Goal: Communication & Community: Answer question/provide support

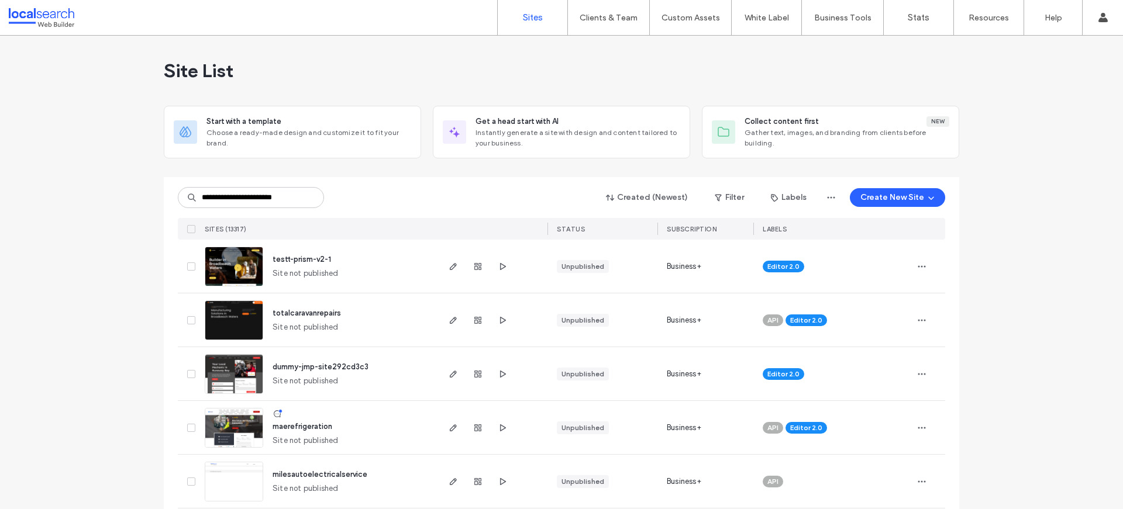
scroll to position [0, 3]
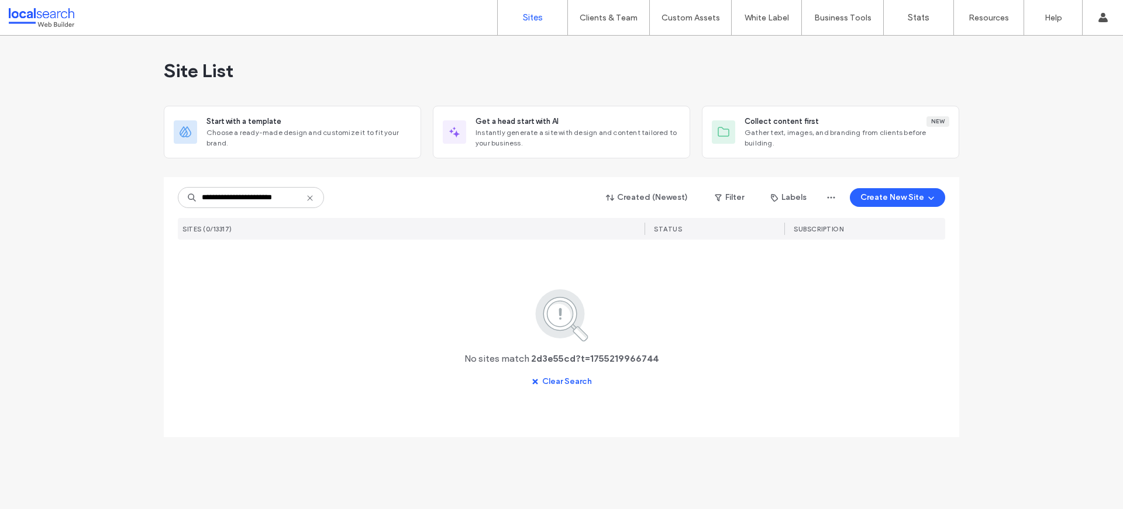
drag, startPoint x: 235, startPoint y: 198, endPoint x: 348, endPoint y: 194, distance: 112.9
click at [348, 194] on div "**********" at bounding box center [561, 198] width 767 height 22
type input "********"
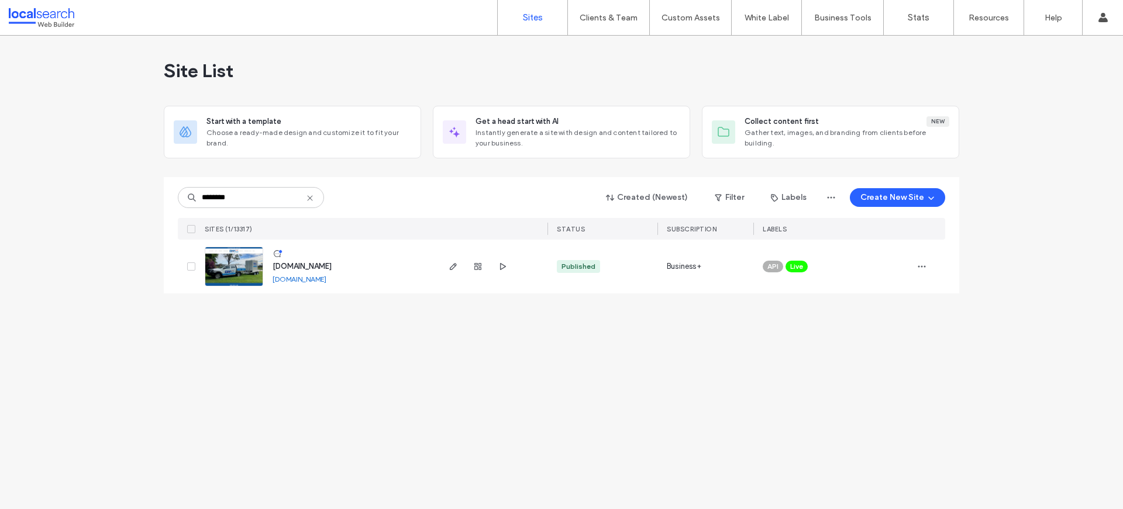
drag, startPoint x: 384, startPoint y: 430, endPoint x: 326, endPoint y: 374, distance: 81.1
click at [384, 430] on div "Site List Start with a template Choose a ready-made design and customize it to …" at bounding box center [561, 273] width 1123 height 474
click at [243, 263] on img at bounding box center [233, 287] width 57 height 80
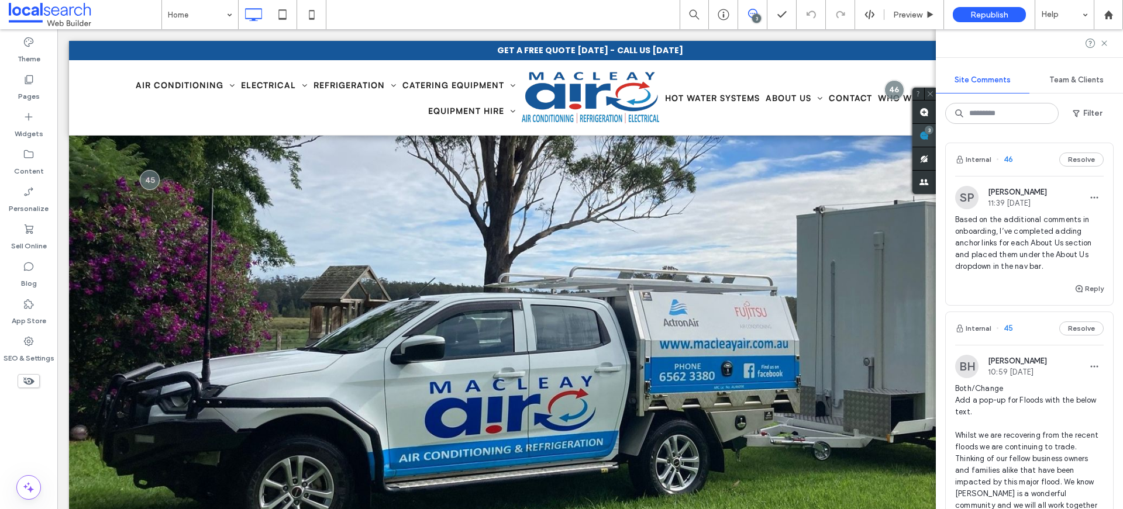
click at [936, 132] on span at bounding box center [923, 135] width 23 height 23
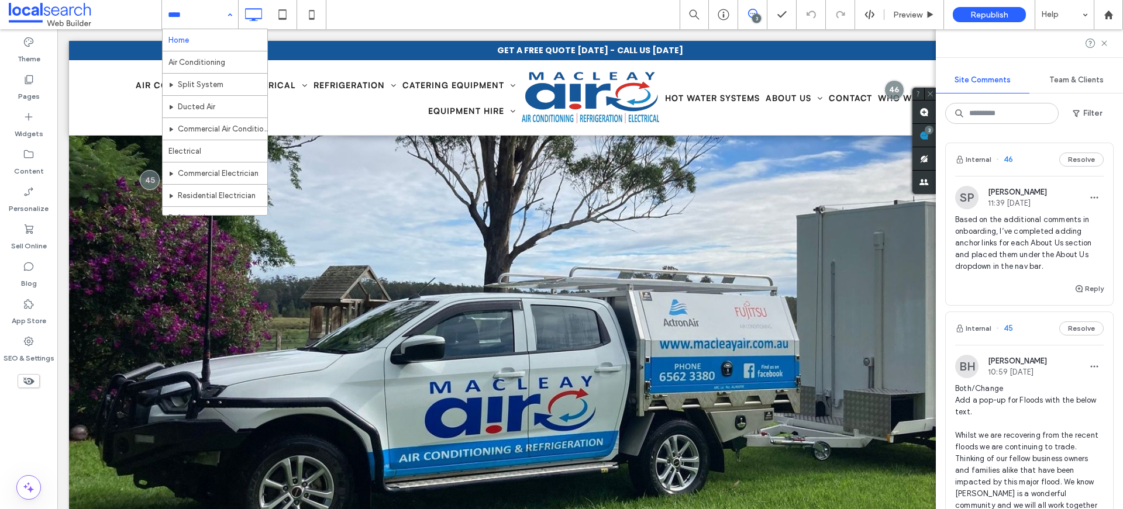
click at [191, 18] on input at bounding box center [197, 14] width 58 height 29
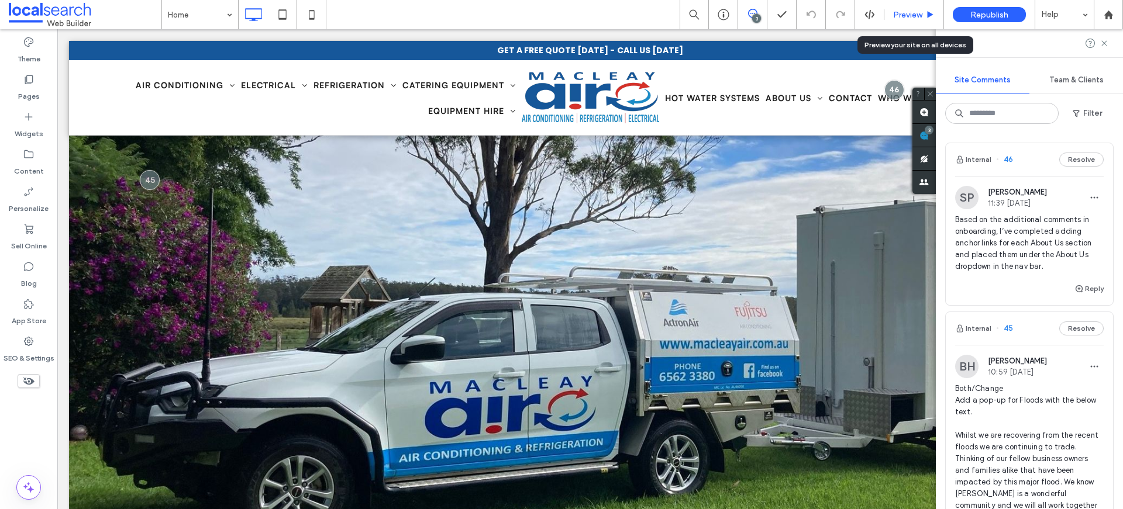
click at [911, 8] on div "Preview" at bounding box center [914, 14] width 60 height 29
click at [908, 18] on span "Preview" at bounding box center [907, 15] width 29 height 10
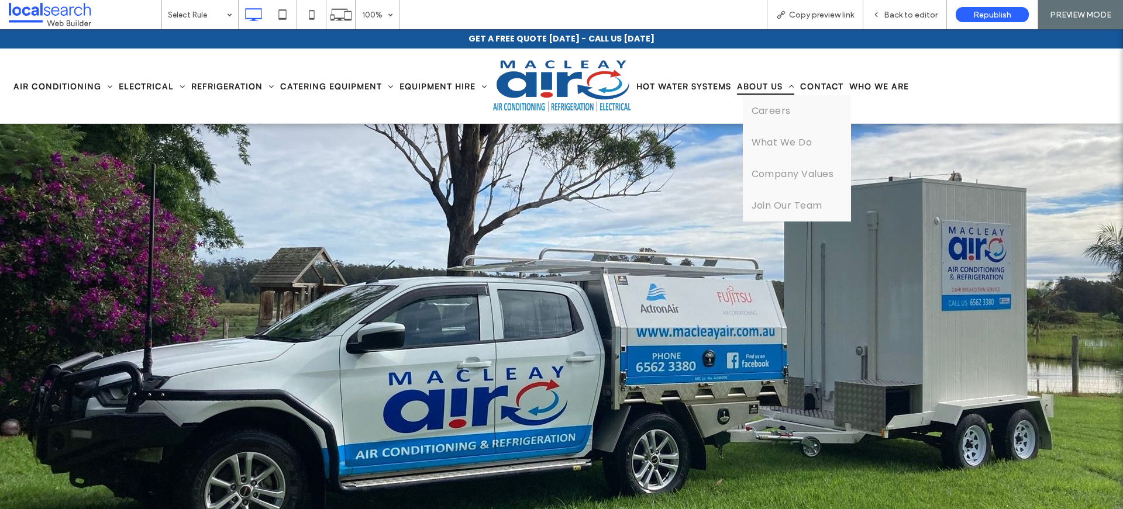
click at [763, 85] on span "About Us" at bounding box center [765, 86] width 57 height 18
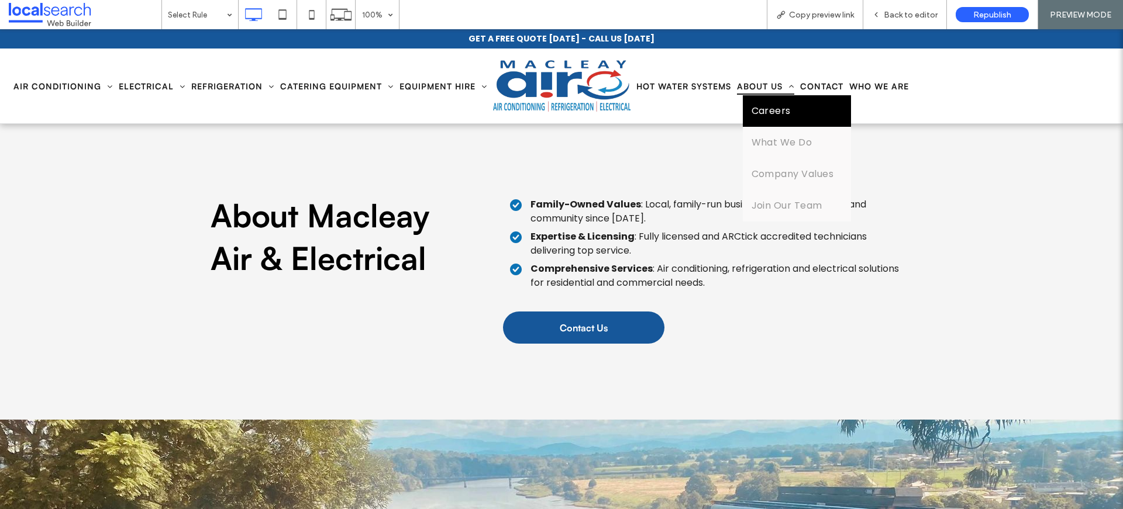
click at [767, 116] on span "Careers" at bounding box center [771, 111] width 39 height 14
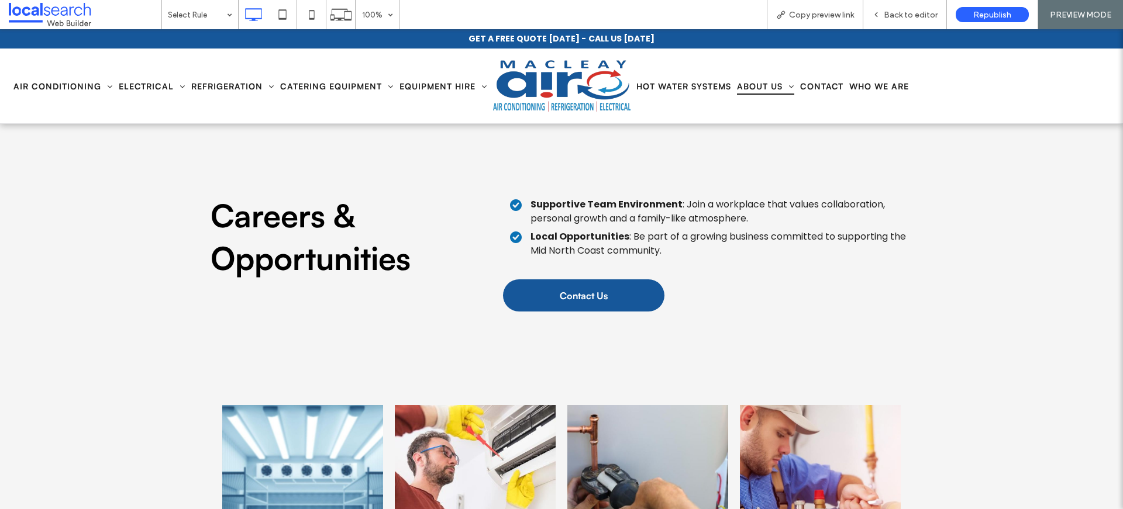
click at [774, 133] on link "What We Do" at bounding box center [797, 137] width 109 height 32
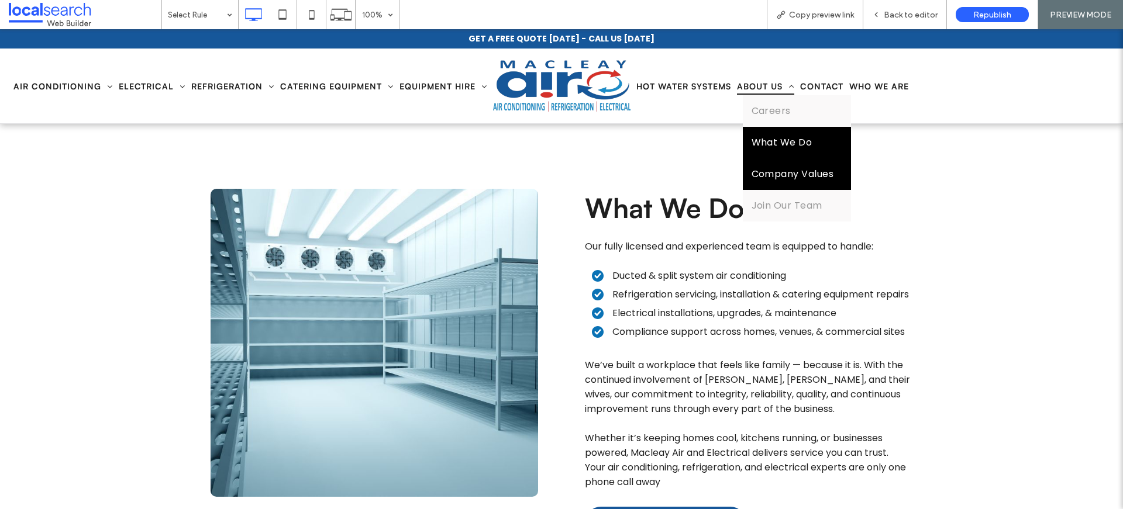
click at [778, 164] on link "Company Values" at bounding box center [797, 175] width 109 height 32
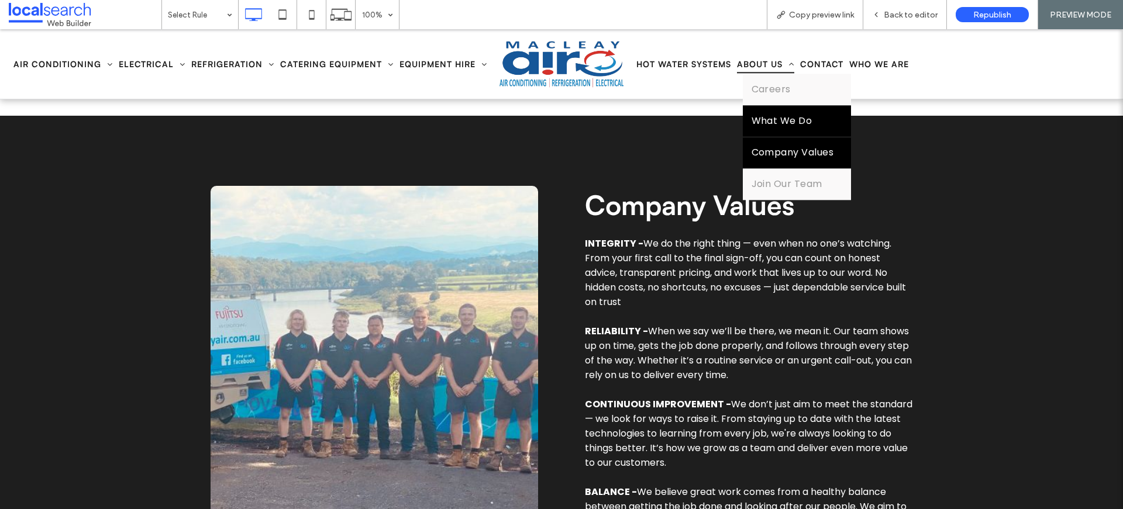
scroll to position [1575, 0]
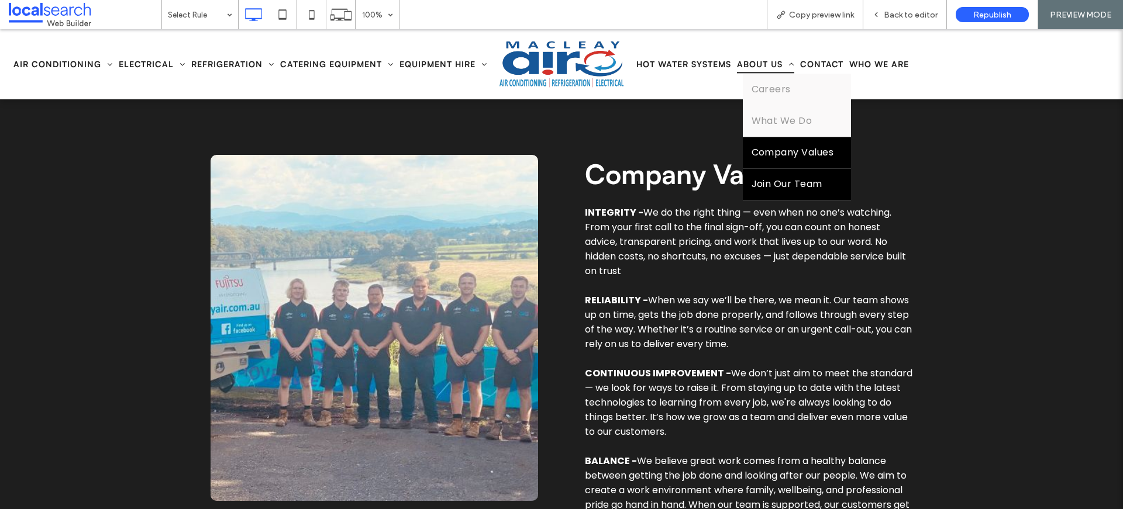
click at [775, 193] on link "Join Our Team" at bounding box center [797, 184] width 109 height 32
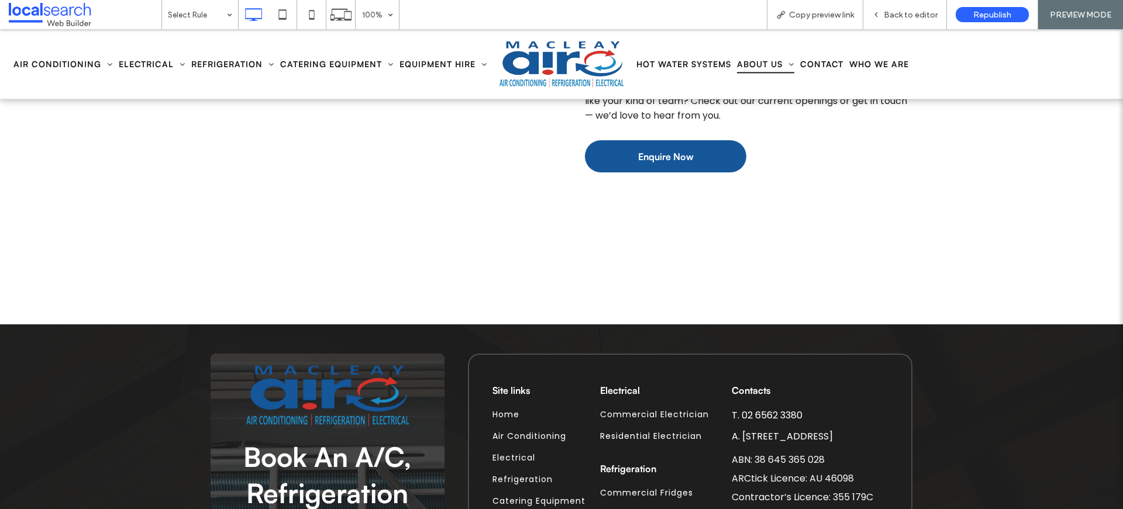
scroll to position [2635, 0]
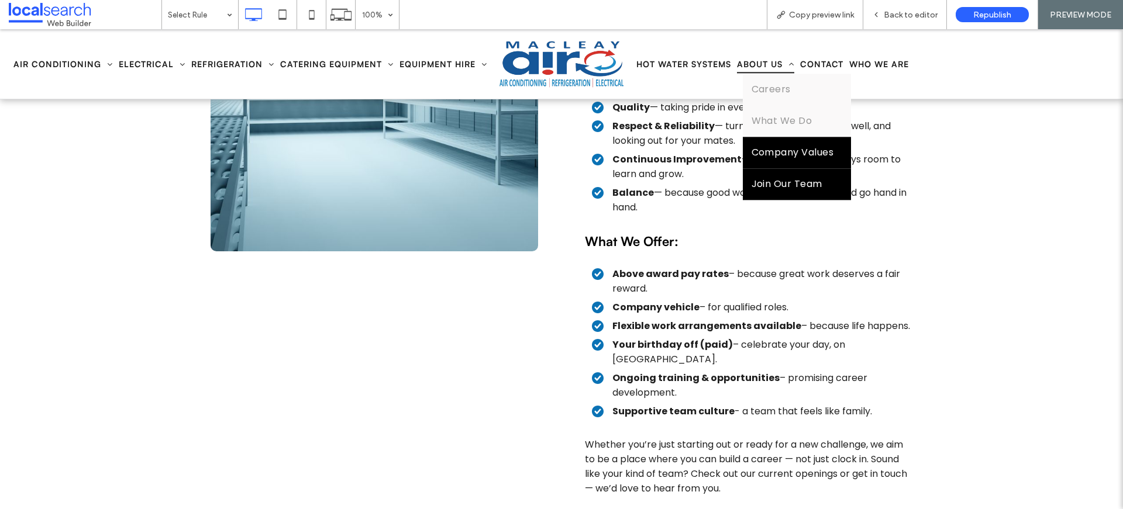
click at [781, 164] on link "Company Values" at bounding box center [797, 153] width 109 height 32
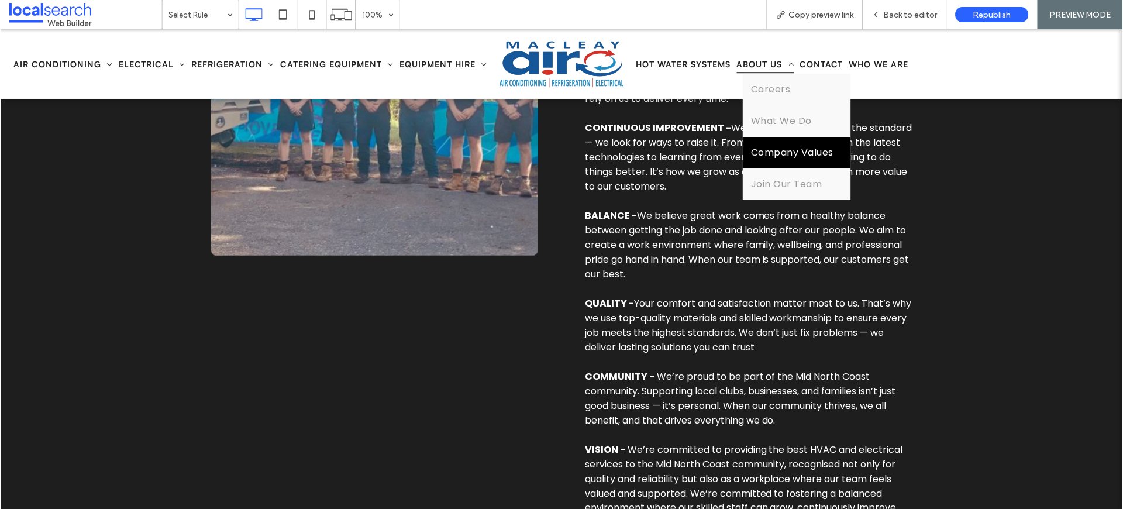
scroll to position [1575, 0]
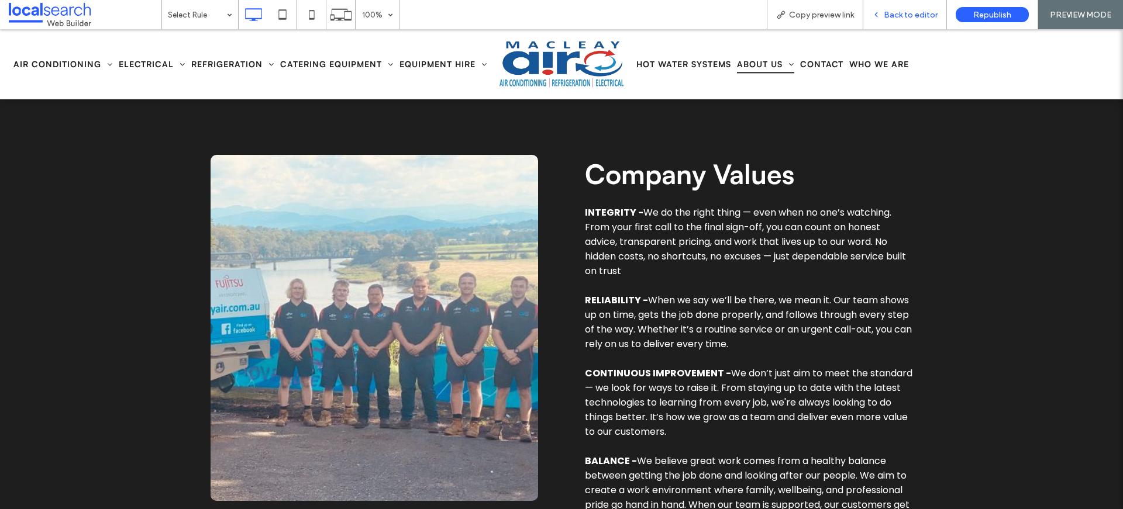
click at [897, 20] on div "Back to editor" at bounding box center [905, 14] width 84 height 29
click at [900, 15] on span "Back to editor" at bounding box center [911, 15] width 54 height 10
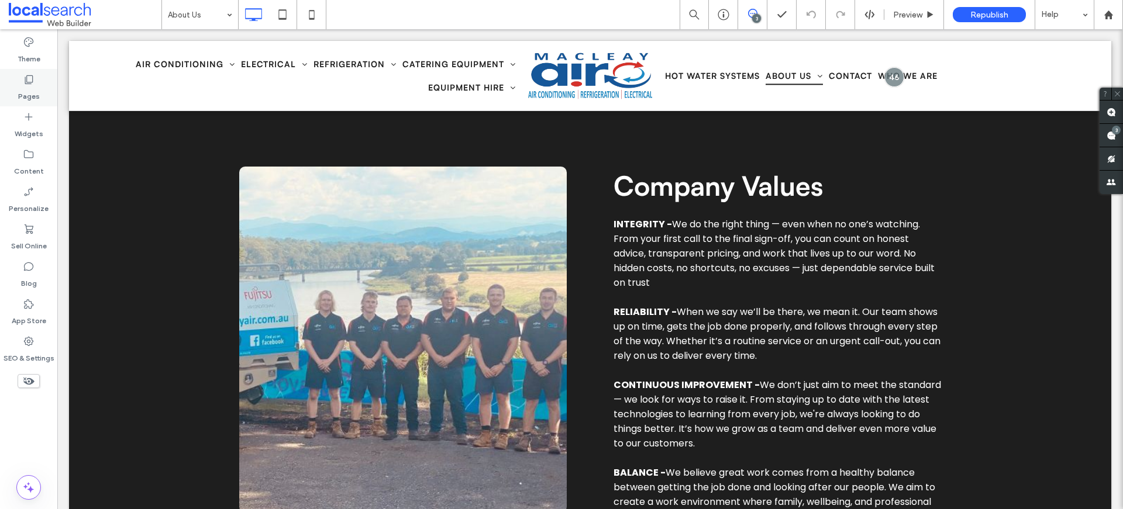
click at [22, 87] on label "Pages" at bounding box center [29, 93] width 22 height 16
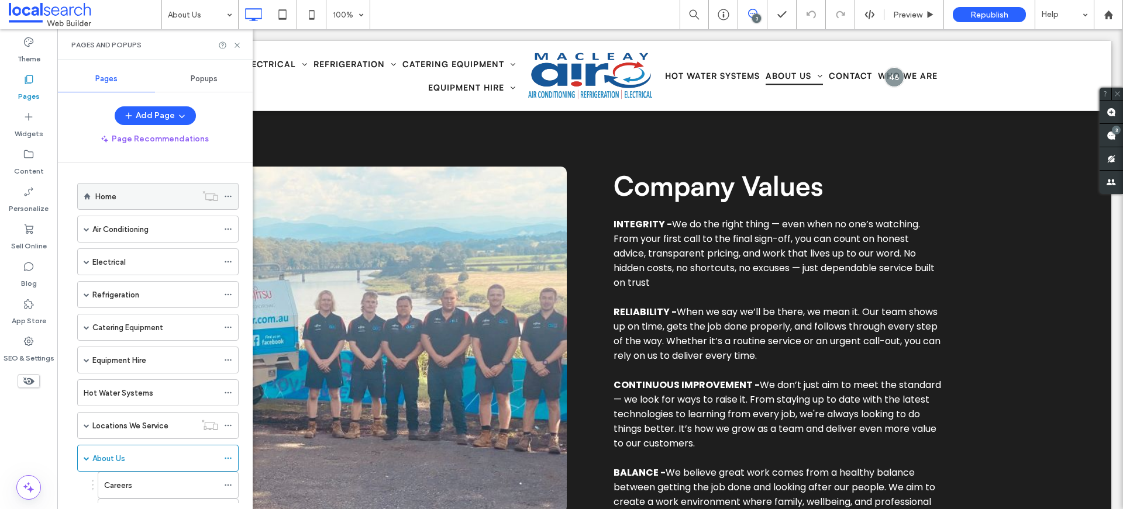
click at [233, 197] on div at bounding box center [231, 197] width 14 height 18
click at [230, 196] on use at bounding box center [228, 197] width 6 height 2
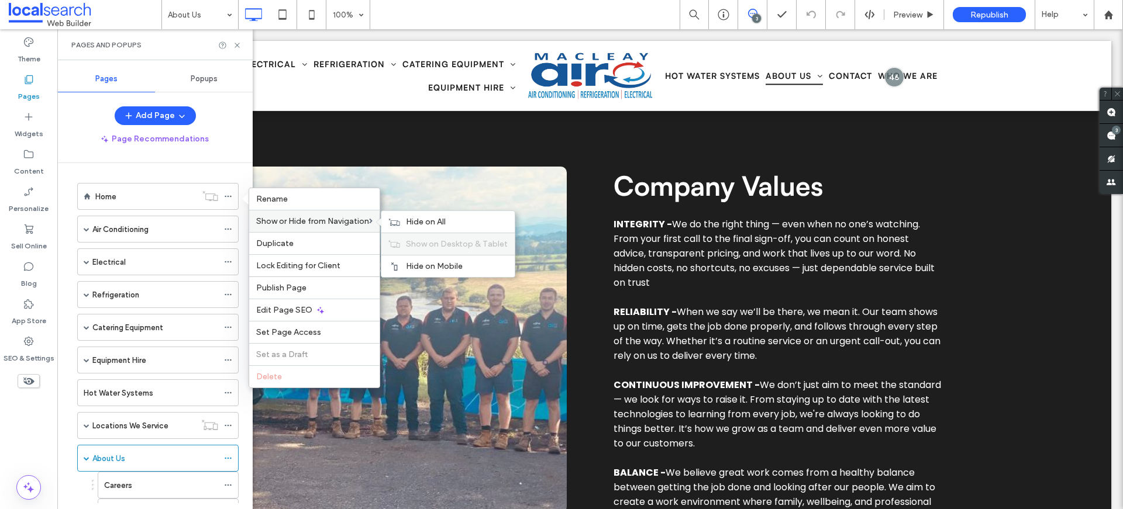
click at [446, 246] on span "Show on Desktop & Tablet" at bounding box center [457, 244] width 102 height 10
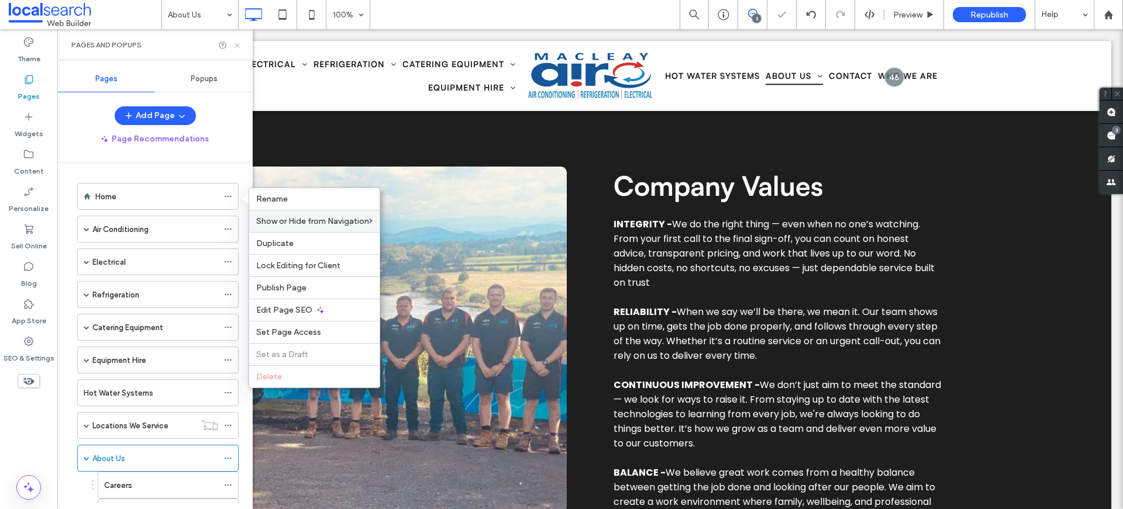
click at [237, 48] on icon at bounding box center [237, 45] width 9 height 9
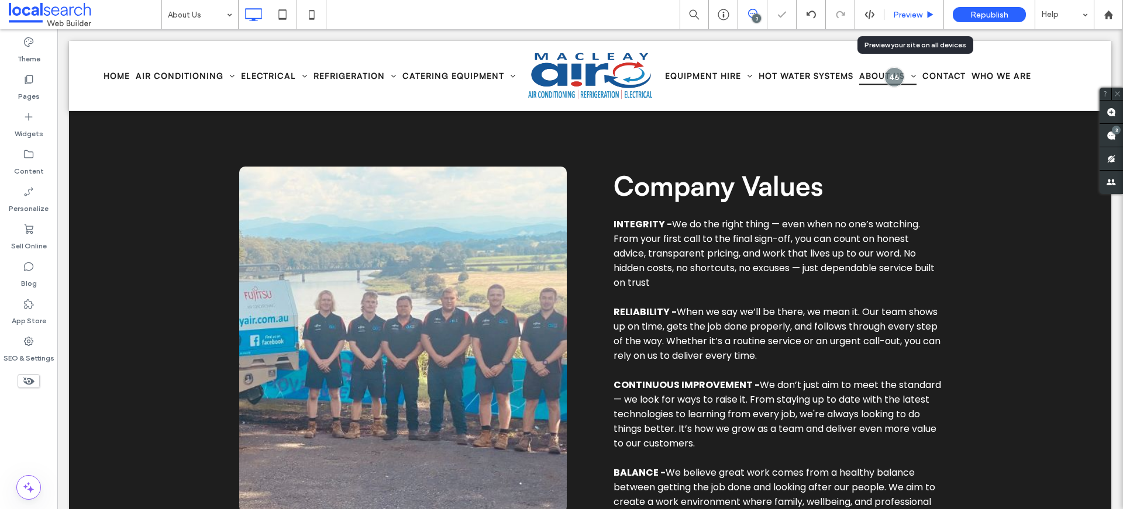
click at [904, 8] on div "Preview" at bounding box center [914, 14] width 60 height 29
click at [907, 22] on div "Preview" at bounding box center [914, 14] width 60 height 29
click at [914, 15] on span "Preview" at bounding box center [907, 15] width 29 height 10
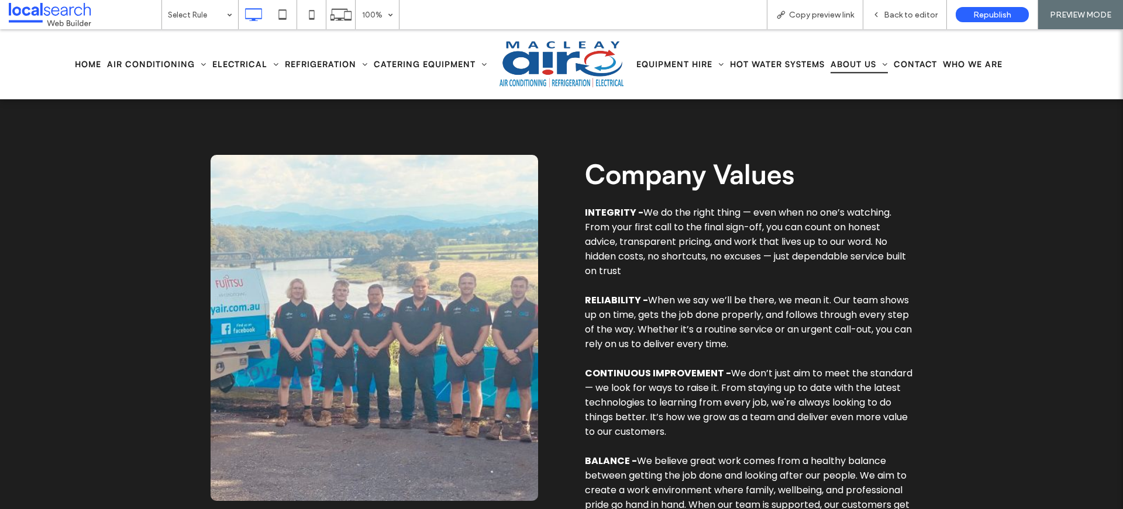
click at [1112, 505] on div "Click To Paste Company Values INTEGRITY - We do the right thing — even when no …" at bounding box center [561, 509] width 1123 height 849
click at [902, 27] on div "Back to editor" at bounding box center [905, 14] width 84 height 29
click at [902, 10] on span "Back to editor" at bounding box center [911, 15] width 54 height 10
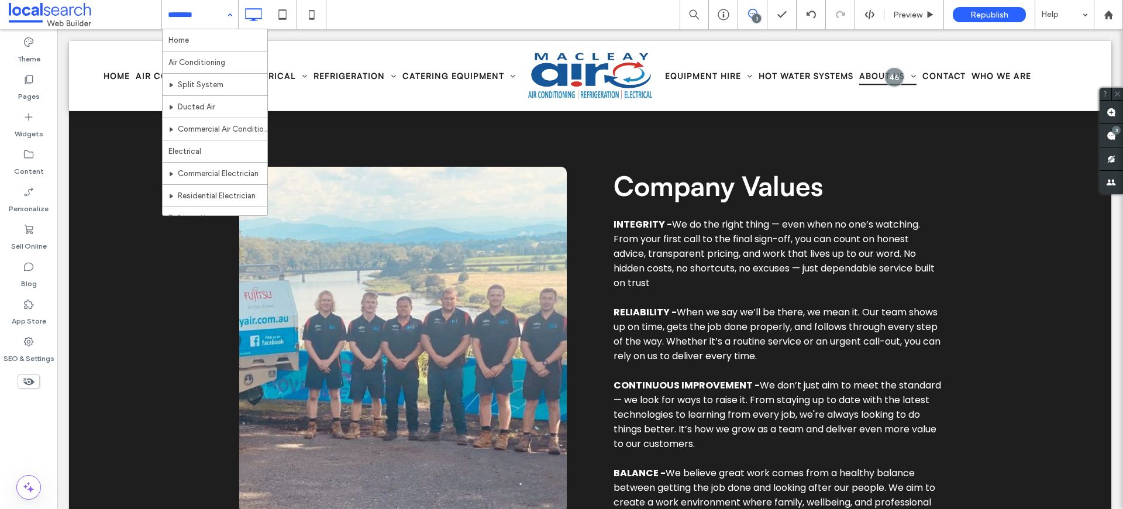
click at [195, 9] on input at bounding box center [197, 14] width 58 height 29
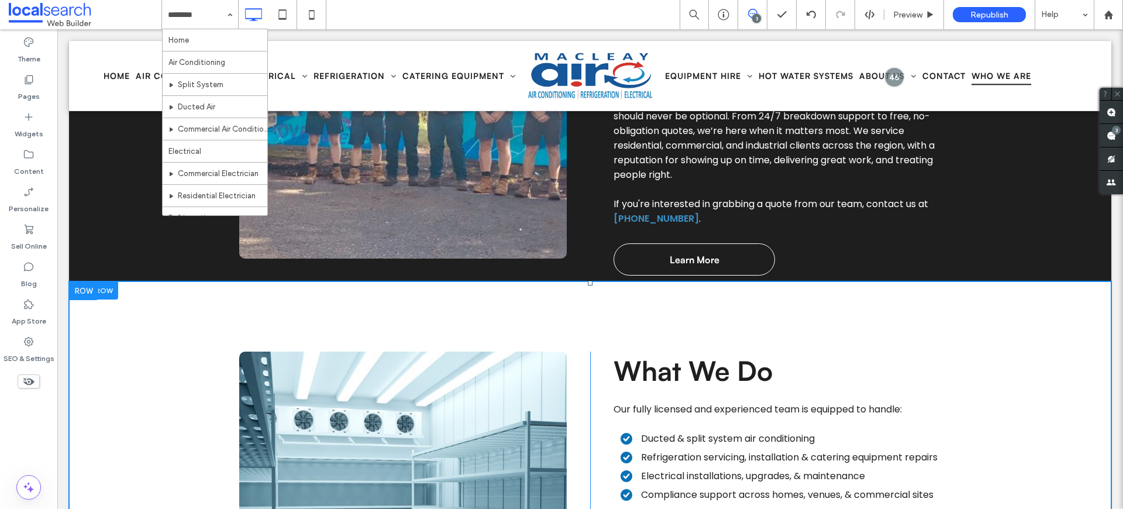
scroll to position [940, 0]
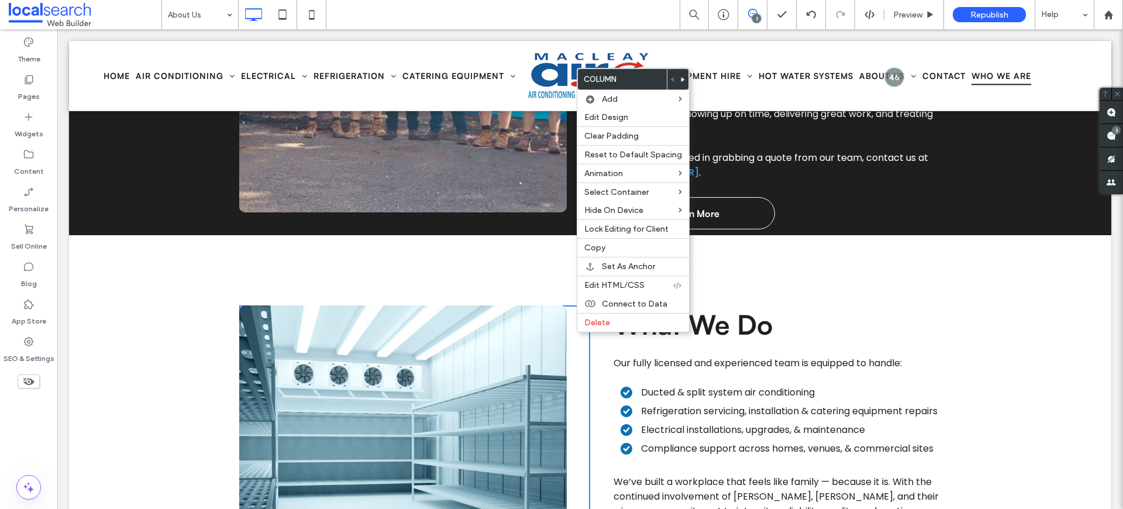
click at [681, 81] on icon at bounding box center [683, 79] width 5 height 5
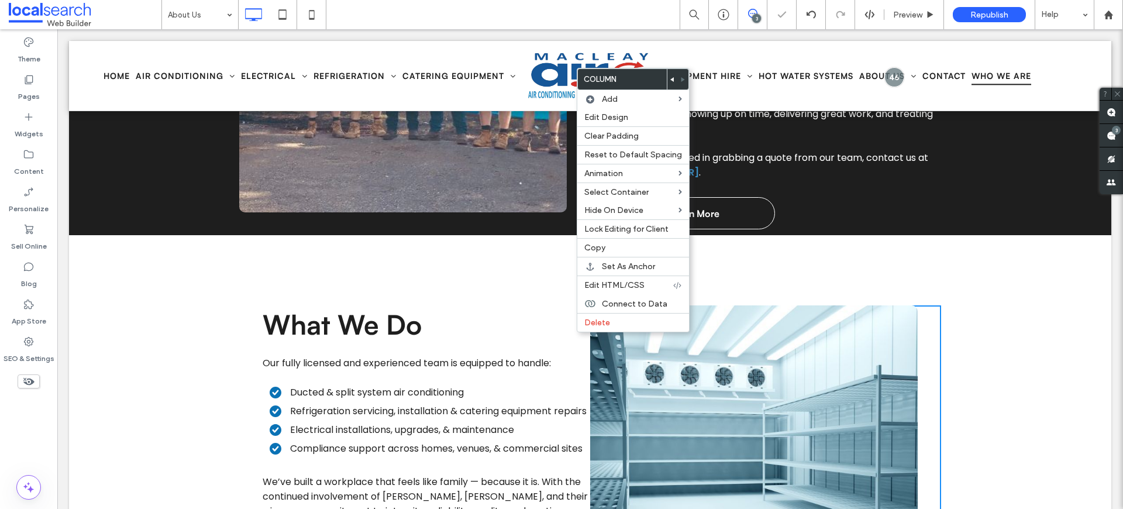
click at [544, 322] on h2 "What We Do" at bounding box center [409, 324] width 292 height 36
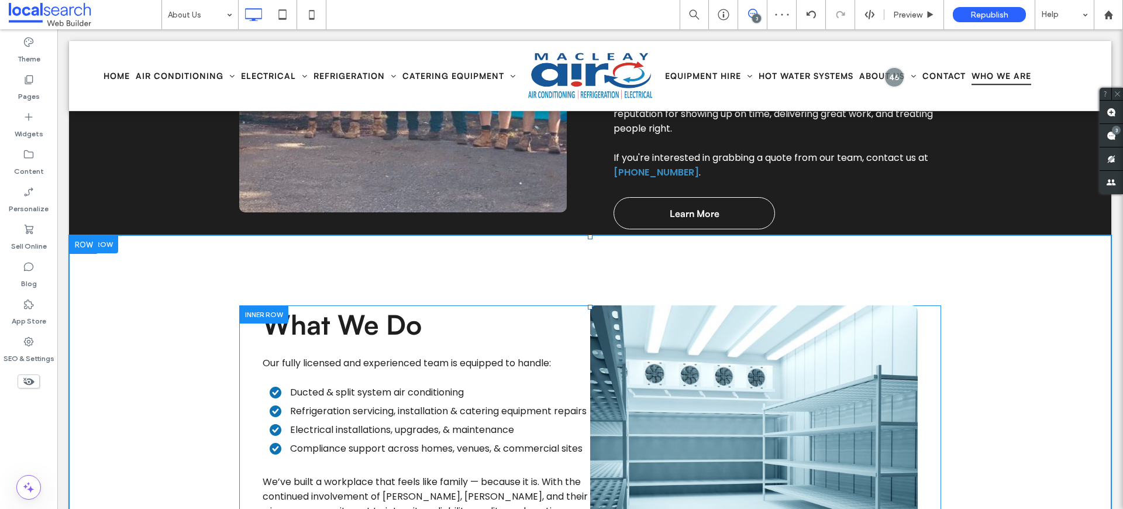
click at [923, 335] on div "Button Click To Paste" at bounding box center [765, 483] width 351 height 356
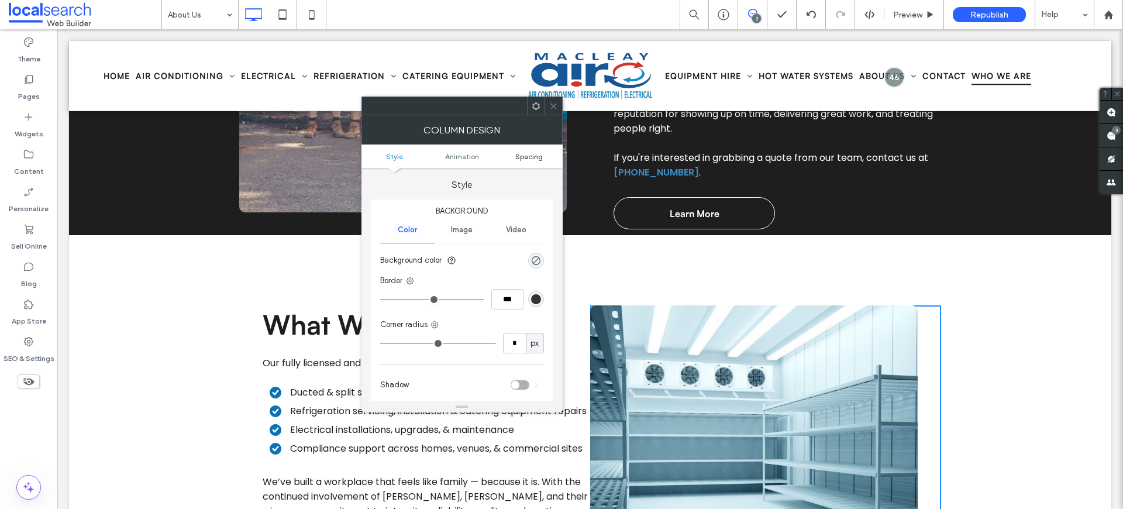
click at [523, 153] on span "Spacing" at bounding box center [528, 156] width 27 height 9
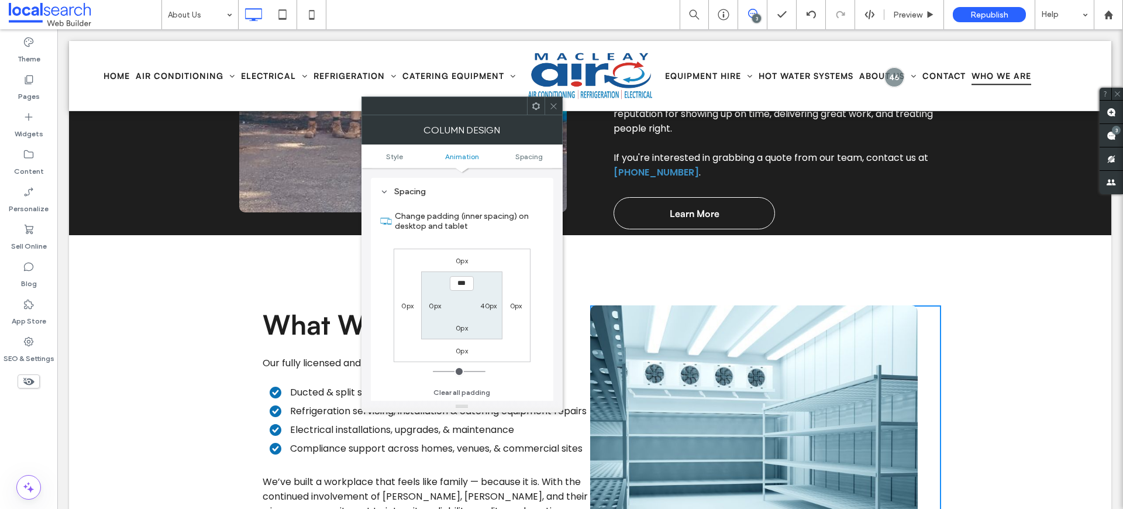
scroll to position [274, 0]
click at [483, 305] on label "40px" at bounding box center [488, 305] width 16 height 9
type input "**"
type input "*"
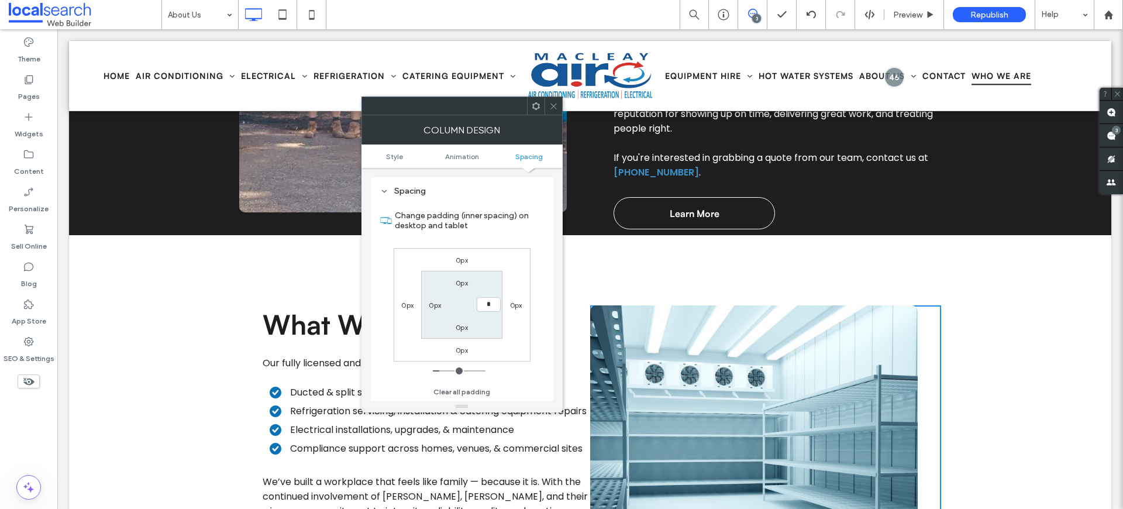
type input "***"
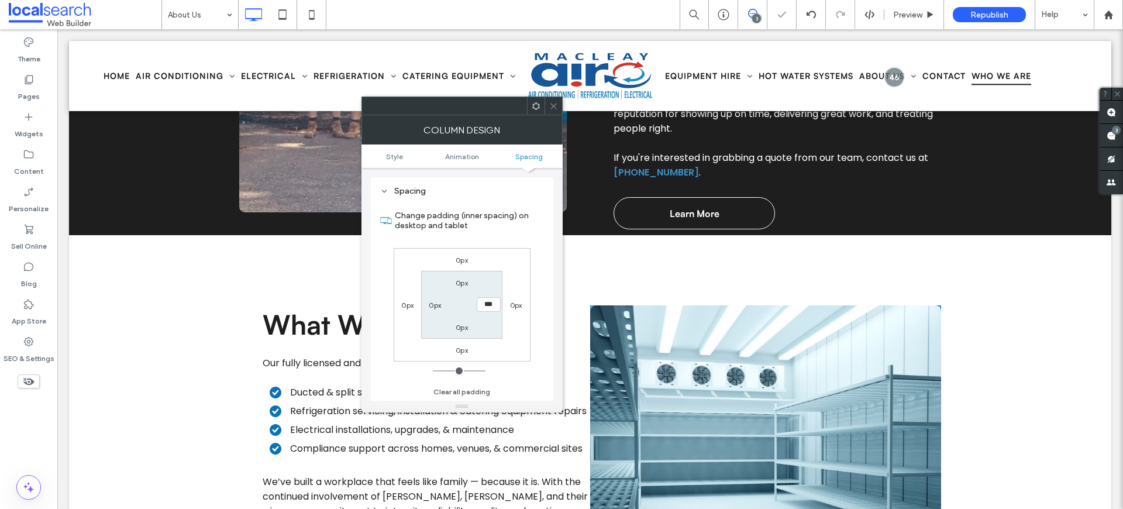
click at [430, 310] on div "0px" at bounding box center [435, 305] width 12 height 12
click at [430, 307] on label "0px" at bounding box center [435, 305] width 12 height 9
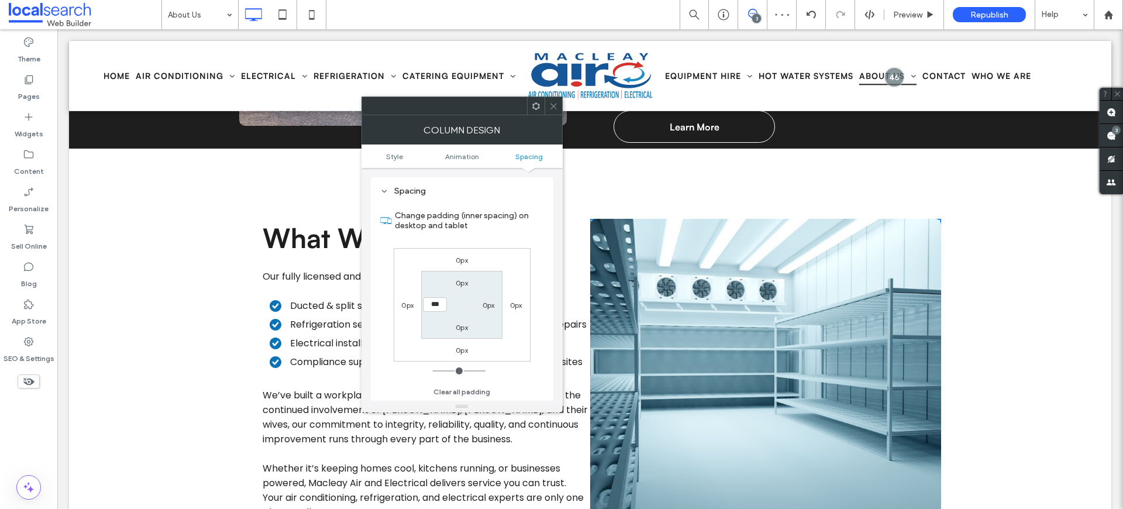
scroll to position [1167, 0]
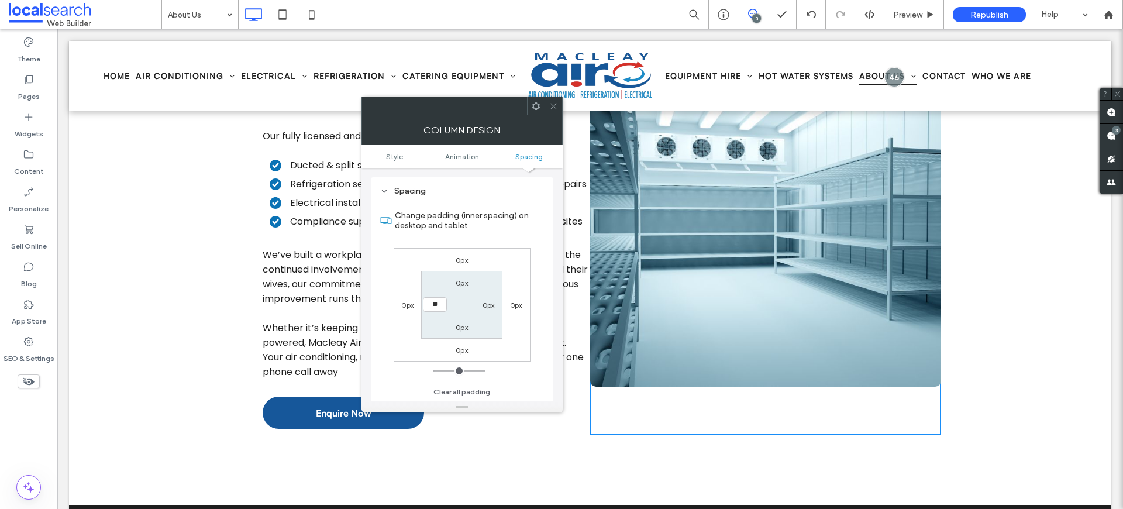
type input "**"
type input "****"
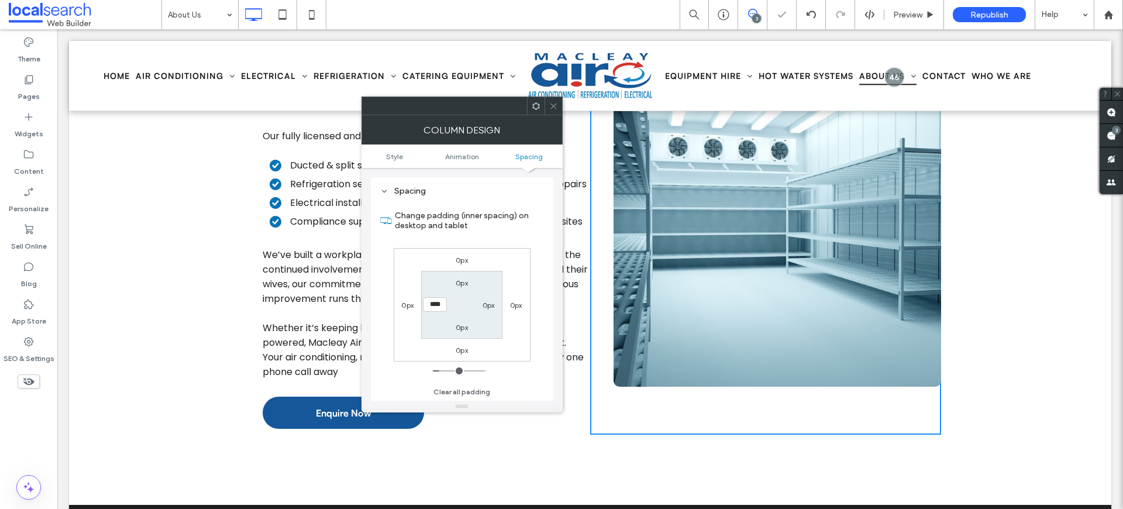
click at [559, 104] on div at bounding box center [554, 106] width 18 height 18
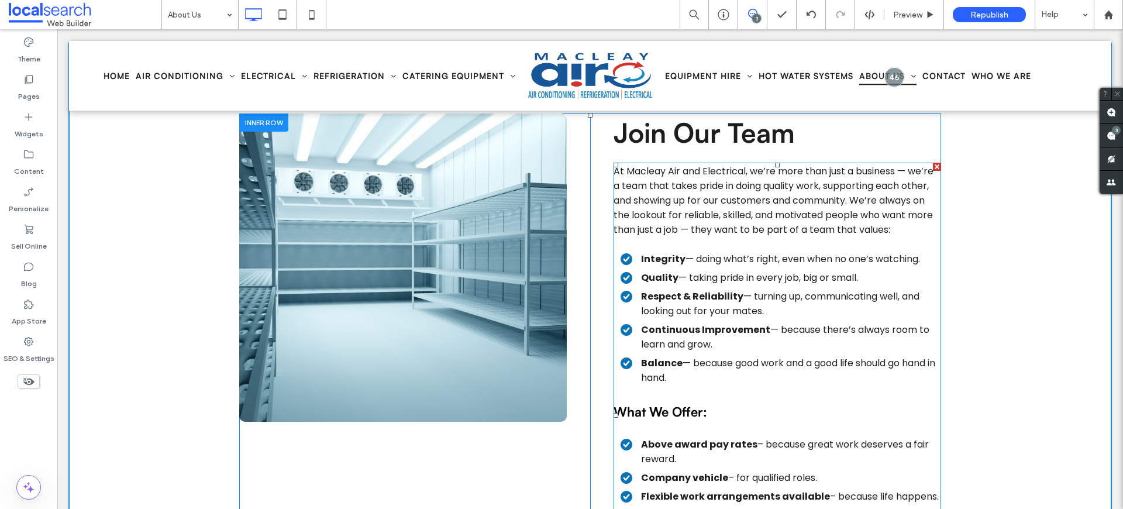
scroll to position [2469, 0]
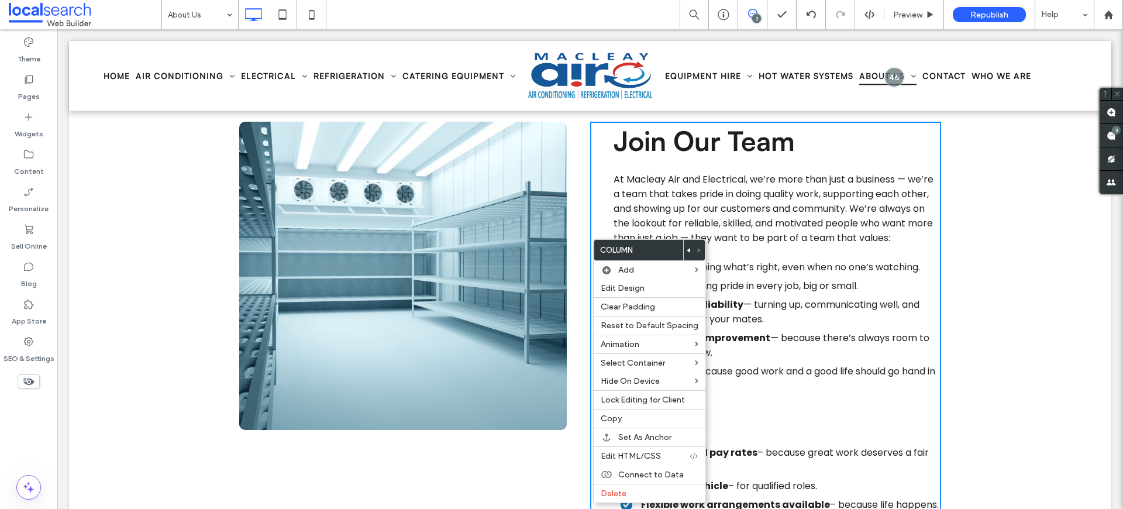
click at [687, 250] on use at bounding box center [689, 250] width 4 height 5
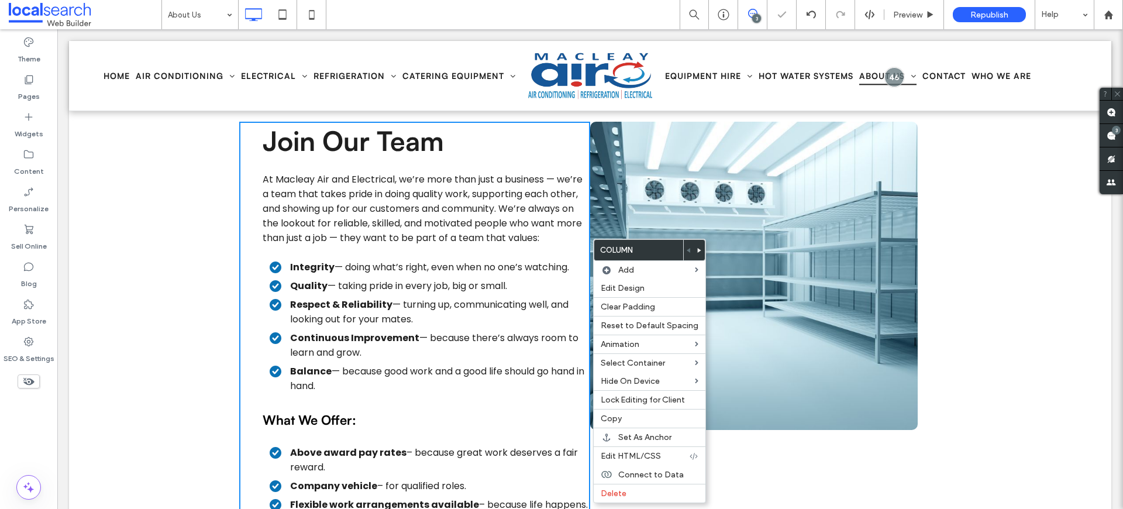
click at [826, 430] on link at bounding box center [754, 276] width 328 height 308
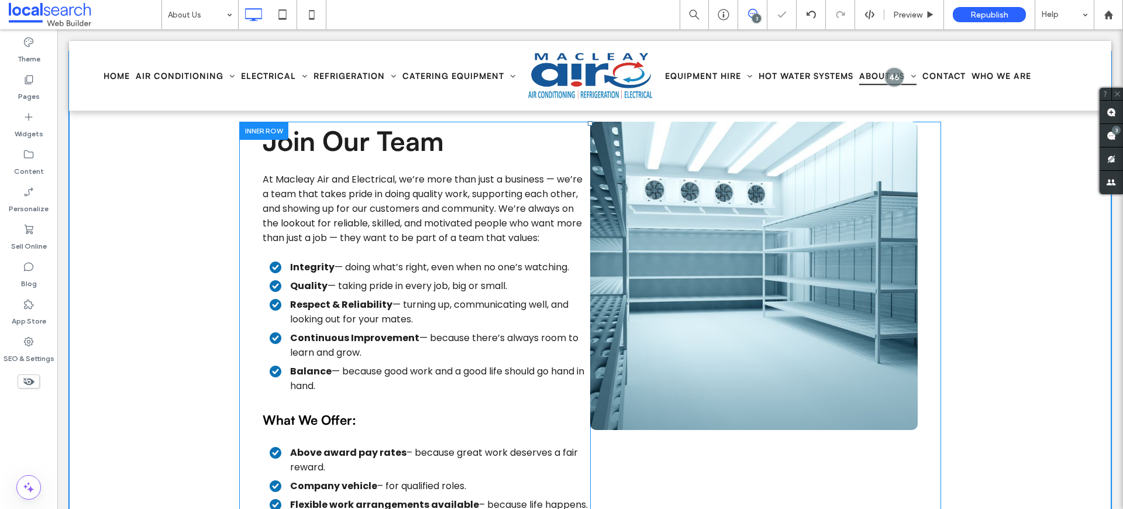
click at [823, 449] on div "Button Click To Paste" at bounding box center [765, 426] width 351 height 608
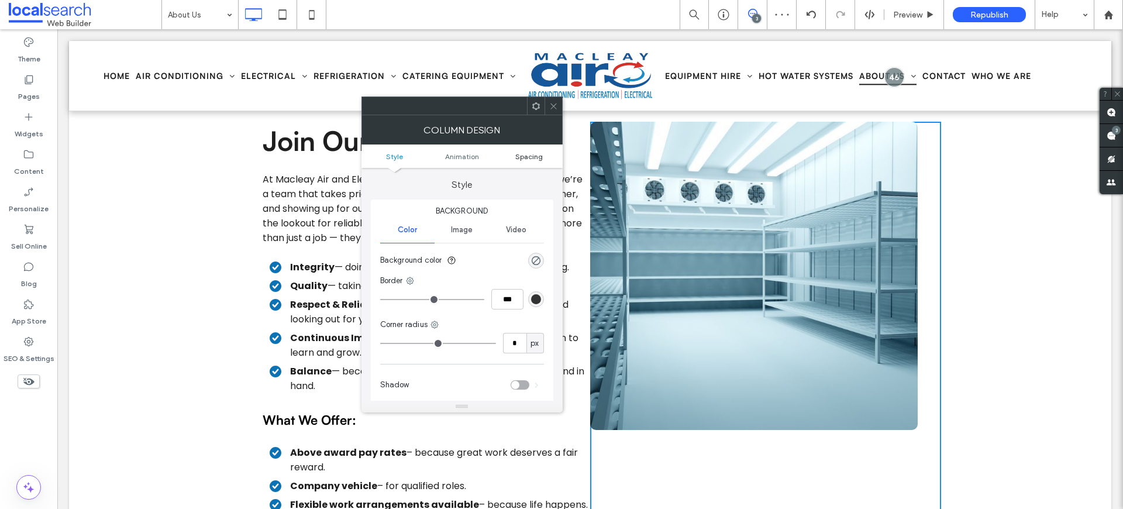
click at [535, 157] on span "Spacing" at bounding box center [528, 156] width 27 height 9
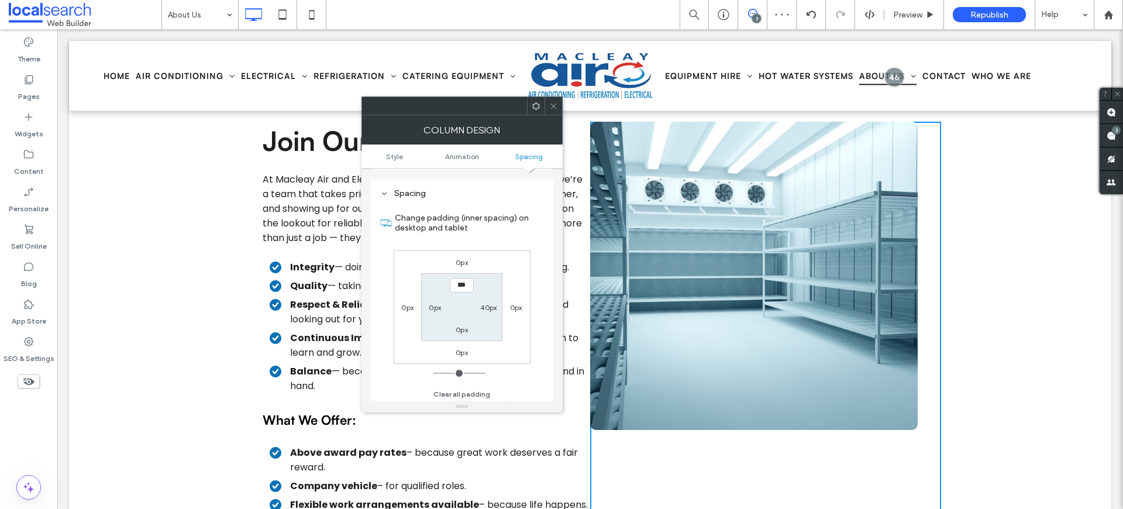
scroll to position [274, 0]
drag, startPoint x: 483, startPoint y: 305, endPoint x: 477, endPoint y: 295, distance: 11.8
click at [483, 305] on label "40px" at bounding box center [488, 305] width 16 height 9
type input "**"
type input "*"
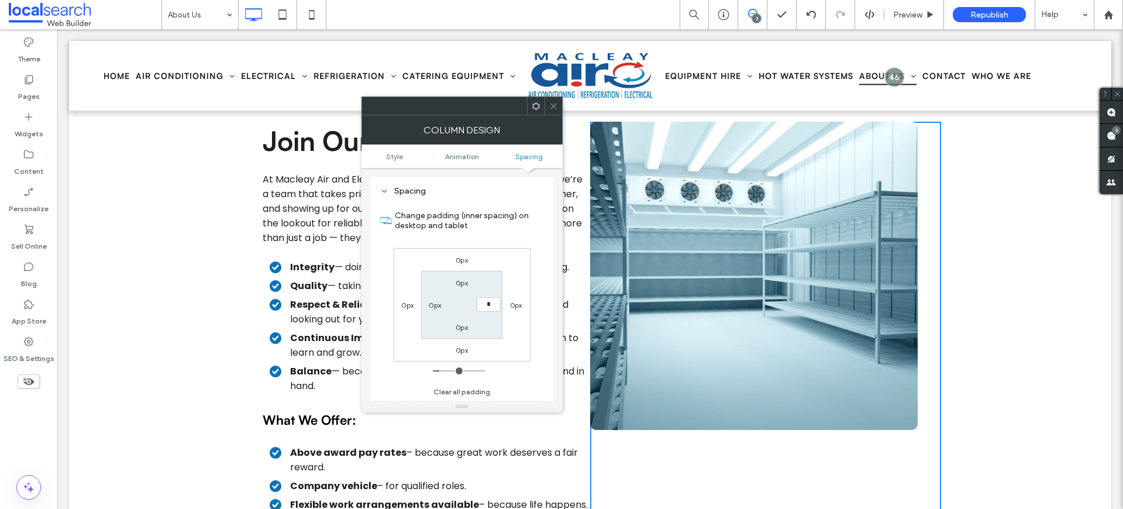
type input "*"
type input "***"
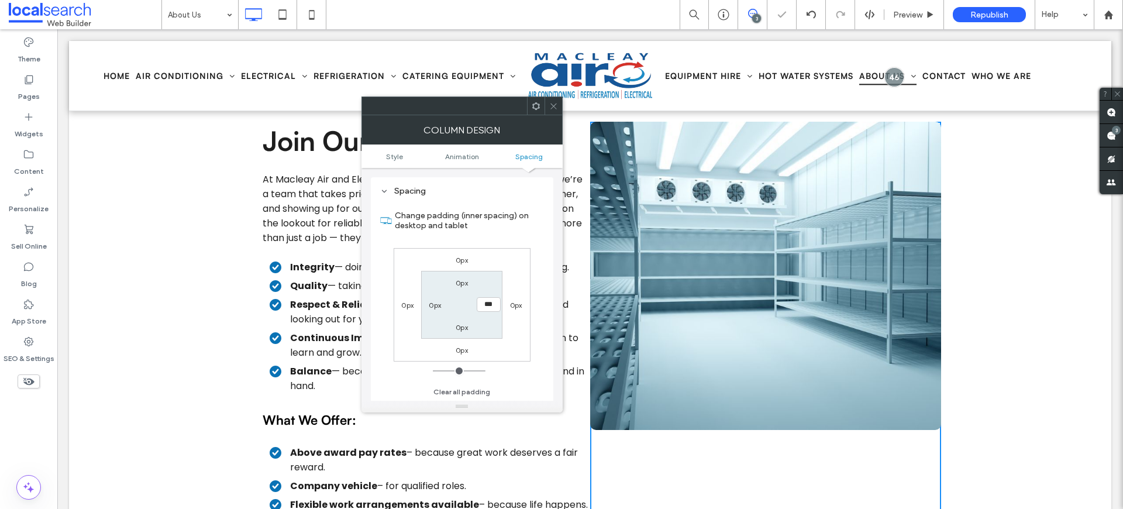
click at [435, 301] on label "0px" at bounding box center [435, 305] width 12 height 9
type input "**"
type input "****"
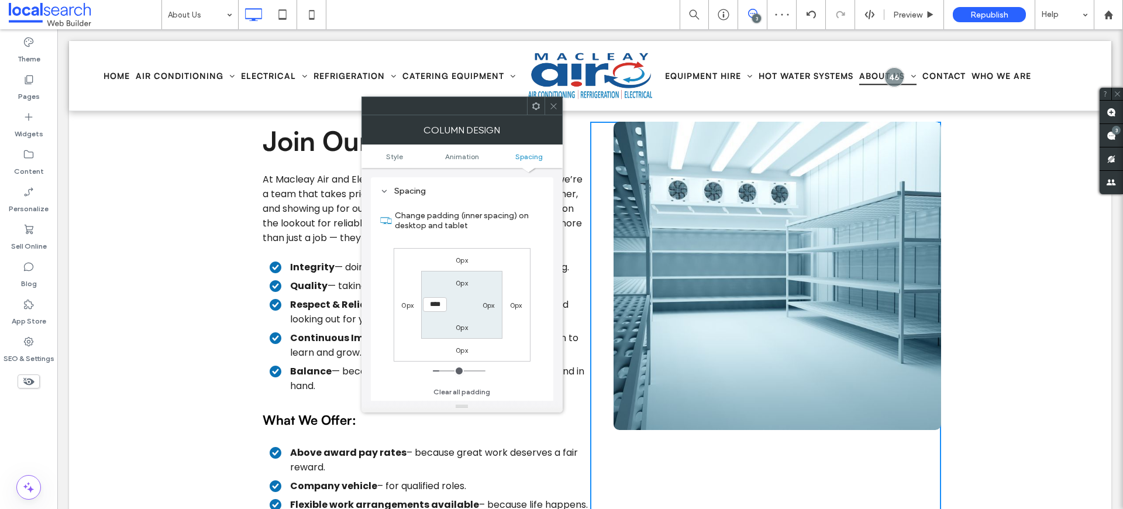
click at [549, 102] on icon at bounding box center [553, 106] width 9 height 9
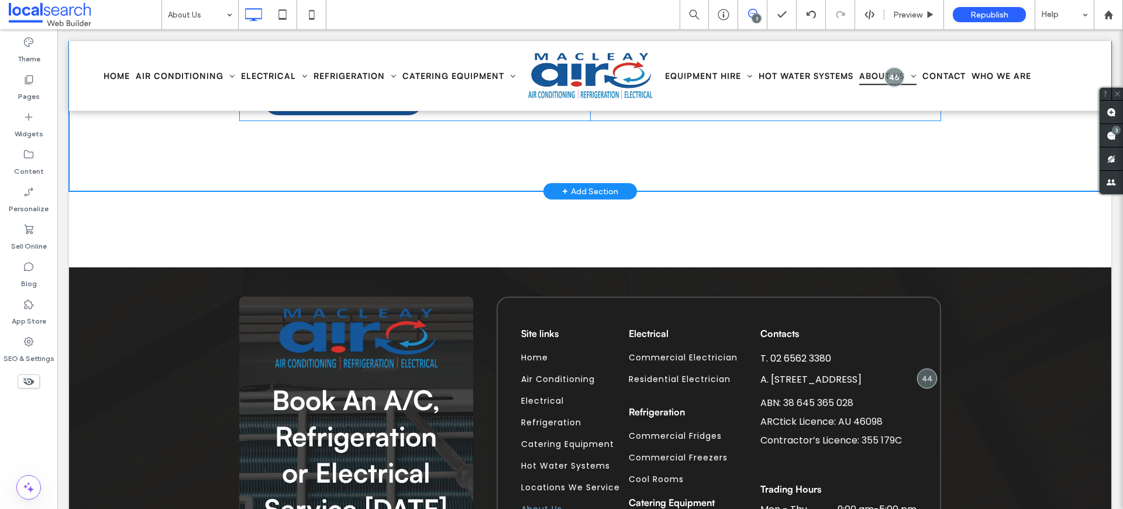
scroll to position [3117, 0]
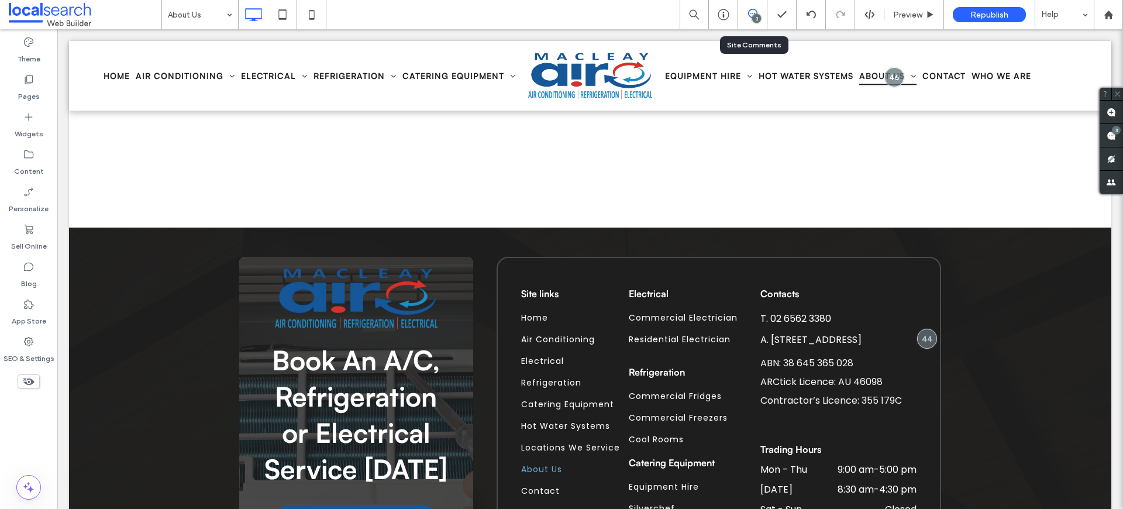
click at [761, 21] on div "3" at bounding box center [752, 14] width 29 height 29
click at [750, 15] on icon at bounding box center [752, 13] width 9 height 9
click at [1110, 136] on use at bounding box center [1111, 135] width 9 height 9
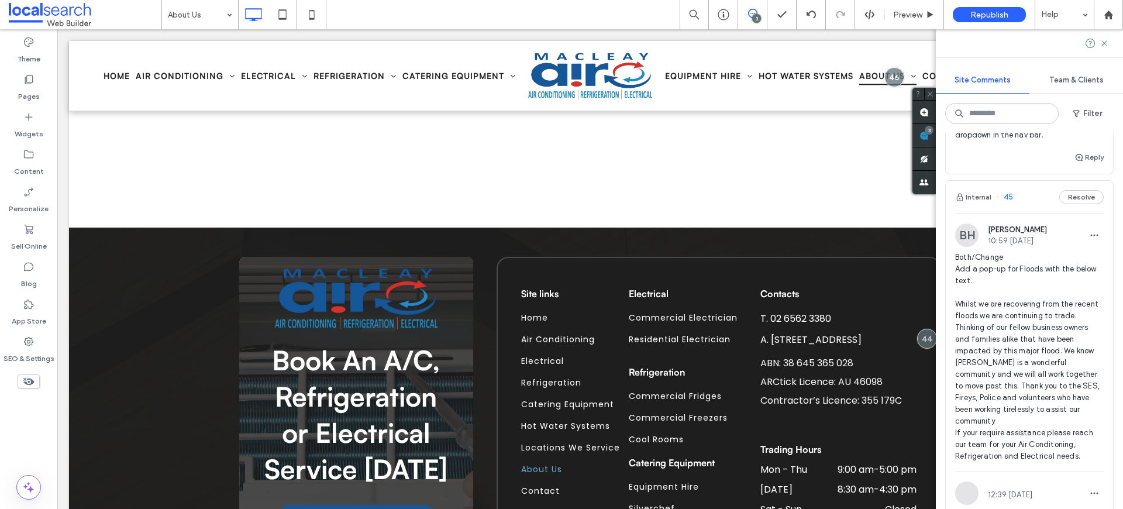
scroll to position [231, 0]
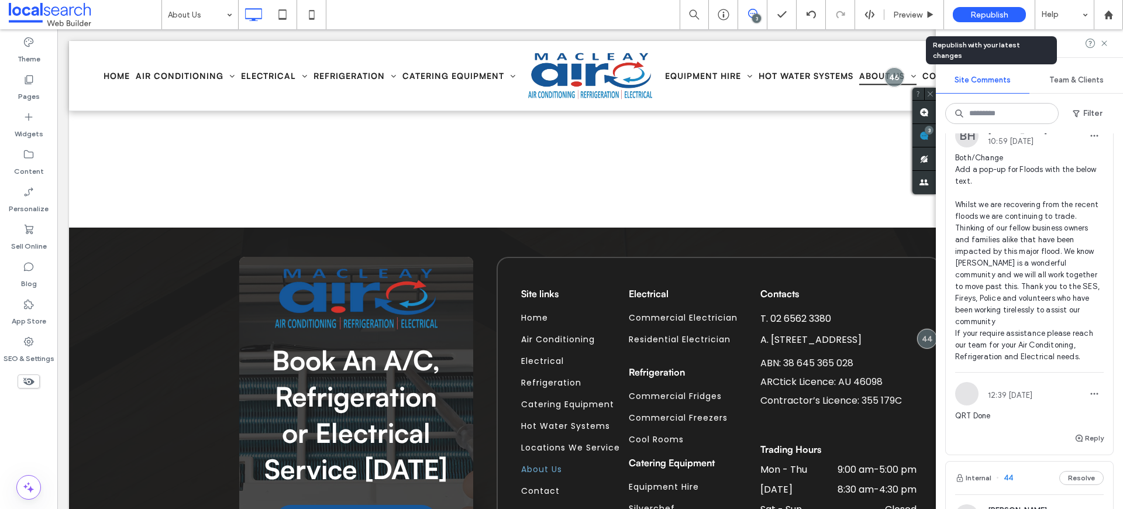
click at [1001, 14] on span "Republish" at bounding box center [989, 15] width 38 height 10
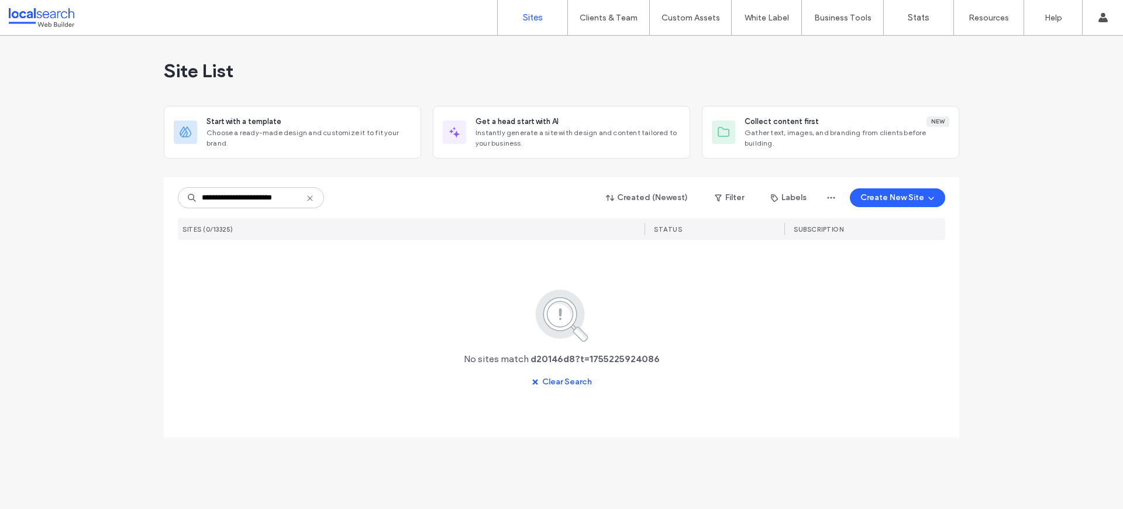
scroll to position [0, 5]
drag, startPoint x: 240, startPoint y: 201, endPoint x: 342, endPoint y: 194, distance: 101.4
click at [342, 194] on div "**********" at bounding box center [561, 198] width 767 height 22
type input "********"
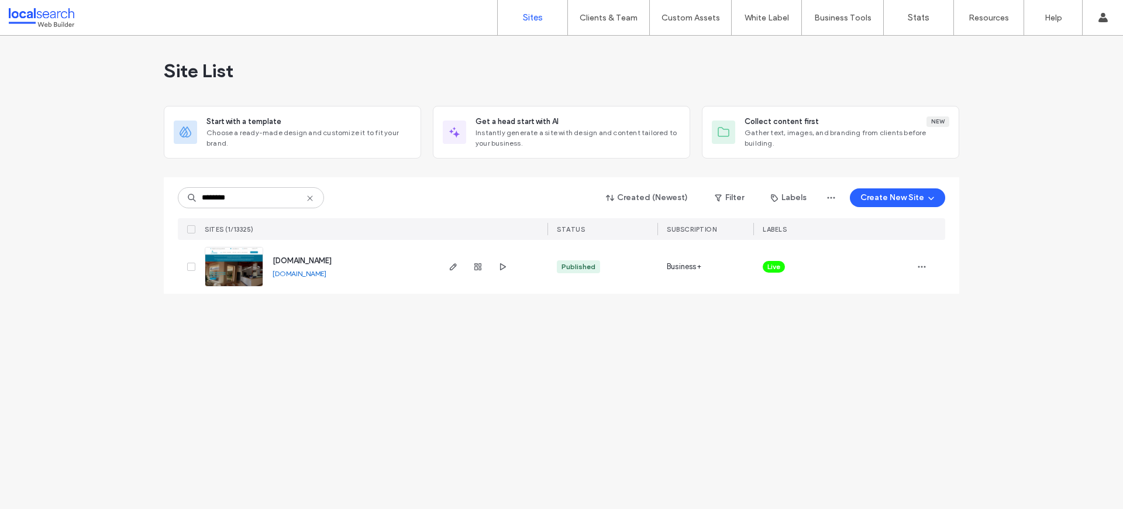
click at [226, 266] on link at bounding box center [234, 267] width 58 height 40
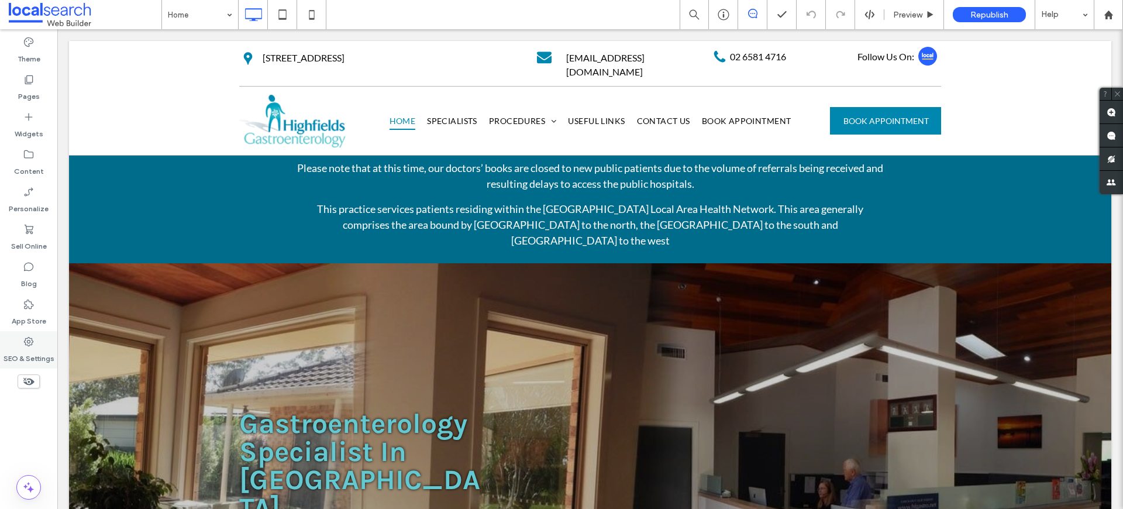
click at [18, 344] on div "SEO & Settings" at bounding box center [28, 349] width 57 height 37
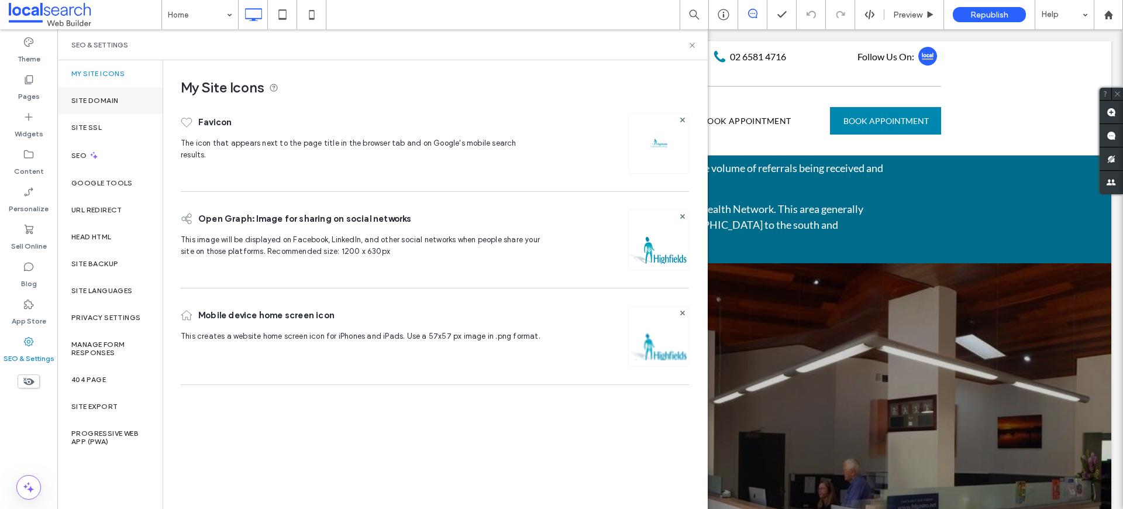
click at [106, 92] on div "Site Domain" at bounding box center [109, 100] width 105 height 27
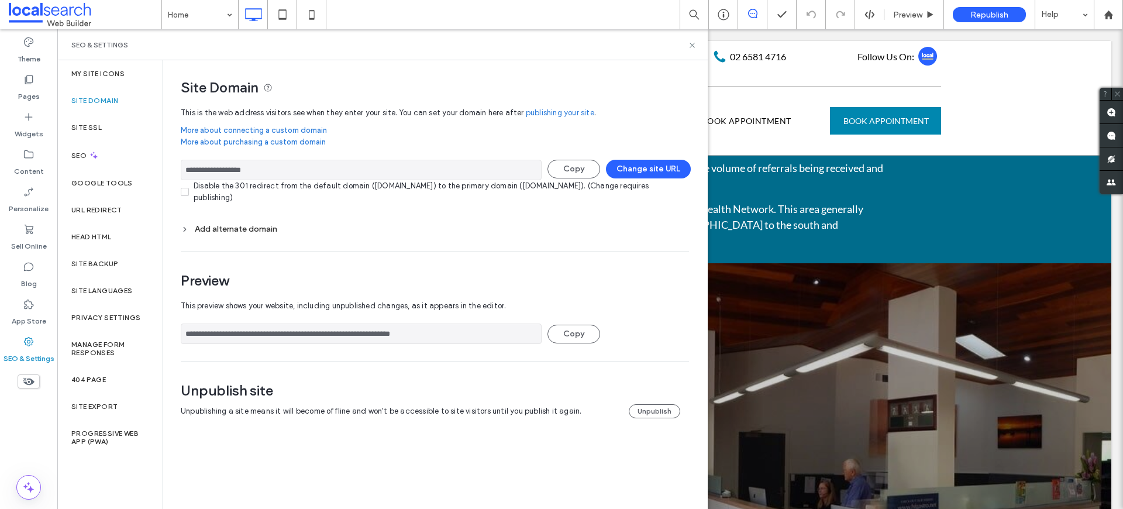
click at [262, 172] on input "**********" at bounding box center [361, 170] width 361 height 20
drag, startPoint x: 275, startPoint y: 169, endPoint x: 168, endPoint y: 167, distance: 107.0
click at [168, 167] on div "**********" at bounding box center [430, 250] width 535 height 381
click at [690, 44] on icon at bounding box center [692, 45] width 9 height 9
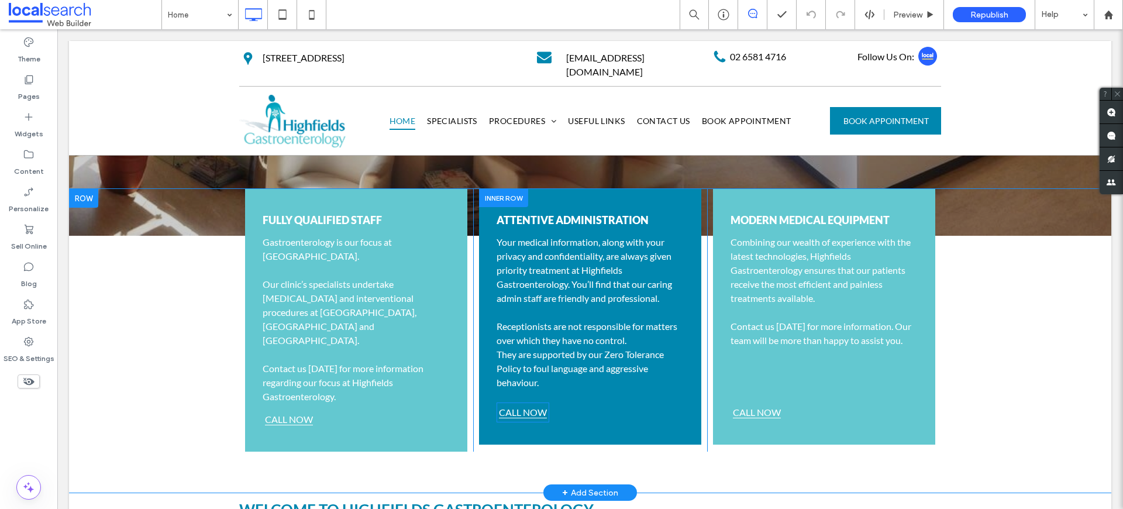
scroll to position [506, 0]
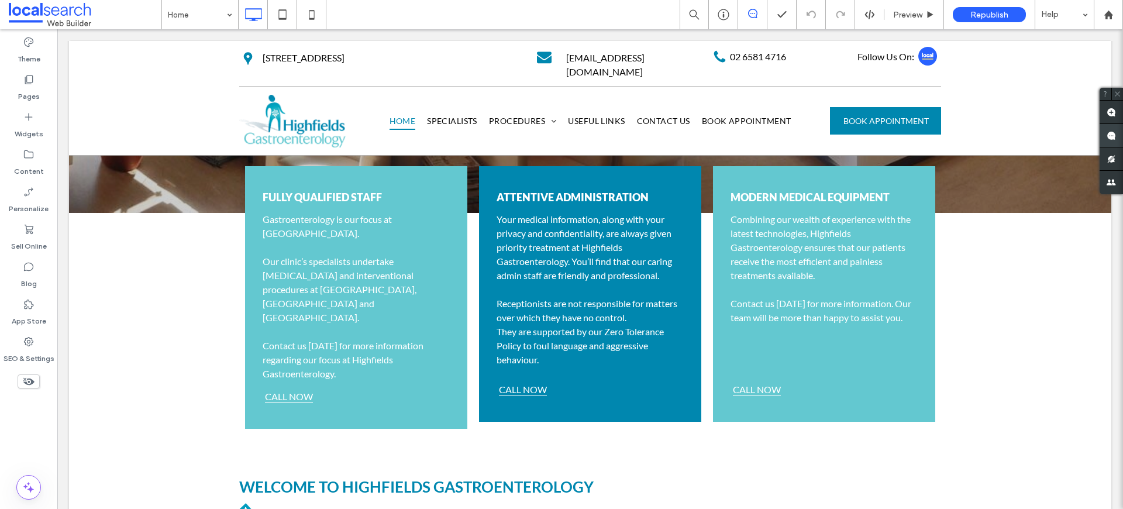
click at [1108, 135] on use at bounding box center [1111, 135] width 9 height 9
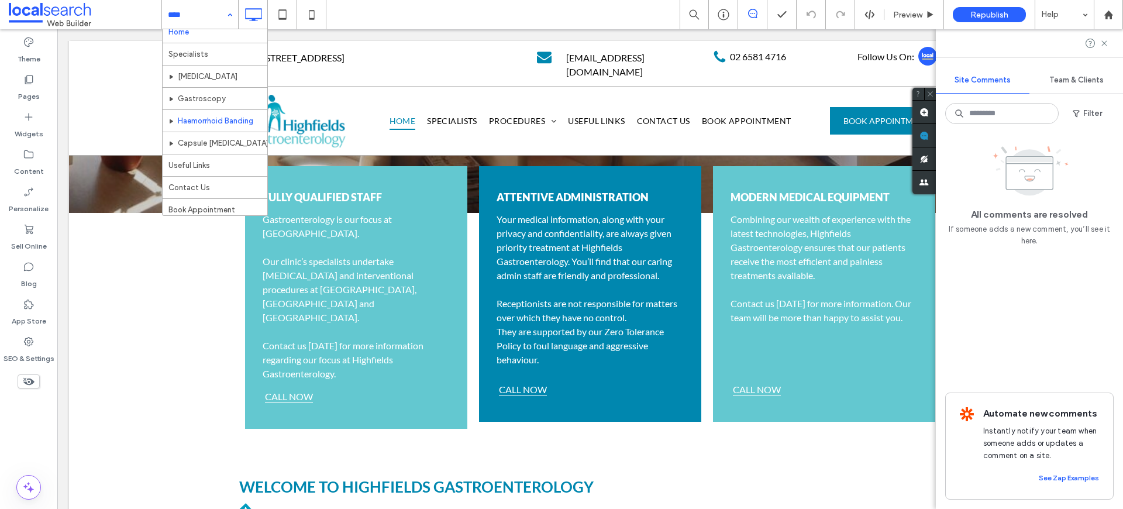
scroll to position [12, 0]
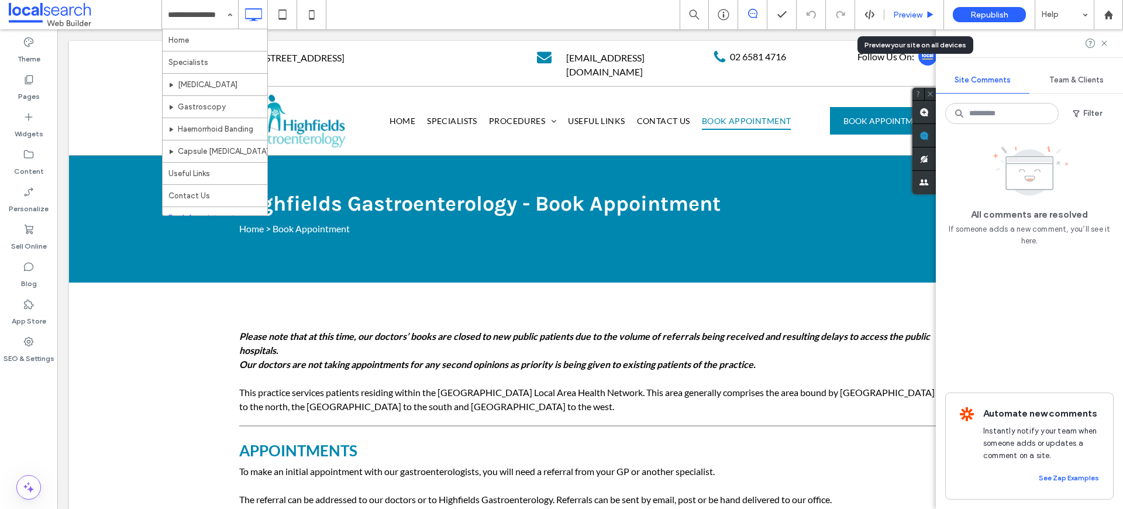
click at [907, 15] on span "Preview" at bounding box center [907, 15] width 29 height 10
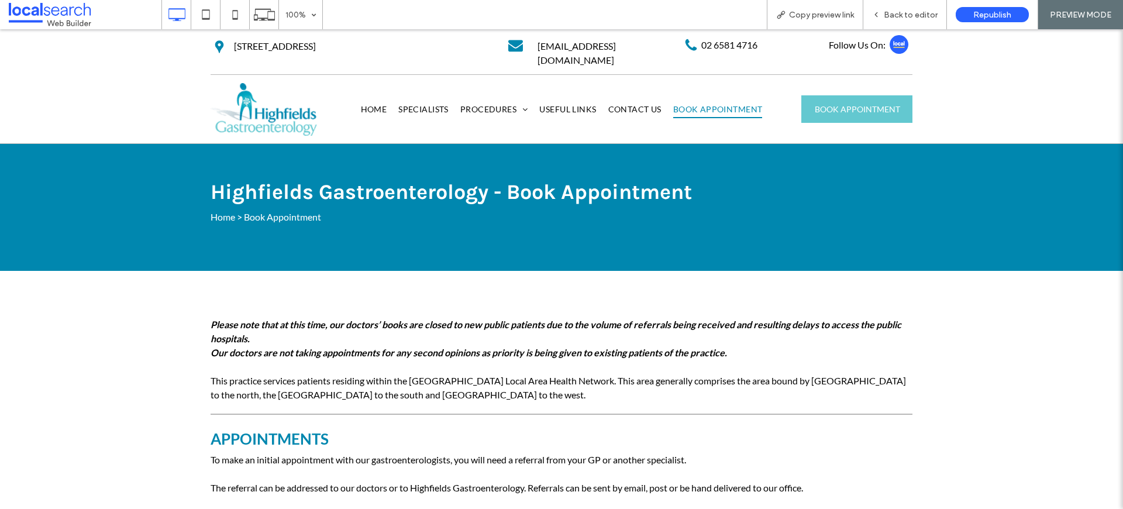
click at [846, 98] on span "BOOK APPOINTMENT" at bounding box center [857, 109] width 85 height 22
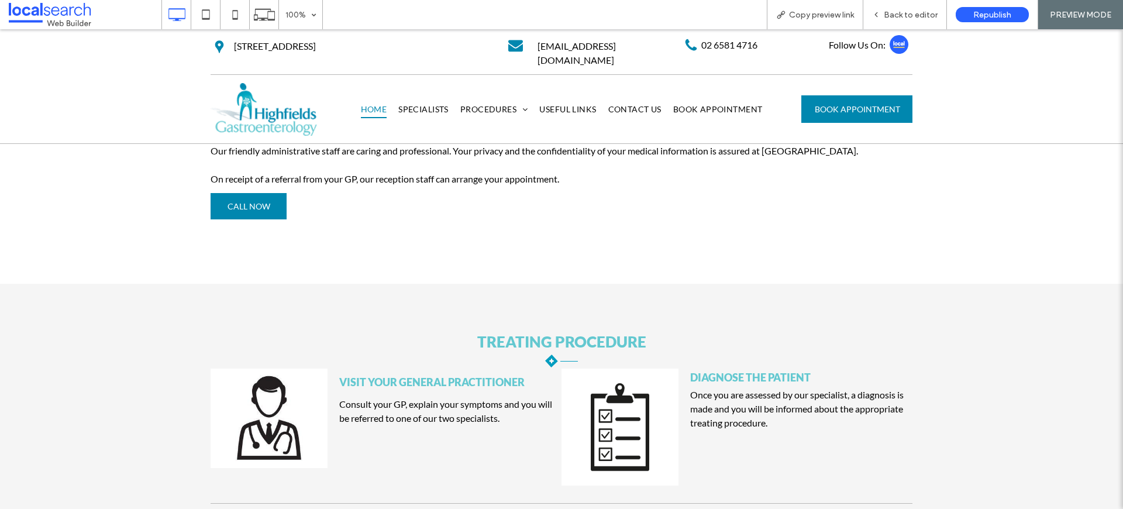
scroll to position [1175, 0]
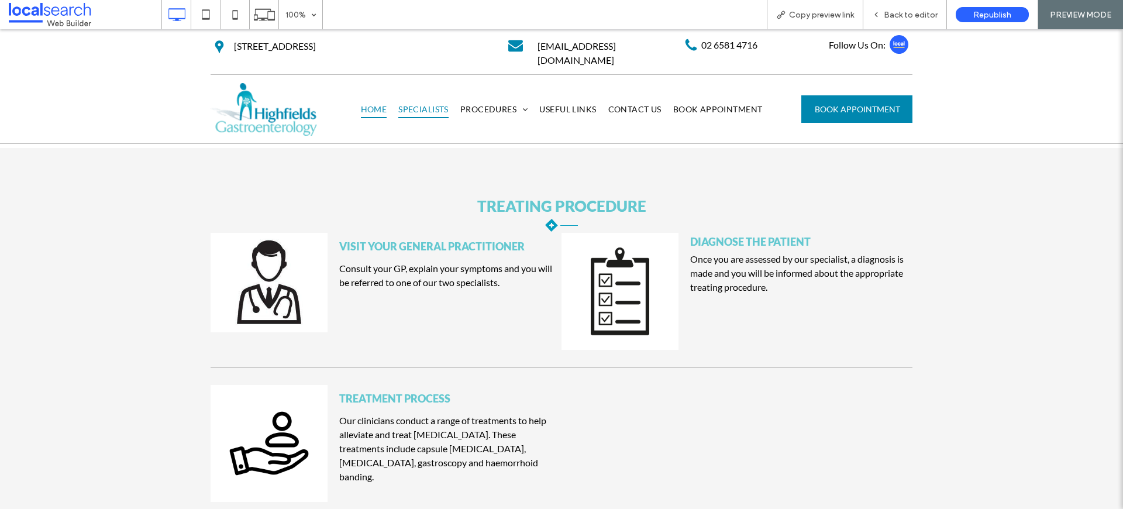
click at [432, 101] on span "Specialists" at bounding box center [423, 110] width 50 height 18
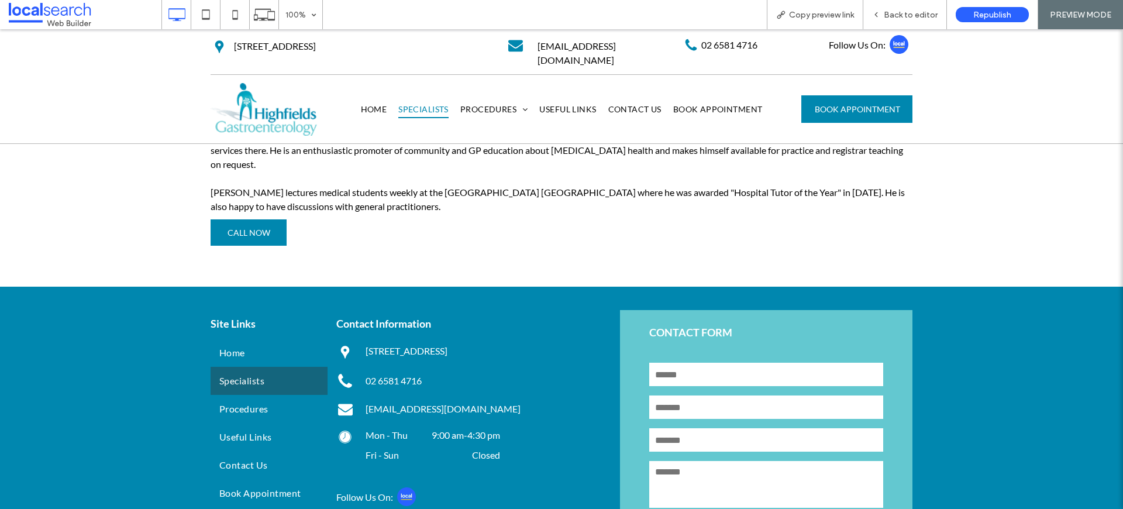
scroll to position [1007, 0]
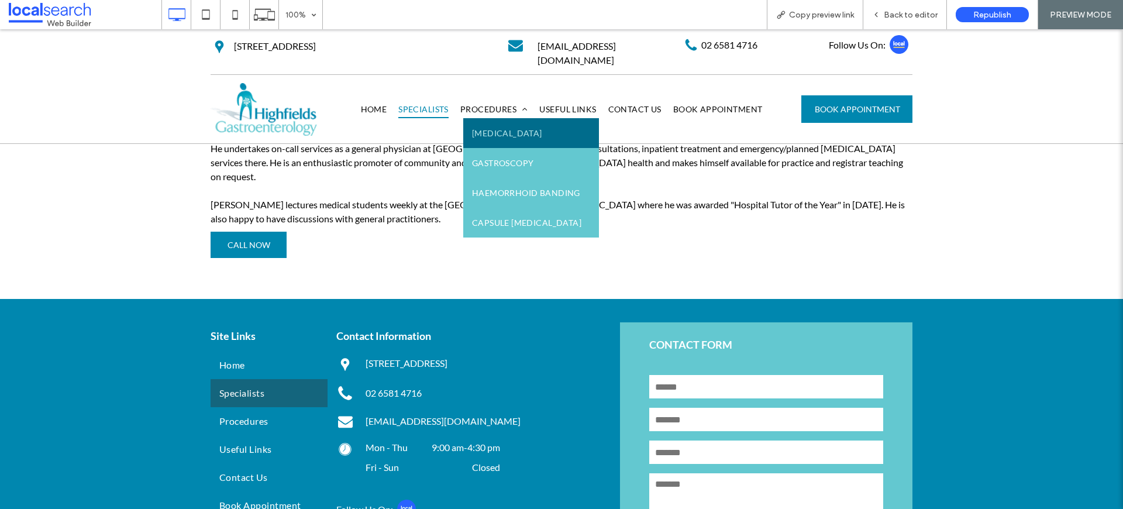
drag, startPoint x: 490, startPoint y: 127, endPoint x: 490, endPoint y: 156, distance: 28.7
click at [490, 127] on span "Colonoscopy" at bounding box center [507, 133] width 70 height 12
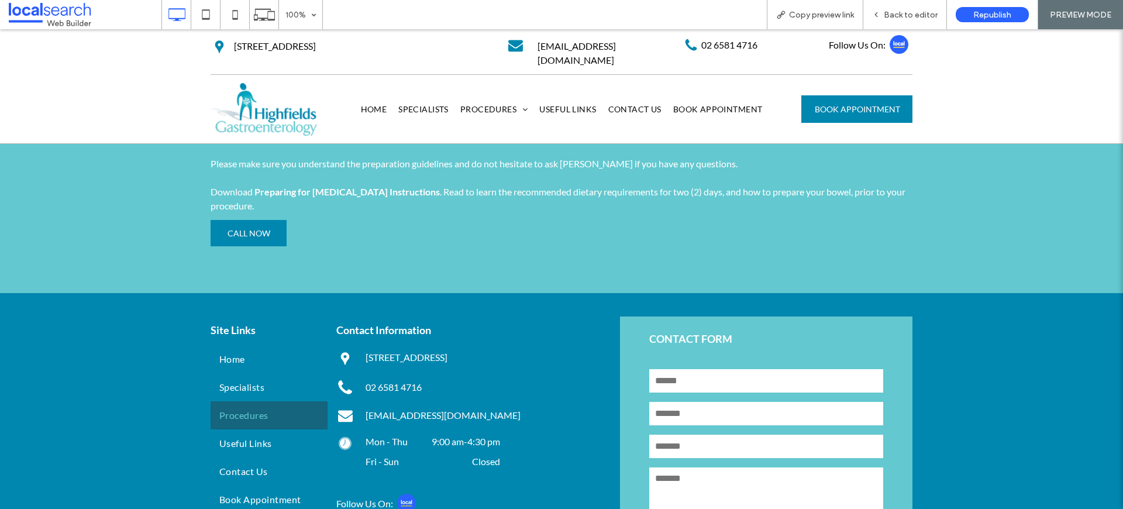
scroll to position [1202, 0]
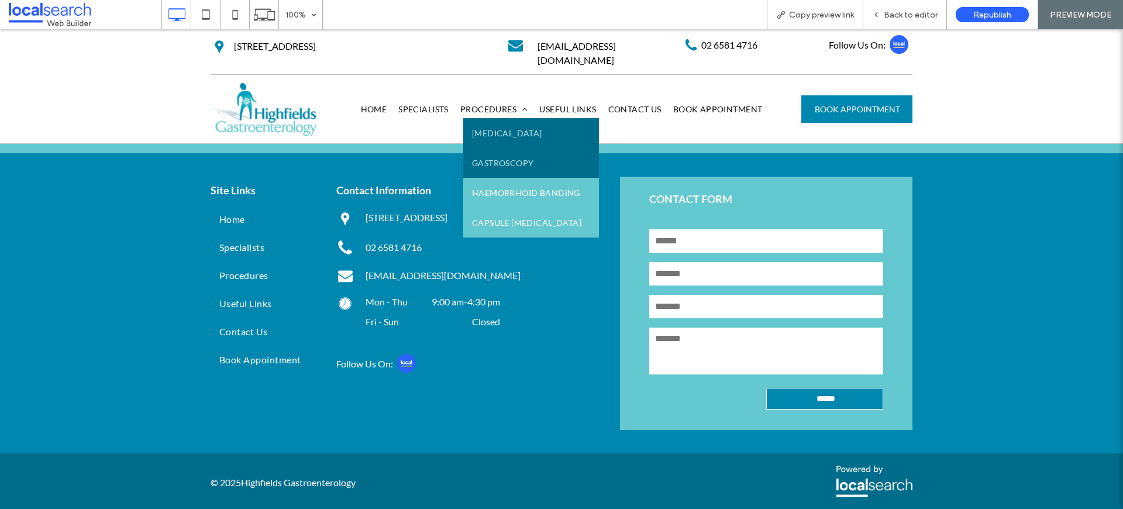
click at [484, 157] on span "Gastroscopy" at bounding box center [503, 163] width 62 height 12
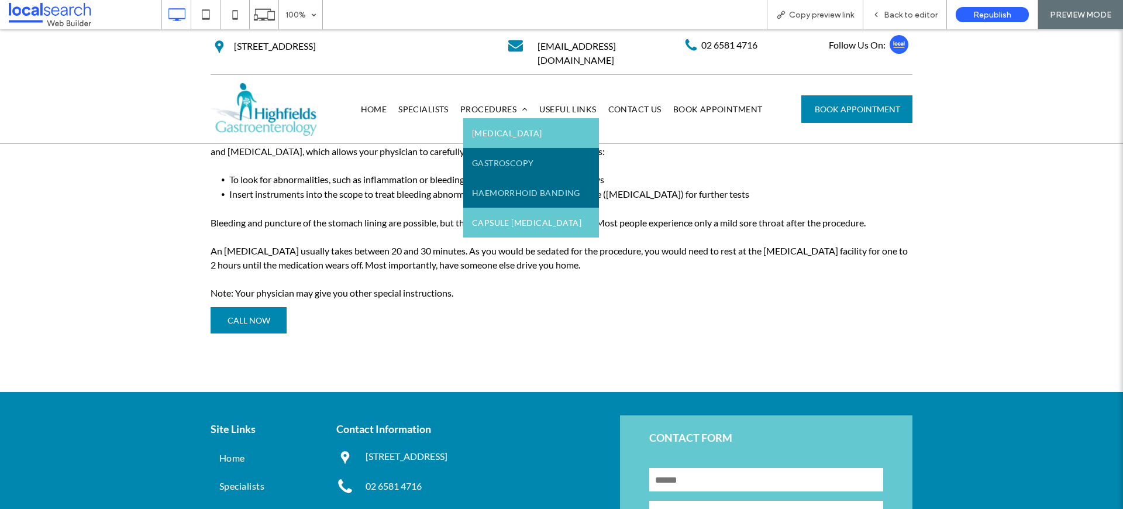
click at [494, 187] on span "Haemorrhoid Banding" at bounding box center [526, 193] width 108 height 12
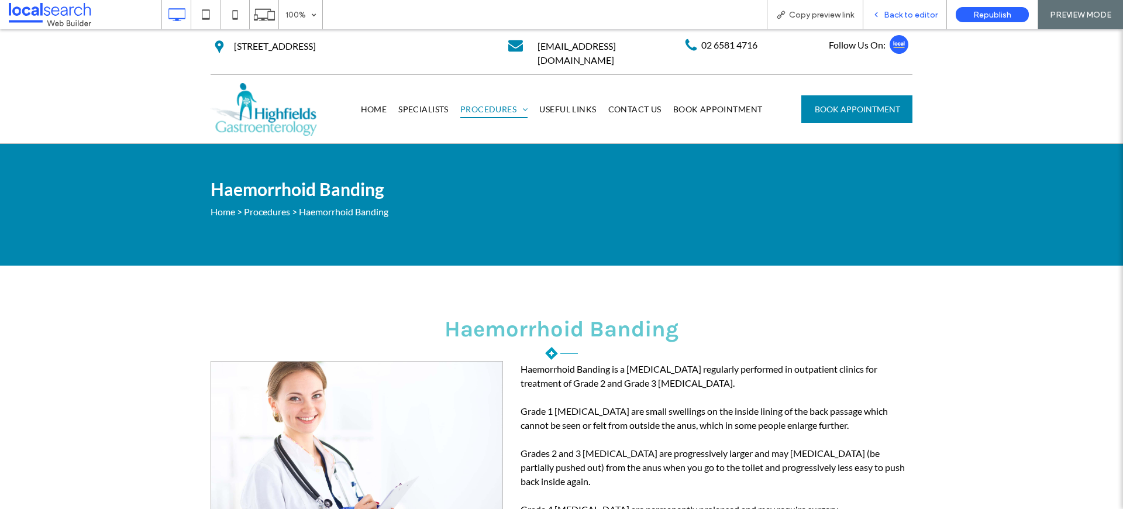
click at [932, 18] on span "Back to editor" at bounding box center [911, 15] width 54 height 10
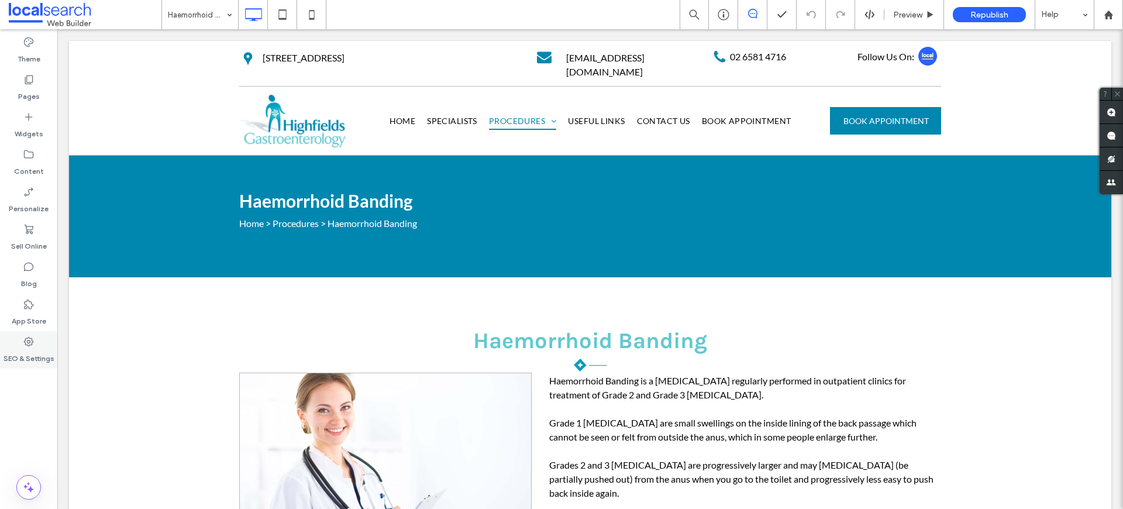
click at [22, 350] on label "SEO & Settings" at bounding box center [29, 355] width 51 height 16
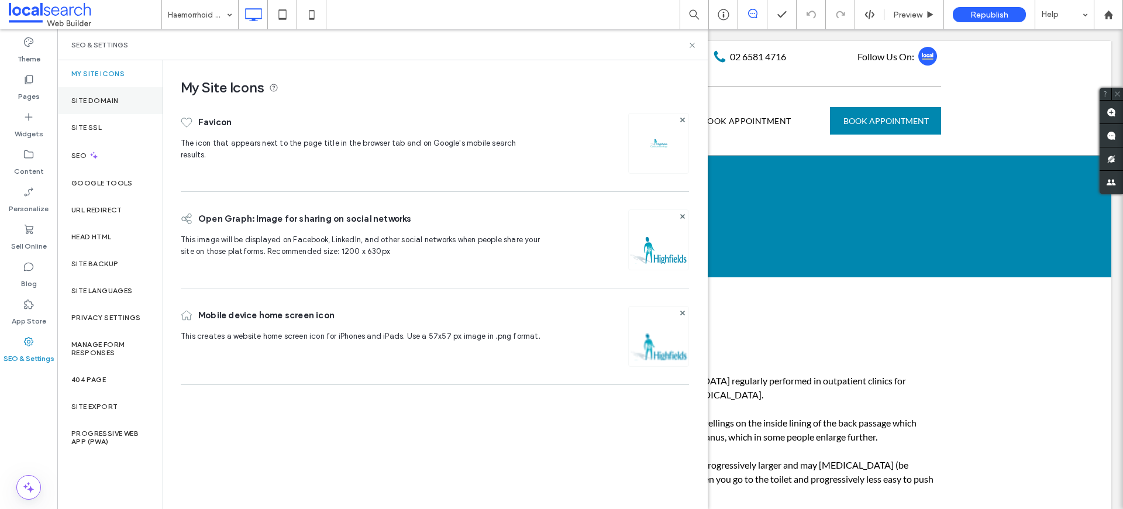
click at [107, 106] on div "Site Domain" at bounding box center [109, 100] width 105 height 27
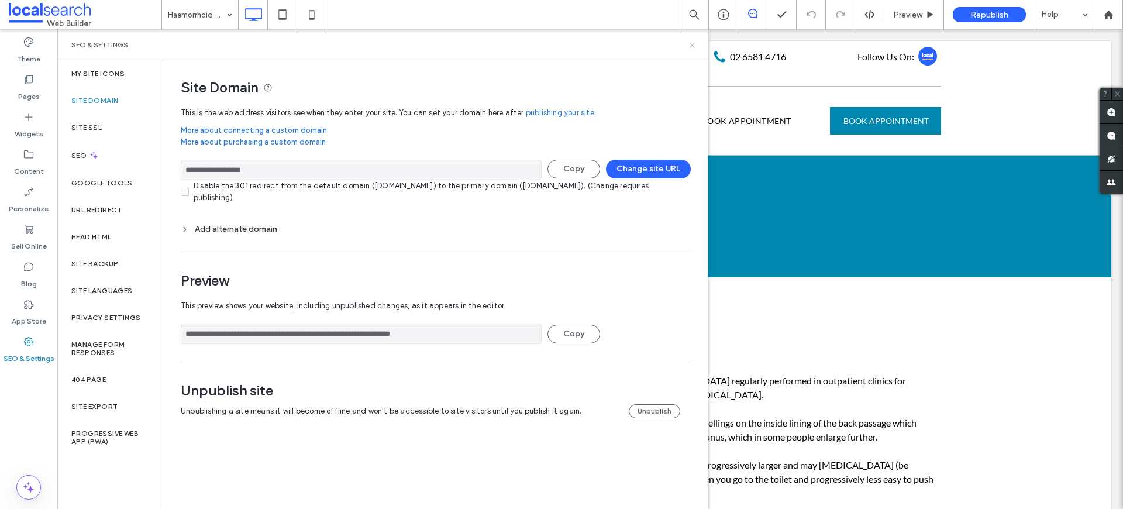
drag, startPoint x: 690, startPoint y: 47, endPoint x: 629, endPoint y: 21, distance: 65.7
click at [690, 47] on icon at bounding box center [692, 45] width 9 height 9
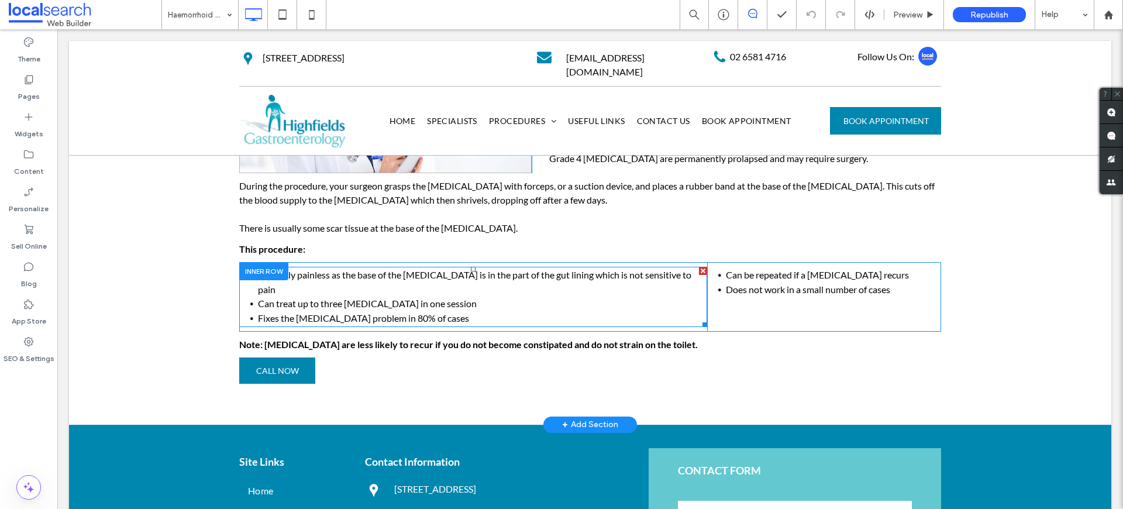
scroll to position [363, 0]
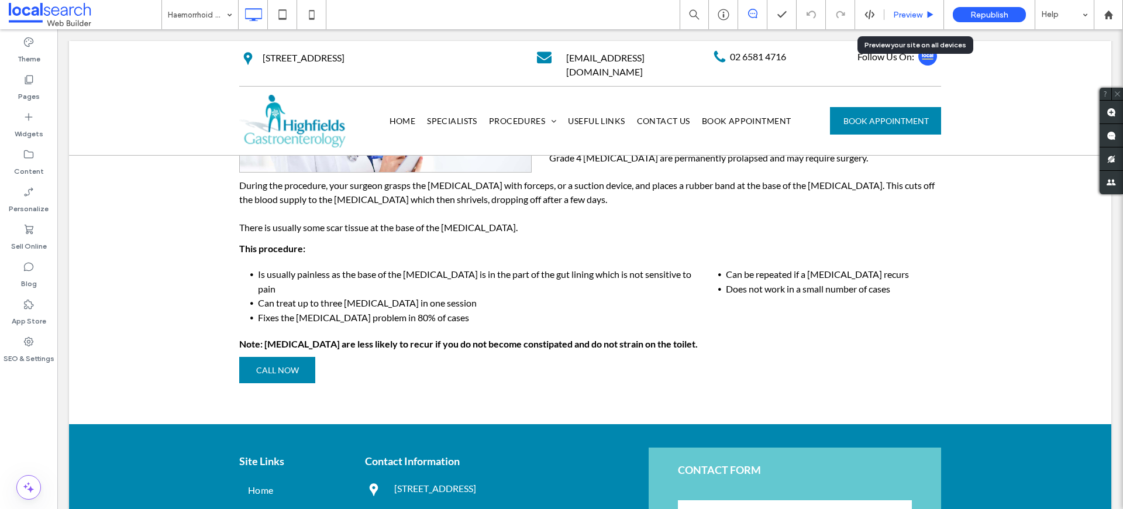
click at [926, 18] on icon at bounding box center [930, 15] width 9 height 9
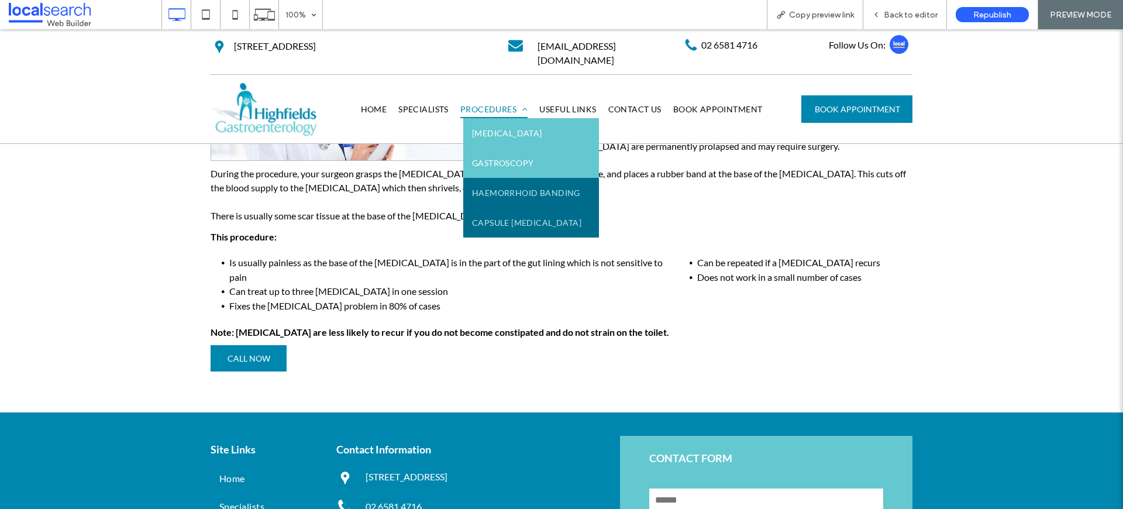
click at [511, 216] on span "Capsule Endoscopy" at bounding box center [526, 222] width 109 height 12
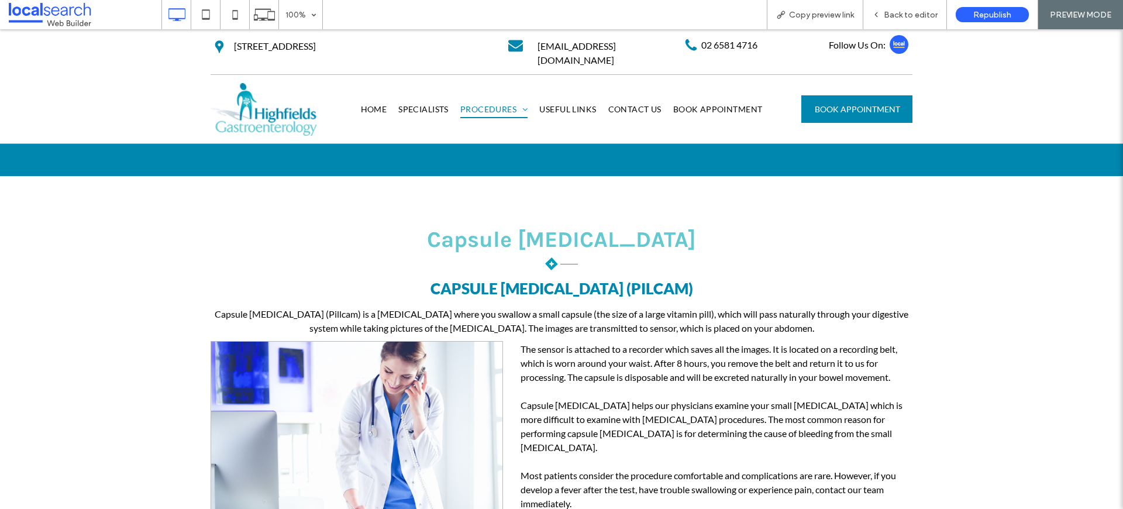
scroll to position [209, 0]
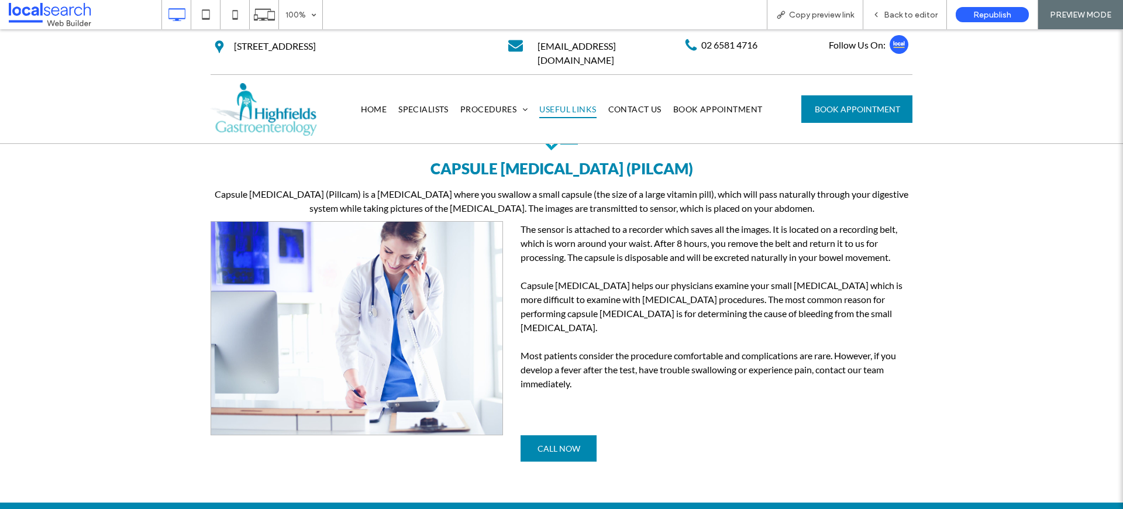
click at [546, 101] on span "Useful Links" at bounding box center [567, 110] width 57 height 18
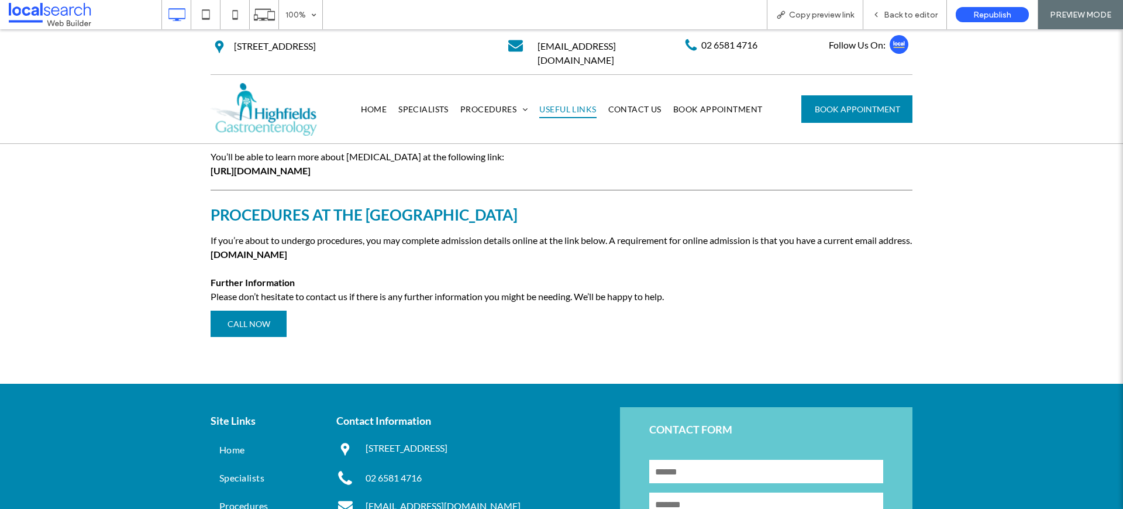
scroll to position [506, 0]
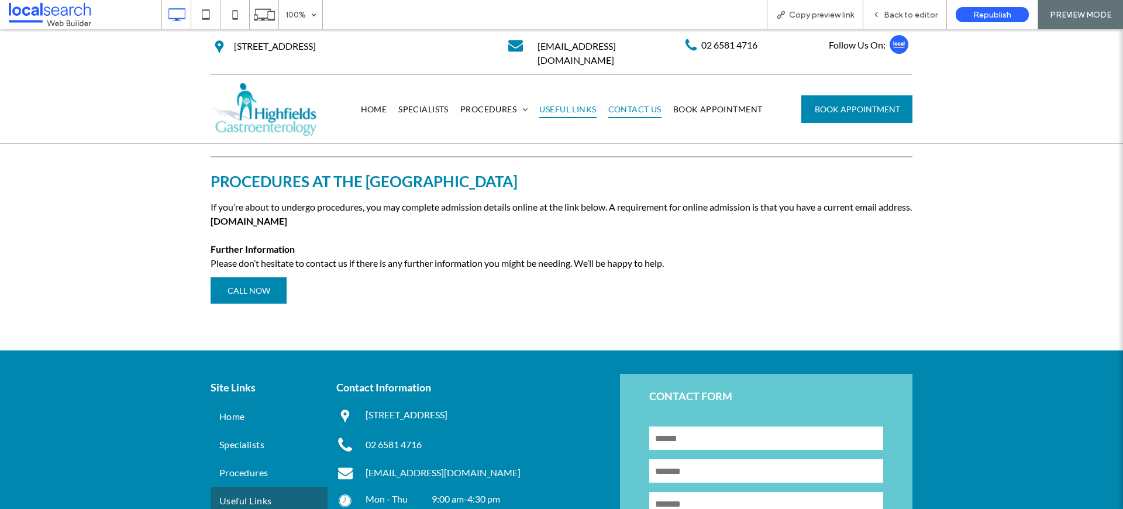
click at [641, 101] on span "Contact Us" at bounding box center [634, 110] width 53 height 18
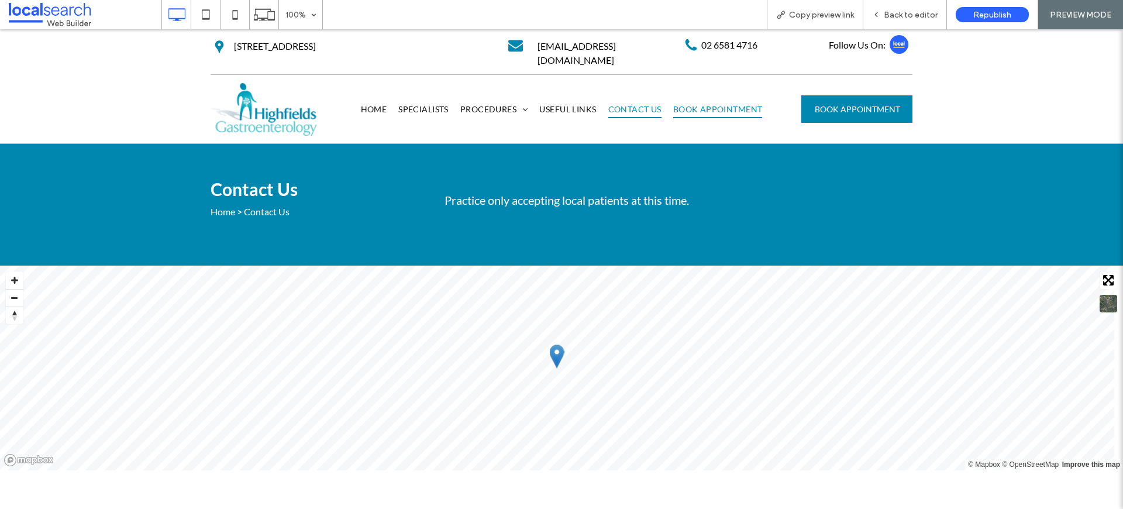
click at [704, 104] on span "Book Appointment" at bounding box center [717, 110] width 89 height 18
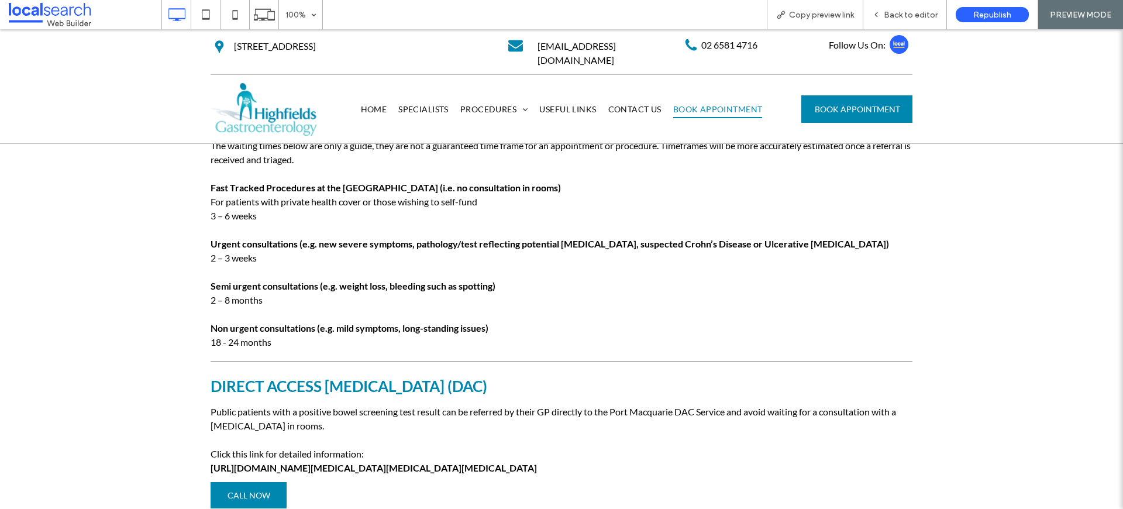
scroll to position [784, 0]
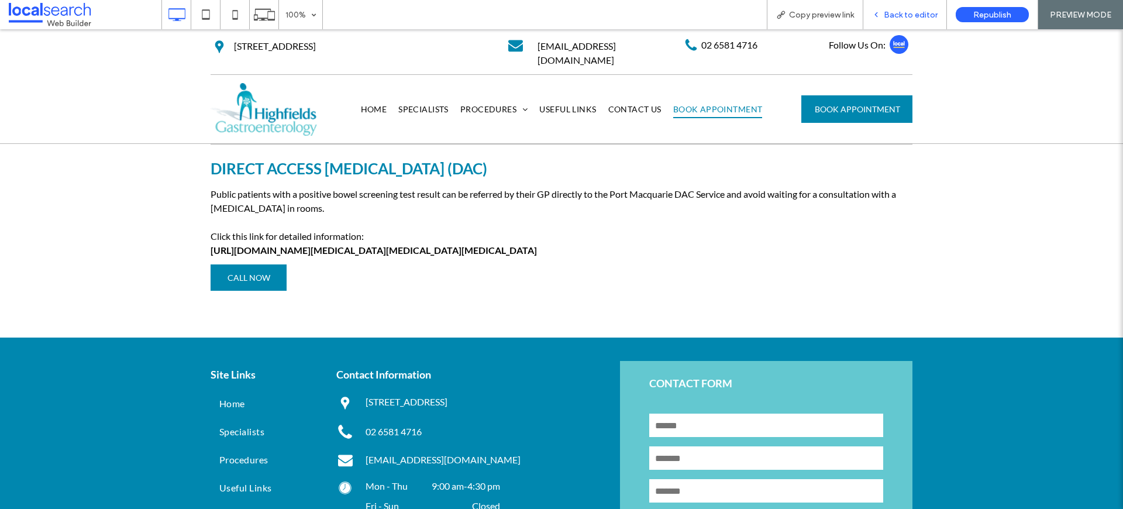
click at [900, 12] on span "Back to editor" at bounding box center [911, 15] width 54 height 10
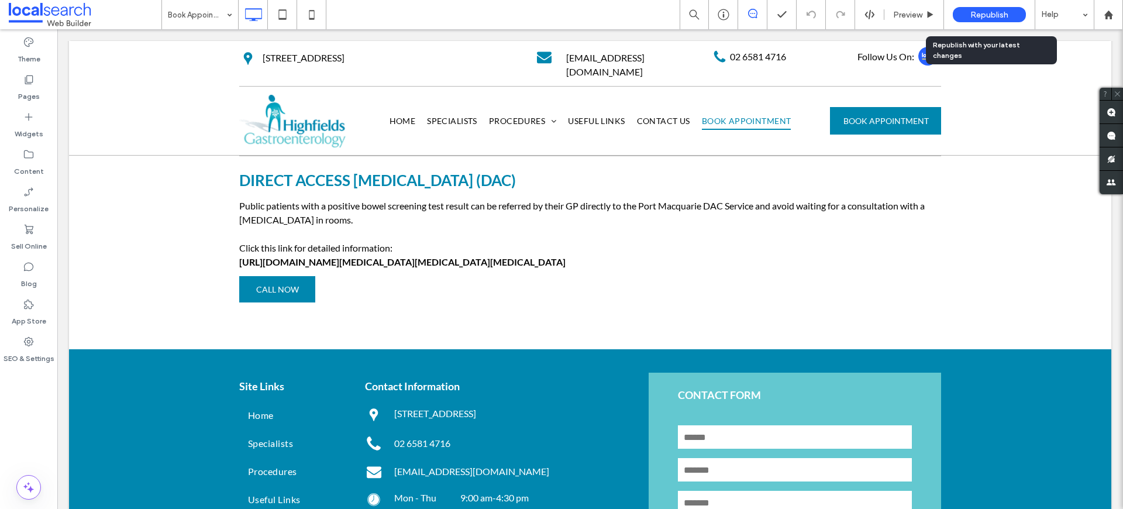
click at [1002, 12] on span "Republish" at bounding box center [989, 15] width 38 height 10
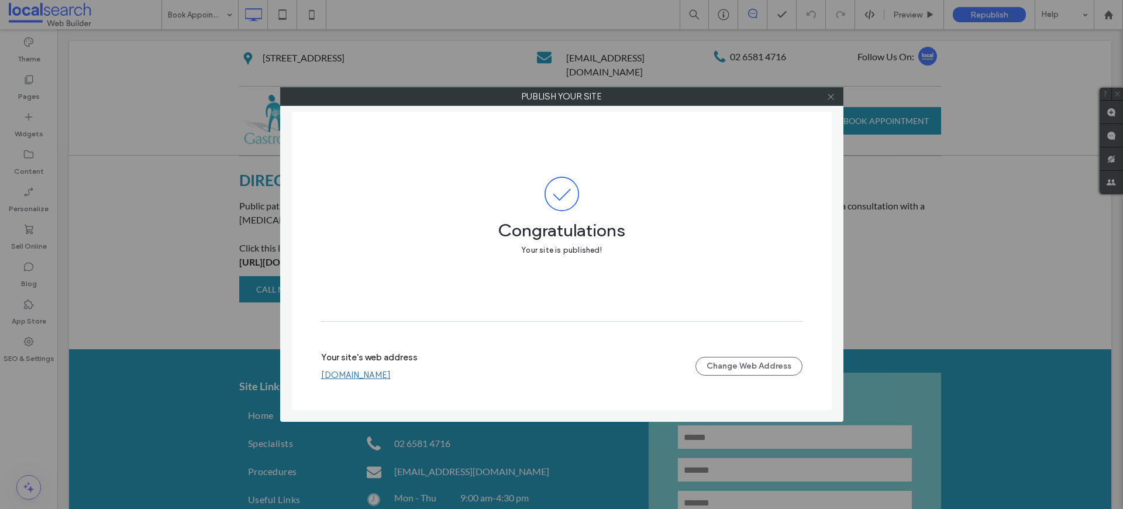
click at [833, 92] on icon at bounding box center [830, 96] width 9 height 9
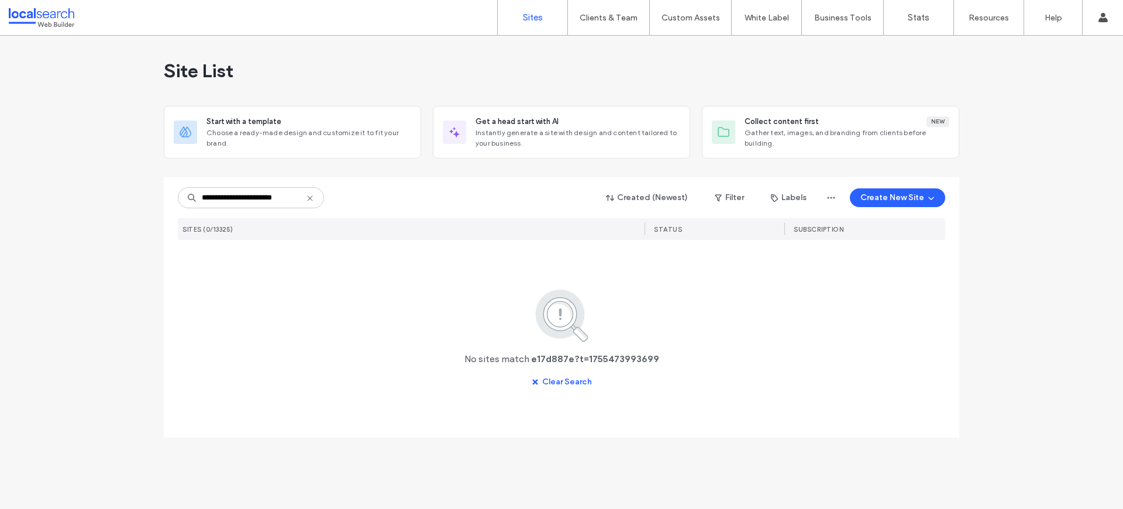
drag, startPoint x: 246, startPoint y: 198, endPoint x: 415, endPoint y: 195, distance: 168.5
click at [415, 195] on div "**********" at bounding box center [561, 198] width 767 height 22
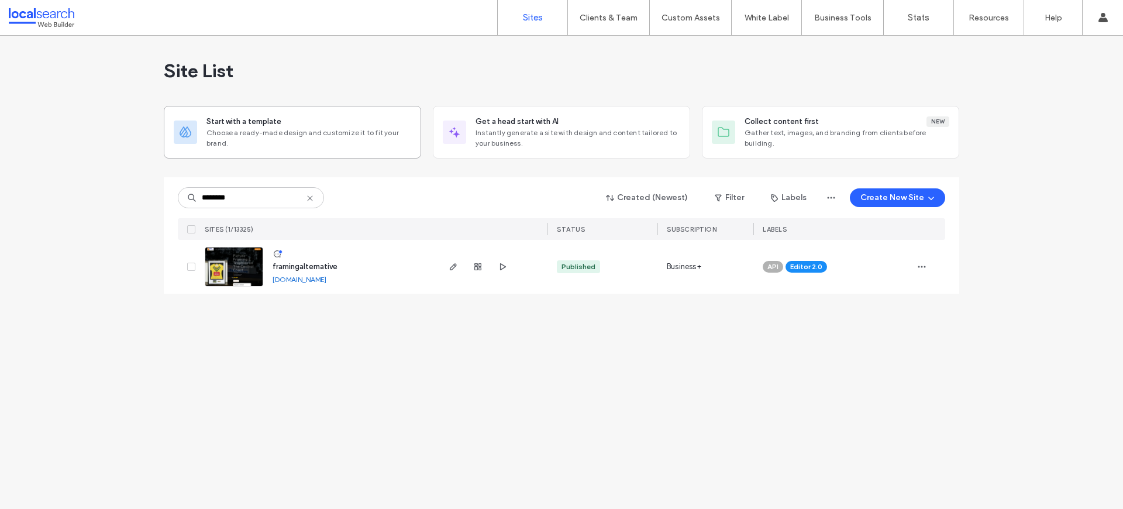
type input "********"
click at [246, 268] on img at bounding box center [233, 287] width 57 height 80
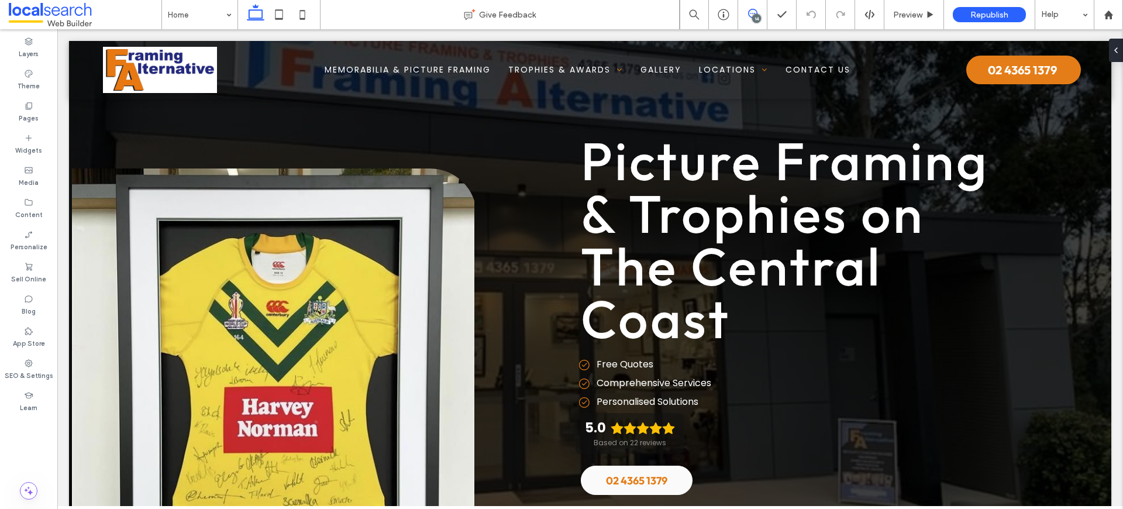
click at [751, 15] on icon at bounding box center [752, 13] width 9 height 9
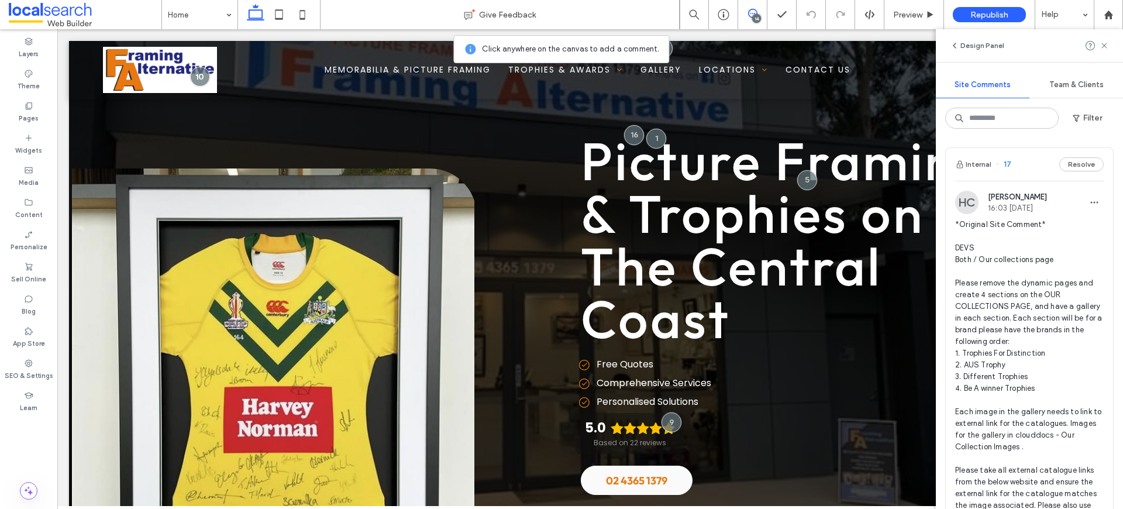
click at [1026, 254] on span "*Original Site Comment* DEVS Both / Our collections page Please remove the dyna…" at bounding box center [1029, 394] width 149 height 351
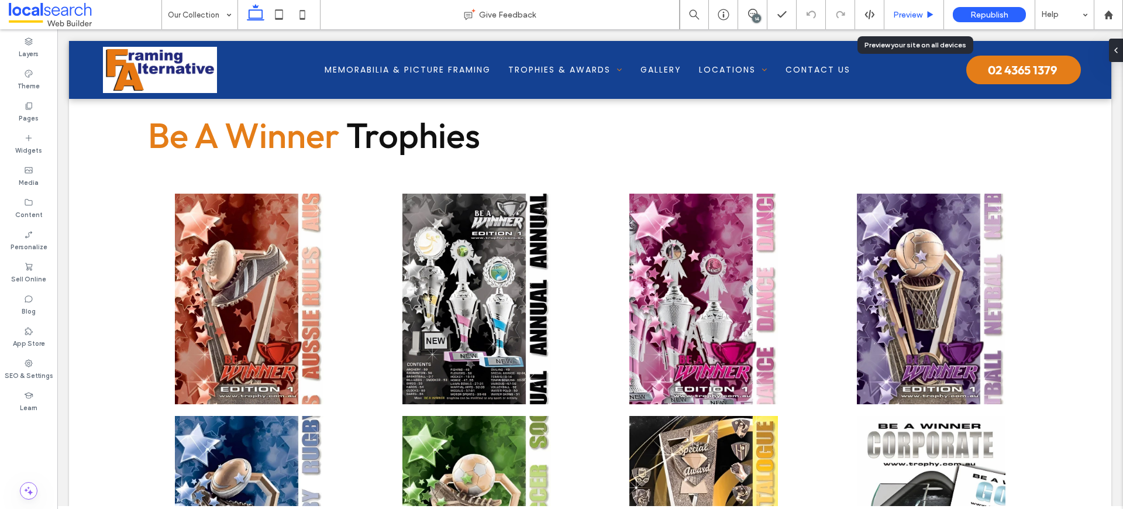
click at [893, 12] on span "Preview" at bounding box center [907, 15] width 29 height 10
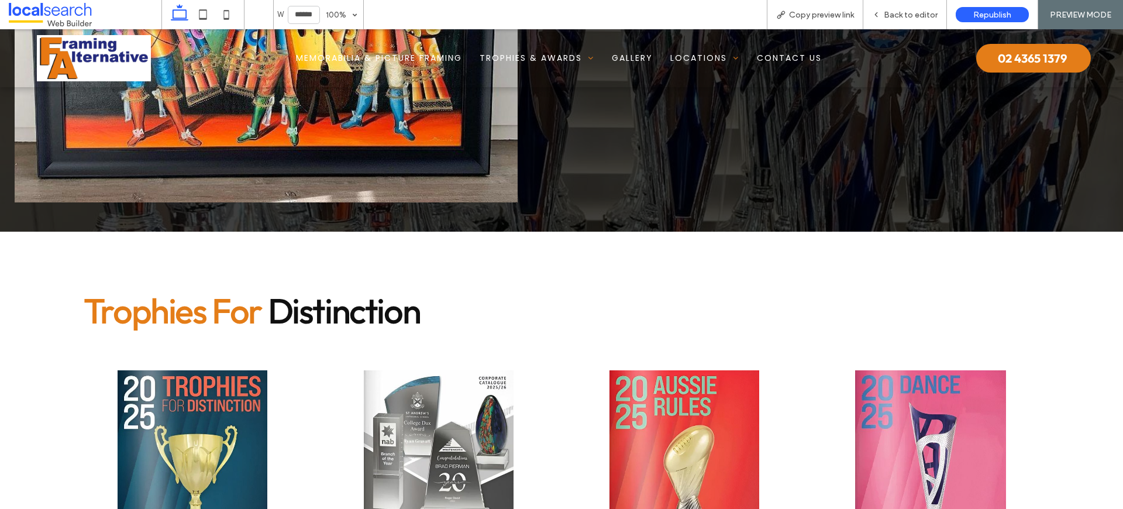
scroll to position [399, 0]
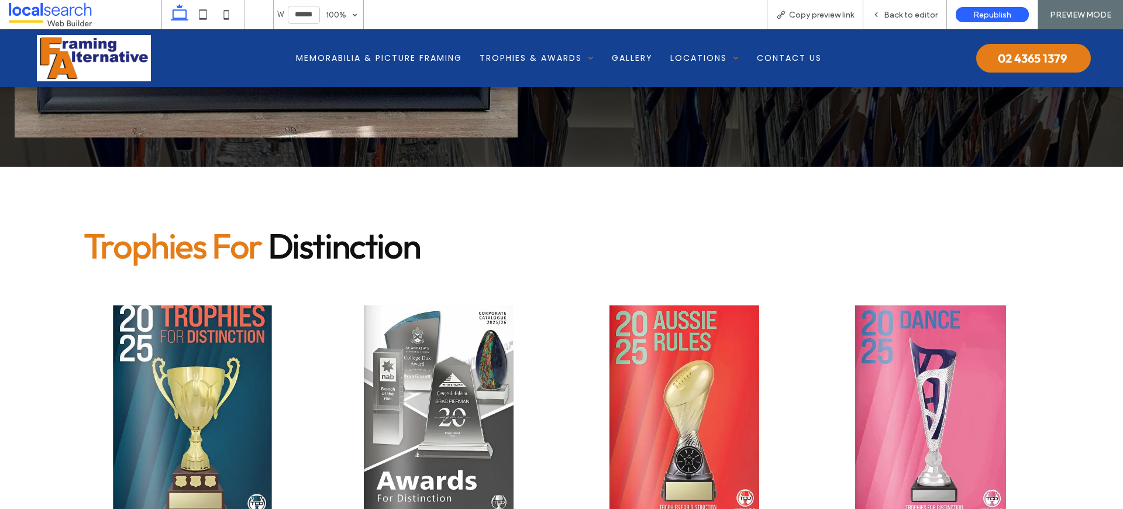
click at [235, 352] on link at bounding box center [192, 410] width 249 height 223
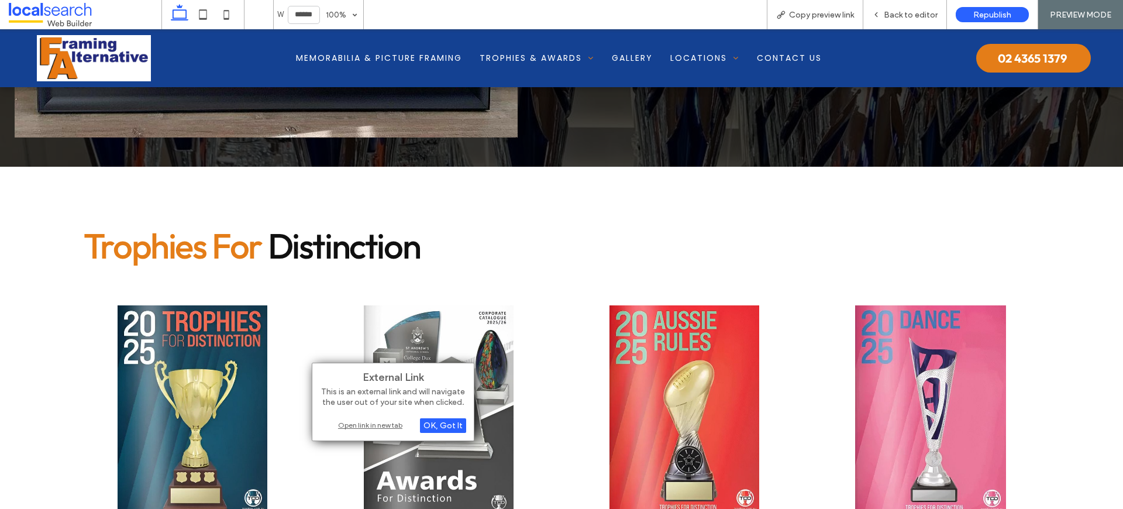
click at [362, 424] on div "Open link in new tab" at bounding box center [393, 425] width 146 height 12
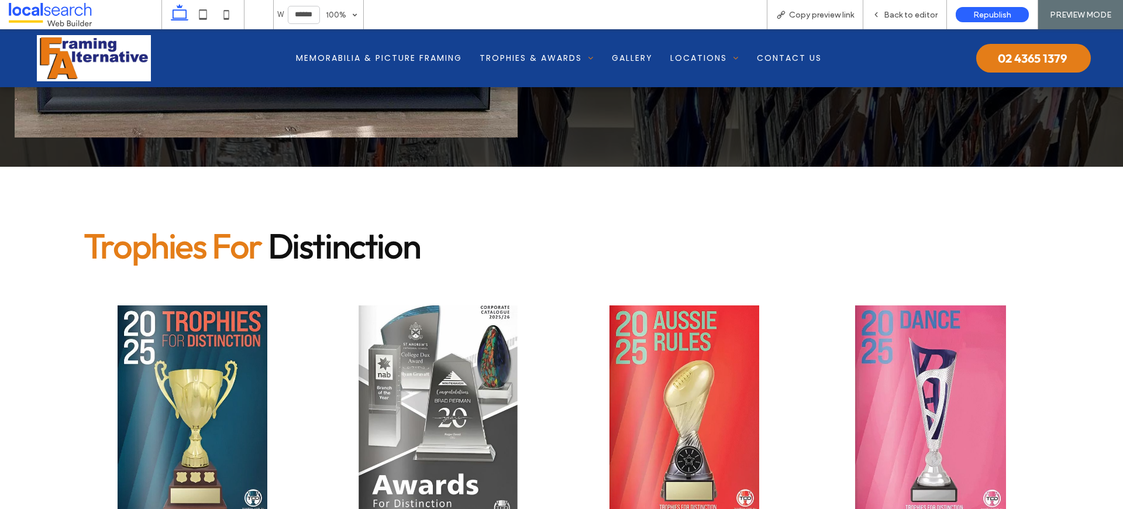
click at [435, 377] on link at bounding box center [438, 410] width 249 height 223
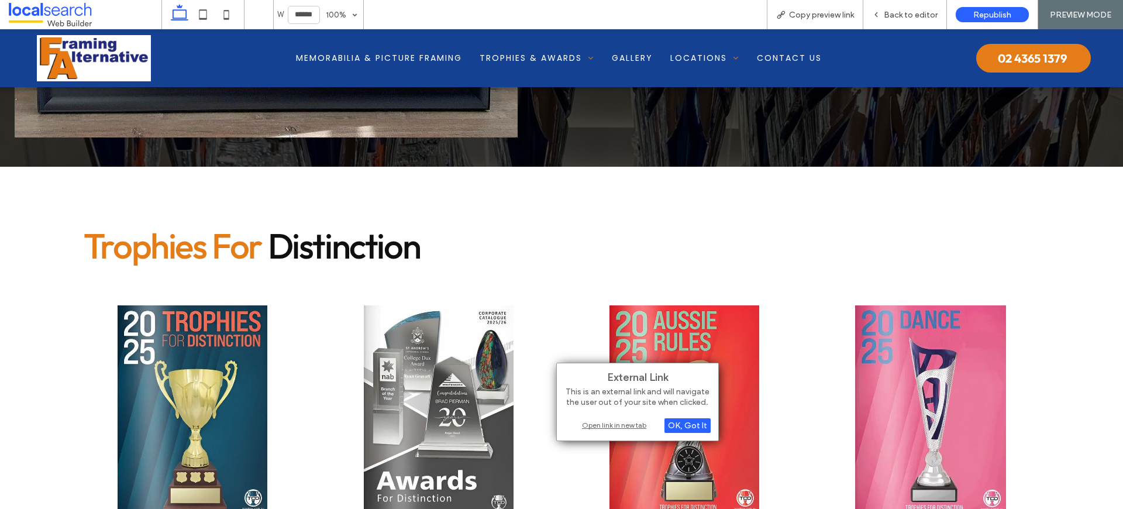
click at [607, 425] on div "Open link in new tab" at bounding box center [637, 425] width 146 height 12
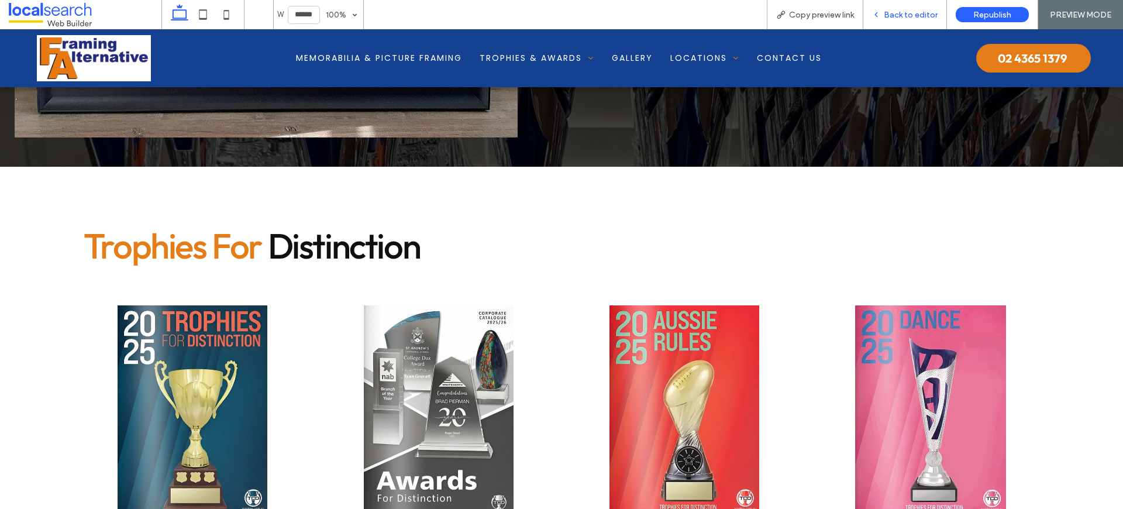
click at [918, 22] on div "Back to editor" at bounding box center [905, 14] width 84 height 29
click at [922, 16] on span "Back to editor" at bounding box center [911, 15] width 54 height 10
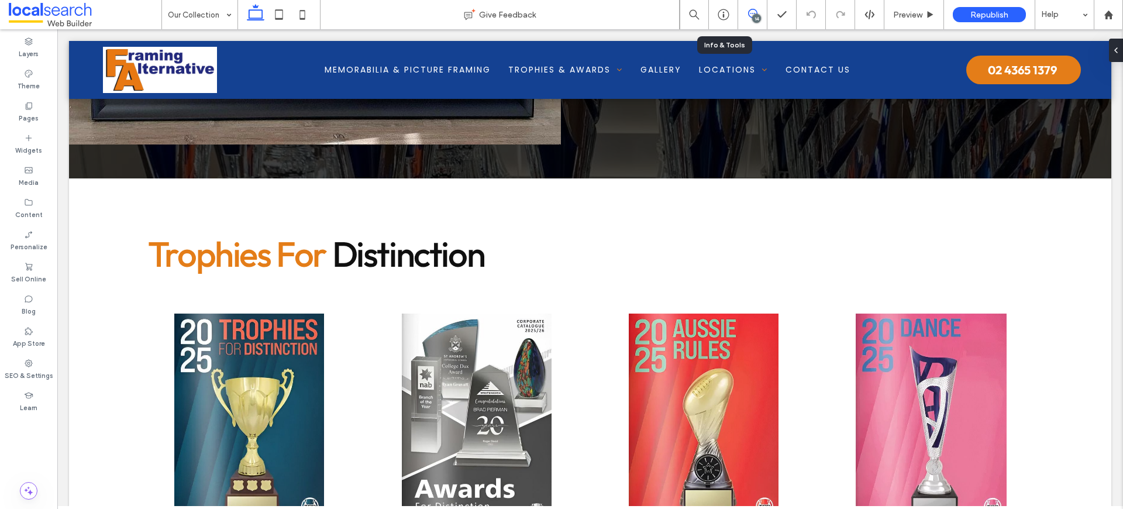
click at [752, 10] on icon at bounding box center [752, 13] width 9 height 9
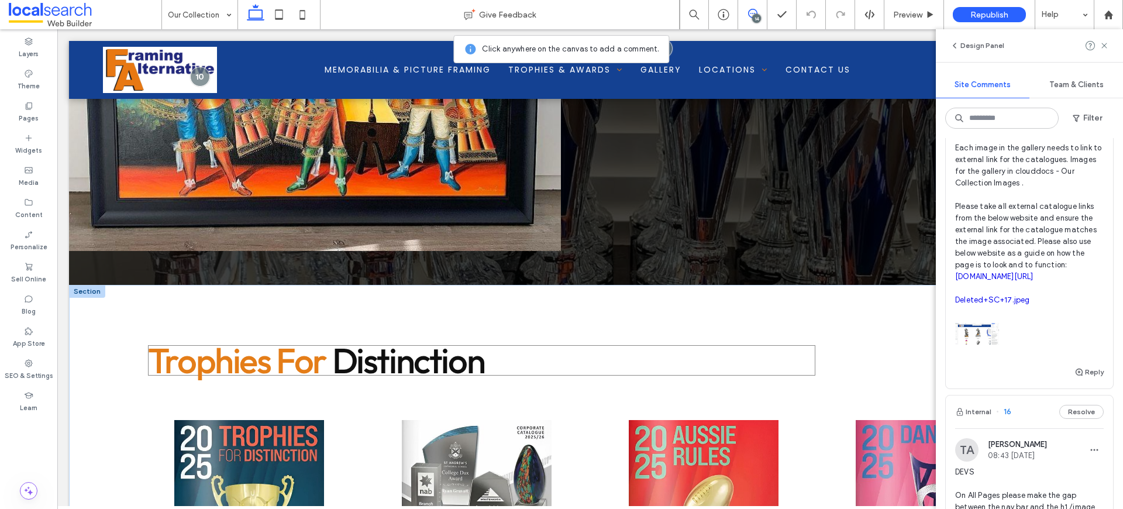
scroll to position [515, 0]
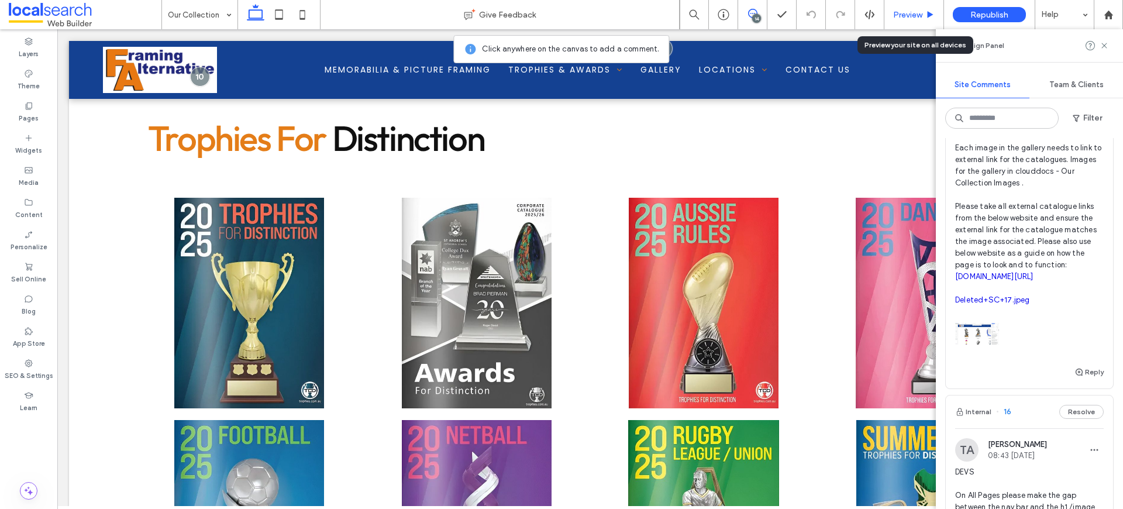
click at [912, 23] on div "Preview" at bounding box center [914, 14] width 60 height 29
click at [911, 23] on div "Preview" at bounding box center [914, 14] width 60 height 29
click at [909, 16] on span "Preview" at bounding box center [907, 15] width 29 height 10
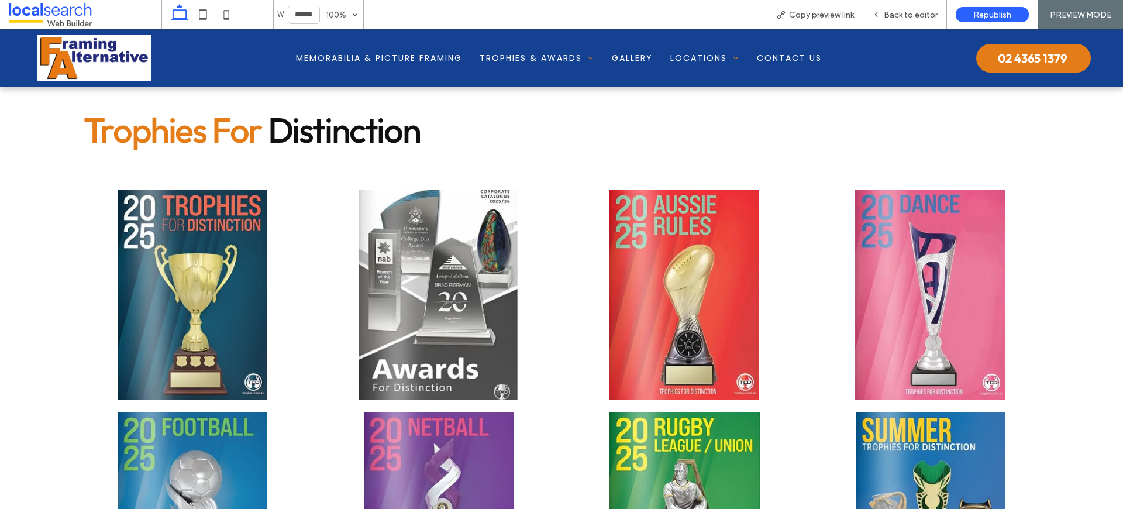
click at [464, 305] on link at bounding box center [438, 294] width 249 height 223
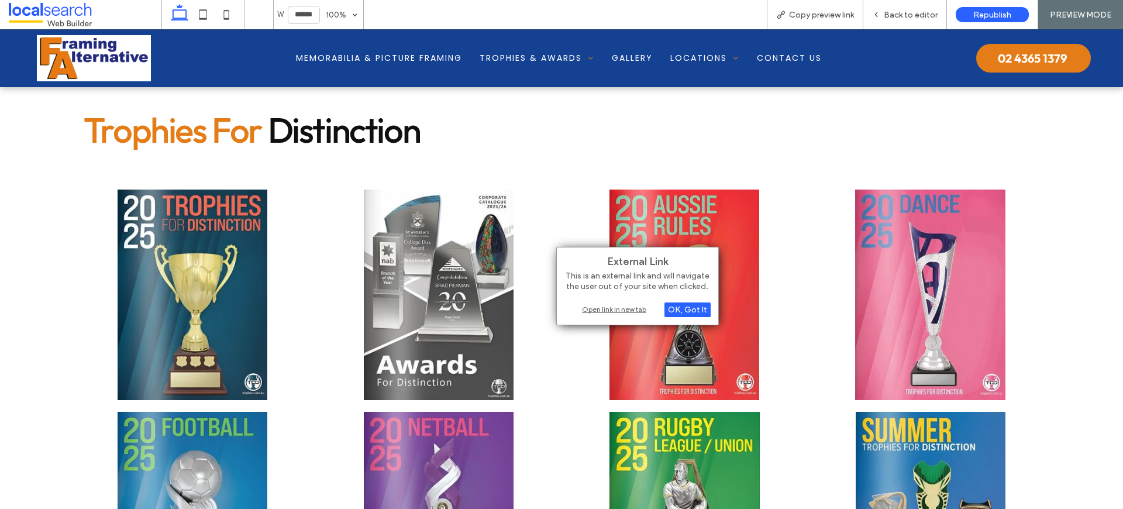
click at [622, 305] on div "Open link in new tab" at bounding box center [637, 309] width 146 height 12
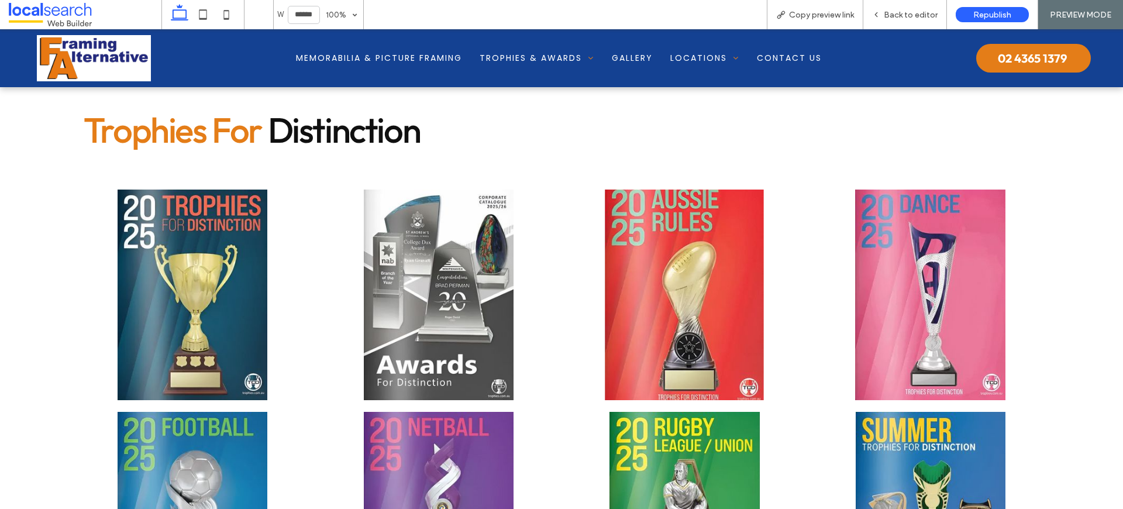
click at [743, 298] on link at bounding box center [684, 294] width 249 height 223
click at [711, 339] on link at bounding box center [684, 294] width 249 height 223
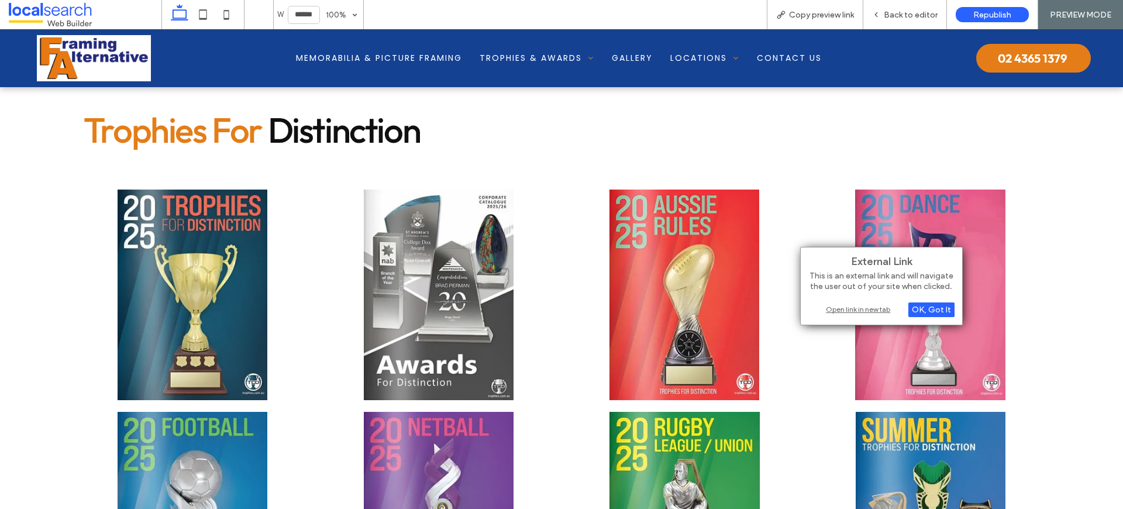
click at [852, 308] on div "Open link in new tab" at bounding box center [881, 309] width 146 height 12
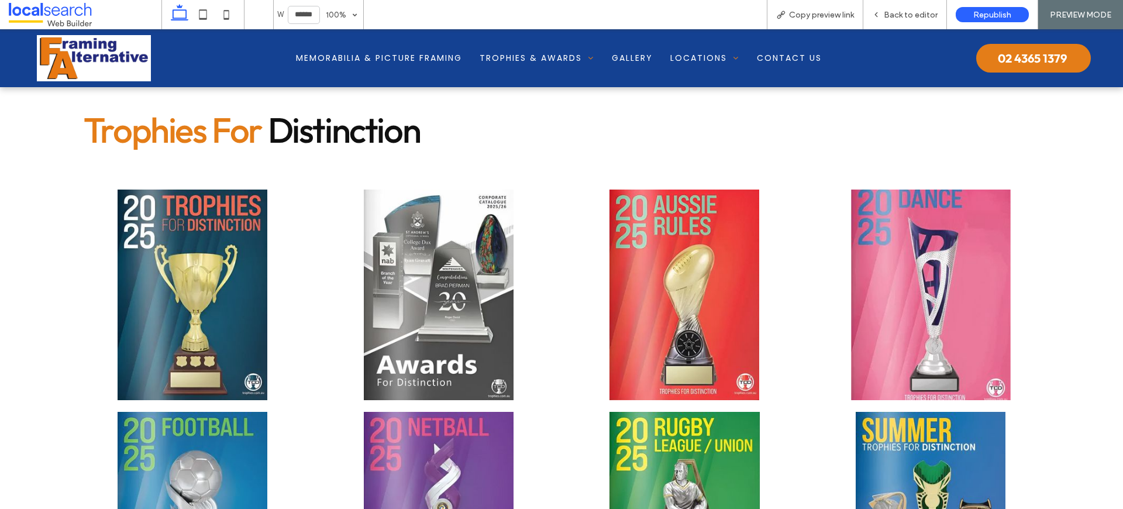
click at [911, 231] on link at bounding box center [931, 294] width 249 height 223
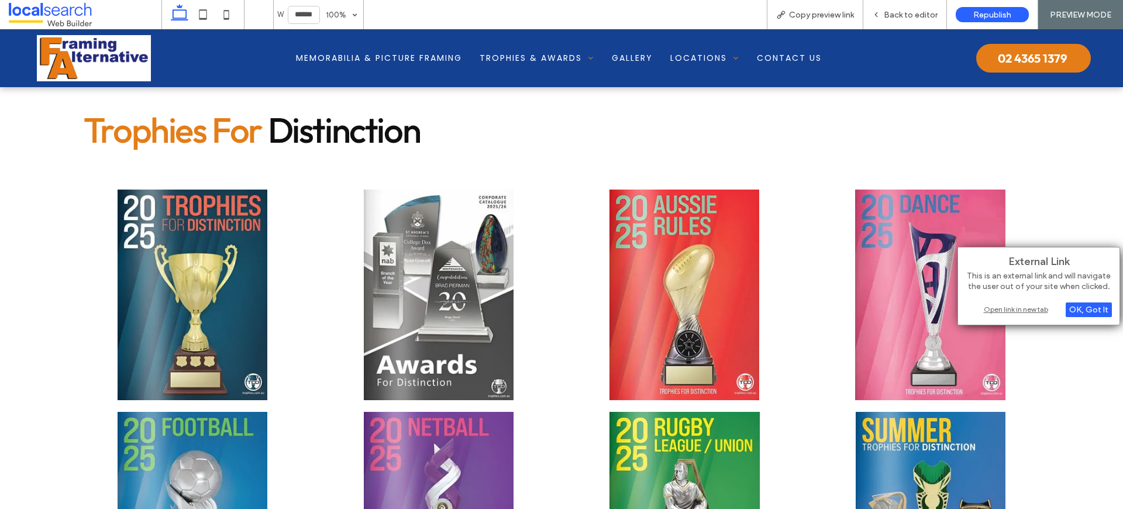
click at [1002, 310] on div "Open link in new tab" at bounding box center [1039, 309] width 146 height 12
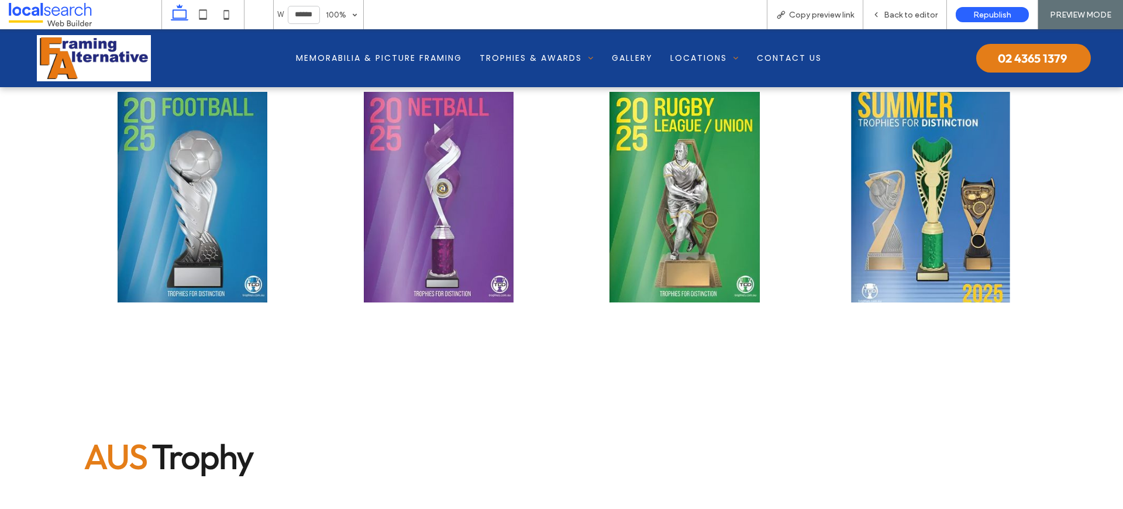
scroll to position [1062, 0]
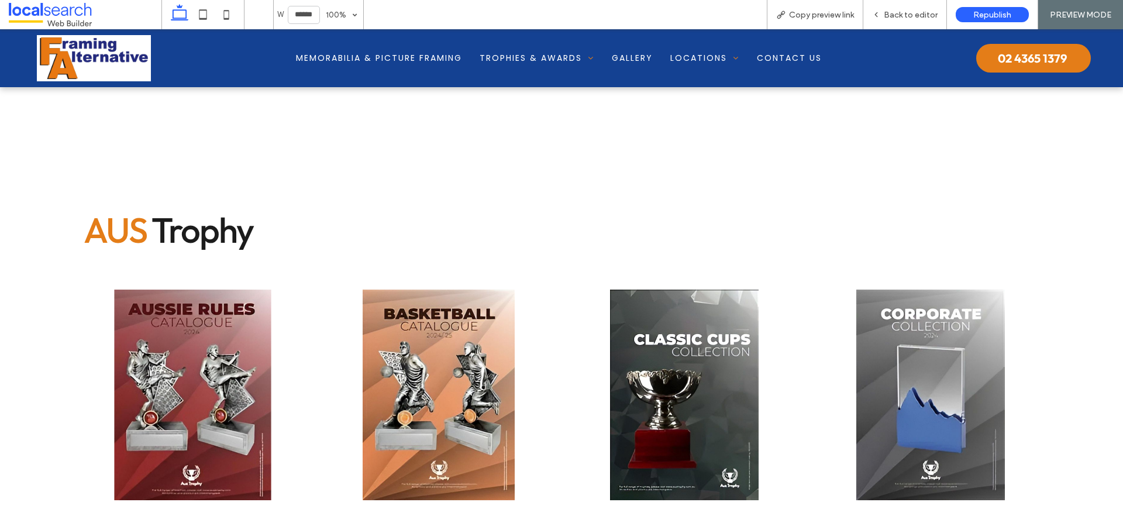
click at [247, 361] on link at bounding box center [192, 395] width 249 height 223
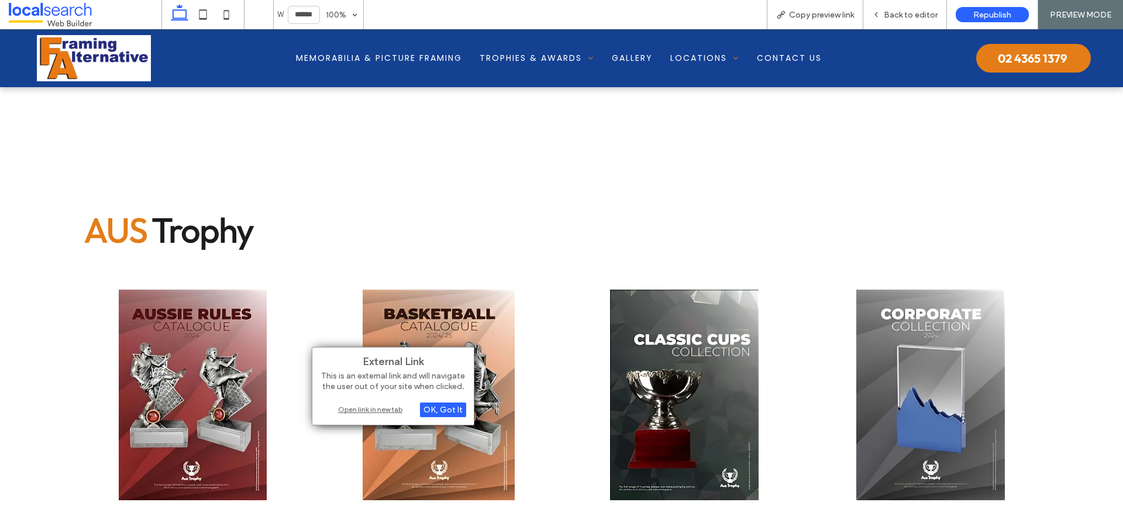
click at [377, 409] on div "Open link in new tab" at bounding box center [393, 409] width 146 height 12
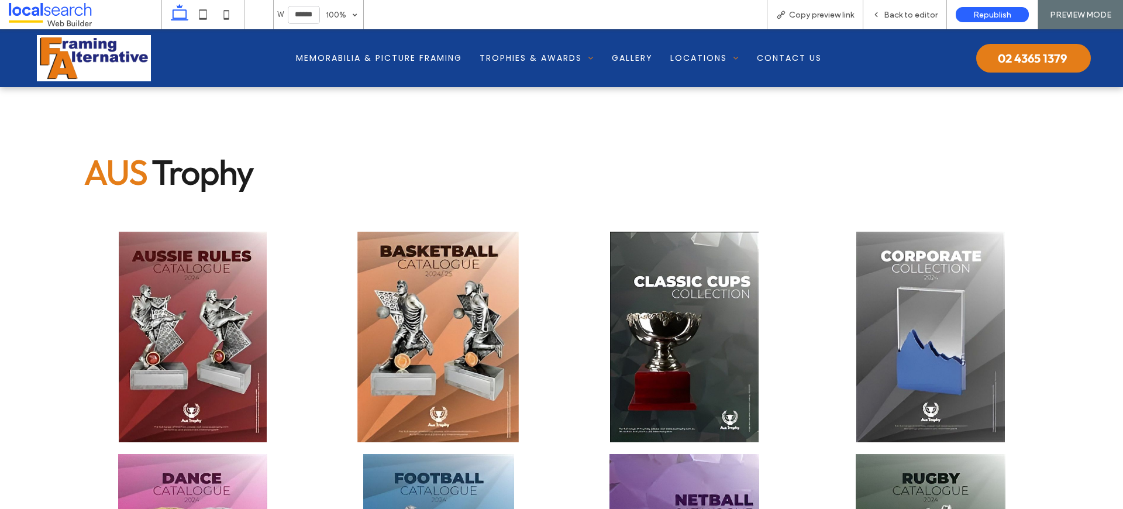
scroll to position [1269, 0]
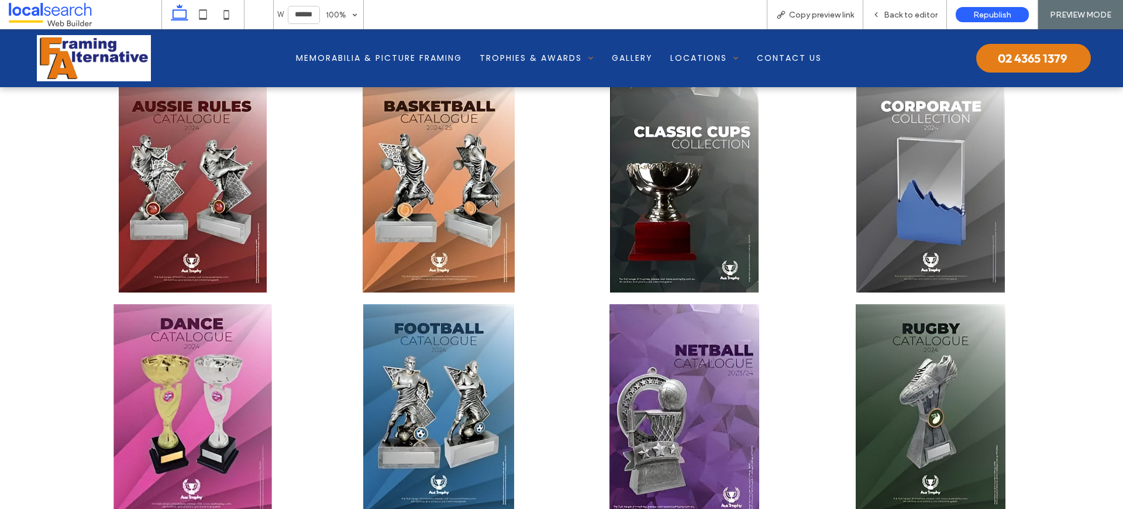
click at [239, 415] on link at bounding box center [192, 409] width 249 height 223
click at [229, 415] on link at bounding box center [192, 409] width 249 height 223
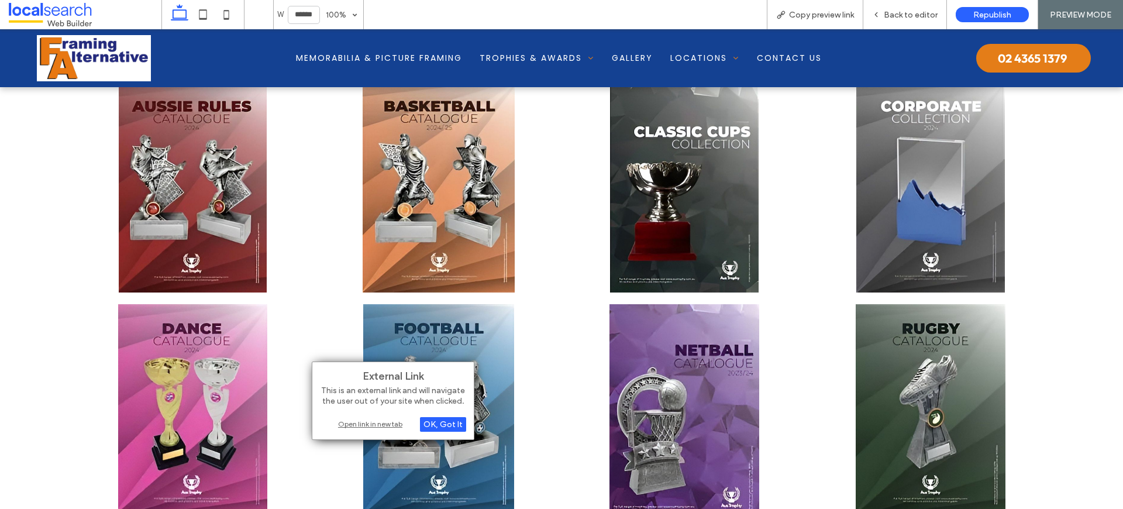
click at [387, 422] on div "Open link in new tab" at bounding box center [393, 424] width 146 height 12
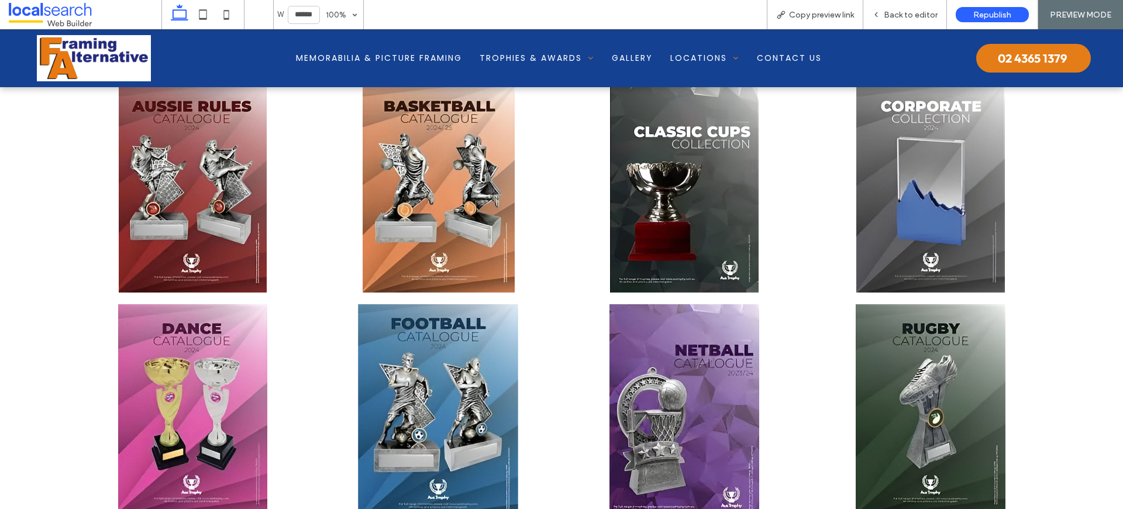
click at [425, 387] on link at bounding box center [438, 409] width 249 height 223
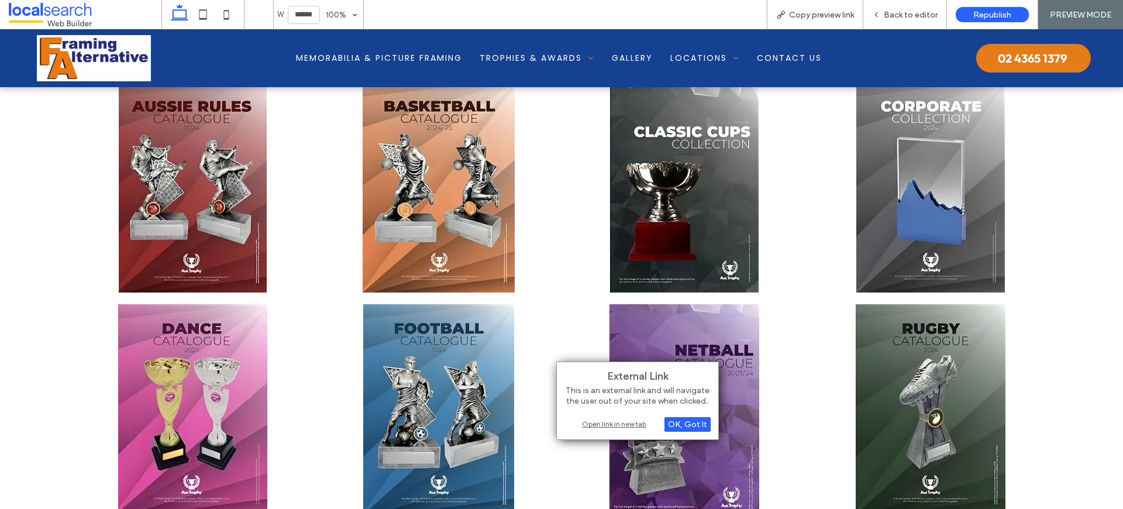
click at [609, 422] on div "Open link in new tab" at bounding box center [637, 424] width 146 height 12
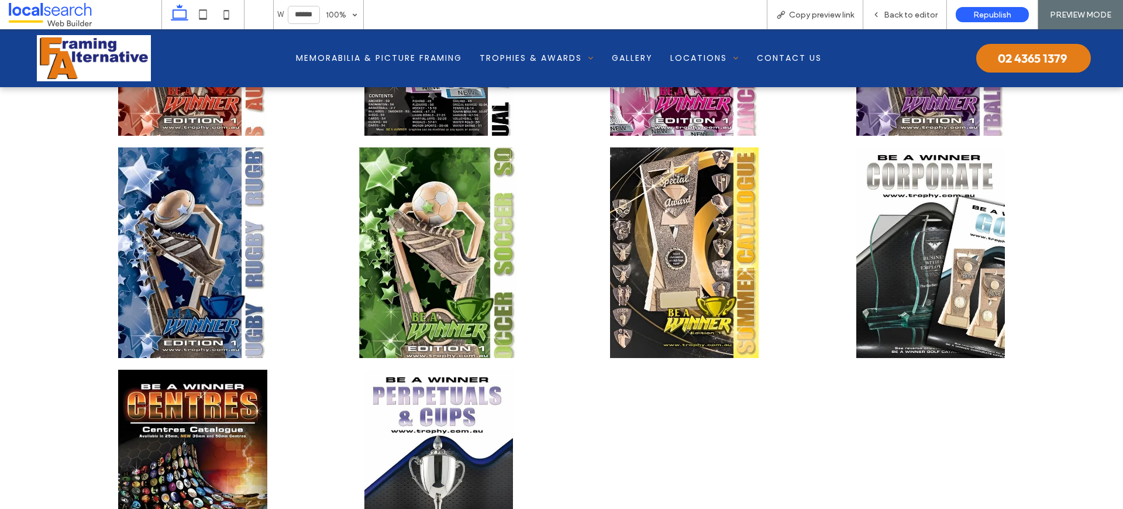
scroll to position [2995, 0]
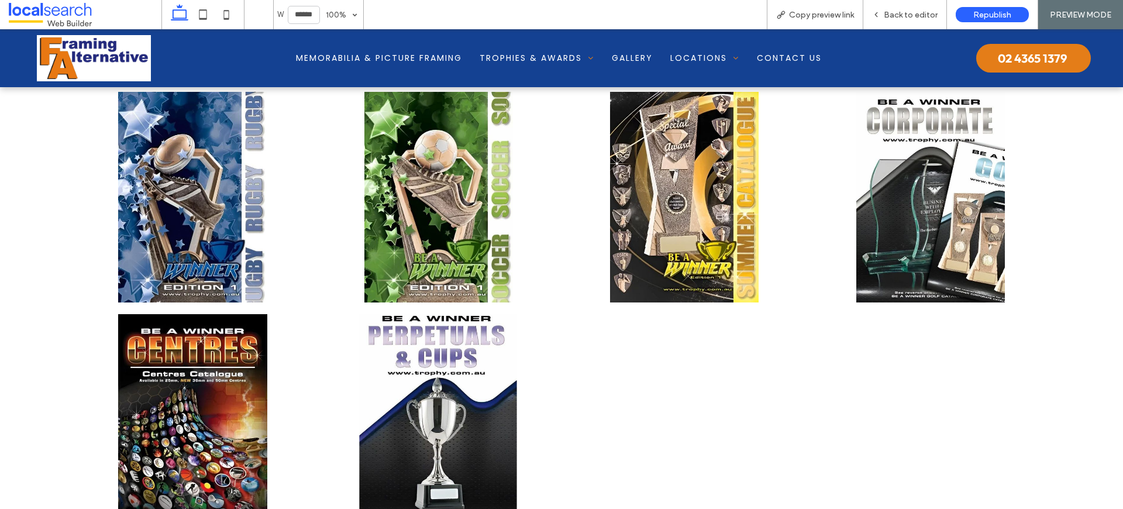
click at [419, 377] on link at bounding box center [438, 419] width 249 height 223
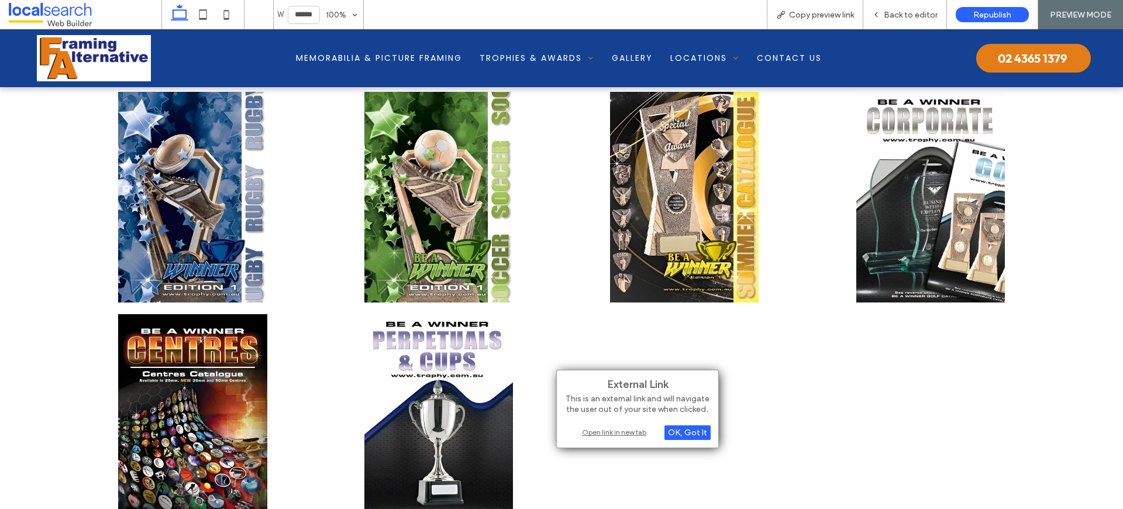
click at [607, 430] on div "Open link in new tab" at bounding box center [637, 432] width 146 height 12
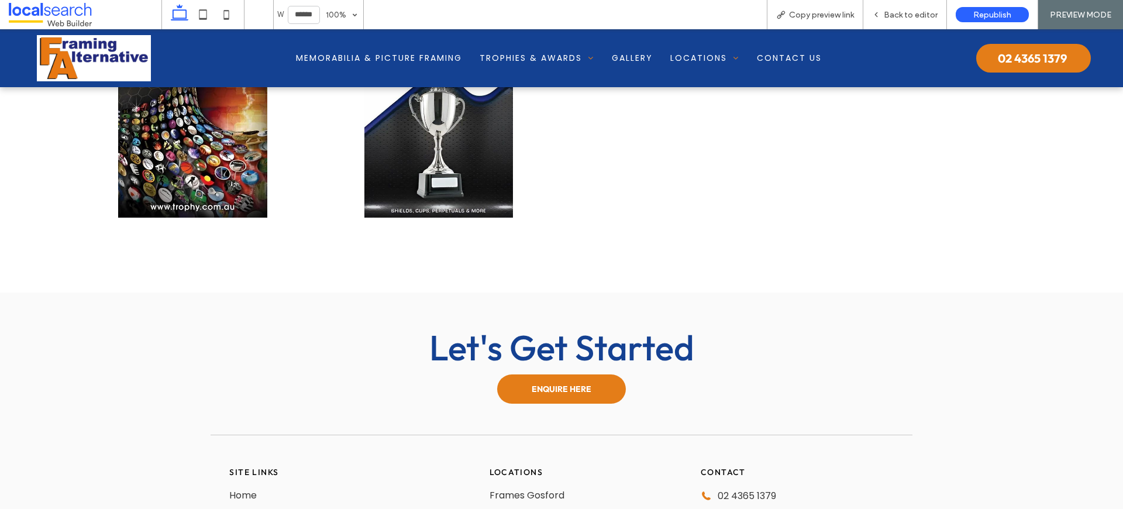
scroll to position [3305, 0]
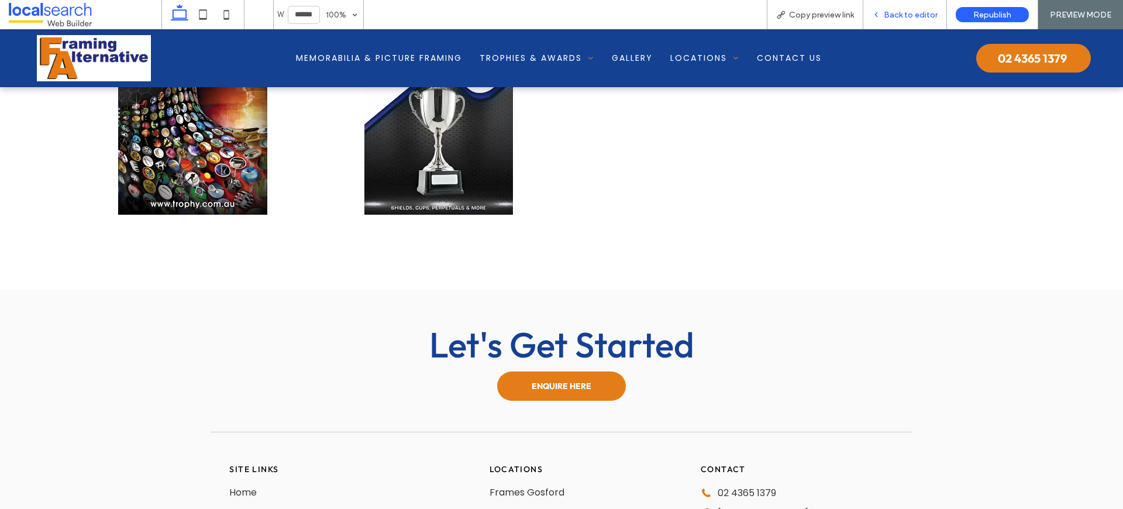
click at [937, 10] on span "Back to editor" at bounding box center [911, 15] width 54 height 10
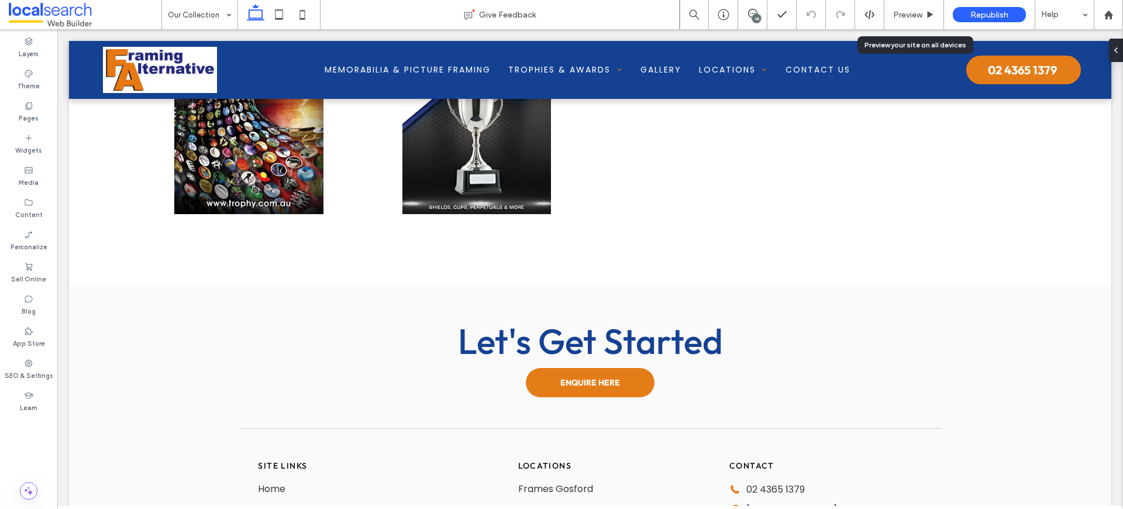
scroll to position [3289, 0]
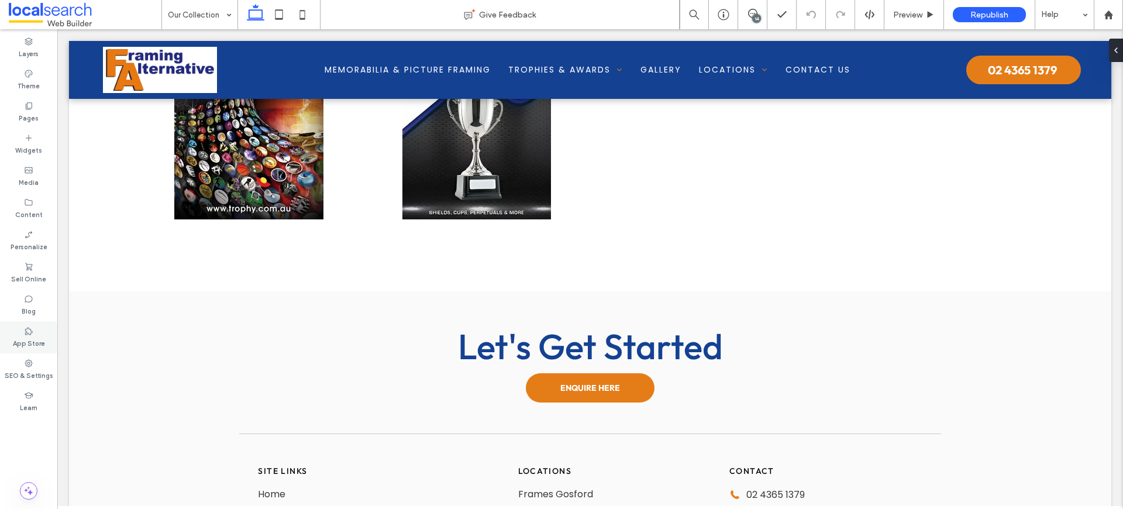
drag, startPoint x: 35, startPoint y: 355, endPoint x: 23, endPoint y: 347, distance: 14.3
click at [35, 355] on div "SEO & Settings" at bounding box center [28, 369] width 57 height 32
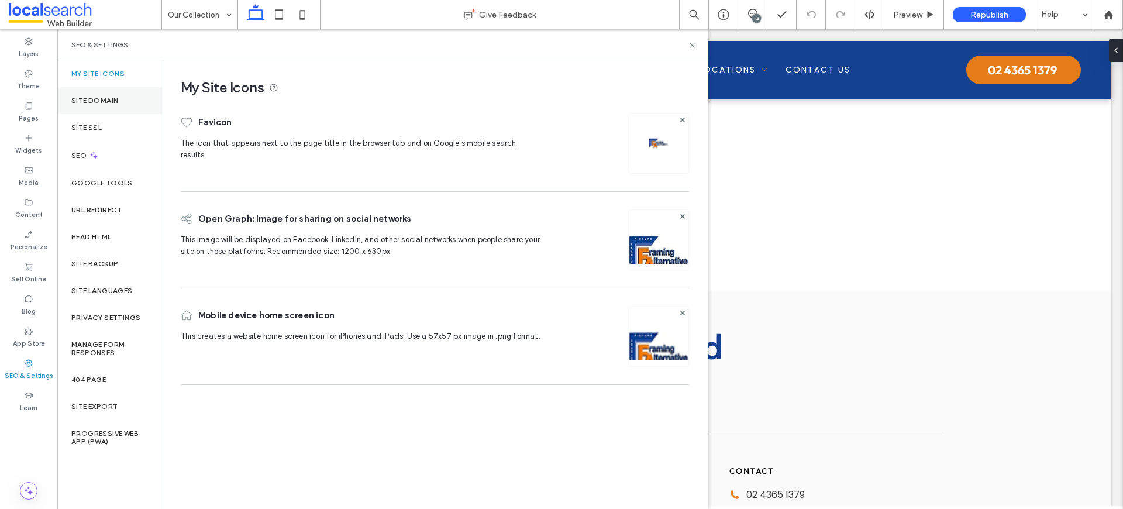
click at [116, 104] on label "Site Domain" at bounding box center [94, 101] width 47 height 8
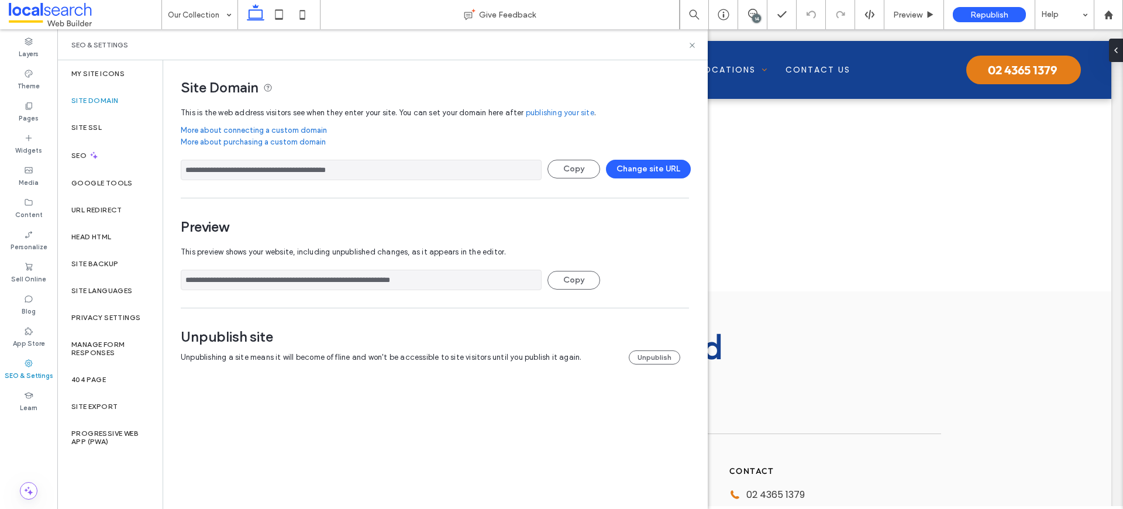
click at [316, 169] on input "**********" at bounding box center [361, 170] width 361 height 20
click at [354, 278] on input "**********" at bounding box center [361, 280] width 361 height 20
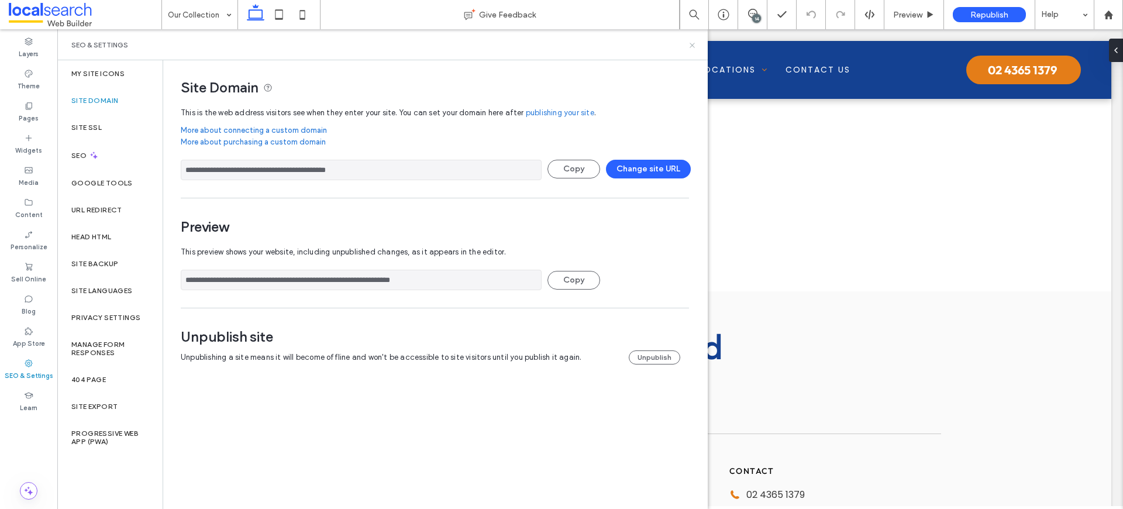
click at [695, 42] on icon at bounding box center [692, 45] width 9 height 9
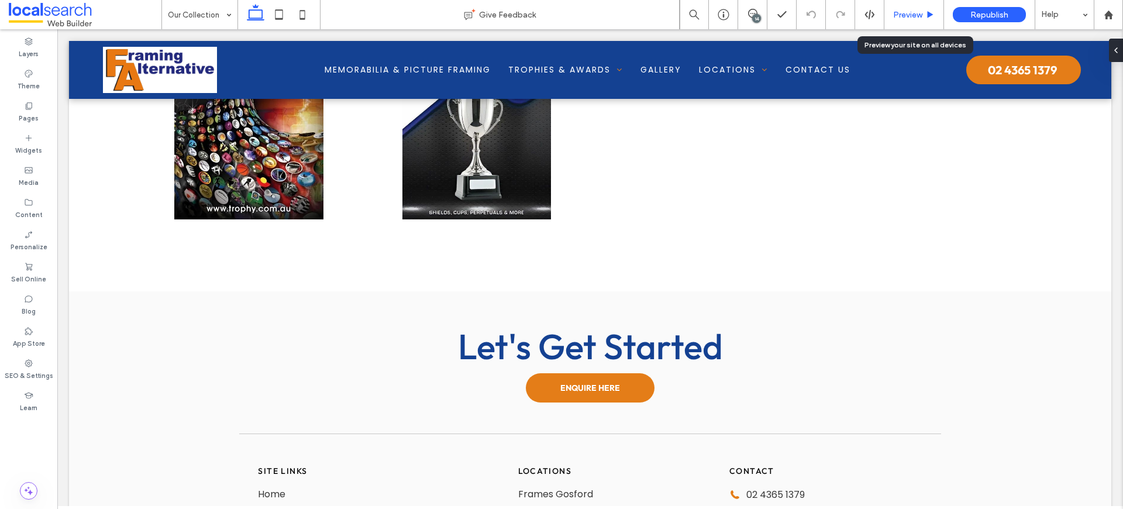
click at [916, 16] on span "Preview" at bounding box center [907, 15] width 29 height 10
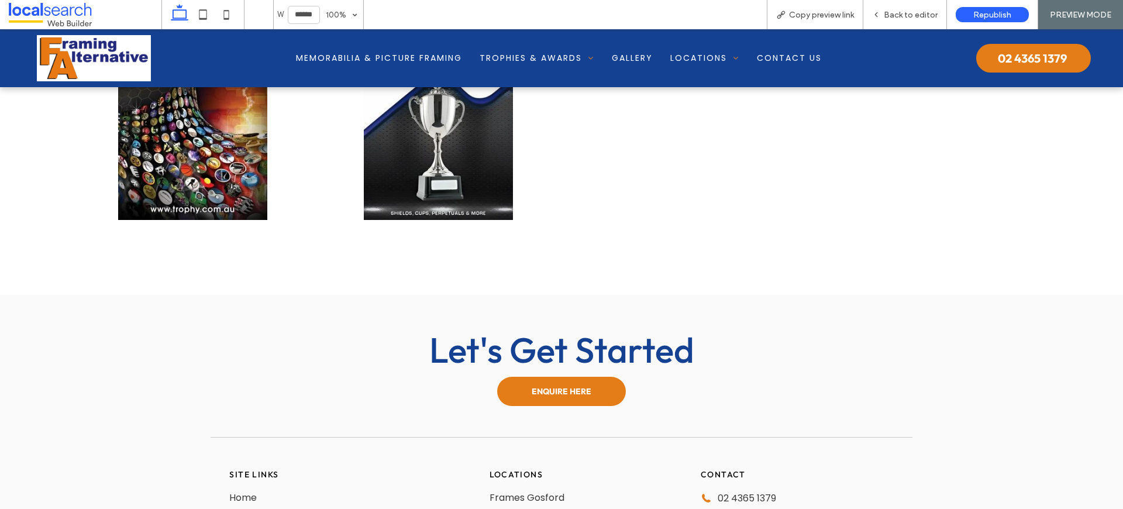
scroll to position [3305, 0]
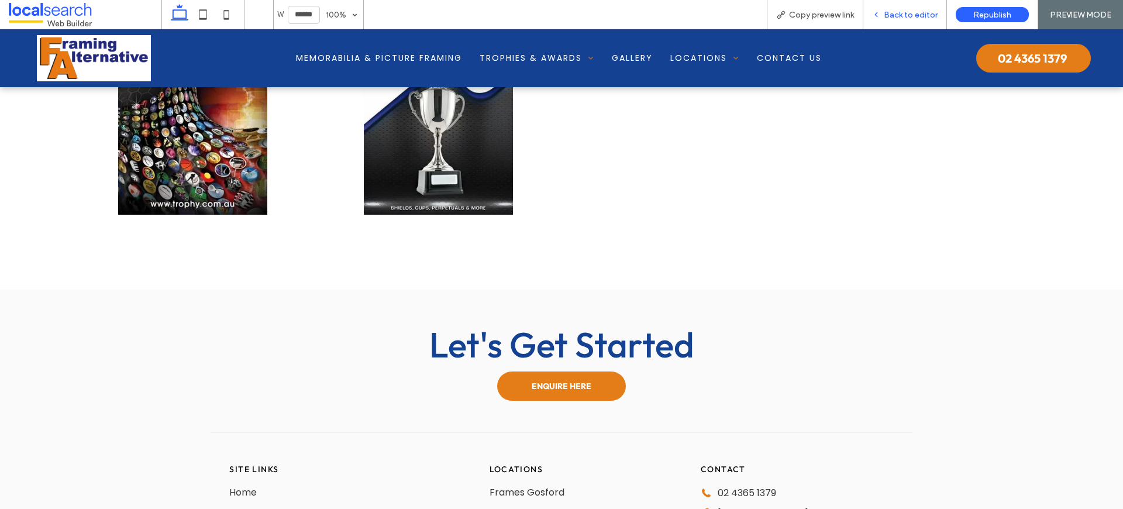
click at [938, 17] on div "Back to editor" at bounding box center [904, 15] width 83 height 10
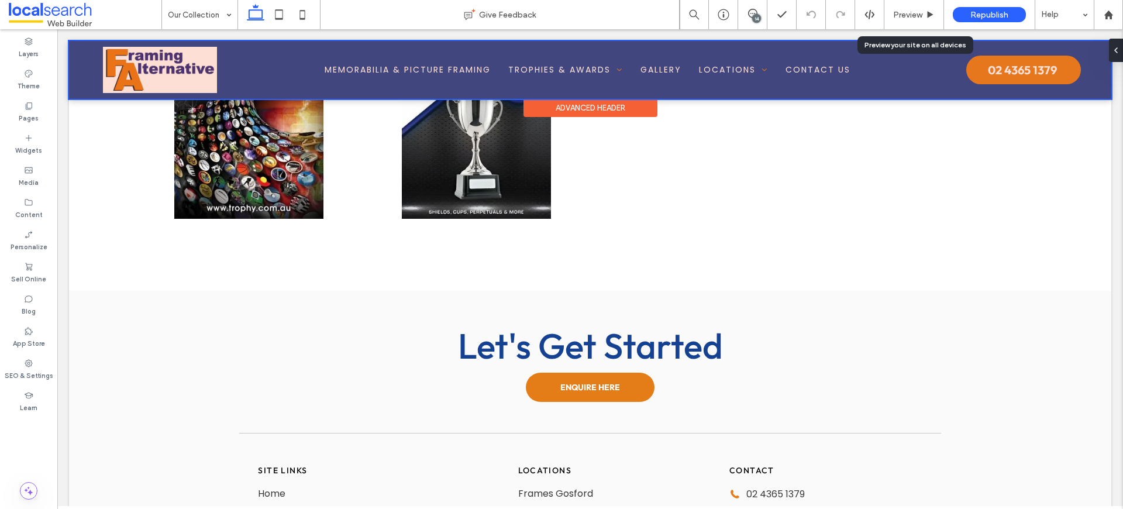
scroll to position [3289, 0]
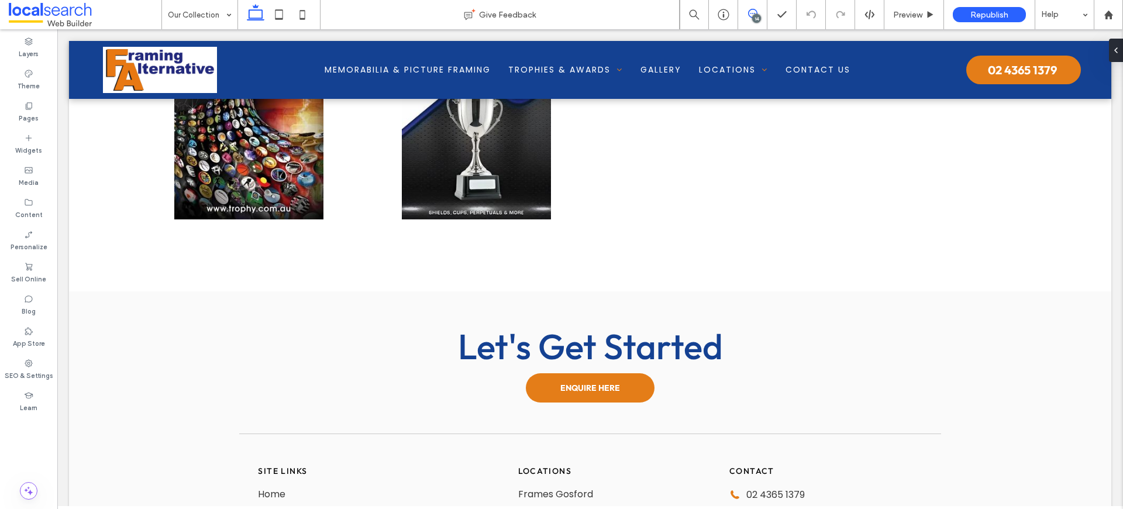
drag, startPoint x: 759, startPoint y: 16, endPoint x: 745, endPoint y: 14, distance: 13.7
click at [759, 16] on div "14" at bounding box center [756, 18] width 9 height 9
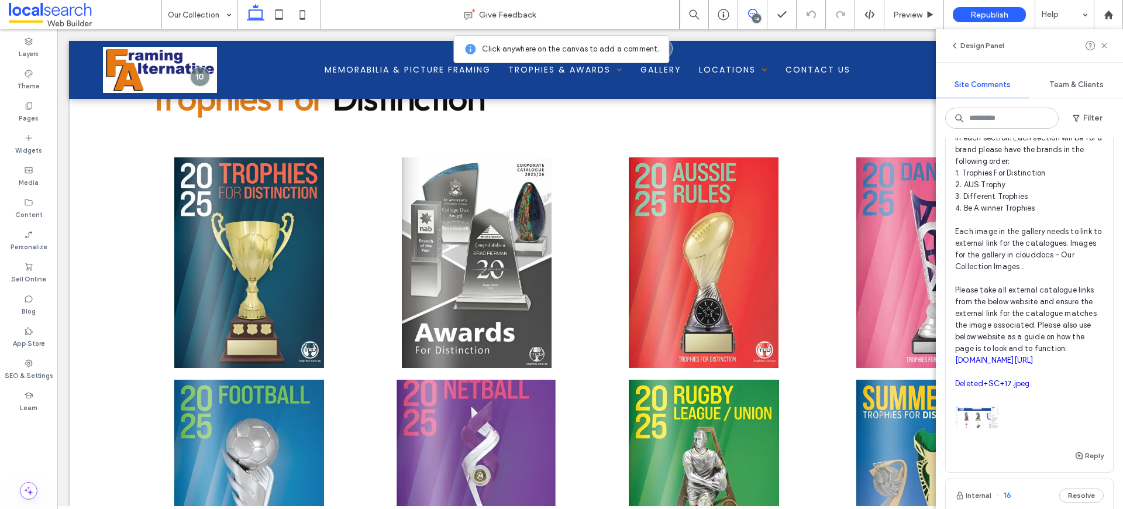
scroll to position [459, 0]
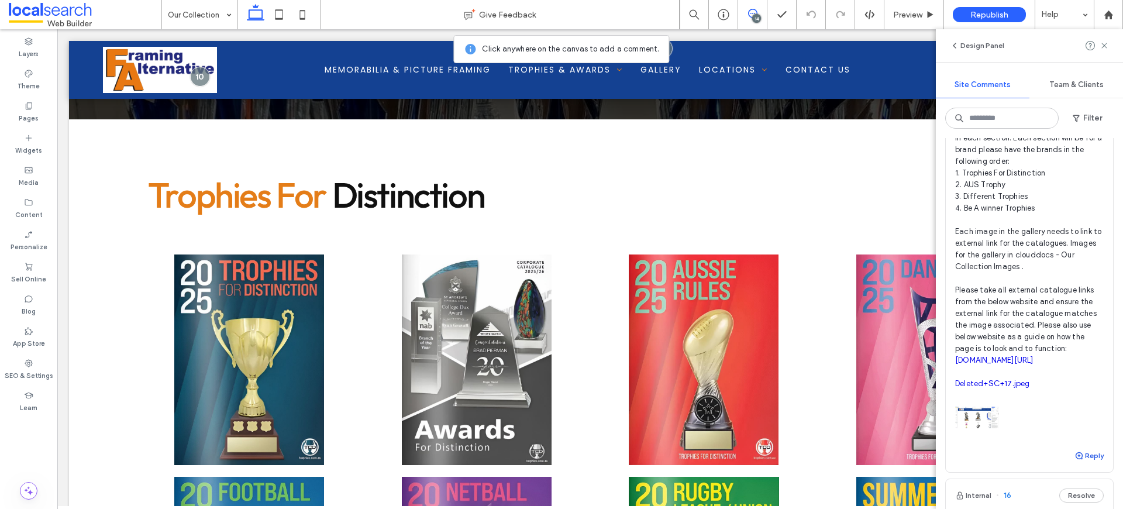
click at [1080, 463] on button "Reply" at bounding box center [1088, 456] width 29 height 14
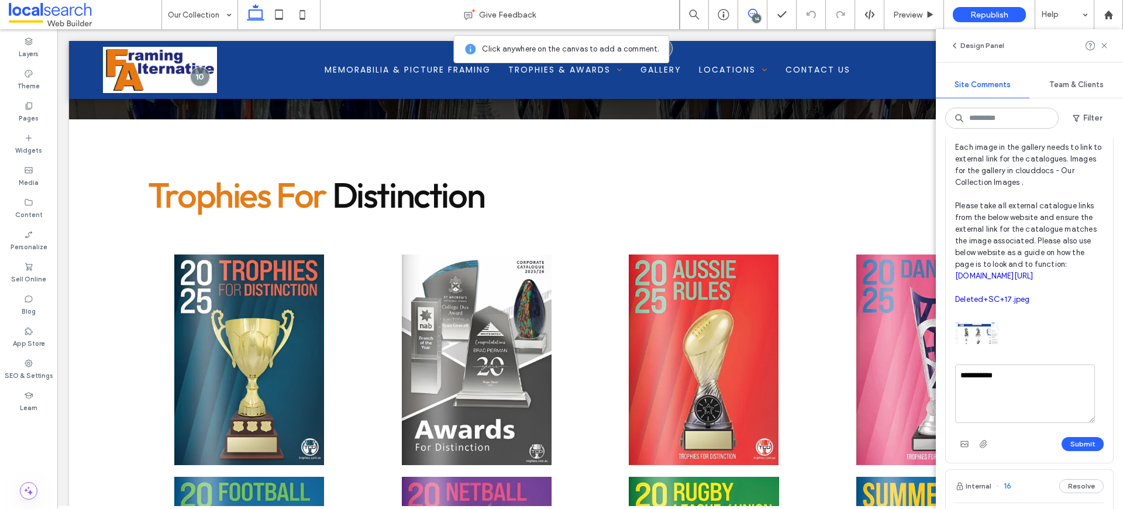
scroll to position [384, 0]
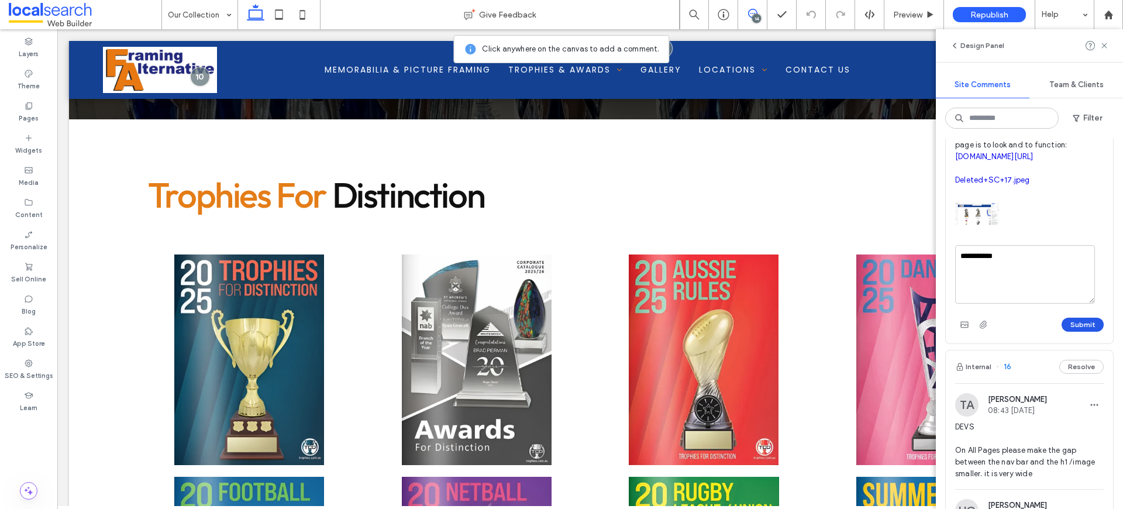
type textarea "**********"
click at [1079, 332] on button "Submit" at bounding box center [1083, 325] width 42 height 14
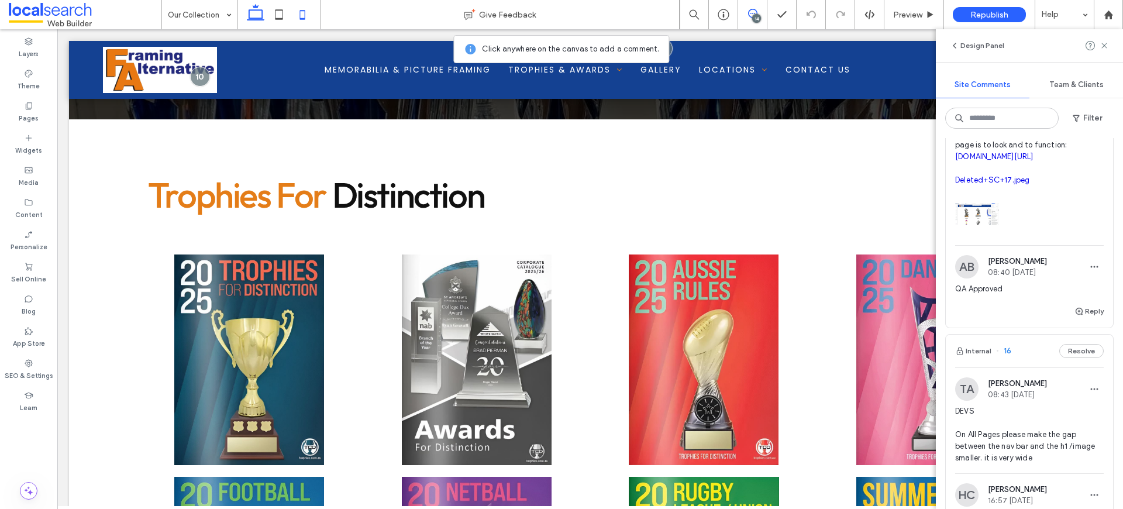
click at [313, 11] on icon at bounding box center [302, 14] width 23 height 23
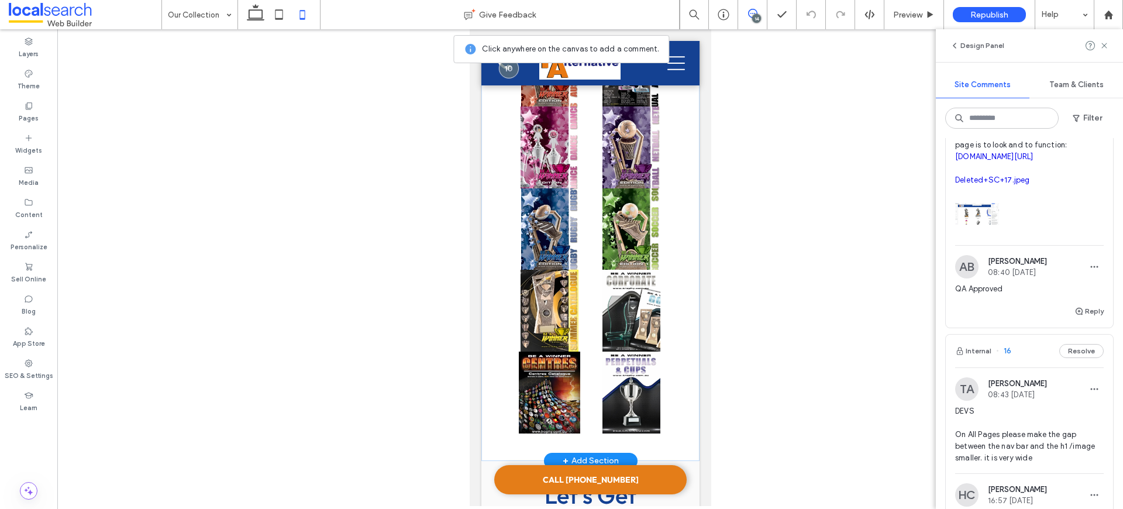
scroll to position [2013, 0]
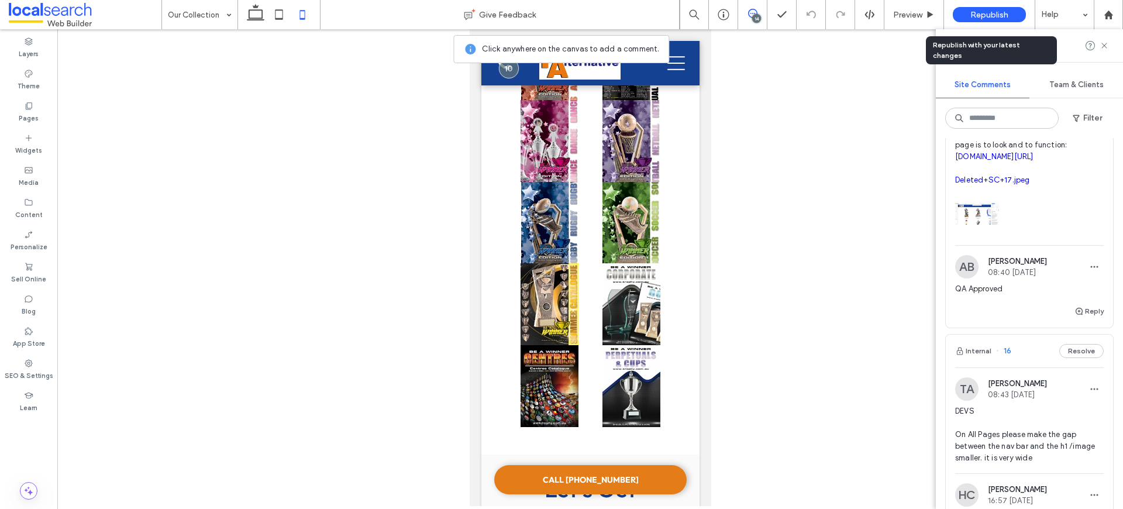
click at [984, 11] on span "Republish" at bounding box center [989, 15] width 38 height 10
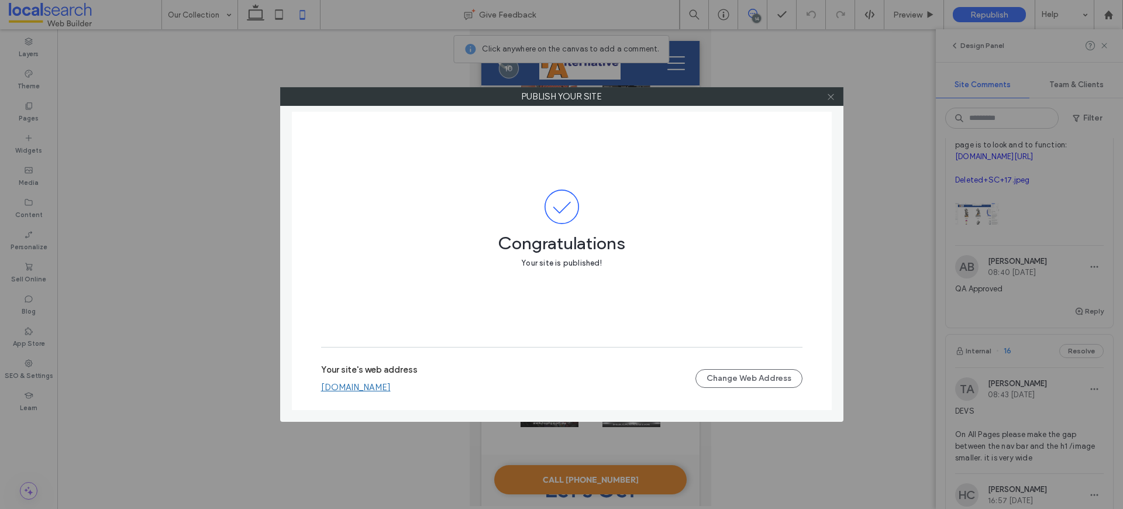
click at [833, 99] on use at bounding box center [831, 97] width 6 height 6
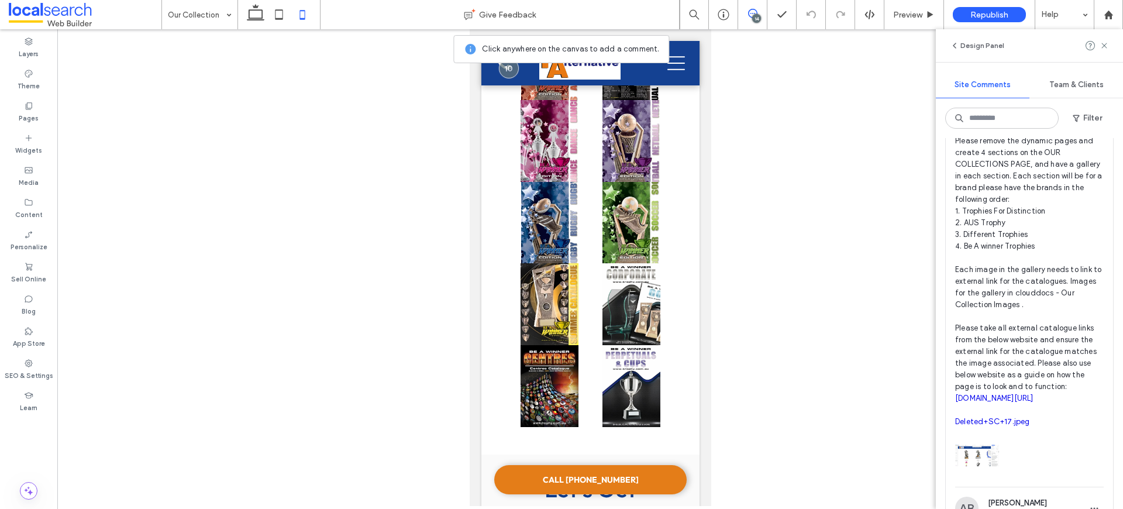
scroll to position [399, 0]
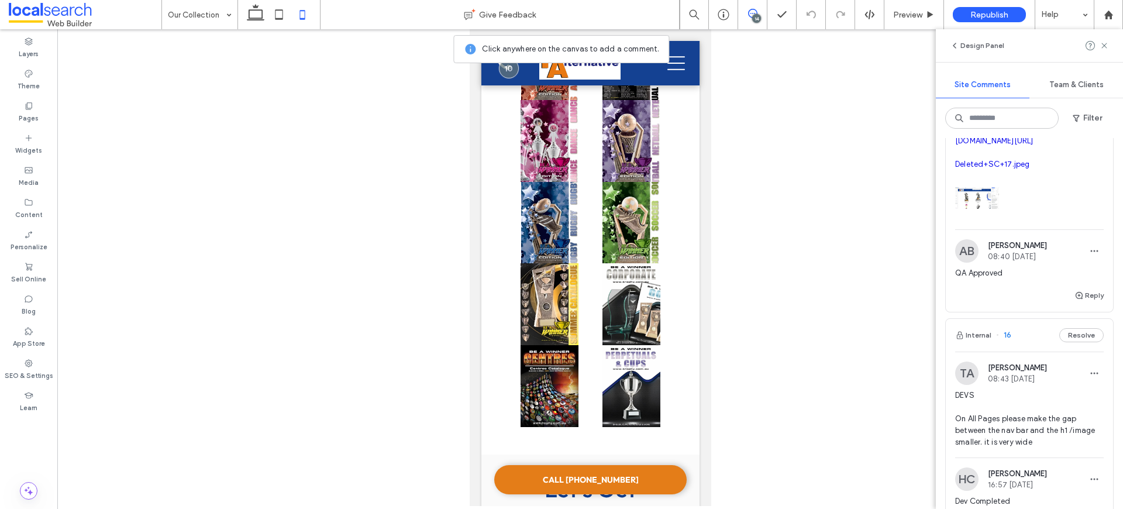
click at [1006, 447] on span "DEVS On All Pages please make the gap between the nav bar and the h1 /image sma…" at bounding box center [1029, 419] width 149 height 58
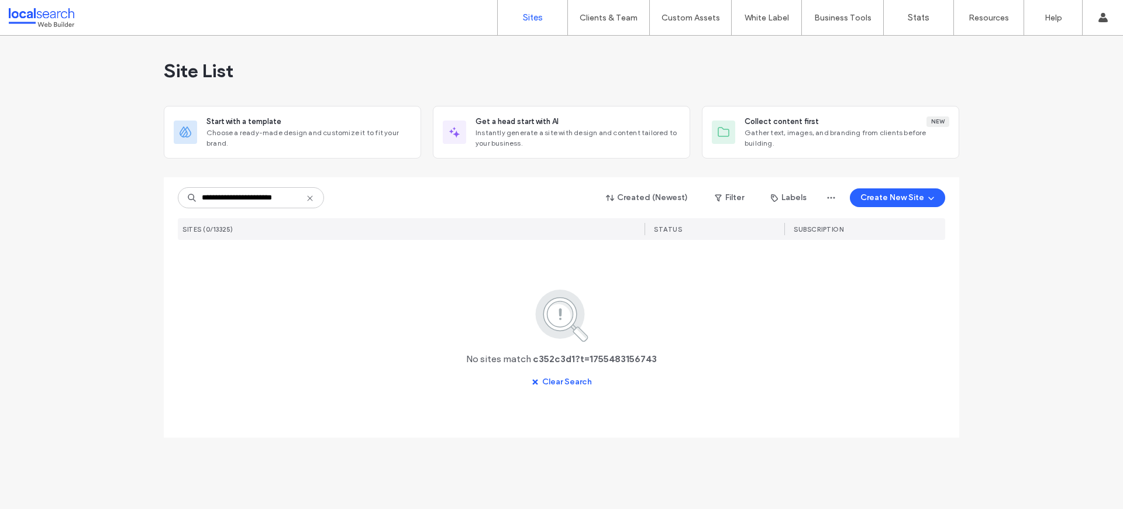
click at [385, 199] on div "**********" at bounding box center [561, 198] width 767 height 22
type input "********"
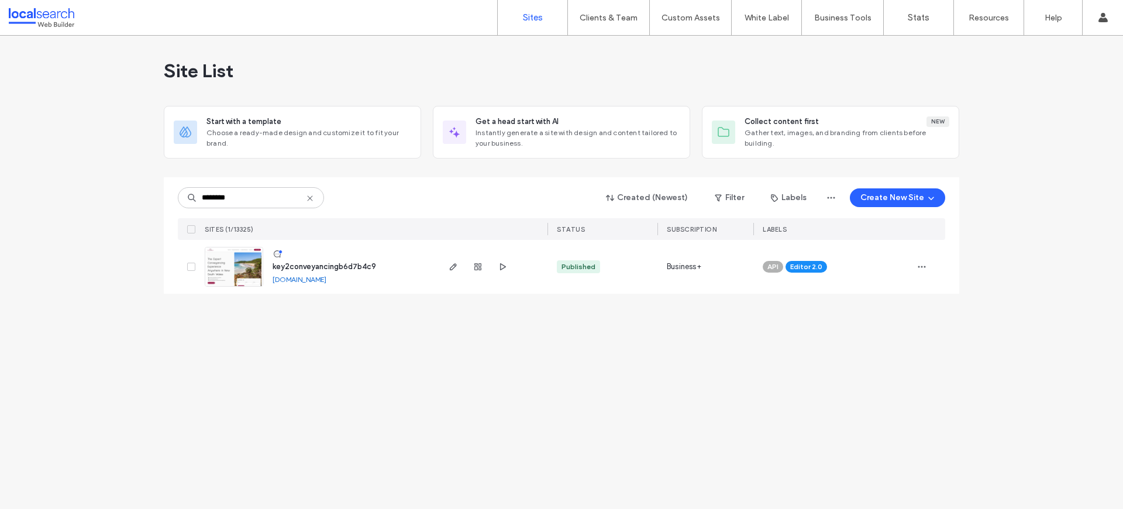
click at [239, 279] on img at bounding box center [233, 287] width 57 height 80
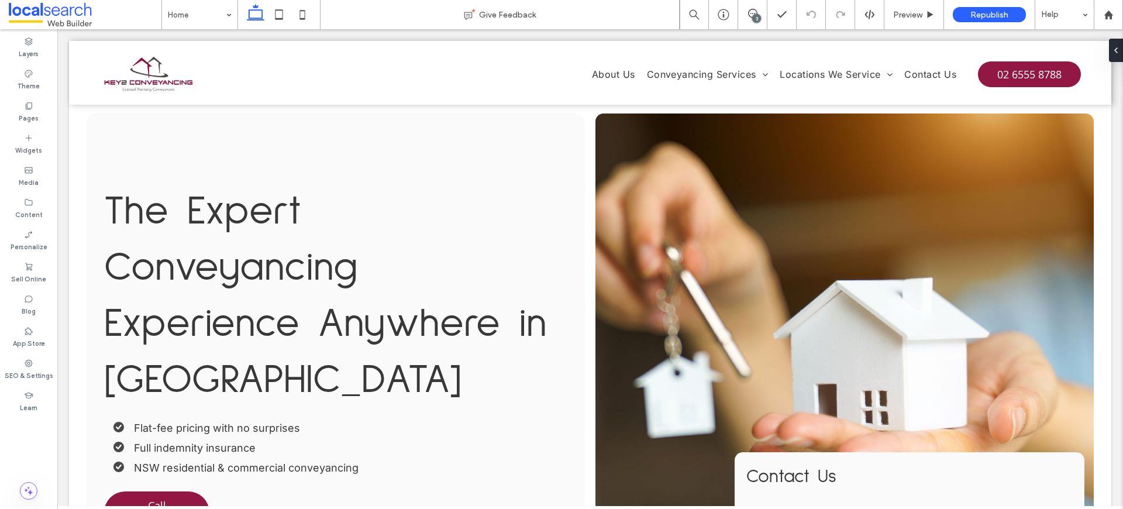
click at [758, 15] on div "3" at bounding box center [756, 18] width 9 height 9
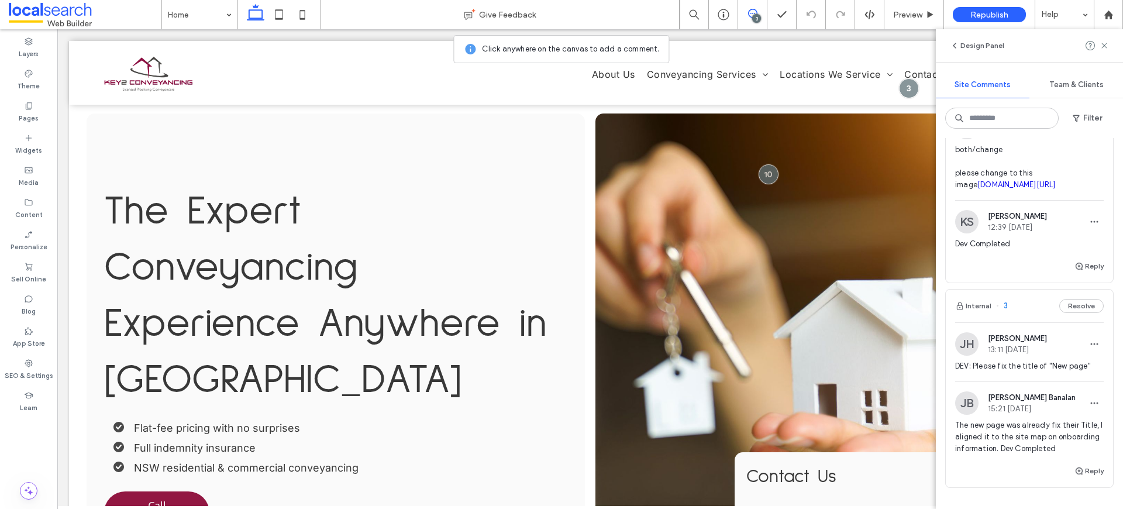
scroll to position [280, 0]
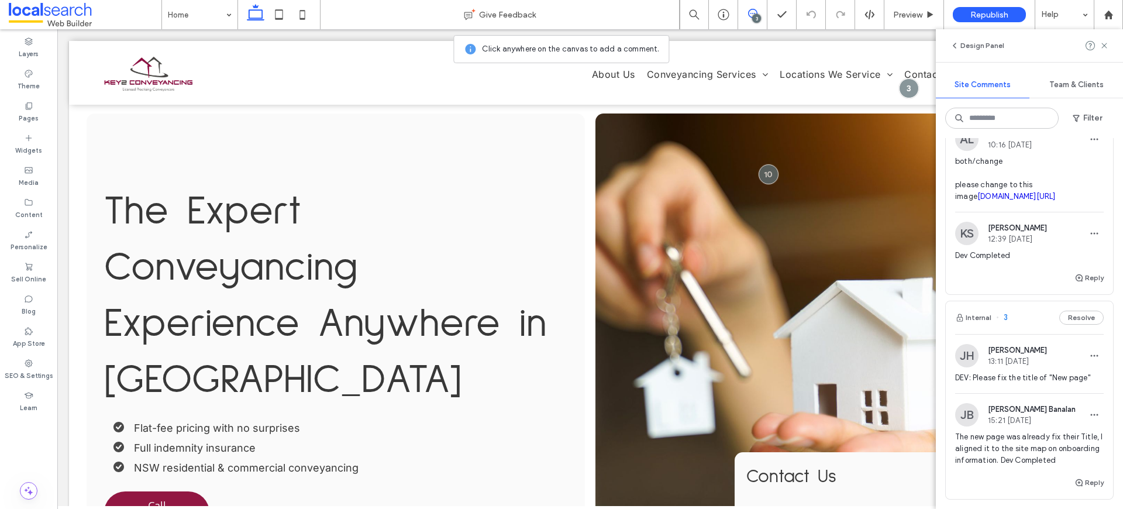
click at [1011, 199] on span "both/change please change to this image [DOMAIN_NAME][URL]" at bounding box center [1029, 179] width 149 height 47
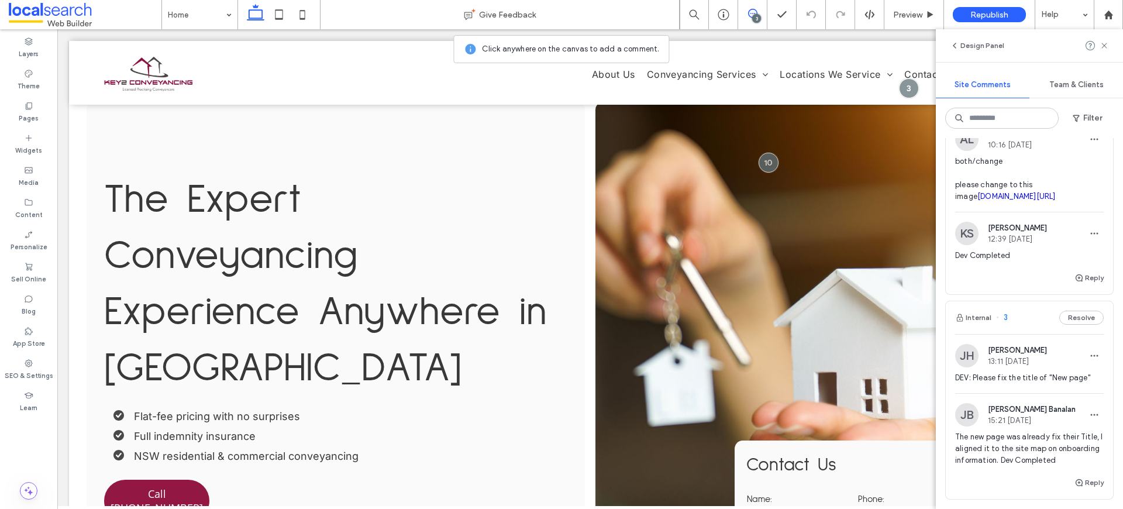
scroll to position [25, 0]
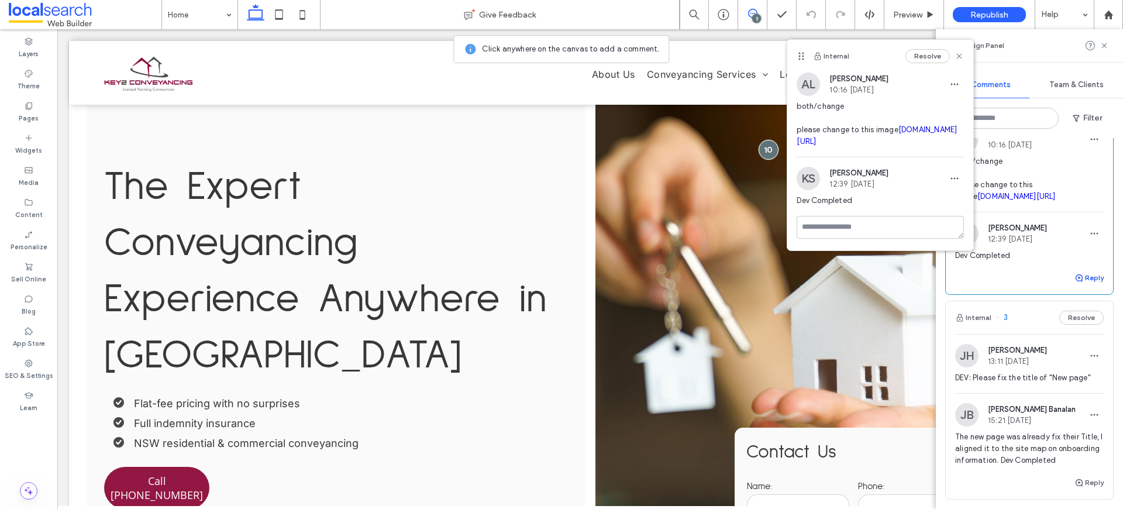
click at [1081, 285] on button "Reply" at bounding box center [1088, 278] width 29 height 14
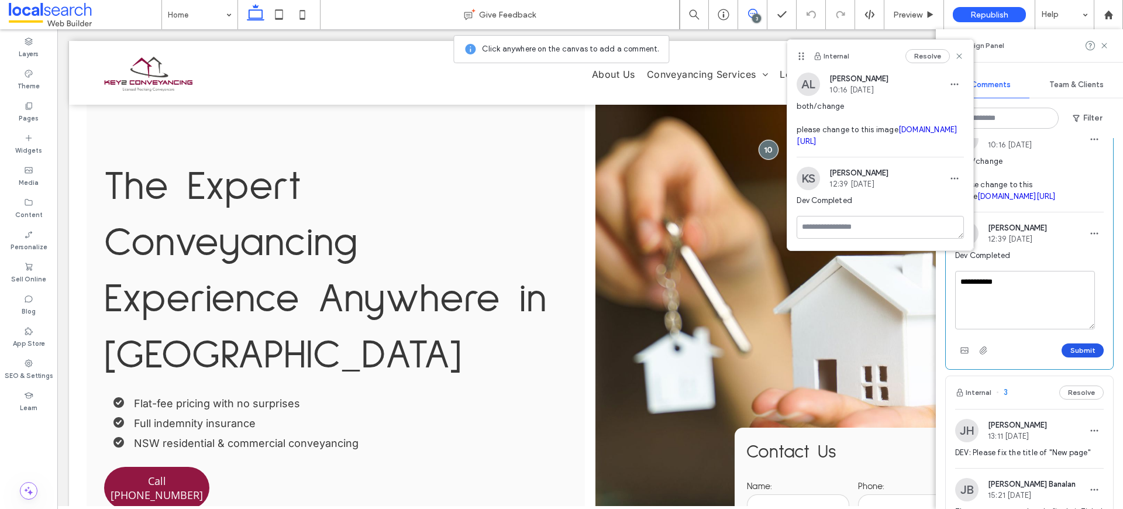
type textarea "**********"
click at [1076, 357] on button "Submit" at bounding box center [1083, 350] width 42 height 14
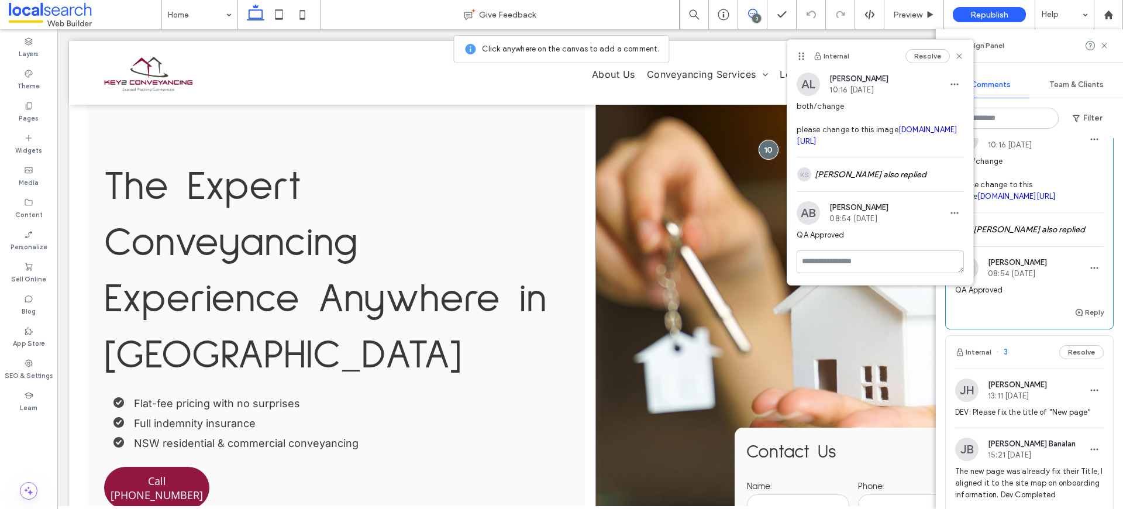
click at [678, 346] on div "**********" at bounding box center [844, 334] width 498 height 490
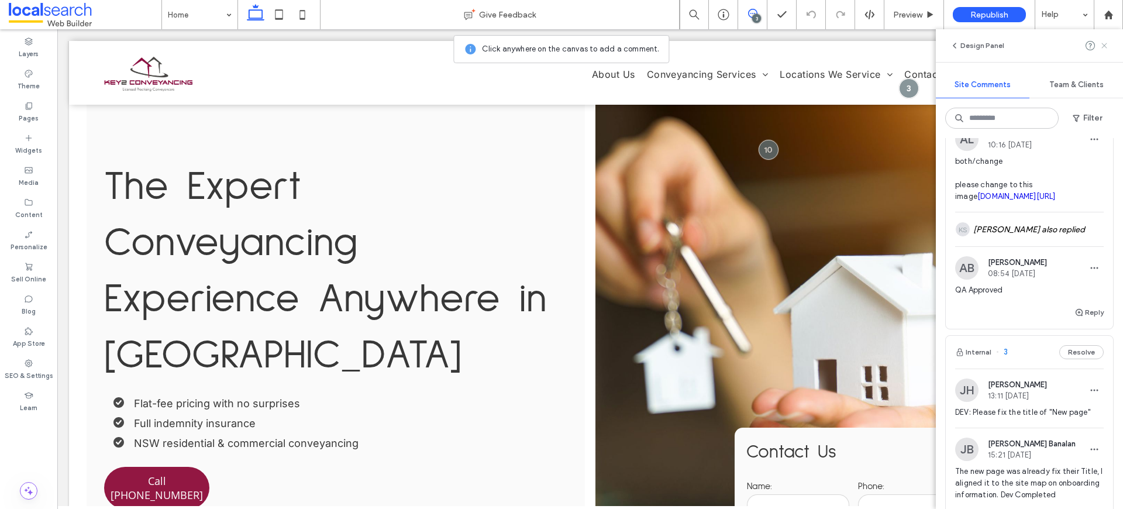
click at [1105, 42] on icon at bounding box center [1104, 45] width 9 height 9
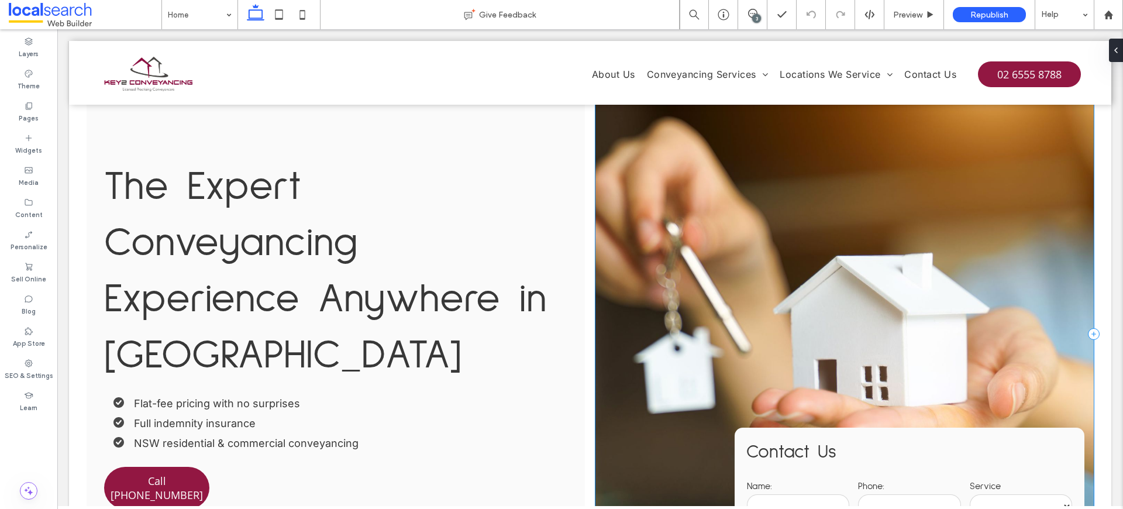
click at [687, 258] on div "**********" at bounding box center [844, 334] width 498 height 490
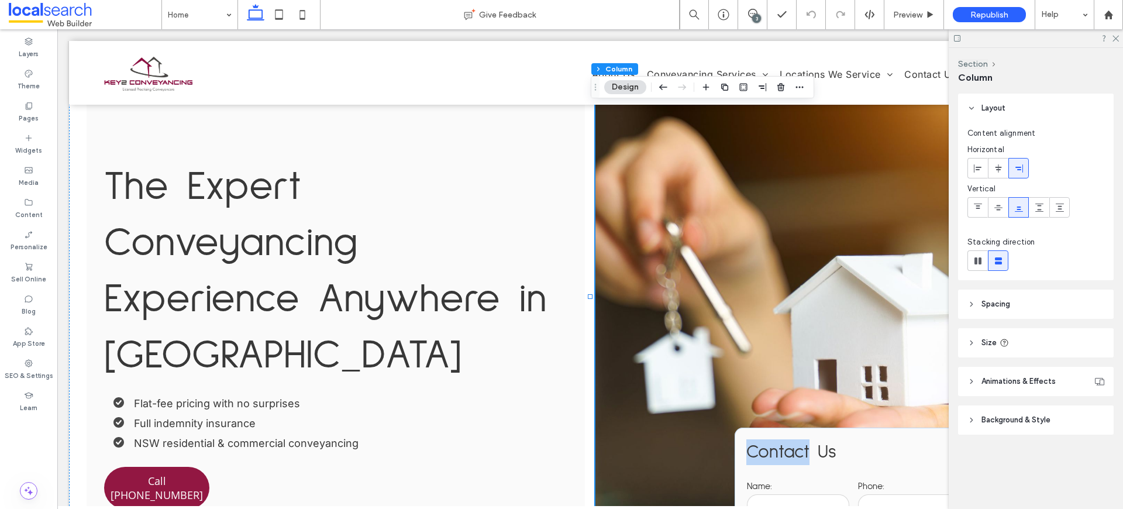
click at [687, 258] on div "**********" at bounding box center [844, 334] width 498 height 490
click at [699, 256] on div "**********" at bounding box center [844, 334] width 498 height 490
click at [752, 13] on use at bounding box center [752, 13] width 9 height 9
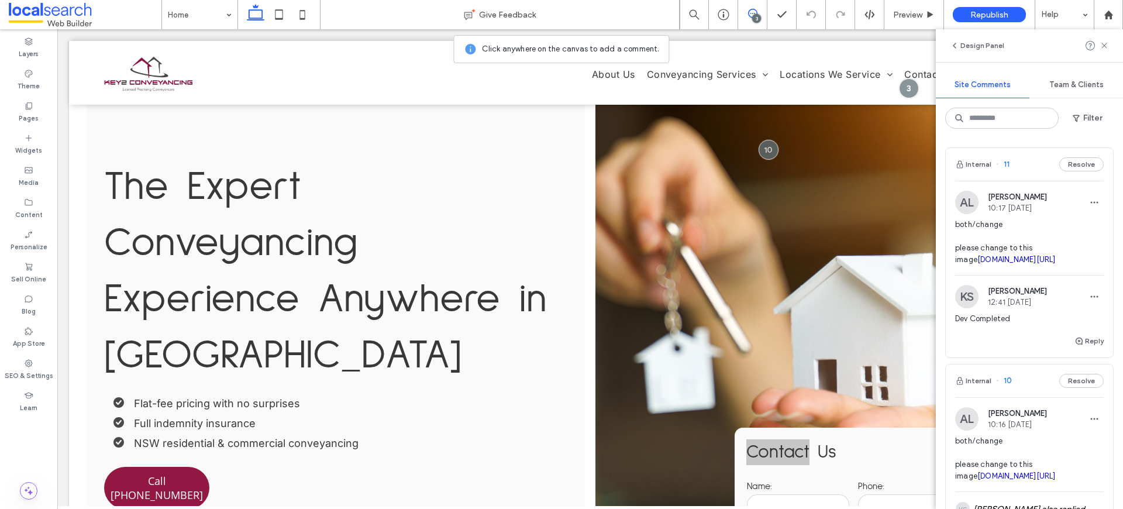
click at [970, 244] on span "both/change please change to this image shutterstock.com/image-photo/homeowners…" at bounding box center [1029, 242] width 149 height 47
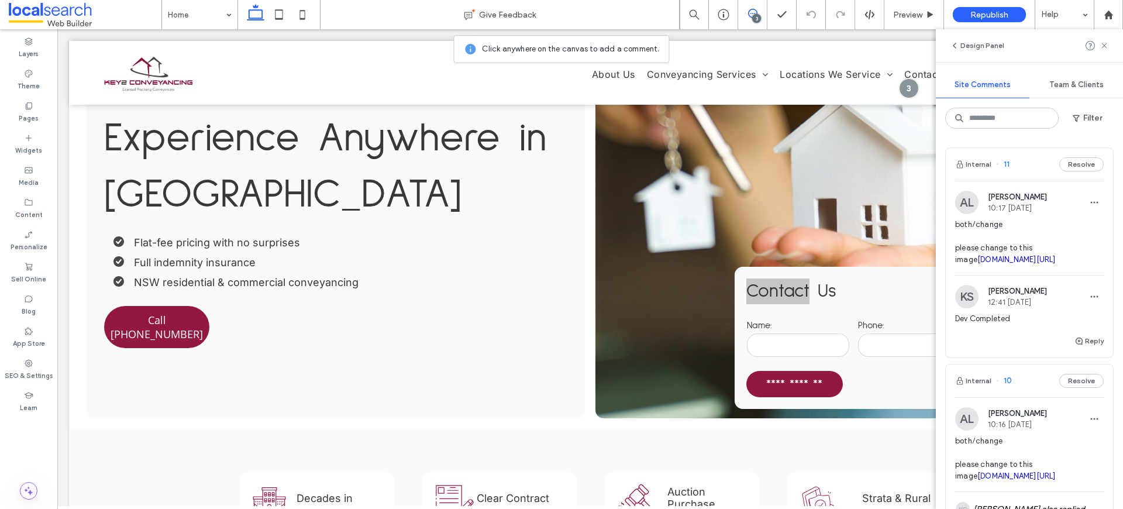
scroll to position [688, 0]
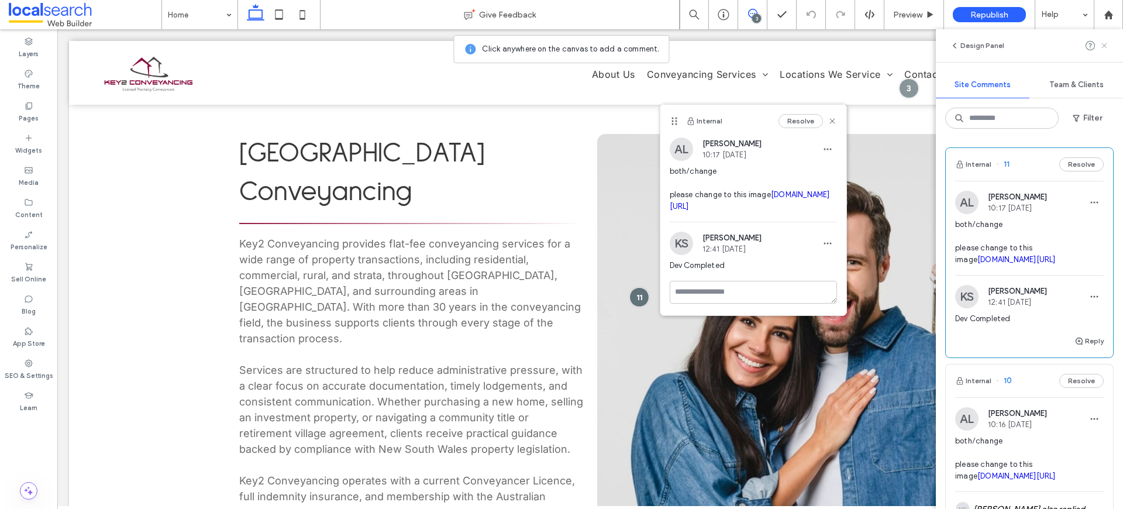
click at [1107, 46] on icon at bounding box center [1104, 45] width 9 height 9
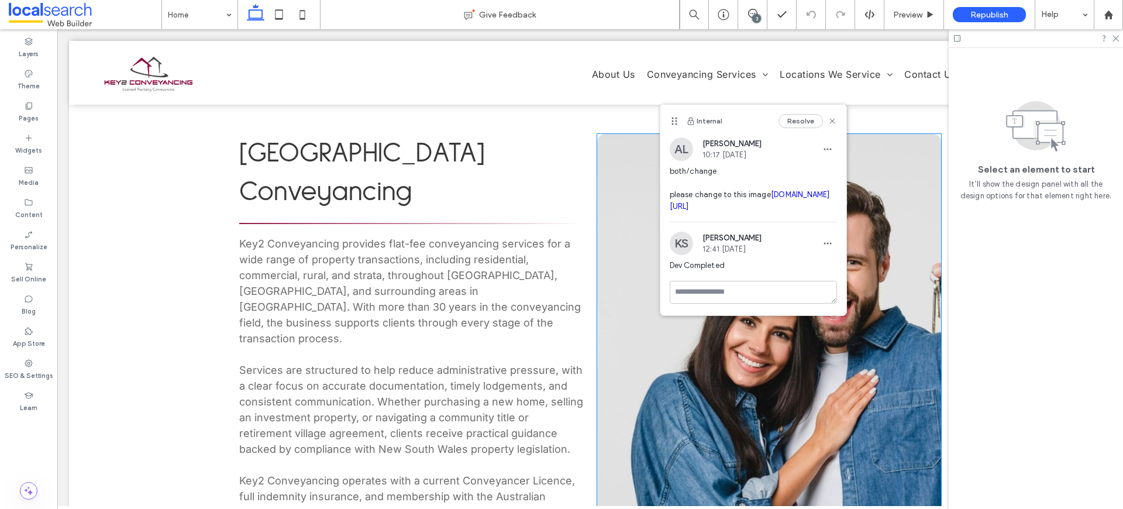
click at [616, 196] on link at bounding box center [769, 380] width 344 height 493
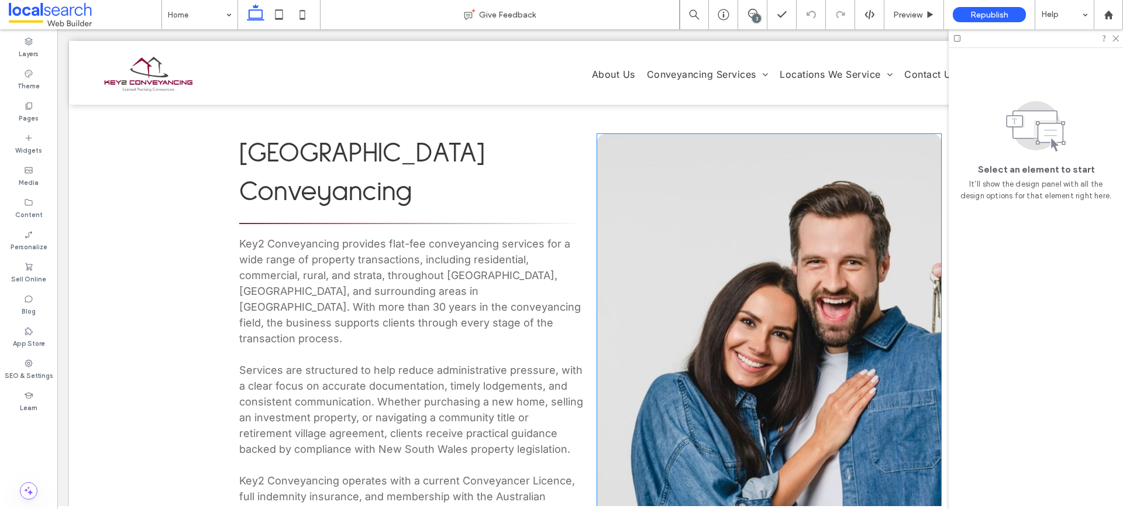
click at [616, 196] on link at bounding box center [769, 380] width 344 height 493
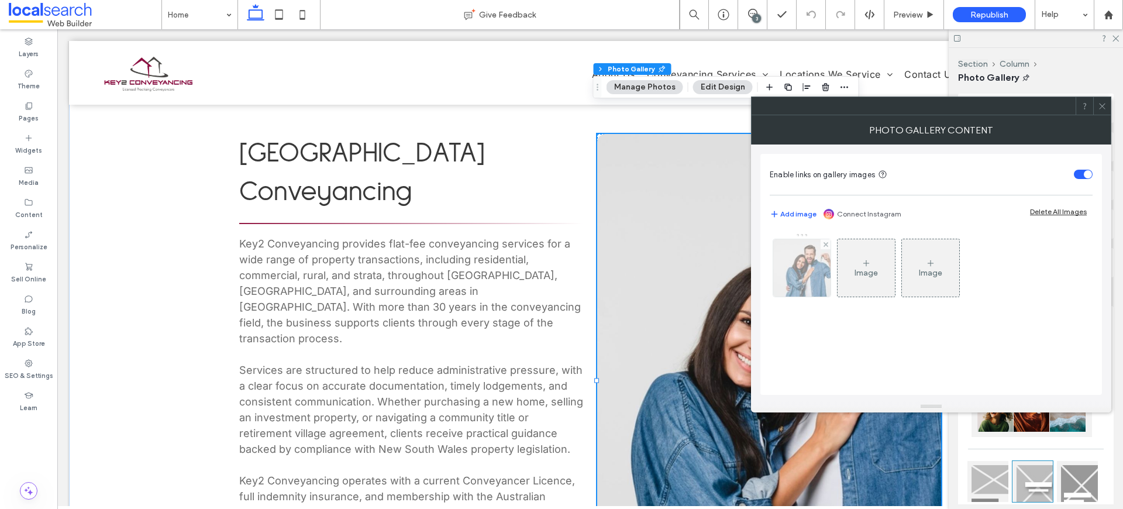
click at [790, 253] on div at bounding box center [801, 267] width 57 height 57
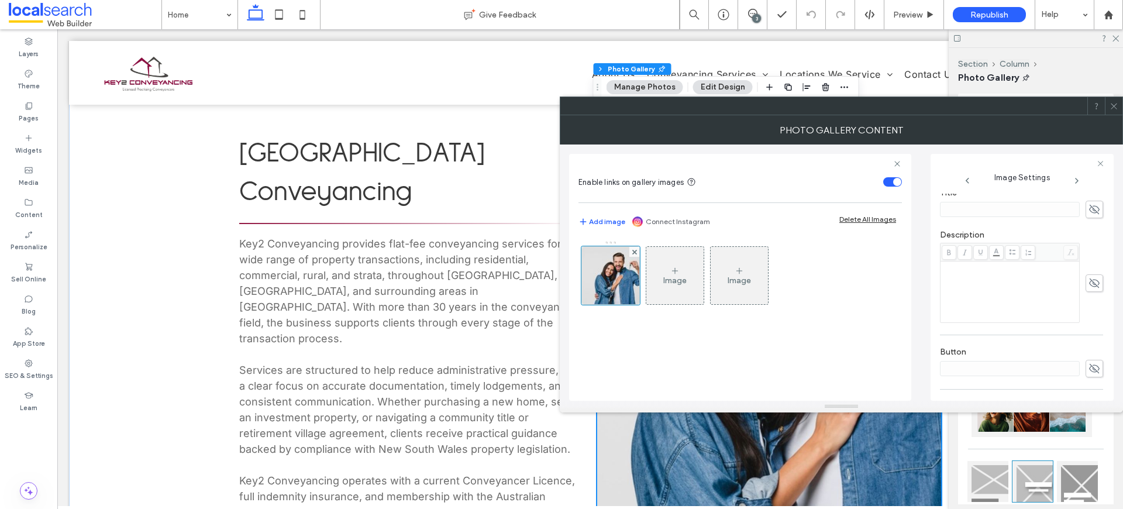
scroll to position [334, 0]
click at [1110, 104] on icon at bounding box center [1114, 106] width 9 height 9
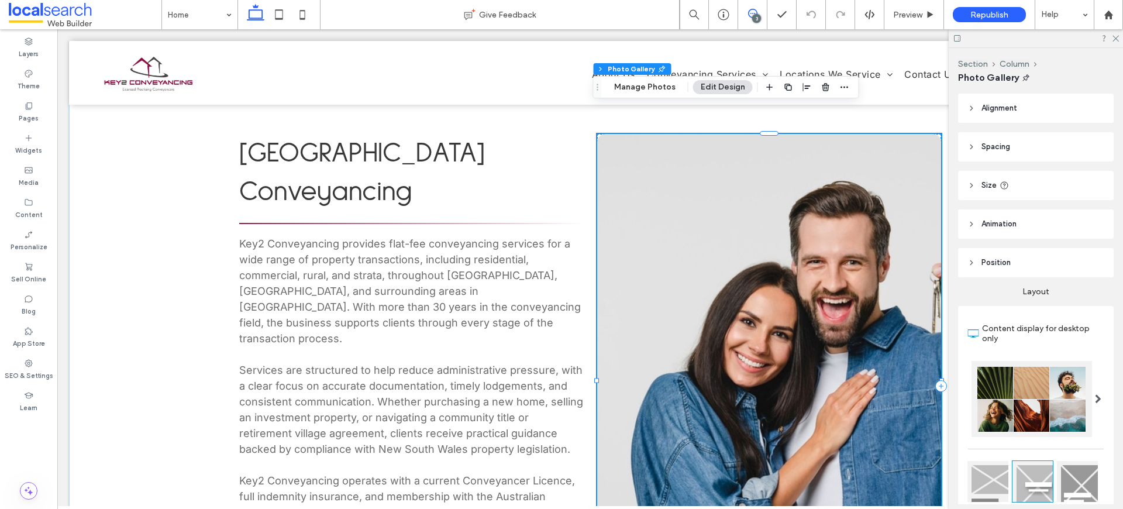
click at [759, 13] on span at bounding box center [752, 13] width 29 height 9
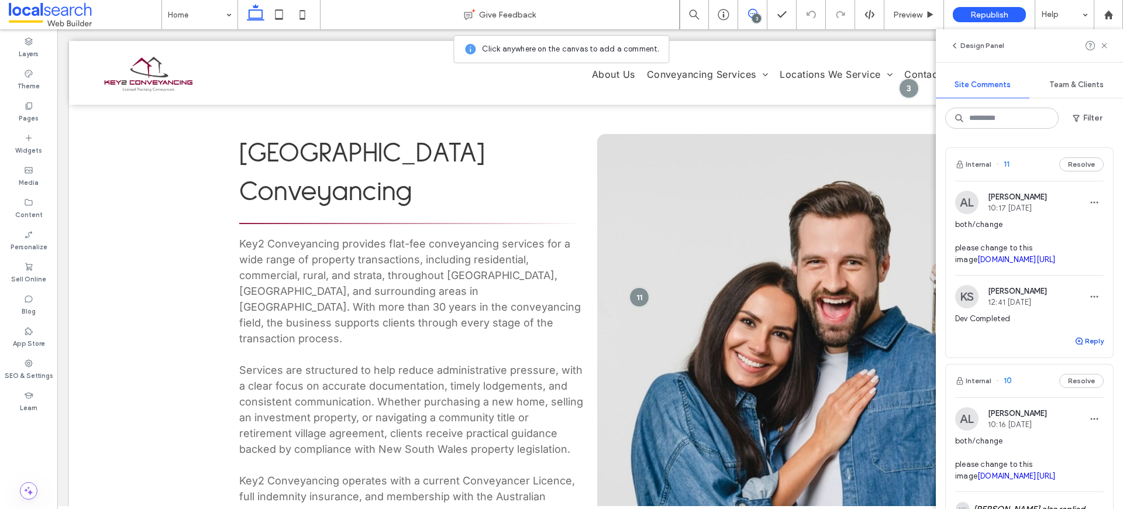
click at [1076, 344] on use "button" at bounding box center [1079, 340] width 7 height 7
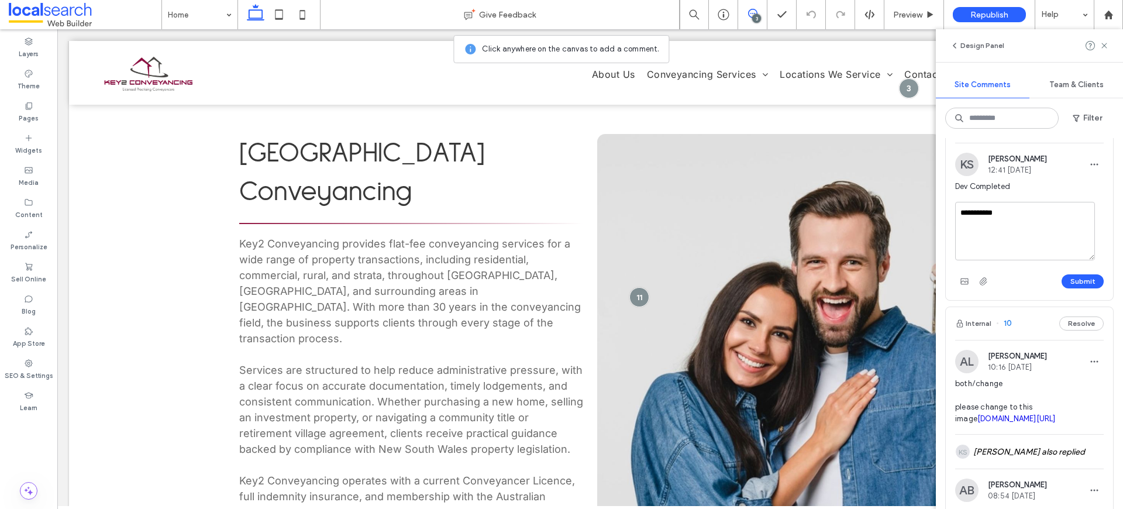
scroll to position [304, 0]
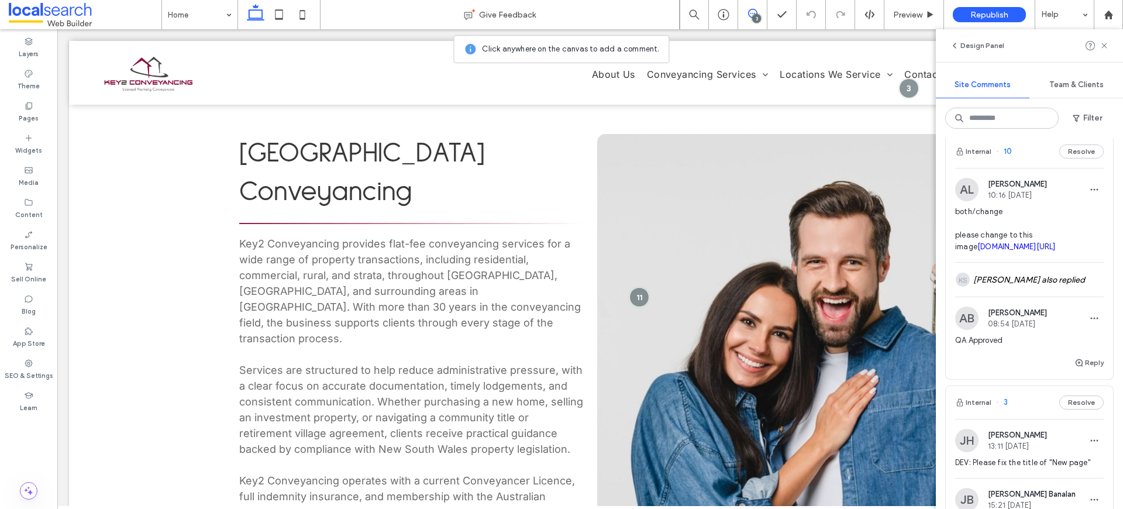
type textarea "**********"
click at [1076, 116] on button "Submit" at bounding box center [1083, 109] width 42 height 14
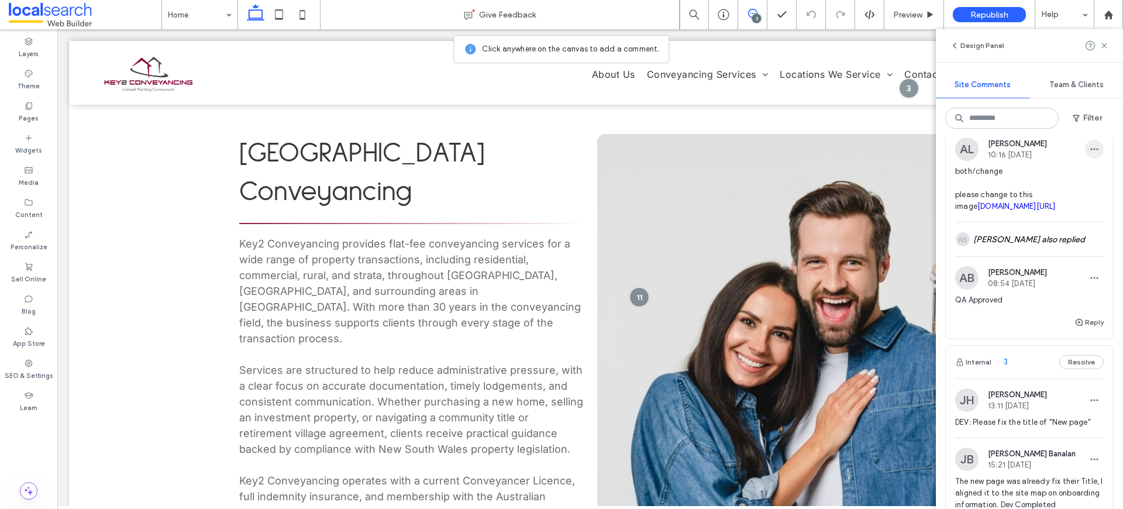
scroll to position [339, 0]
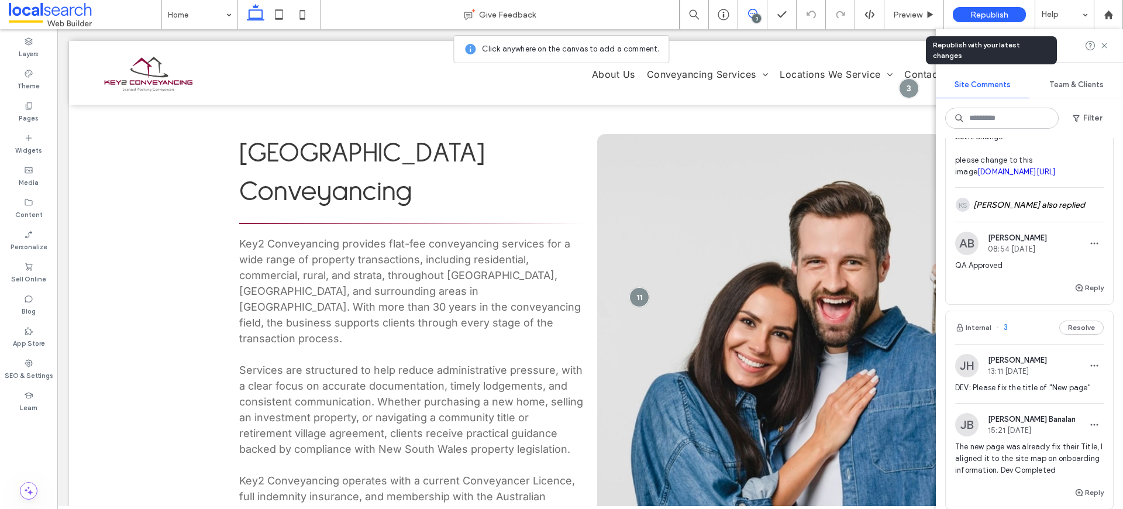
click at [1016, 11] on div "Republish" at bounding box center [989, 14] width 73 height 15
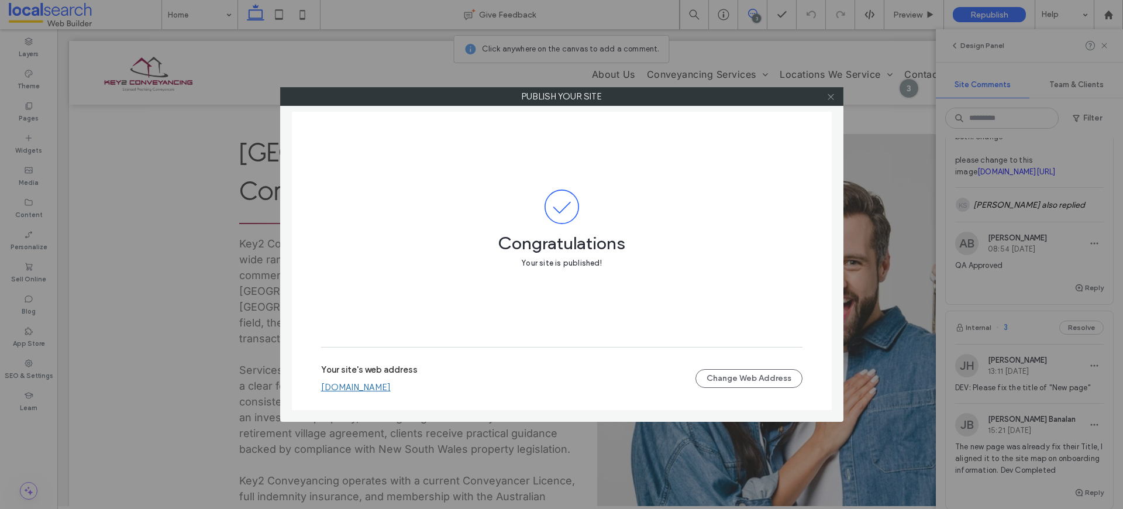
click at [833, 98] on icon at bounding box center [830, 96] width 9 height 9
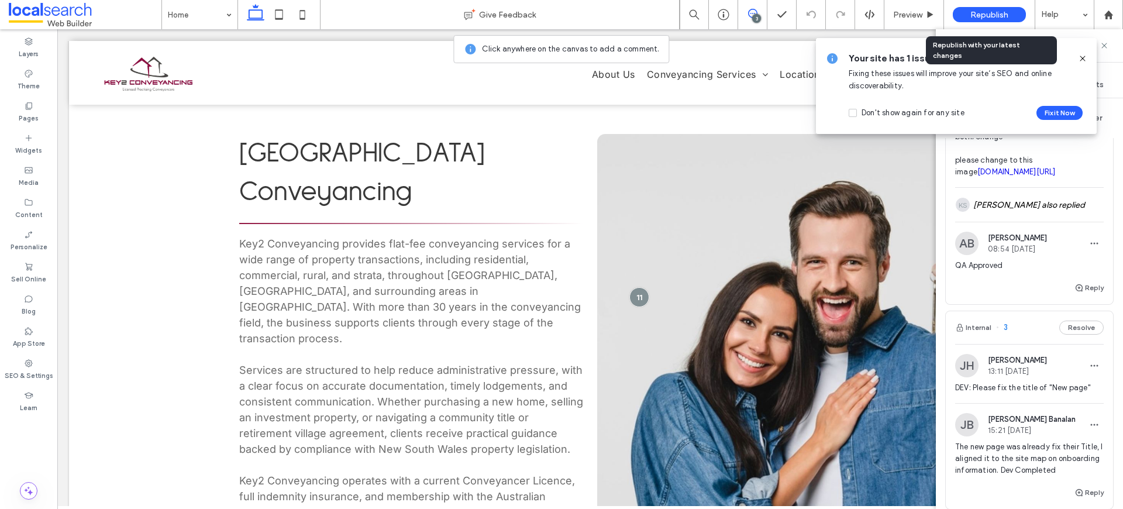
click at [977, 11] on span "Republish" at bounding box center [989, 15] width 38 height 10
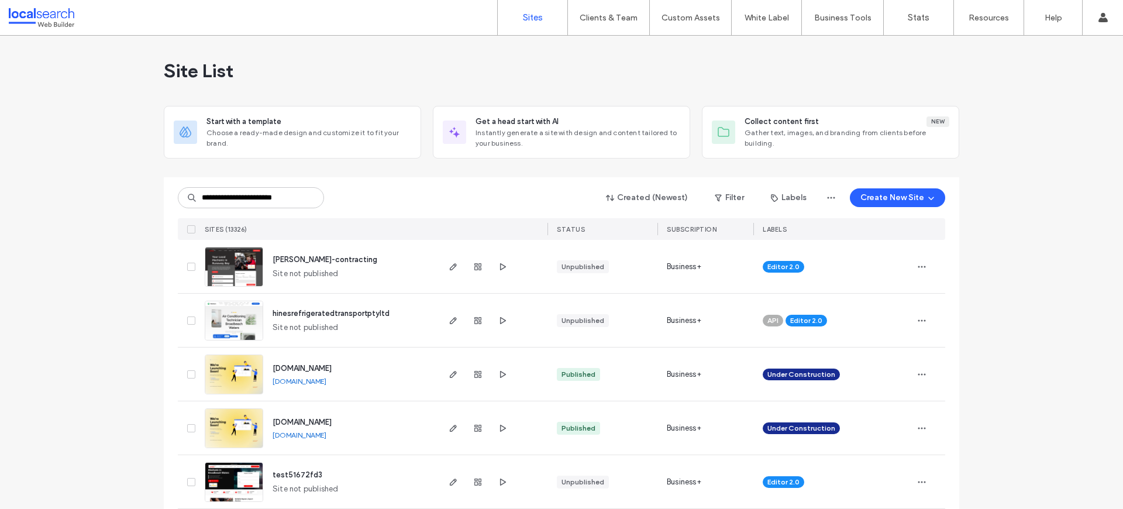
scroll to position [0, 3]
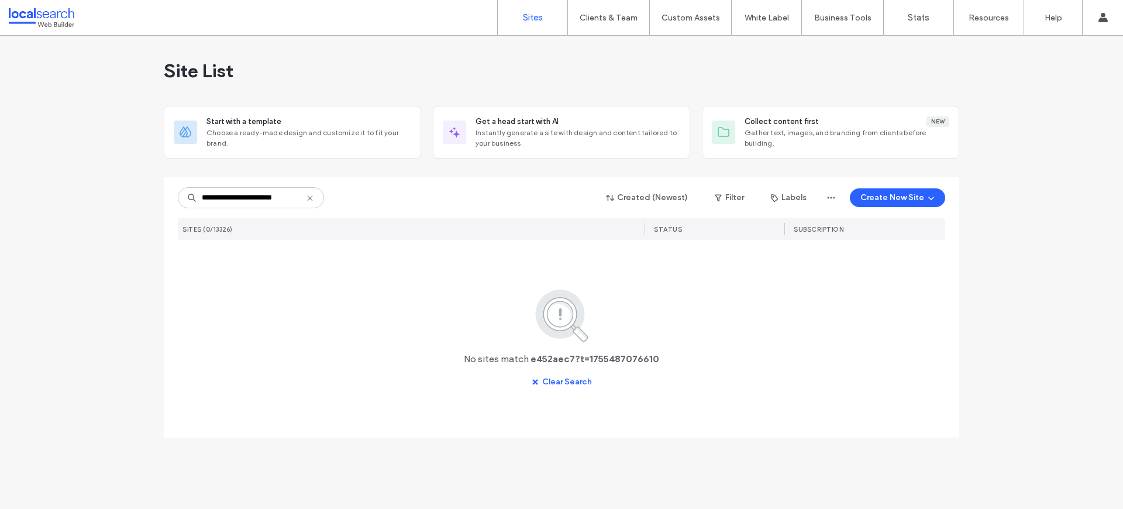
drag, startPoint x: 240, startPoint y: 200, endPoint x: 392, endPoint y: 208, distance: 151.7
click at [392, 208] on div "**********" at bounding box center [561, 198] width 767 height 22
drag, startPoint x: 238, startPoint y: 195, endPoint x: 376, endPoint y: 210, distance: 138.9
click at [376, 210] on div "**********" at bounding box center [561, 284] width 767 height 214
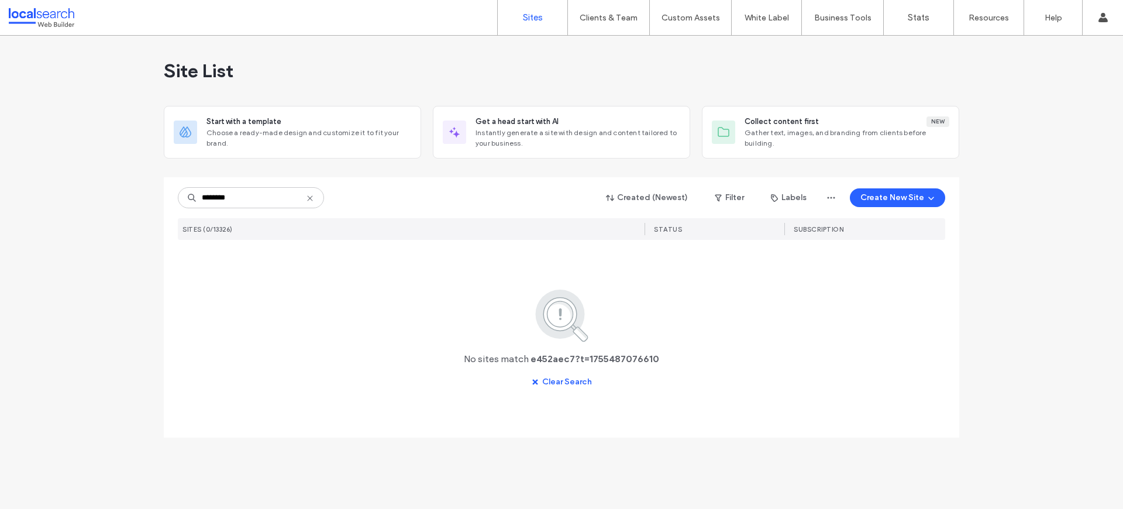
type input "********"
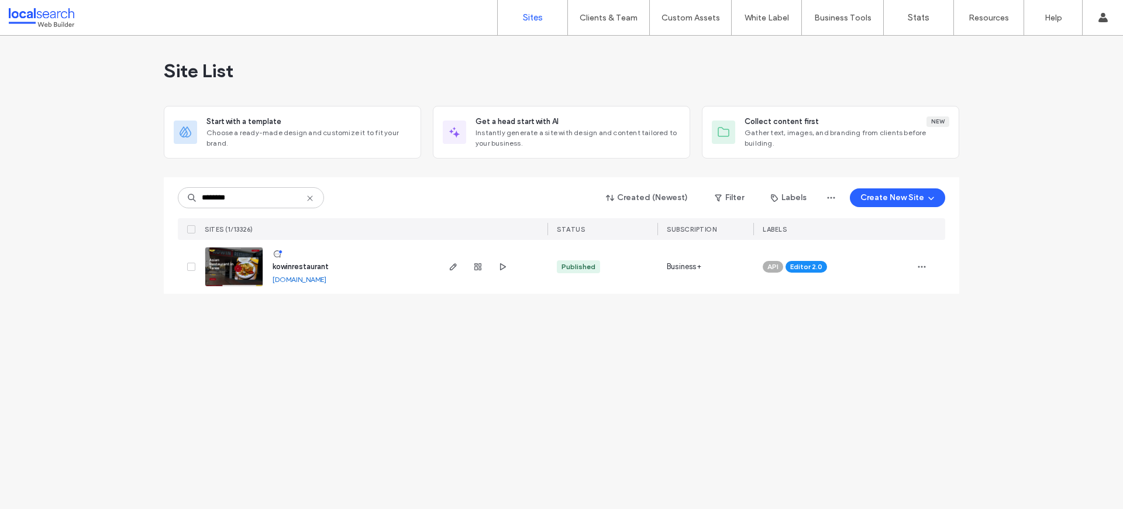
click at [228, 260] on img at bounding box center [233, 287] width 57 height 80
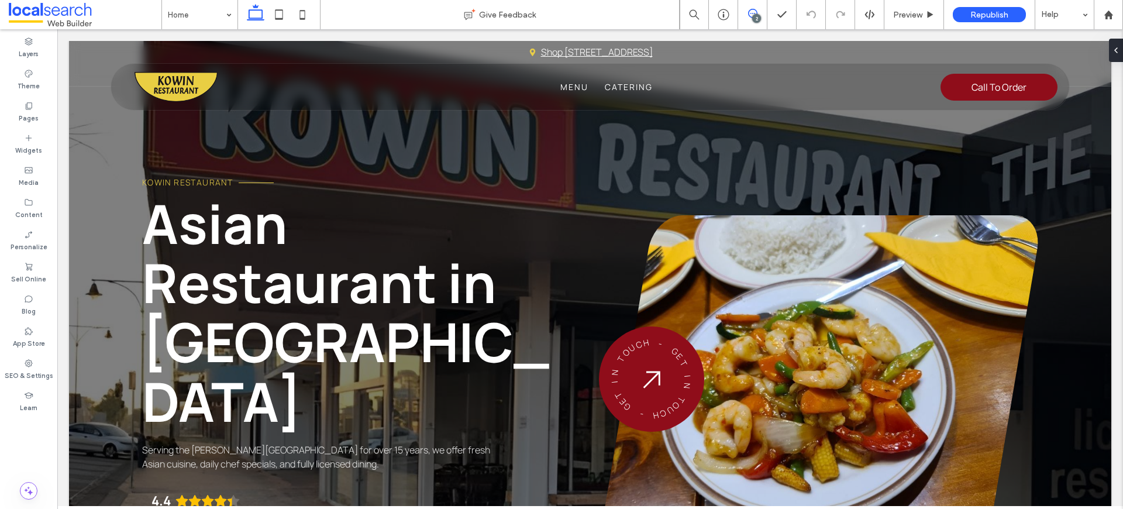
click at [745, 13] on span at bounding box center [752, 13] width 29 height 9
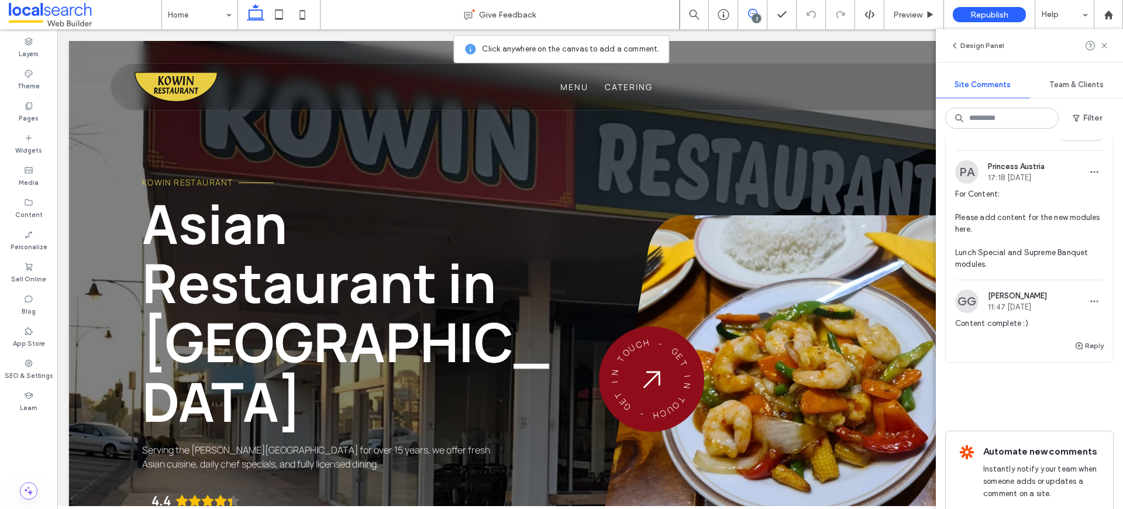
scroll to position [286, 0]
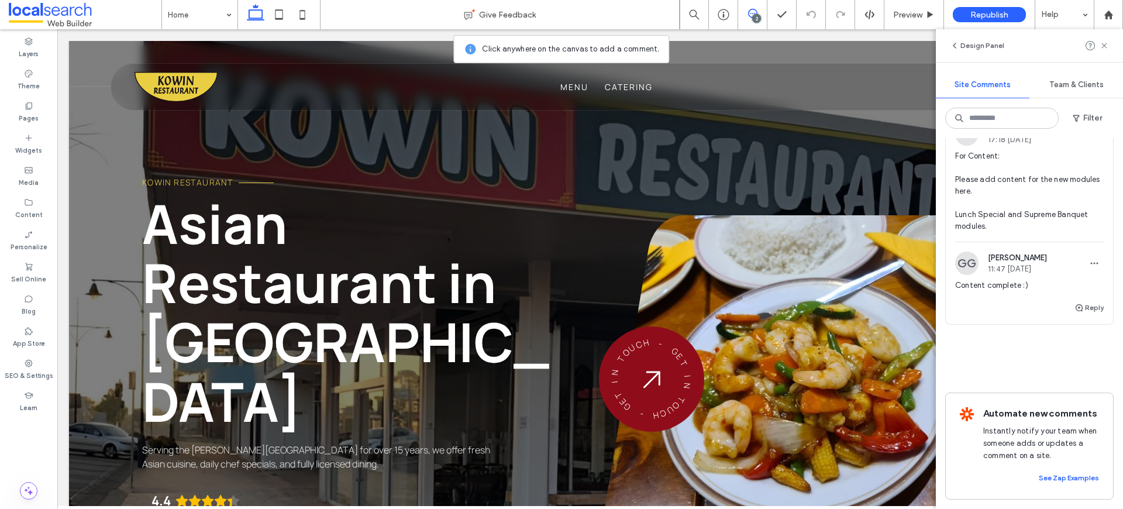
click at [1000, 184] on span "For Content: Please add content for the new modules here. Lunch Special and Sup…" at bounding box center [1029, 191] width 149 height 82
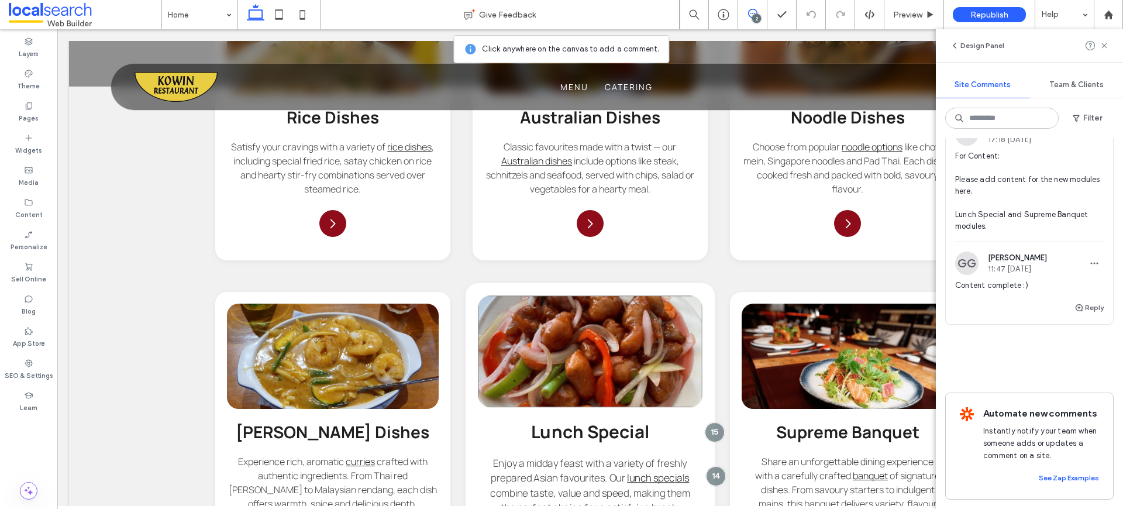
scroll to position [2284, 0]
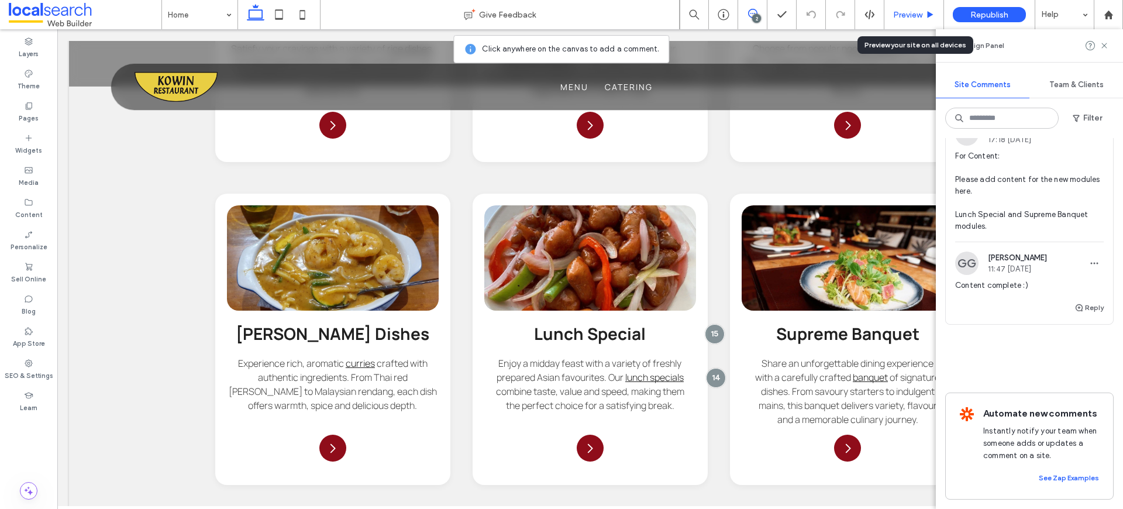
click at [916, 12] on span "Preview" at bounding box center [907, 15] width 29 height 10
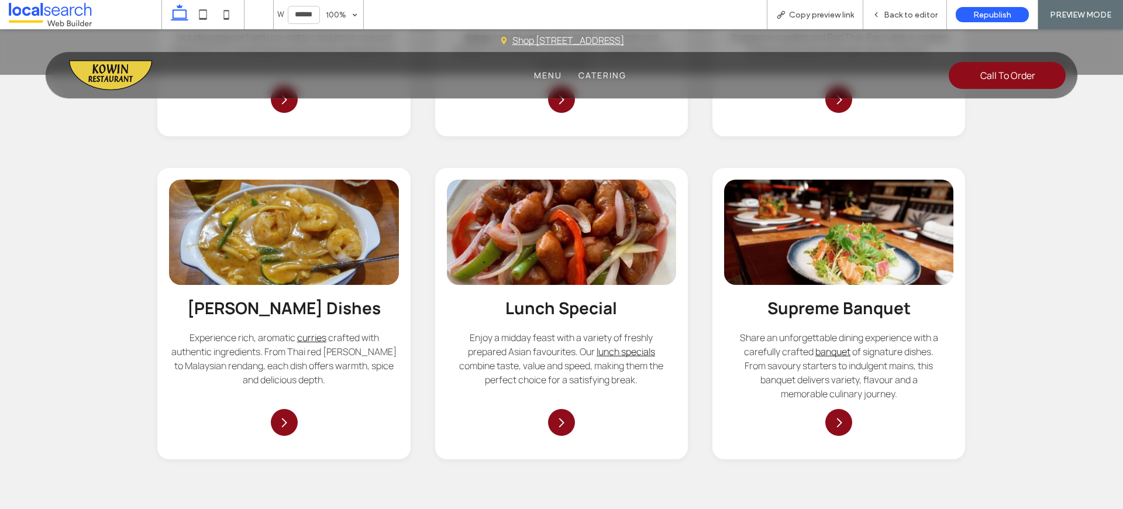
scroll to position [2235, 0]
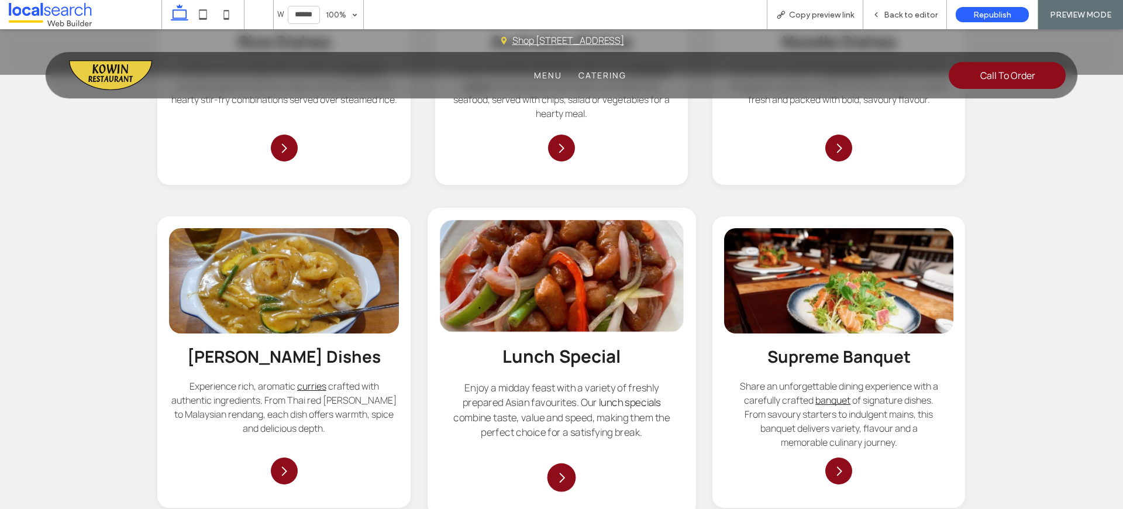
click at [625, 396] on link "lunch specials" at bounding box center [630, 402] width 62 height 13
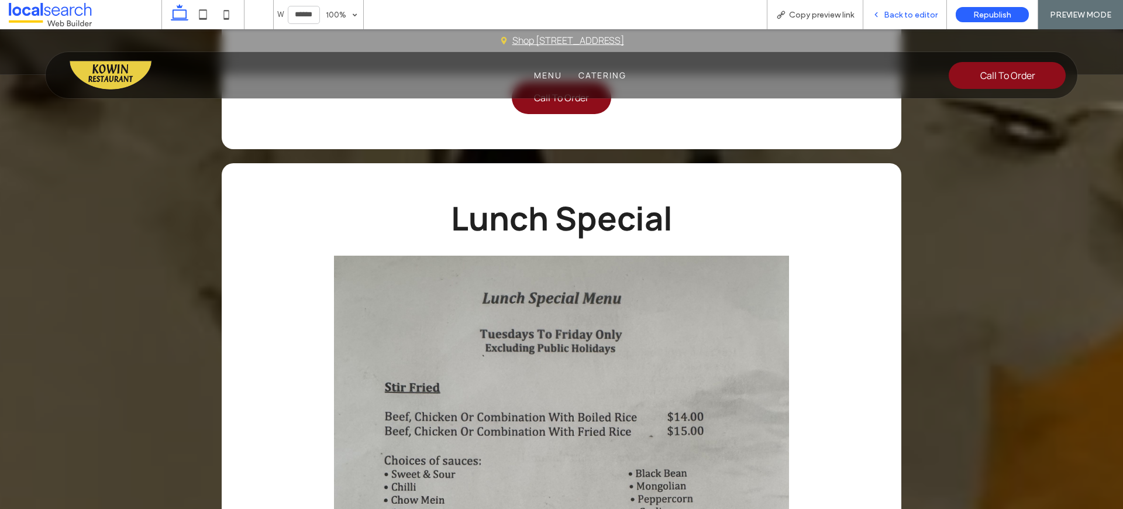
click at [895, 15] on span "Back to editor" at bounding box center [911, 15] width 54 height 10
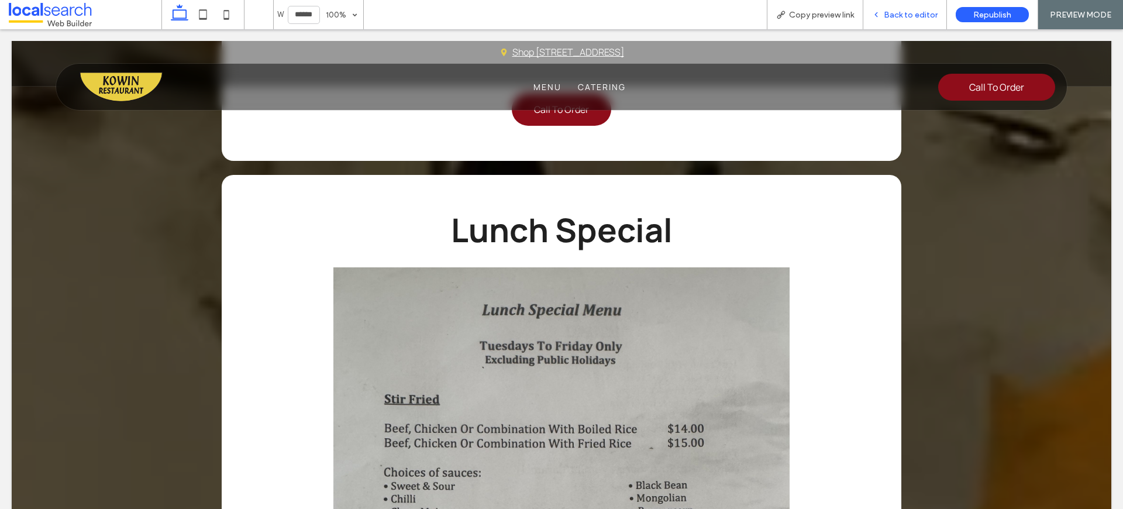
scroll to position [7249, 0]
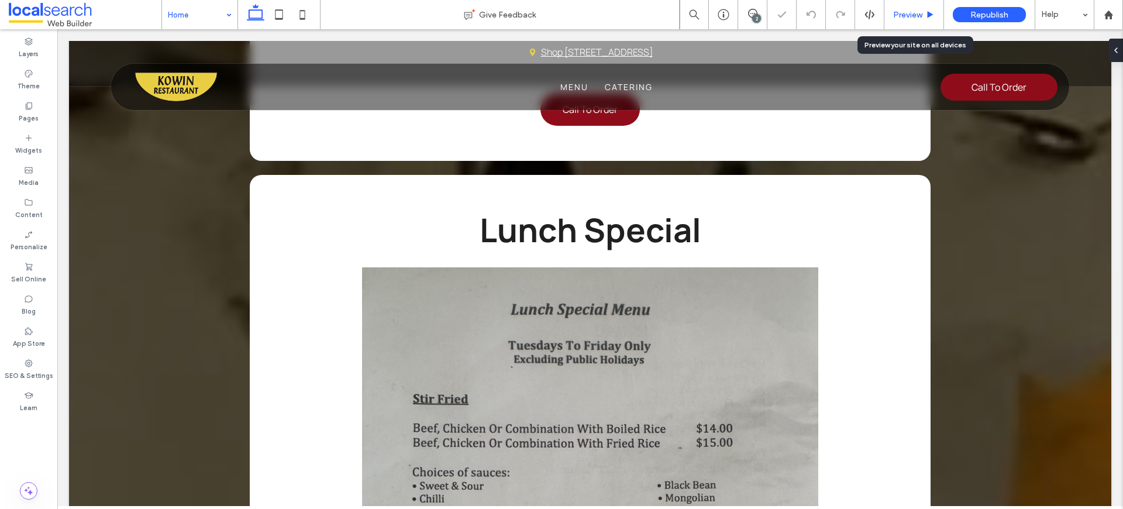
click at [911, 11] on span "Preview" at bounding box center [907, 15] width 29 height 10
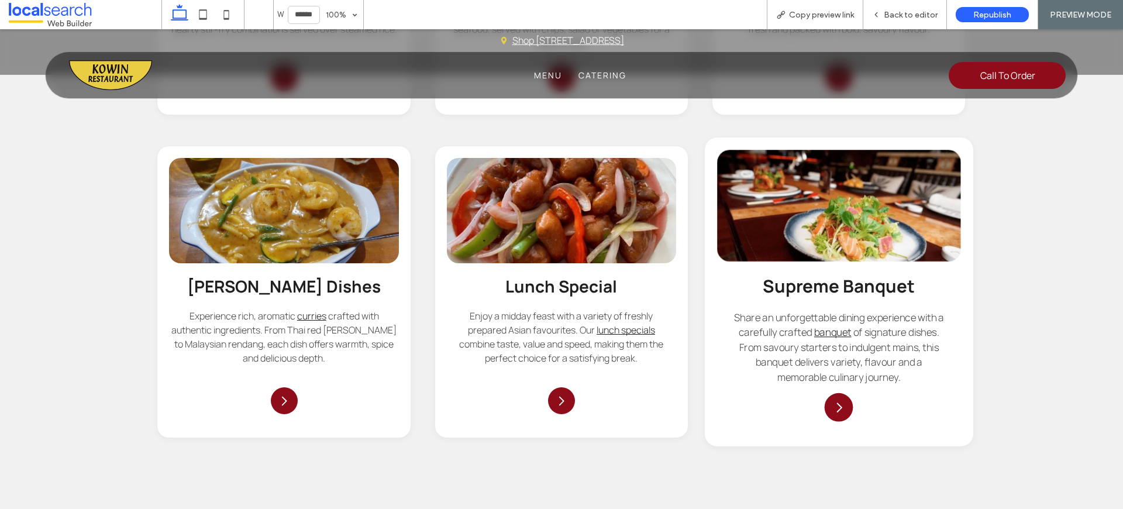
scroll to position [2303, 0]
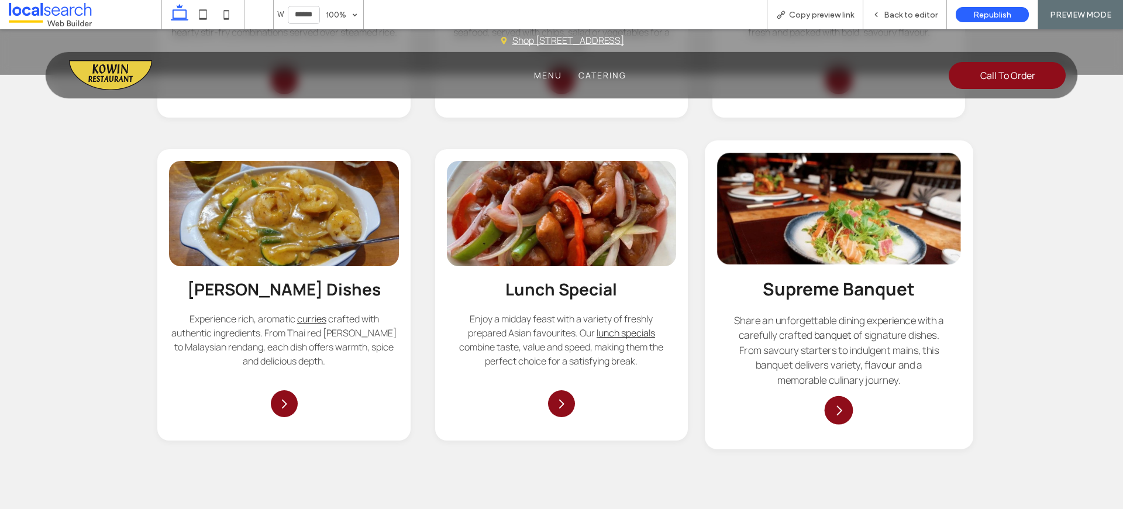
click at [833, 329] on link "banquet" at bounding box center [832, 335] width 37 height 13
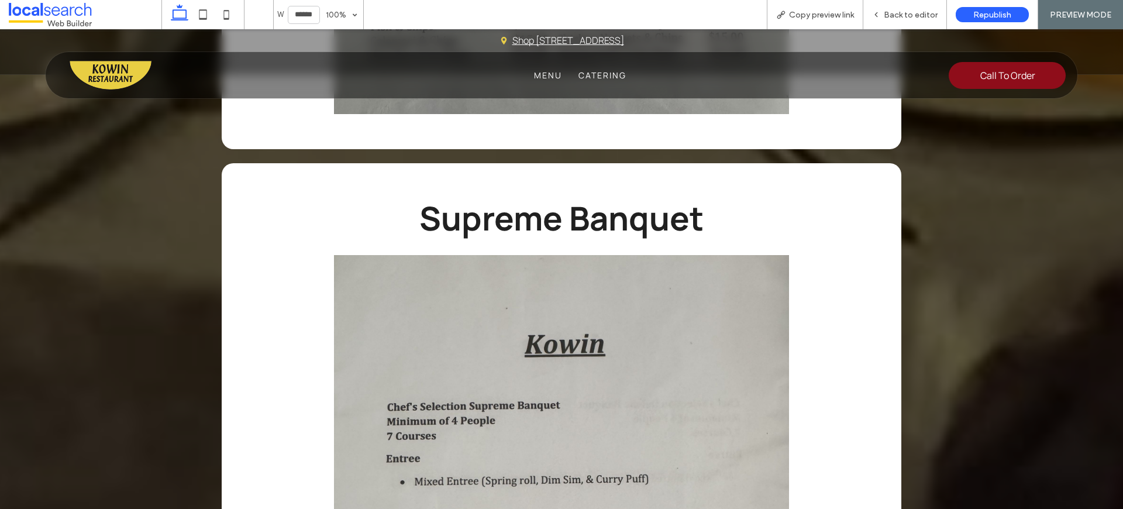
drag, startPoint x: 97, startPoint y: 77, endPoint x: 97, endPoint y: 105, distance: 28.7
click at [97, 77] on img at bounding box center [110, 75] width 83 height 30
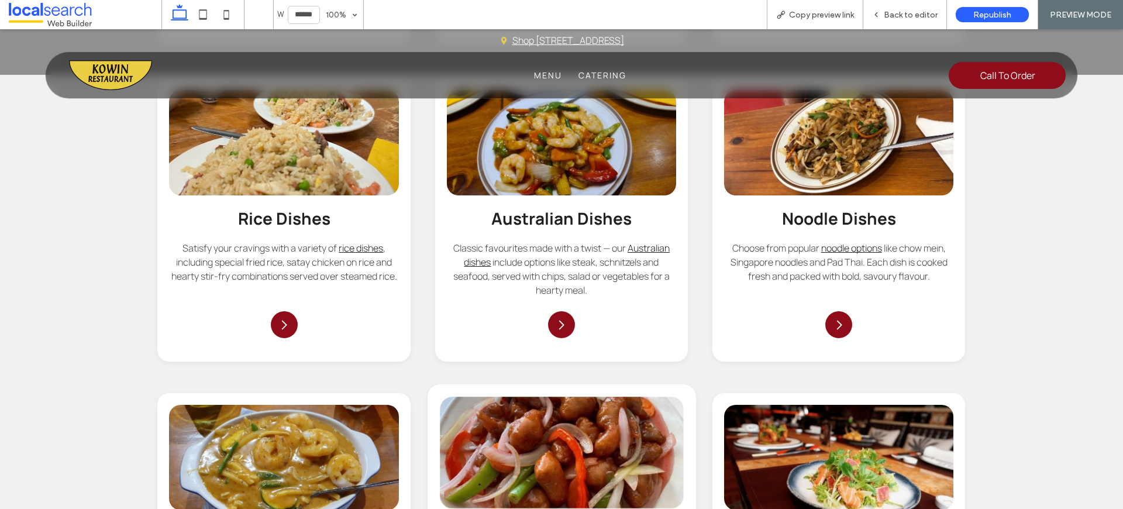
scroll to position [2151, 0]
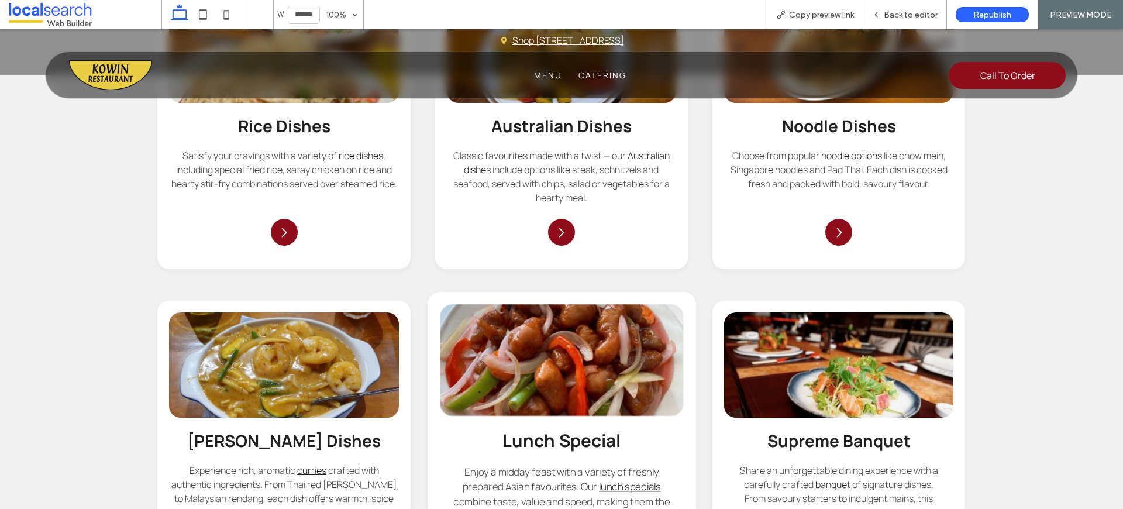
click at [577, 305] on link at bounding box center [561, 361] width 243 height 112
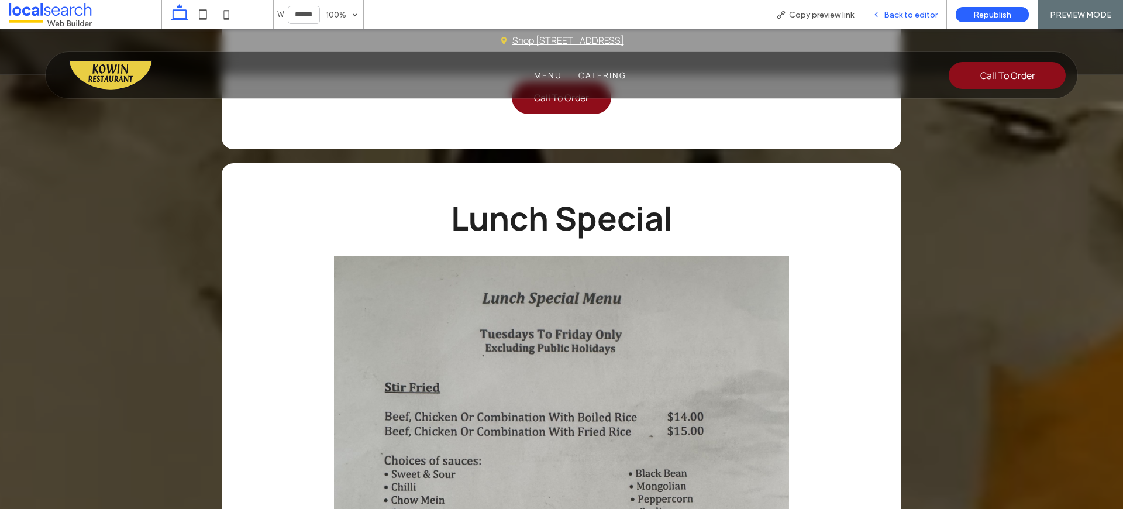
click at [895, 23] on div "Back to editor" at bounding box center [905, 14] width 84 height 29
click at [898, 17] on span "Back to editor" at bounding box center [911, 15] width 54 height 10
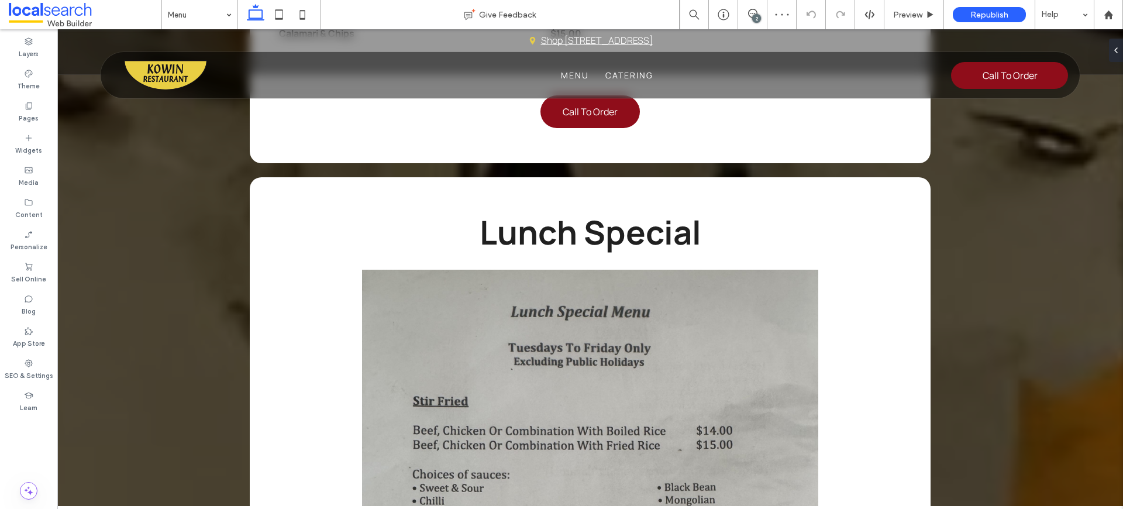
scroll to position [7249, 0]
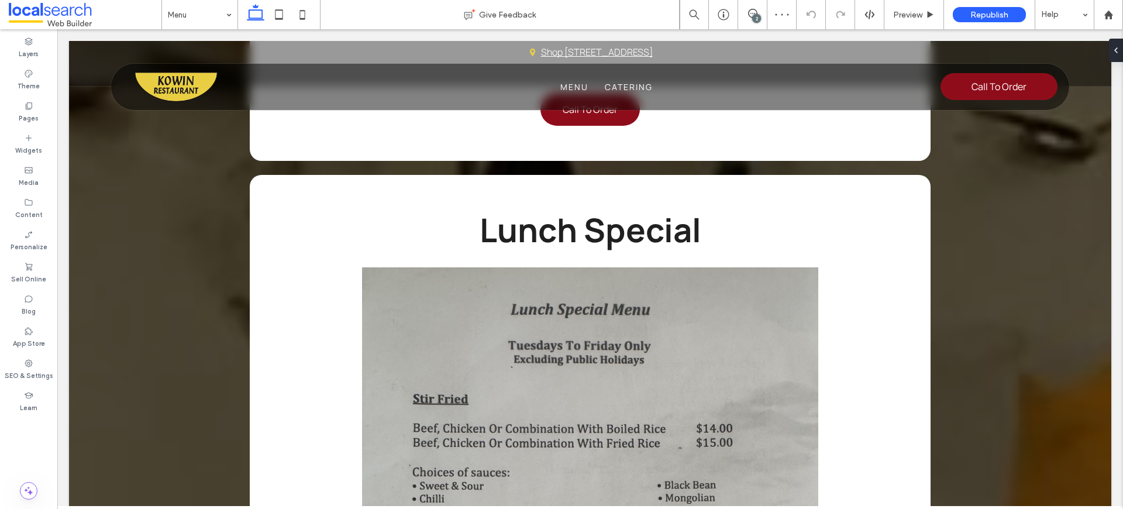
click at [753, 20] on div "2" at bounding box center [756, 18] width 9 height 9
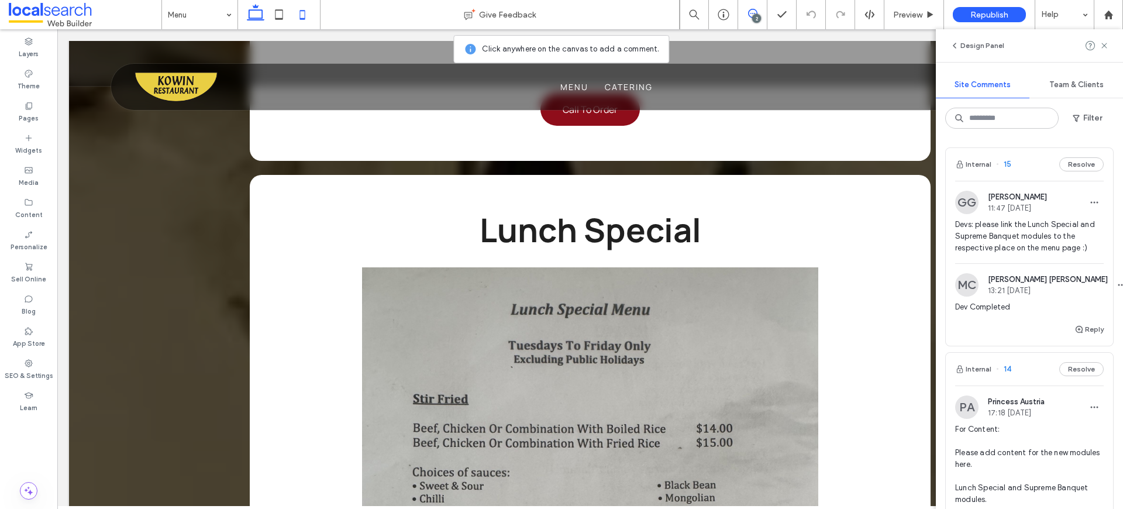
click at [294, 11] on icon at bounding box center [302, 14] width 23 height 23
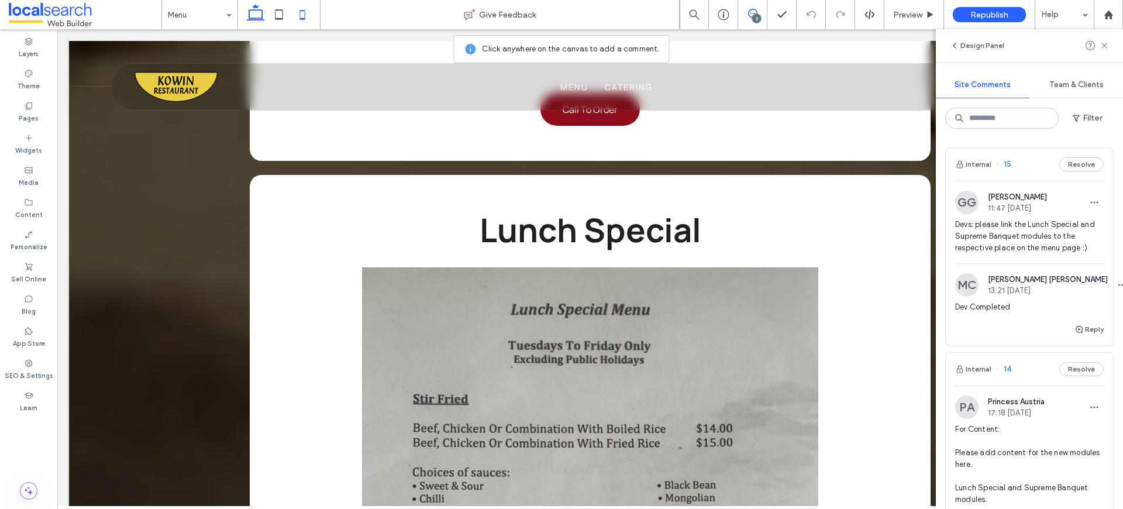
scroll to position [964, 0]
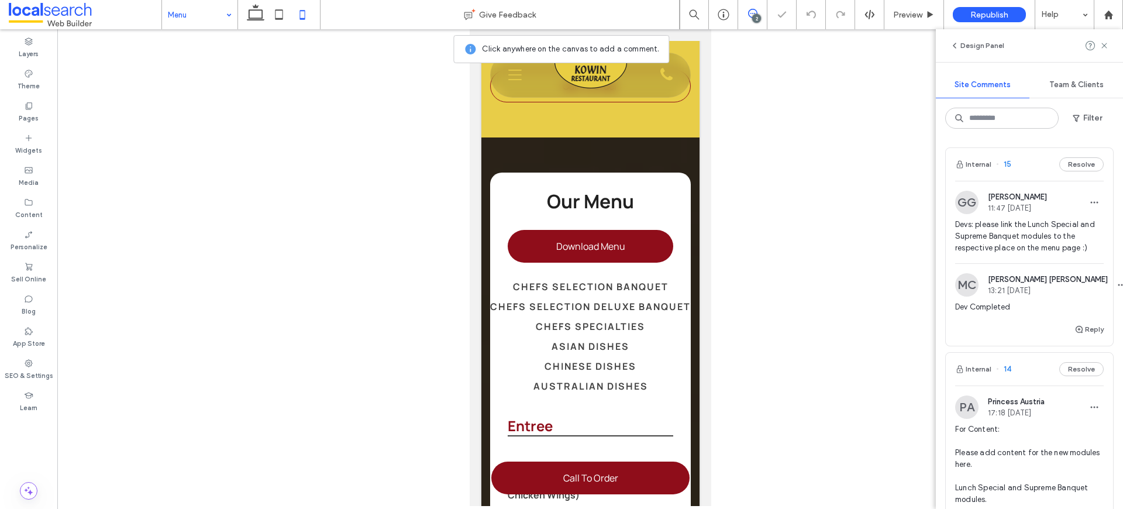
drag, startPoint x: 188, startPoint y: 16, endPoint x: 190, endPoint y: 25, distance: 9.6
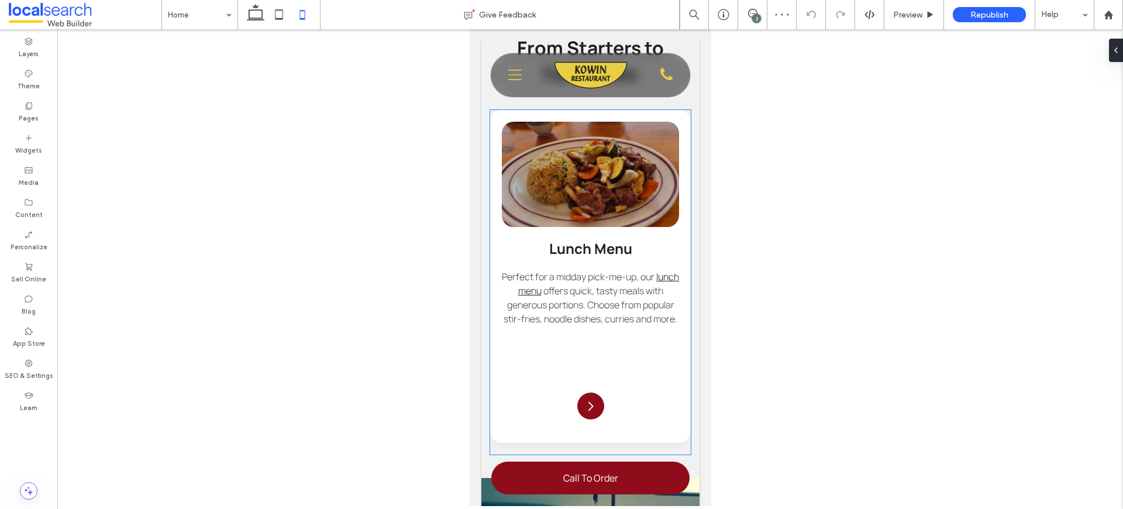
scroll to position [1315, 0]
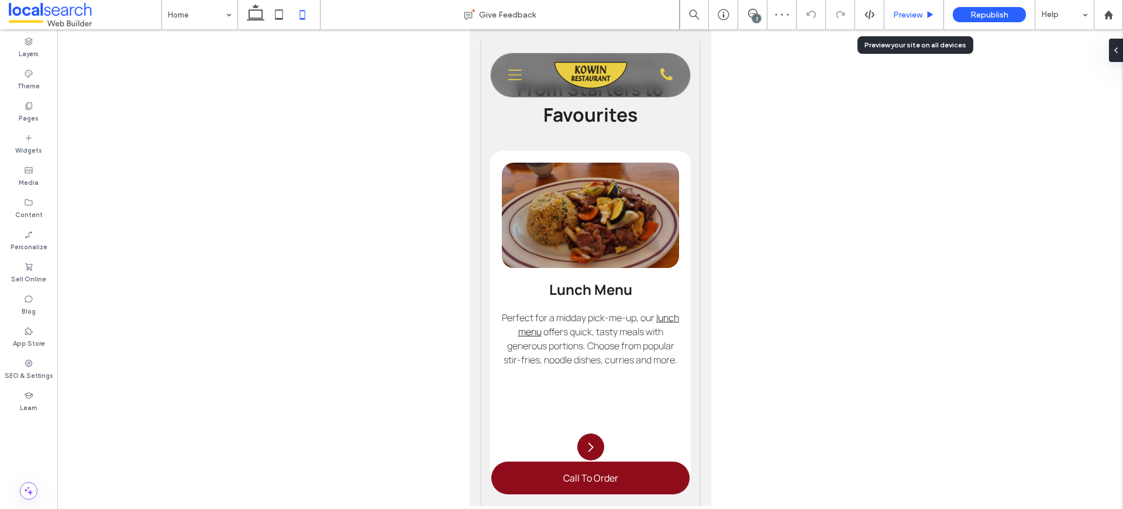
drag, startPoint x: 905, startPoint y: 19, endPoint x: 218, endPoint y: 258, distance: 727.1
click at [905, 19] on span "Preview" at bounding box center [907, 15] width 29 height 10
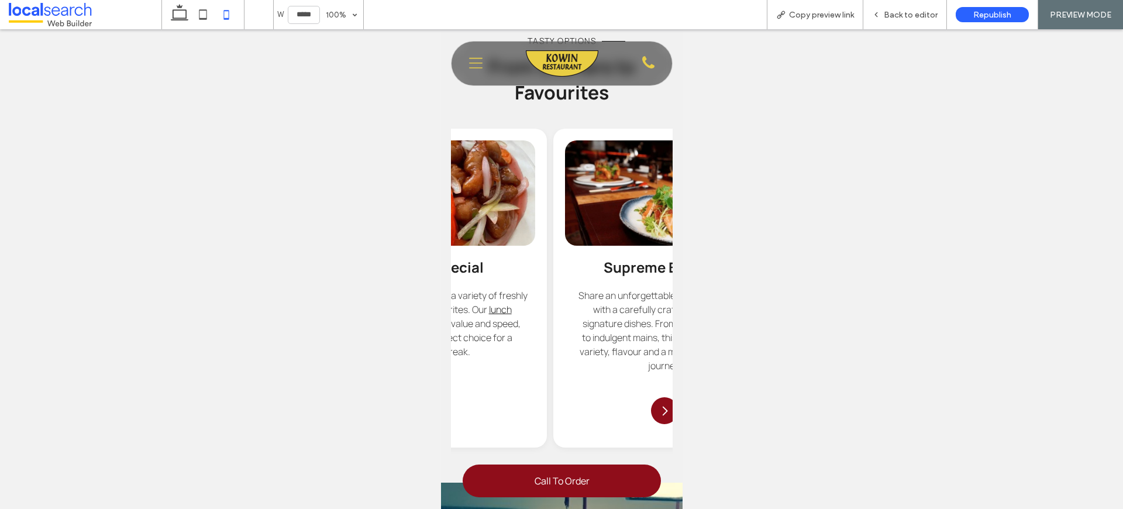
scroll to position [0, 2427]
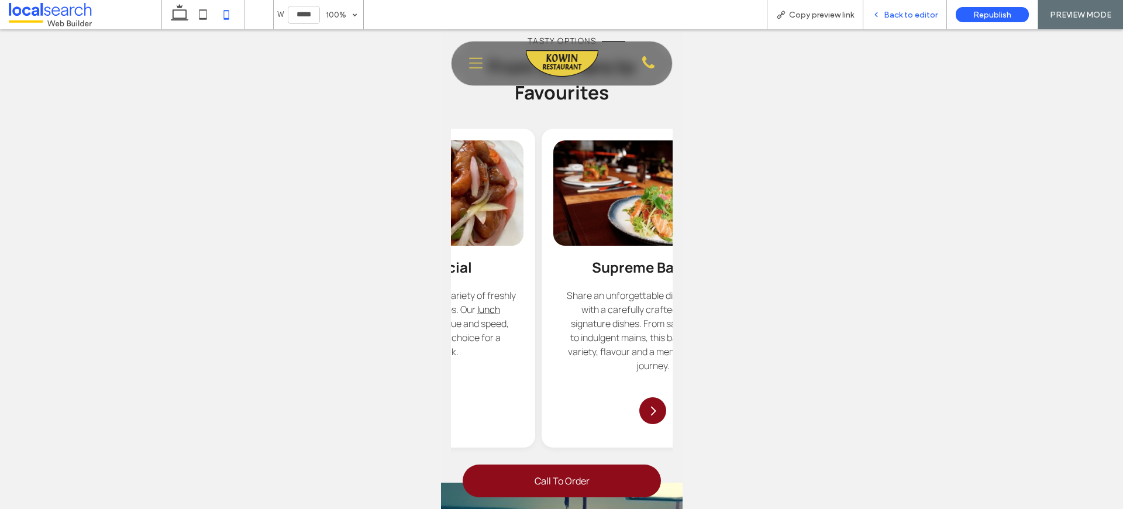
click at [908, 19] on span "Back to editor" at bounding box center [911, 15] width 54 height 10
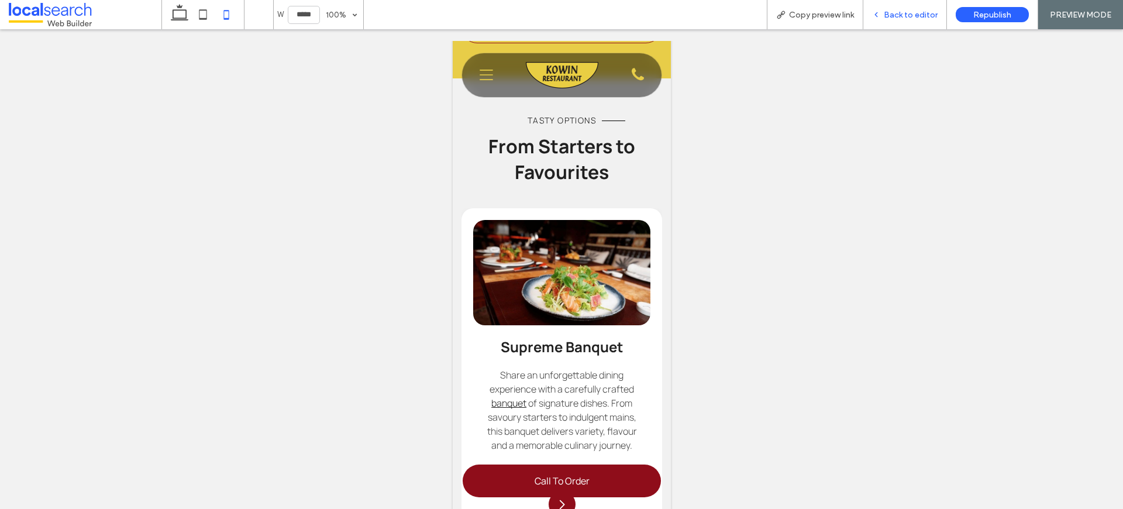
scroll to position [0, 2183]
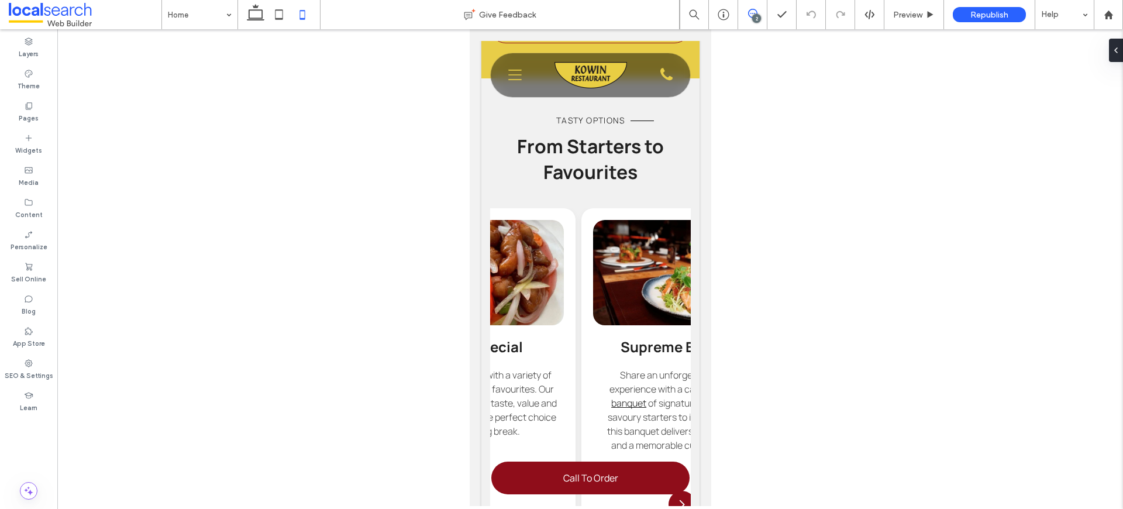
click at [752, 11] on icon at bounding box center [752, 13] width 9 height 9
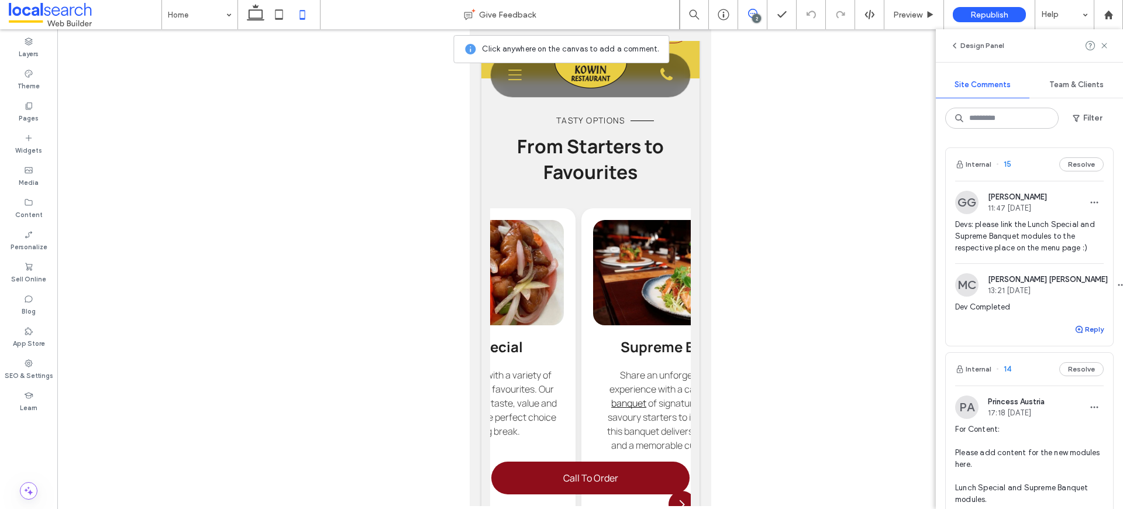
click at [1087, 334] on button "Reply" at bounding box center [1088, 329] width 29 height 14
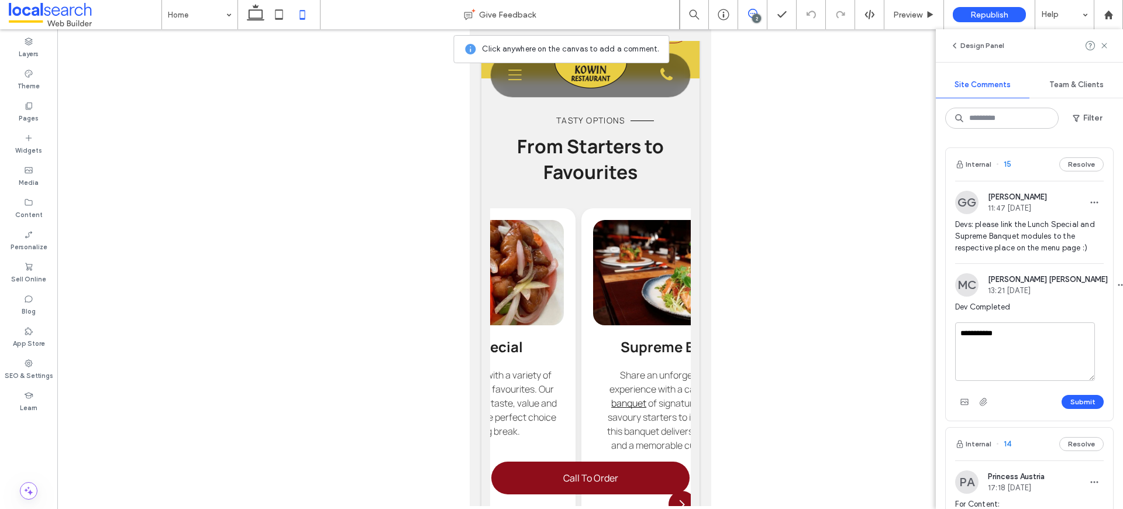
drag, startPoint x: 1040, startPoint y: 347, endPoint x: 952, endPoint y: 322, distance: 92.0
click at [952, 322] on div "**********" at bounding box center [1029, 371] width 167 height 98
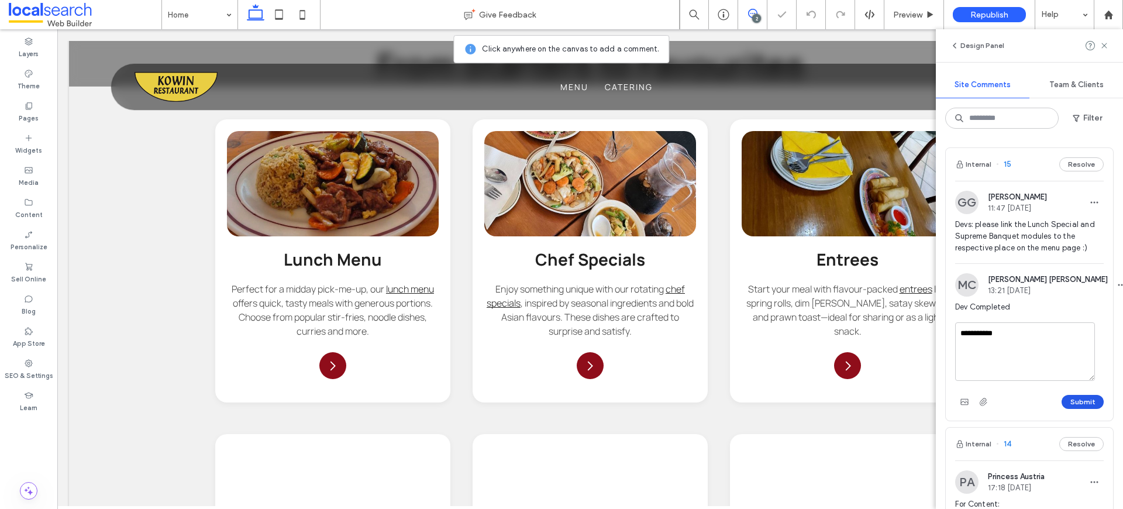
scroll to position [1372, 0]
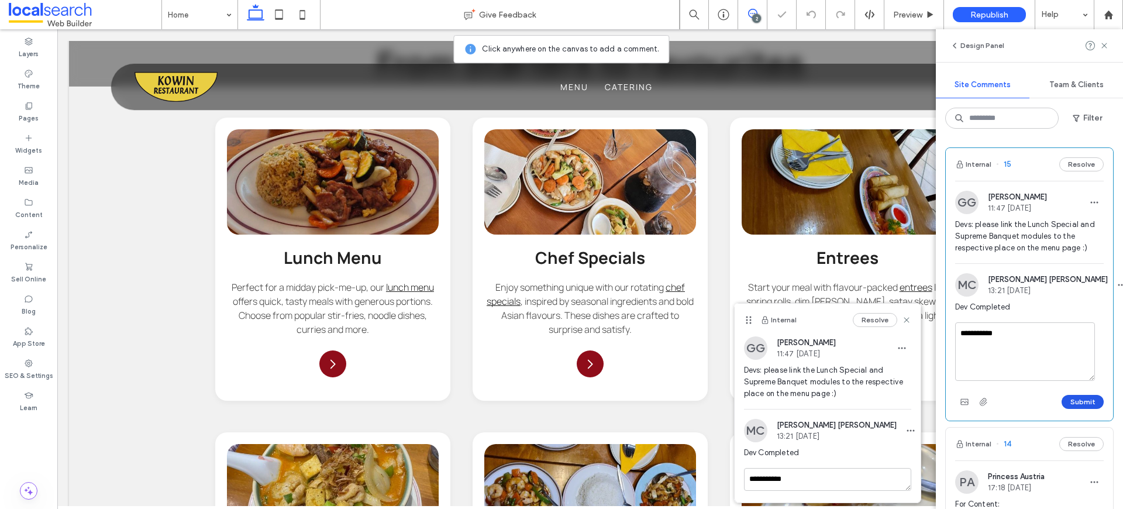
type textarea "**********"
click at [1081, 401] on button "Submit" at bounding box center [1083, 402] width 42 height 14
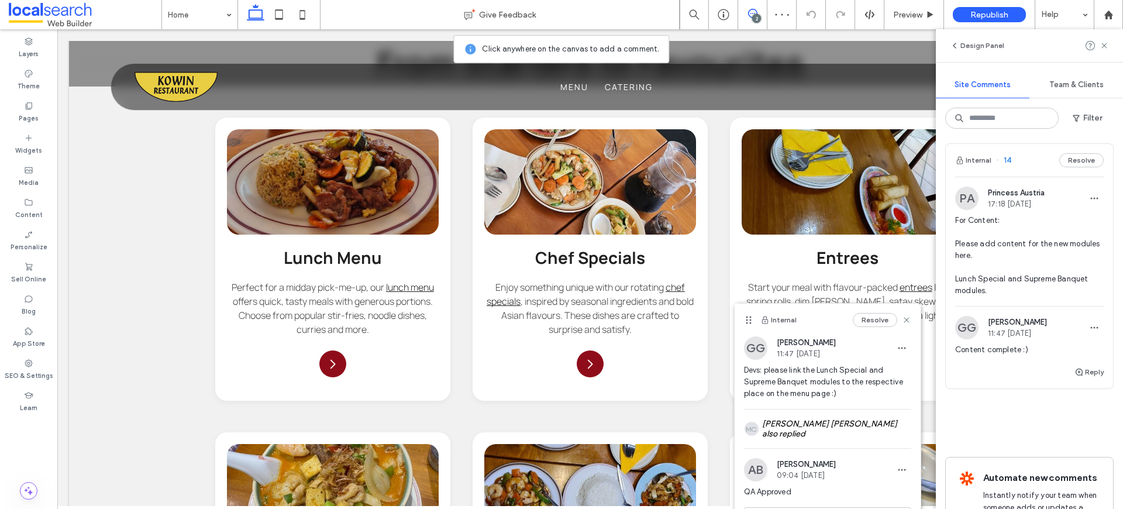
scroll to position [294, 0]
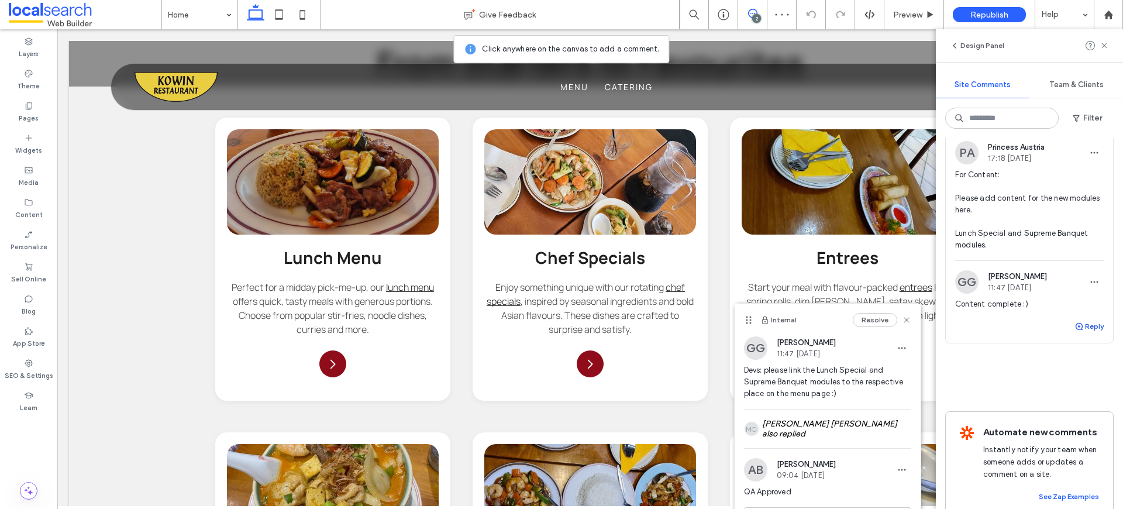
click at [1084, 327] on button "Reply" at bounding box center [1088, 326] width 29 height 14
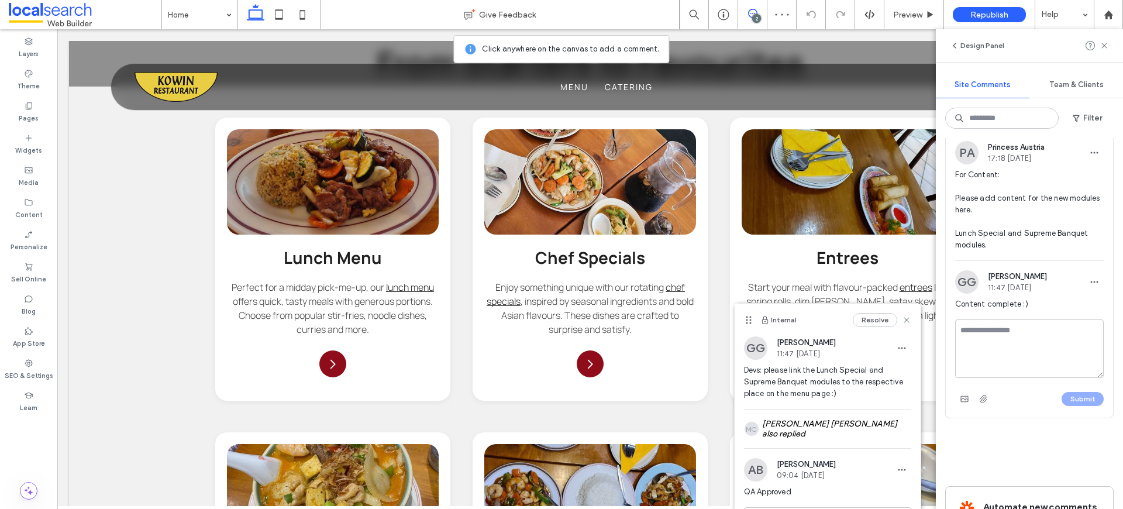
click at [1053, 332] on textarea at bounding box center [1029, 348] width 149 height 58
type textarea "**********"
click at [1088, 392] on button "Submit" at bounding box center [1083, 399] width 42 height 14
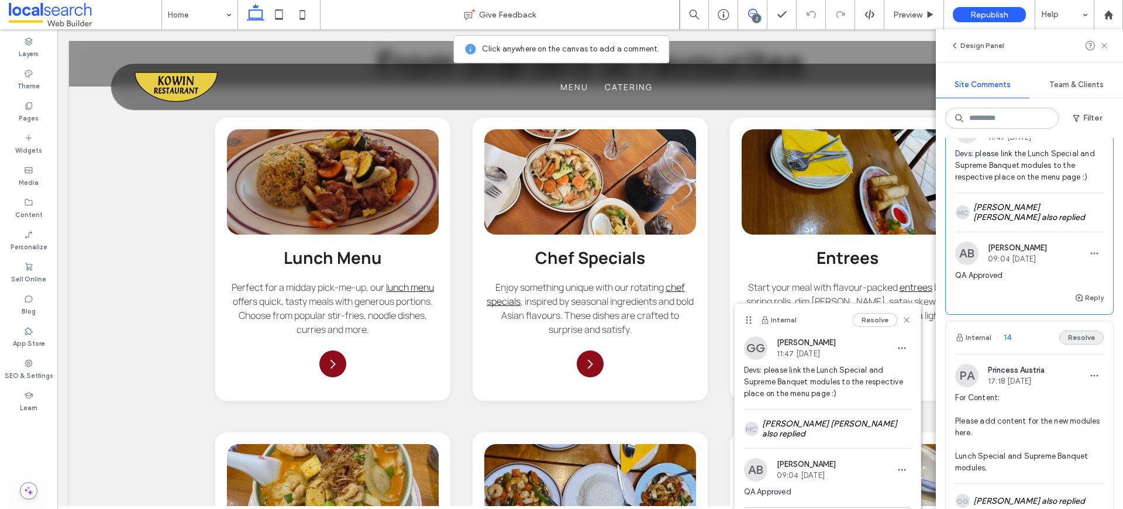
scroll to position [0, 0]
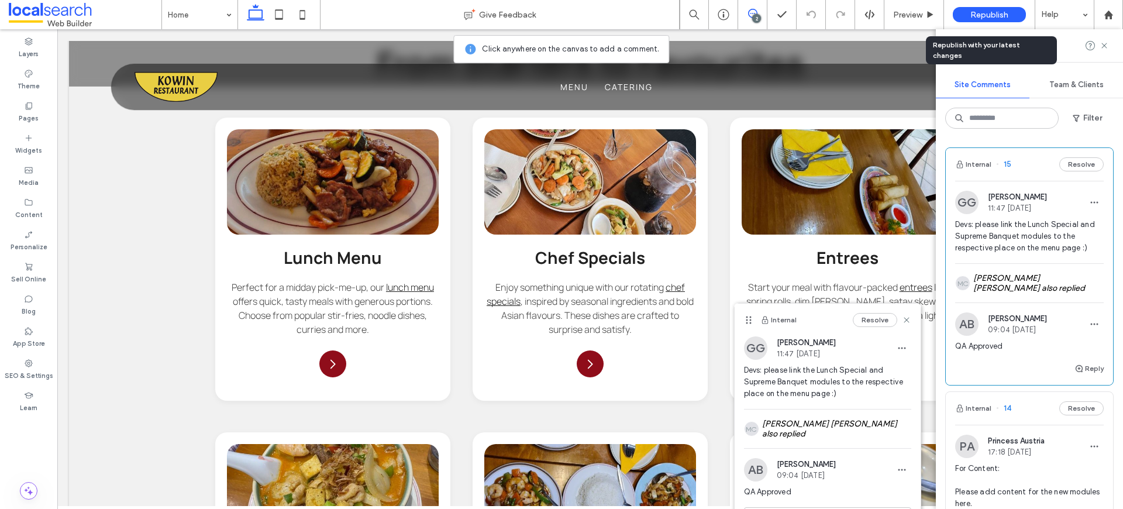
click at [987, 16] on span "Republish" at bounding box center [989, 15] width 38 height 10
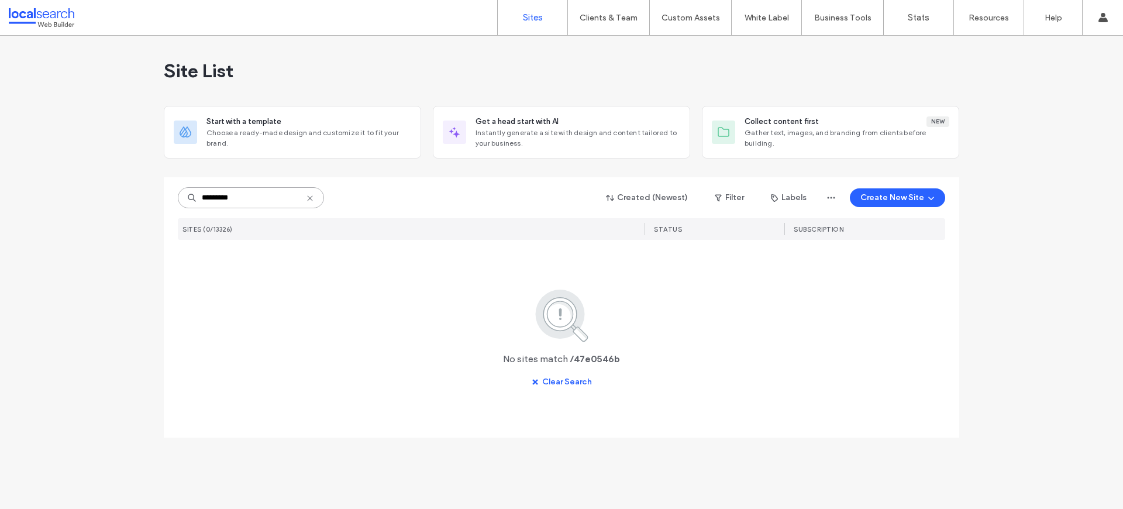
drag, startPoint x: 260, startPoint y: 194, endPoint x: 167, endPoint y: 195, distance: 93.0
click at [167, 195] on div "********* Created (Newest) Filter Labels Create New Site SITES (0/13326) STATUS…" at bounding box center [561, 307] width 795 height 260
paste input
type input "********"
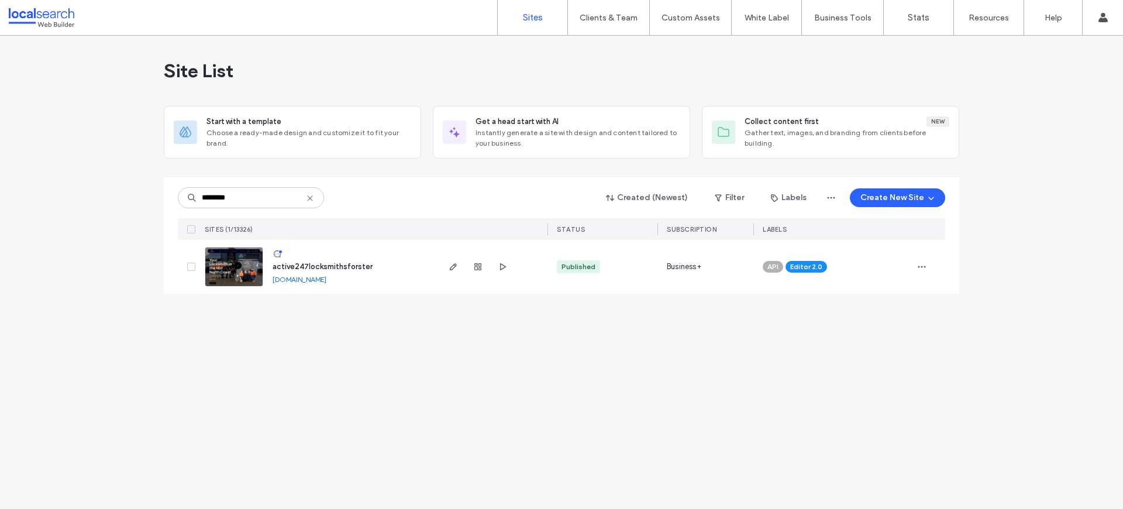
click at [374, 401] on div "Site List Start with a template Choose a ready-made design and customize it to …" at bounding box center [561, 272] width 1123 height 473
click at [218, 254] on img at bounding box center [233, 287] width 57 height 80
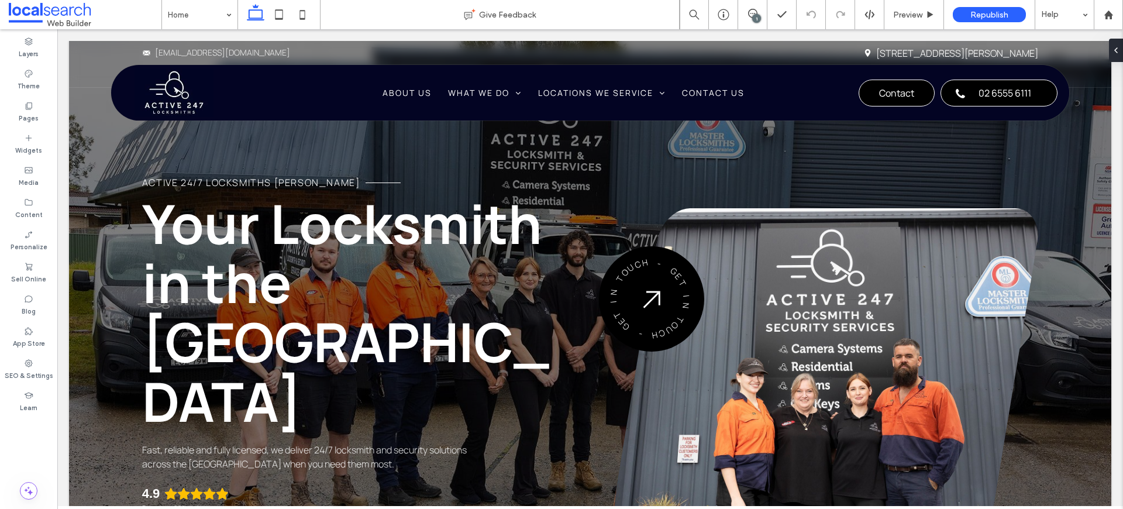
click at [756, 15] on div "1" at bounding box center [756, 18] width 9 height 9
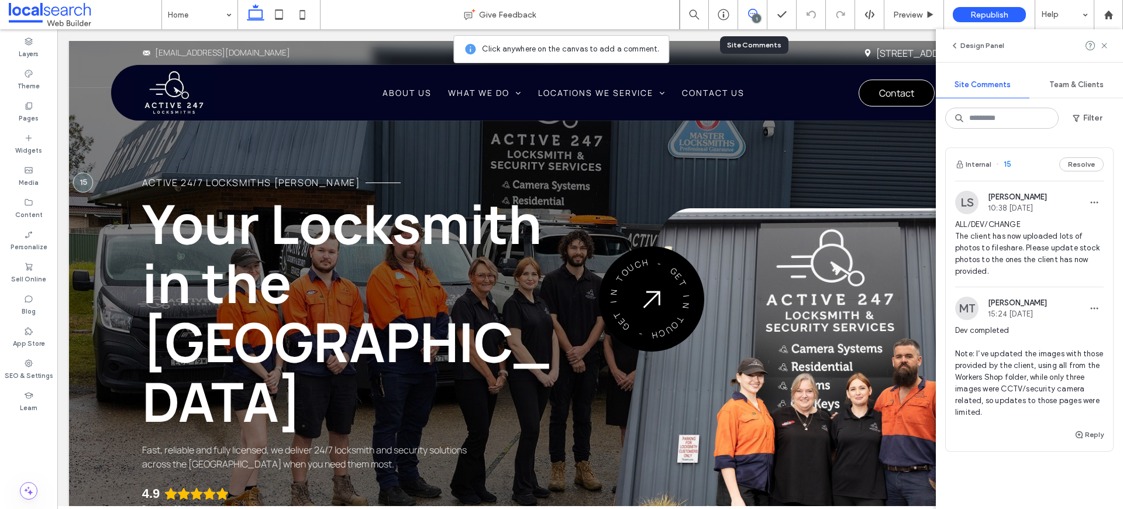
click at [1064, 243] on span "ALL/DEV/CHANGE The client has now uploaded lots of photos to fileshare. Please …" at bounding box center [1029, 248] width 149 height 58
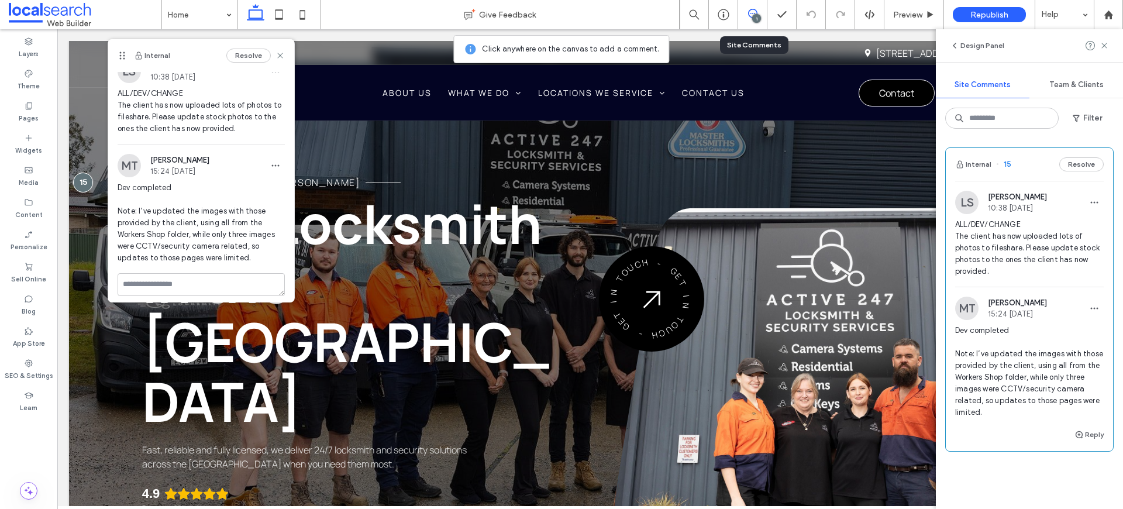
scroll to position [19, 0]
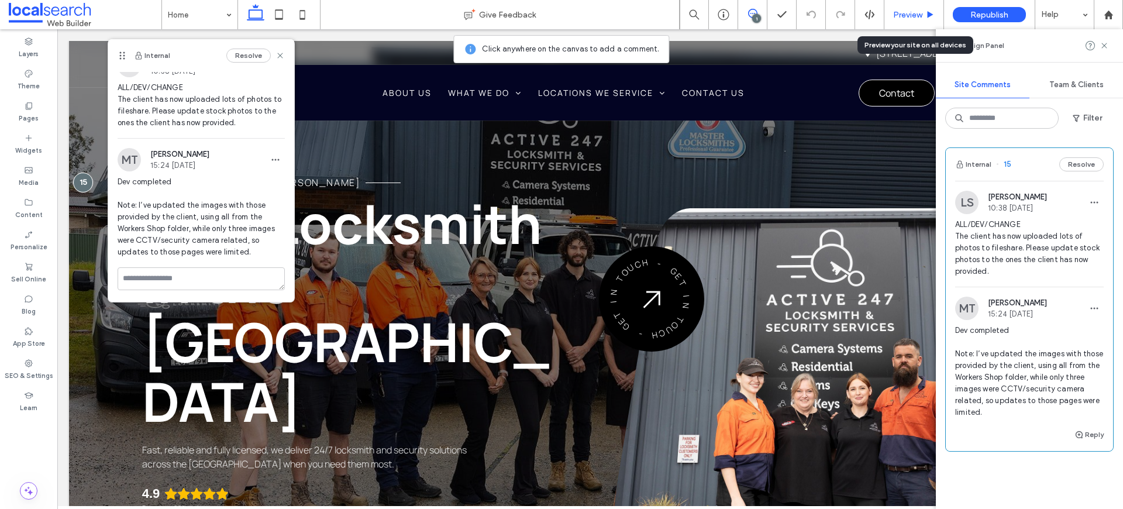
click at [922, 13] on span "Preview" at bounding box center [907, 15] width 29 height 10
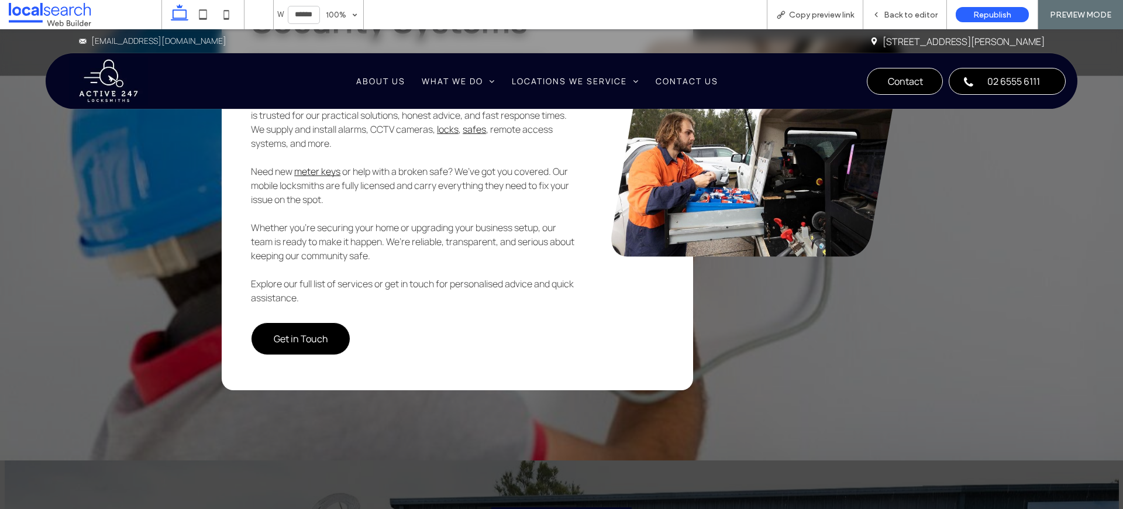
scroll to position [3058, 0]
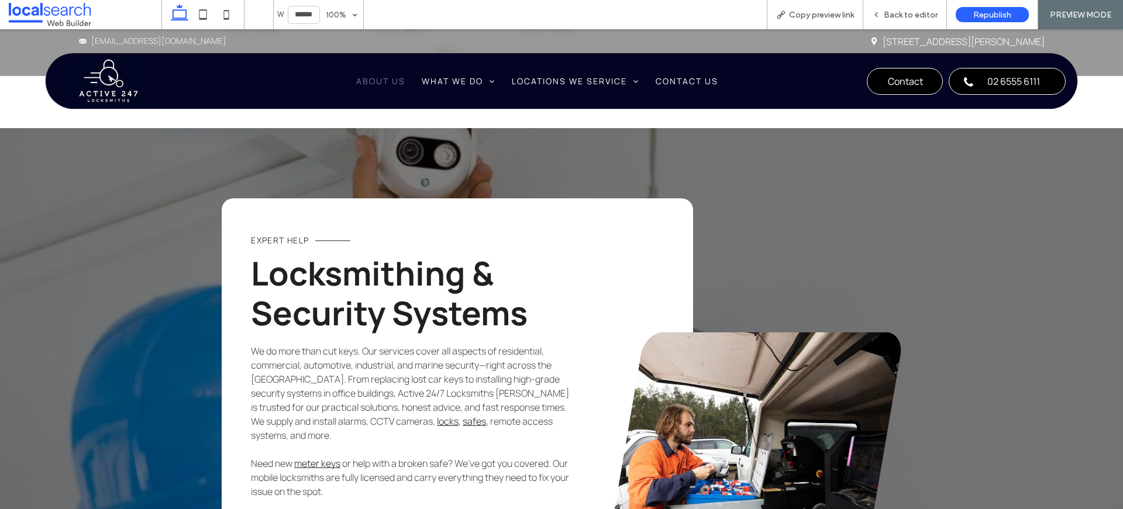
click at [390, 84] on span "About Us" at bounding box center [380, 80] width 49 height 11
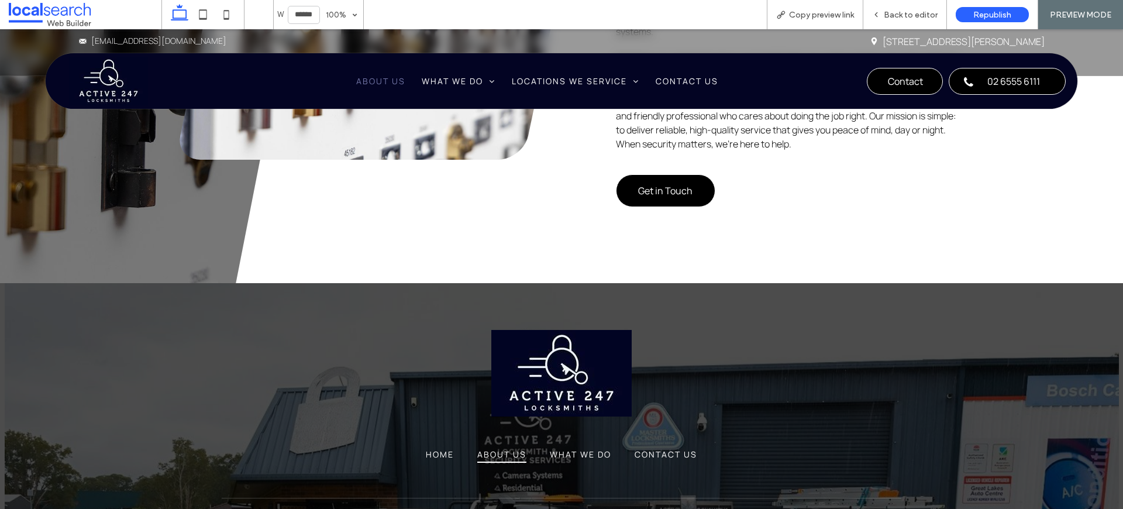
scroll to position [998, 0]
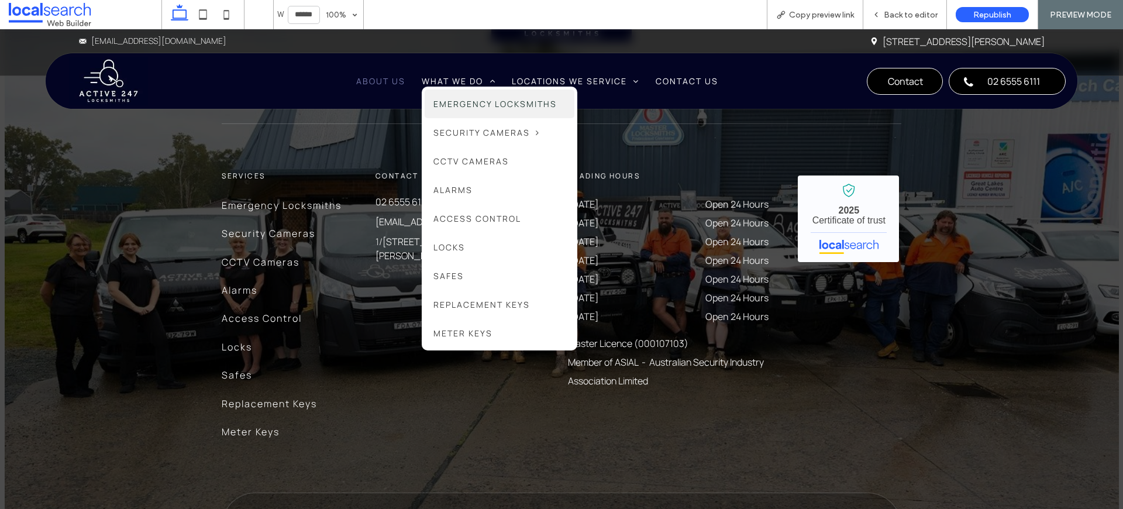
click at [441, 97] on link "Emergency Locksmiths" at bounding box center [500, 103] width 150 height 29
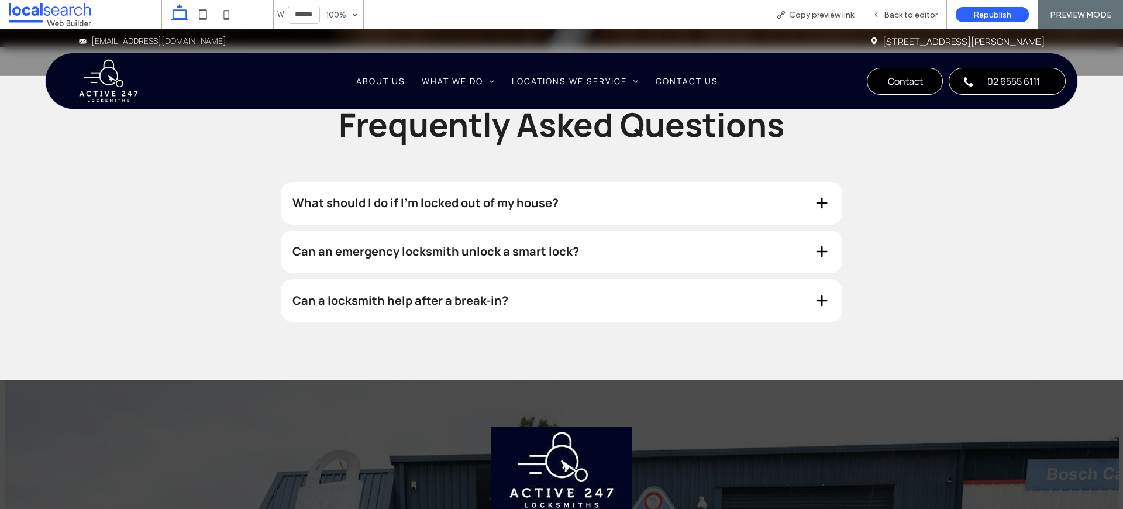
scroll to position [2515, 0]
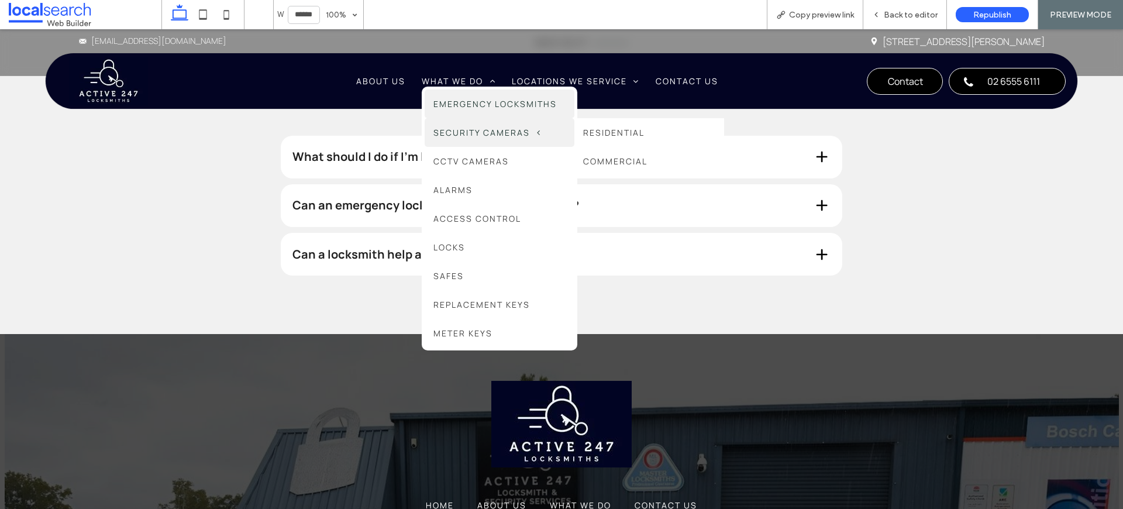
click at [468, 138] on link "Security Cameras" at bounding box center [500, 132] width 150 height 29
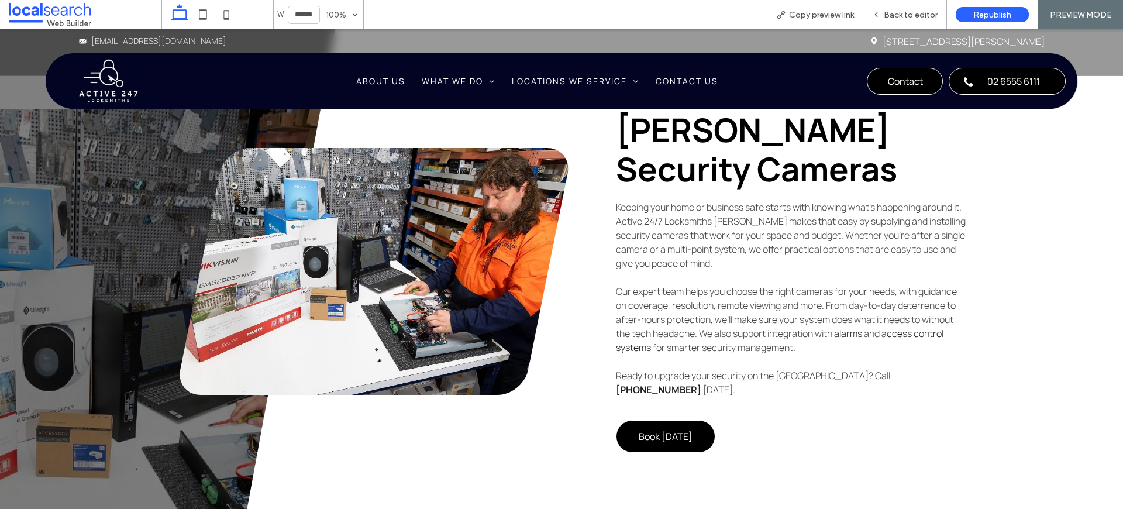
scroll to position [553, 0]
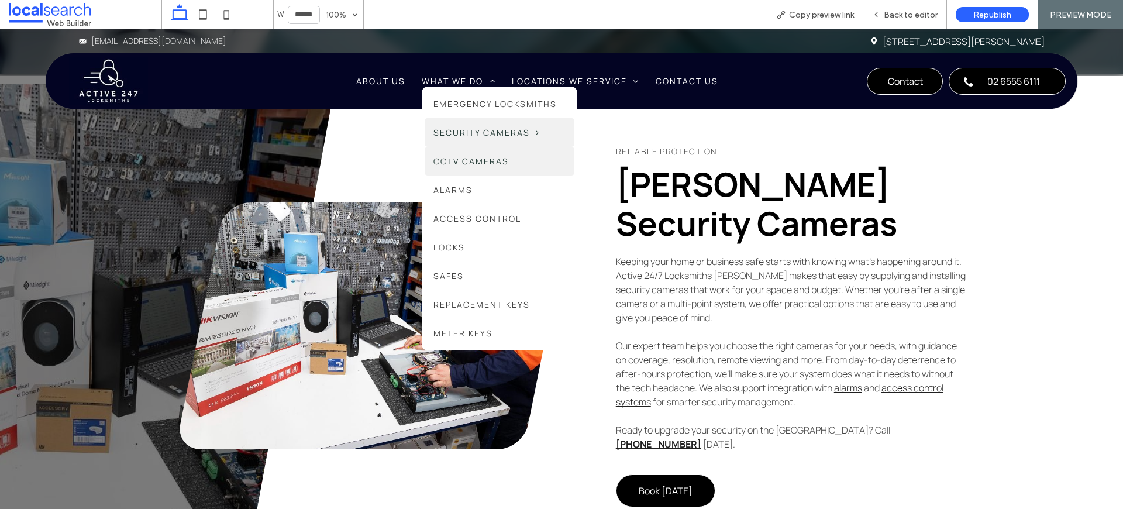
click at [472, 156] on span "CCTV Cameras" at bounding box center [470, 161] width 75 height 11
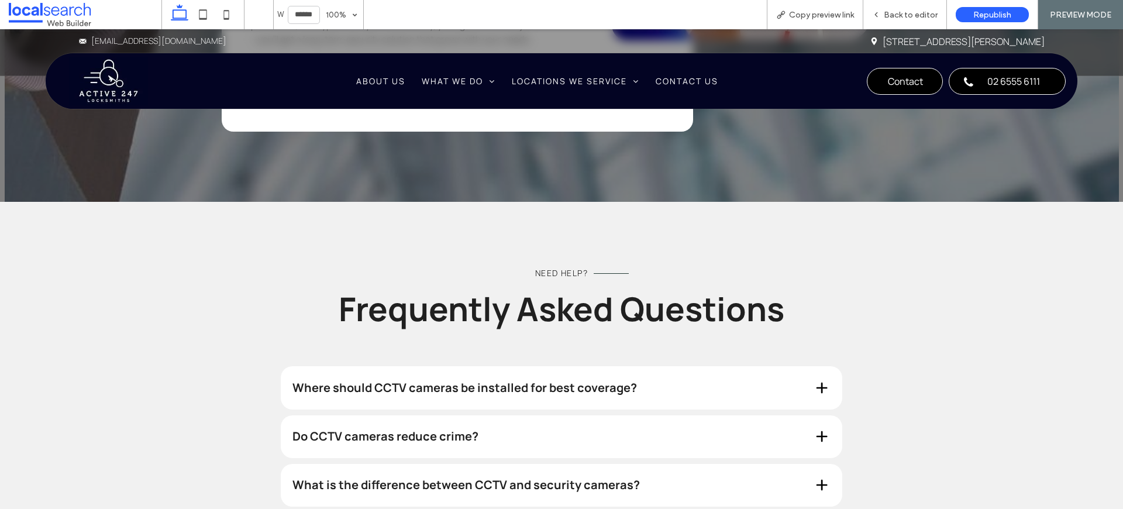
scroll to position [1837, 0]
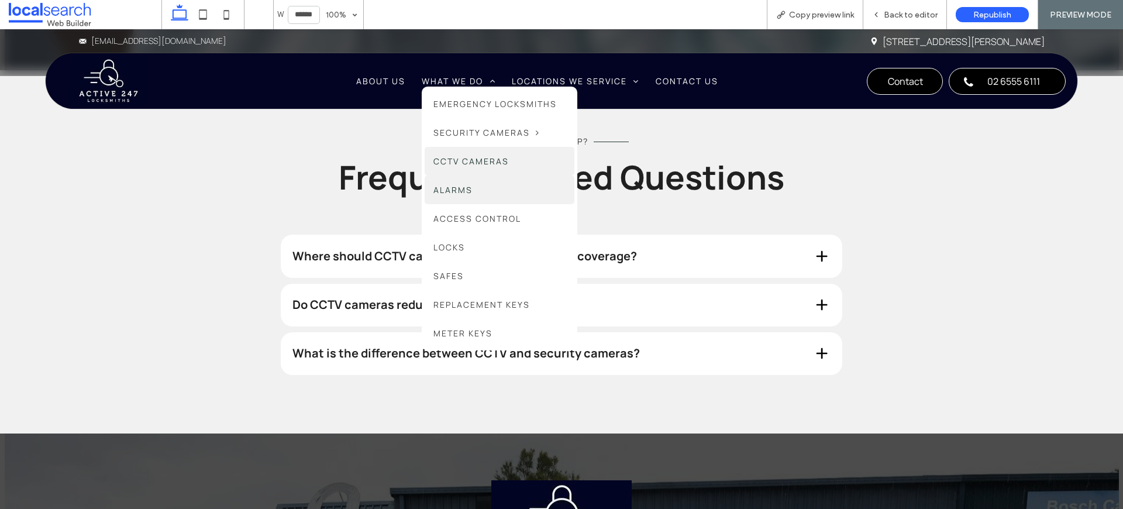
click at [472, 191] on link "Alarms" at bounding box center [500, 189] width 150 height 29
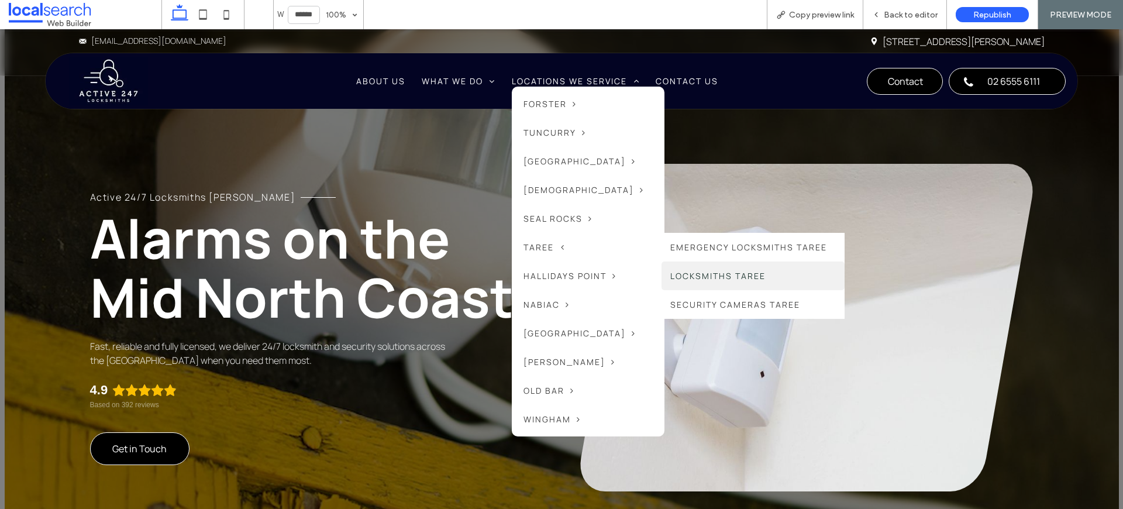
drag, startPoint x: 670, startPoint y: 278, endPoint x: 670, endPoint y: 308, distance: 29.2
click at [670, 278] on link "Locksmiths Taree" at bounding box center [752, 275] width 183 height 29
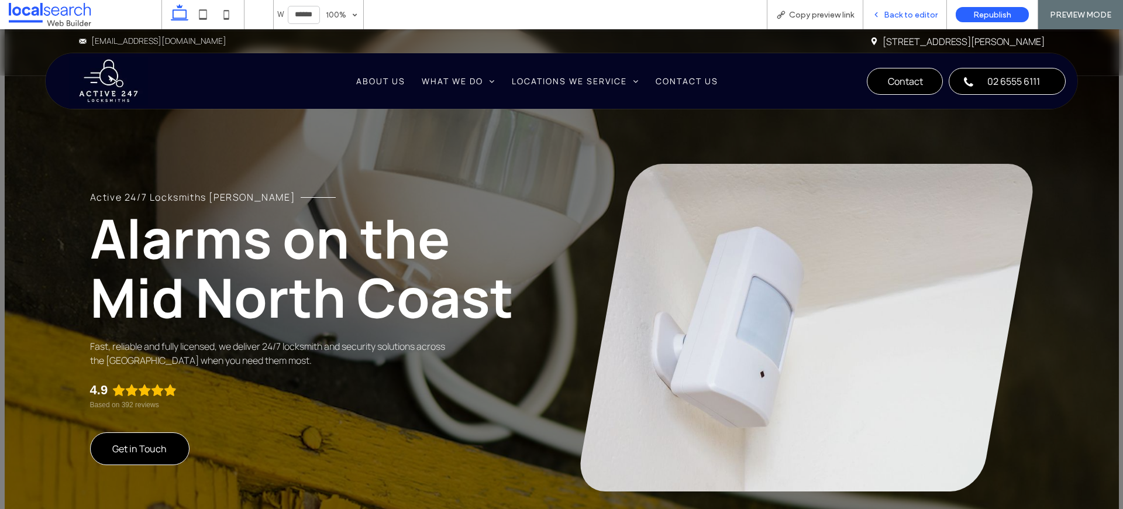
click at [909, 12] on span "Back to editor" at bounding box center [911, 15] width 54 height 10
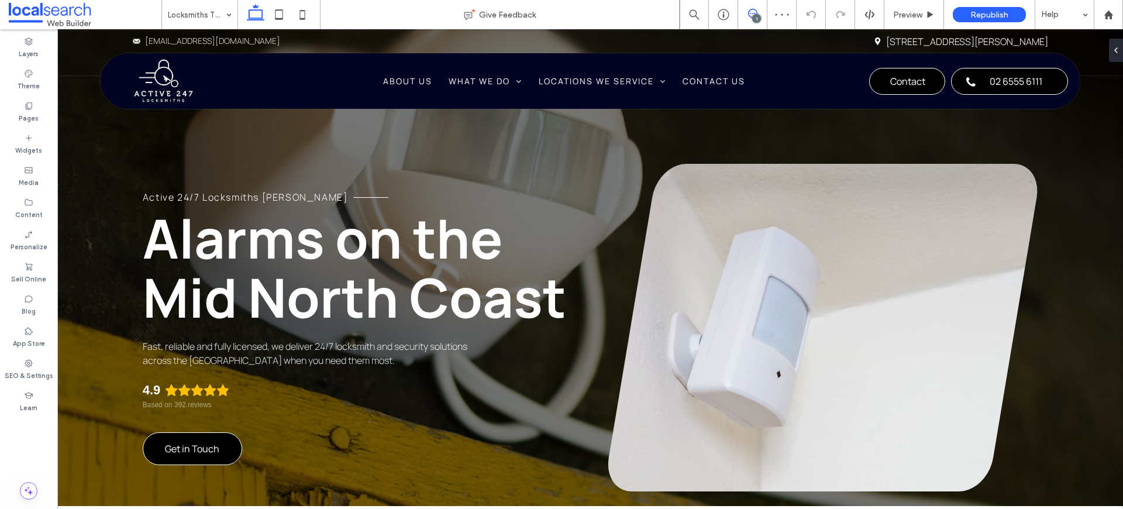
click at [748, 16] on icon at bounding box center [752, 13] width 9 height 9
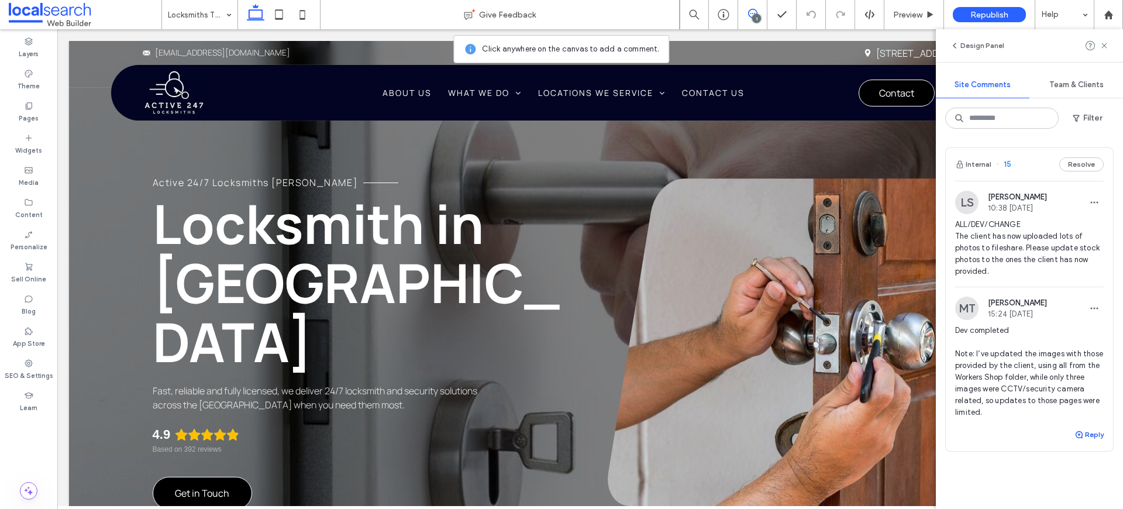
click at [1084, 435] on button "Reply" at bounding box center [1088, 435] width 29 height 14
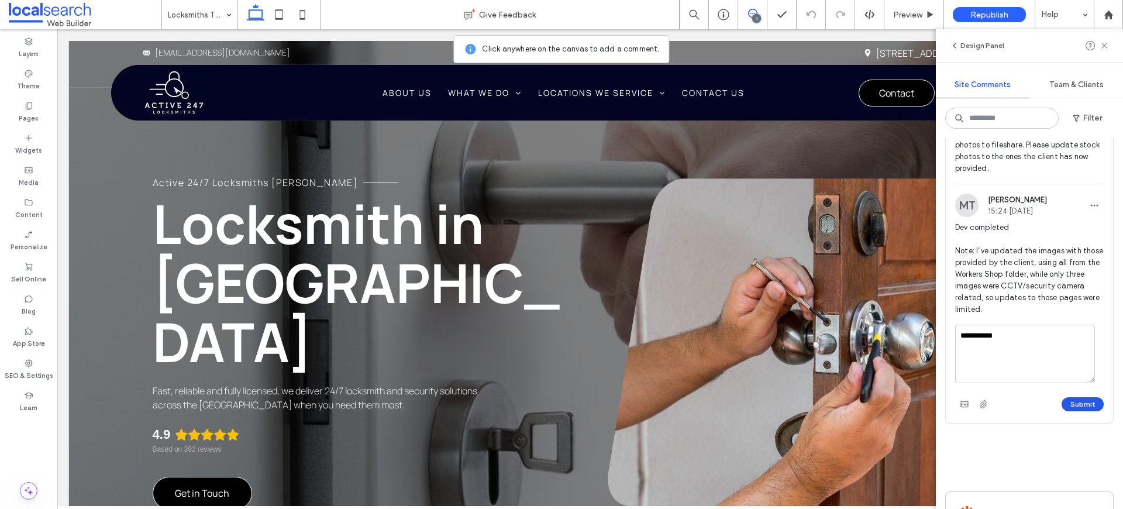
type textarea "**********"
click at [1083, 405] on button "Submit" at bounding box center [1083, 404] width 42 height 14
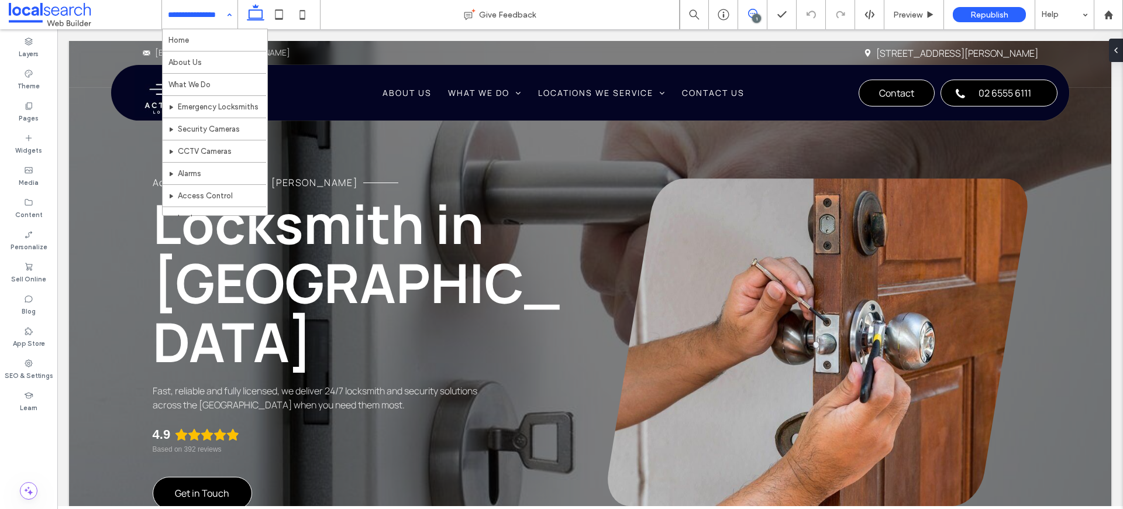
click at [762, 13] on span at bounding box center [752, 13] width 29 height 9
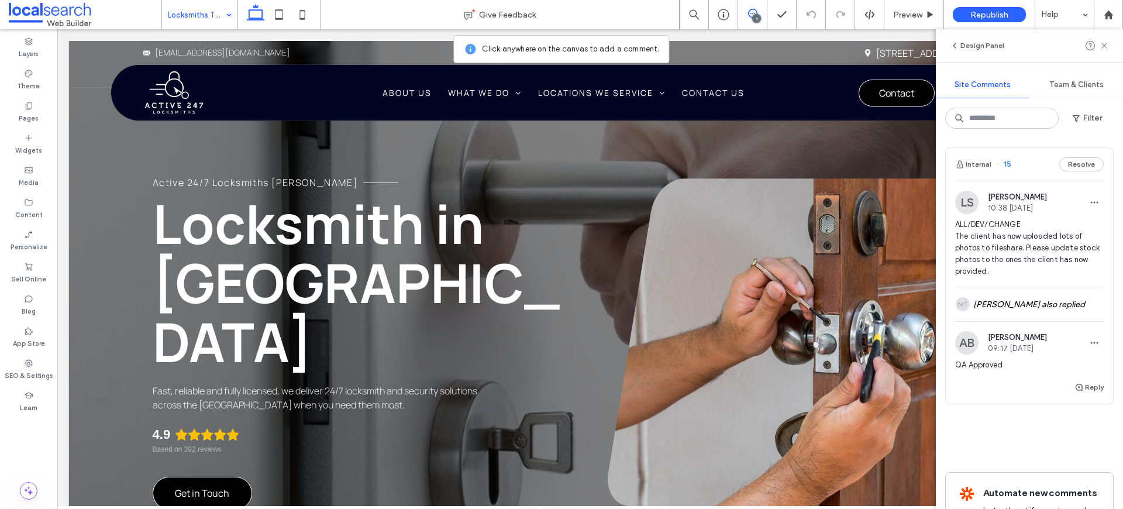
click at [755, 12] on icon at bounding box center [752, 13] width 9 height 9
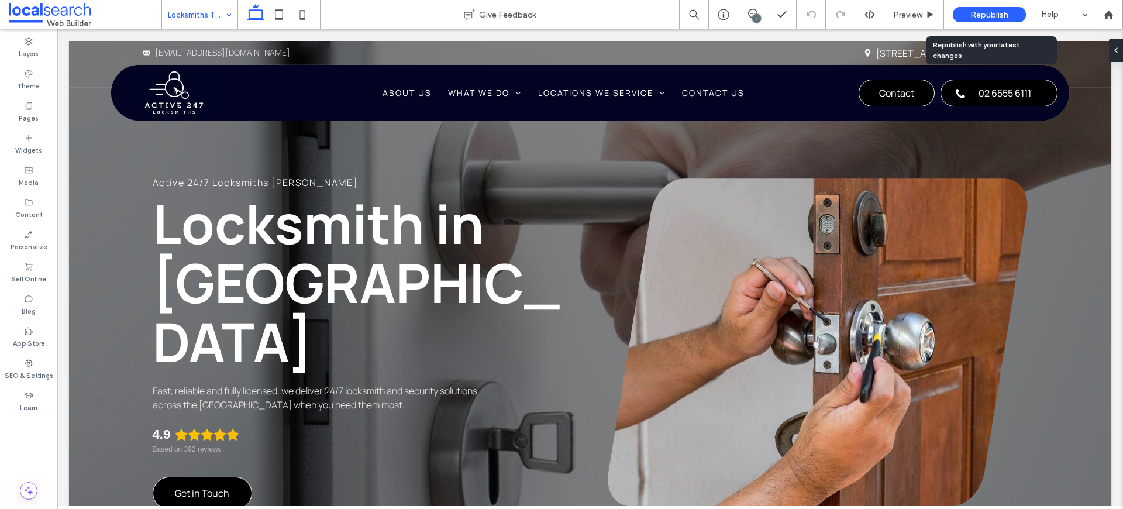
click at [967, 11] on div "Republish" at bounding box center [989, 14] width 73 height 15
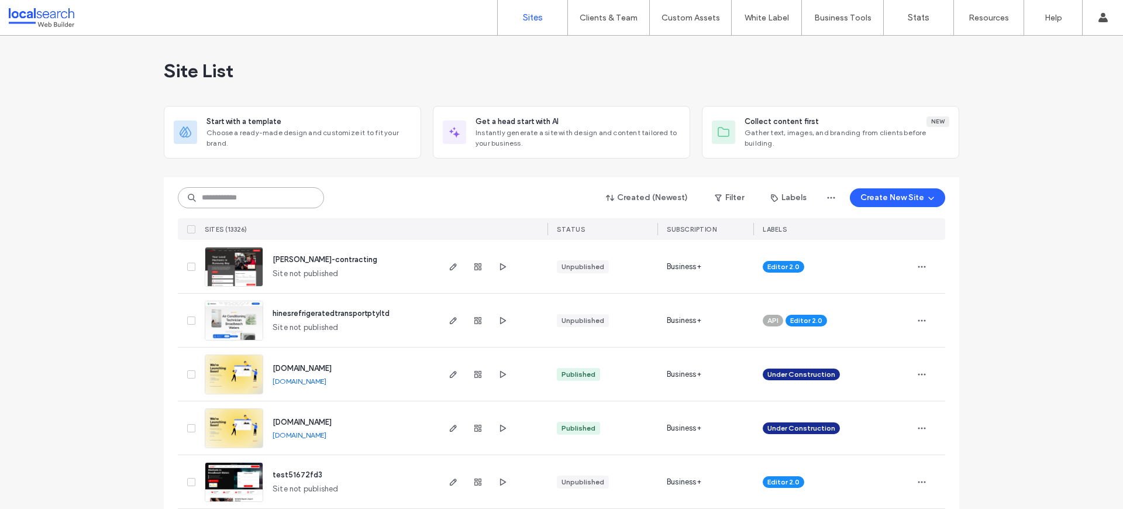
click at [283, 197] on input at bounding box center [251, 197] width 146 height 21
paste input "********"
type input "********"
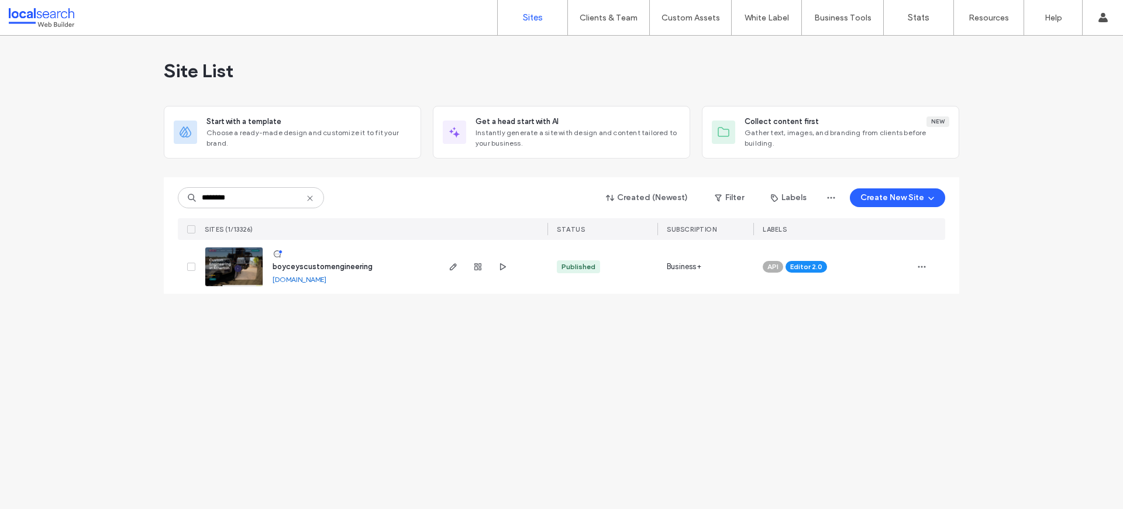
click at [239, 284] on img at bounding box center [233, 287] width 57 height 80
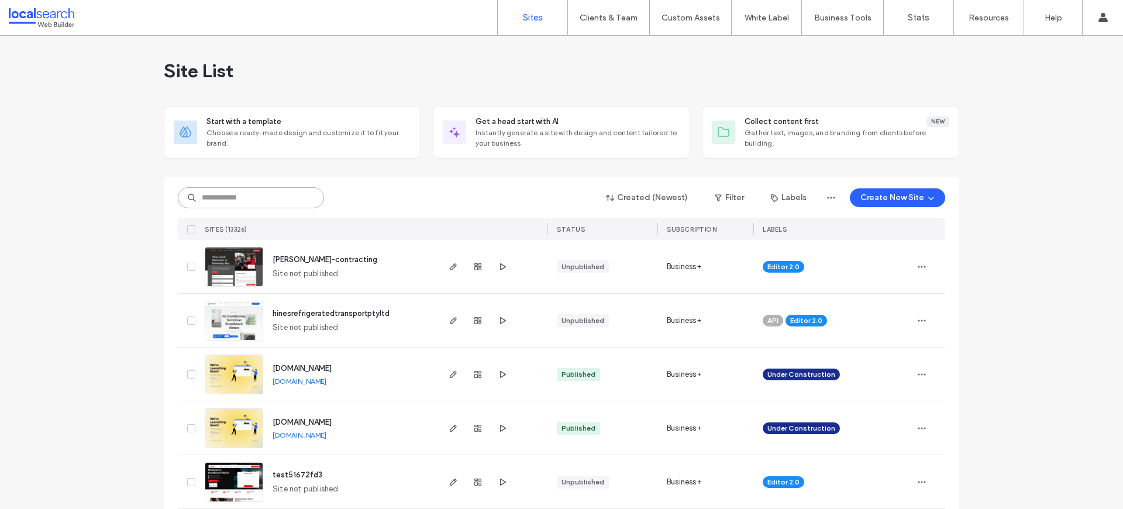
click at [261, 190] on input at bounding box center [251, 197] width 146 height 21
paste input "********"
type input "********"
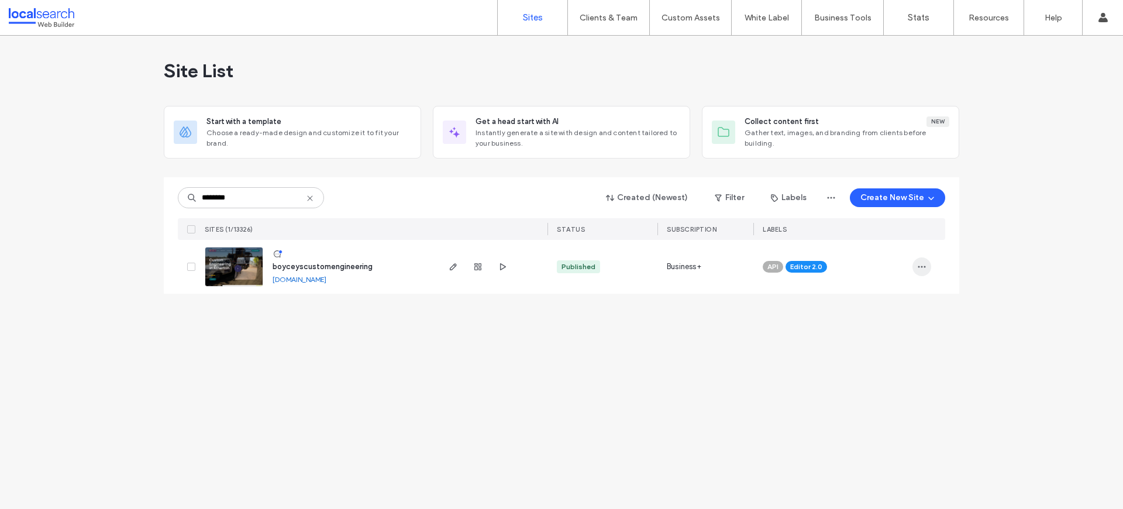
click at [917, 264] on icon "button" at bounding box center [921, 266] width 9 height 9
click at [894, 392] on span "Site Dashboard" at bounding box center [877, 393] width 56 height 12
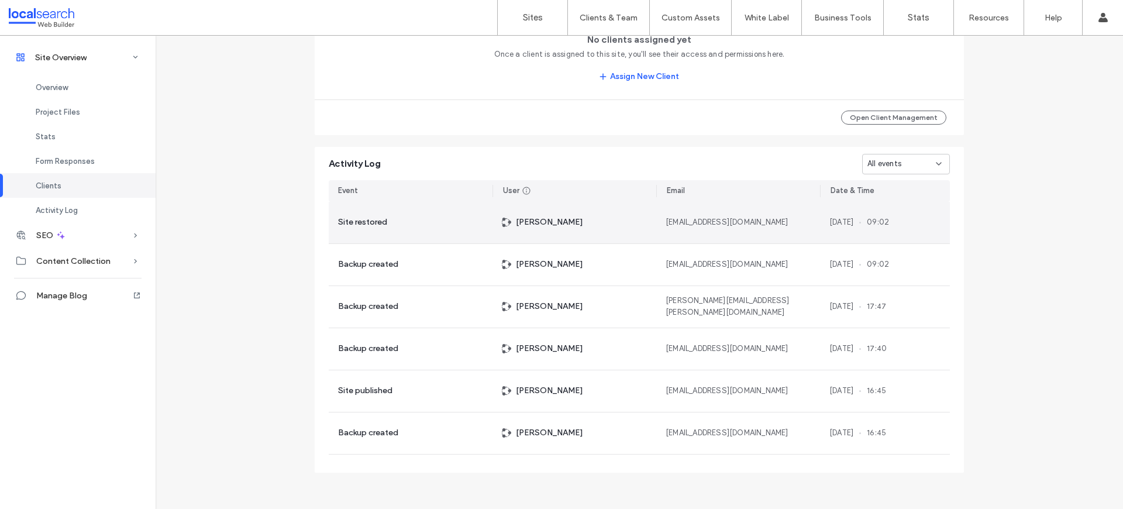
scroll to position [1048, 0]
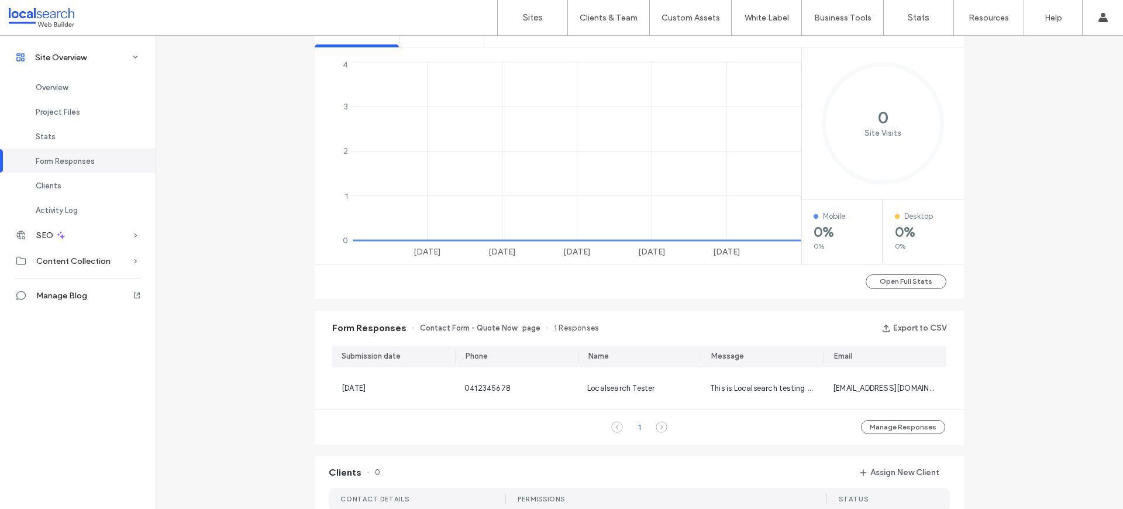
scroll to position [100, 0]
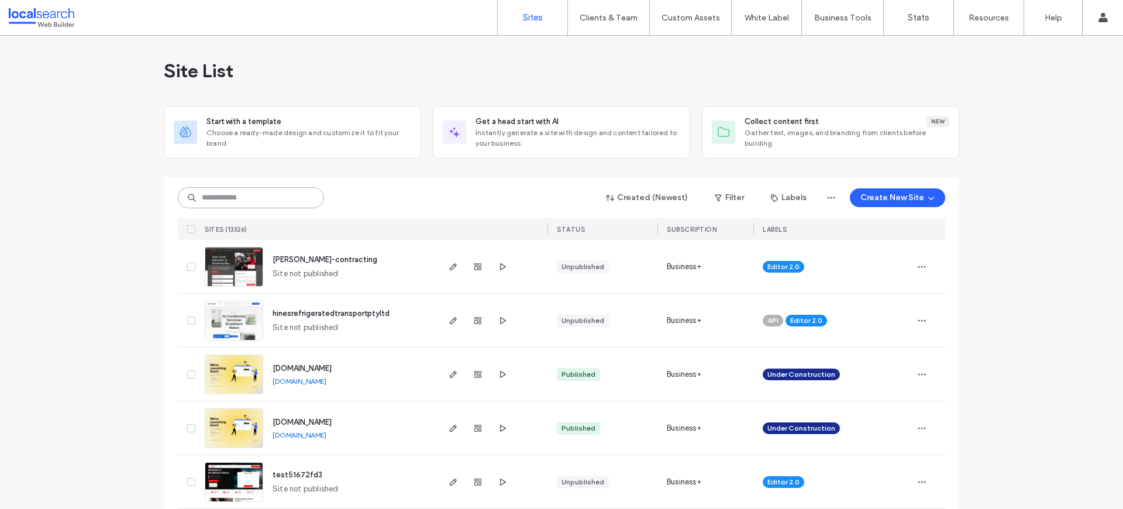
click at [240, 197] on input at bounding box center [251, 197] width 146 height 21
paste input "**********"
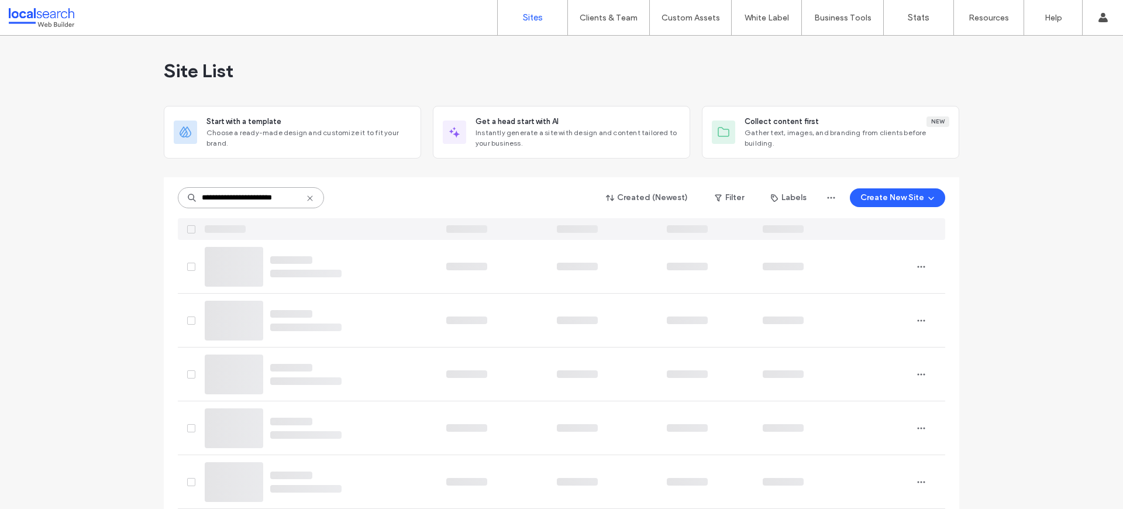
scroll to position [0, 7]
drag, startPoint x: 233, startPoint y: 198, endPoint x: 439, endPoint y: 196, distance: 206.5
click at [440, 197] on div "**********" at bounding box center [561, 198] width 767 height 22
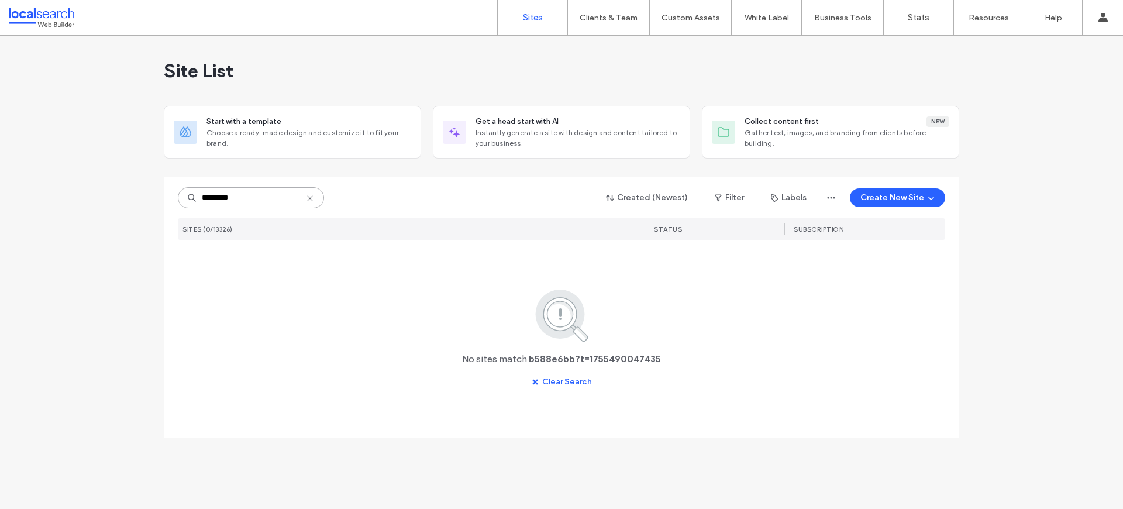
scroll to position [0, 0]
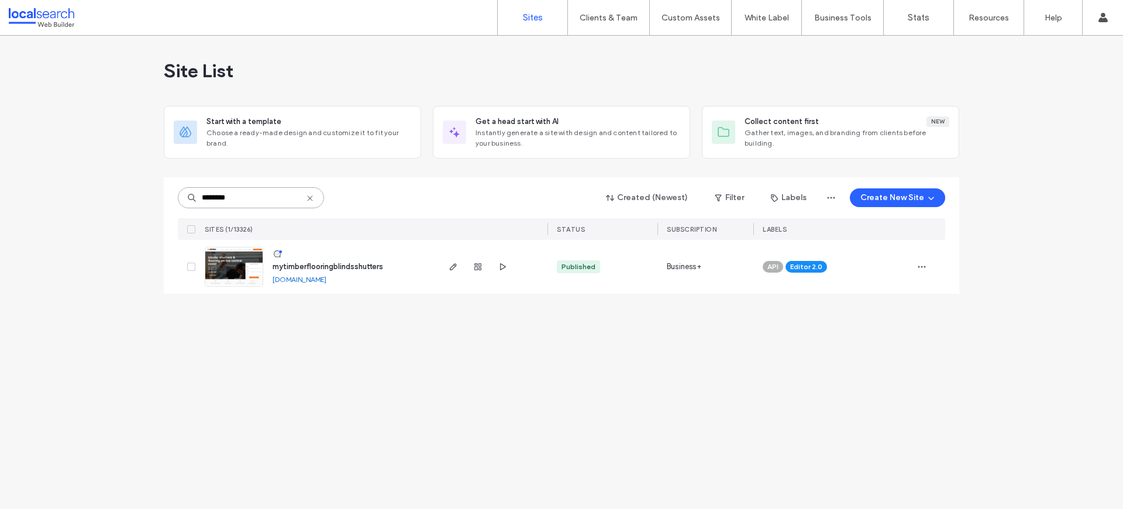
type input "********"
click at [235, 270] on img at bounding box center [233, 287] width 57 height 80
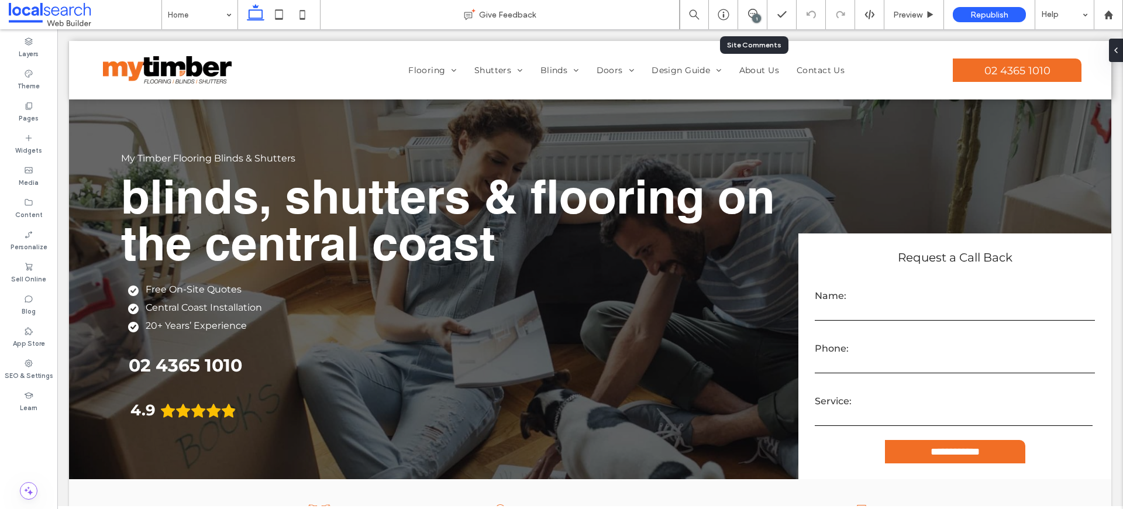
click at [749, 21] on div "1" at bounding box center [752, 14] width 29 height 29
click at [751, 16] on icon at bounding box center [752, 13] width 9 height 9
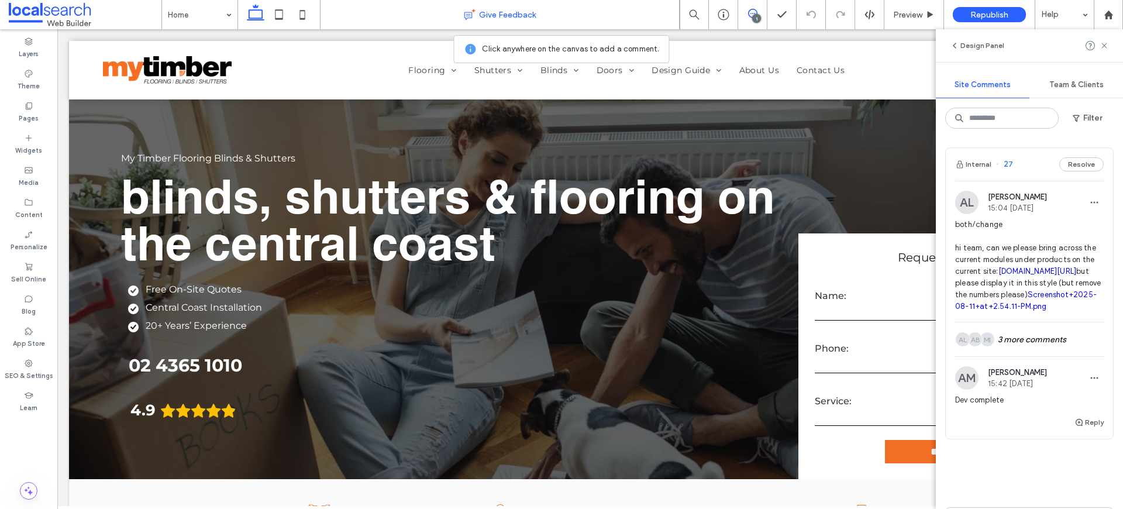
scroll to position [2, 0]
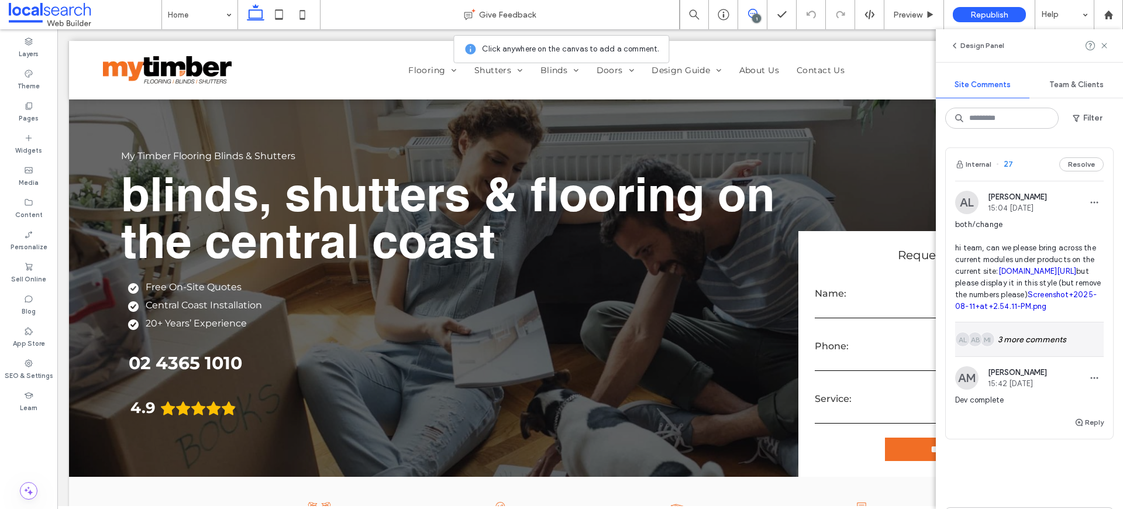
click at [1040, 356] on div "MI AB AL 3 more comments" at bounding box center [1029, 339] width 149 height 34
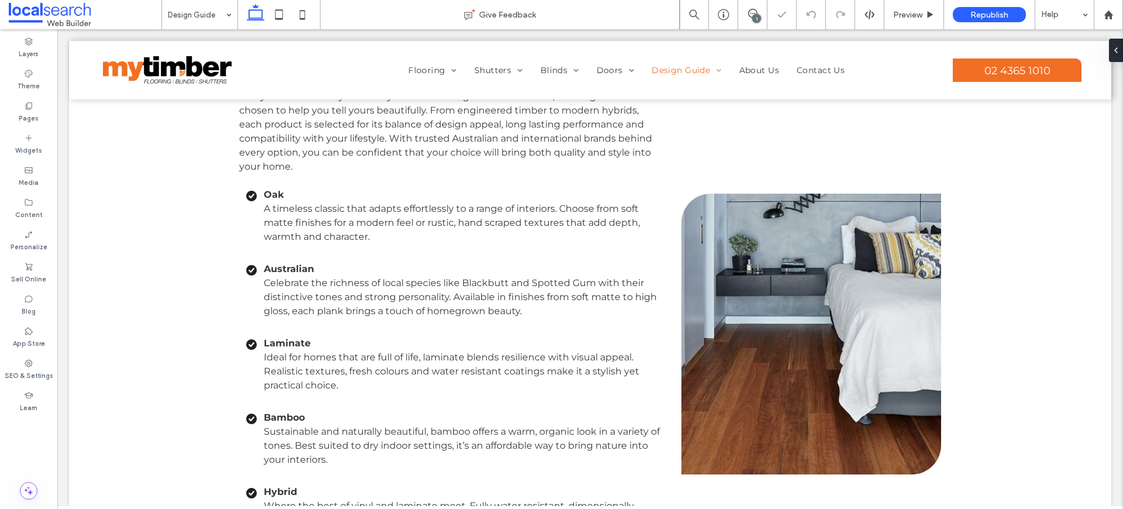
click at [756, 20] on div "1" at bounding box center [756, 18] width 9 height 9
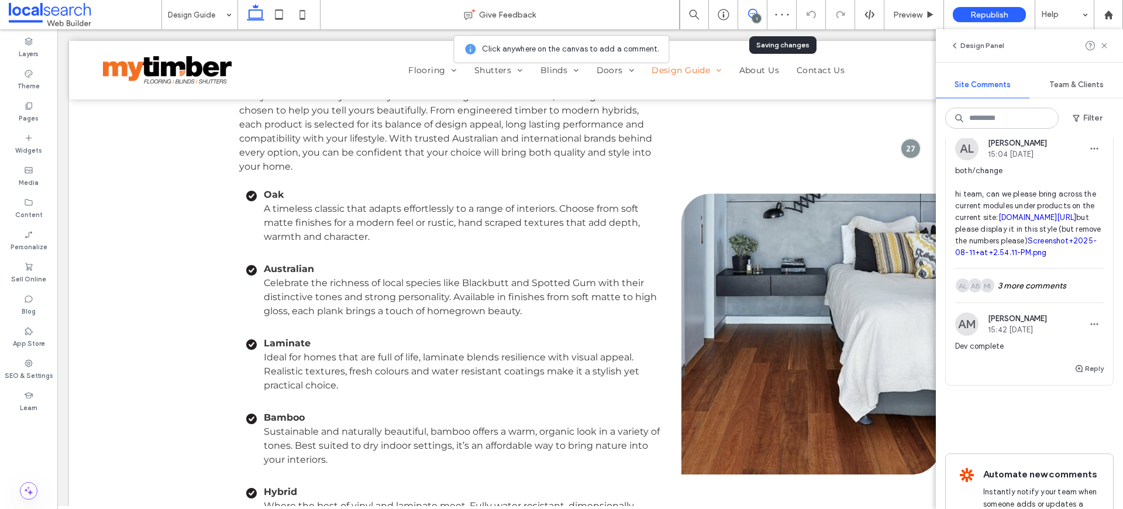
scroll to position [108, 0]
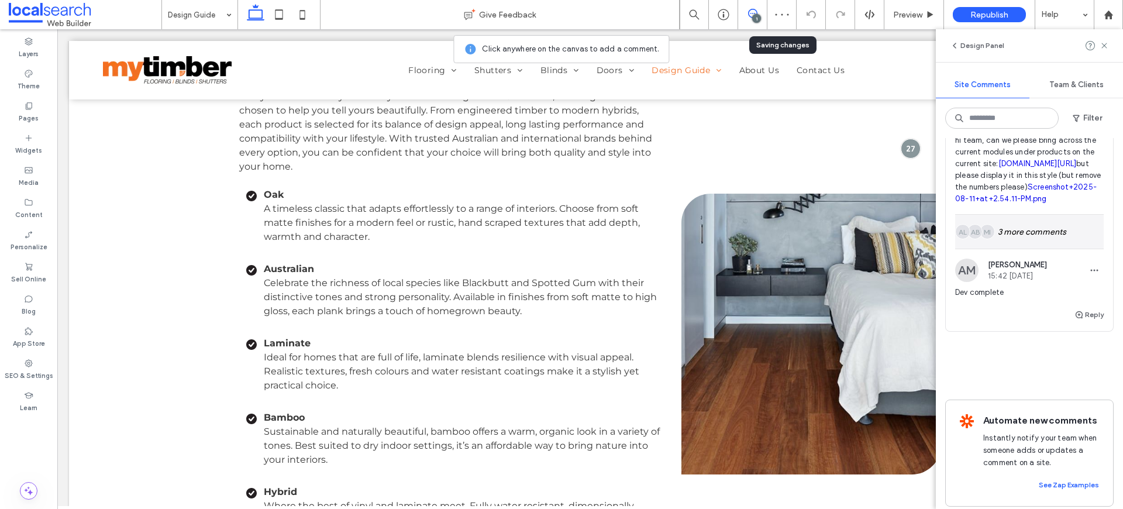
click at [1028, 249] on div "MI AB AL 3 more comments" at bounding box center [1029, 232] width 149 height 34
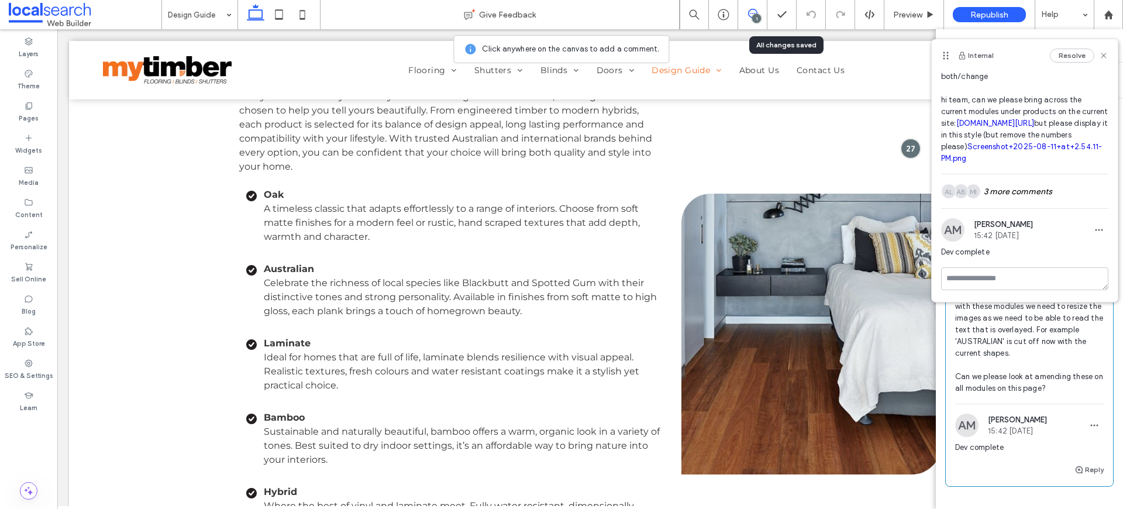
scroll to position [350, 0]
click at [1035, 357] on span "both/change with these modules we need to resize the images as we need to be ab…" at bounding box center [1029, 329] width 149 height 117
click at [913, 159] on div at bounding box center [911, 148] width 22 height 22
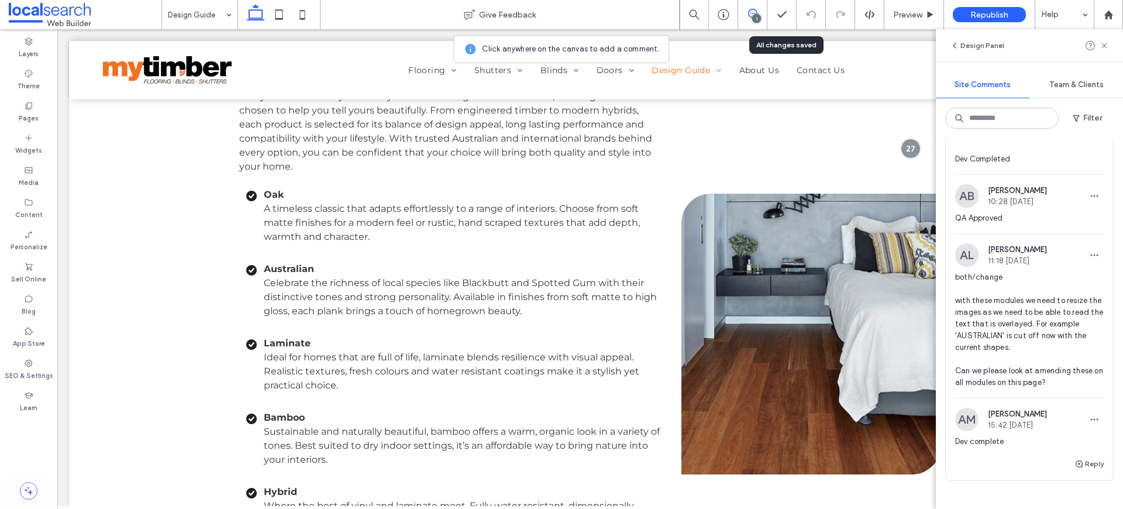
click at [1000, 330] on span "both/change with these modules we need to resize the images as we need to be ab…" at bounding box center [1029, 329] width 149 height 117
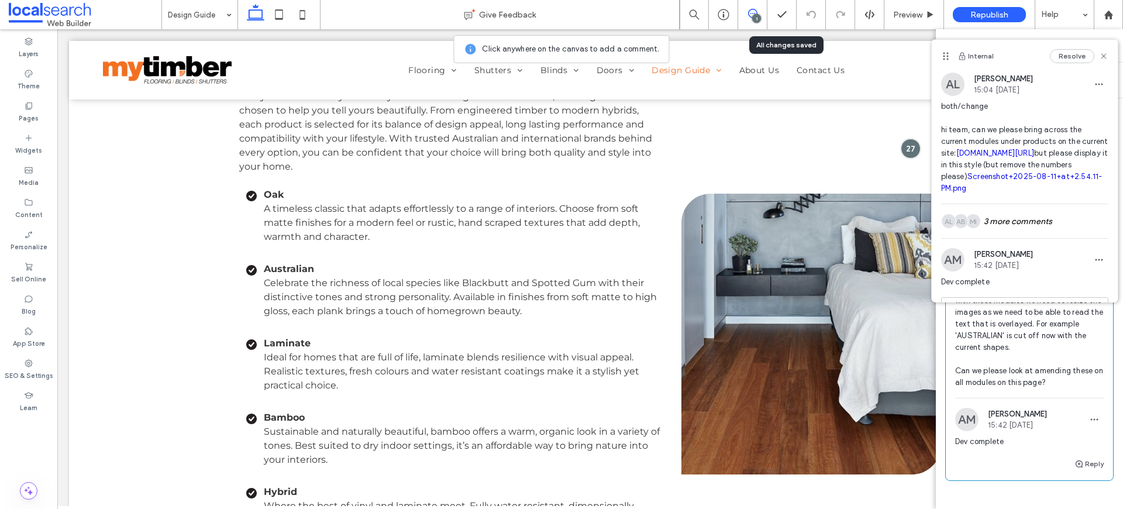
click at [1013, 343] on span "both/change with these modules we need to resize the images as we need to be ab…" at bounding box center [1029, 329] width 149 height 117
click at [905, 156] on div at bounding box center [911, 148] width 22 height 22
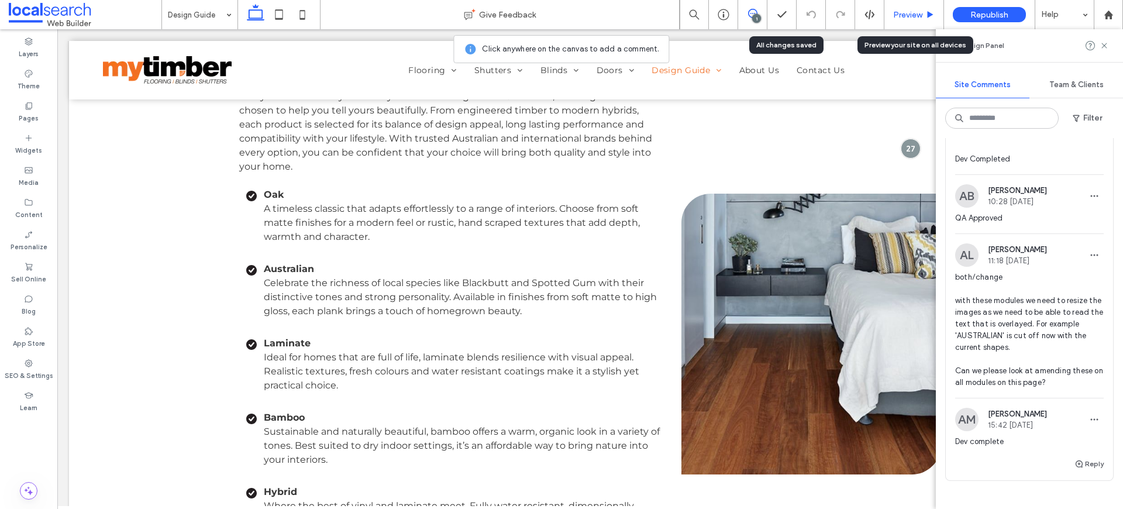
click at [919, 6] on div "Preview" at bounding box center [914, 14] width 60 height 29
click at [915, 16] on span "Preview" at bounding box center [907, 15] width 29 height 10
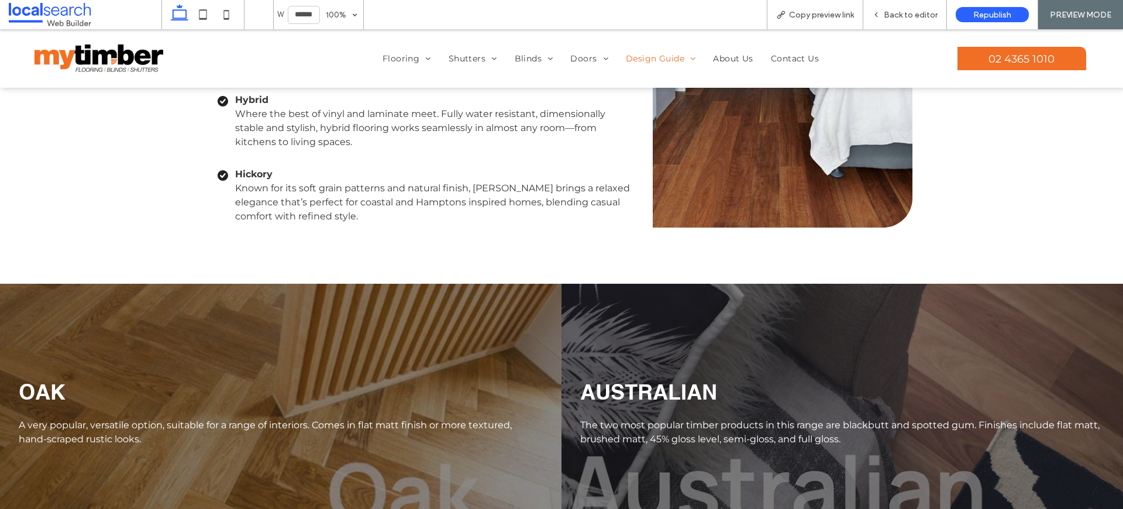
scroll to position [2758, 0]
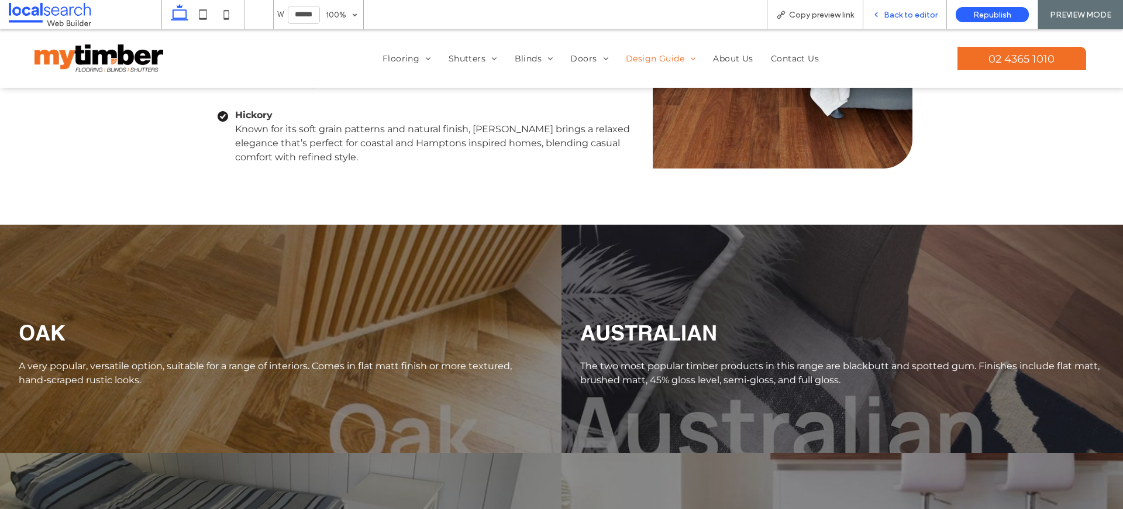
click at [901, 14] on span "Back to editor" at bounding box center [911, 15] width 54 height 10
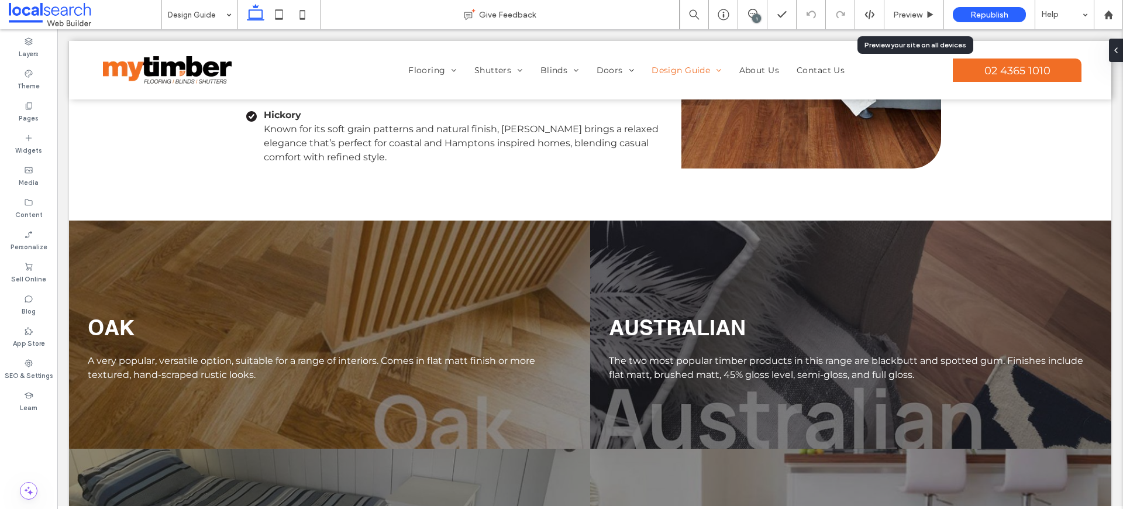
click at [902, 14] on span "Preview" at bounding box center [907, 15] width 29 height 10
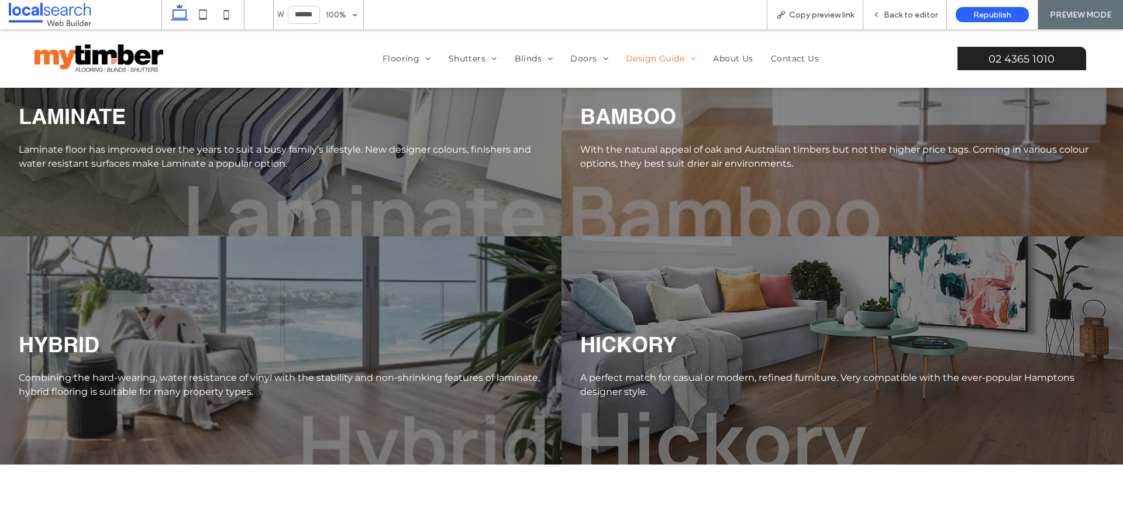
scroll to position [3100, 0]
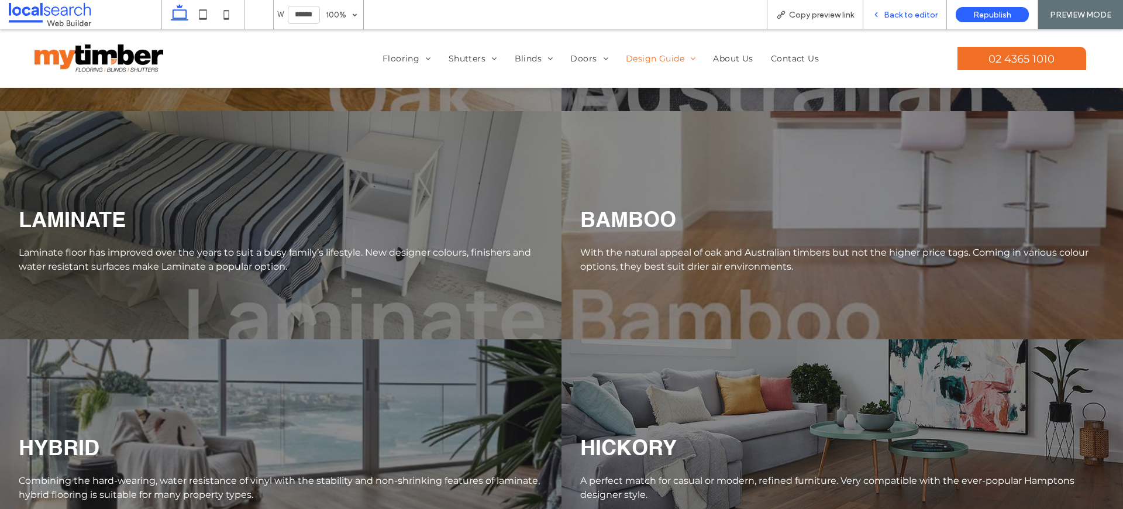
click at [907, 15] on span "Back to editor" at bounding box center [911, 15] width 54 height 10
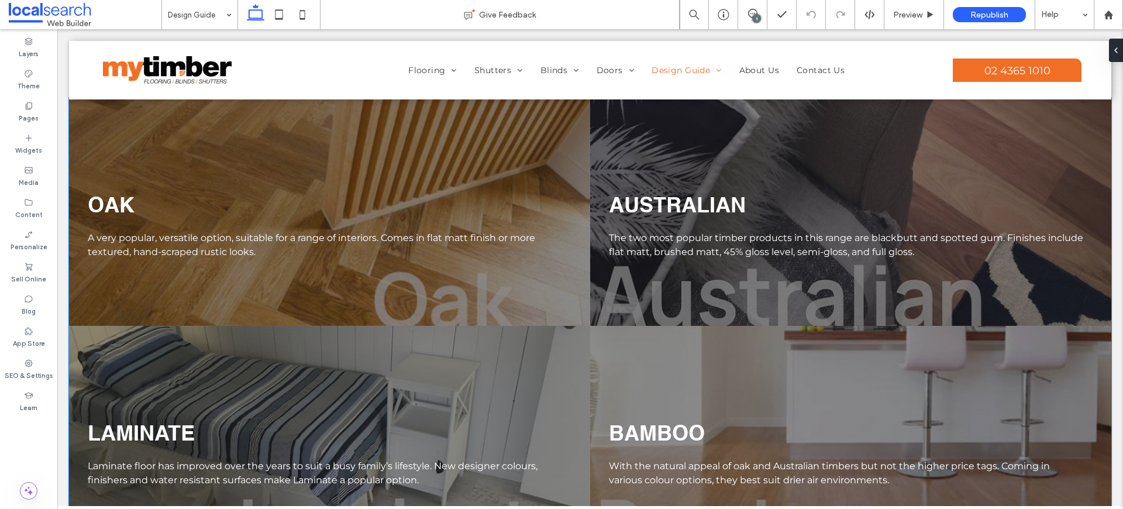
scroll to position [2851, 0]
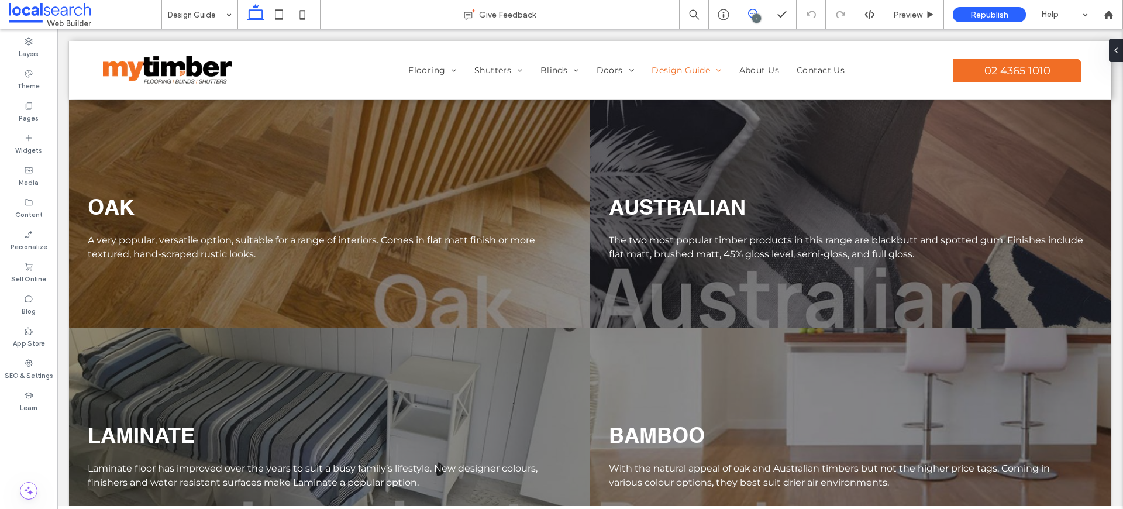
click at [760, 15] on span at bounding box center [752, 13] width 29 height 9
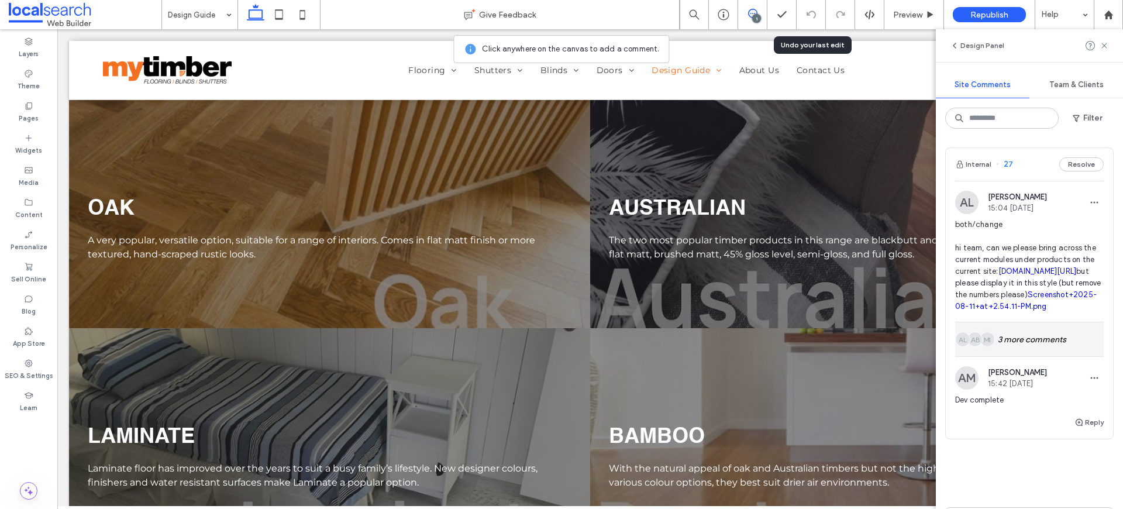
scroll to position [2, 0]
click at [1017, 354] on div "MI AB AL 3 more comments" at bounding box center [1029, 337] width 149 height 34
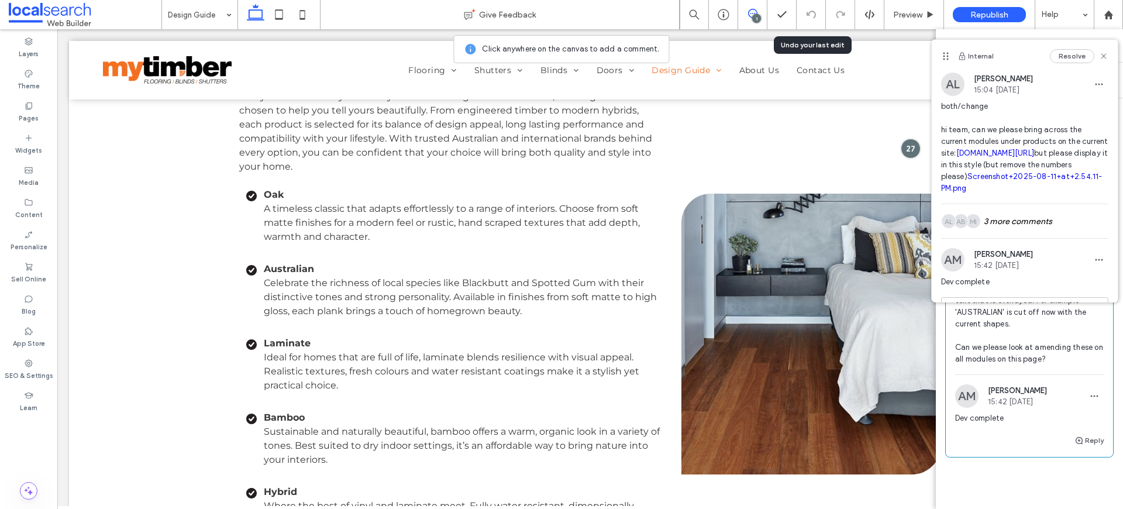
scroll to position [374, 0]
click at [904, 157] on div at bounding box center [911, 148] width 22 height 22
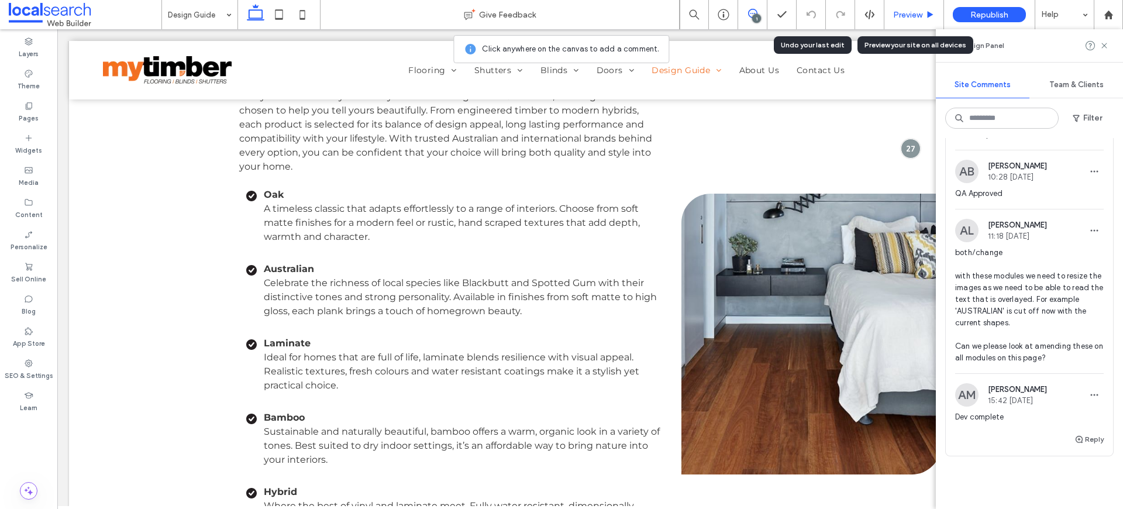
click at [900, 11] on span "Preview" at bounding box center [907, 15] width 29 height 10
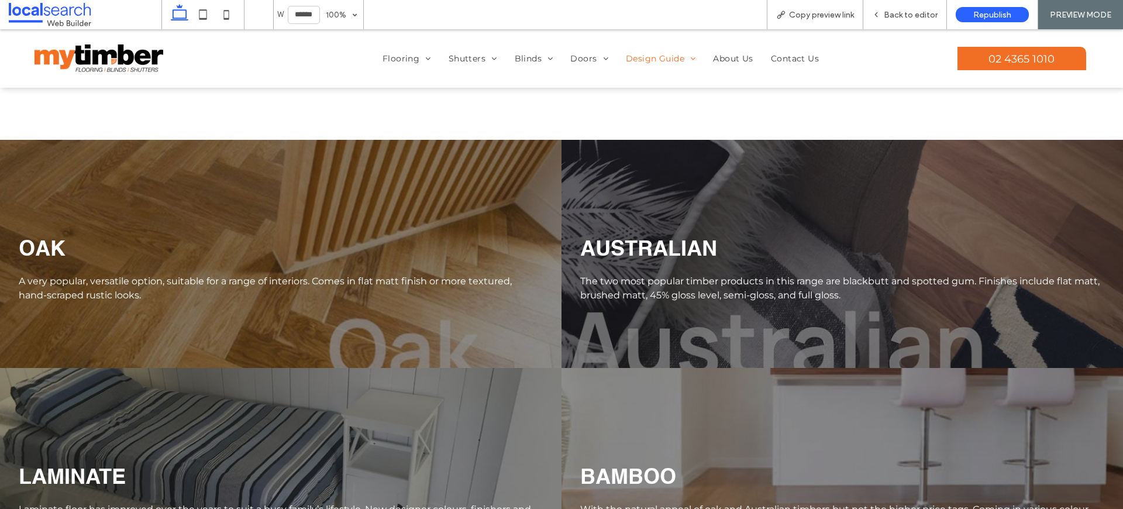
scroll to position [2845, 0]
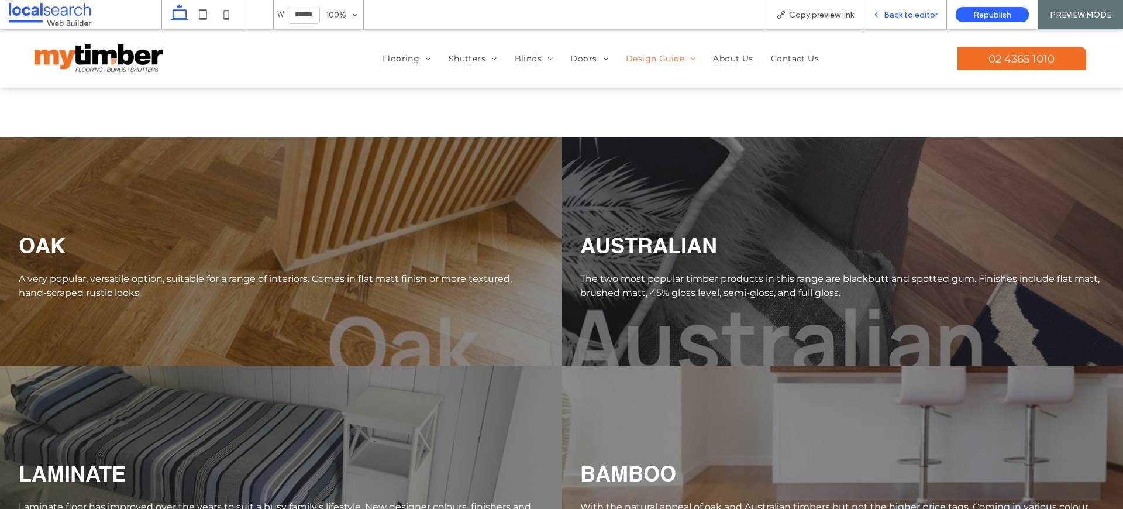
click at [893, 11] on span "Back to editor" at bounding box center [911, 15] width 54 height 10
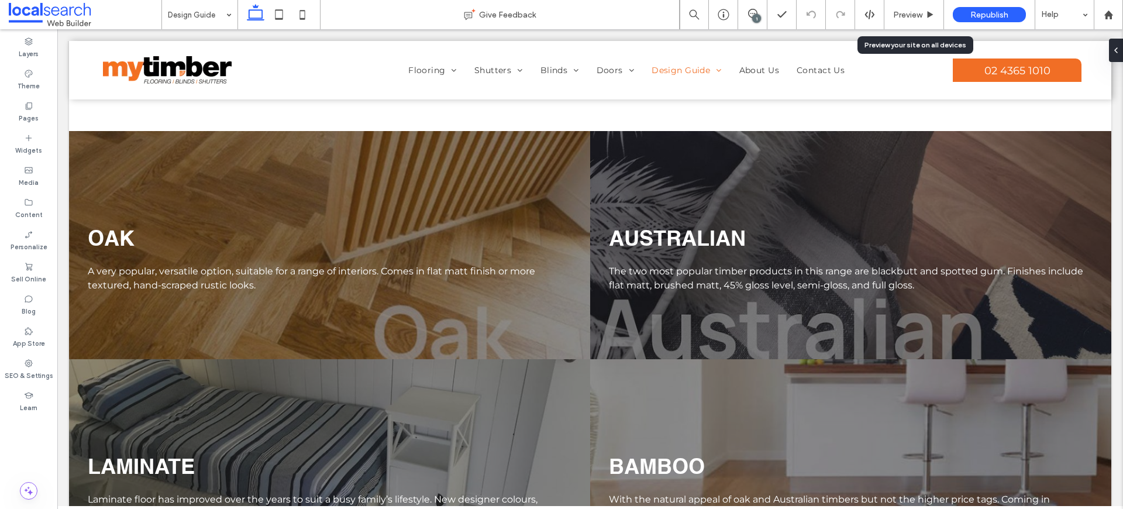
scroll to position [2817, 0]
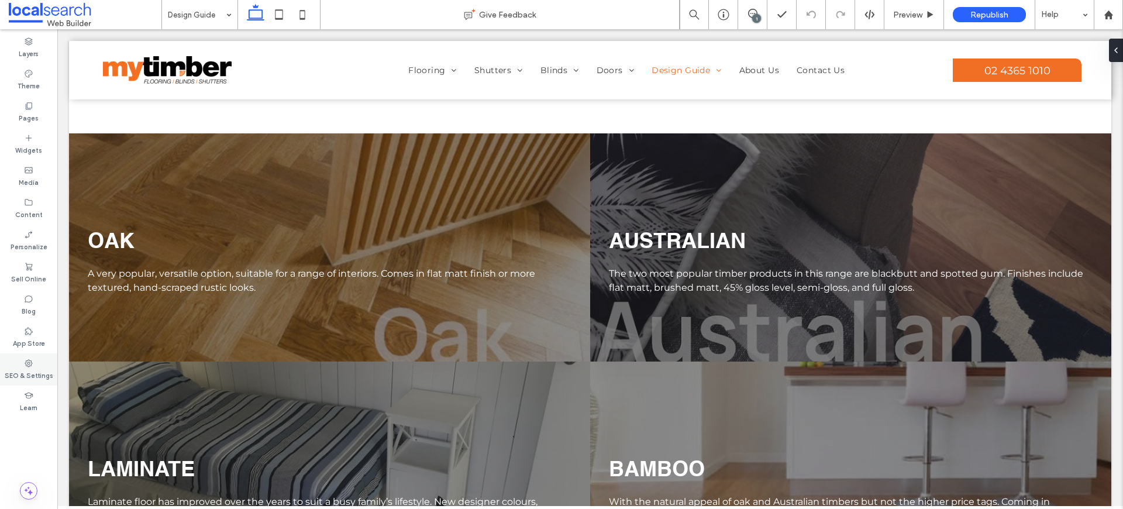
click at [25, 373] on label "SEO & Settings" at bounding box center [29, 374] width 49 height 13
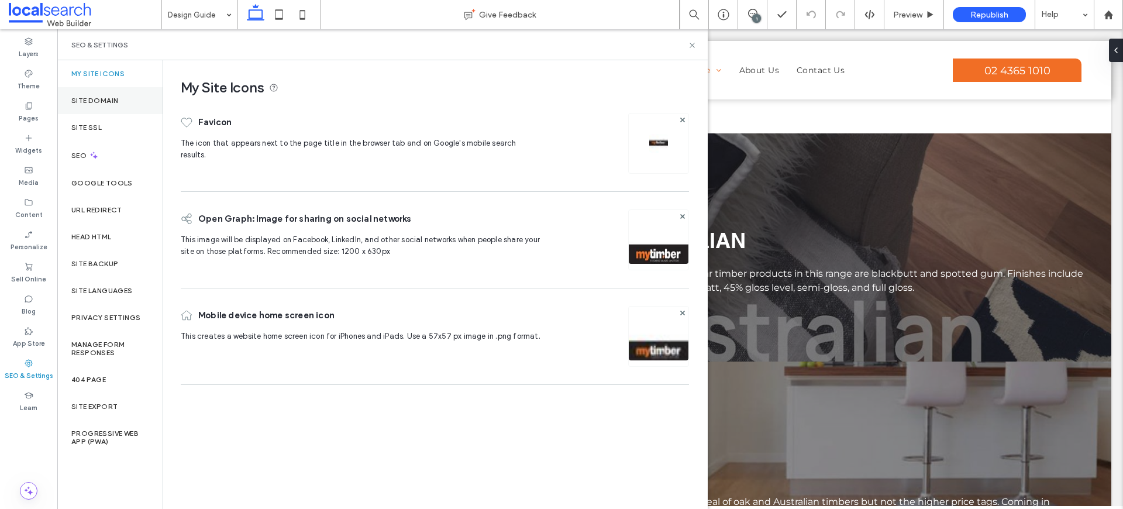
click at [100, 98] on label "Site Domain" at bounding box center [94, 101] width 47 height 8
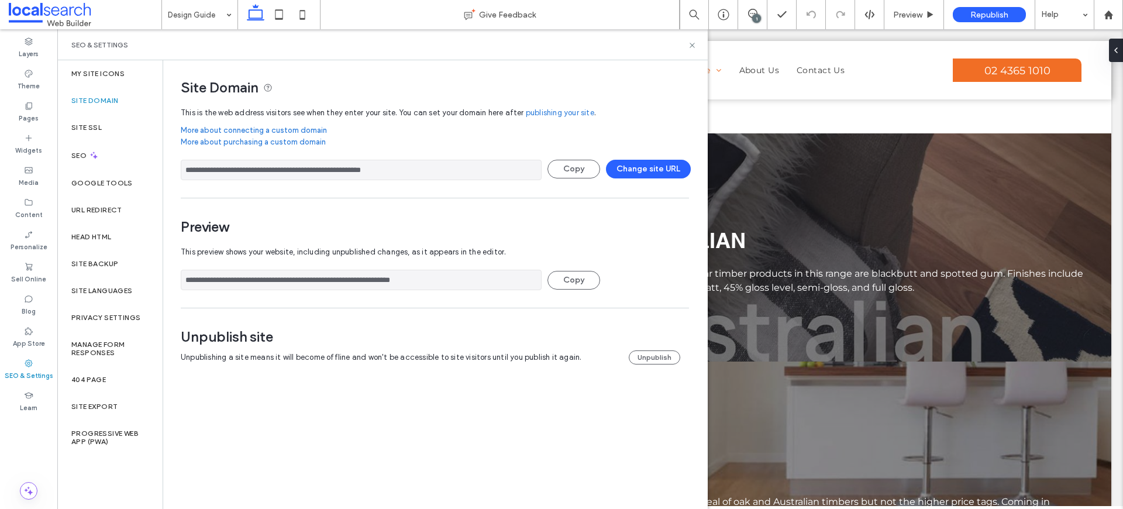
click at [364, 173] on input "**********" at bounding box center [361, 170] width 361 height 20
click at [692, 44] on use at bounding box center [692, 45] width 5 height 5
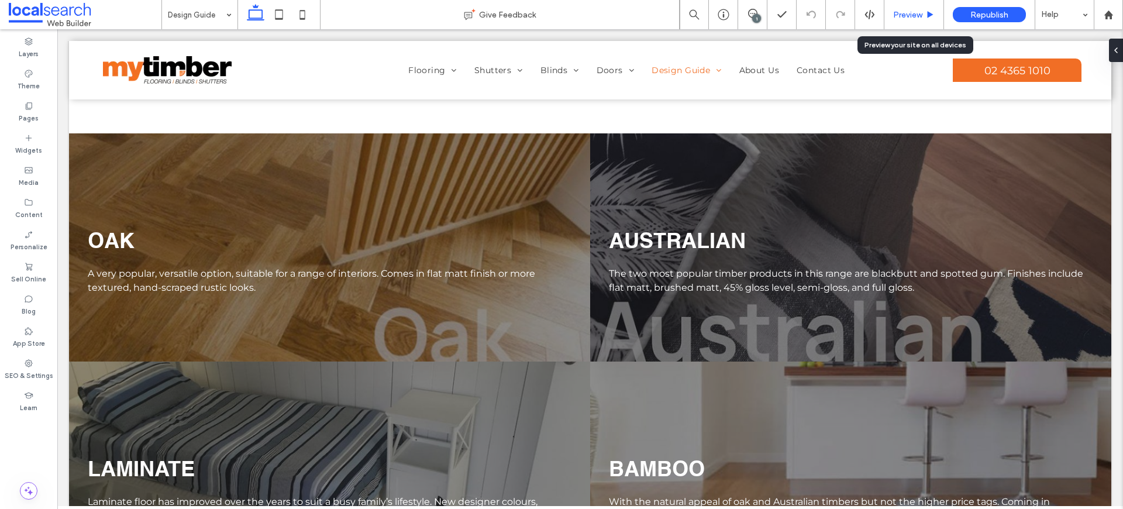
click at [912, 12] on span "Preview" at bounding box center [907, 15] width 29 height 10
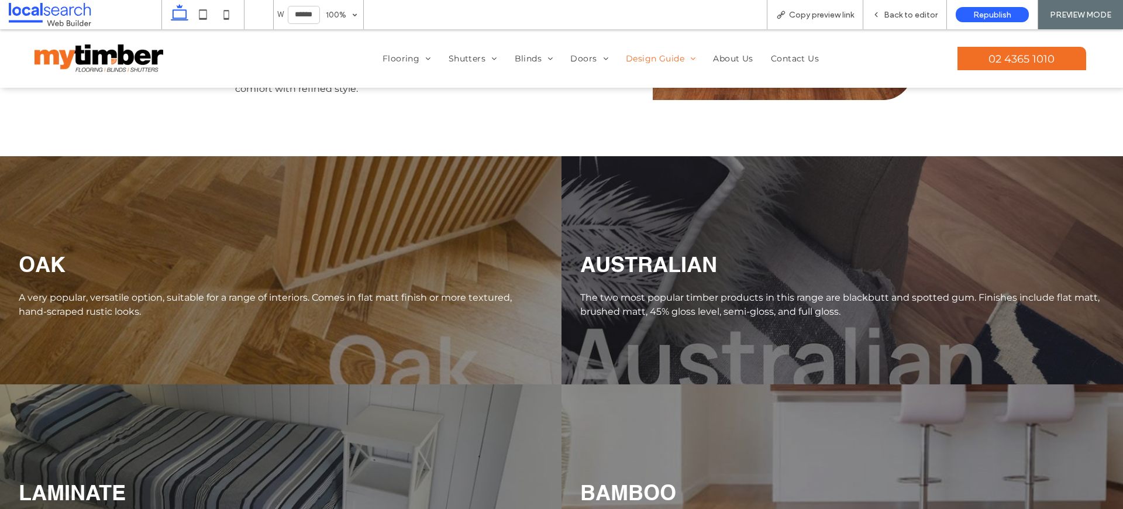
scroll to position [2845, 0]
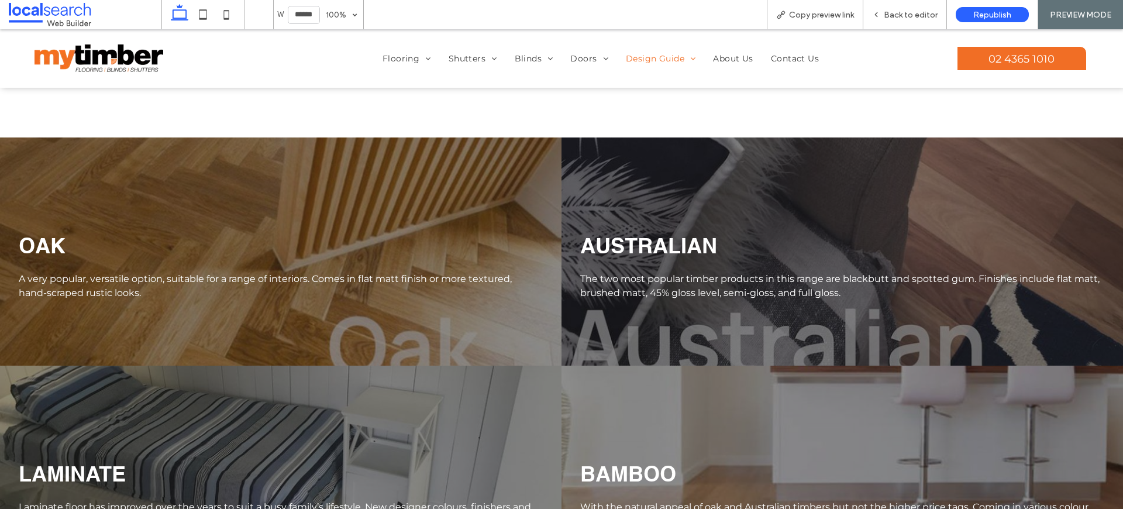
click at [604, 187] on div "AUSTRALIAN The two most popular timber products in this range are blackbutt and…" at bounding box center [841, 251] width 561 height 228
click at [570, 195] on div at bounding box center [561, 254] width 1123 height 509
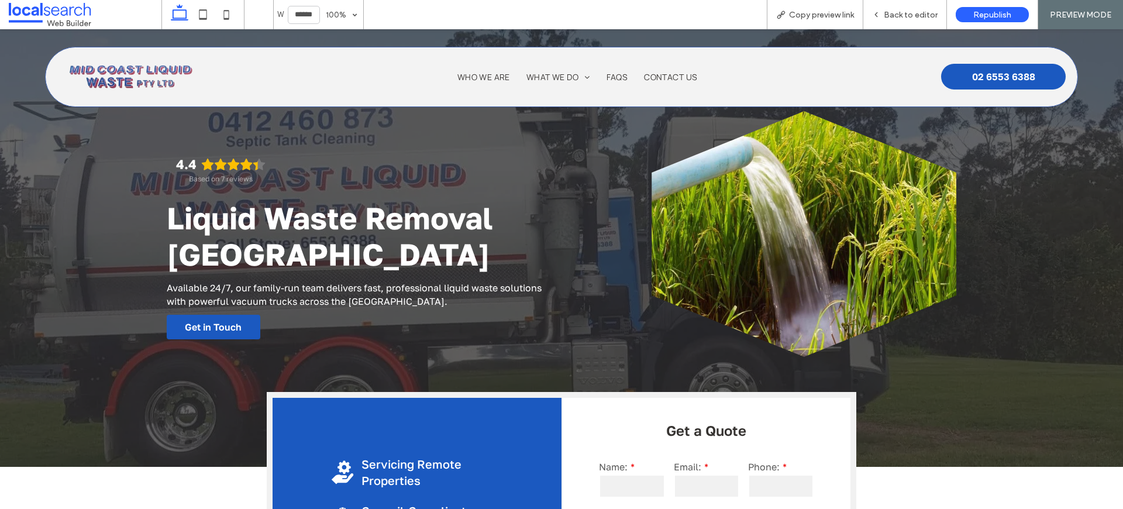
scroll to position [0, 0]
click at [932, 15] on span "Back to editor" at bounding box center [911, 15] width 54 height 10
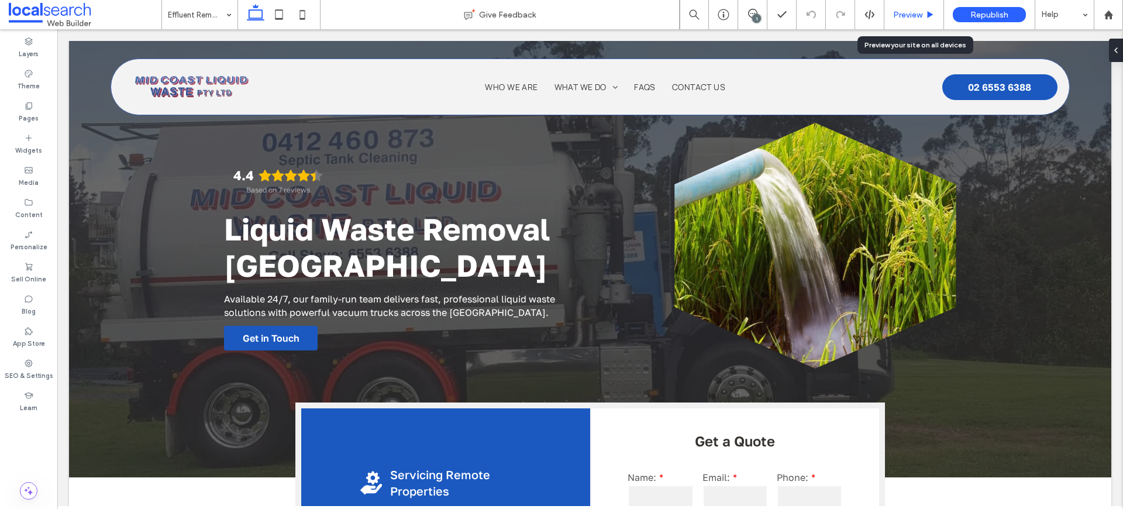
click at [927, 18] on icon at bounding box center [930, 15] width 9 height 9
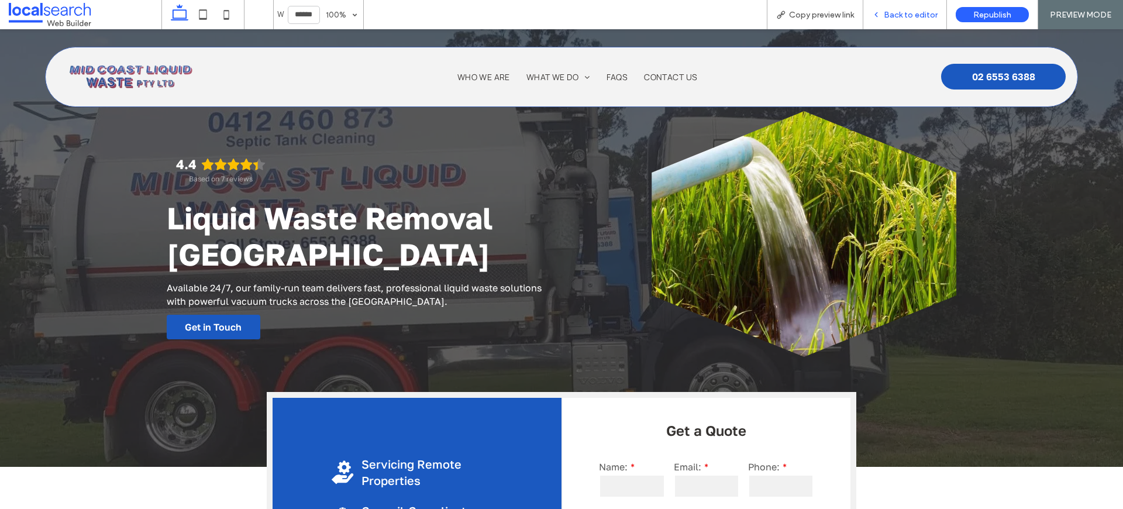
click at [932, 10] on span "Back to editor" at bounding box center [911, 15] width 54 height 10
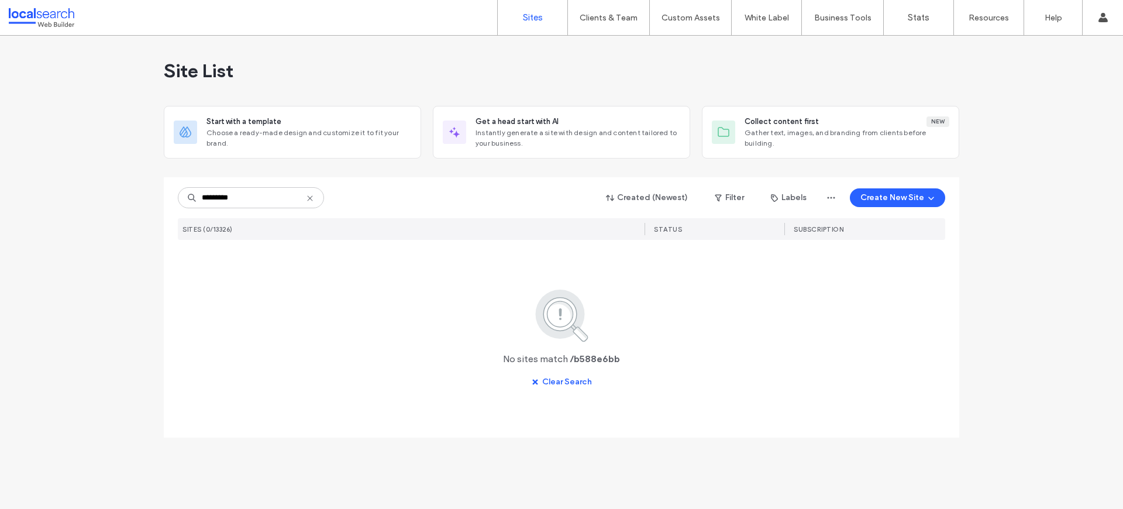
drag, startPoint x: 197, startPoint y: 194, endPoint x: 205, endPoint y: 195, distance: 8.2
click at [205, 195] on input "*********" at bounding box center [251, 197] width 146 height 21
type input "********"
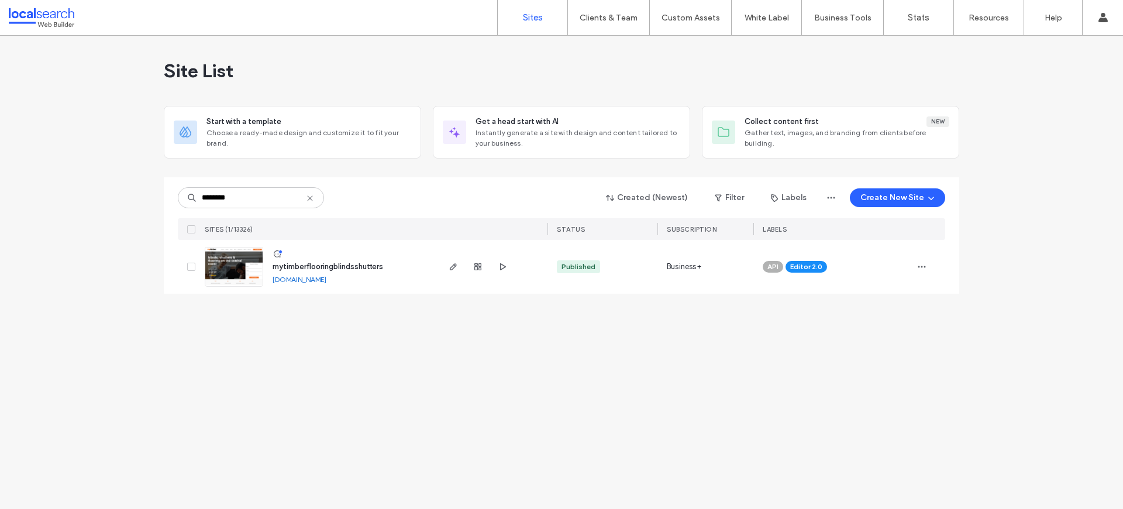
drag, startPoint x: 357, startPoint y: 370, endPoint x: 359, endPoint y: 352, distance: 17.6
click at [358, 370] on div "Site List Start with a template Choose a ready-made design and customize it to …" at bounding box center [561, 272] width 1123 height 473
click at [237, 264] on img at bounding box center [233, 287] width 57 height 80
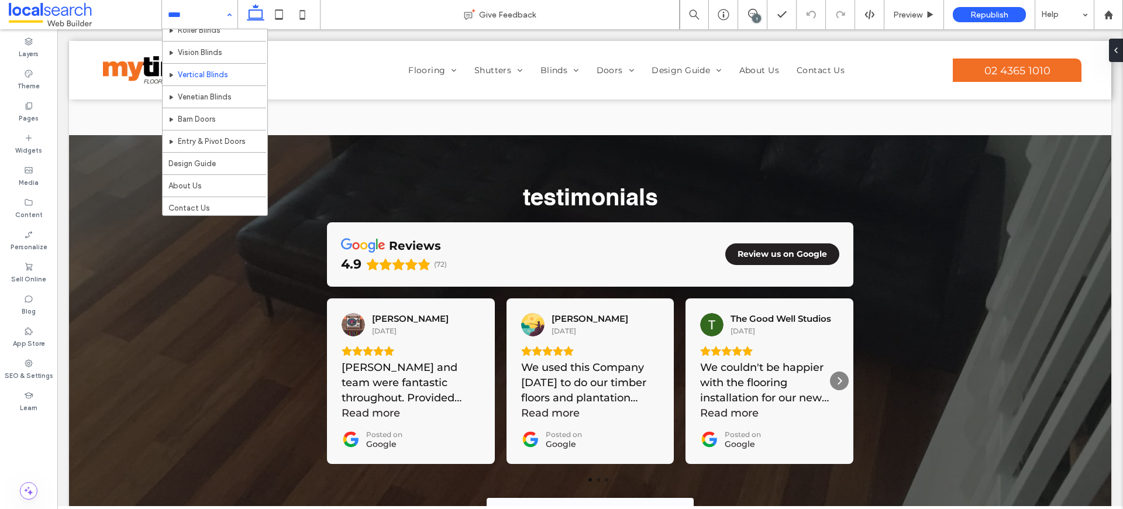
scroll to position [146, 0]
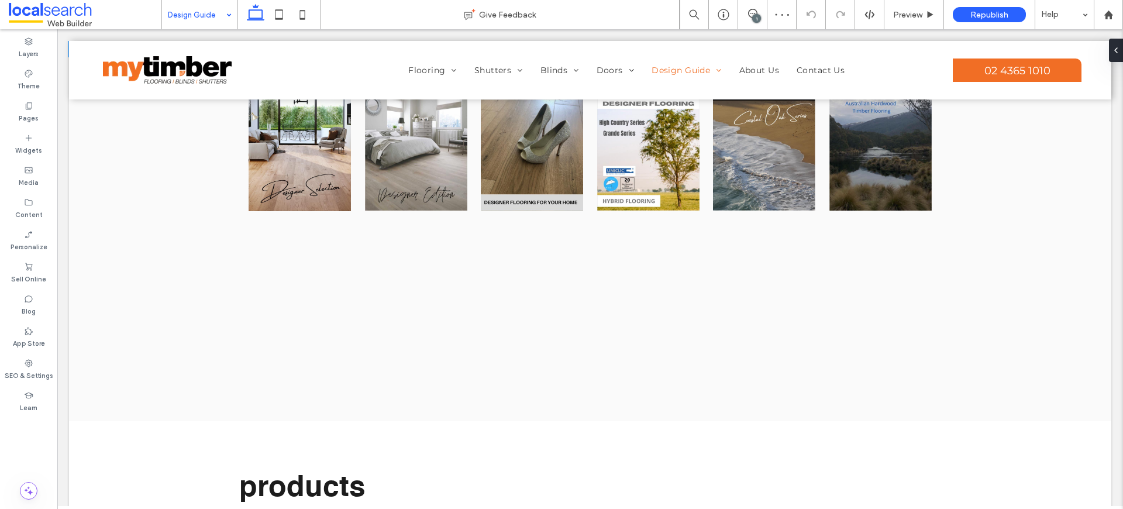
scroll to position [2055, 0]
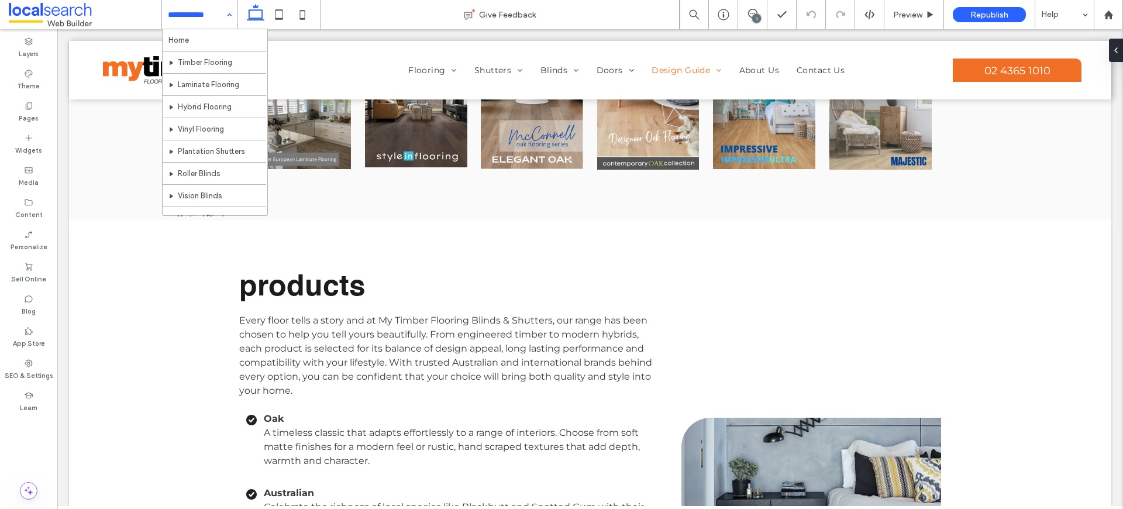
click at [178, 13] on input at bounding box center [197, 14] width 58 height 29
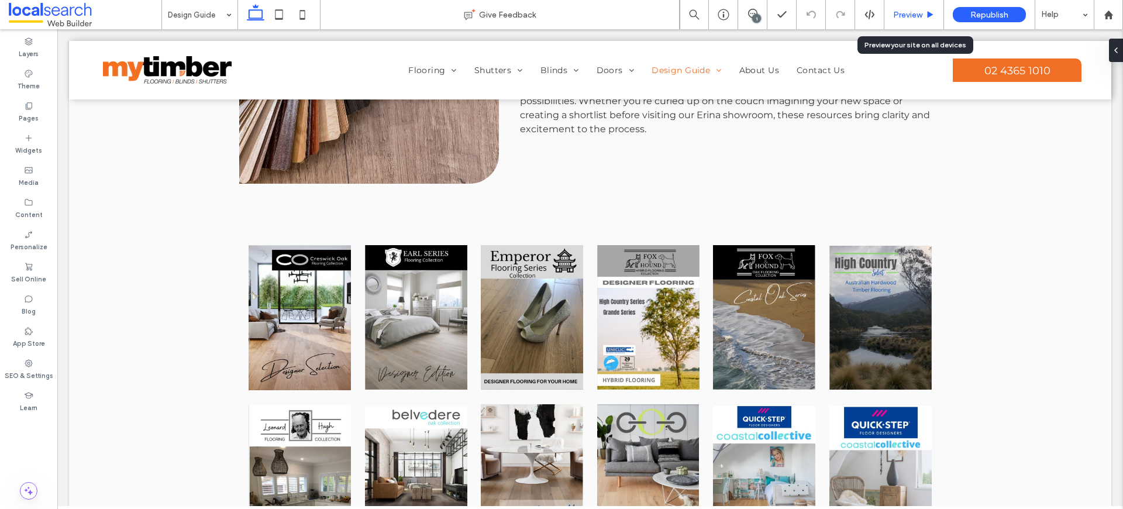
click at [928, 13] on use at bounding box center [931, 14] width 6 height 6
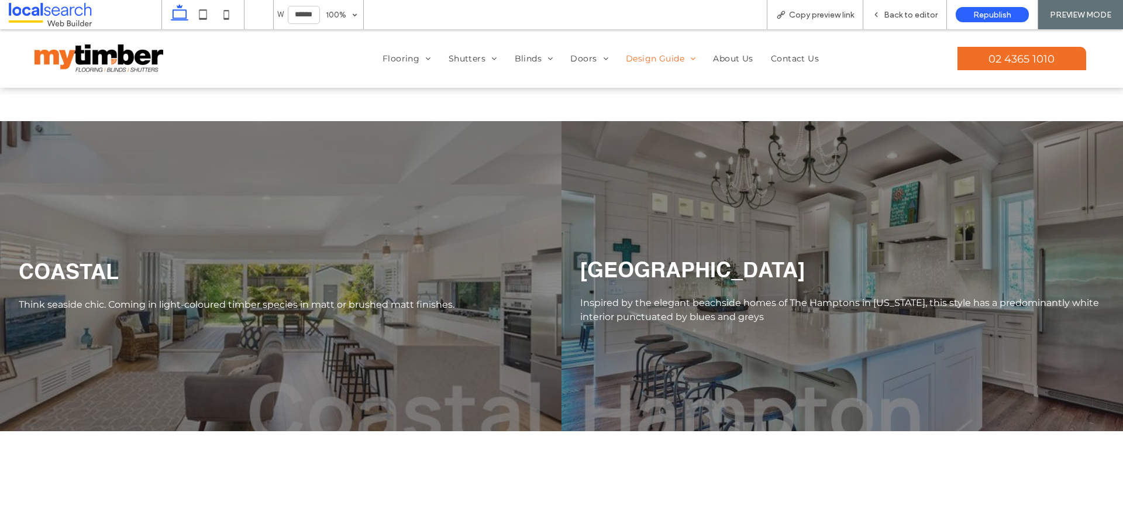
scroll to position [579, 0]
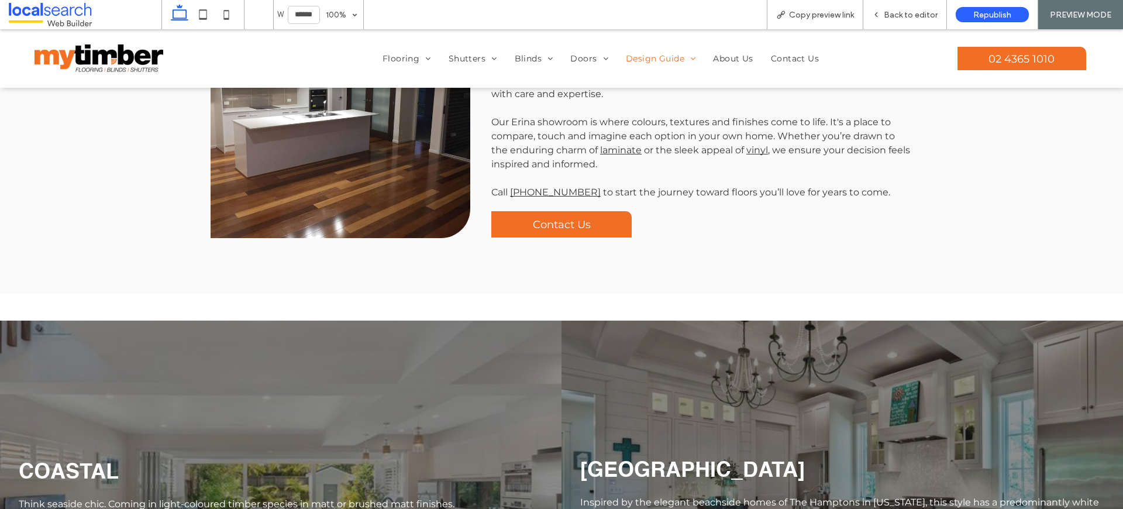
click at [716, 374] on div "[GEOGRAPHIC_DATA] Inspired by the elegant beachside homes of The Hamptons in [U…" at bounding box center [841, 476] width 561 height 310
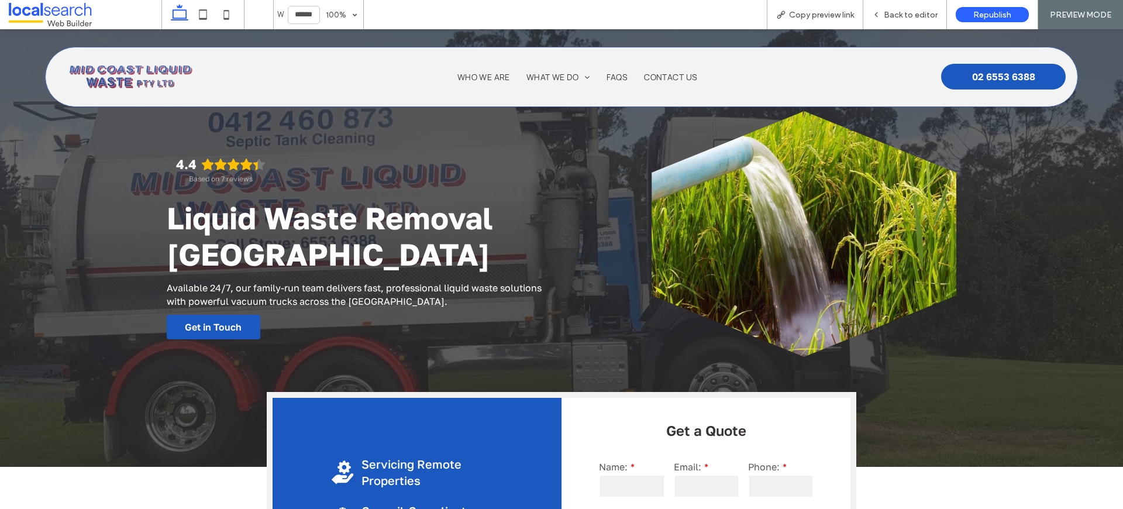
scroll to position [0, 0]
click at [918, 12] on span "Back to editor" at bounding box center [911, 15] width 54 height 10
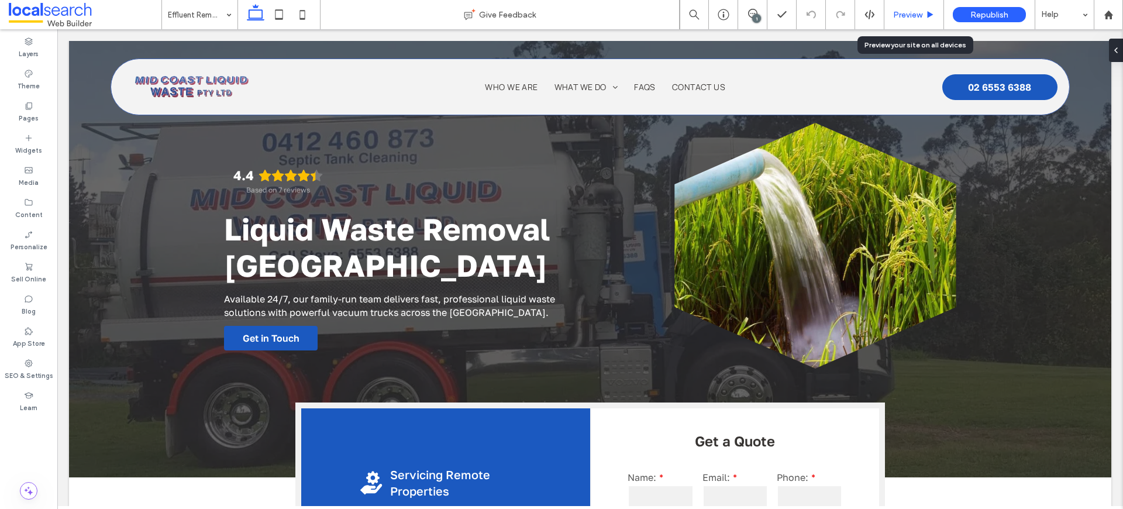
click at [918, 13] on span "Preview" at bounding box center [907, 15] width 29 height 10
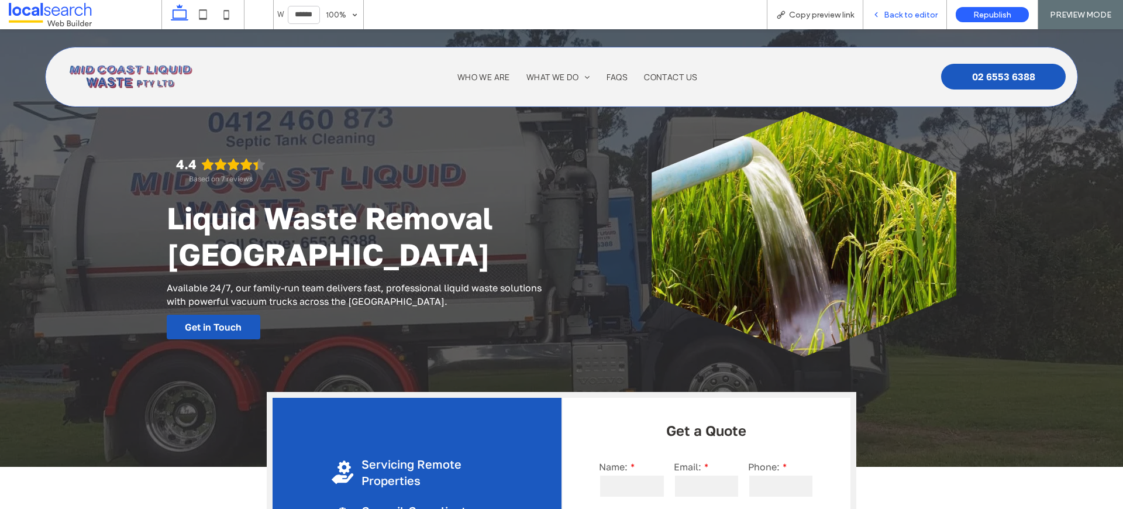
click at [918, 19] on span "Back to editor" at bounding box center [911, 15] width 54 height 10
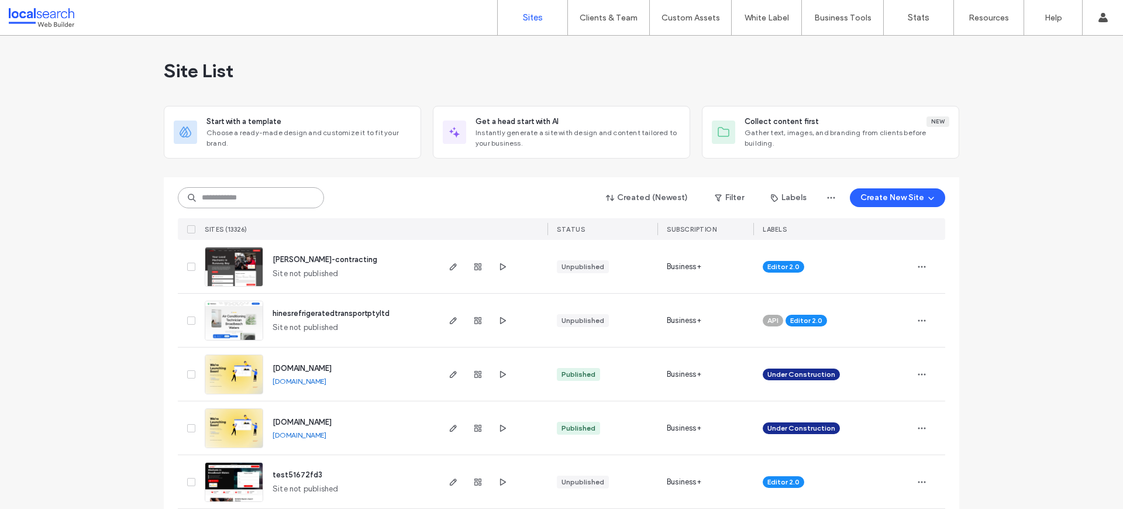
click at [268, 198] on input at bounding box center [251, 197] width 146 height 21
paste input "**********"
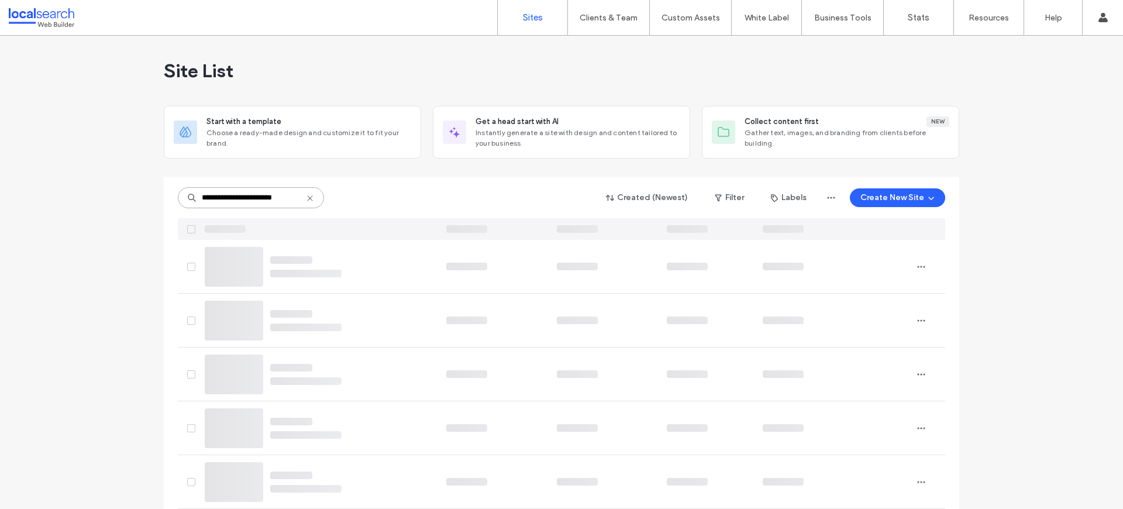
scroll to position [0, 7]
drag, startPoint x: 229, startPoint y: 197, endPoint x: 460, endPoint y: 197, distance: 230.4
click at [455, 198] on div "**********" at bounding box center [561, 198] width 767 height 22
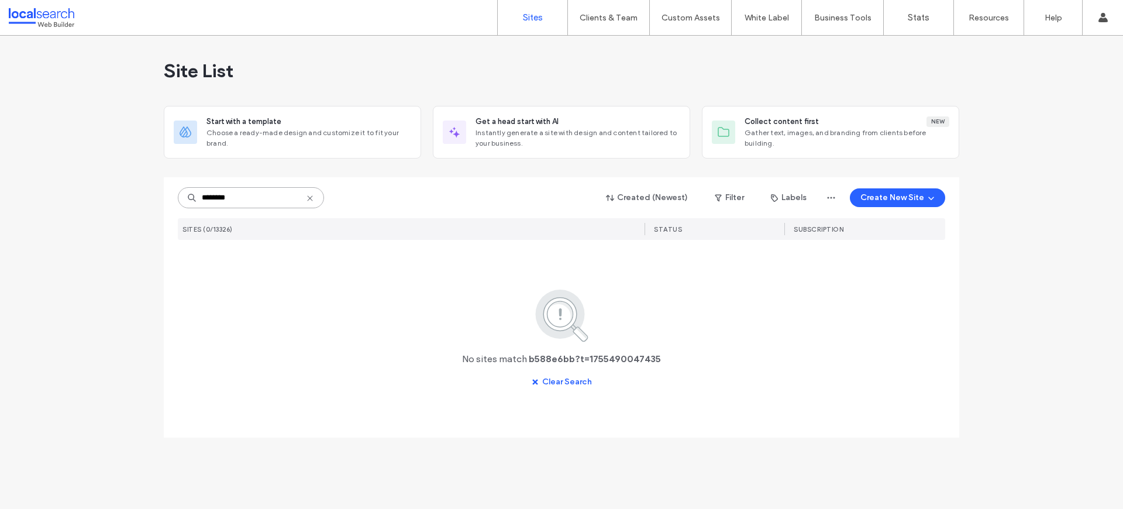
scroll to position [0, 0]
type input "********"
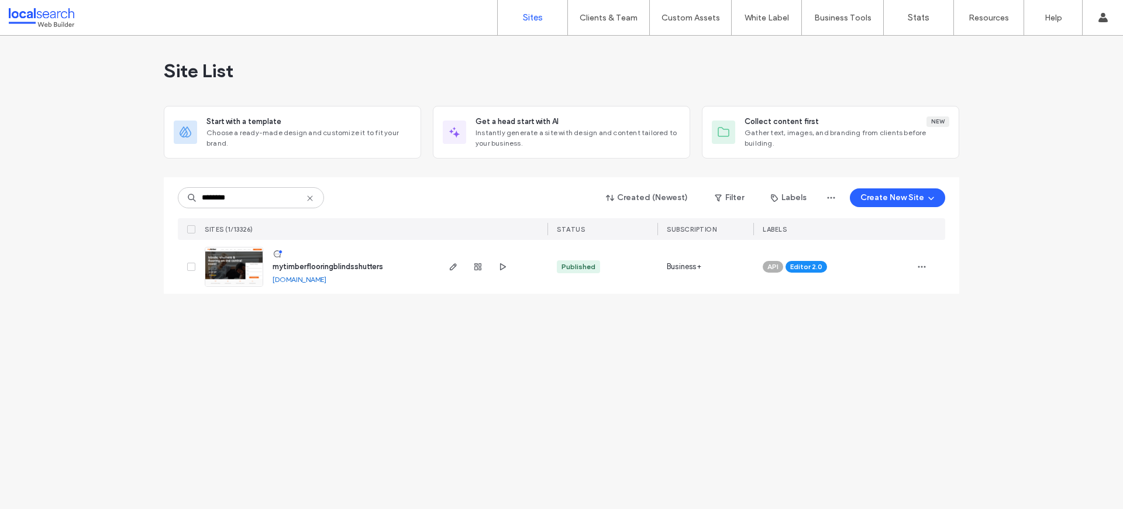
click at [234, 265] on img at bounding box center [233, 287] width 57 height 80
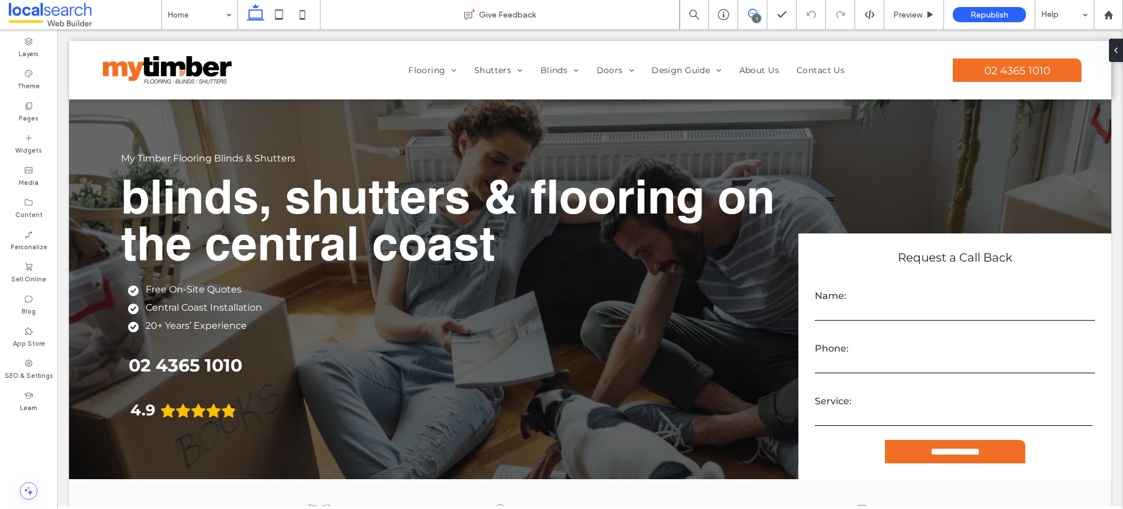
click at [753, 10] on icon at bounding box center [752, 13] width 9 height 9
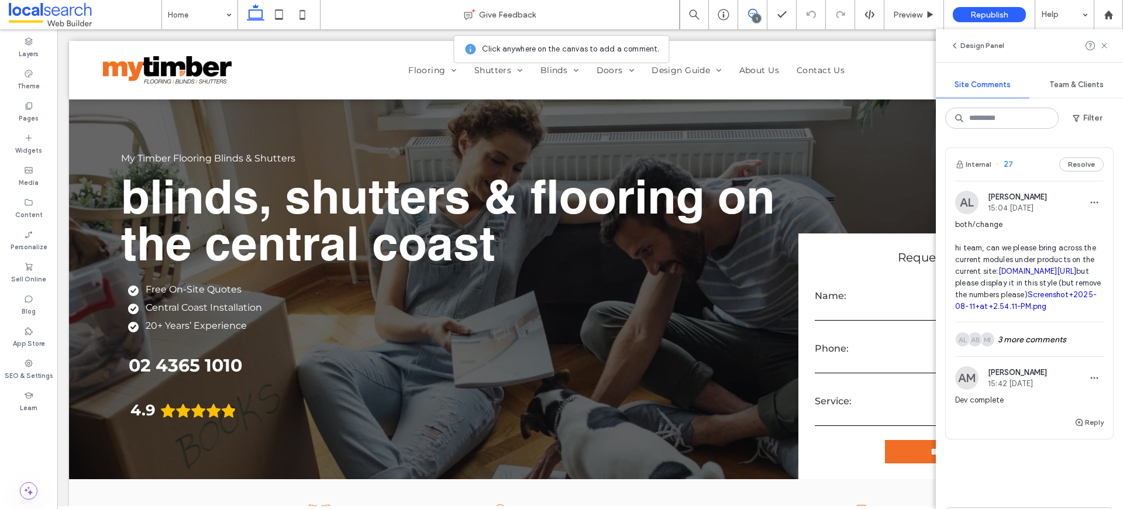
click at [1029, 239] on span "both/change hi team, can we please bring across the current modules under produ…" at bounding box center [1029, 266] width 149 height 94
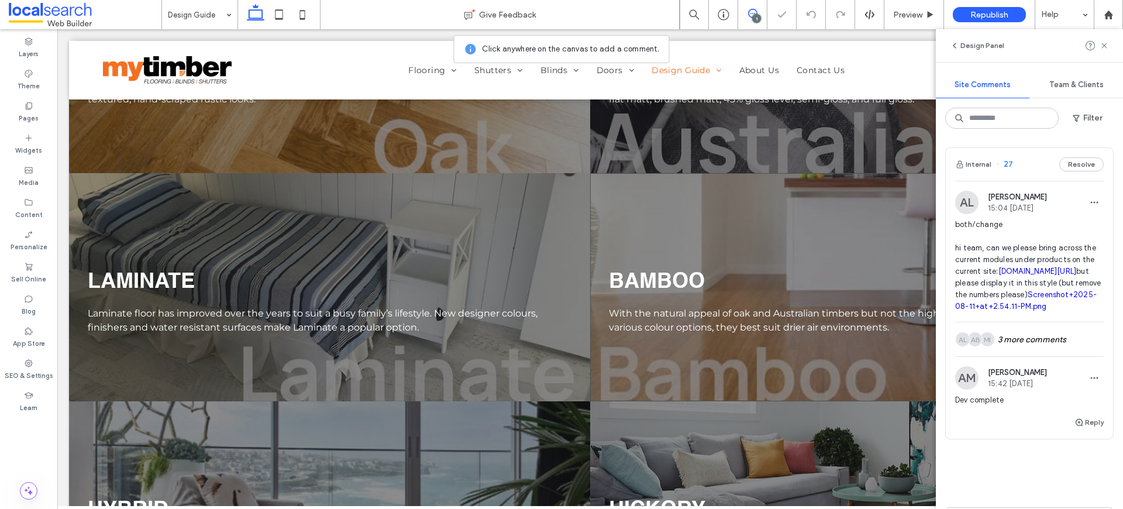
scroll to position [3008, 0]
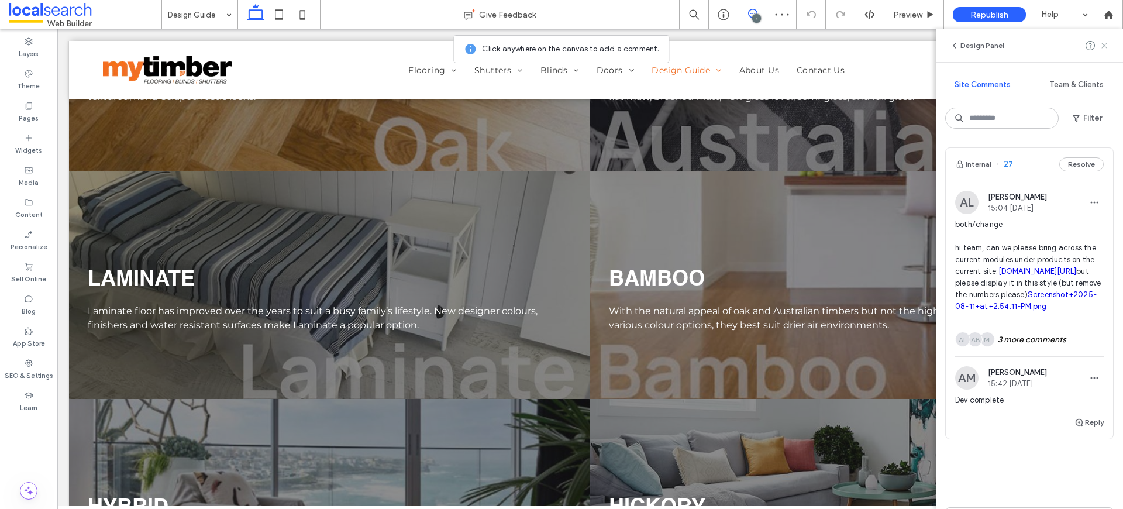
click at [1104, 44] on icon at bounding box center [1104, 45] width 9 height 9
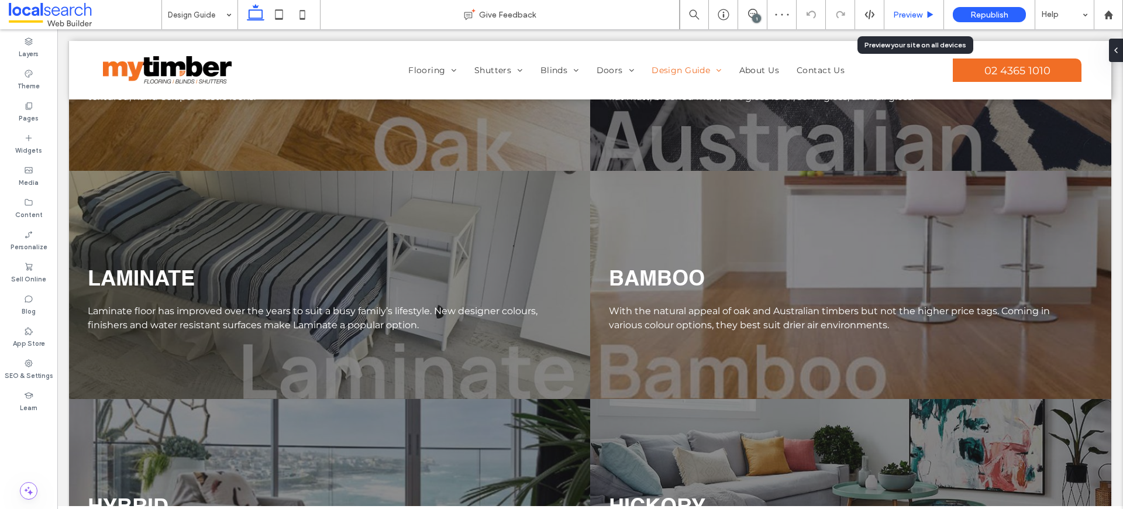
click at [922, 19] on div "Preview" at bounding box center [914, 14] width 60 height 29
click at [922, 17] on span "Preview" at bounding box center [907, 15] width 29 height 10
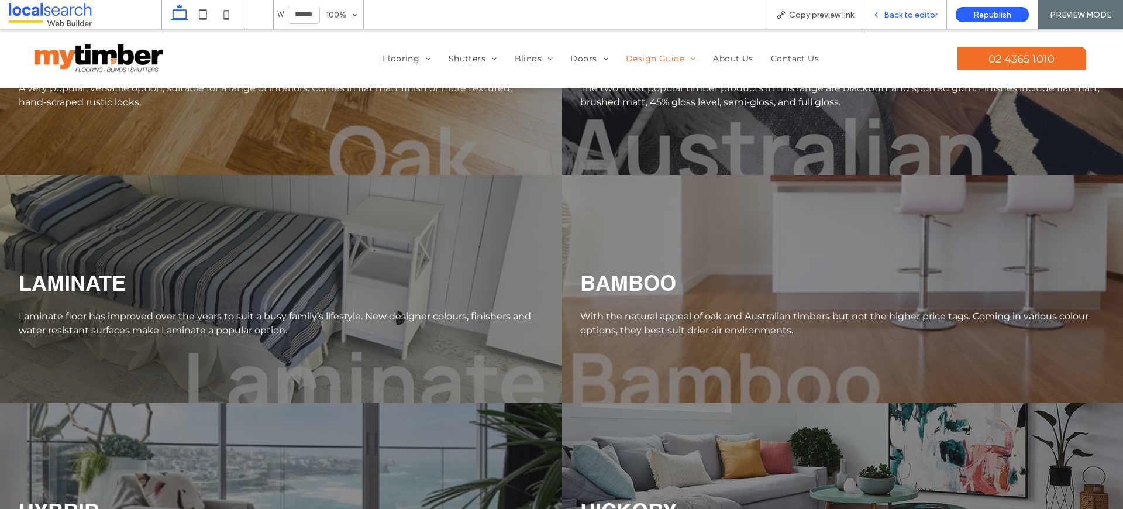
scroll to position [3039, 0]
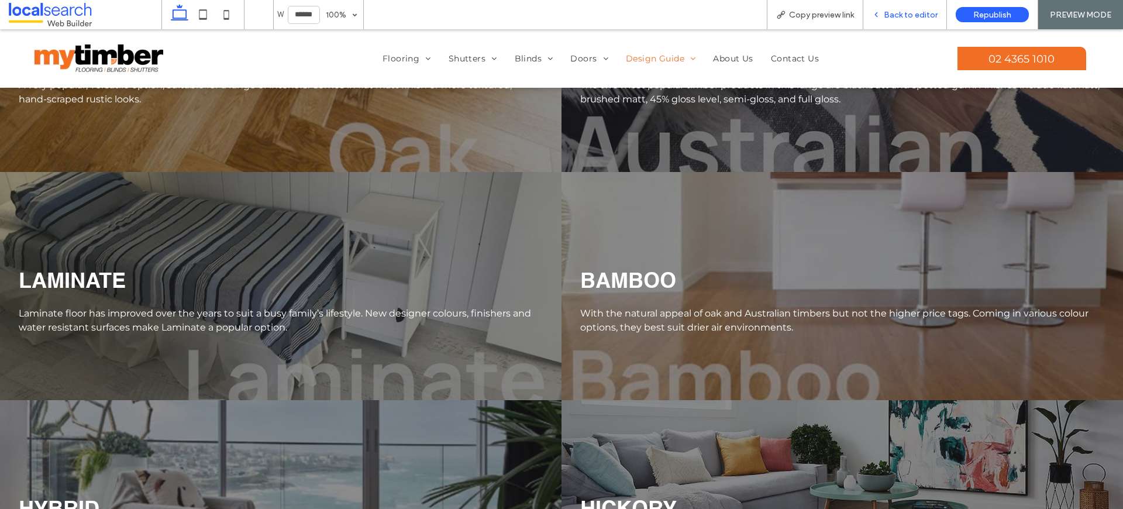
click at [907, 9] on div "Back to editor" at bounding box center [905, 14] width 84 height 29
click at [908, 18] on span "Back to editor" at bounding box center [911, 15] width 54 height 10
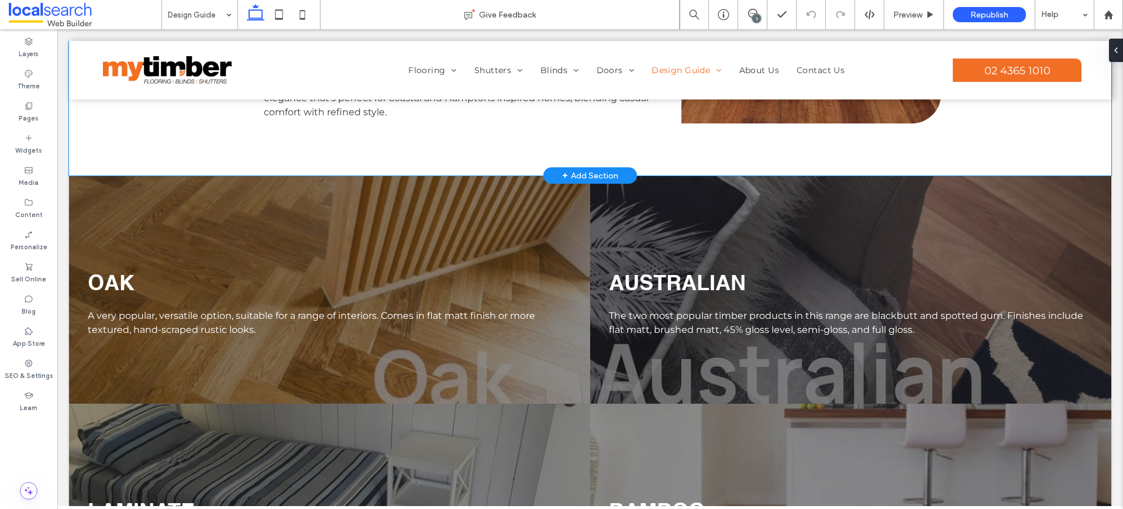
scroll to position [2647, 0]
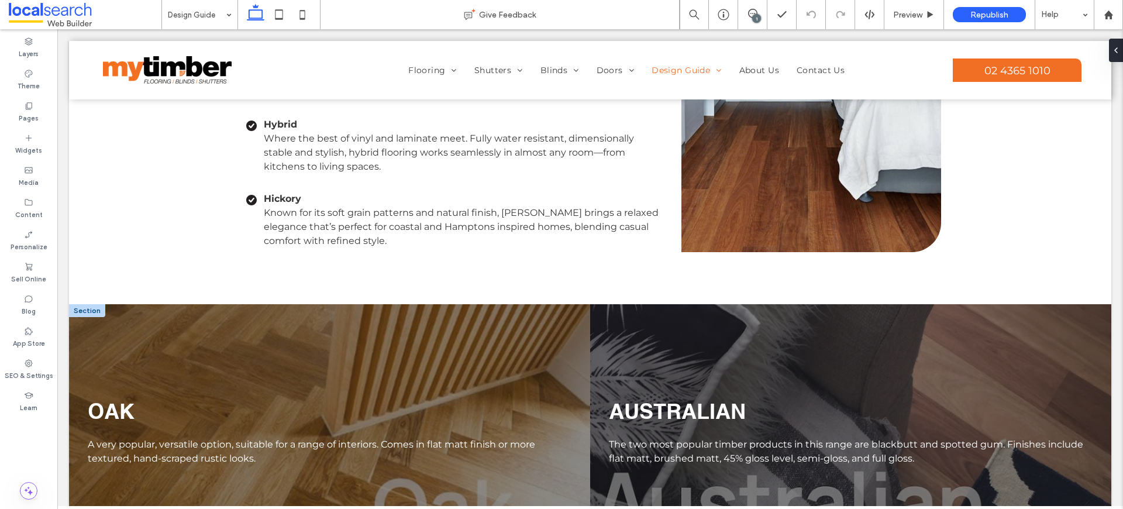
click at [89, 317] on div at bounding box center [87, 310] width 36 height 13
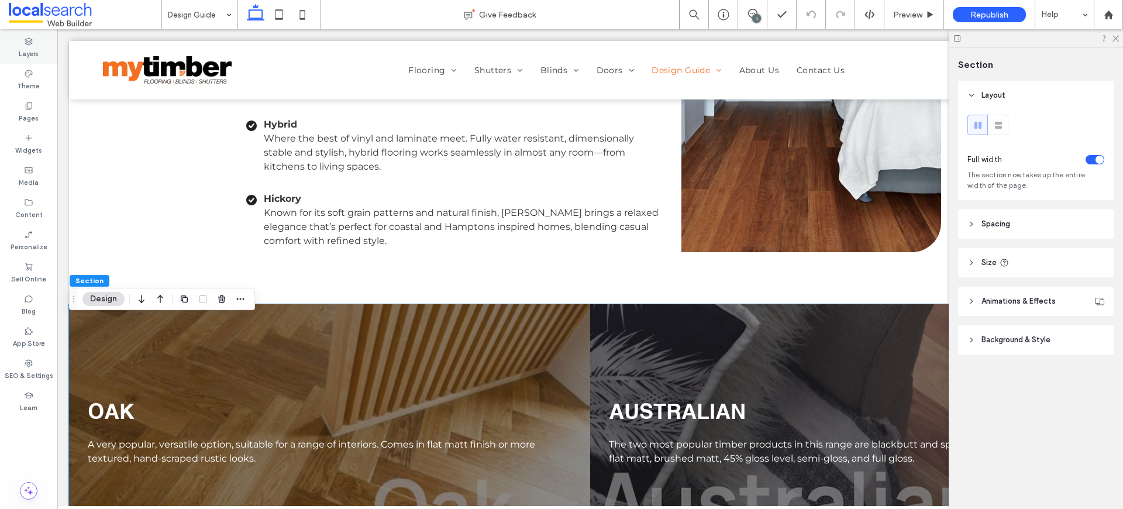
click at [19, 46] on label "Layers" at bounding box center [29, 52] width 20 height 13
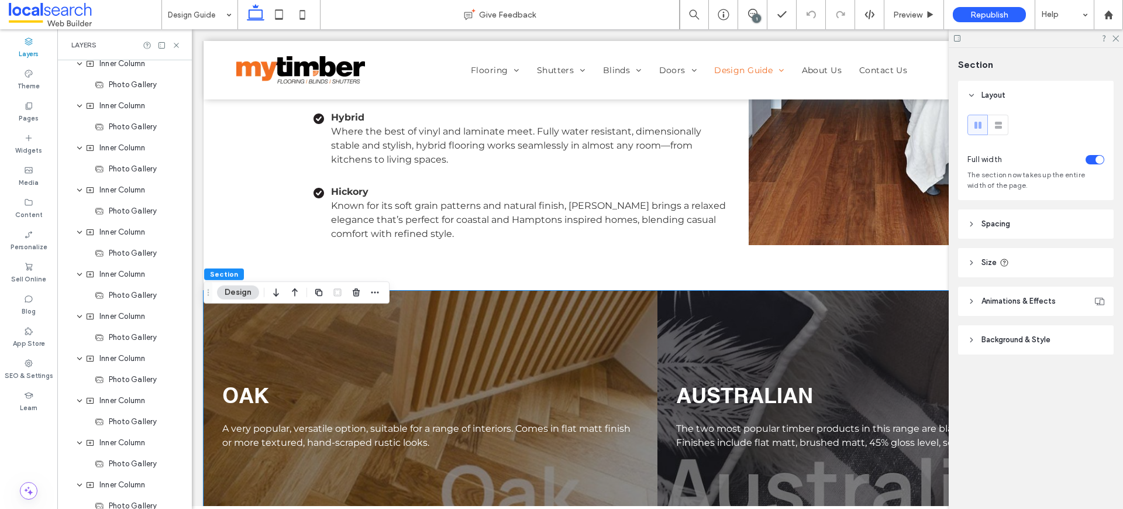
scroll to position [1597, 0]
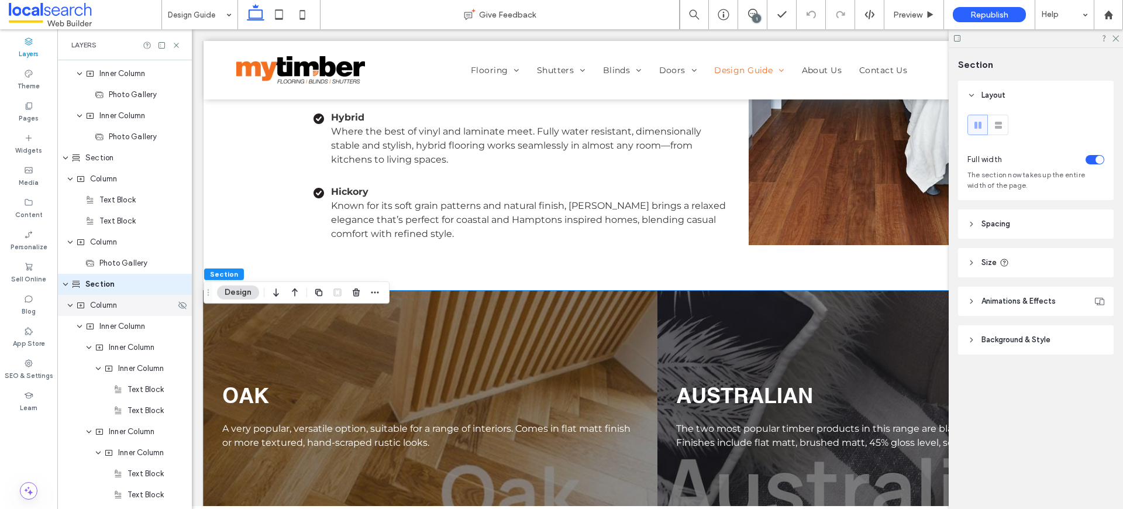
click at [96, 306] on span "Column" at bounding box center [103, 305] width 27 height 12
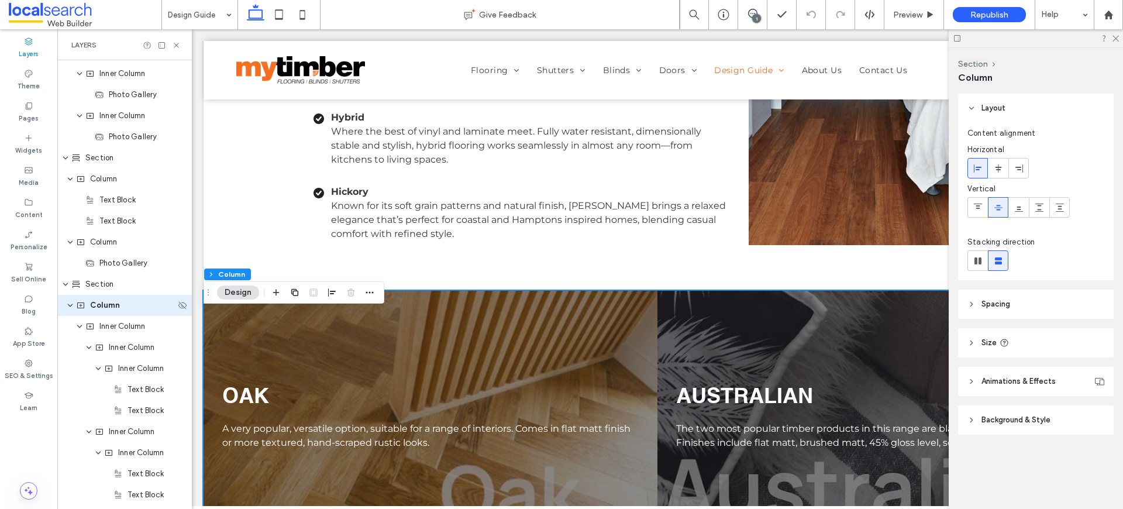
scroll to position [1618, 0]
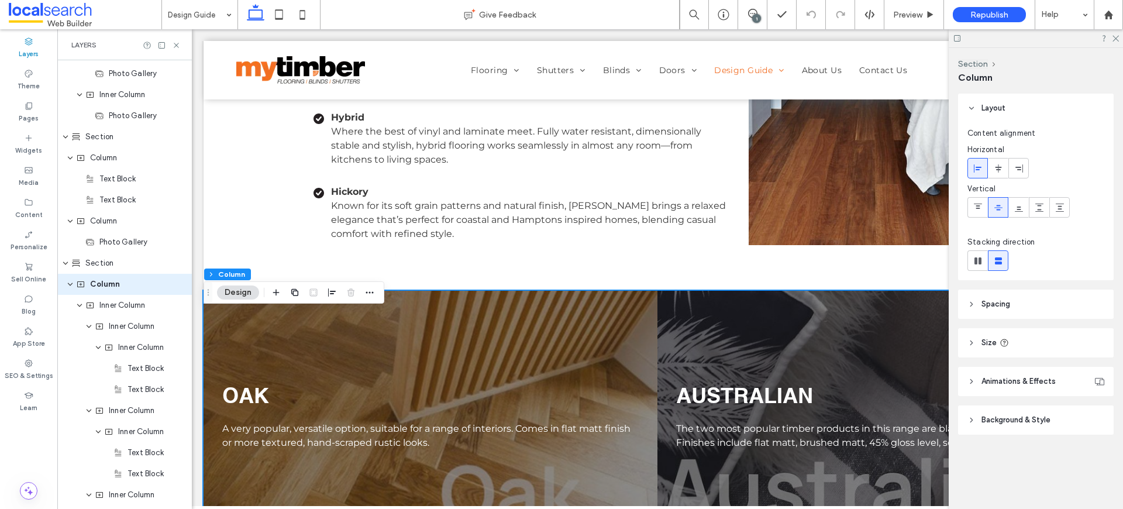
click at [1039, 430] on header "Background & Style" at bounding box center [1036, 419] width 156 height 29
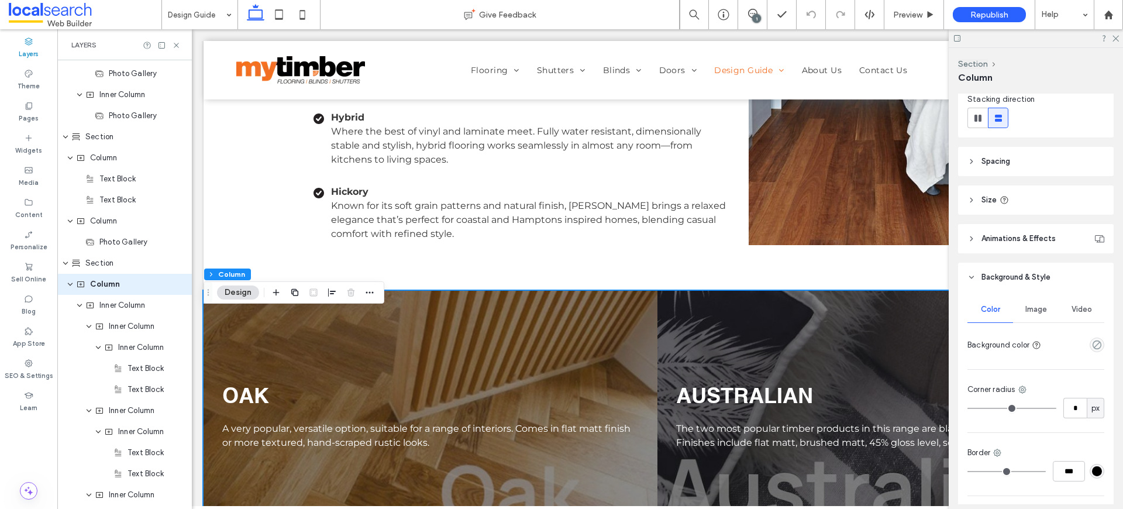
scroll to position [225, 0]
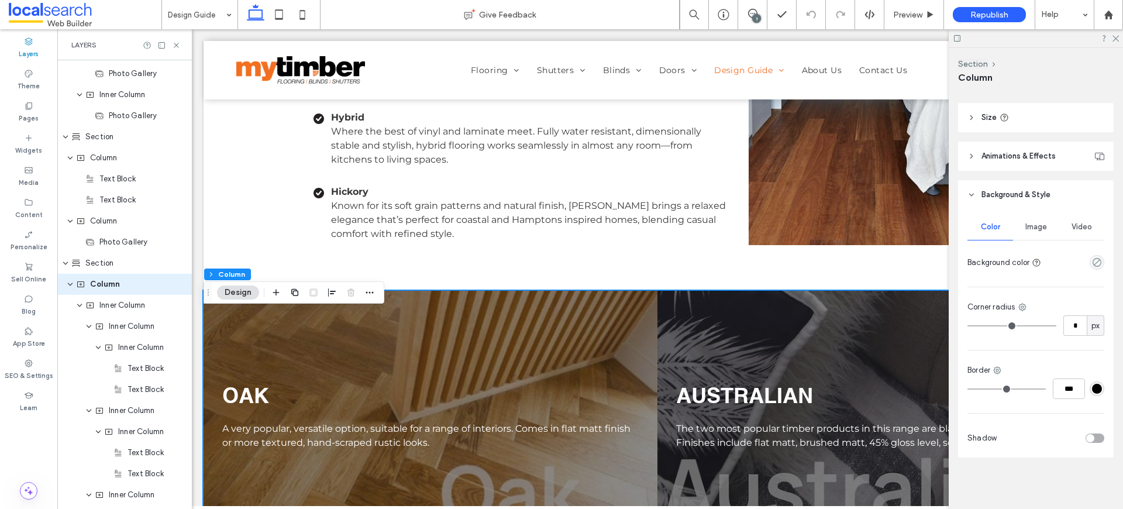
click at [1039, 226] on span "Image" at bounding box center [1036, 226] width 22 height 9
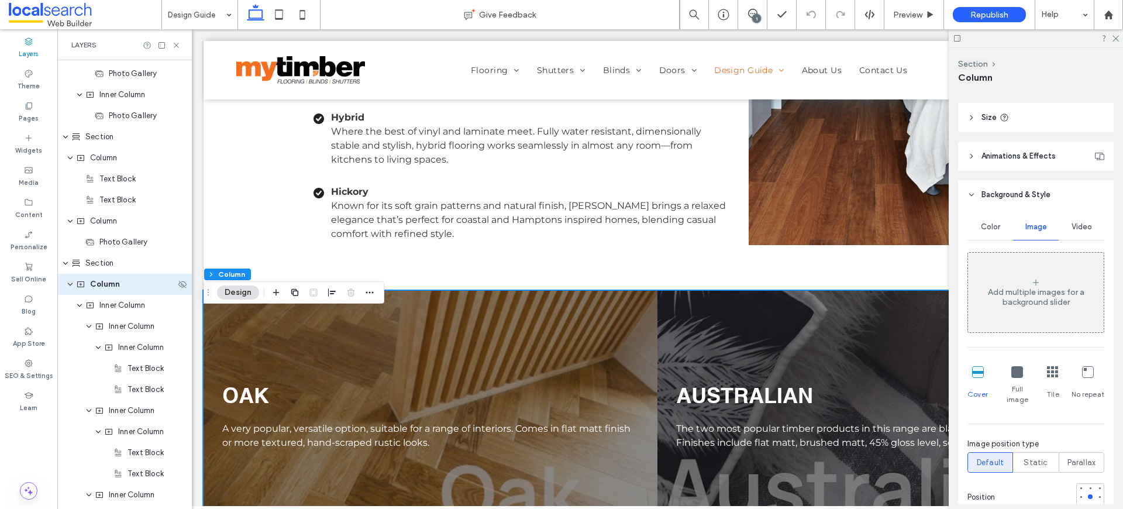
click at [67, 288] on icon "expand Column" at bounding box center [70, 284] width 7 height 9
click at [68, 287] on icon "expand Column" at bounding box center [70, 284] width 9 height 7
click at [124, 303] on span "Inner Column" at bounding box center [122, 305] width 46 height 12
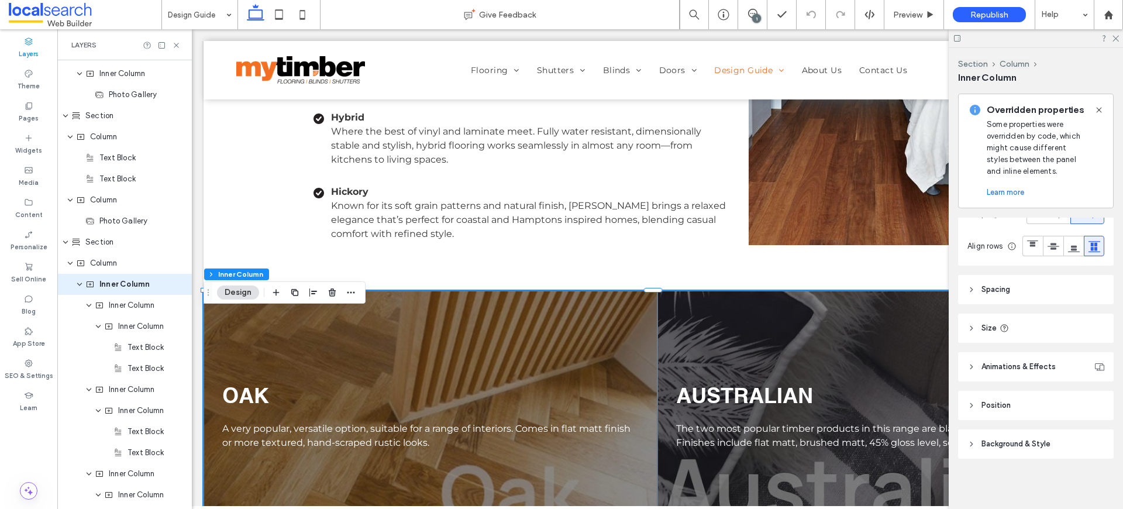
scroll to position [283, 0]
click at [1032, 435] on header "Background & Style" at bounding box center [1036, 442] width 156 height 29
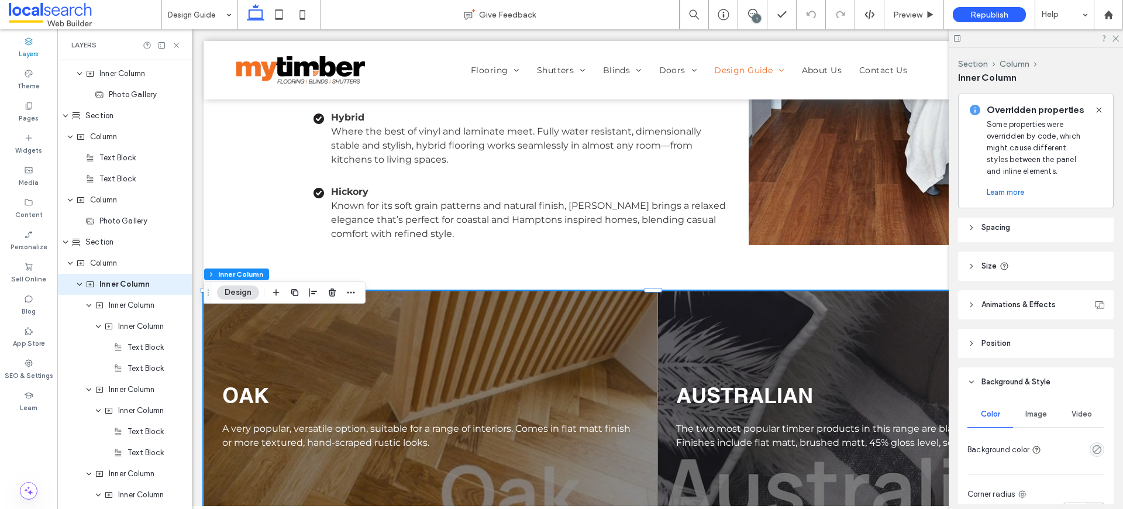
scroll to position [380, 0]
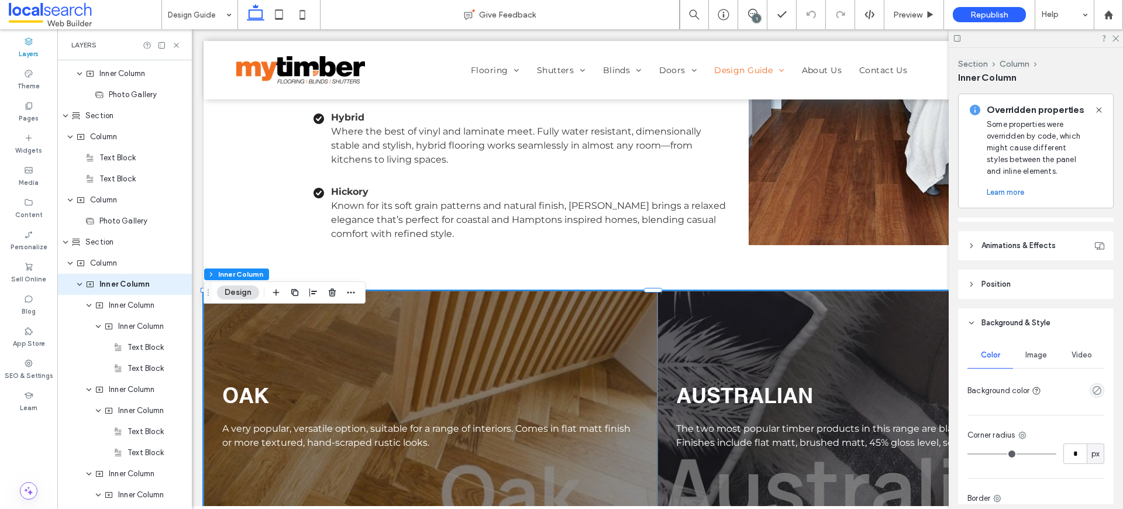
click at [1037, 368] on div "Image" at bounding box center [1036, 355] width 46 height 26
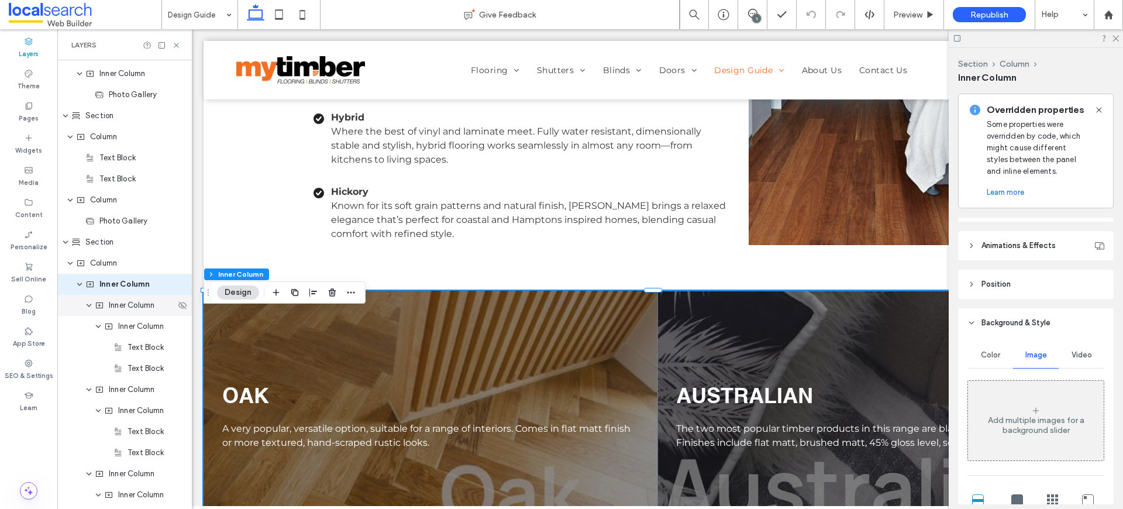
click at [128, 313] on div "Inner Column" at bounding box center [124, 305] width 135 height 21
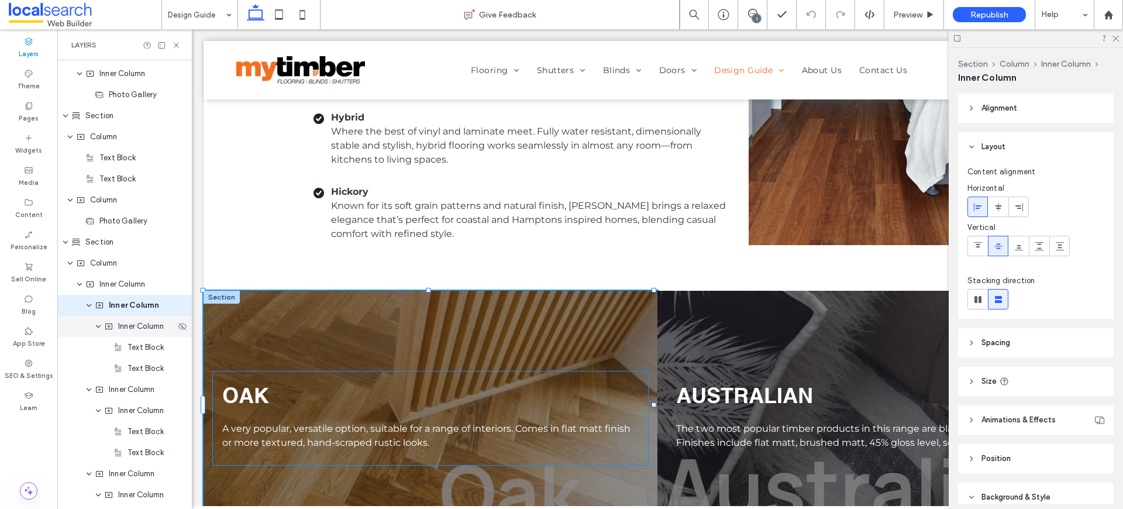
scroll to position [1660, 0]
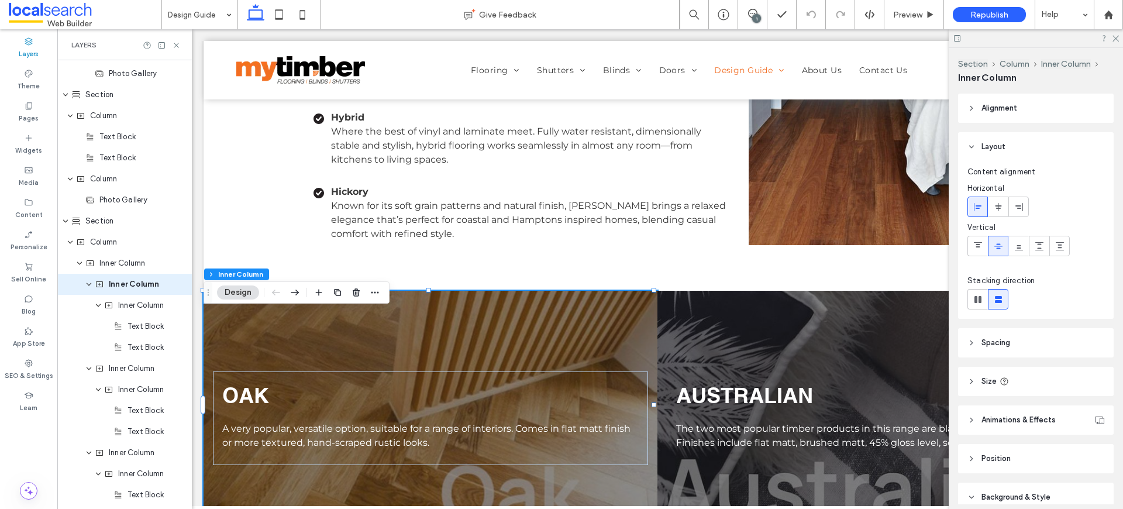
click at [213, 304] on div at bounding box center [222, 297] width 36 height 13
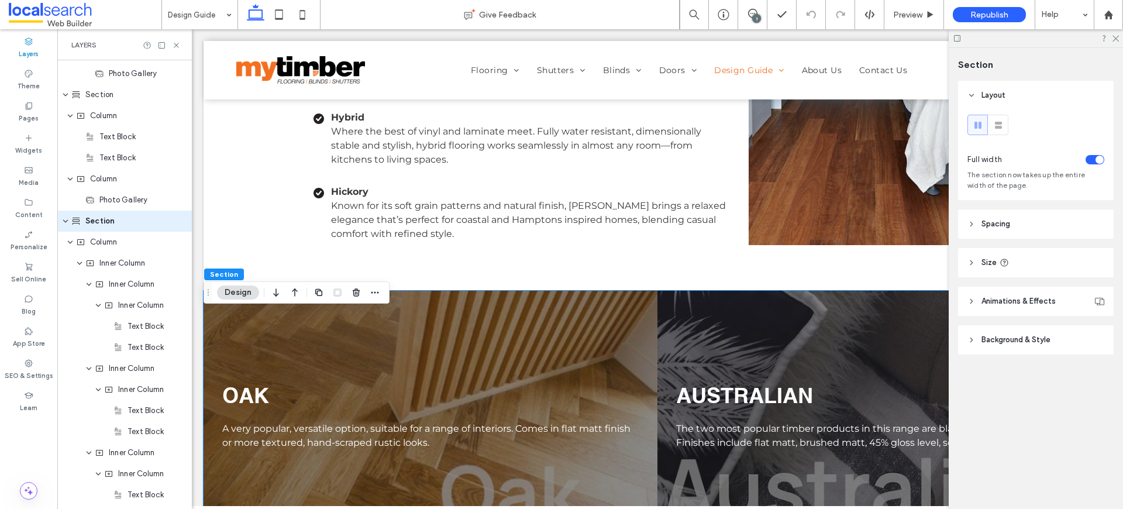
scroll to position [1597, 0]
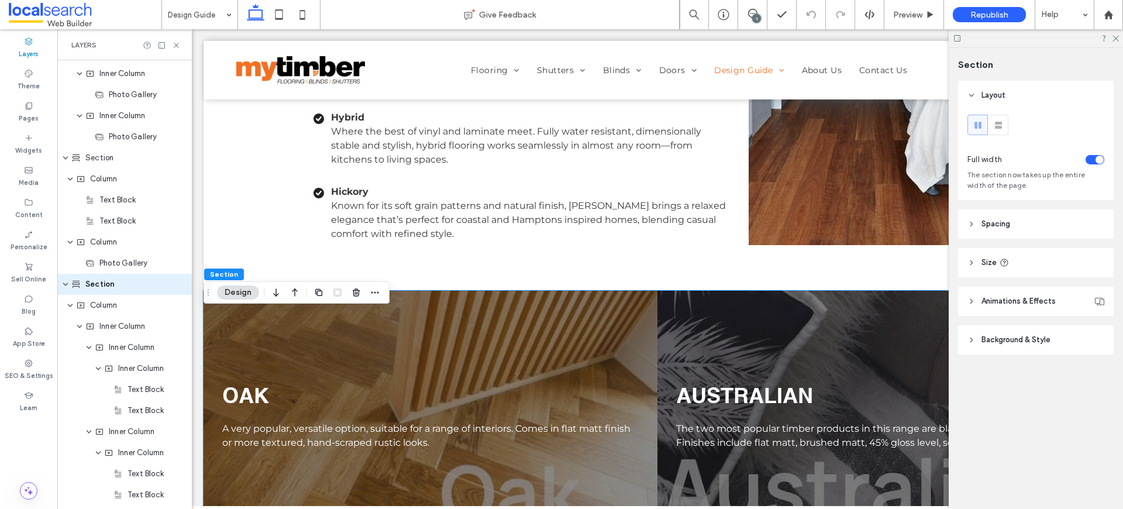
click at [251, 354] on div "OAK A very popular, versatile option, suitable for a range of interiors. Comes …" at bounding box center [431, 405] width 454 height 228
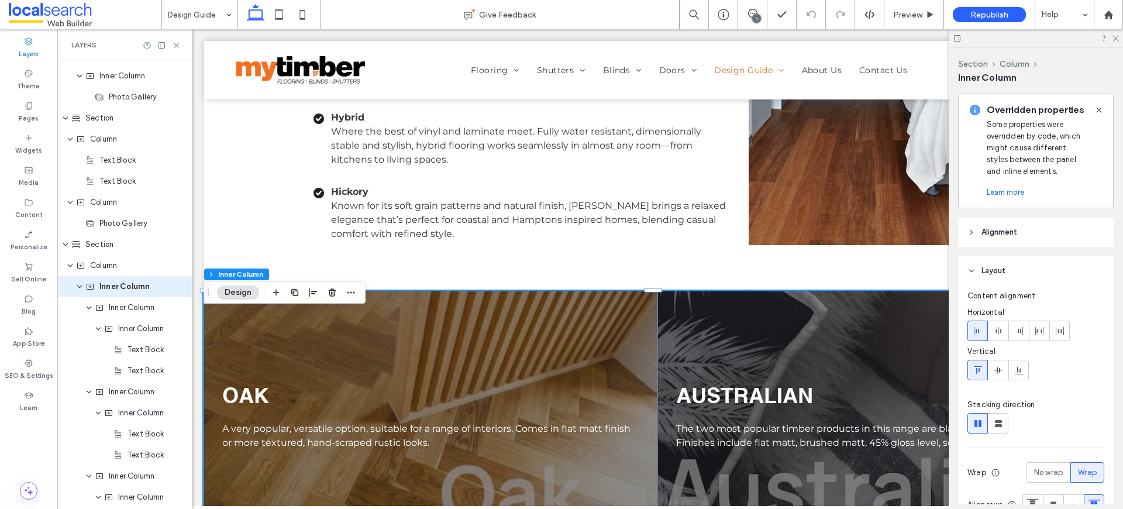
scroll to position [1639, 0]
click at [495, 369] on div "OAK A very popular, versatile option, suitable for a range of interiors. Comes …" at bounding box center [431, 405] width 454 height 228
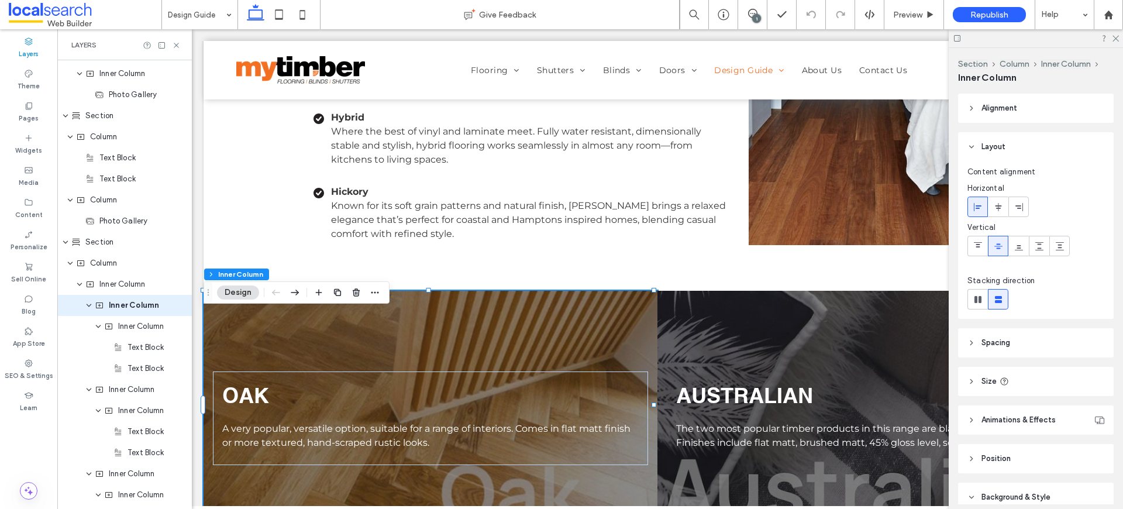
scroll to position [1660, 0]
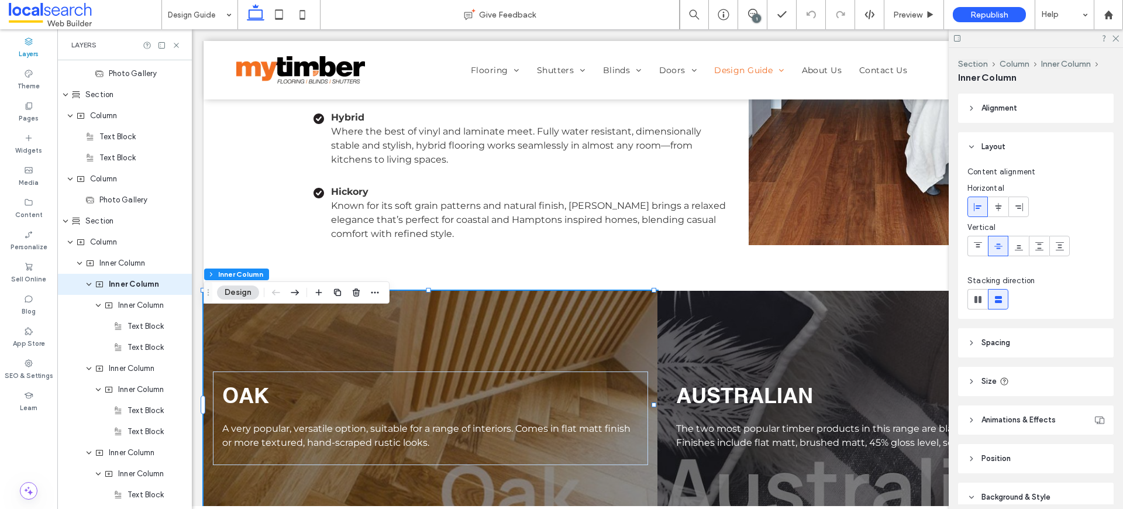
click at [616, 350] on div "OAK A very popular, versatile option, suitable for a range of interiors. Comes …" at bounding box center [431, 405] width 454 height 228
click at [179, 45] on icon at bounding box center [176, 45] width 9 height 9
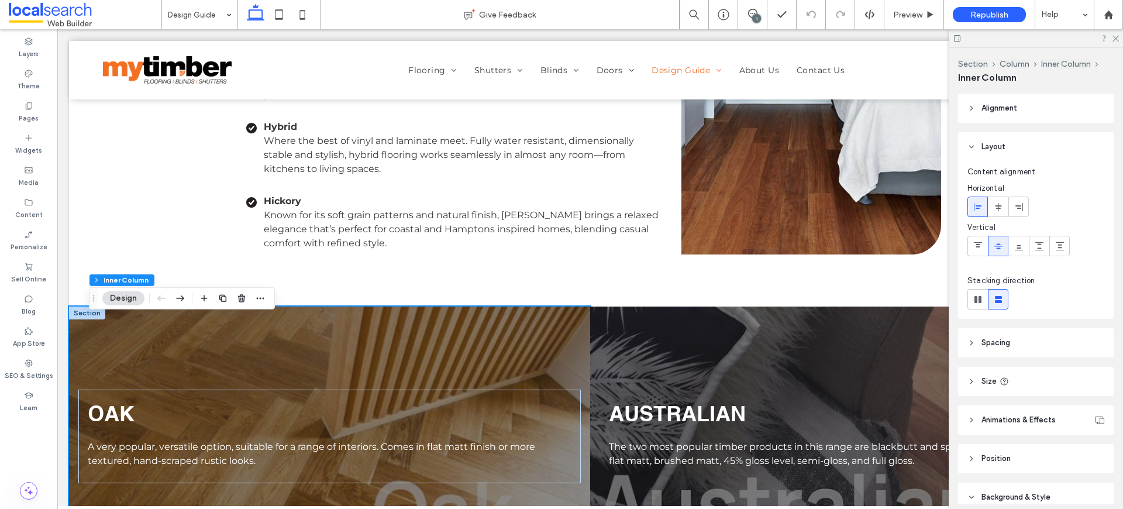
scroll to position [2647, 0]
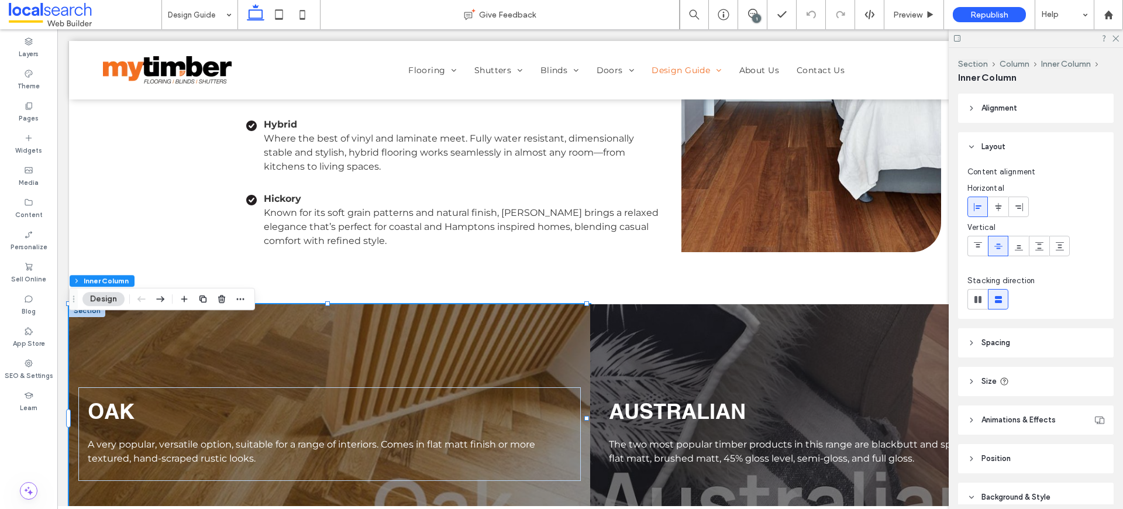
click at [507, 357] on div "OAK A very popular, versatile option, suitable for a range of interiors. Comes …" at bounding box center [329, 418] width 521 height 228
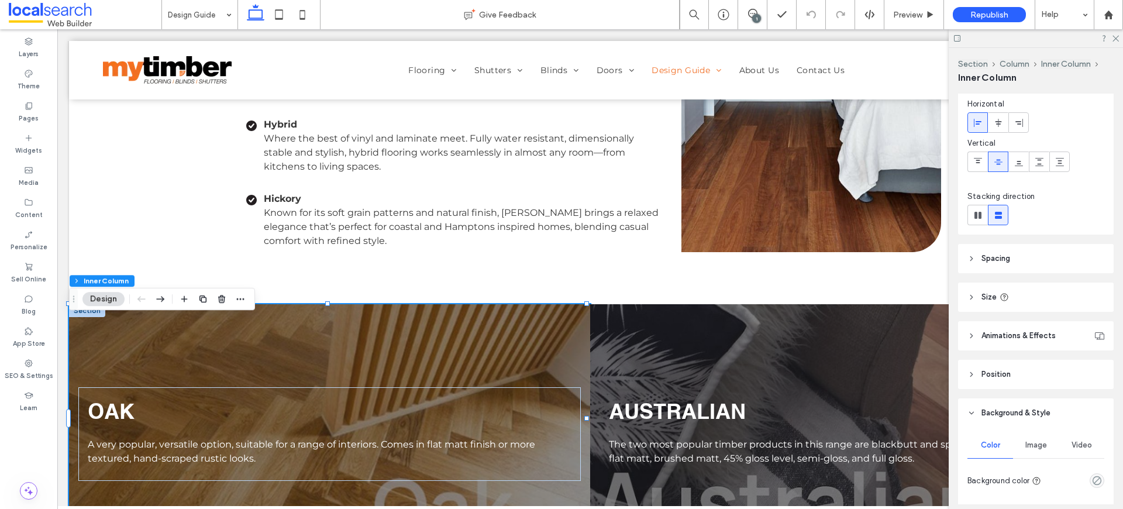
scroll to position [225, 0]
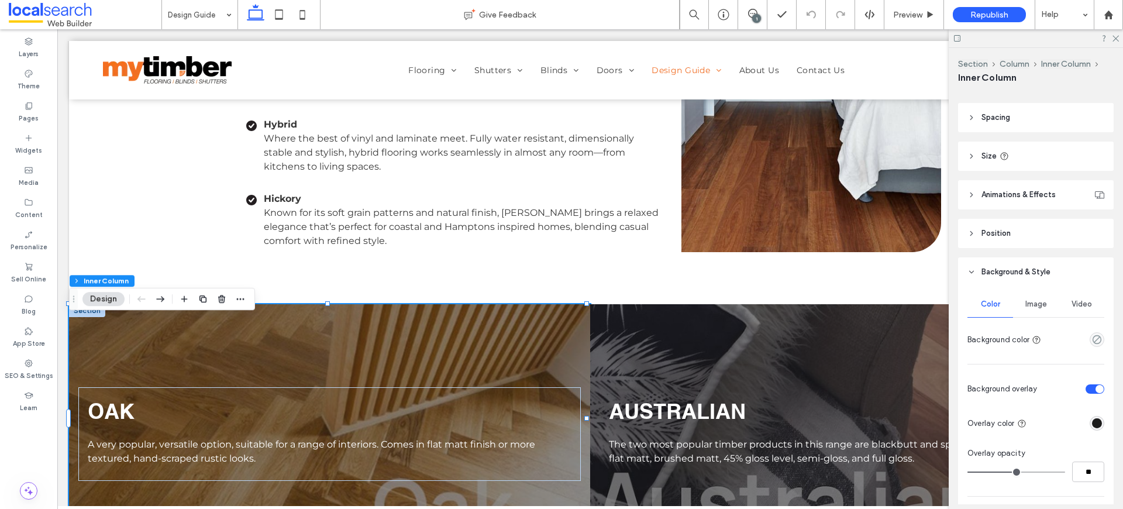
click at [1044, 305] on div "Image" at bounding box center [1036, 304] width 46 height 26
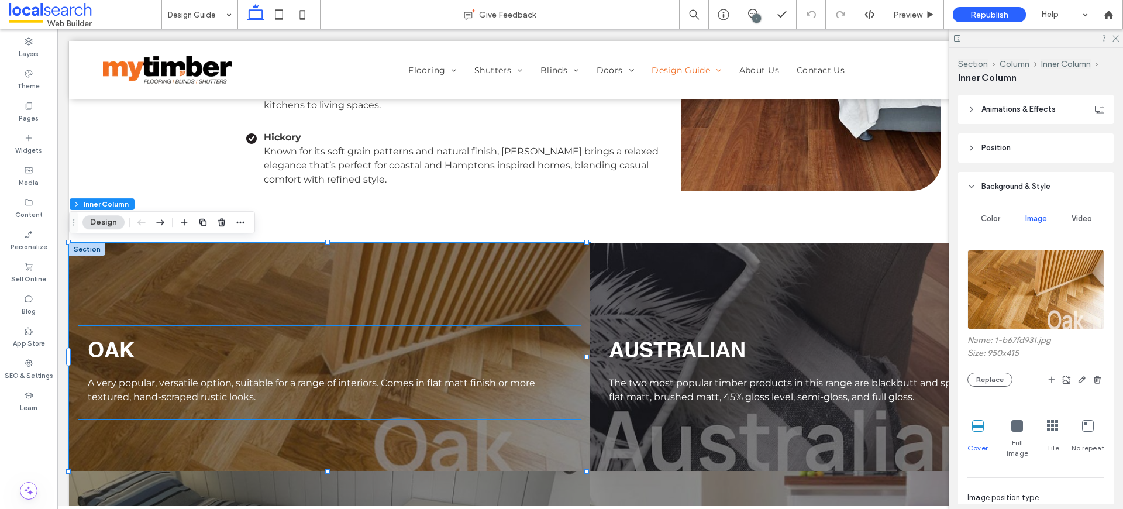
scroll to position [2754, 0]
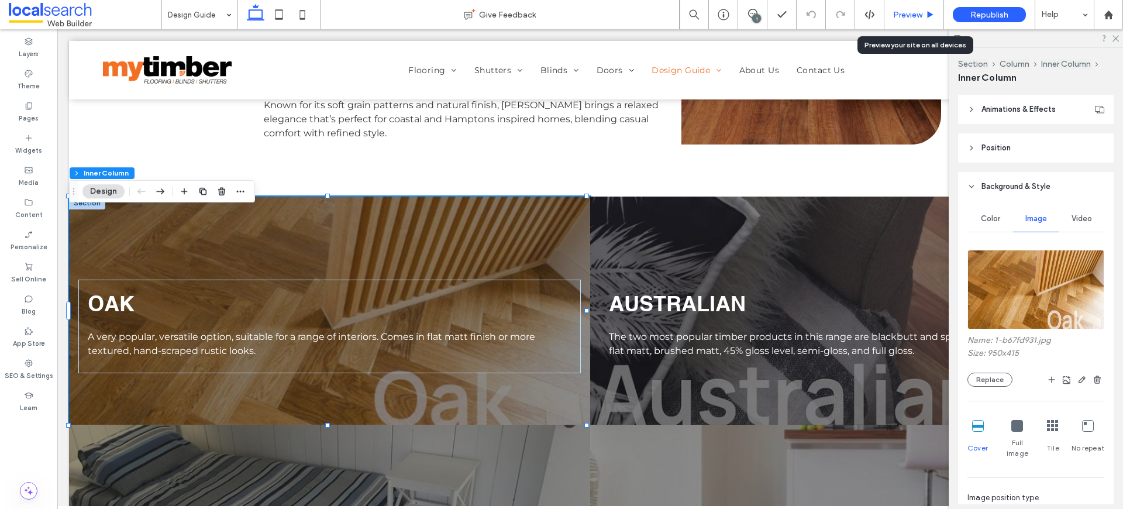
click at [918, 16] on span "Preview" at bounding box center [907, 15] width 29 height 10
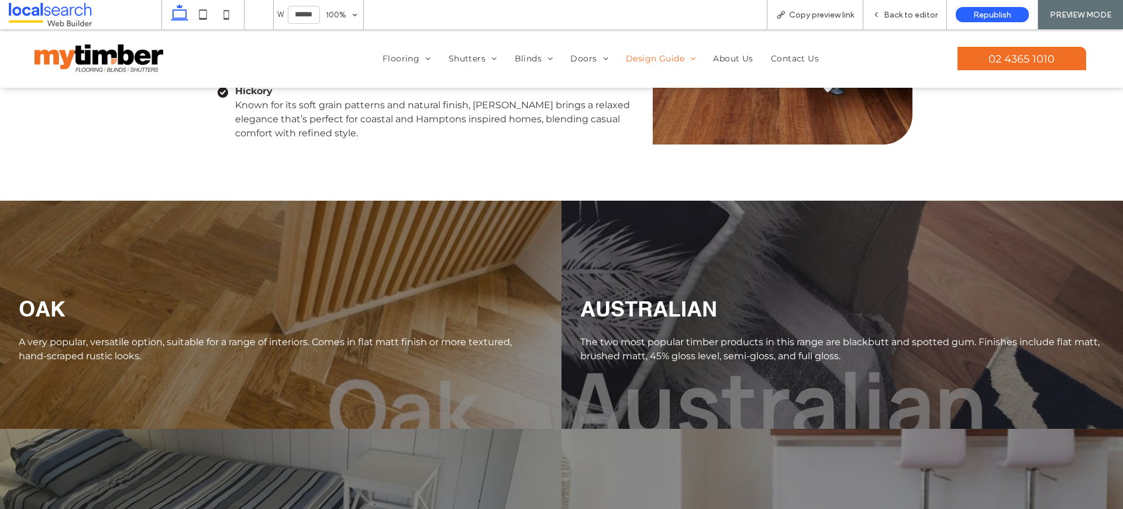
click at [918, 16] on span "Back to editor" at bounding box center [911, 15] width 54 height 10
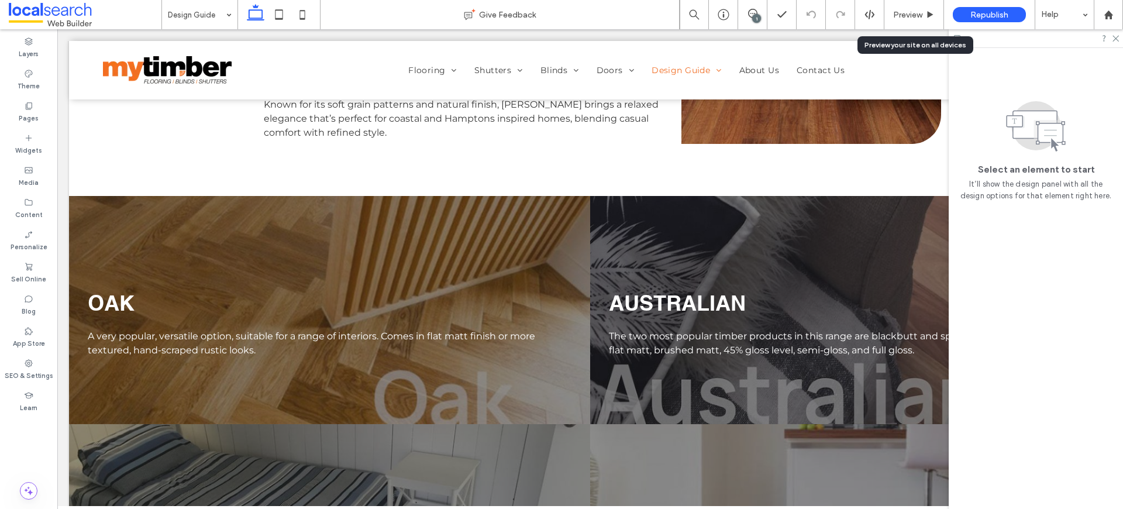
scroll to position [2754, 0]
click at [760, 18] on div "1" at bounding box center [756, 18] width 9 height 9
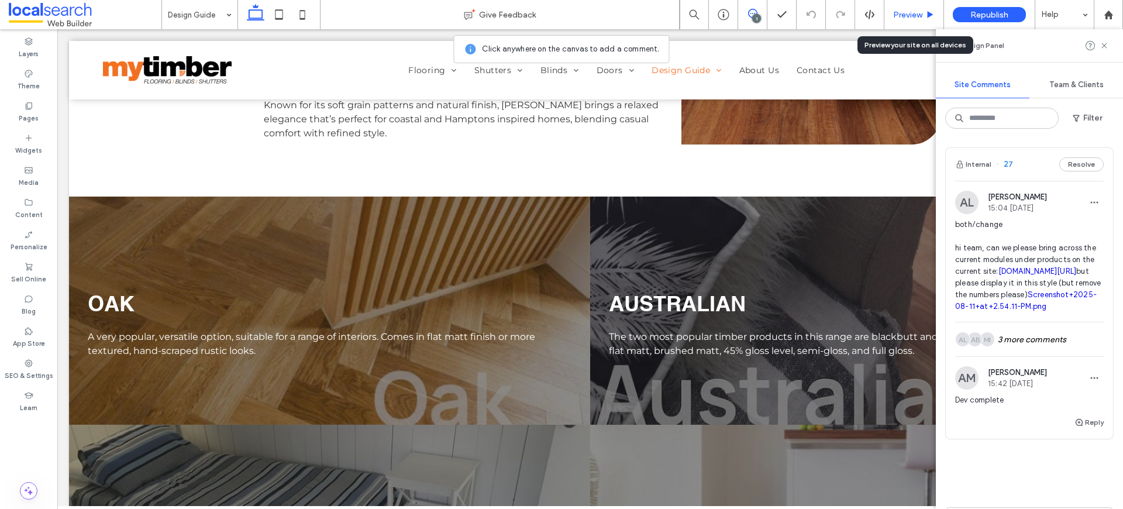
click at [908, 16] on span "Preview" at bounding box center [907, 15] width 29 height 10
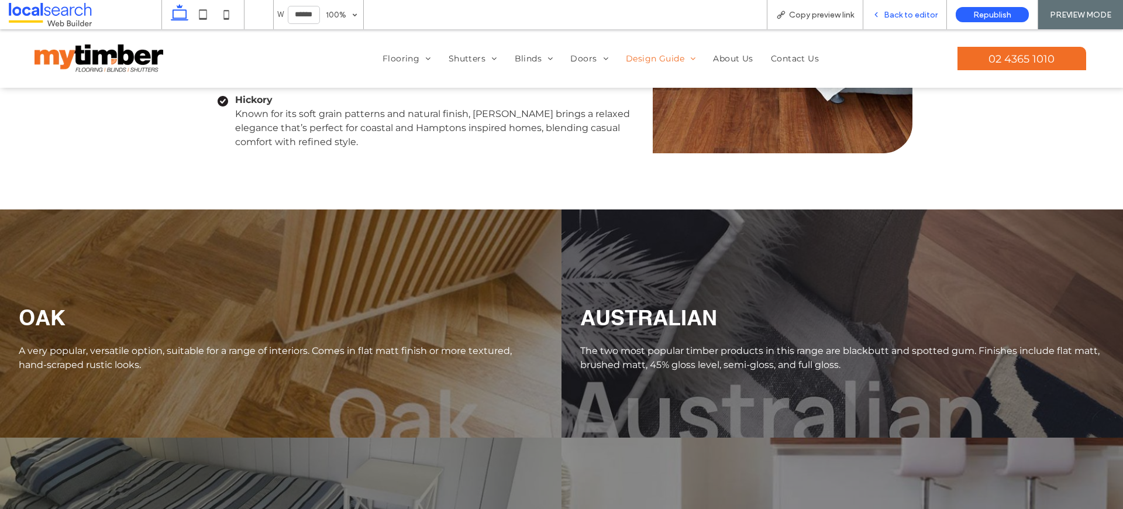
scroll to position [2782, 0]
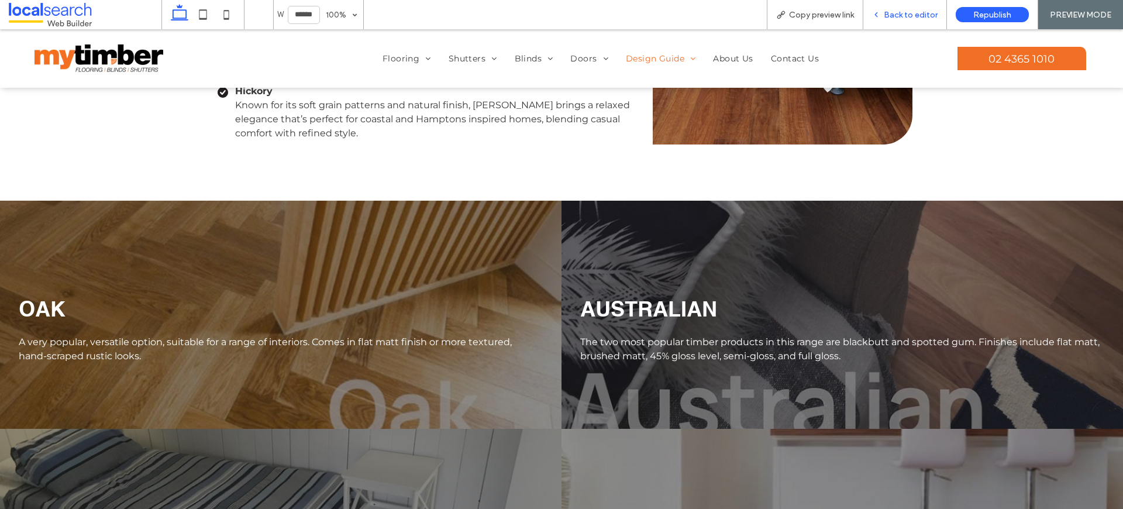
click at [904, 15] on span "Back to editor" at bounding box center [911, 15] width 54 height 10
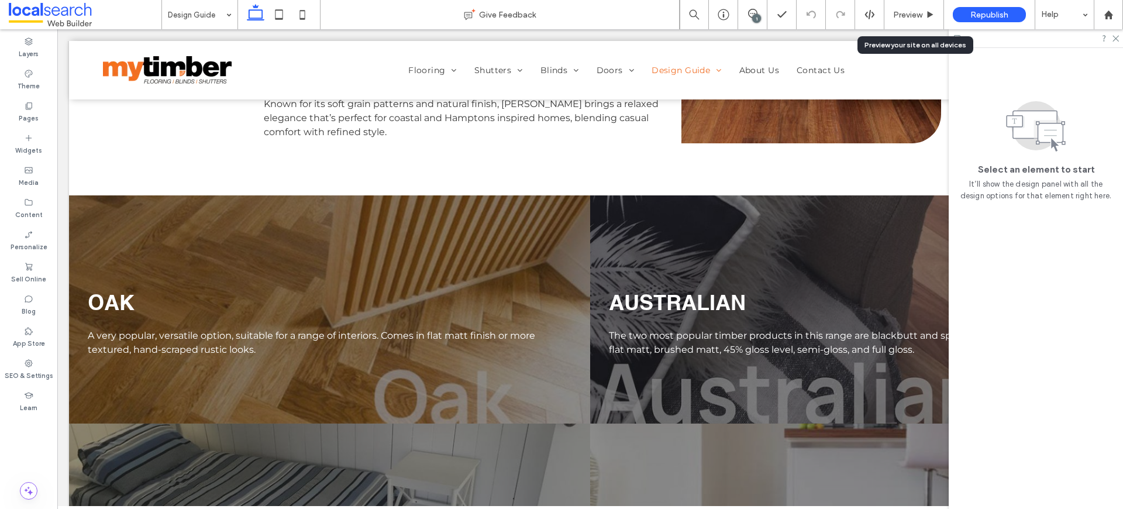
scroll to position [2754, 0]
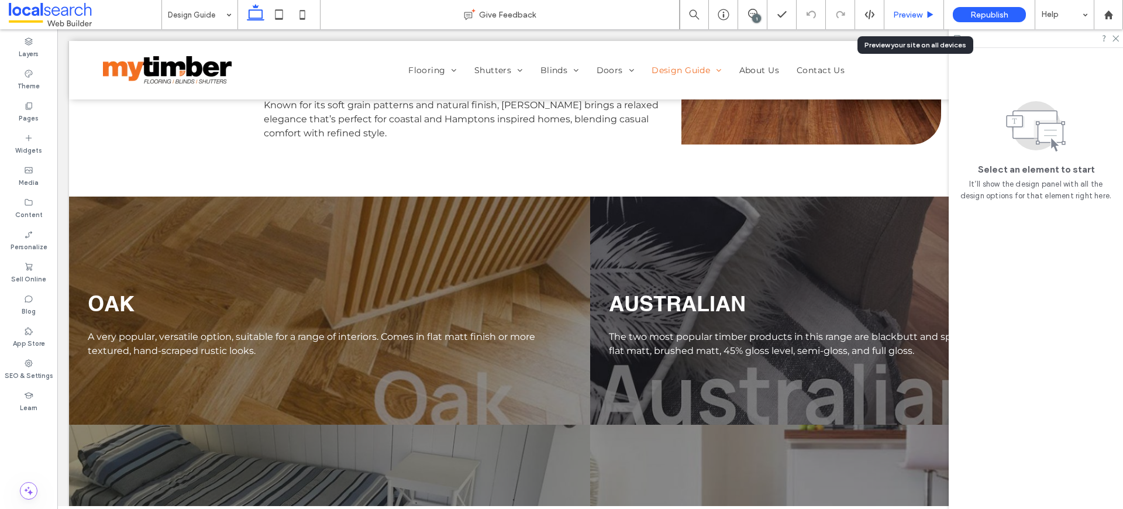
click at [928, 17] on use at bounding box center [931, 14] width 6 height 6
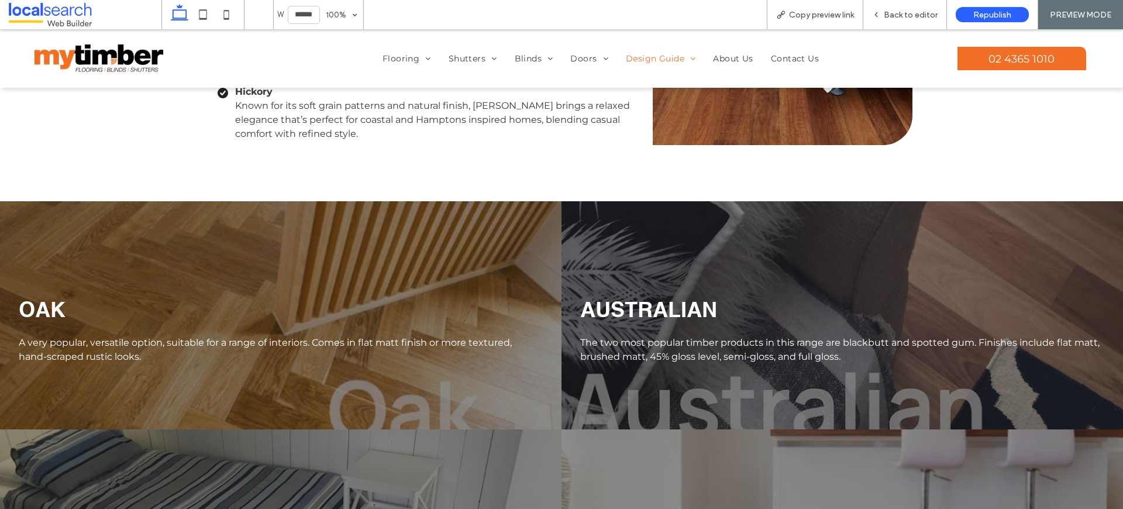
scroll to position [2782, 0]
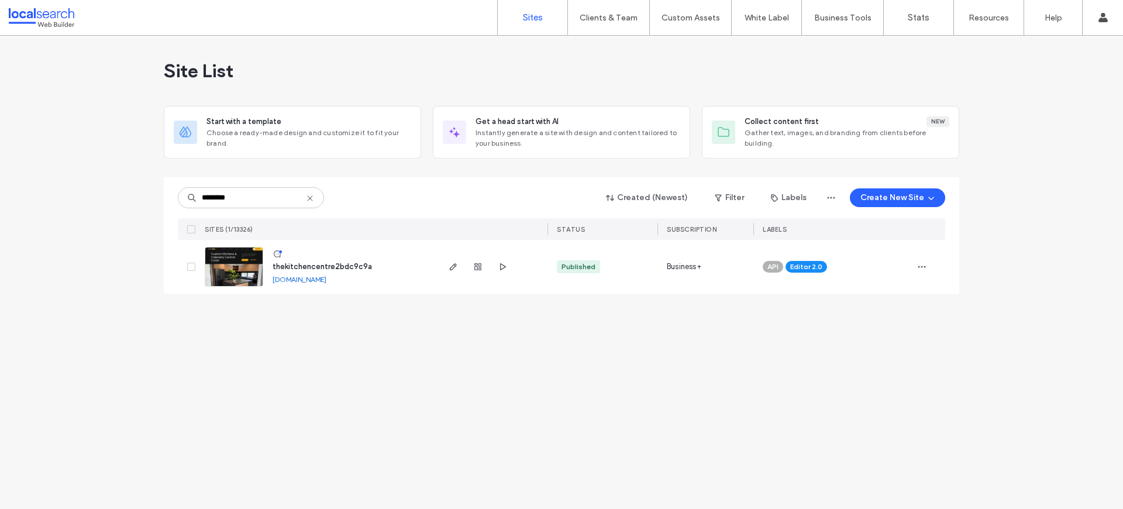
click at [222, 261] on img at bounding box center [233, 287] width 57 height 80
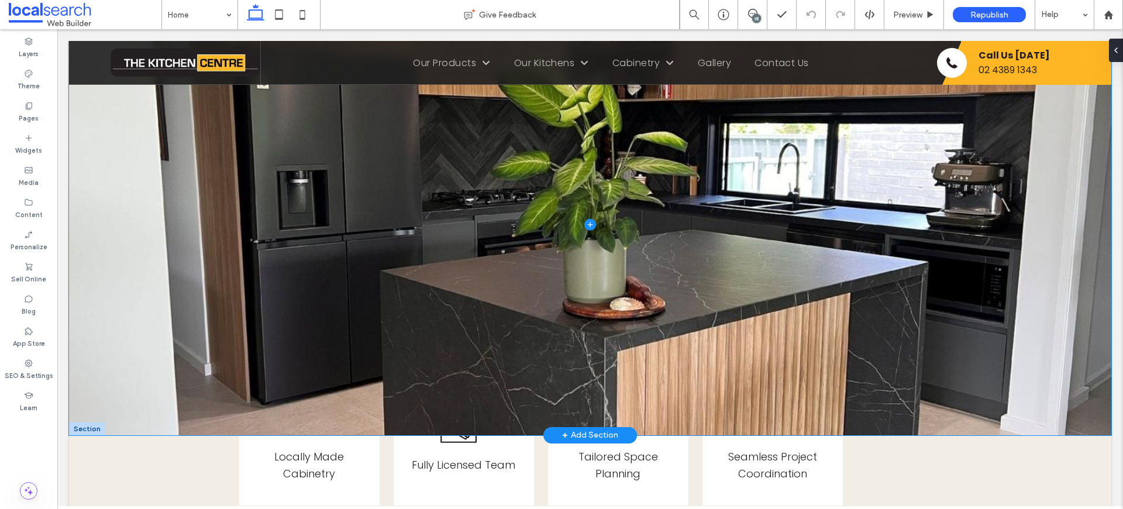
scroll to position [24, 0]
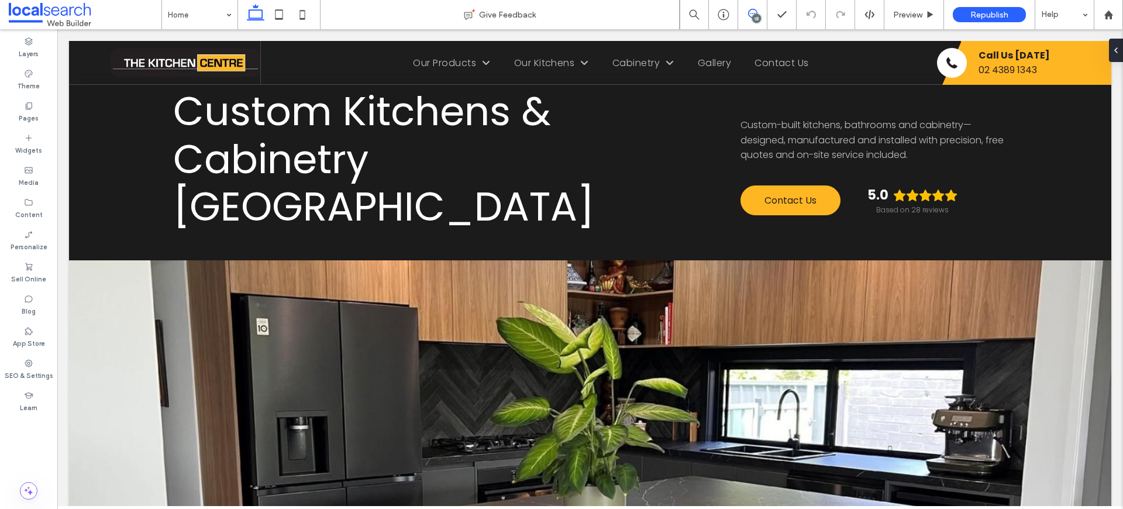
click at [758, 13] on span at bounding box center [752, 13] width 29 height 9
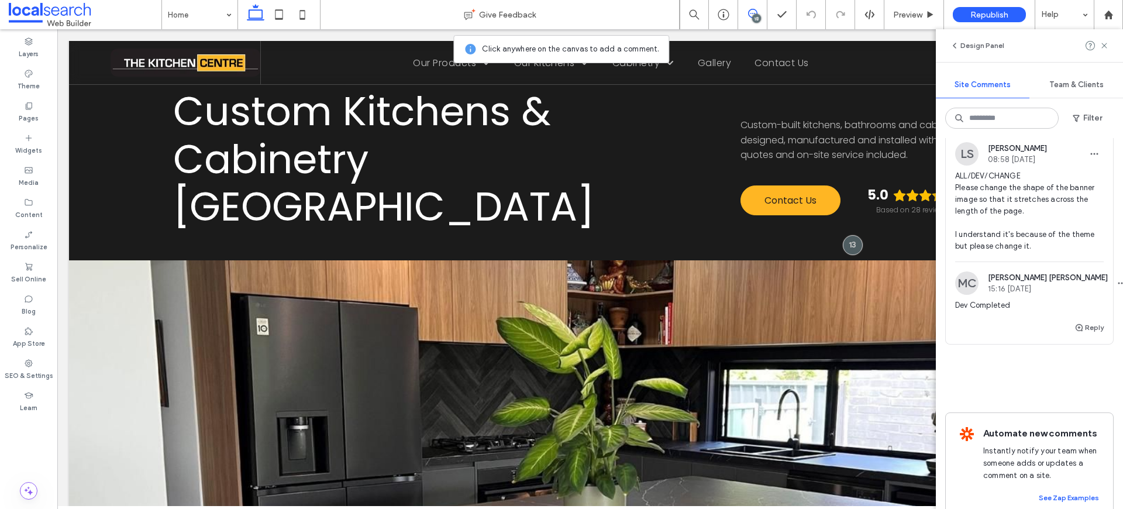
scroll to position [3860, 0]
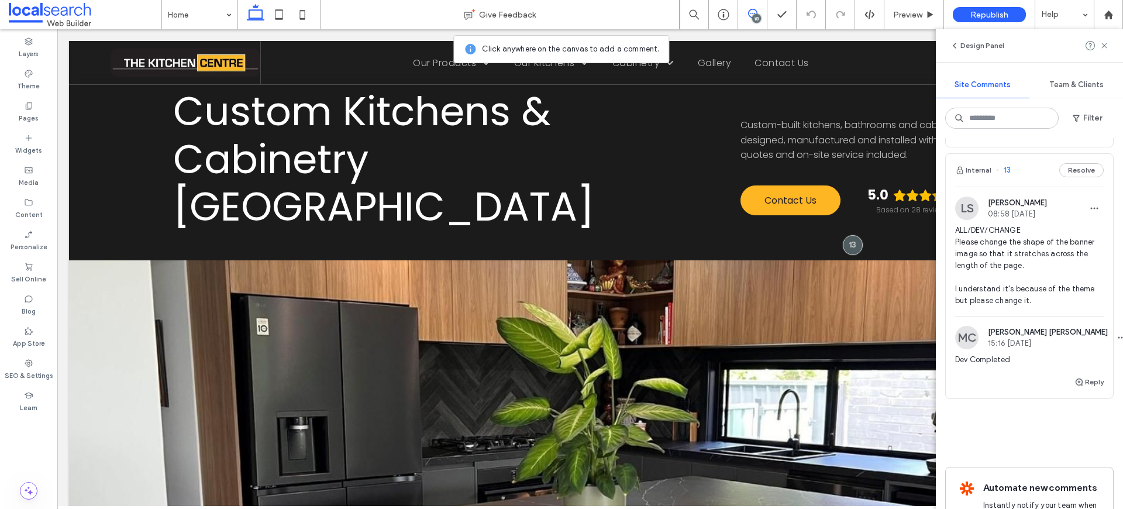
click at [1000, 255] on span "ALL/DEV/CHANGE Please change the shape of the banner image so that it stretches…" at bounding box center [1029, 266] width 149 height 82
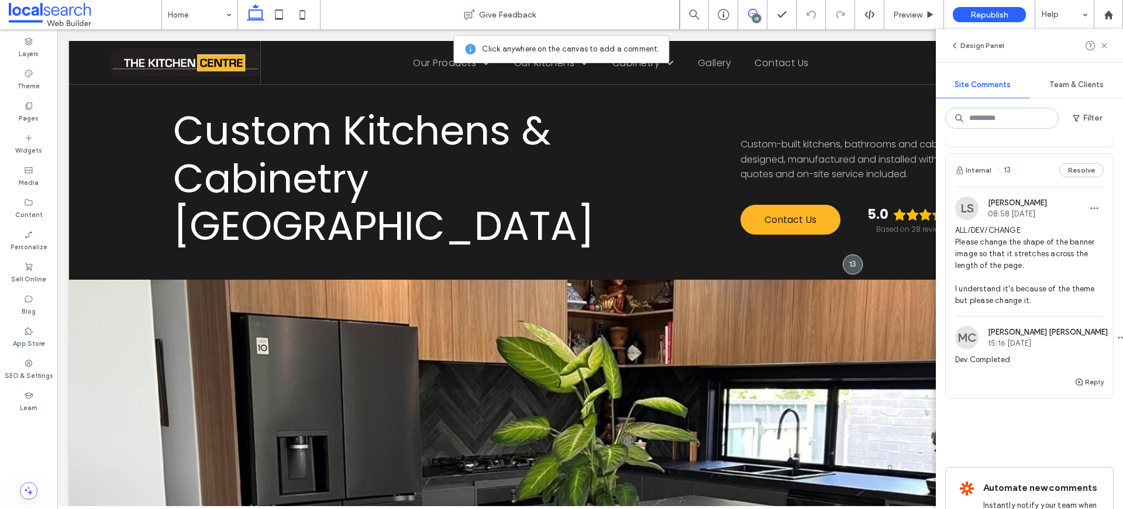
scroll to position [0, 0]
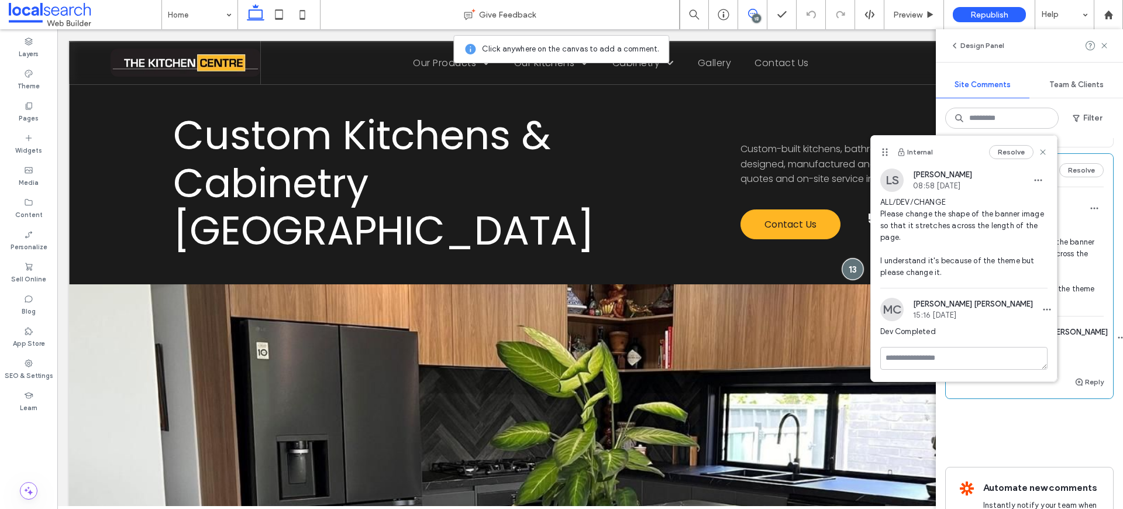
click at [846, 258] on div at bounding box center [853, 269] width 22 height 22
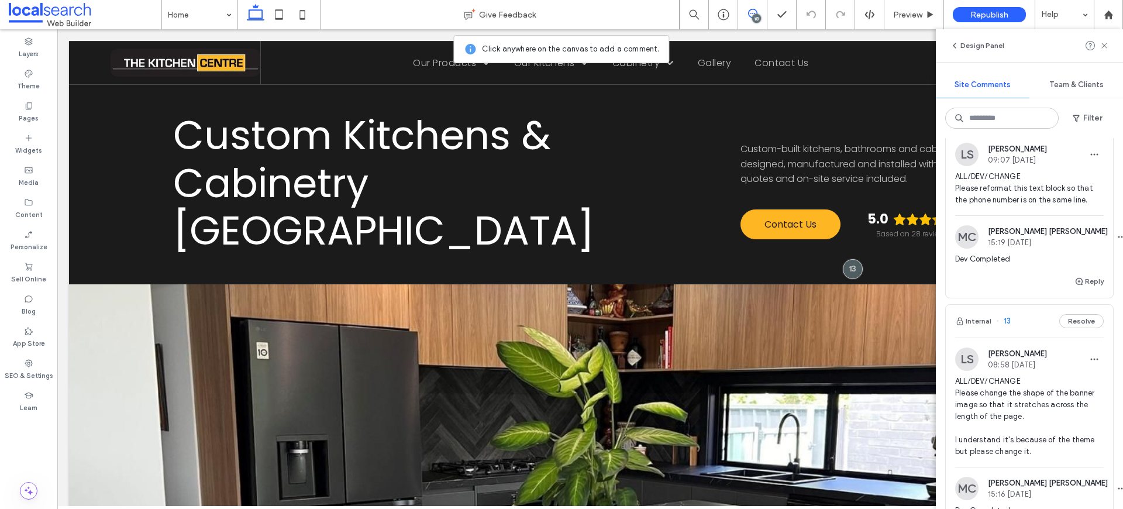
scroll to position [3654, 0]
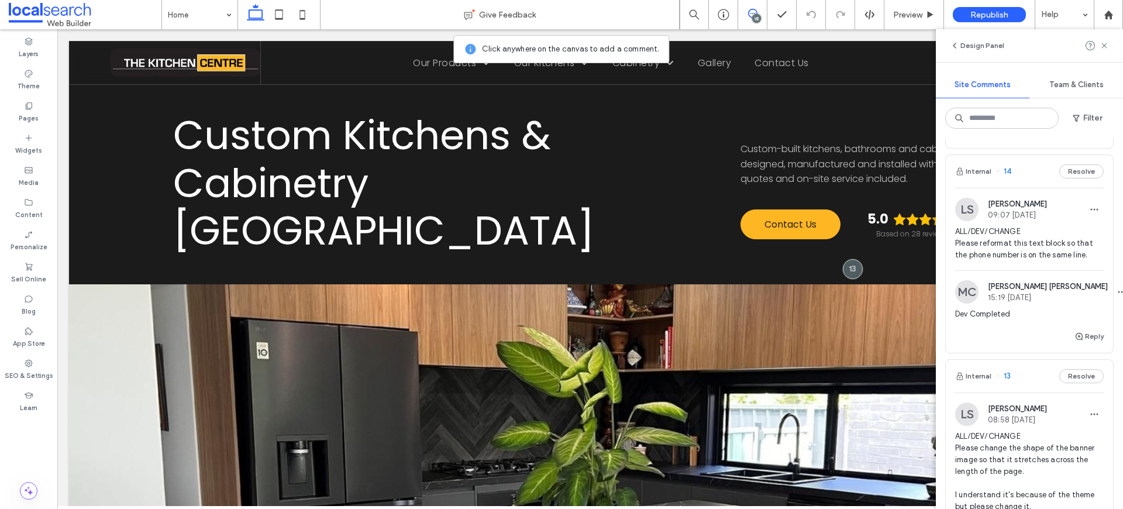
click at [997, 258] on span "ALL/DEV/CHANGE Please reformat this text block so that the phone number is on t…" at bounding box center [1029, 243] width 149 height 35
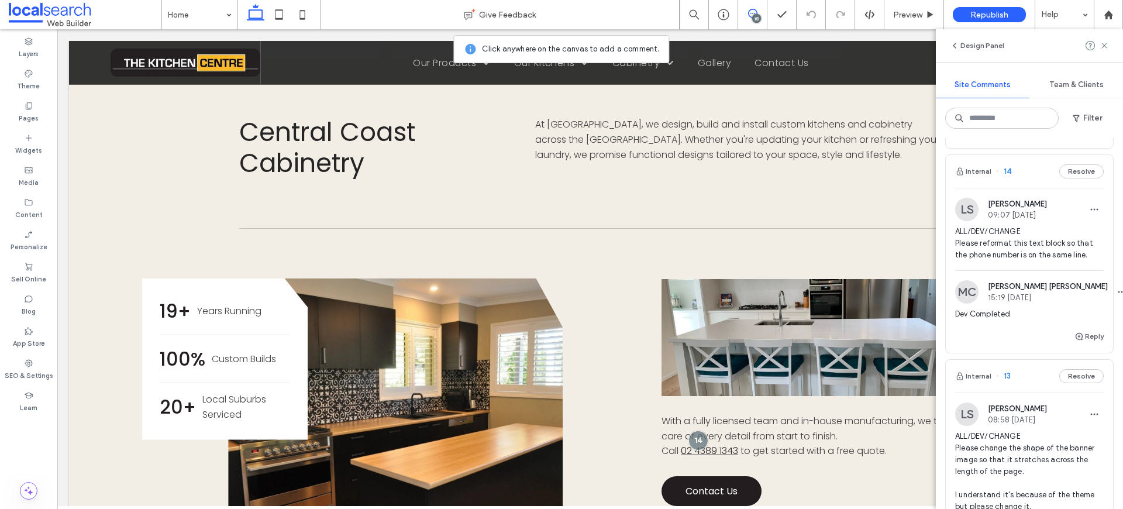
scroll to position [805, 0]
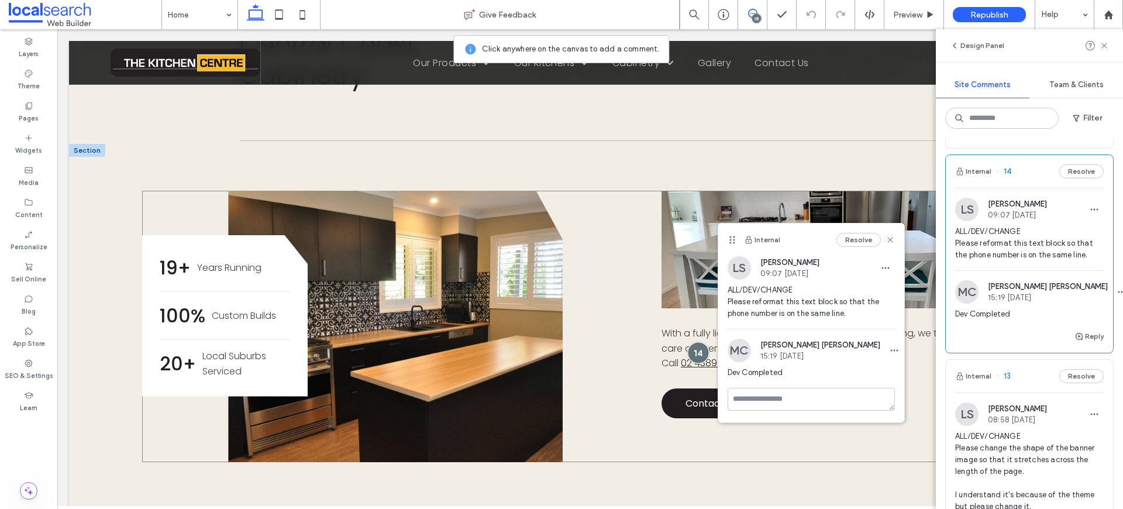
click at [701, 342] on div at bounding box center [698, 353] width 22 height 22
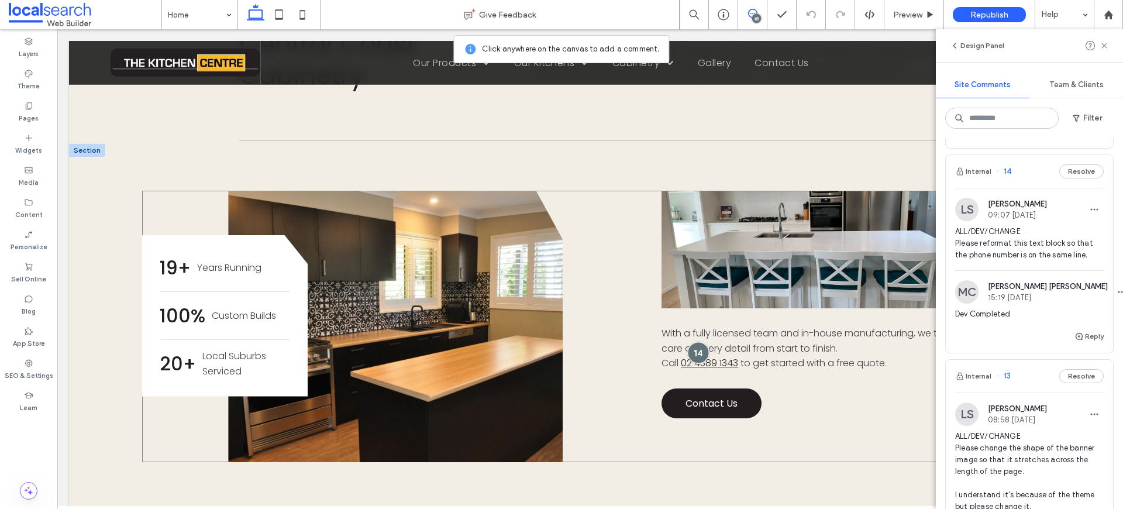
click at [699, 342] on div at bounding box center [698, 353] width 22 height 22
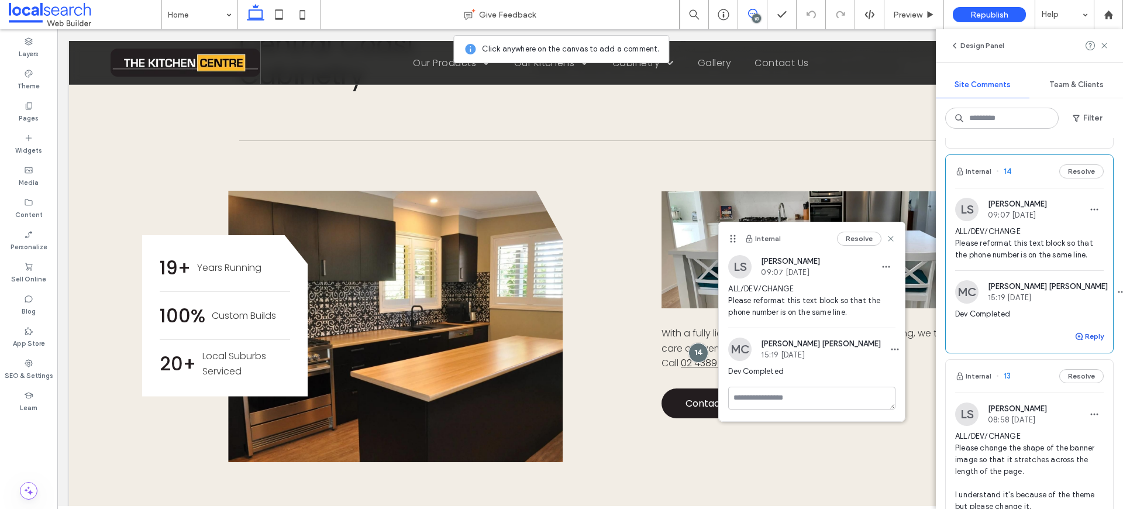
click at [1077, 343] on button "Reply" at bounding box center [1088, 336] width 29 height 14
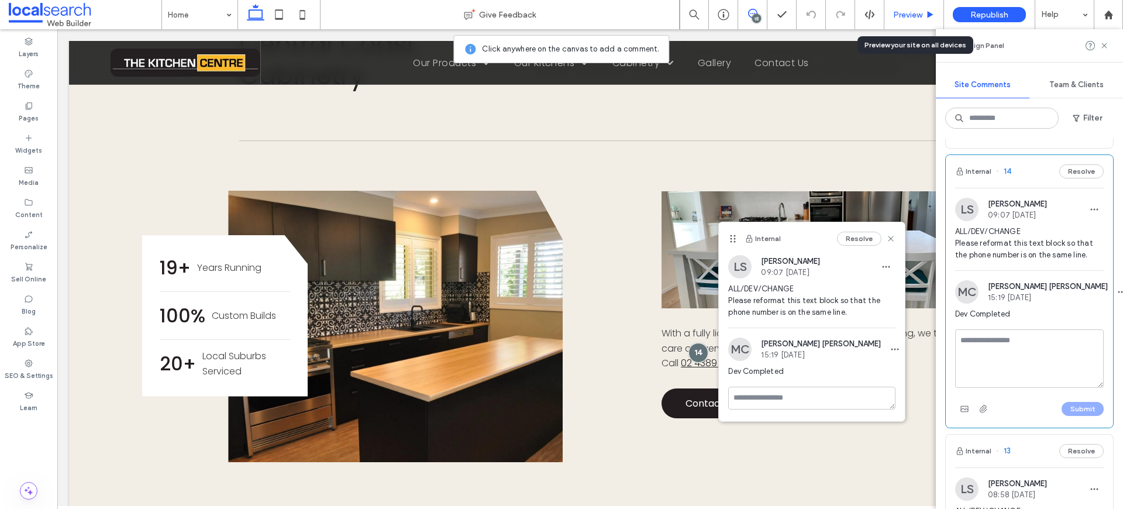
click at [919, 13] on span "Preview" at bounding box center [907, 15] width 29 height 10
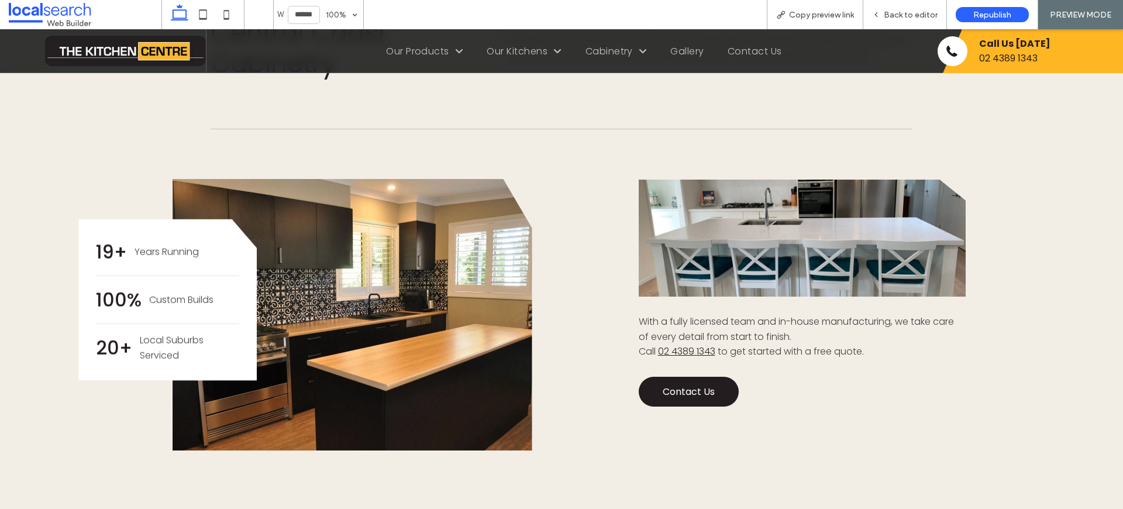
click at [919, 13] on span "Back to editor" at bounding box center [911, 15] width 54 height 10
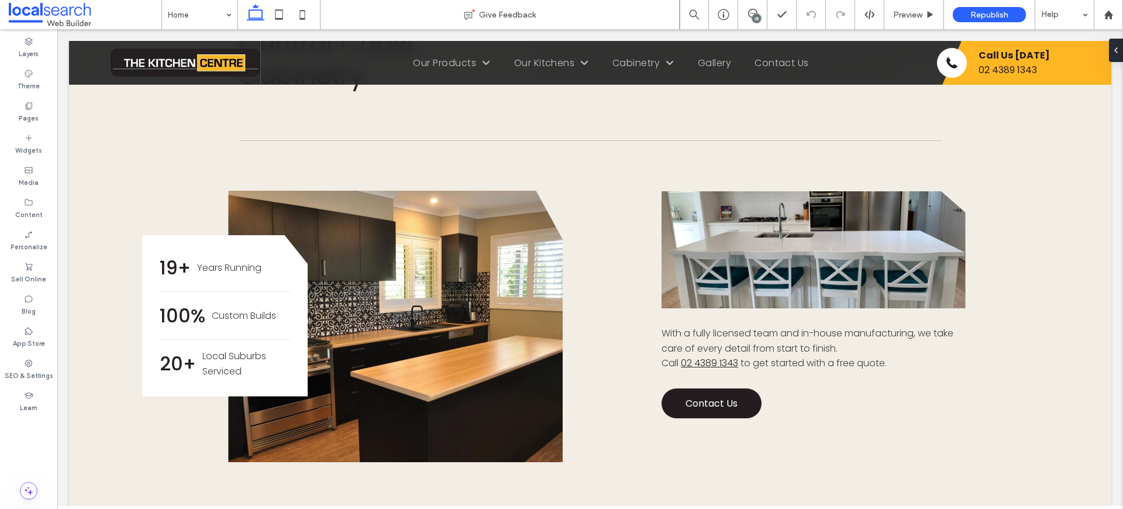
click at [755, 16] on div "18" at bounding box center [756, 18] width 9 height 9
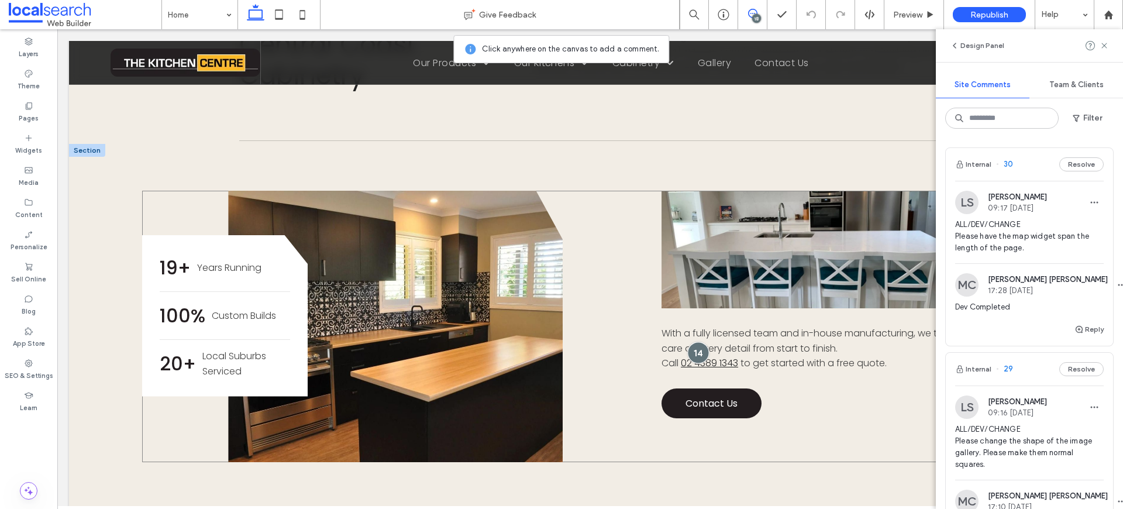
click at [690, 342] on div at bounding box center [698, 353] width 22 height 22
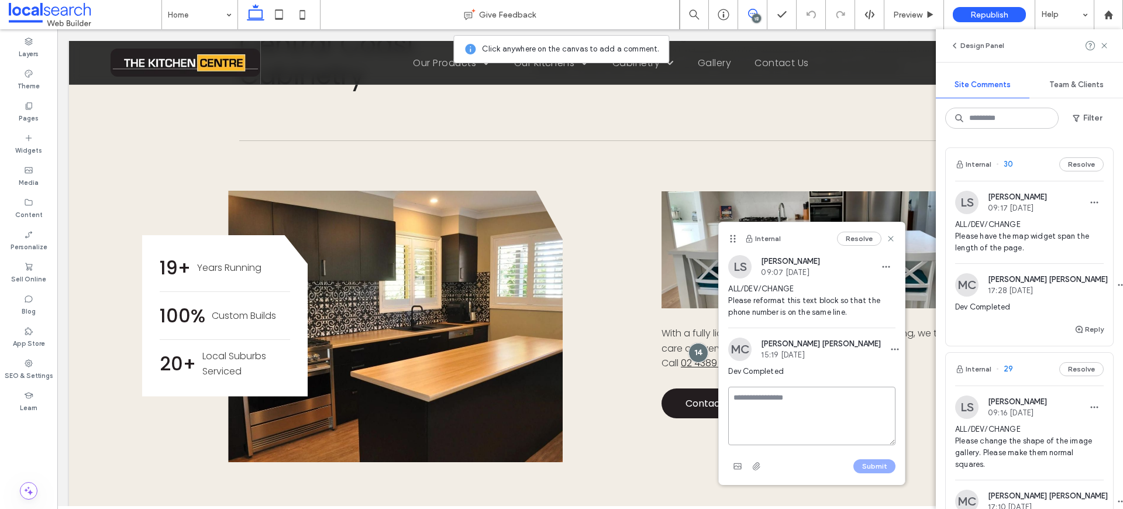
click at [760, 404] on textarea at bounding box center [811, 416] width 167 height 58
type textarea "**********"
click at [868, 466] on button "Submit" at bounding box center [874, 466] width 42 height 14
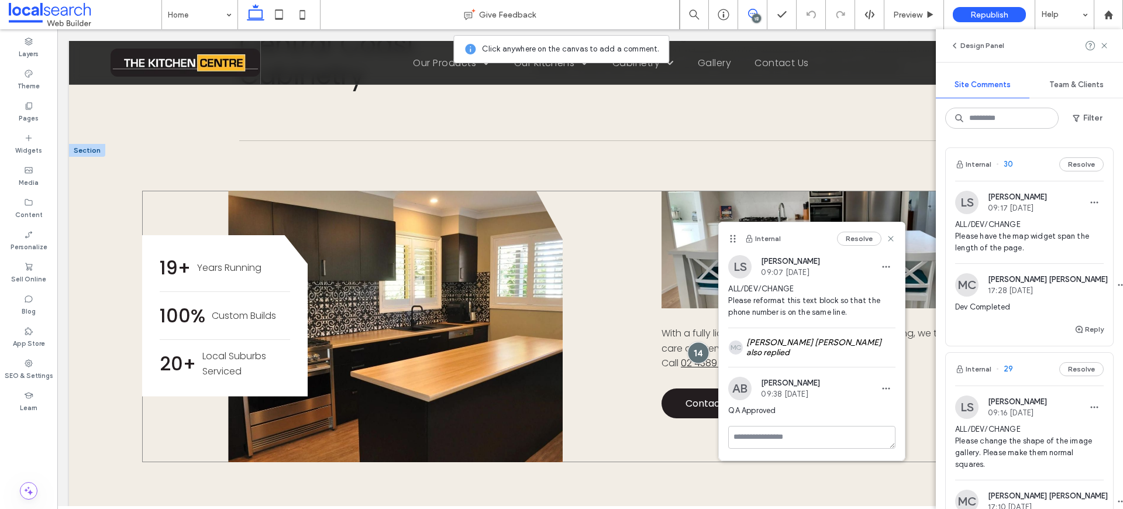
click at [694, 342] on div at bounding box center [698, 353] width 22 height 22
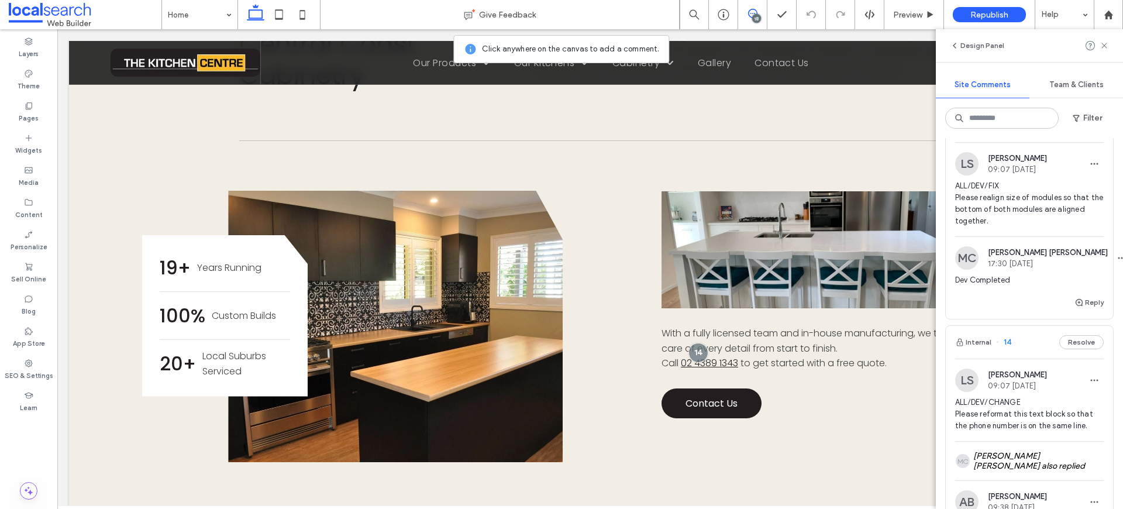
scroll to position [3477, 0]
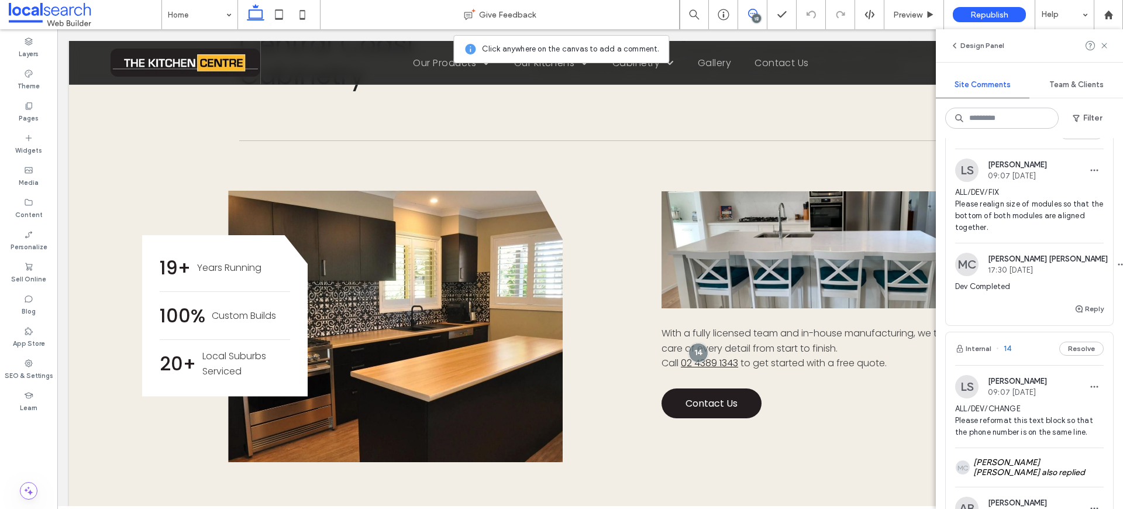
click at [1019, 230] on span "ALL/DEV/FIX Please realign size of modules so that the bottom of both modules a…" at bounding box center [1029, 210] width 149 height 47
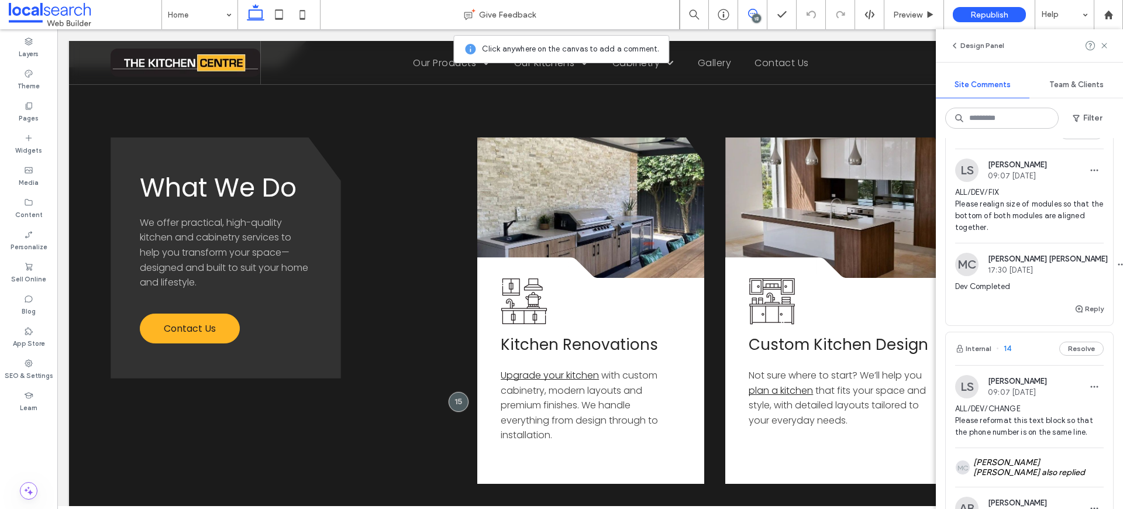
scroll to position [1349, 0]
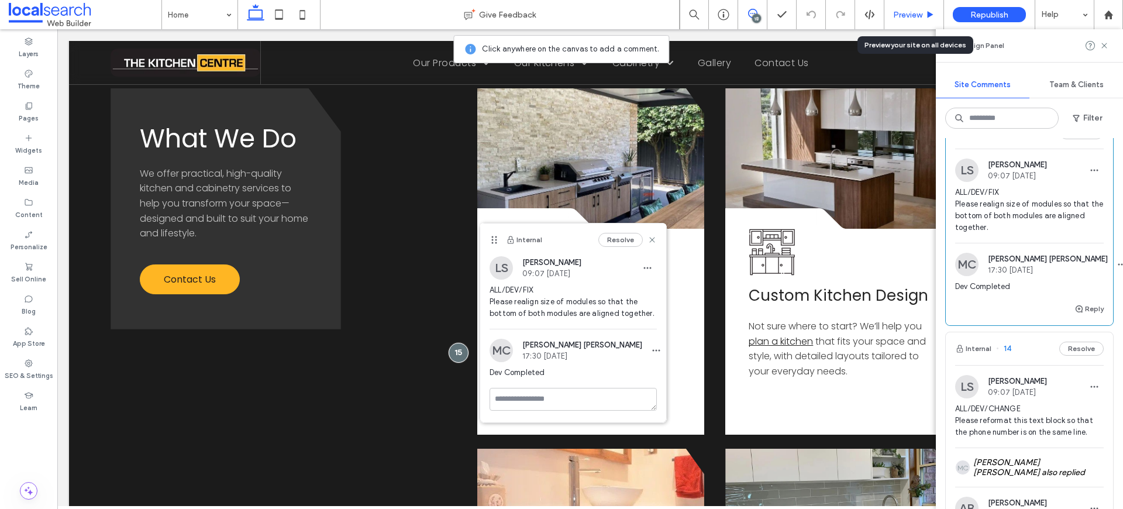
click at [916, 12] on span "Preview" at bounding box center [907, 15] width 29 height 10
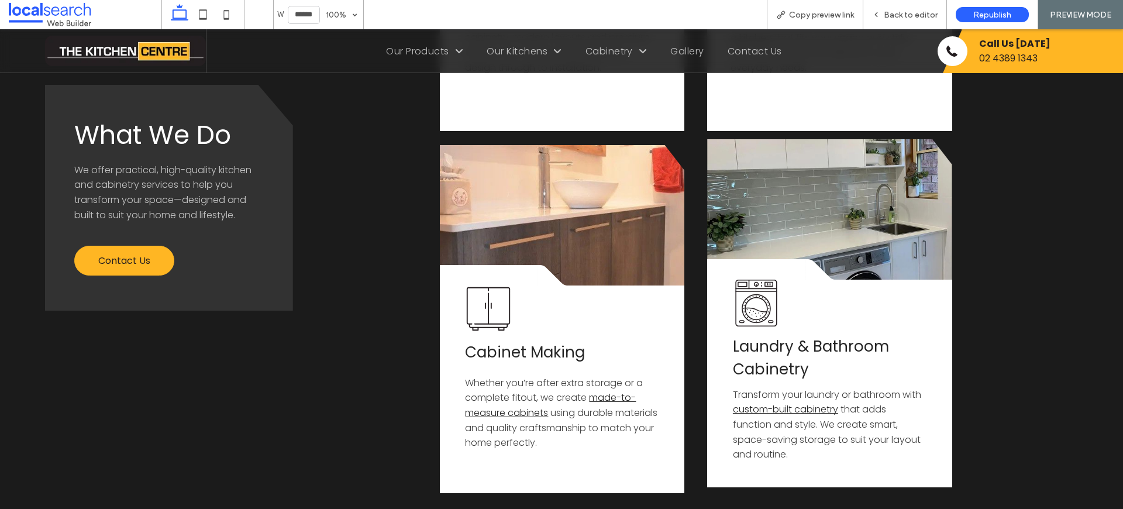
scroll to position [1640, 0]
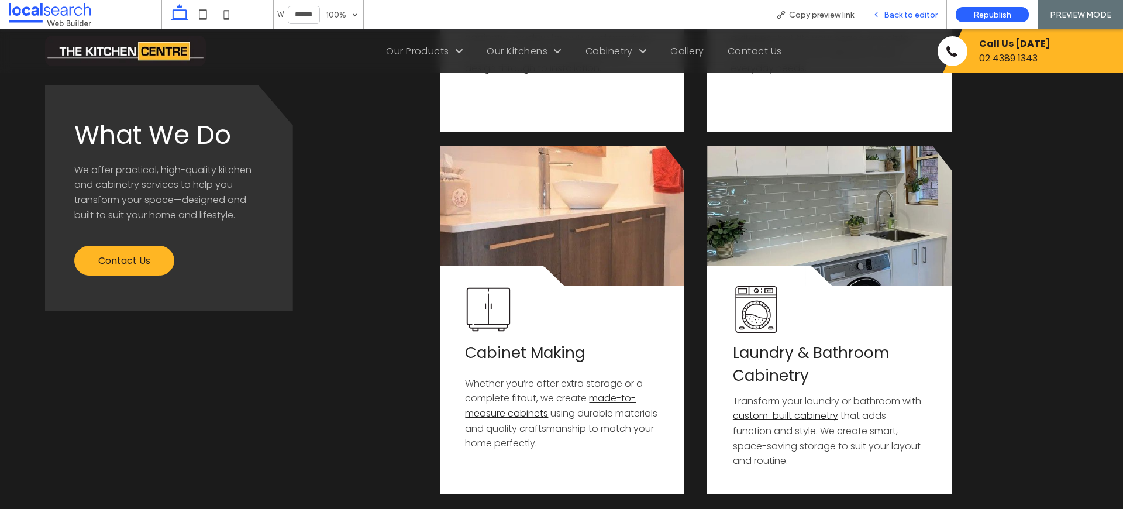
click at [914, 15] on span "Back to editor" at bounding box center [911, 15] width 54 height 10
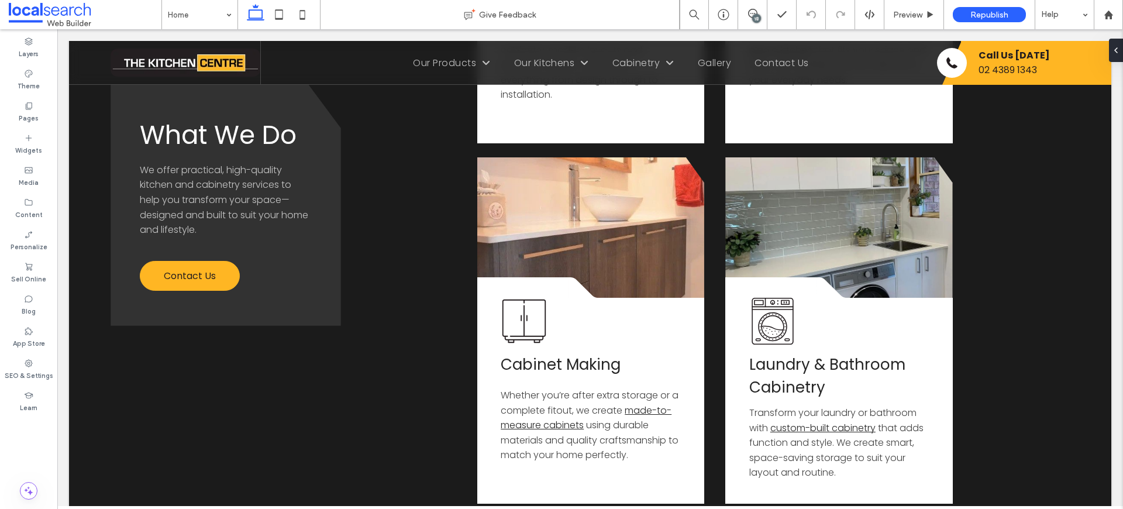
click at [753, 18] on div "18" at bounding box center [756, 18] width 9 height 9
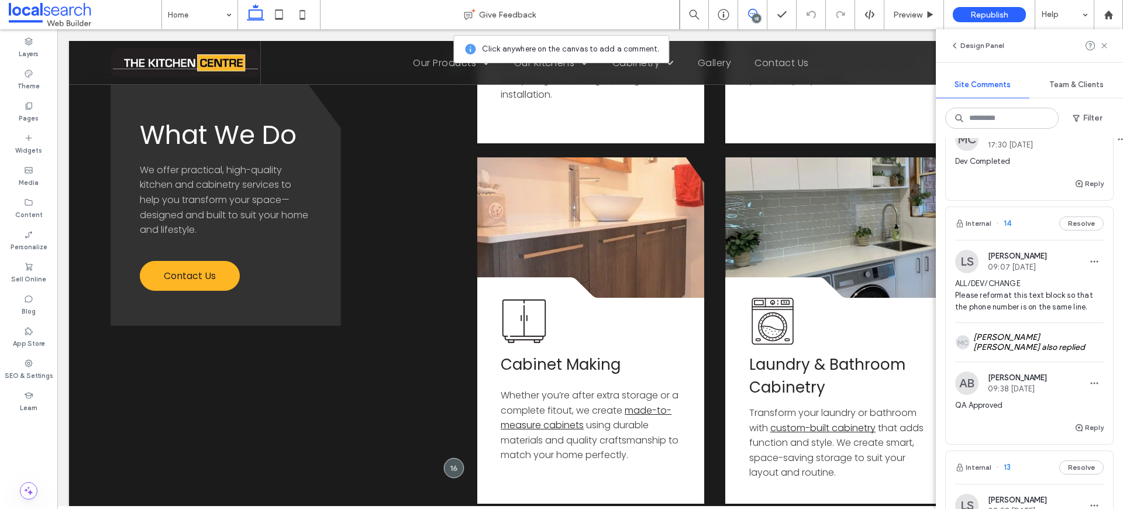
scroll to position [3504, 0]
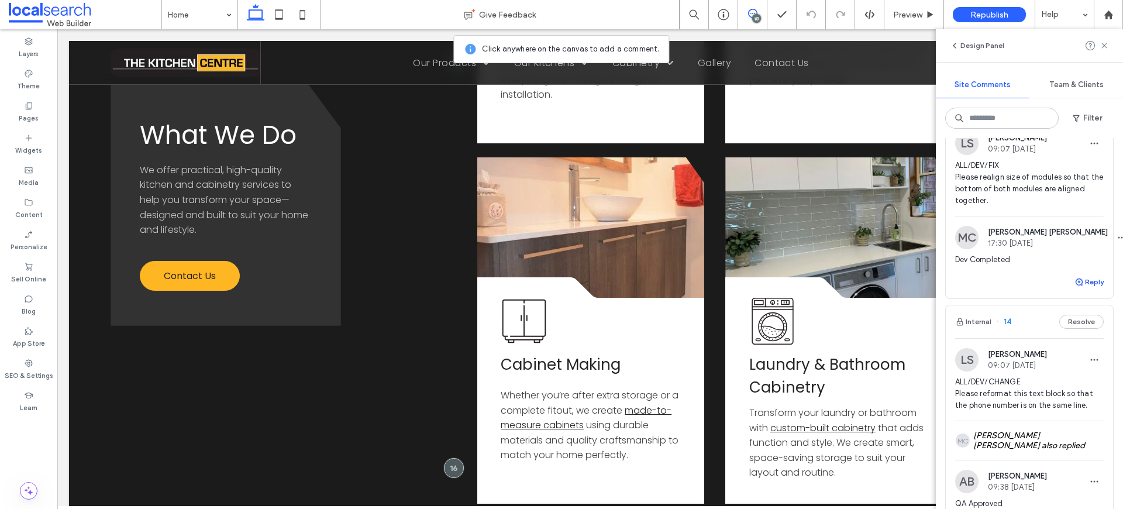
click at [1090, 289] on button "Reply" at bounding box center [1088, 282] width 29 height 14
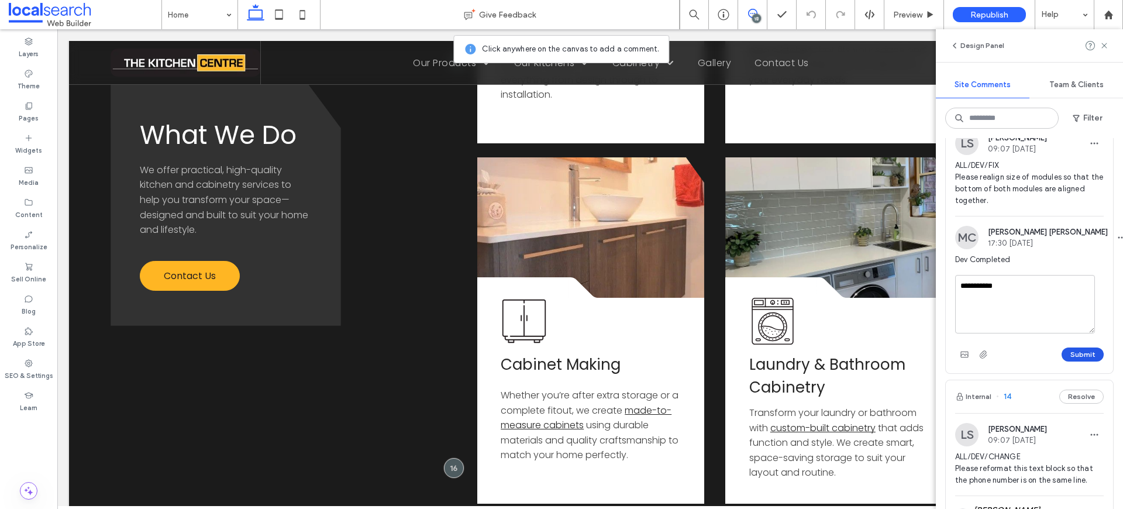
type textarea "**********"
click at [1062, 359] on button "Submit" at bounding box center [1083, 354] width 42 height 14
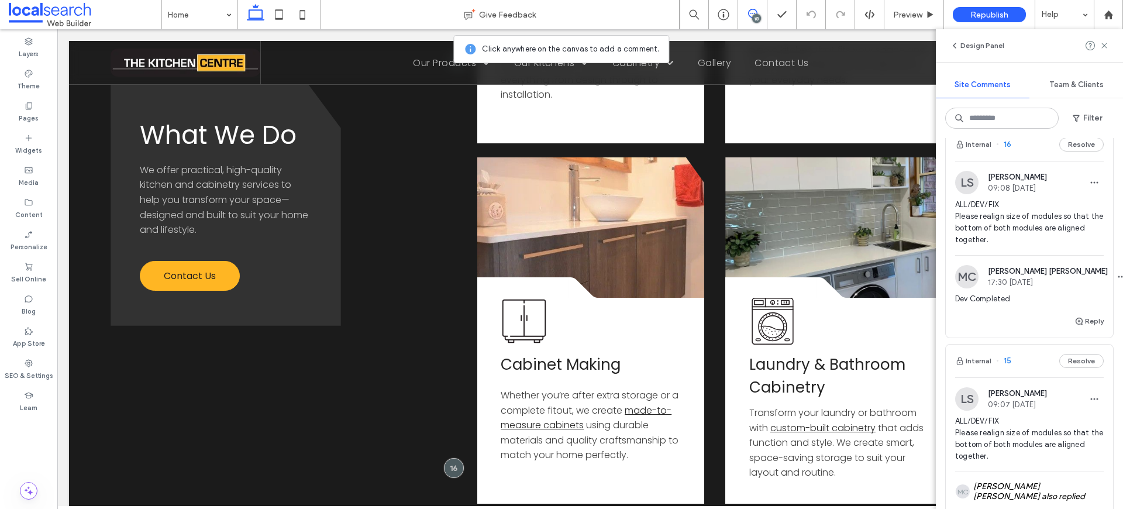
scroll to position [3242, 0]
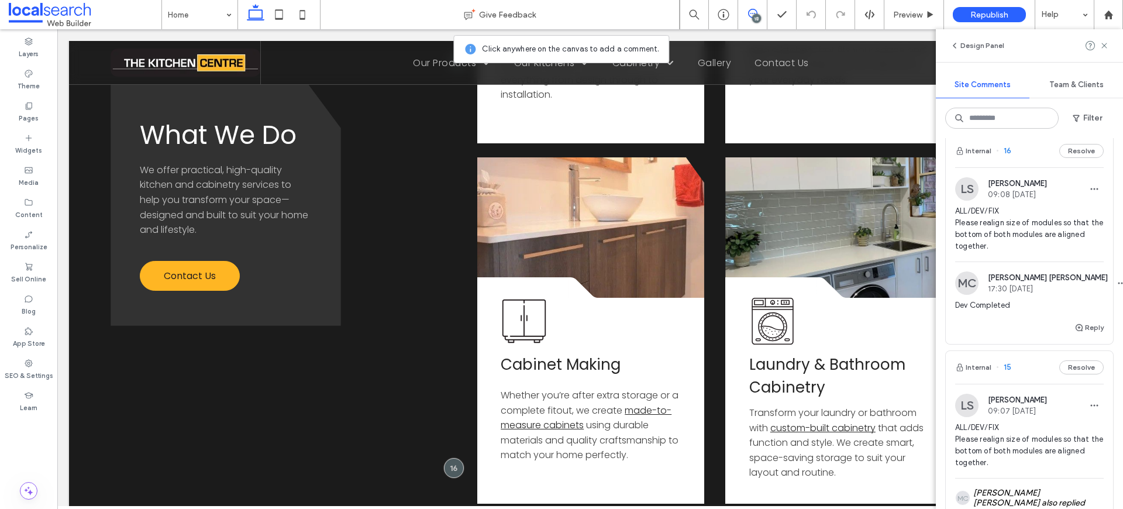
click at [994, 247] on span "ALL/DEV/FIX Please realign size of modules so that the bottom of both modules a…" at bounding box center [1029, 228] width 149 height 47
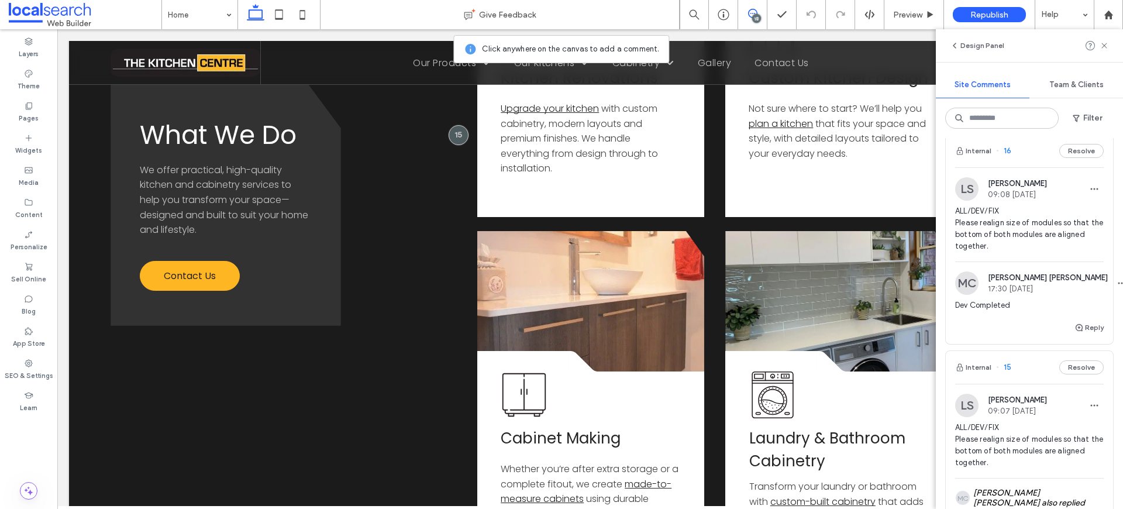
scroll to position [1349, 0]
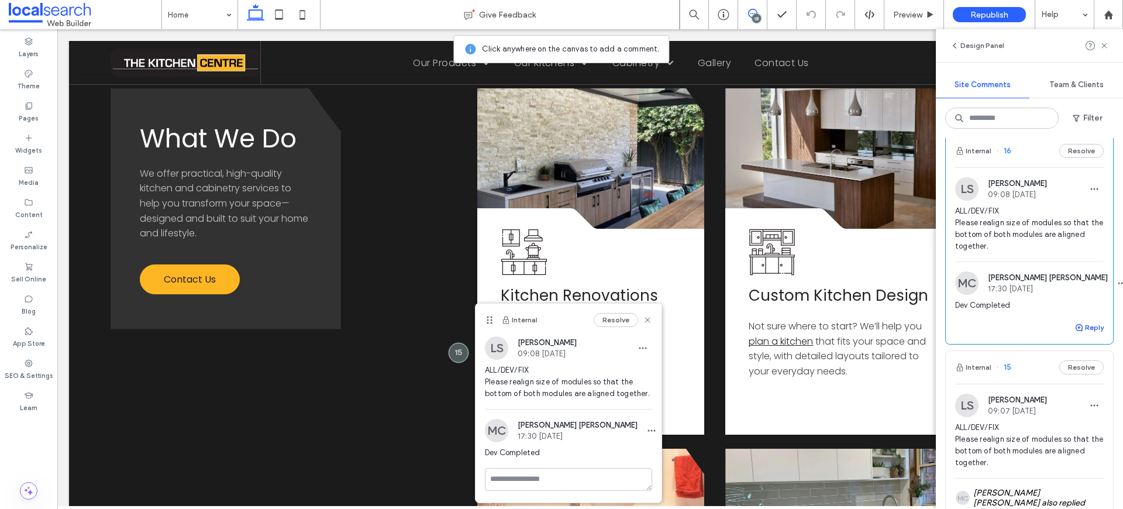
click at [1076, 331] on use "button" at bounding box center [1079, 327] width 7 height 7
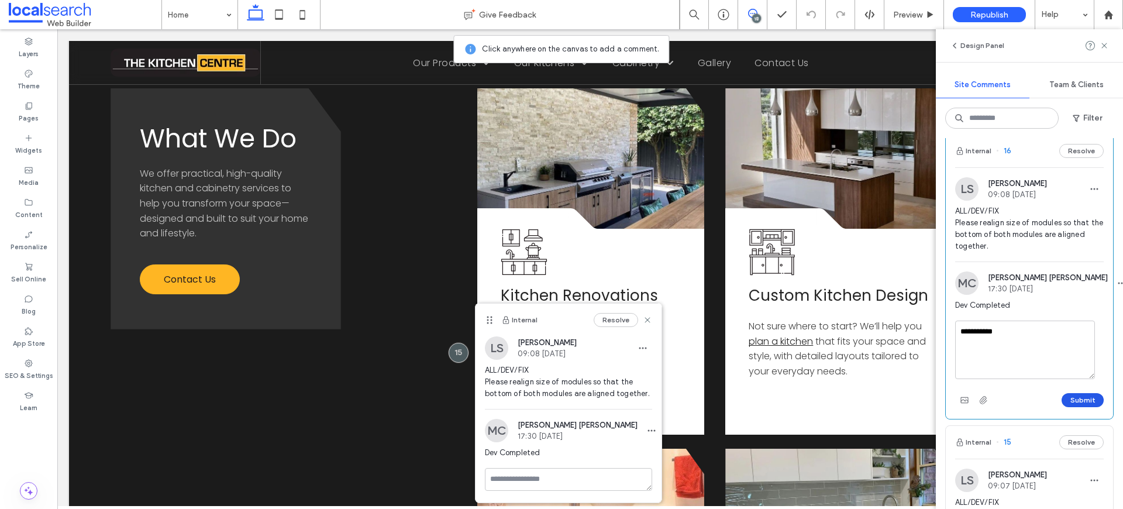
type textarea "**********"
click at [1071, 407] on button "Submit" at bounding box center [1083, 400] width 42 height 14
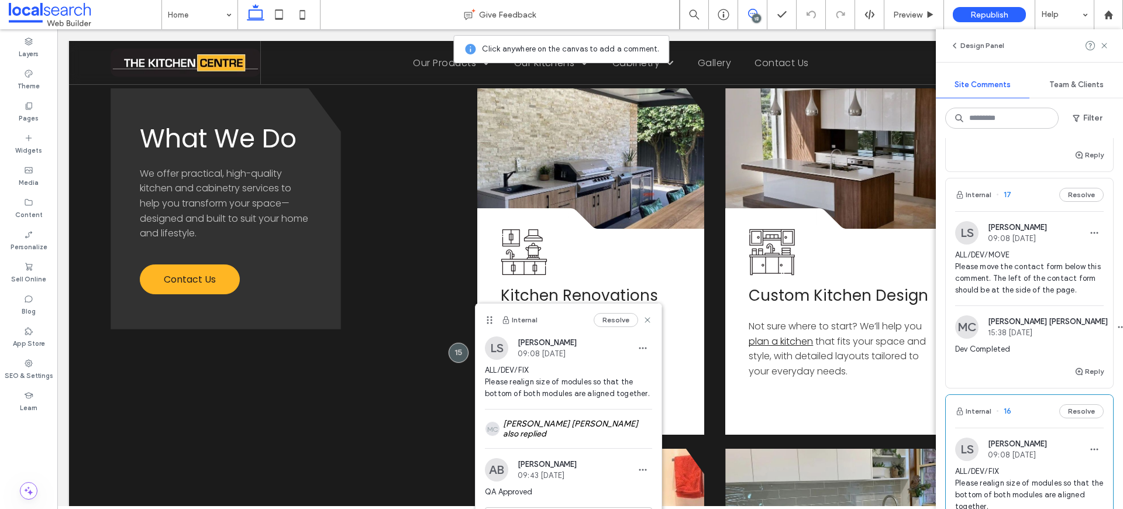
scroll to position [2979, 0]
click at [1014, 298] on span "ALL/DEV/MOVE Please move the contact form below this comment. The left of the c…" at bounding box center [1029, 274] width 149 height 47
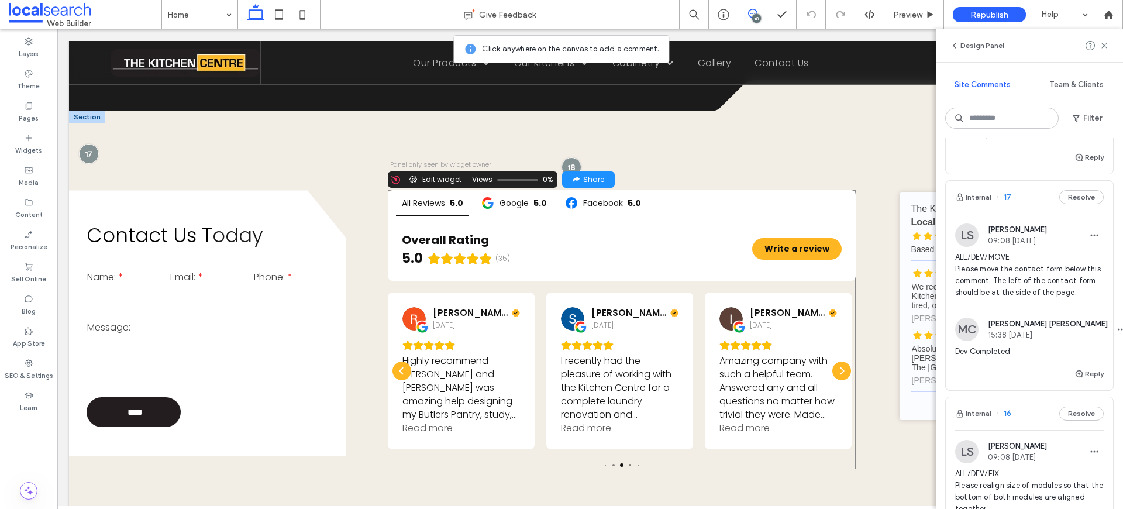
scroll to position [2131, 0]
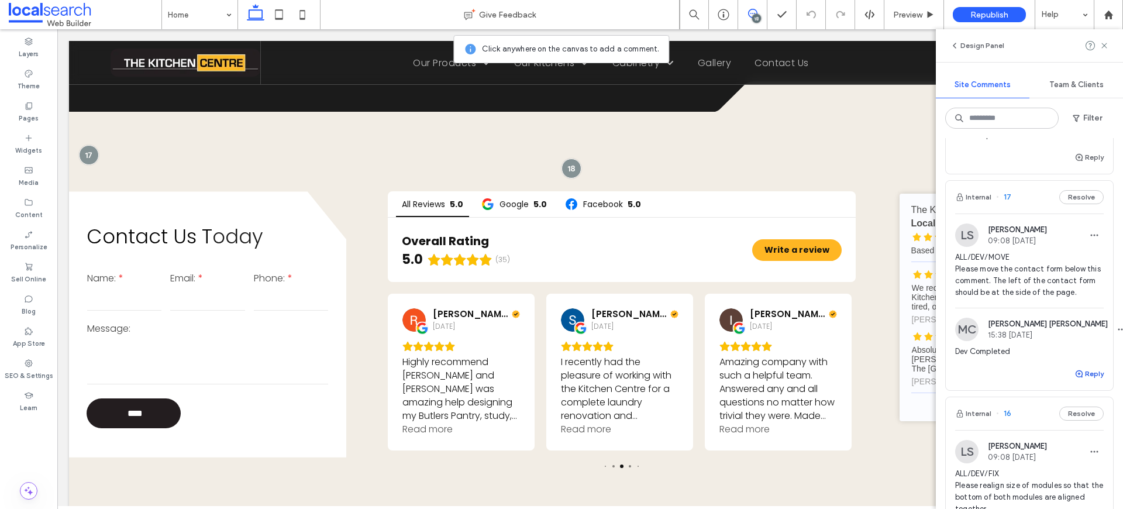
click at [1081, 381] on button "Reply" at bounding box center [1088, 374] width 29 height 14
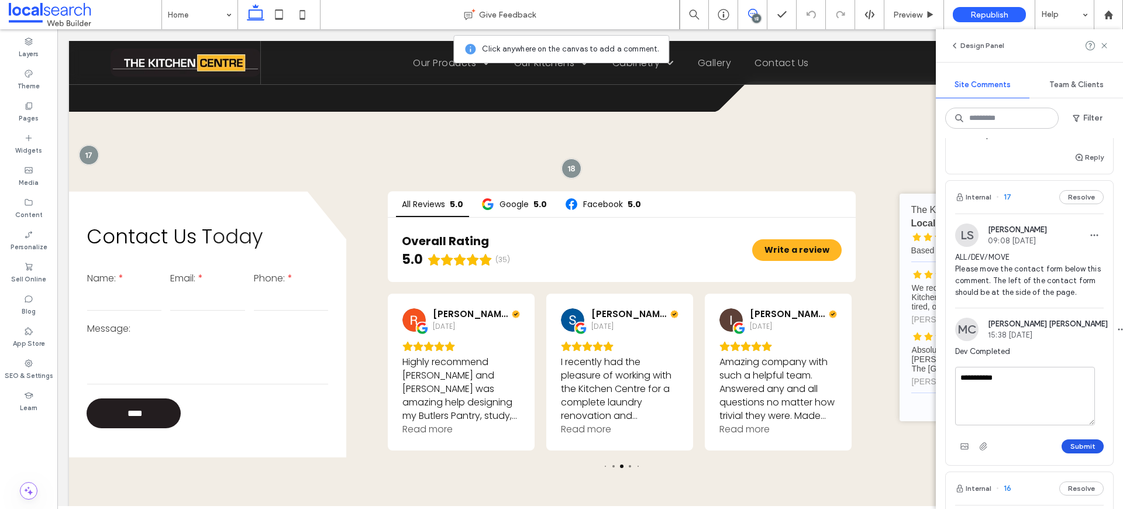
type textarea "**********"
click at [1088, 453] on button "Submit" at bounding box center [1083, 446] width 42 height 14
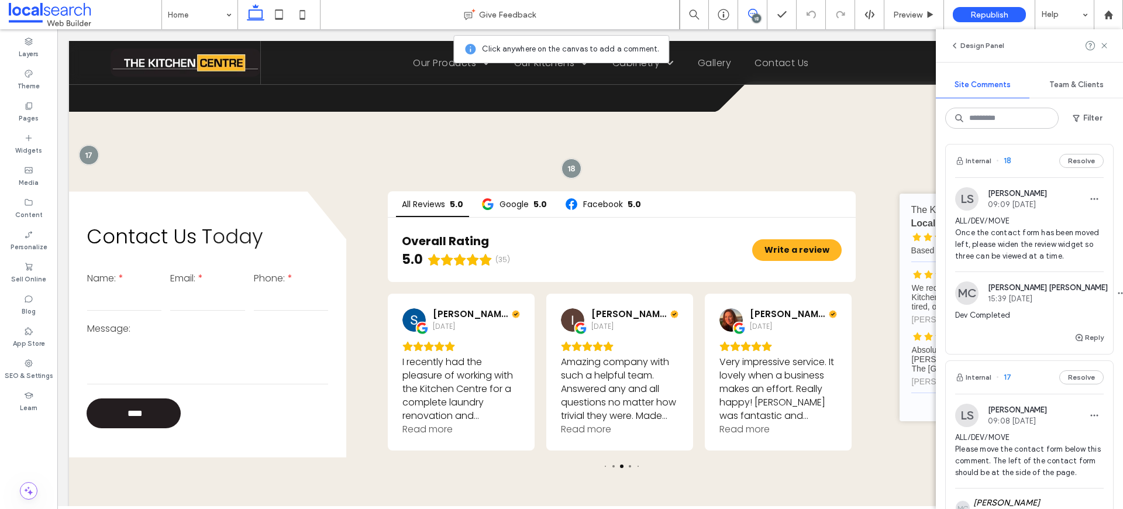
scroll to position [2779, 0]
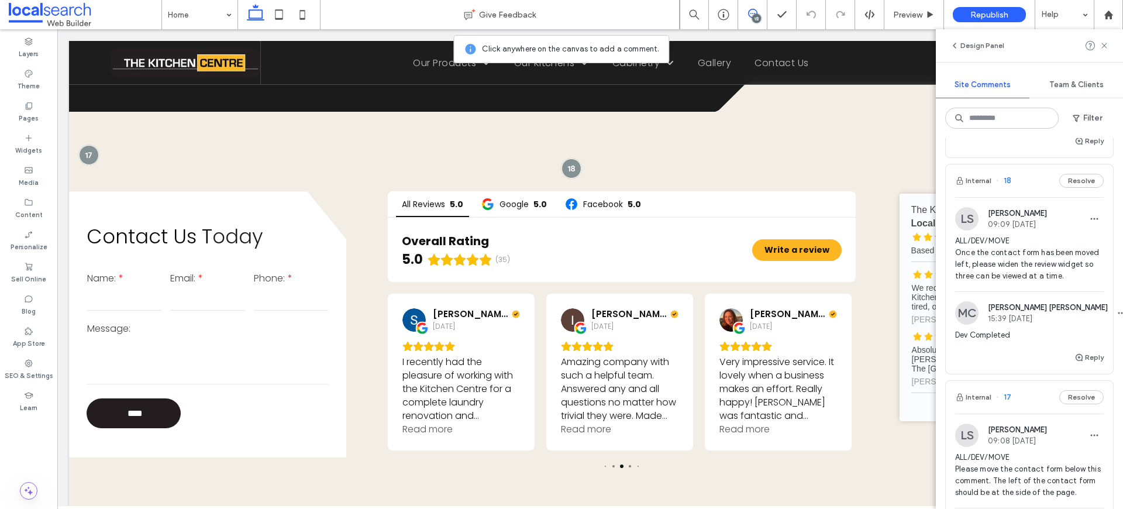
click at [1012, 259] on span "ALL/DEV/MOVE Once the contact form has been moved left, please widen the review…" at bounding box center [1029, 258] width 149 height 47
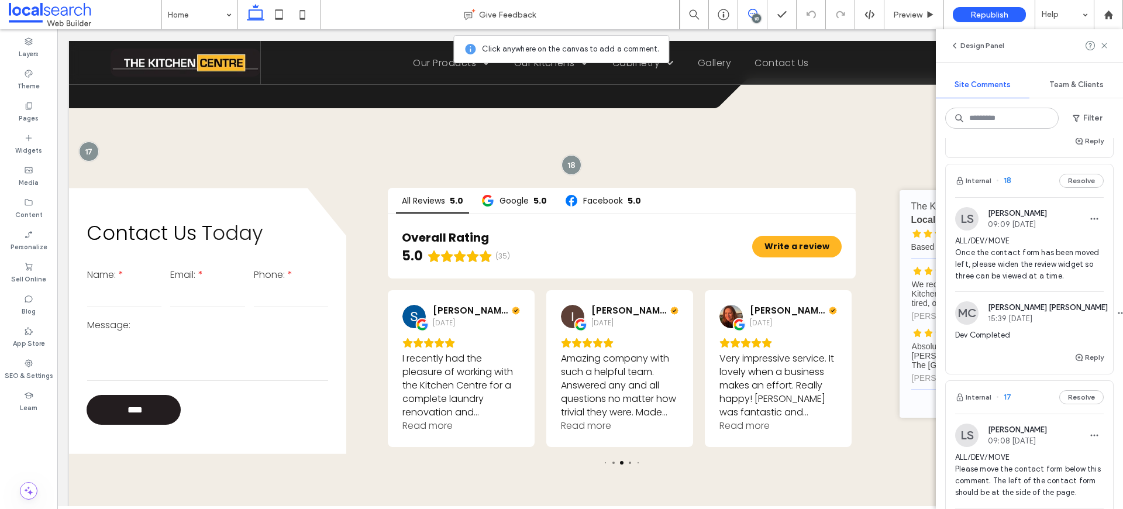
scroll to position [2135, 0]
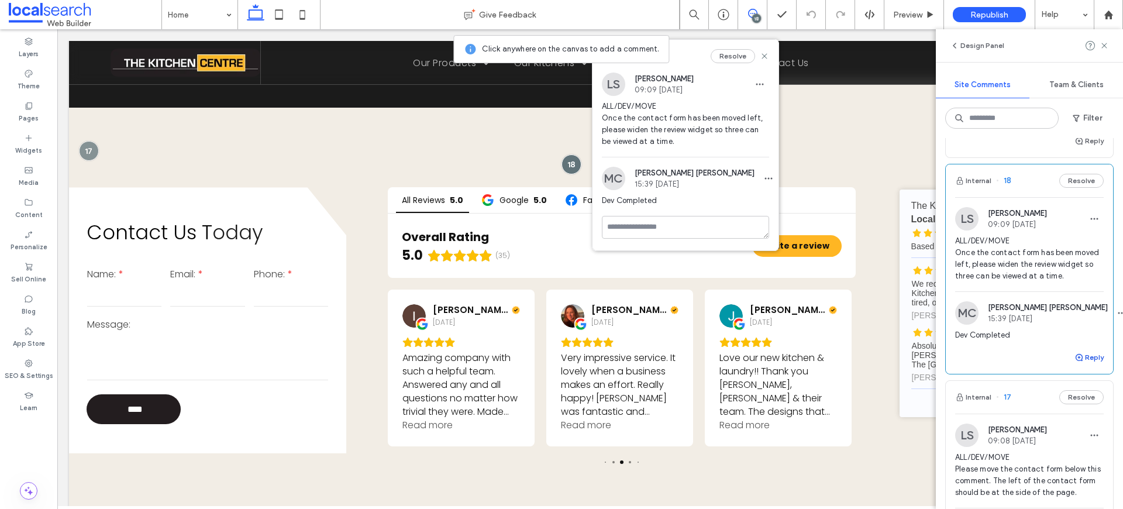
click at [1083, 364] on button "Reply" at bounding box center [1088, 357] width 29 height 14
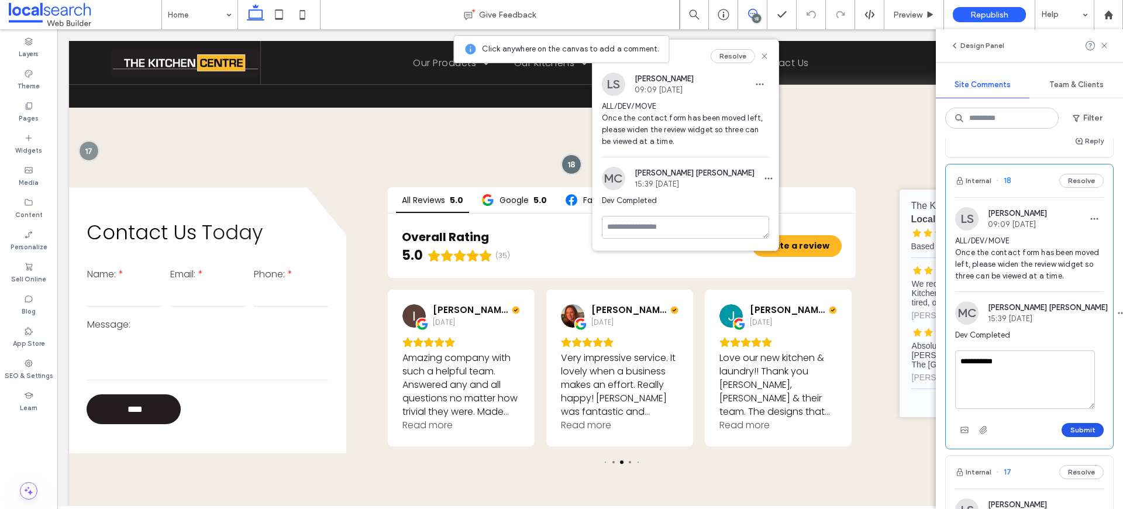
type textarea "**********"
click at [1080, 437] on button "Submit" at bounding box center [1083, 430] width 42 height 14
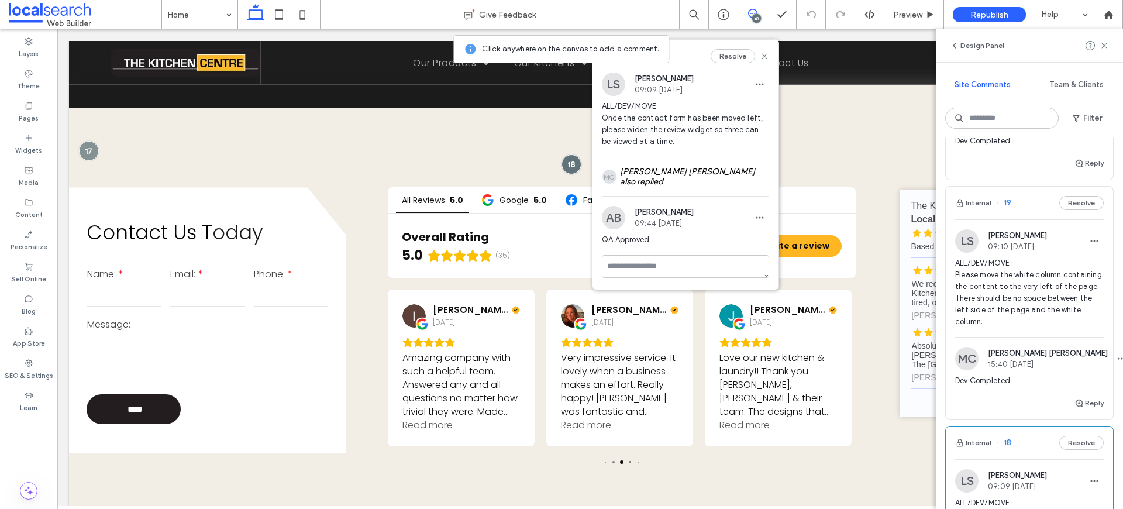
scroll to position [2500, 0]
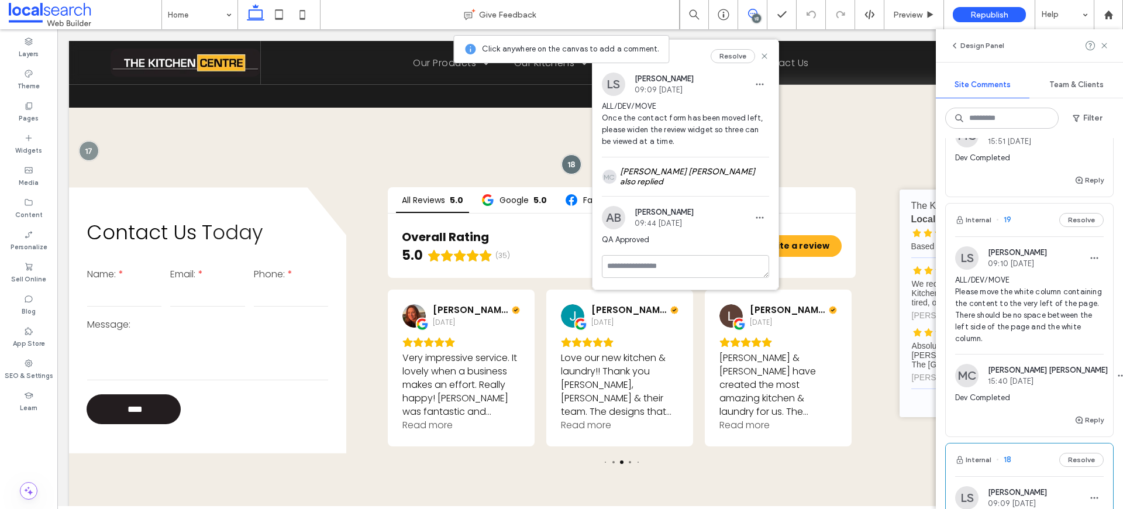
click at [1031, 307] on span "ALL/DEV/MOVE Please move the white column containing the content to the very le…" at bounding box center [1029, 309] width 149 height 70
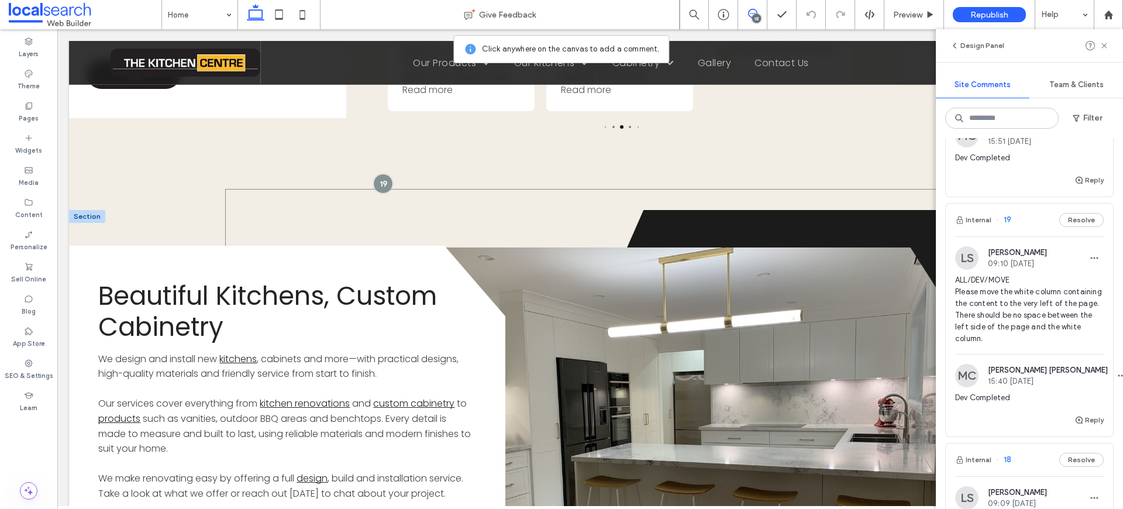
scroll to position [2689, 0]
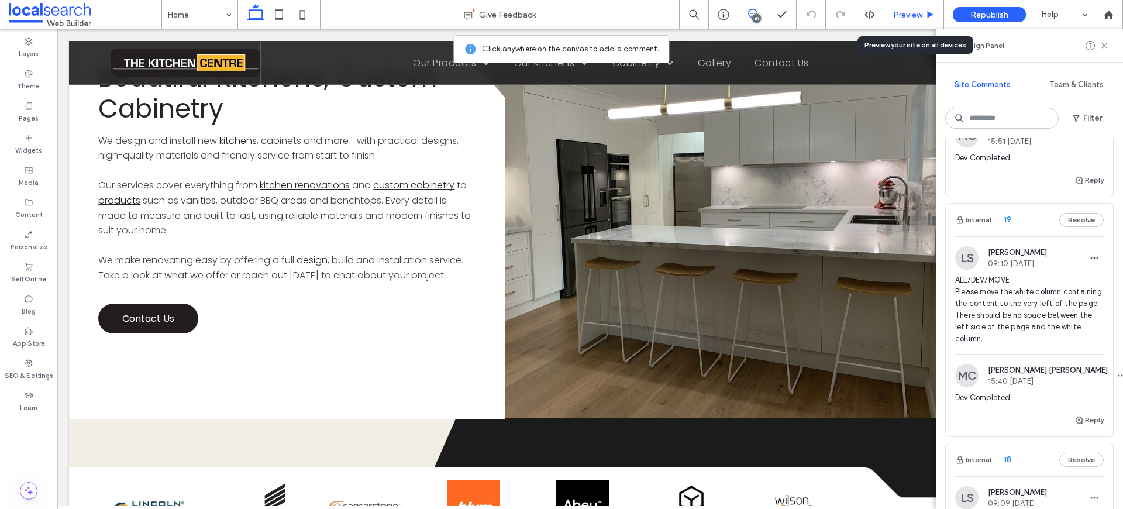
click at [918, 19] on span "Preview" at bounding box center [907, 15] width 29 height 10
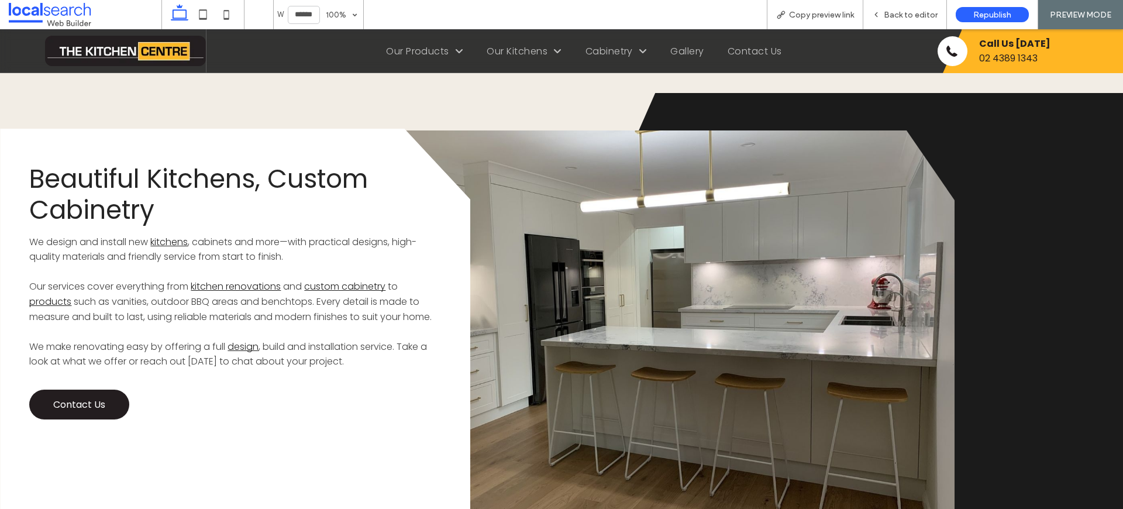
scroll to position [2381, 0]
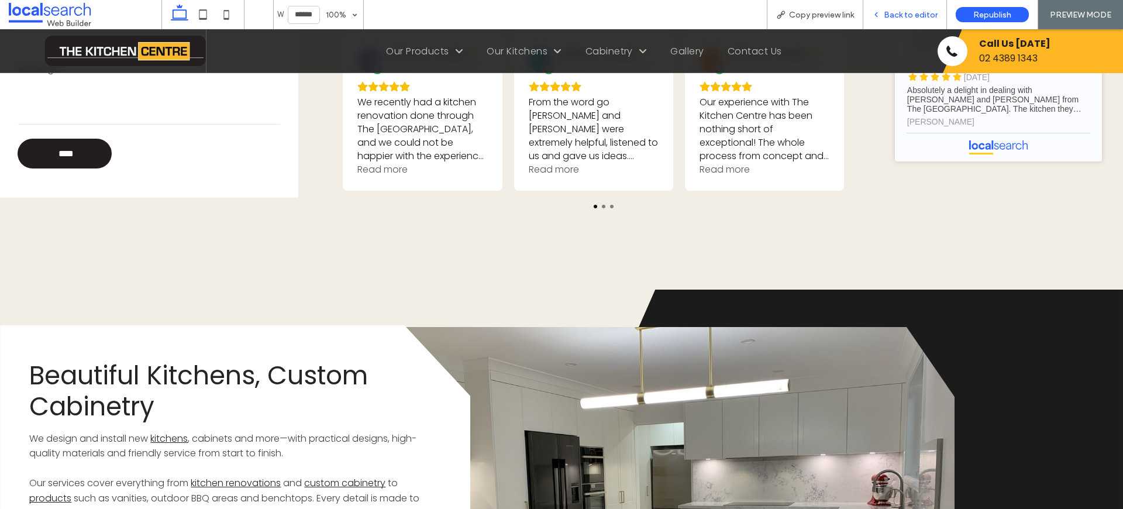
click at [920, 10] on span "Back to editor" at bounding box center [911, 15] width 54 height 10
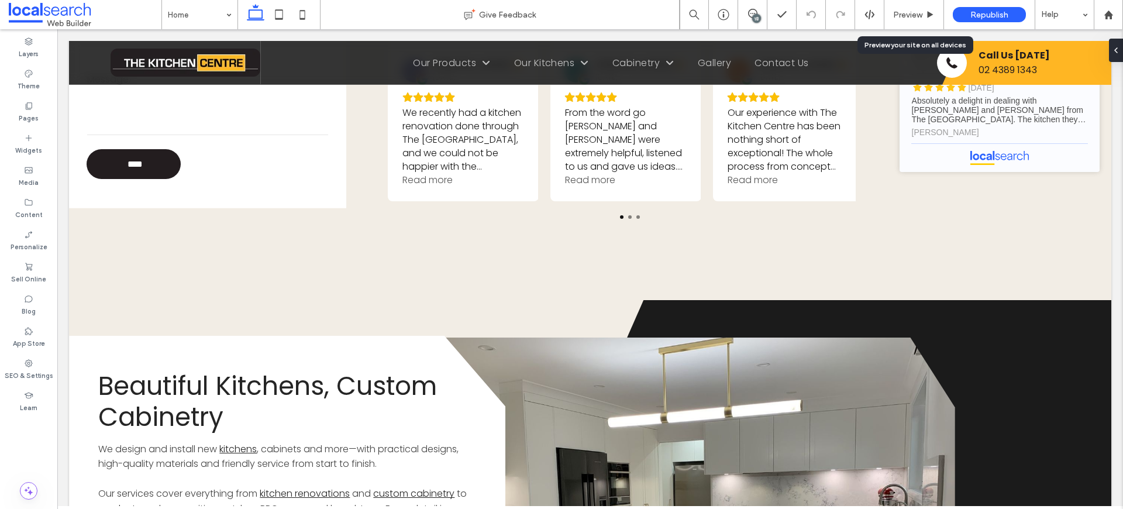
scroll to position [2380, 0]
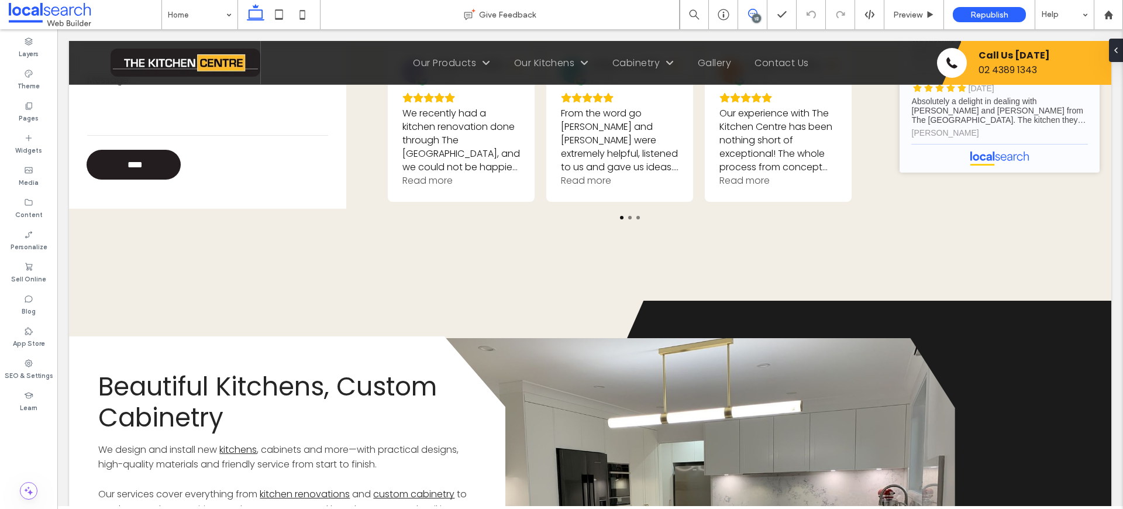
click at [754, 13] on icon at bounding box center [752, 13] width 9 height 9
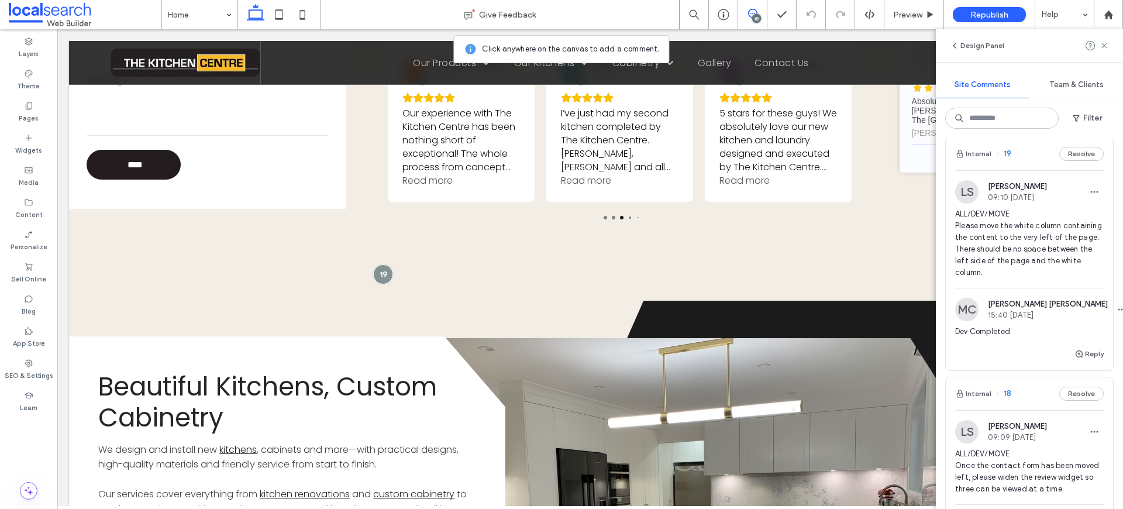
scroll to position [2584, 0]
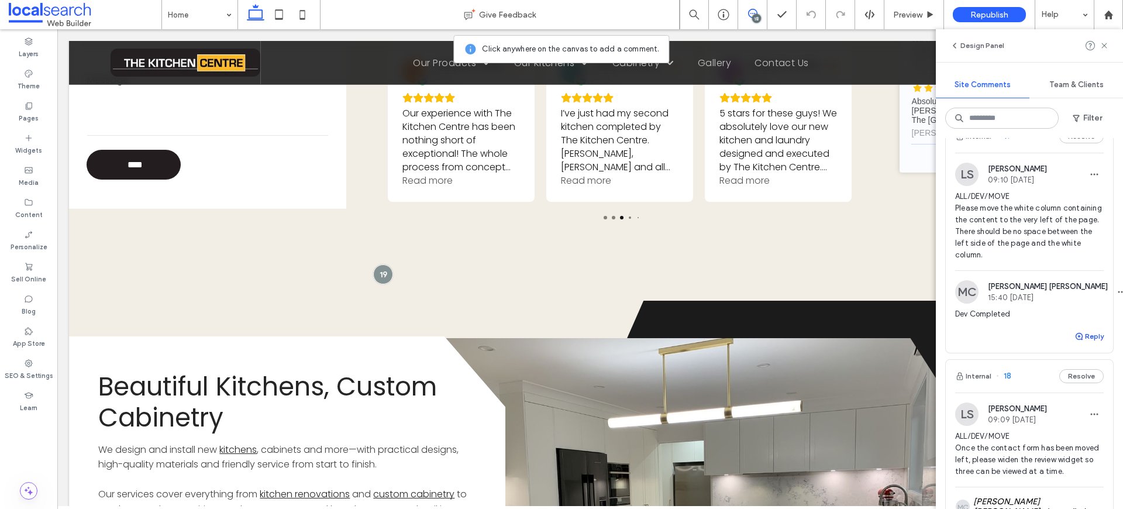
click at [1077, 331] on button "Reply" at bounding box center [1088, 336] width 29 height 14
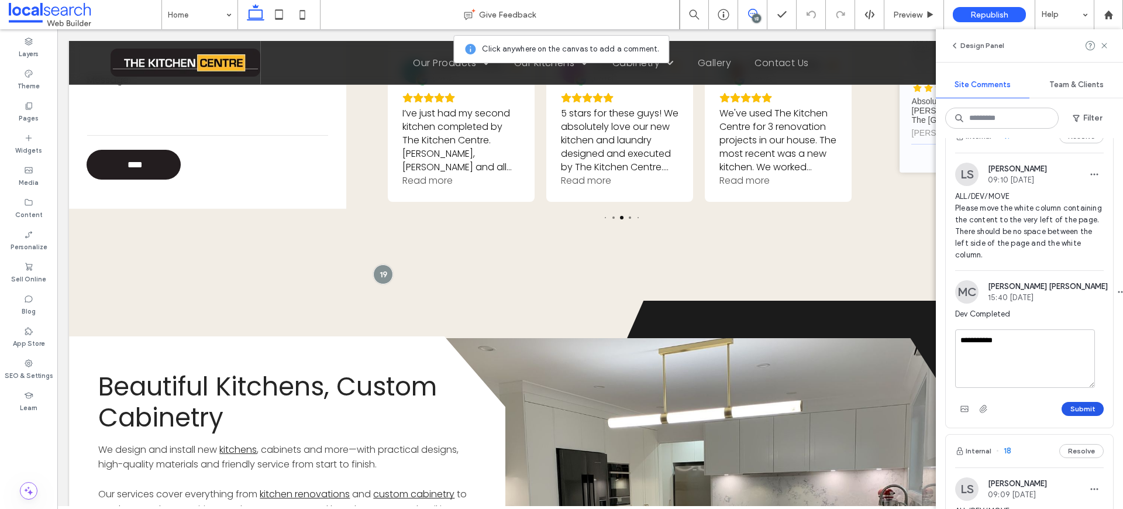
type textarea "**********"
click at [1063, 406] on button "Submit" at bounding box center [1083, 409] width 42 height 14
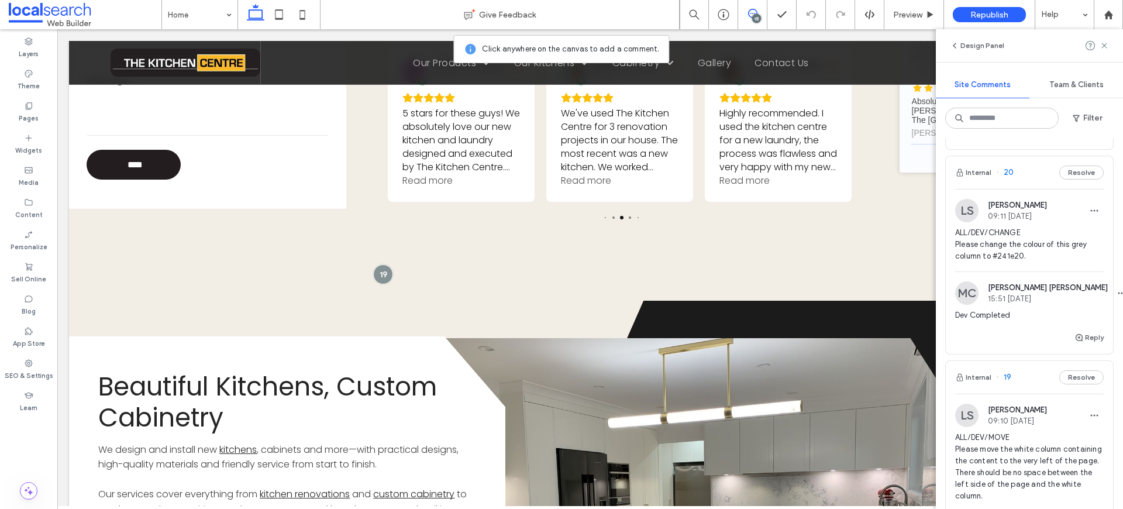
scroll to position [2339, 0]
click at [1030, 260] on span "ALL/DEV/CHANGE Please change the colour of this grey column to #241e20." at bounding box center [1029, 248] width 149 height 35
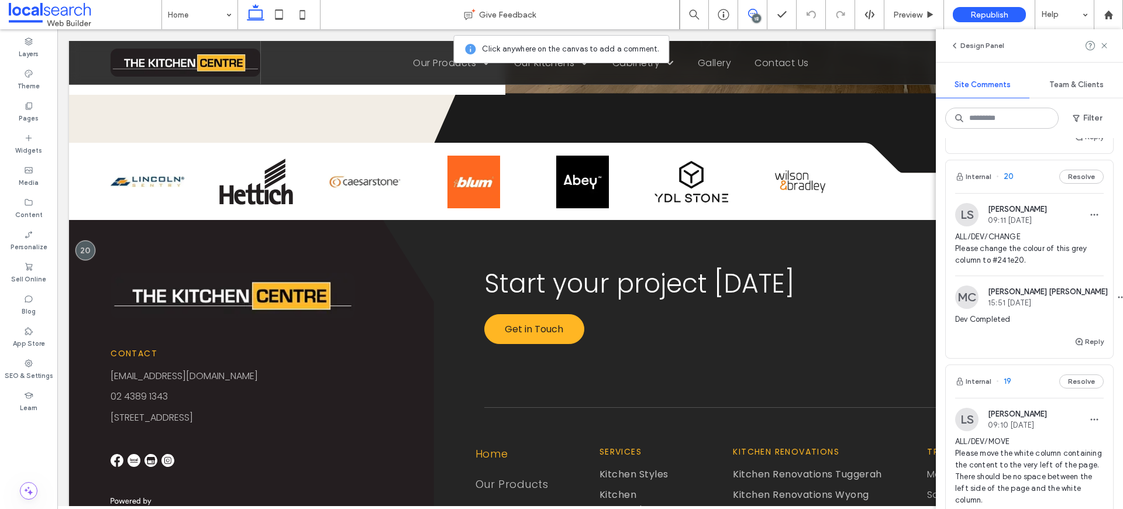
scroll to position [3133, 0]
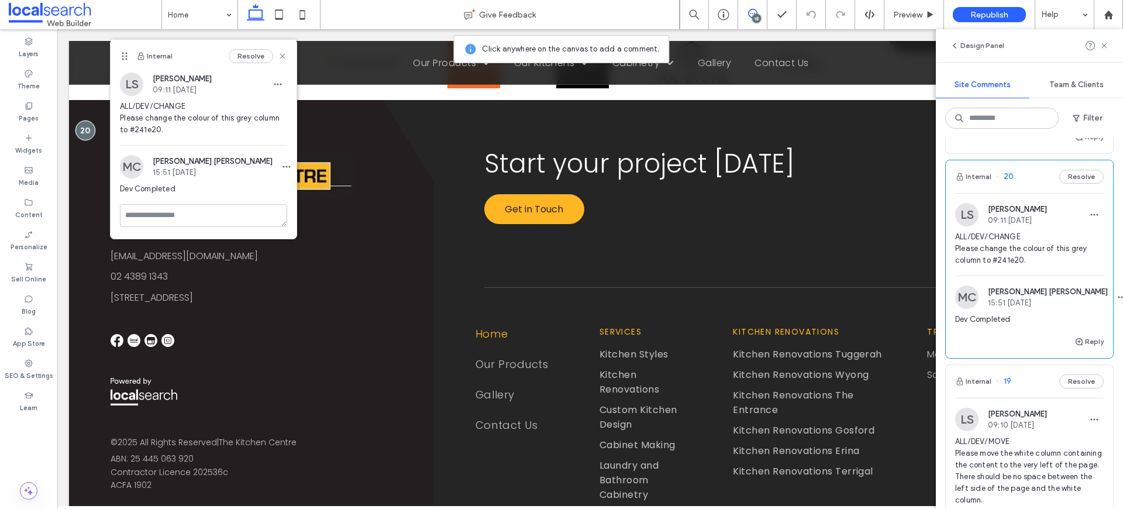
click at [1001, 259] on span "ALL/DEV/CHANGE Please change the colour of this grey column to #241e20." at bounding box center [1029, 248] width 149 height 35
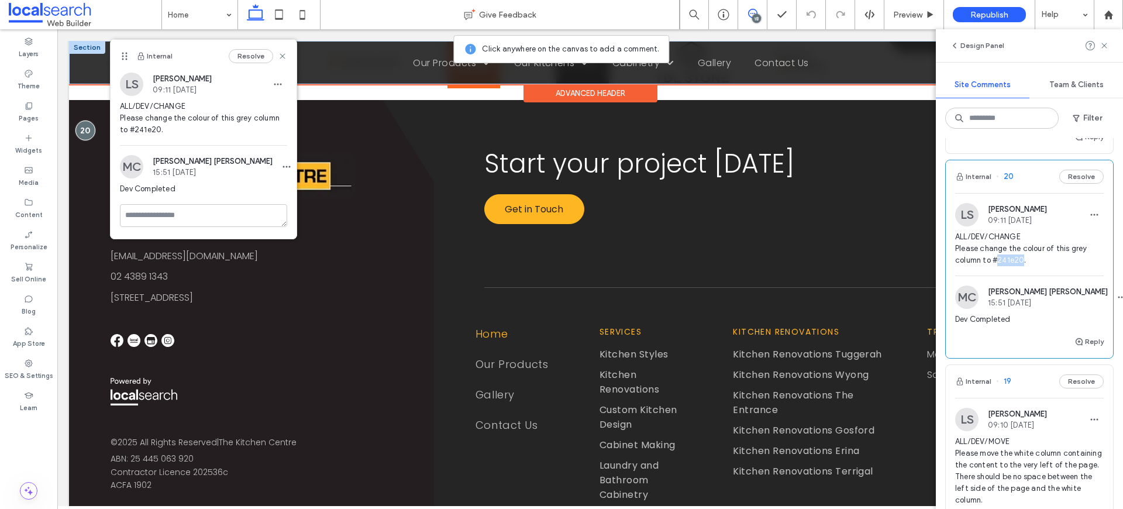
copy span "241e20"
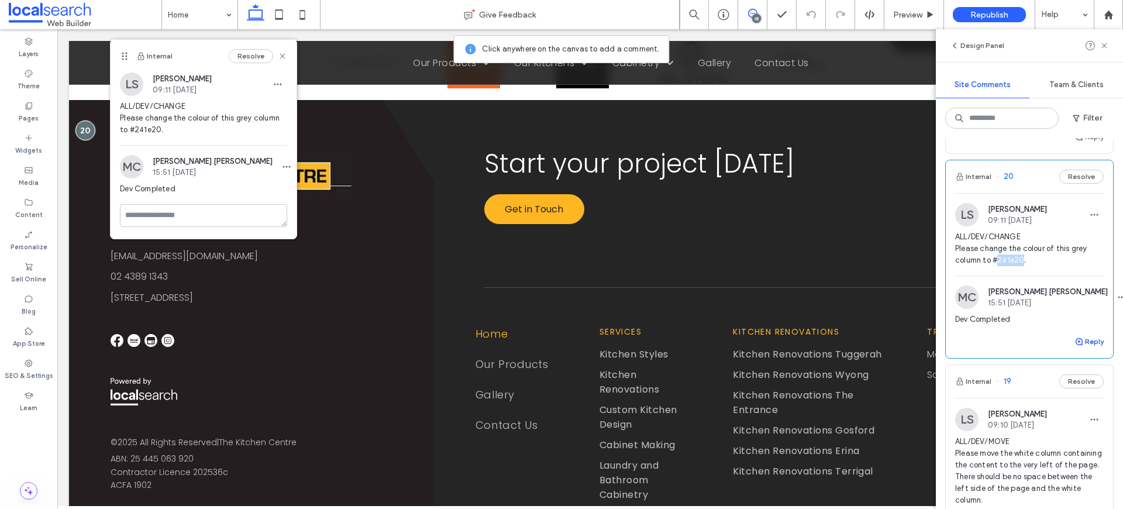
click at [1085, 343] on button "Reply" at bounding box center [1088, 342] width 29 height 14
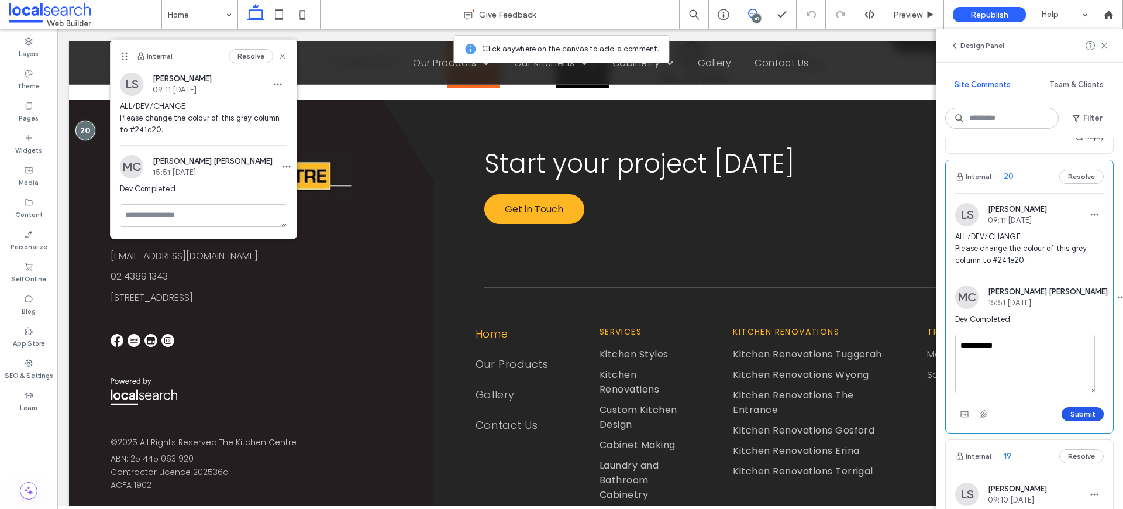
type textarea "**********"
click at [1073, 411] on button "Submit" at bounding box center [1083, 414] width 42 height 14
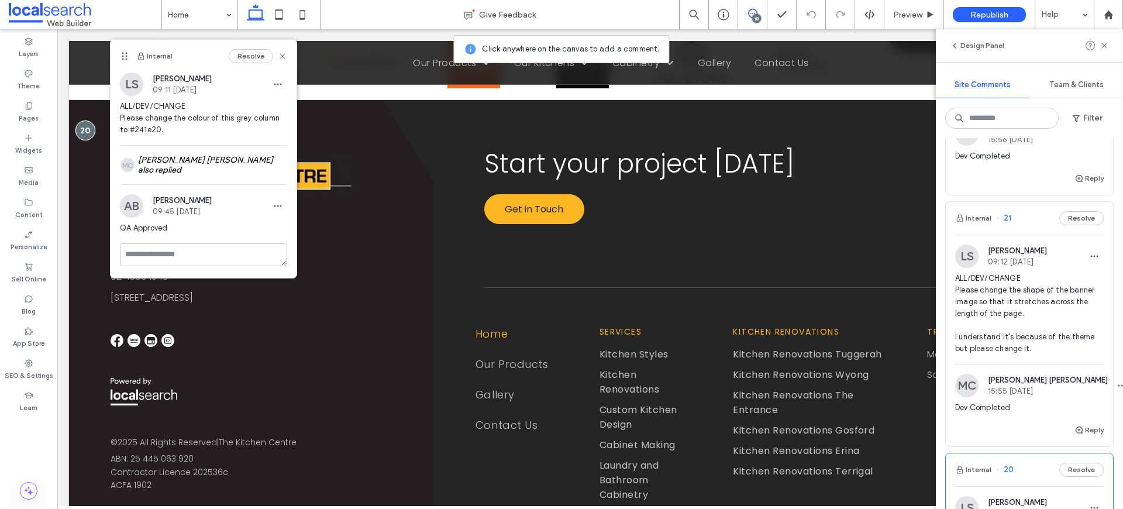
scroll to position [2045, 0]
click at [988, 295] on span "ALL/DEV/CHANGE Please change the shape of the banner image so that it stretches…" at bounding box center [1029, 315] width 149 height 82
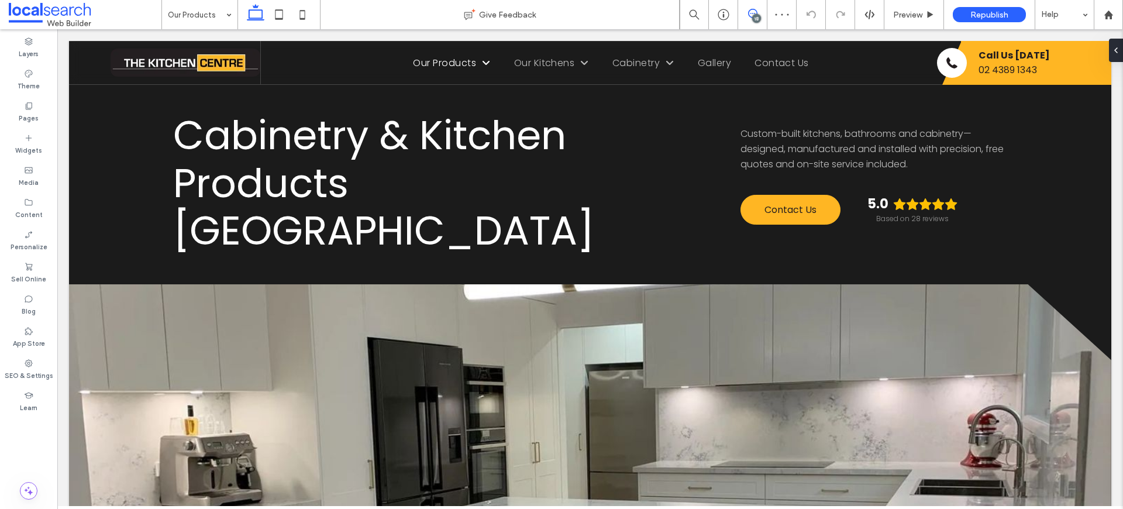
click at [749, 13] on icon at bounding box center [752, 13] width 9 height 9
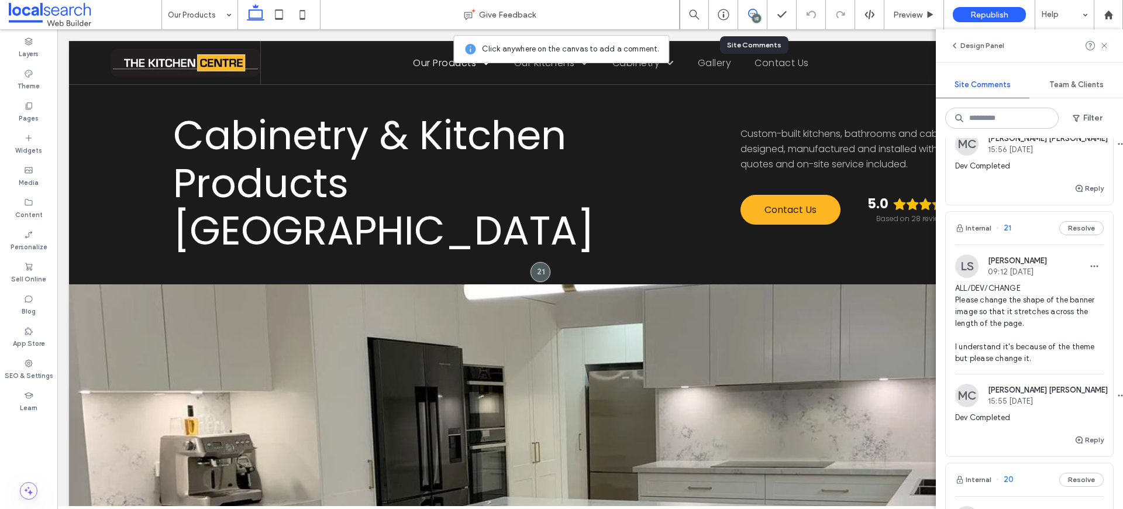
scroll to position [1990, 0]
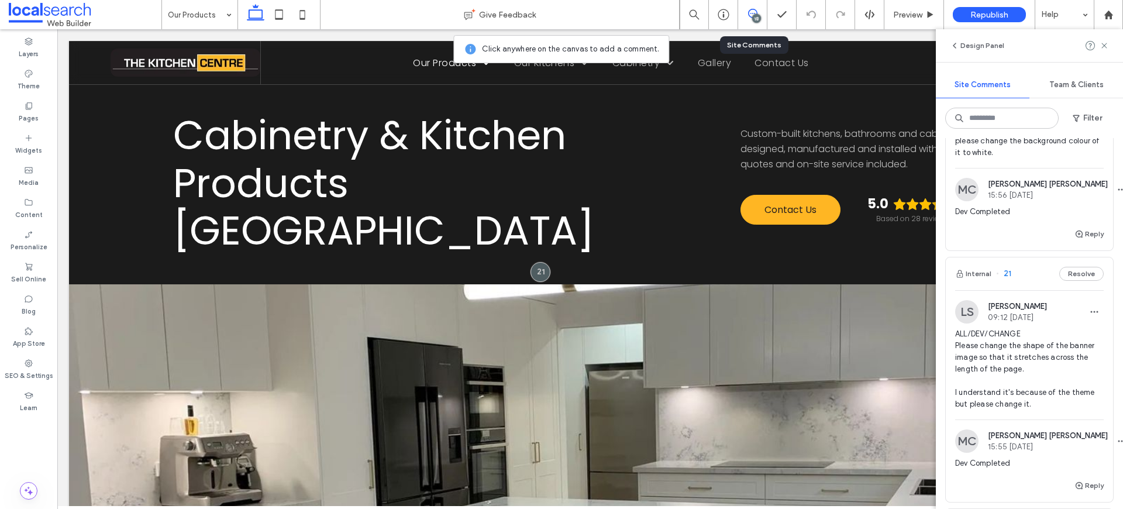
click at [1004, 354] on span "ALL/DEV/CHANGE Please change the shape of the banner image so that it stretches…" at bounding box center [1029, 369] width 149 height 82
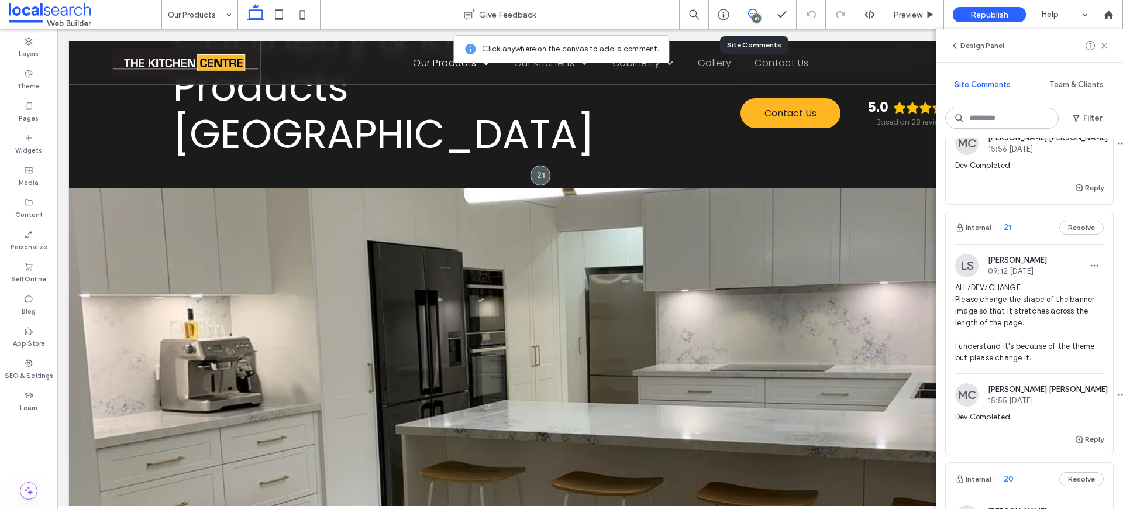
scroll to position [2093, 0]
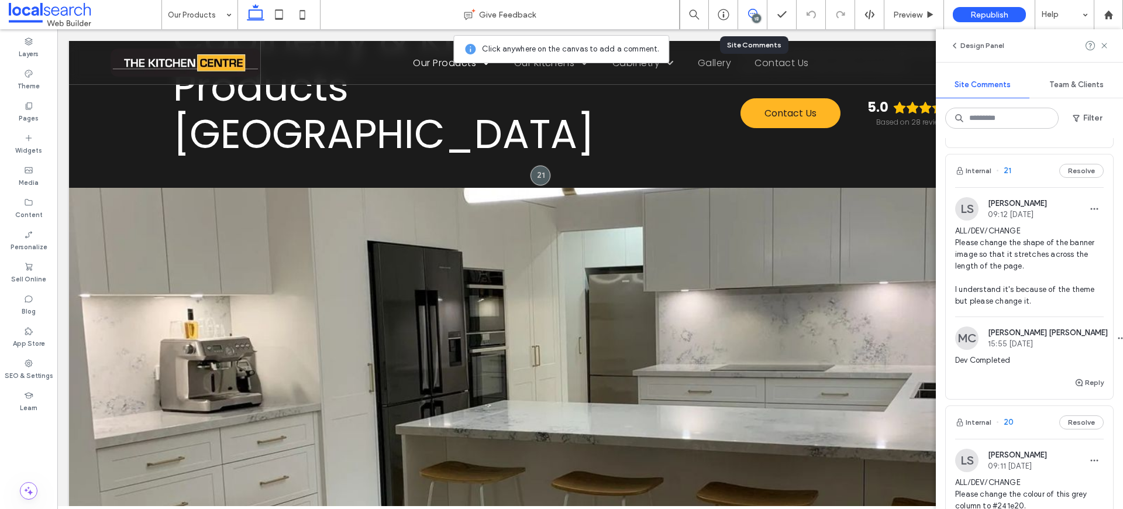
click at [1064, 380] on div "Reply" at bounding box center [1029, 386] width 167 height 23
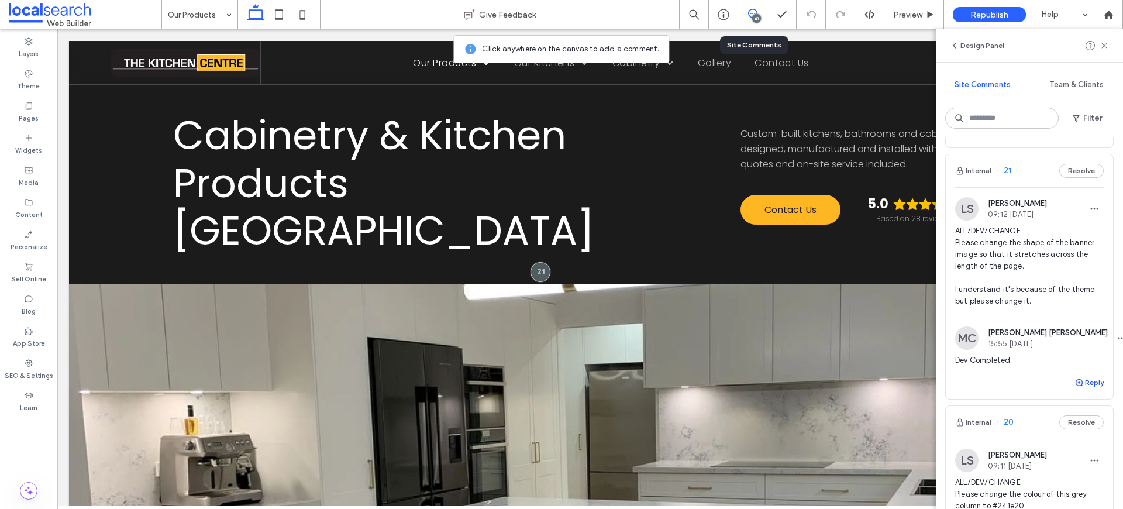
click at [1076, 379] on use "button" at bounding box center [1079, 382] width 7 height 7
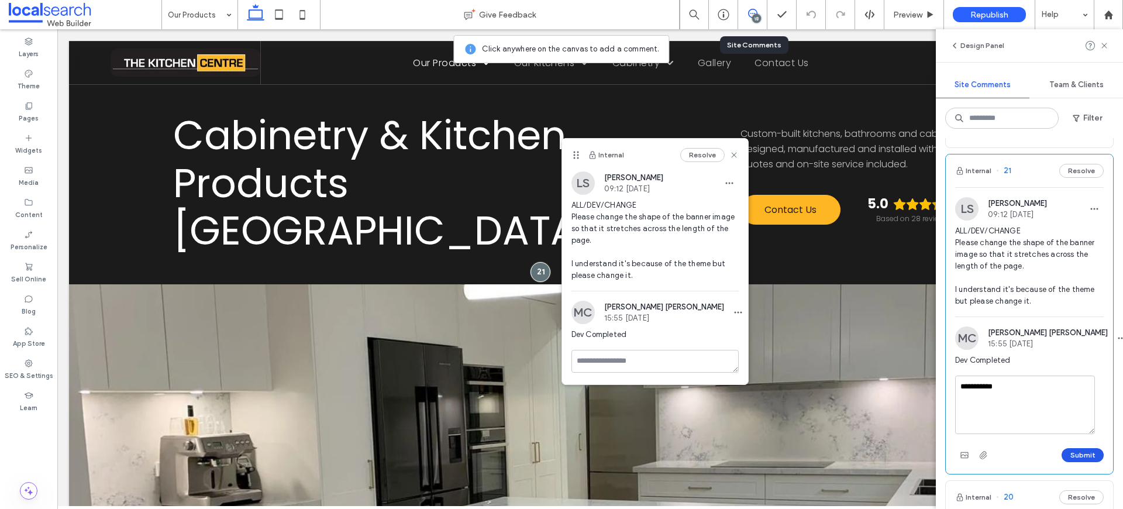
type textarea "**********"
click at [1079, 449] on button "Submit" at bounding box center [1083, 455] width 42 height 14
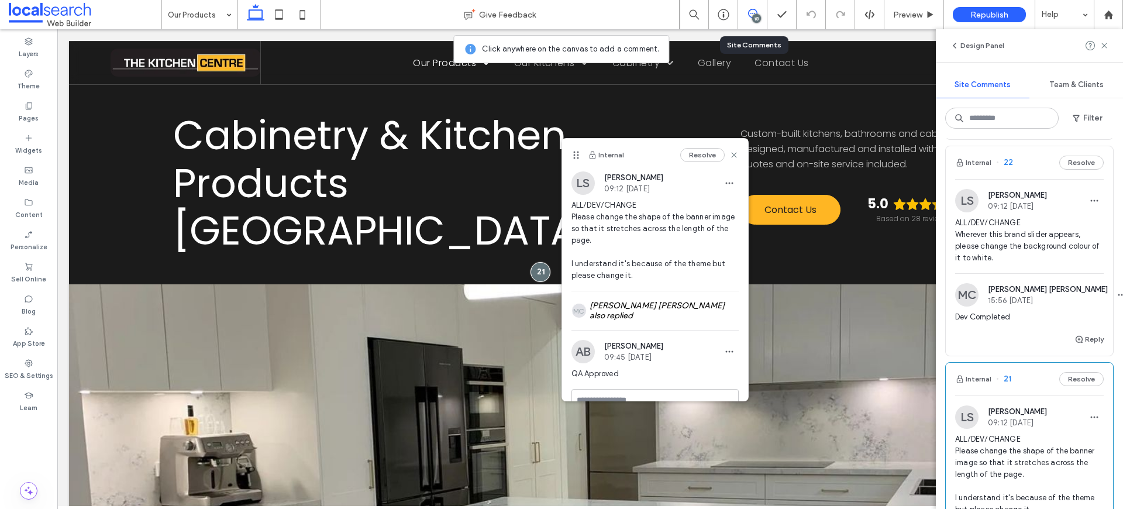
scroll to position [1863, 0]
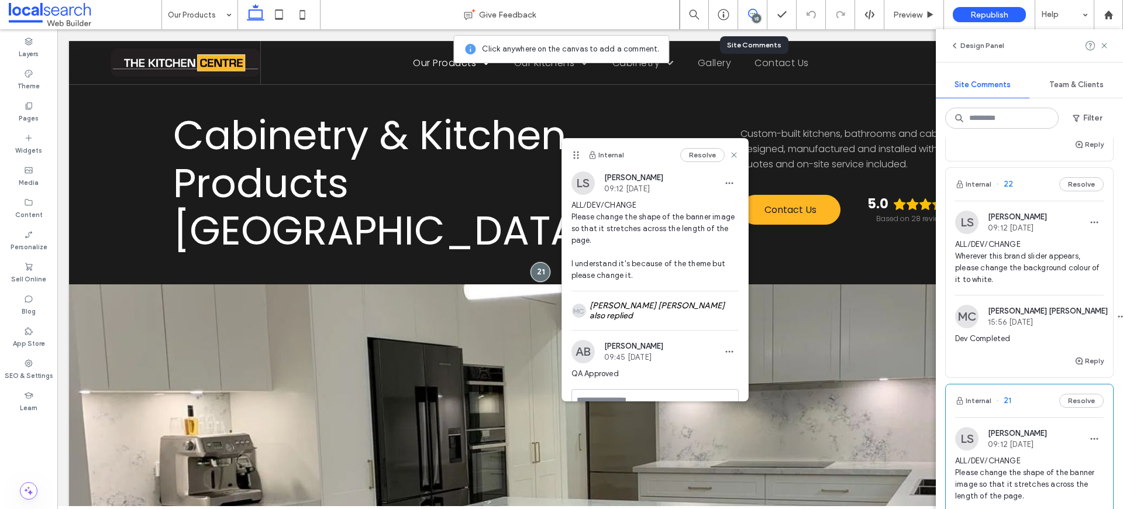
click at [997, 262] on span "ALL/DEV/CHANGE Wherever this brand slider appears, please change the background…" at bounding box center [1029, 262] width 149 height 47
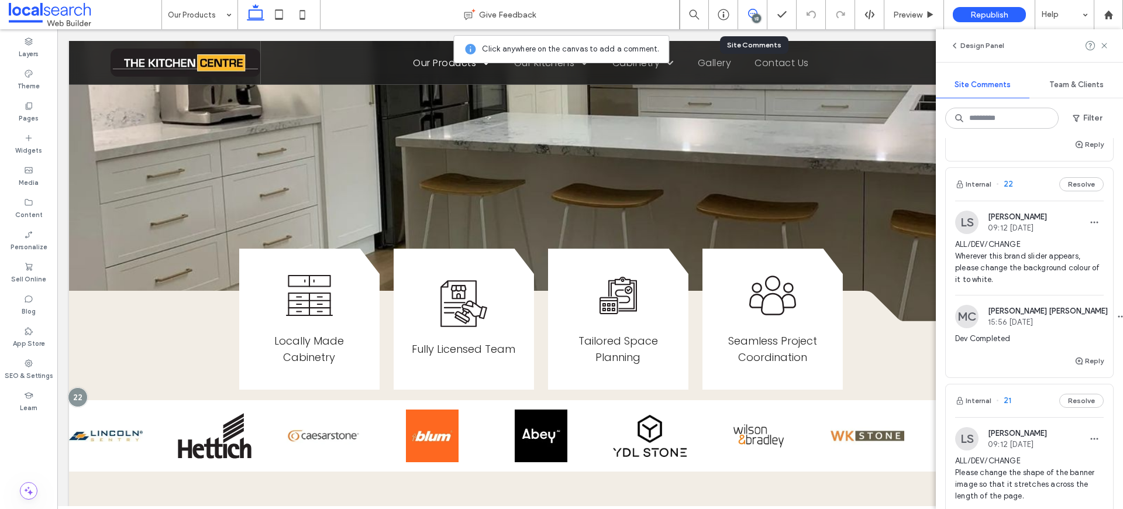
scroll to position [417, 0]
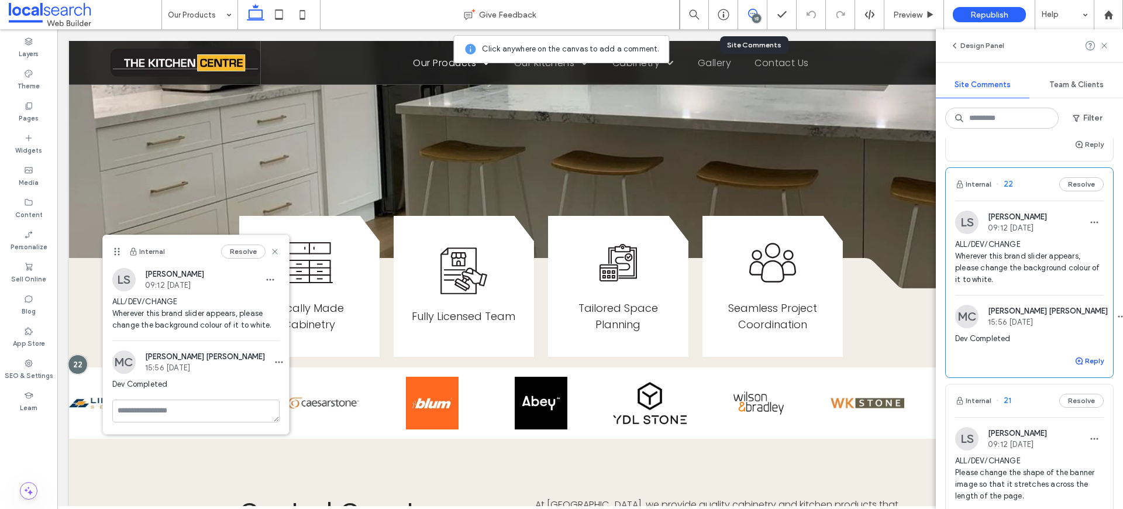
click at [1081, 363] on button "Reply" at bounding box center [1088, 361] width 29 height 14
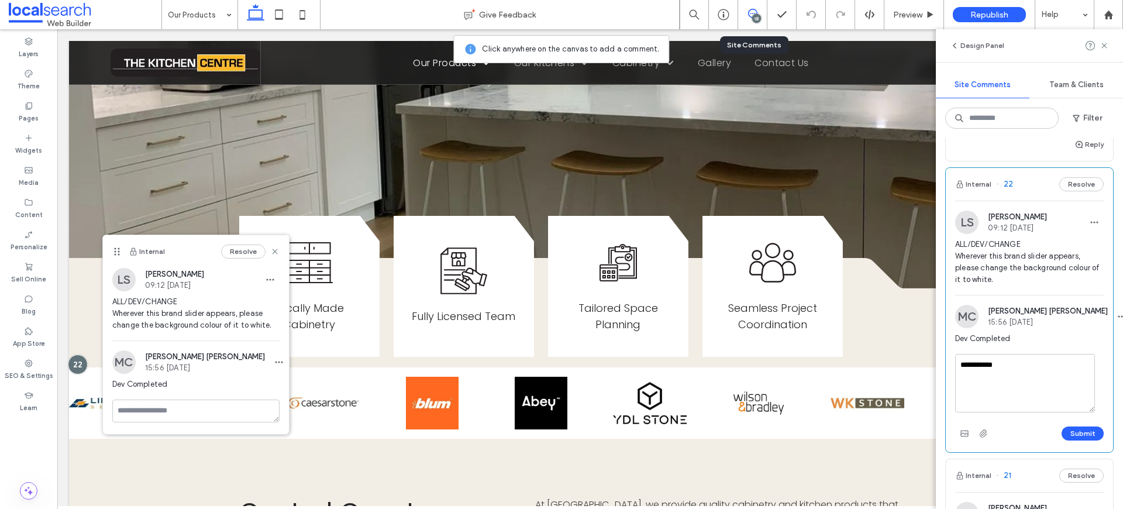
type textarea "**********"
click at [1070, 441] on div "Submit" at bounding box center [1029, 433] width 149 height 19
click at [1073, 437] on button "Submit" at bounding box center [1083, 433] width 42 height 14
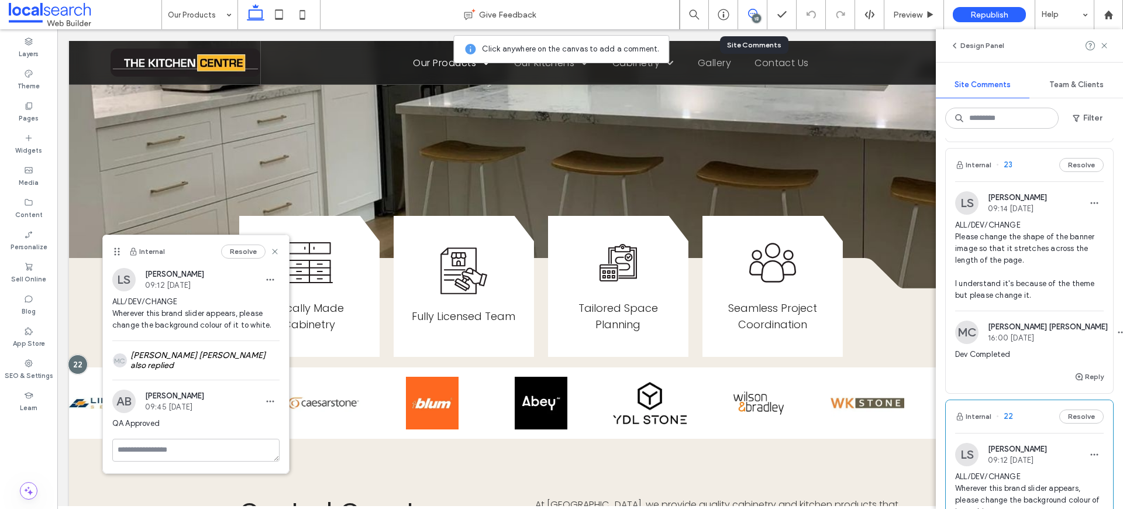
scroll to position [1546, 0]
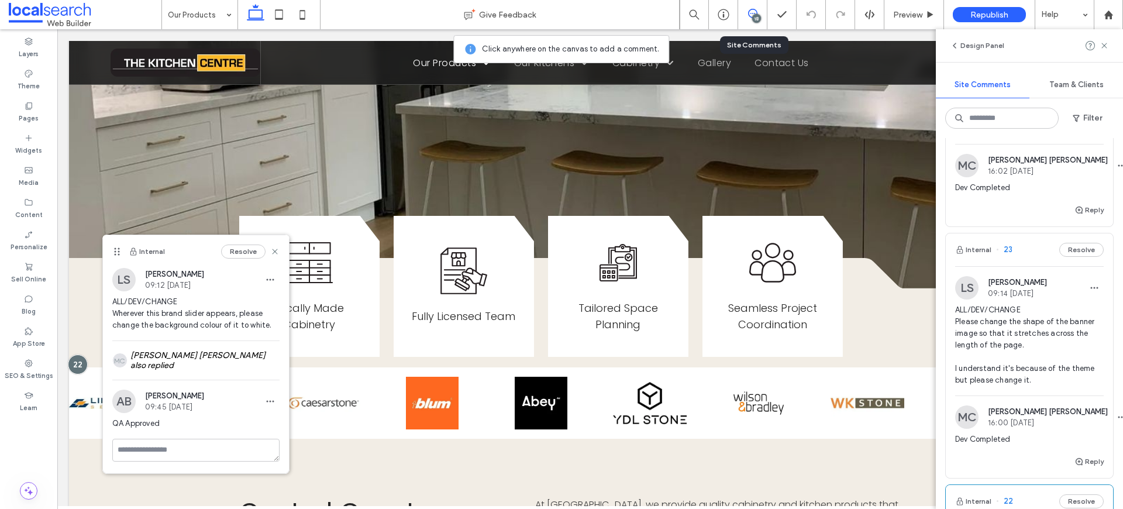
click at [1005, 326] on span "ALL/DEV/CHANGE Please change the shape of the banner image so that it stretches…" at bounding box center [1029, 345] width 149 height 82
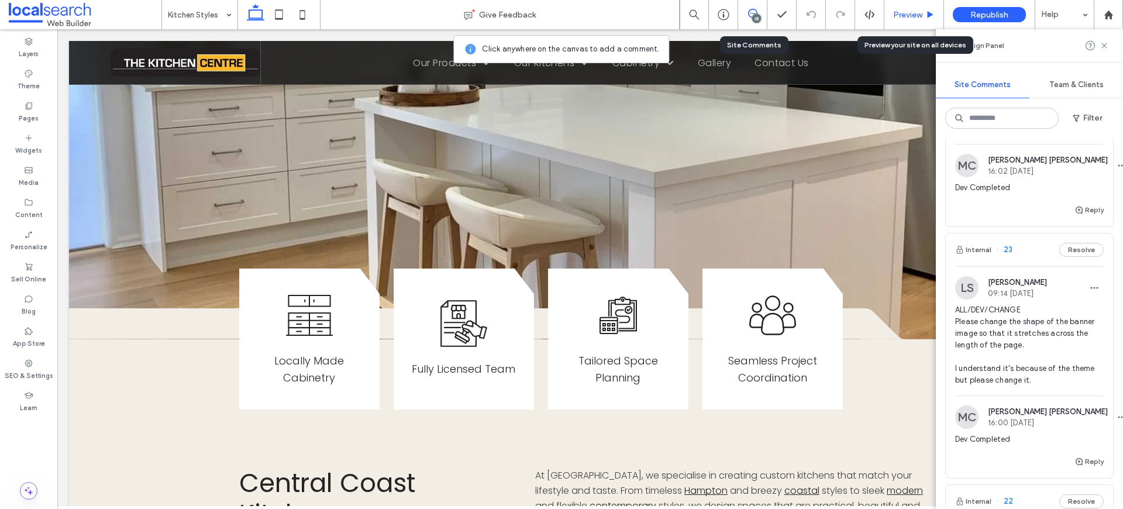
click at [920, 19] on span "Preview" at bounding box center [907, 15] width 29 height 10
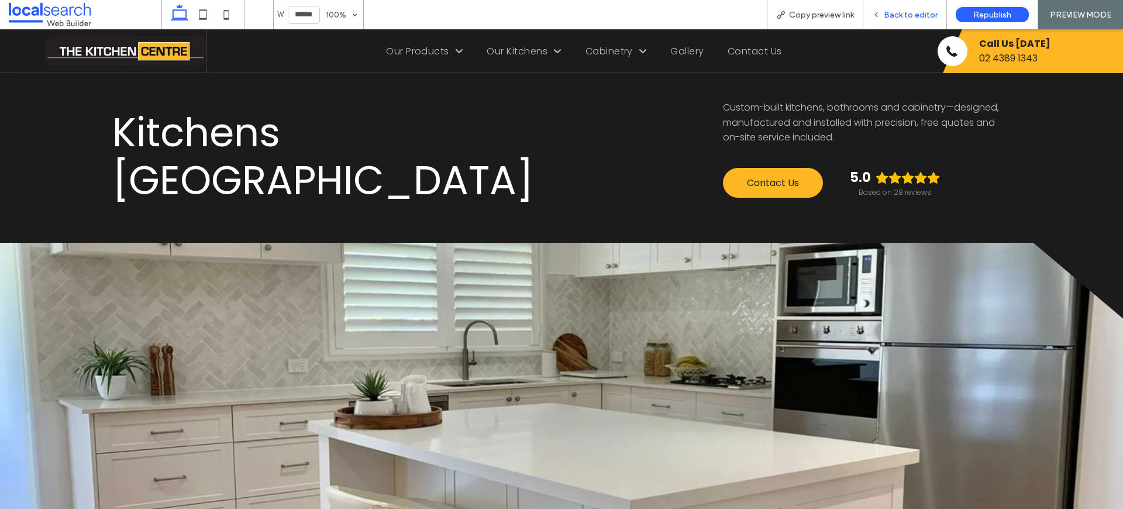
click at [916, 15] on span "Back to editor" at bounding box center [911, 15] width 54 height 10
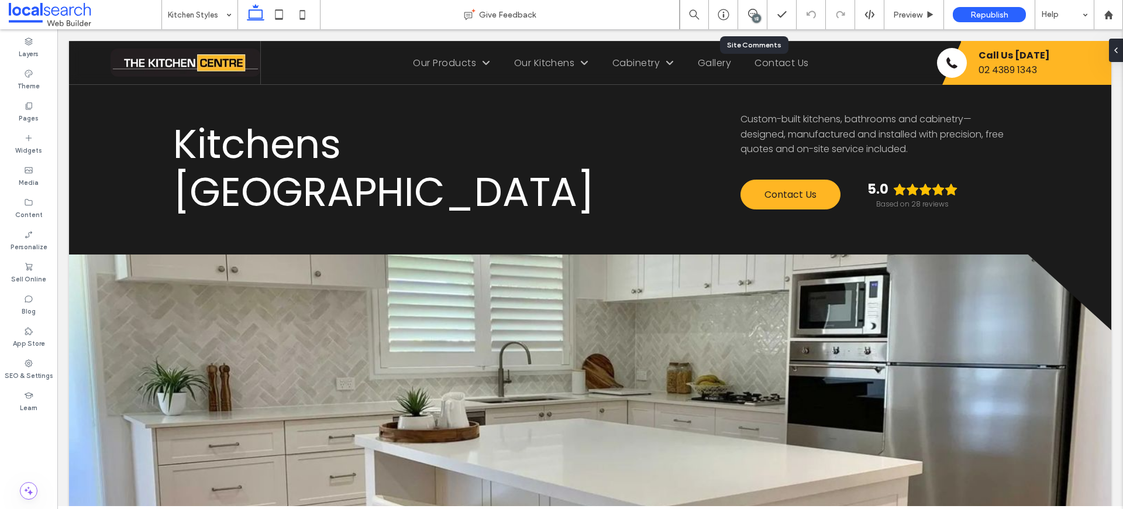
click at [752, 16] on div "18" at bounding box center [756, 18] width 9 height 9
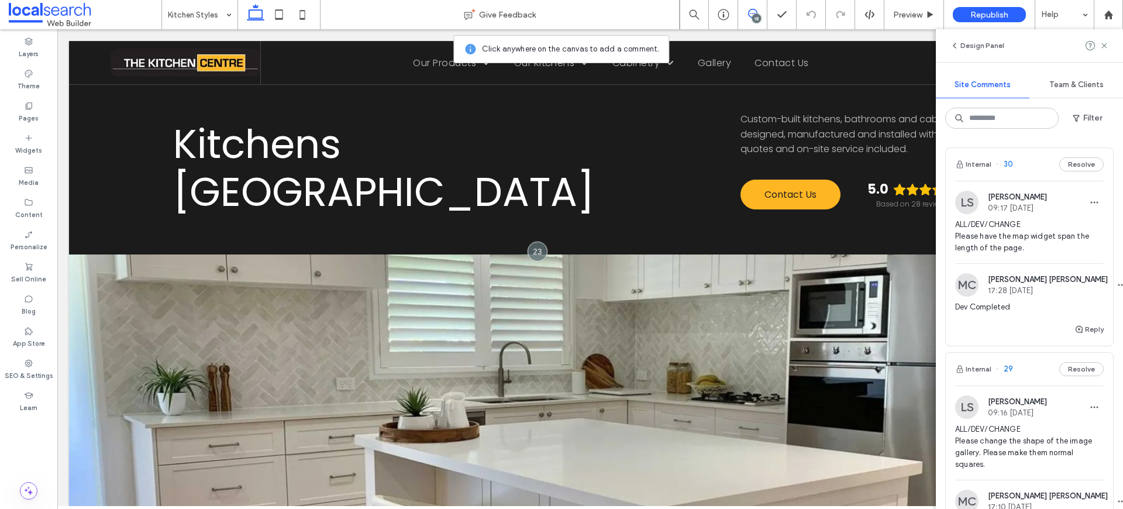
scroll to position [379, 0]
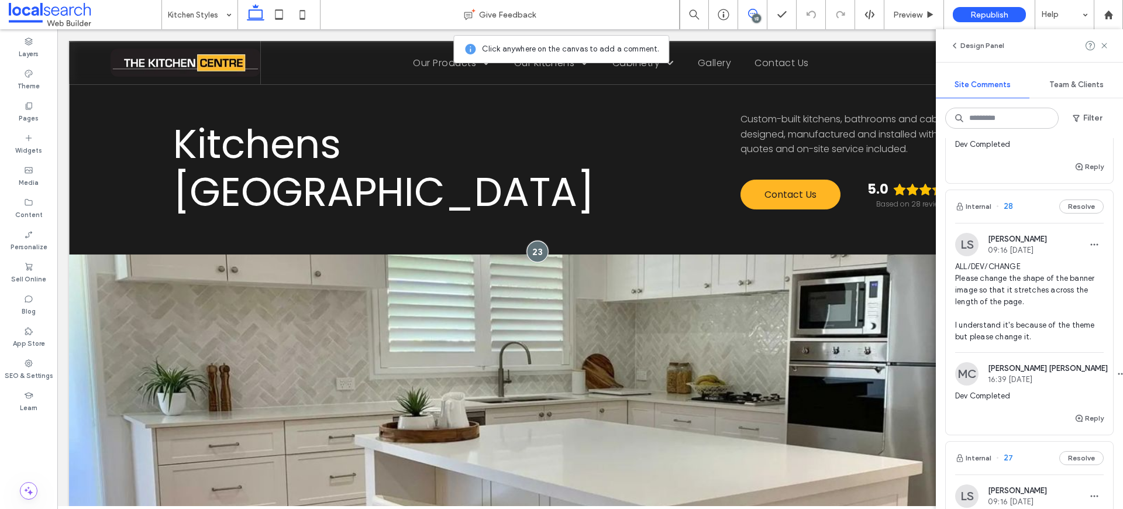
click at [536, 250] on div at bounding box center [537, 251] width 22 height 22
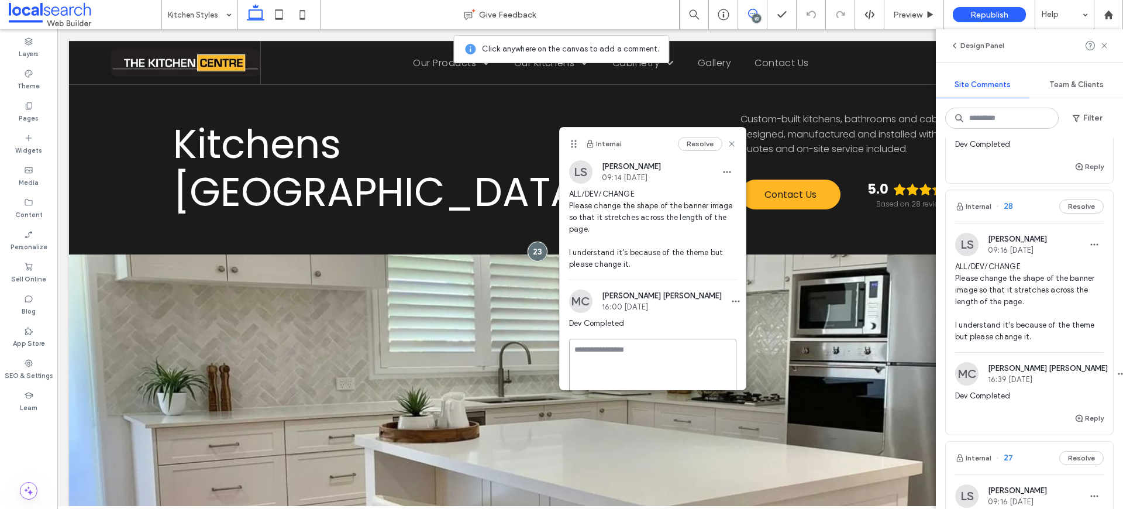
click at [597, 356] on textarea at bounding box center [652, 368] width 167 height 58
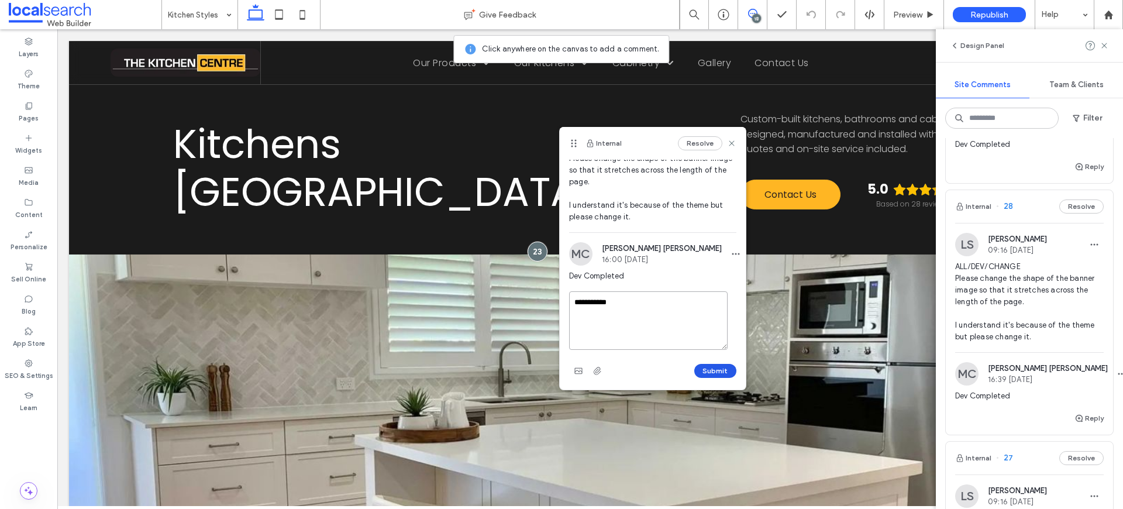
type textarea "**********"
click at [712, 368] on button "Submit" at bounding box center [715, 371] width 42 height 14
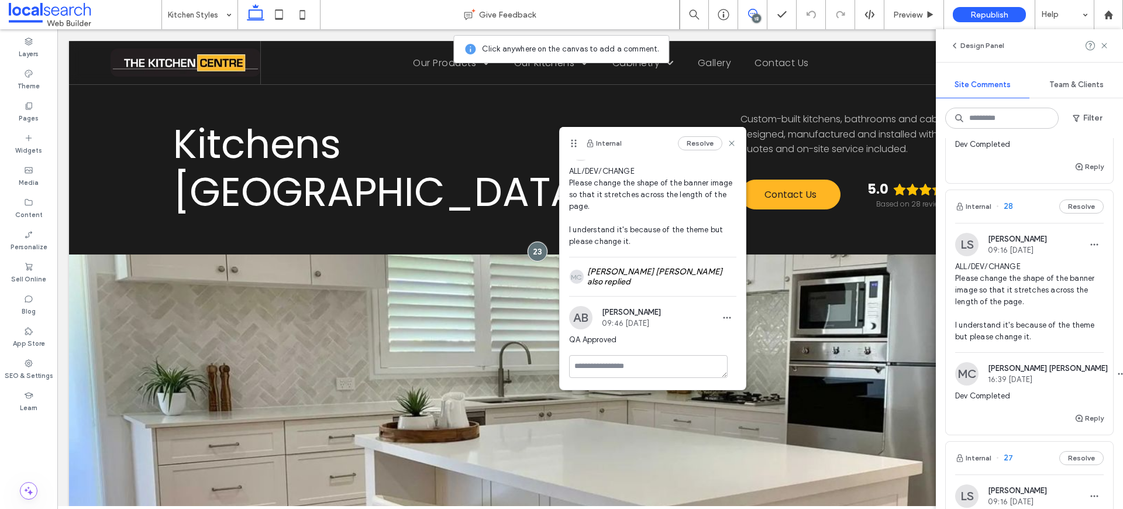
scroll to position [18, 0]
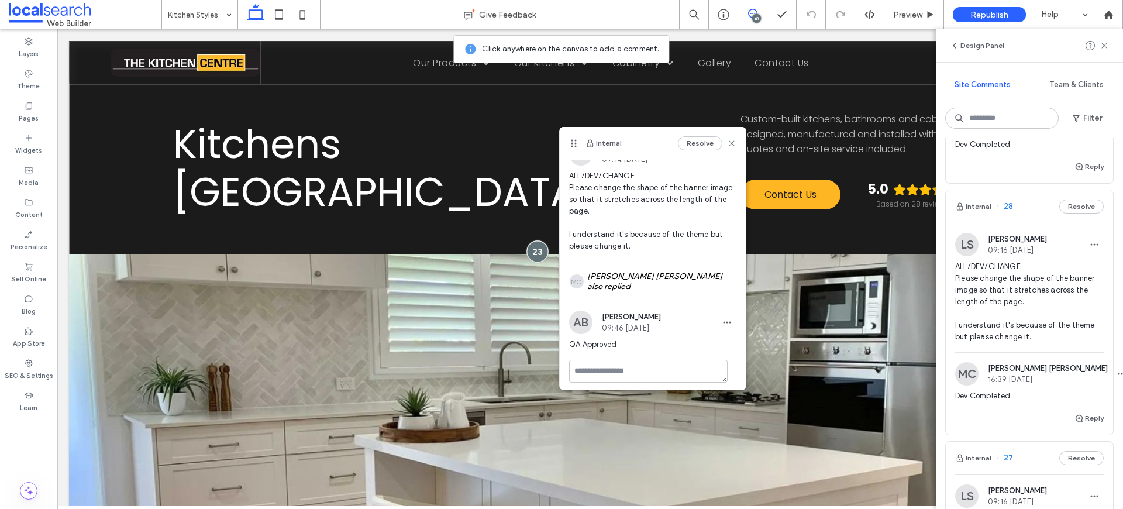
click at [535, 251] on div at bounding box center [537, 251] width 22 height 22
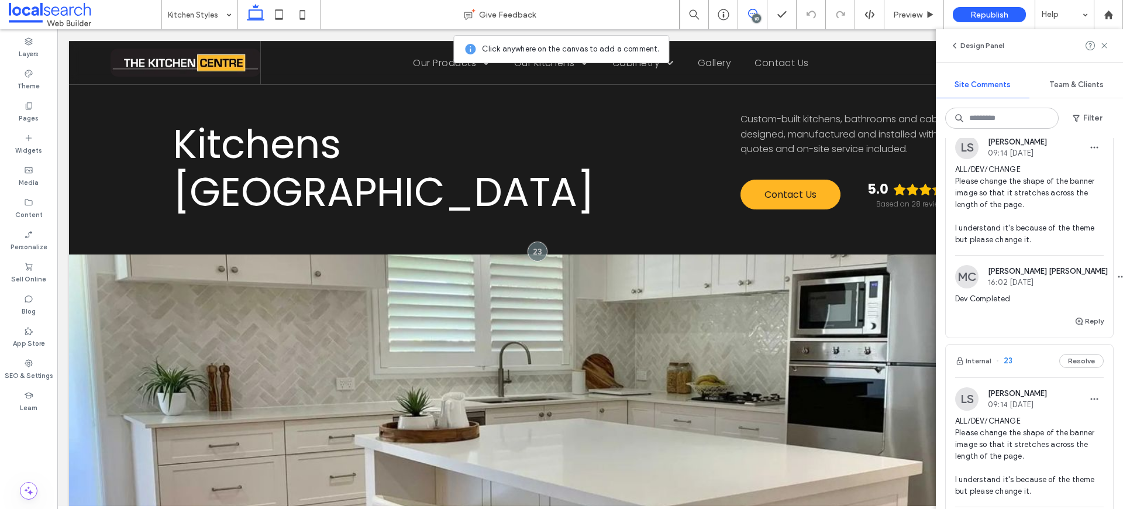
scroll to position [1426, 0]
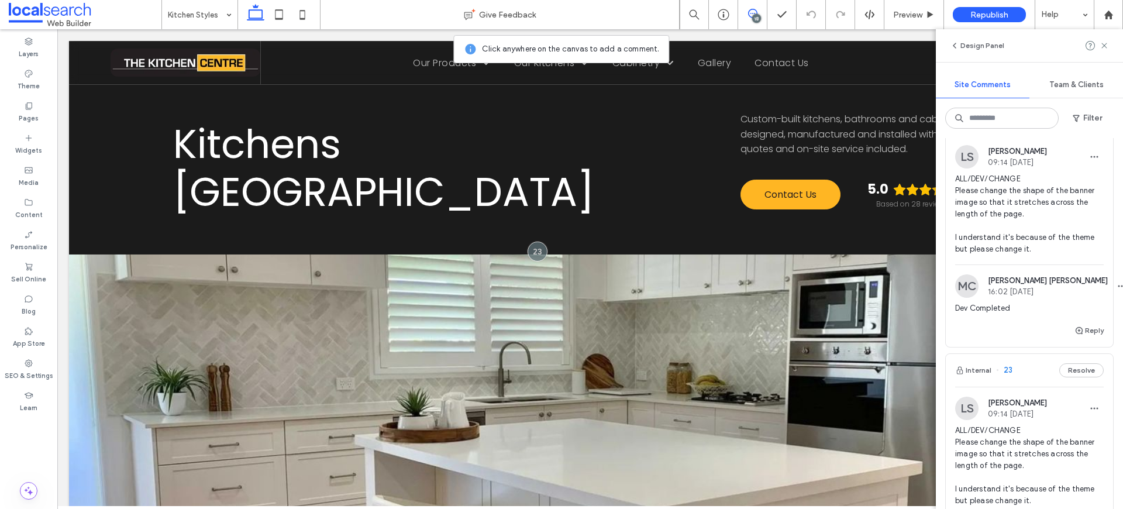
click at [971, 200] on span "ALL/DEV/CHANGE Please change the shape of the banner image so that it stretches…" at bounding box center [1029, 214] width 149 height 82
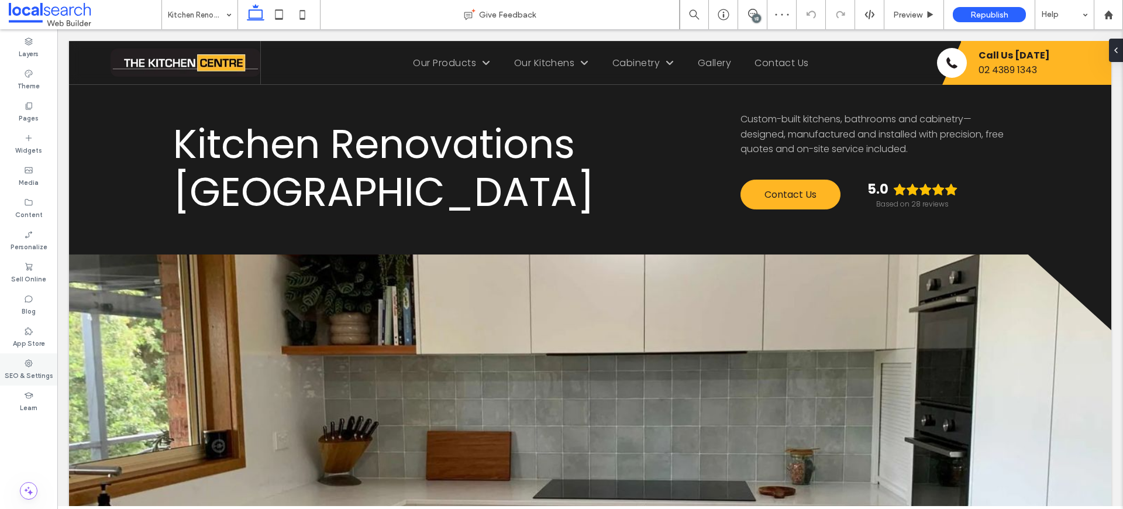
click at [30, 367] on icon at bounding box center [28, 363] width 9 height 9
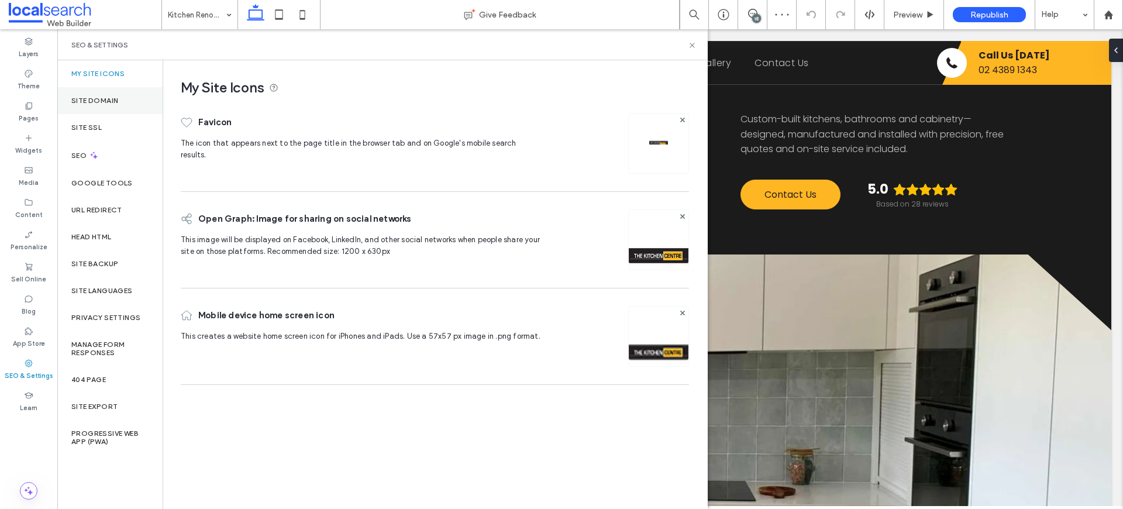
click at [106, 104] on label "Site Domain" at bounding box center [94, 101] width 47 height 8
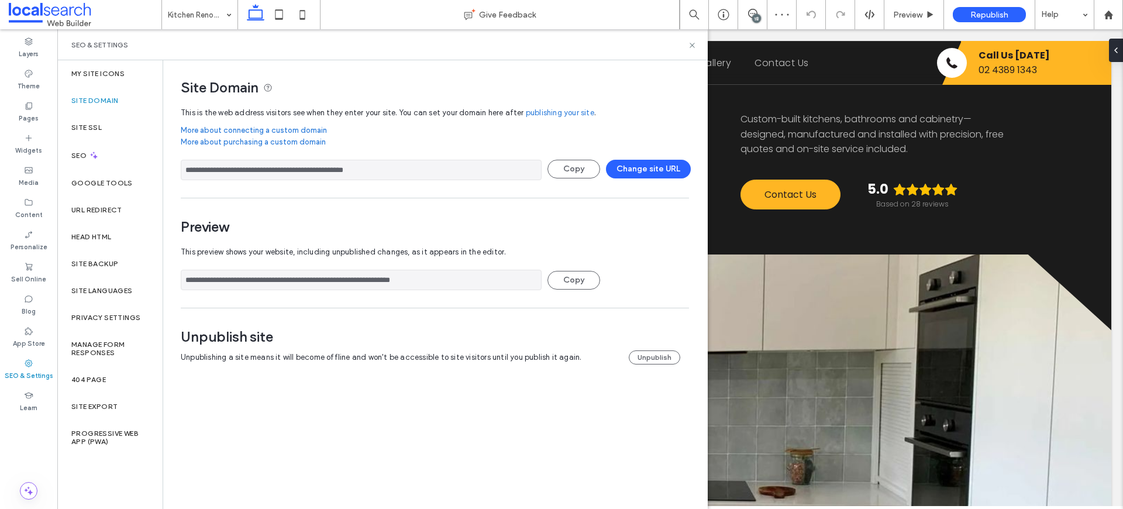
click at [263, 175] on input "**********" at bounding box center [361, 170] width 361 height 20
drag, startPoint x: 692, startPoint y: 46, endPoint x: 705, endPoint y: 9, distance: 39.0
click at [692, 46] on icon at bounding box center [692, 45] width 9 height 9
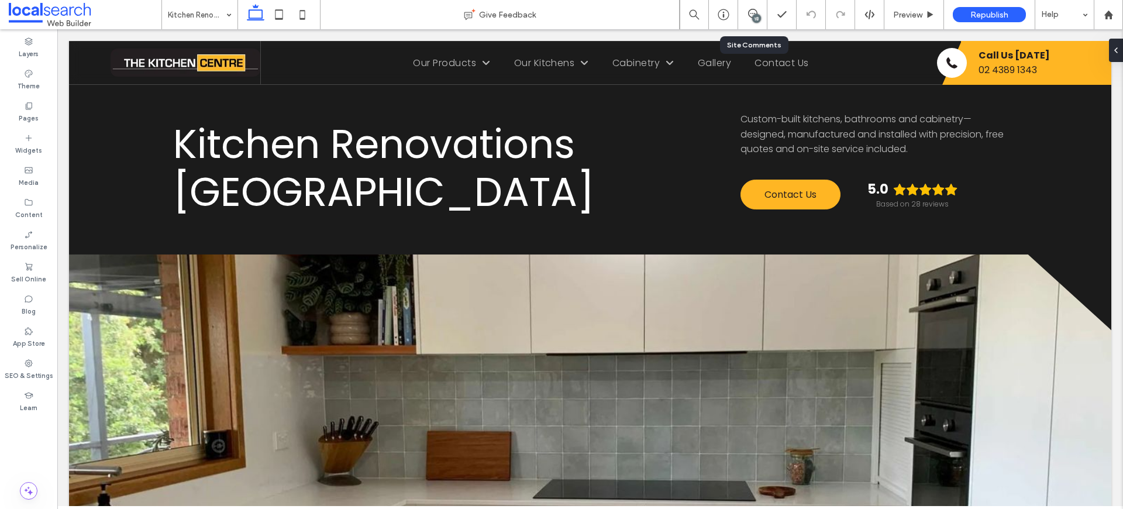
click at [761, 19] on div "18" at bounding box center [752, 15] width 29 height 12
click at [757, 18] on div "18" at bounding box center [756, 18] width 9 height 9
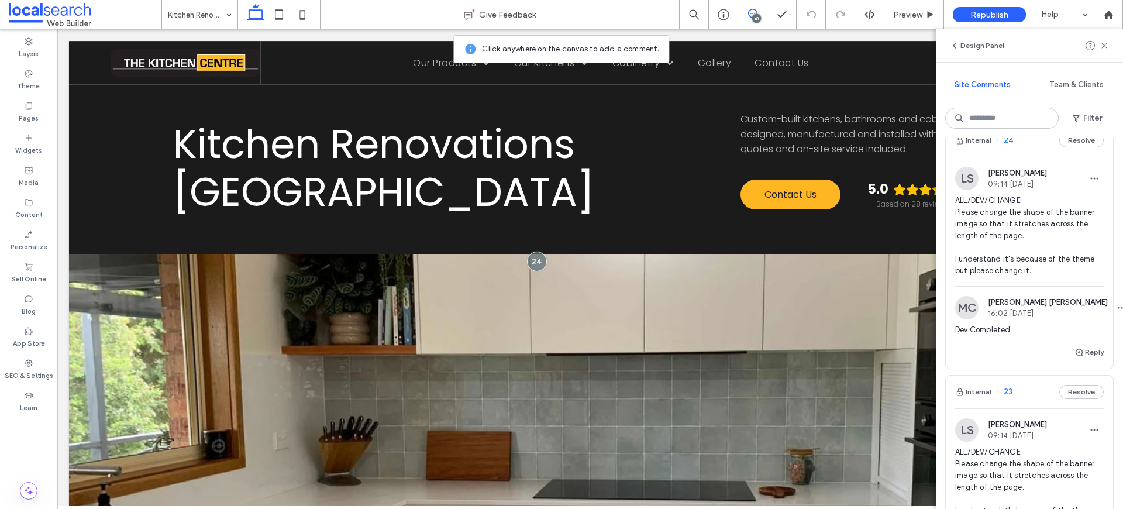
scroll to position [1394, 0]
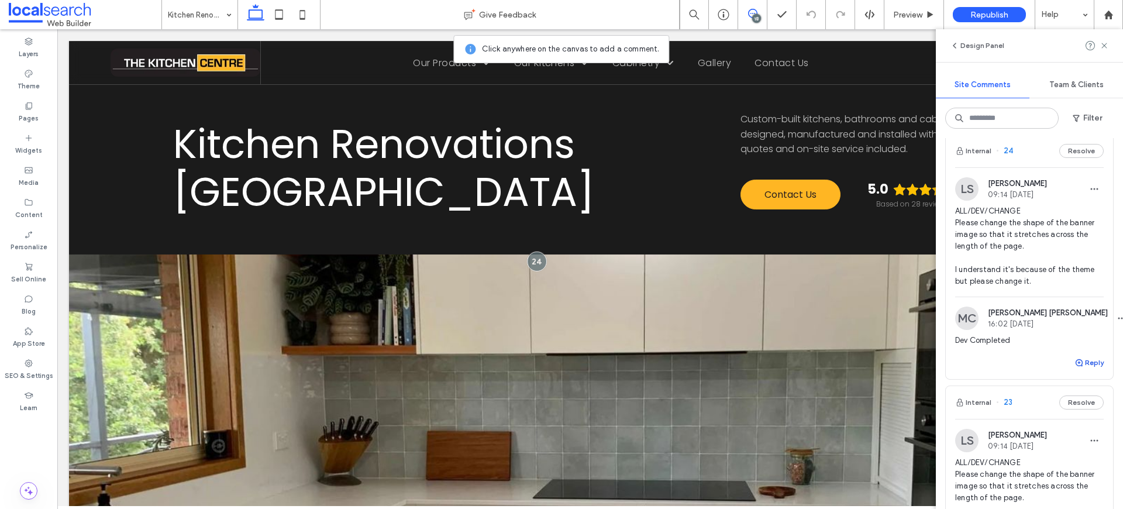
click at [1088, 363] on button "Reply" at bounding box center [1088, 363] width 29 height 14
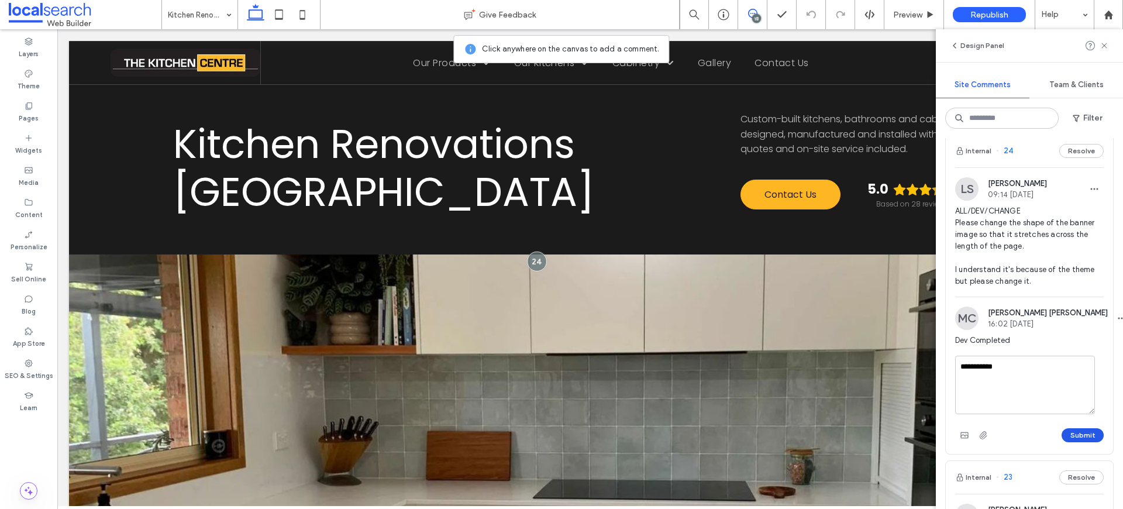
type textarea "**********"
click at [1080, 435] on button "Submit" at bounding box center [1083, 435] width 42 height 14
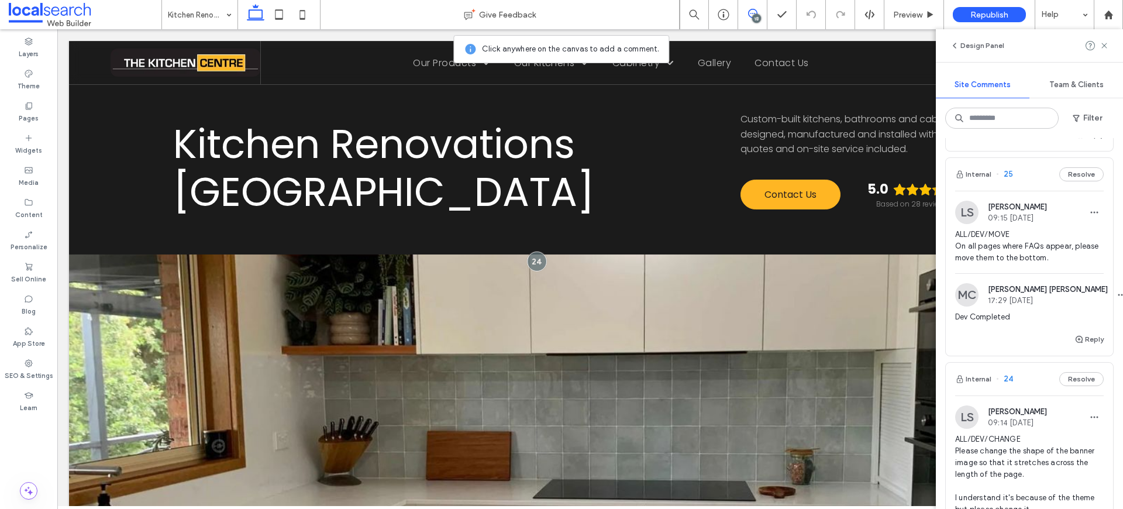
scroll to position [1157, 0]
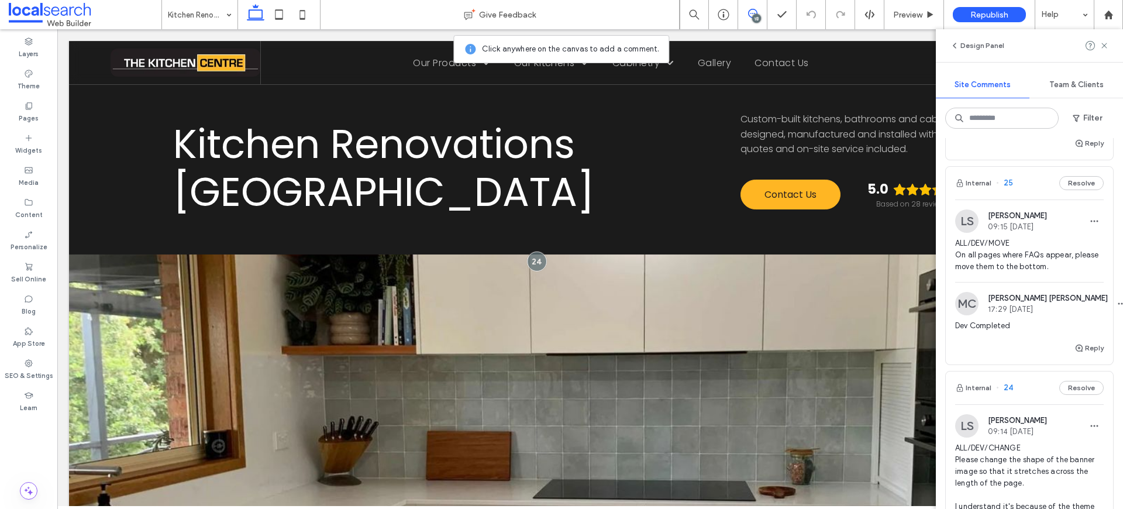
click at [999, 259] on span "ALL/DEV/MOVE On all pages where FAQs appear, please move them to the bottom." at bounding box center [1029, 254] width 149 height 35
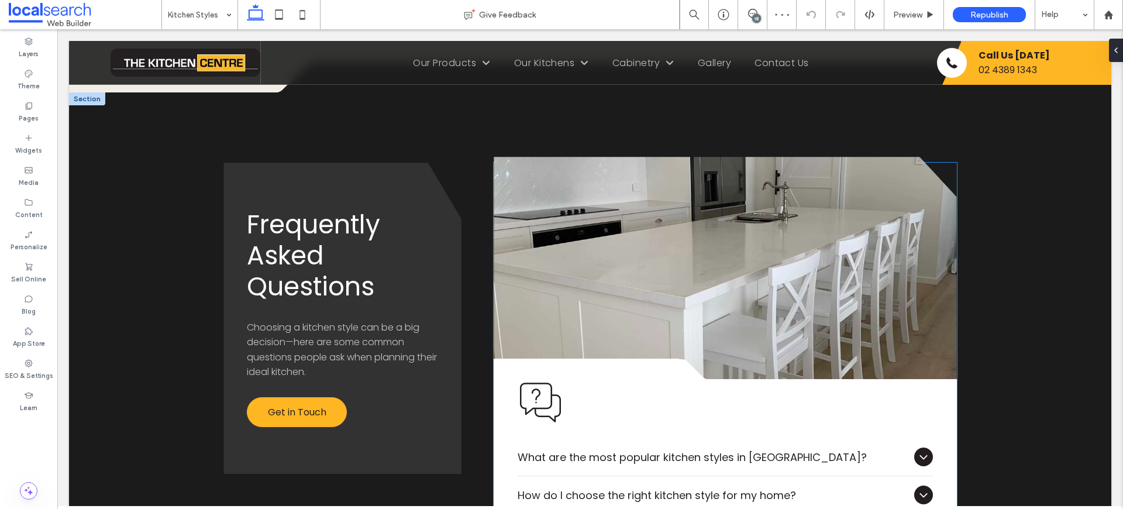
scroll to position [3635, 0]
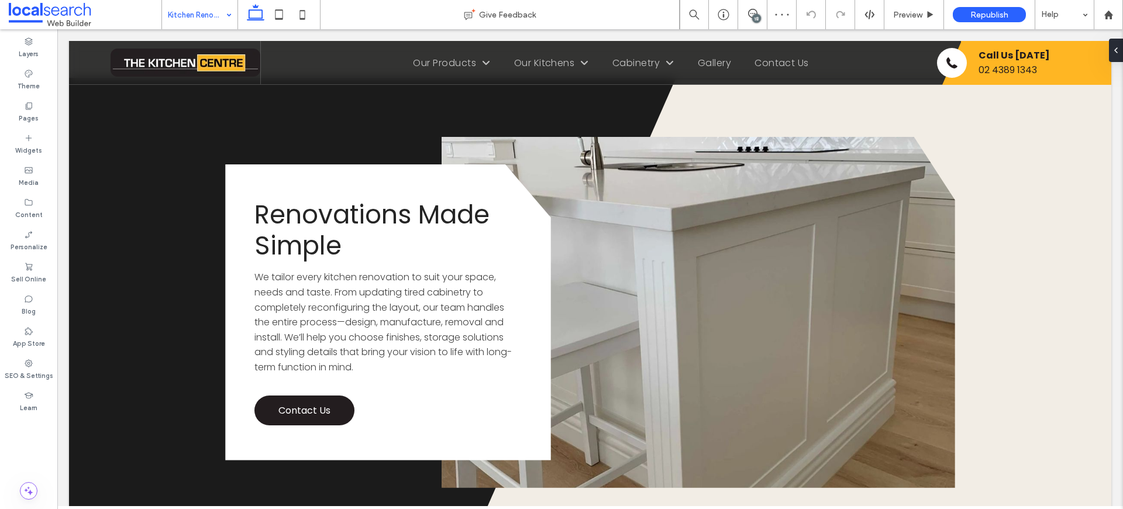
scroll to position [1105, 0]
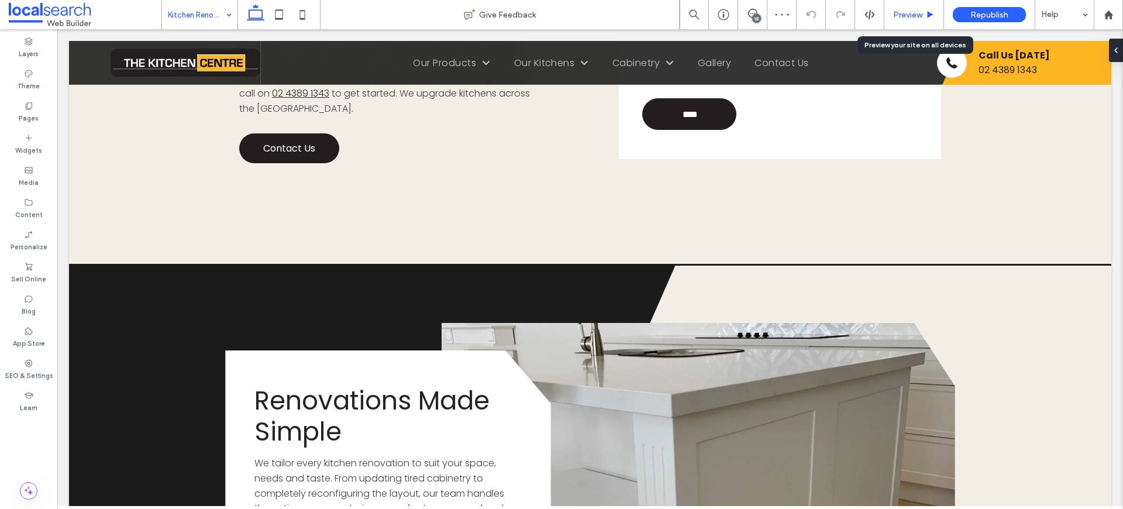
click at [907, 22] on div "Preview" at bounding box center [914, 14] width 60 height 29
click at [911, 17] on span "Preview" at bounding box center [907, 15] width 29 height 10
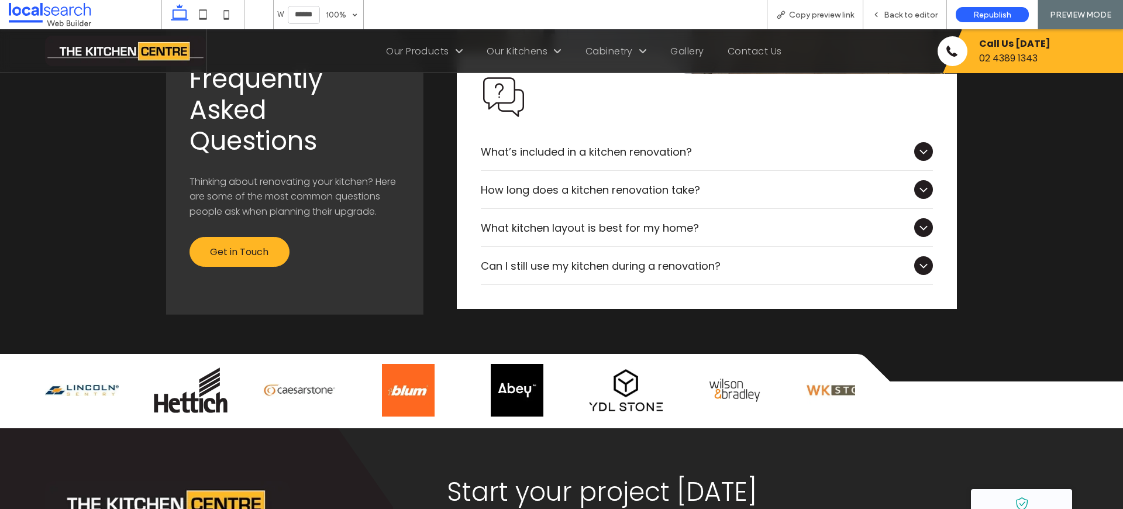
scroll to position [2048, 0]
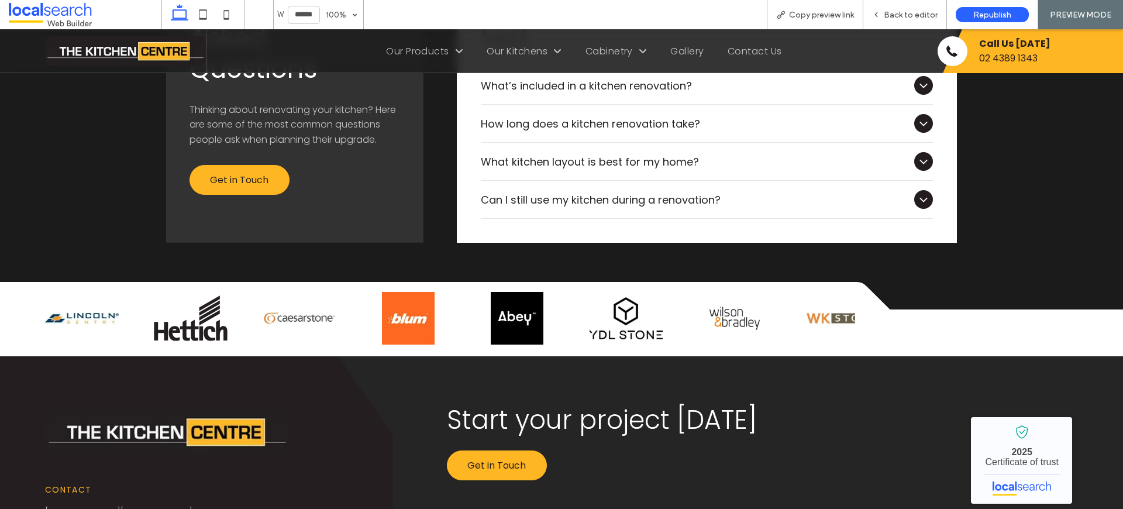
scroll to position [2113, 0]
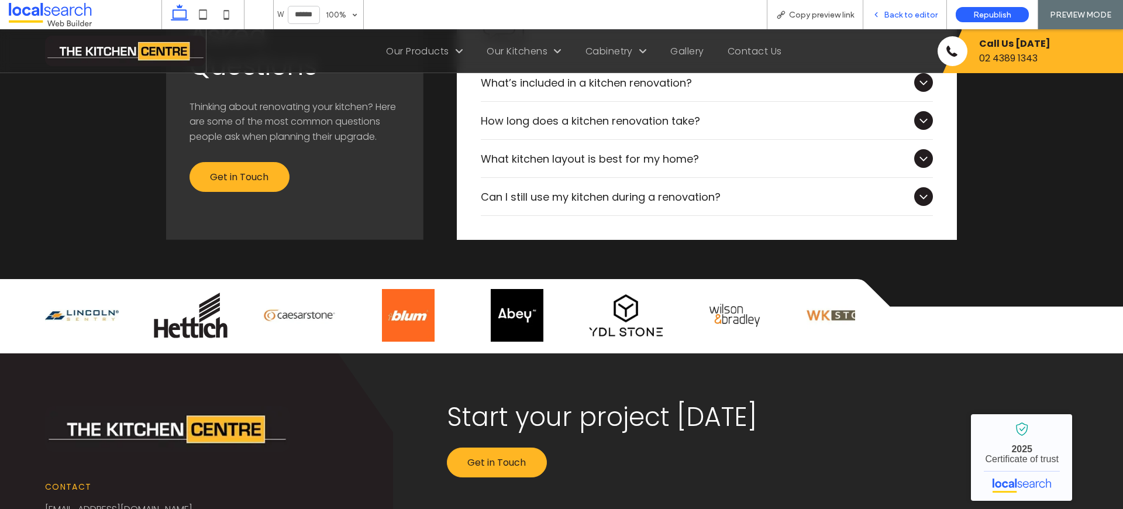
click at [901, 20] on div "Back to editor" at bounding box center [905, 14] width 84 height 29
click at [907, 10] on span "Back to editor" at bounding box center [911, 15] width 54 height 10
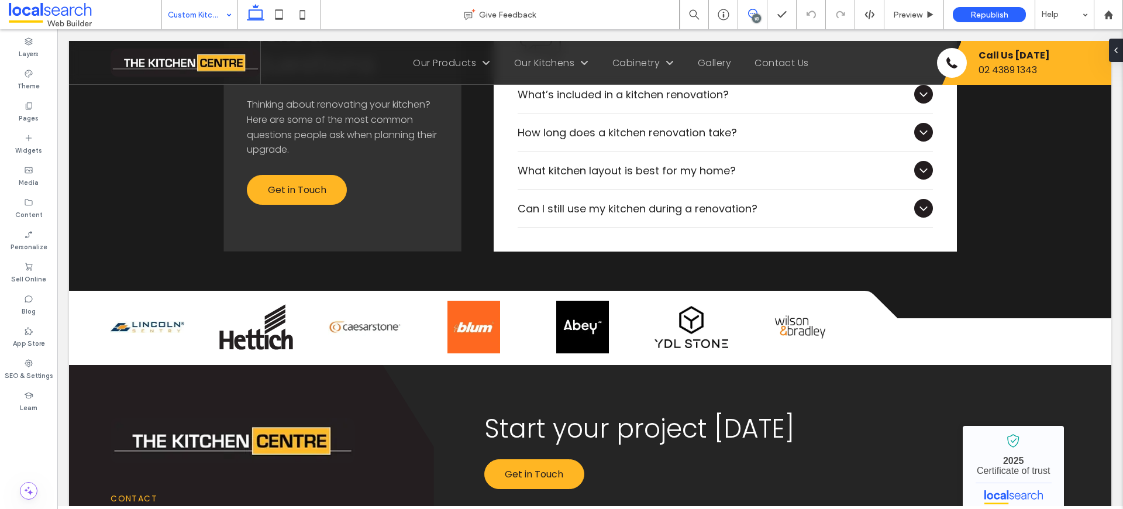
click at [753, 10] on icon at bounding box center [752, 13] width 9 height 9
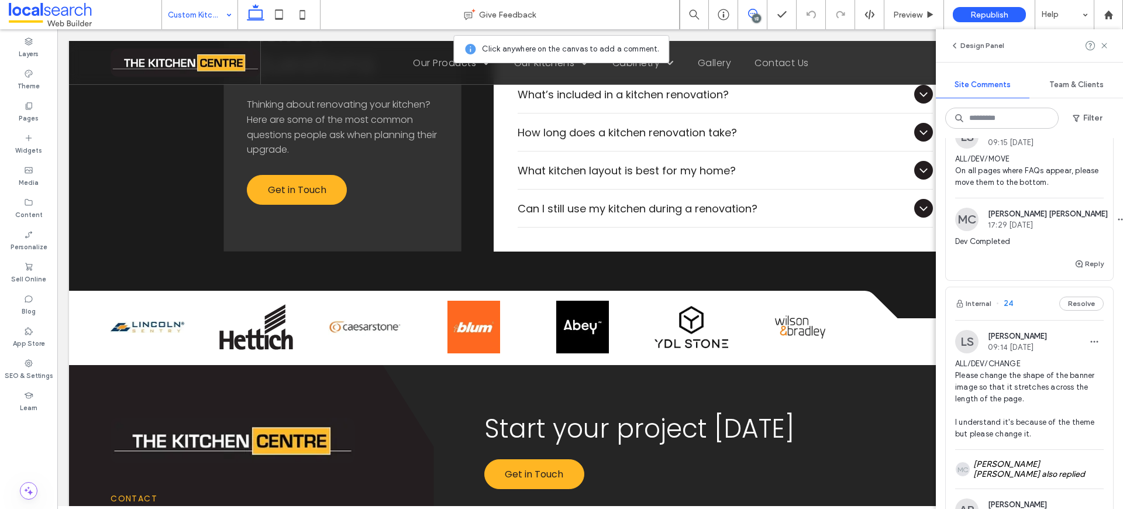
scroll to position [1226, 0]
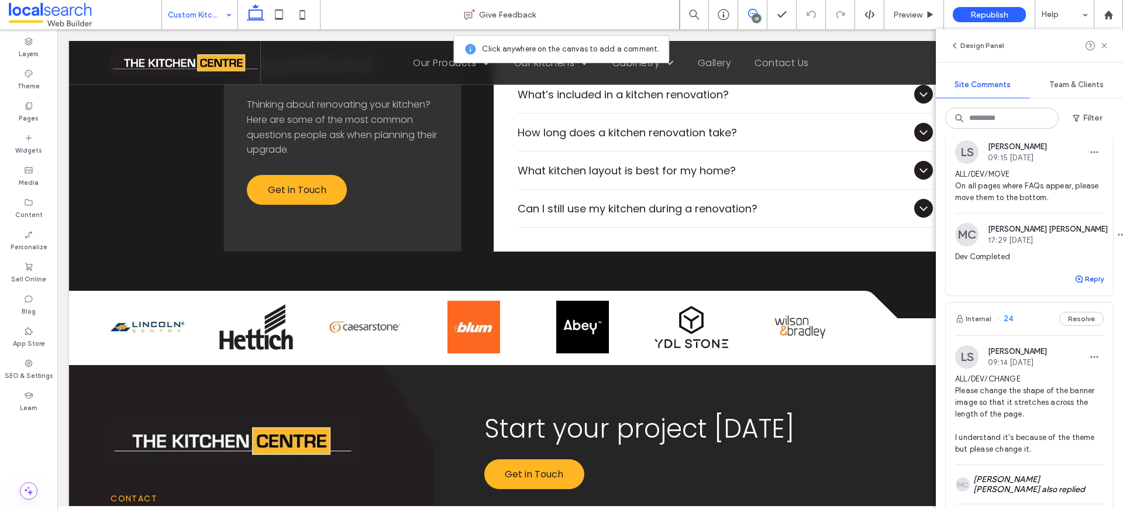
click at [1085, 281] on button "Reply" at bounding box center [1088, 279] width 29 height 14
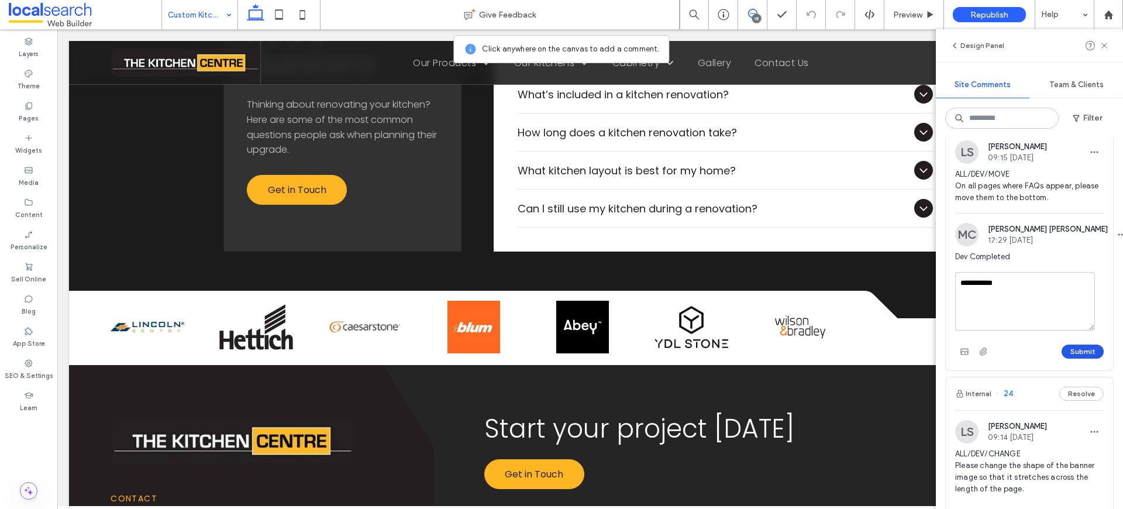
type textarea "**********"
click at [1071, 346] on button "Submit" at bounding box center [1083, 351] width 42 height 14
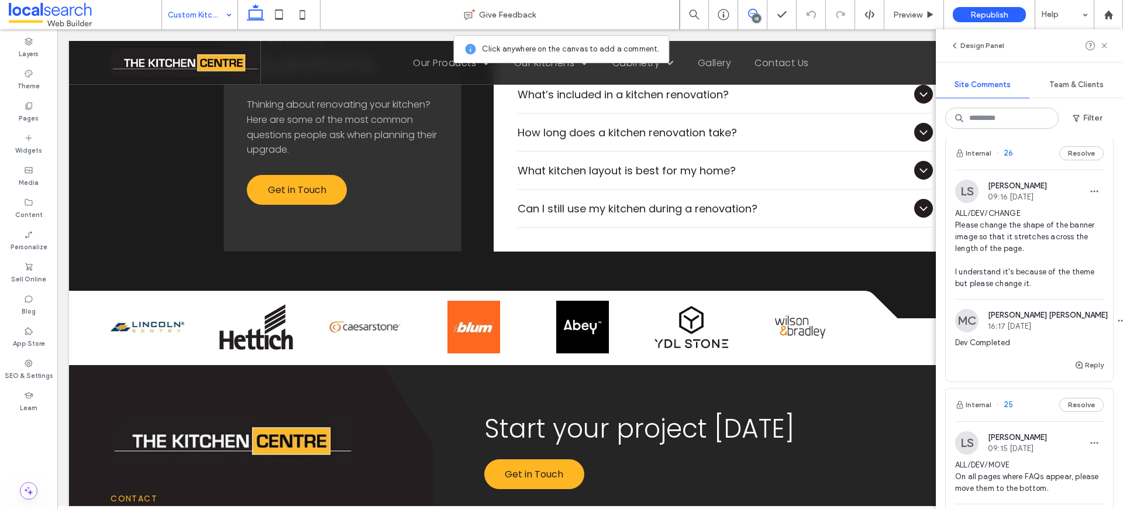
scroll to position [933, 0]
click at [1013, 250] on span "ALL/DEV/CHANGE Please change the shape of the banner image so that it stretches…" at bounding box center [1029, 251] width 149 height 82
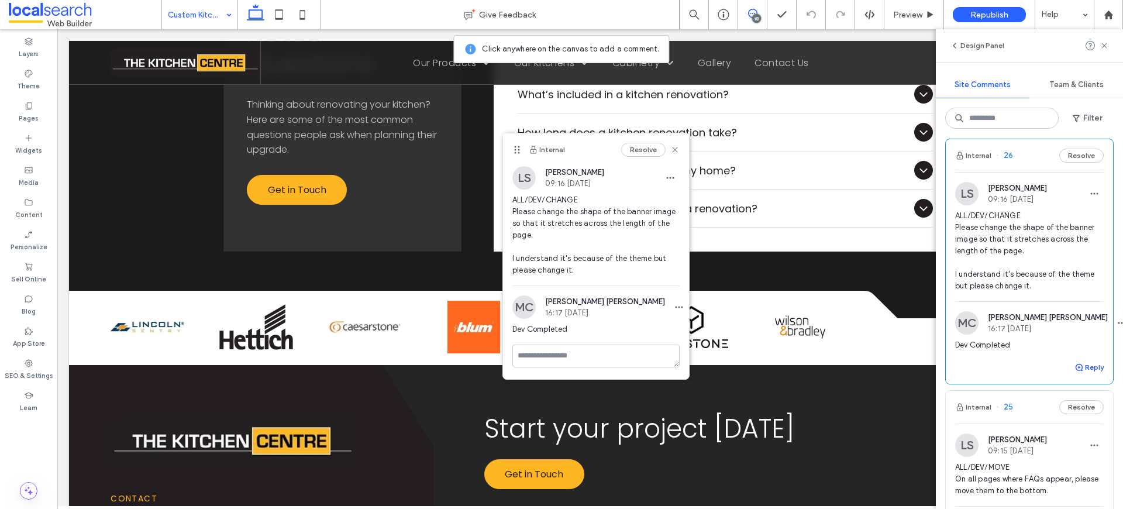
click at [1074, 365] on icon "button" at bounding box center [1078, 367] width 9 height 9
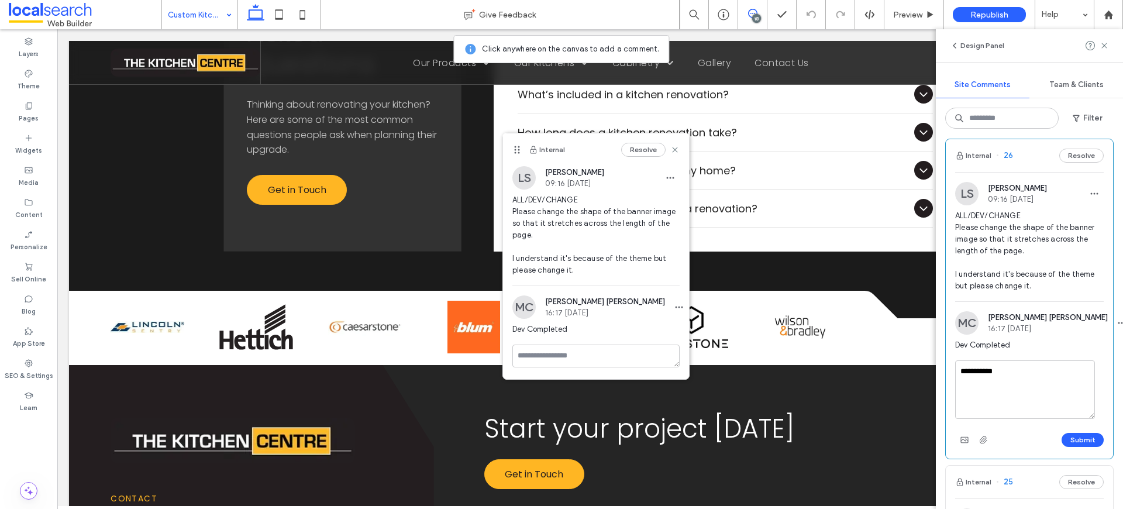
type textarea "**********"
click at [1099, 446] on div "**********" at bounding box center [1029, 409] width 167 height 98
click at [1090, 442] on button "Submit" at bounding box center [1083, 440] width 42 height 14
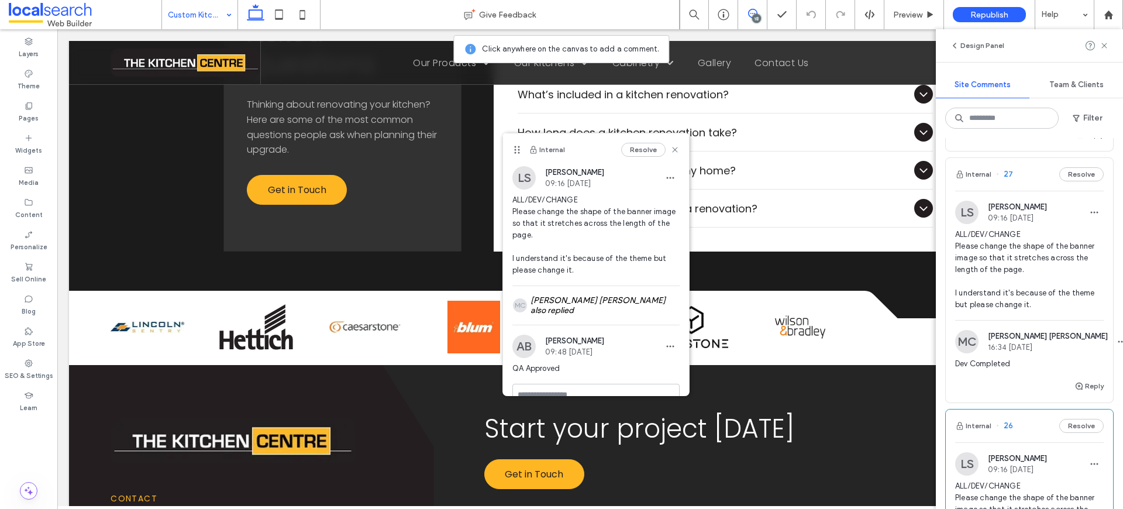
scroll to position [650, 0]
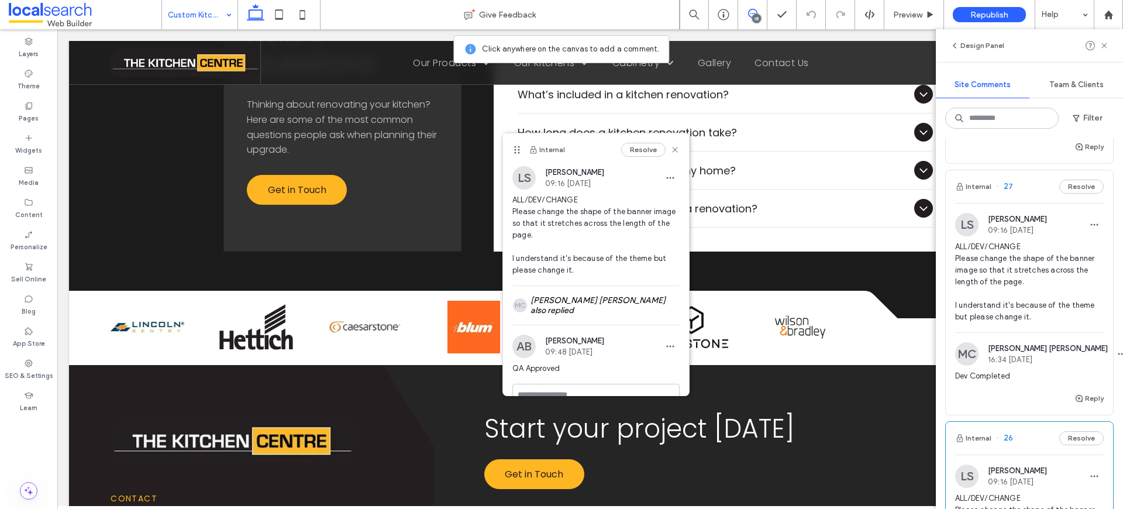
click at [990, 258] on span "ALL/DEV/CHANGE Please change the shape of the banner image so that it stretches…" at bounding box center [1029, 282] width 149 height 82
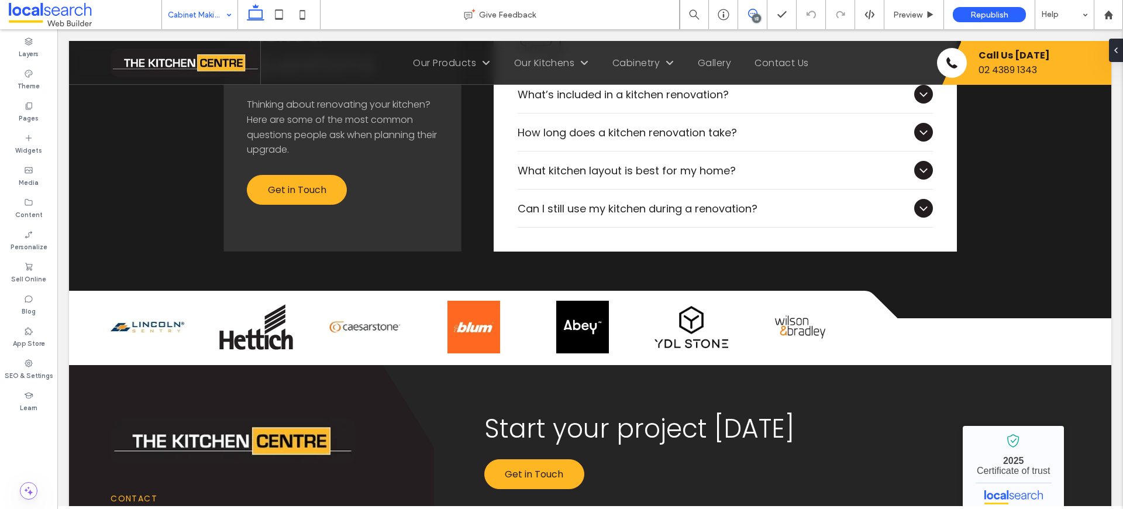
click at [759, 11] on span at bounding box center [752, 13] width 29 height 9
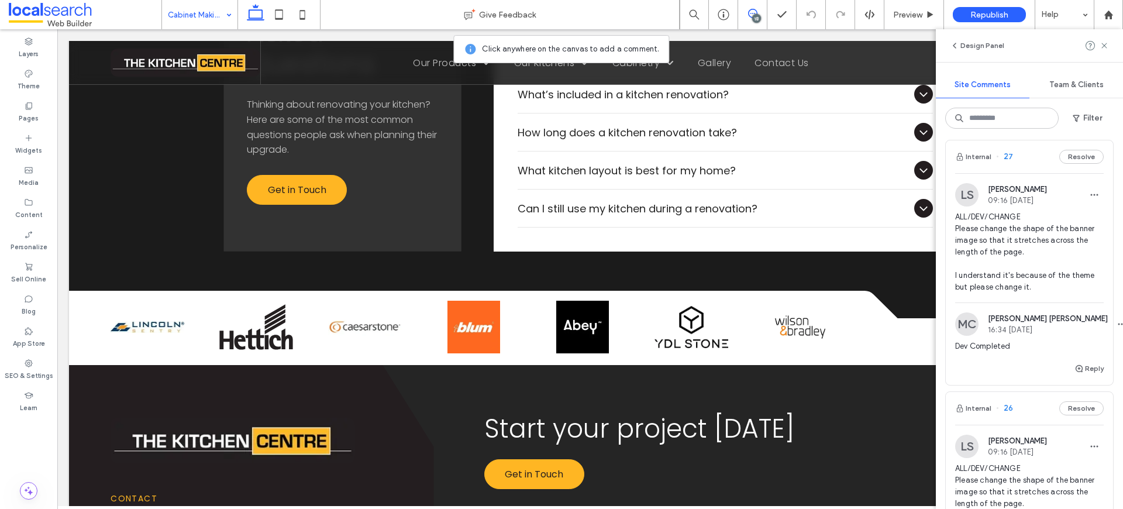
scroll to position [683, 0]
click at [1074, 363] on icon "button" at bounding box center [1078, 365] width 9 height 9
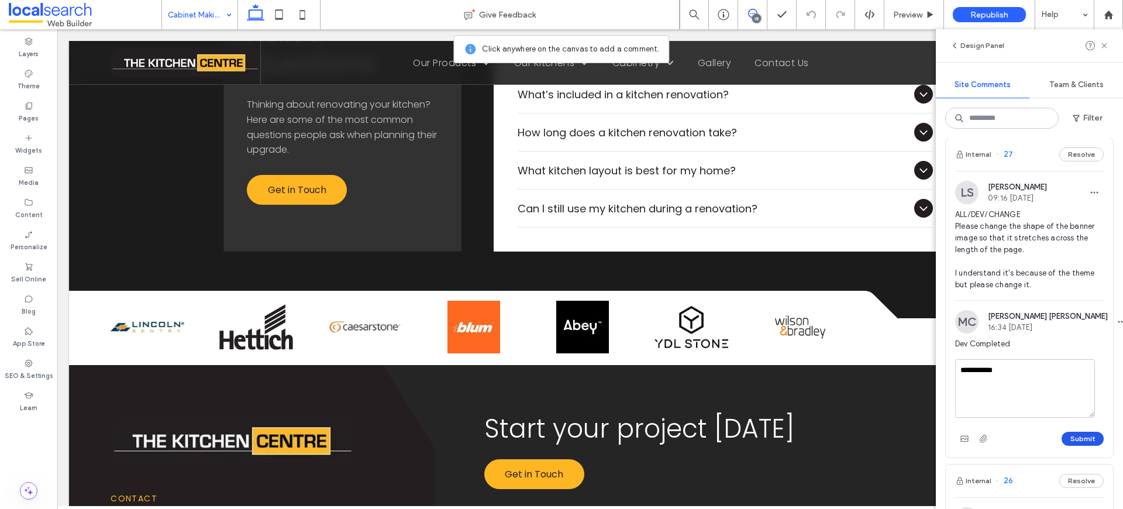
type textarea "**********"
click at [1078, 435] on button "Submit" at bounding box center [1083, 439] width 42 height 14
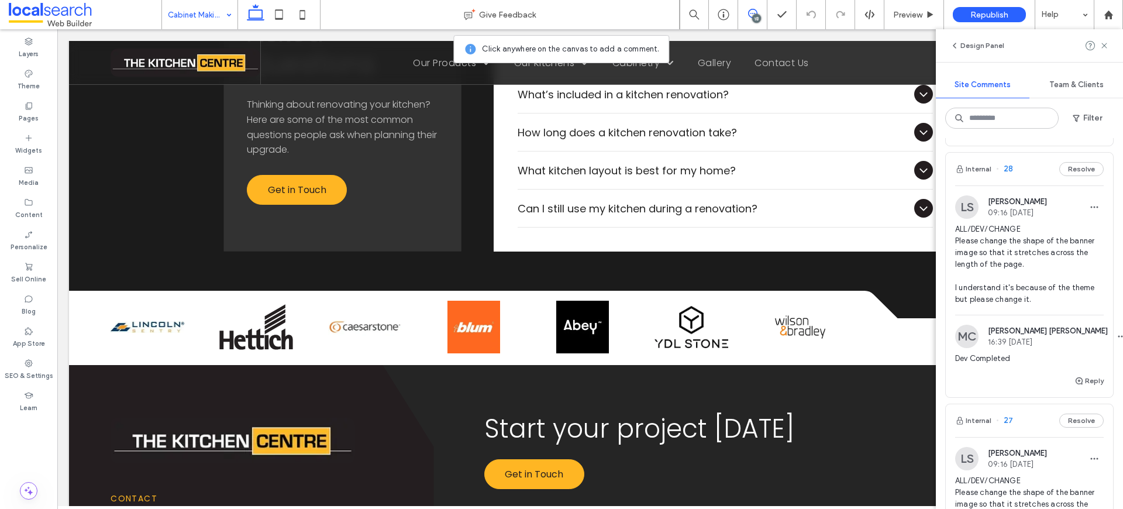
scroll to position [411, 0]
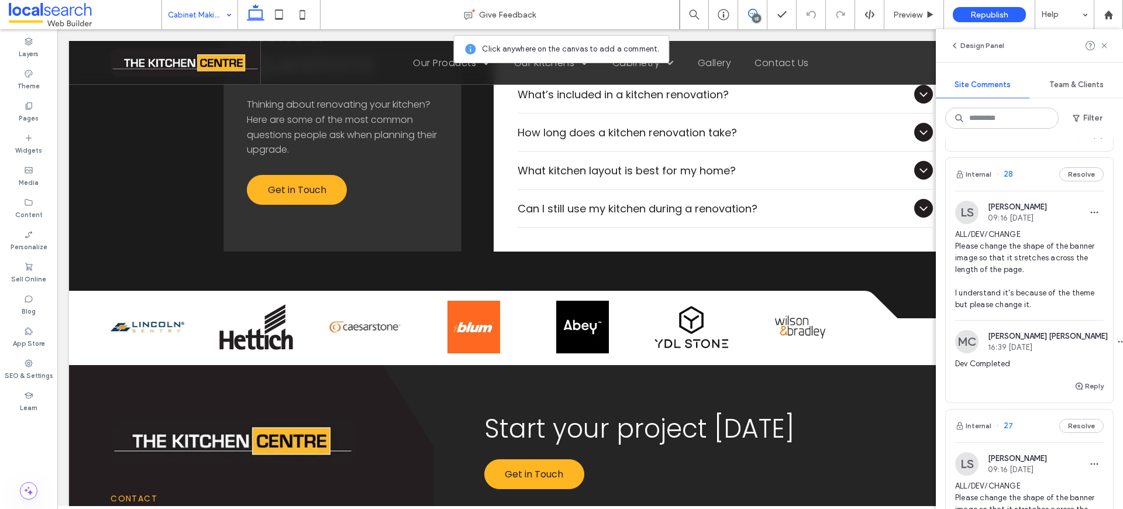
click at [1037, 256] on span "ALL/DEV/CHANGE Please change the shape of the banner image so that it stretches…" at bounding box center [1029, 270] width 149 height 82
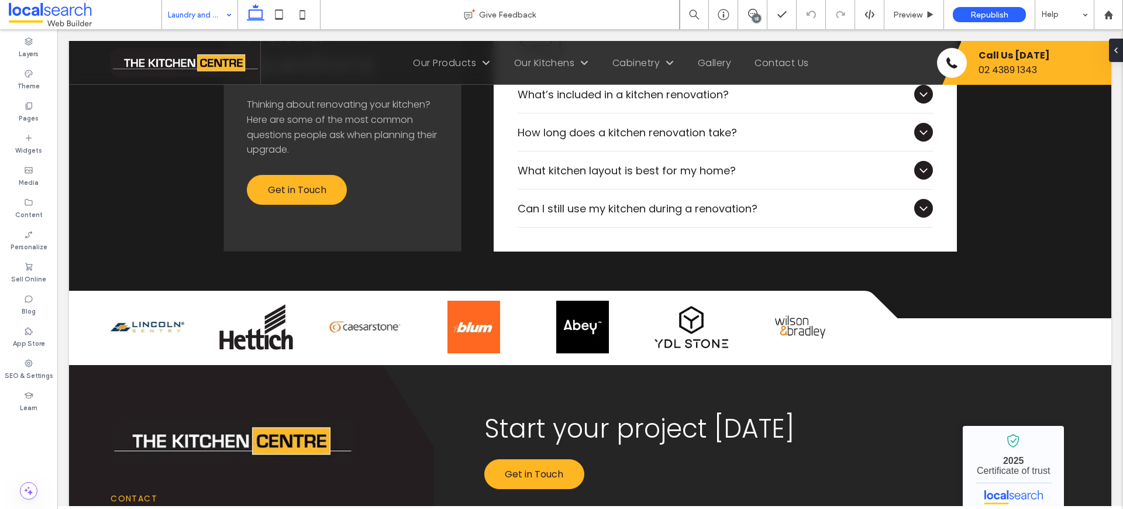
click at [756, 16] on div "18" at bounding box center [756, 18] width 9 height 9
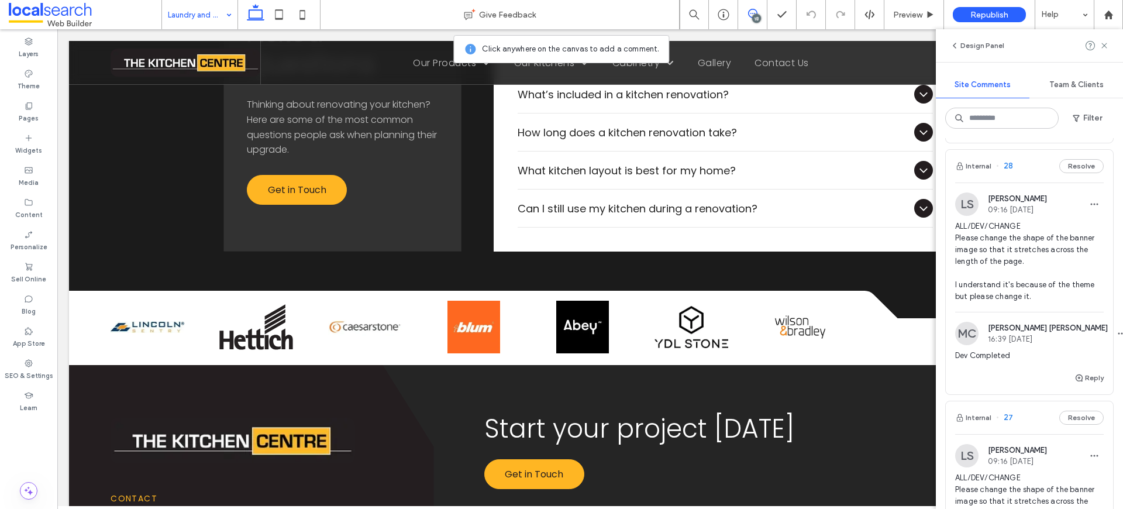
scroll to position [443, 0]
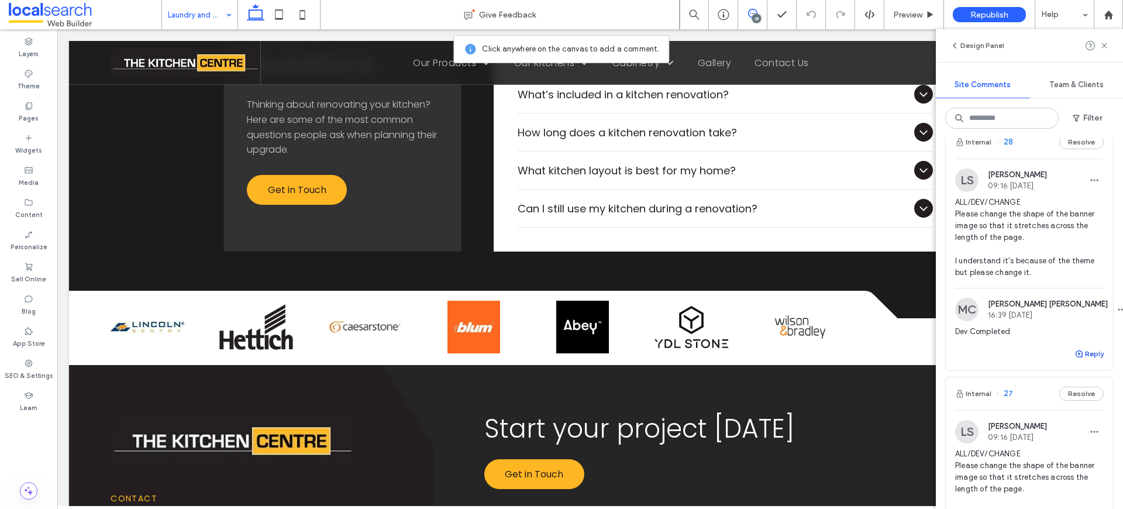
click at [1087, 350] on button "Reply" at bounding box center [1088, 354] width 29 height 14
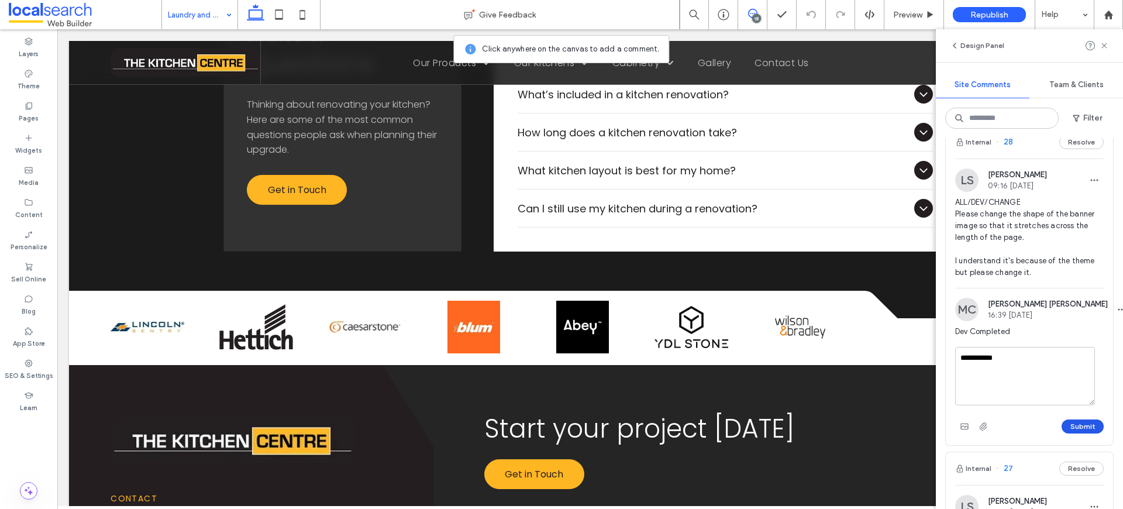
type textarea "**********"
click at [1081, 423] on button "Submit" at bounding box center [1083, 426] width 42 height 14
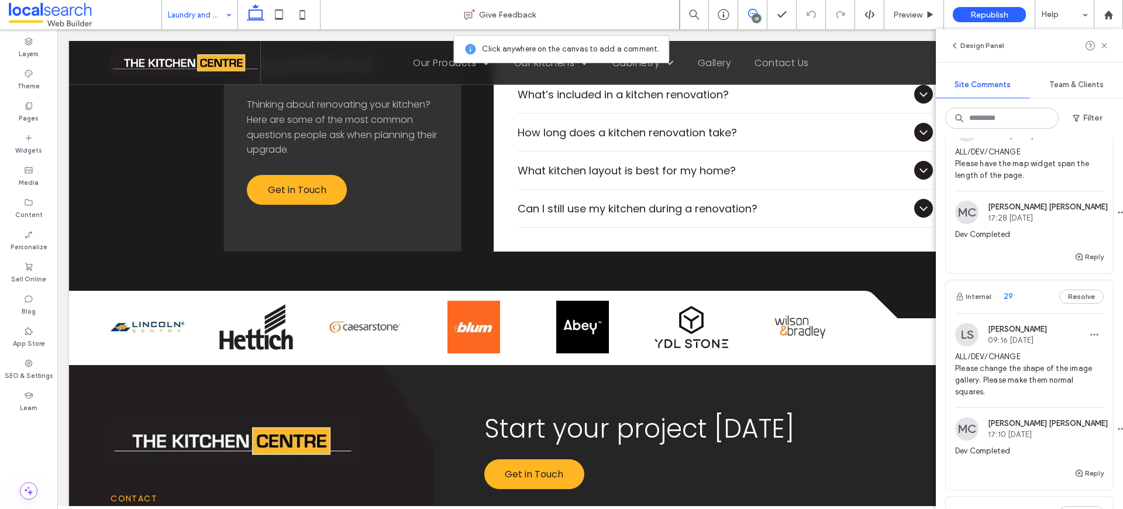
scroll to position [70, 0]
click at [1046, 376] on span "ALL/DEV/CHANGE Please change the shape of the image gallery. Please make them n…" at bounding box center [1029, 376] width 149 height 47
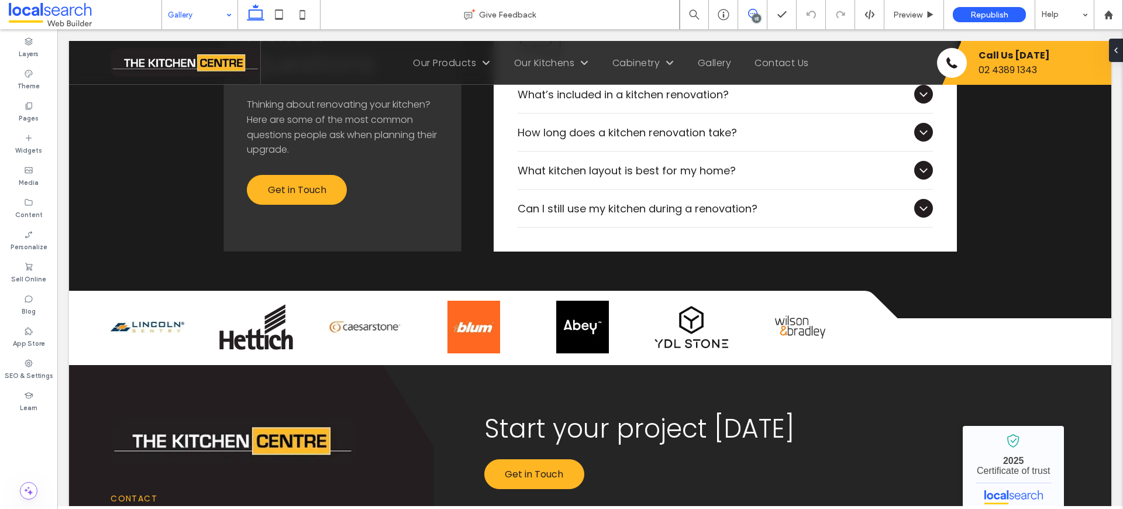
click at [754, 9] on use at bounding box center [752, 13] width 9 height 9
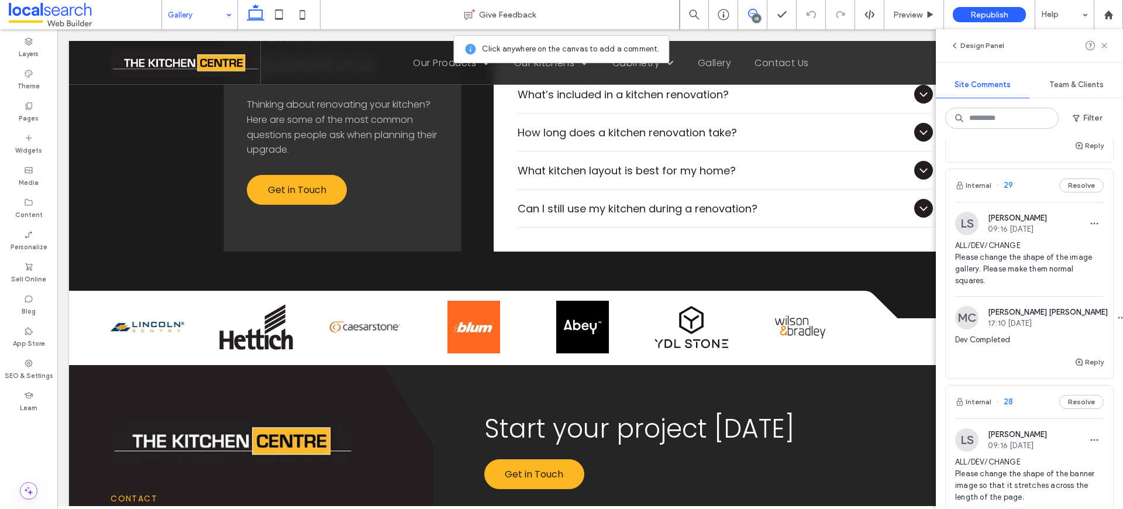
scroll to position [178, 0]
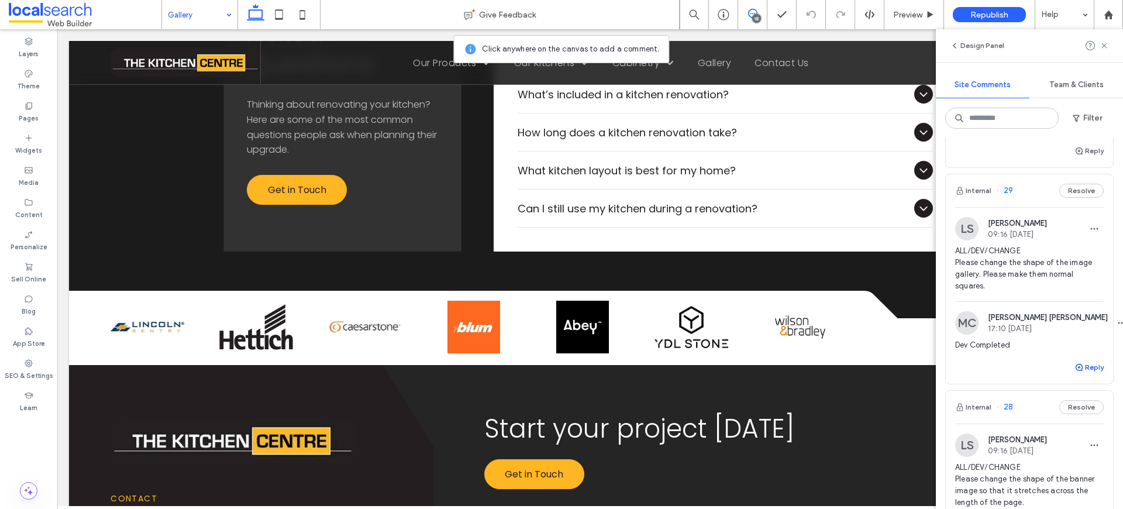
click at [1074, 373] on span "button" at bounding box center [1079, 367] width 11 height 13
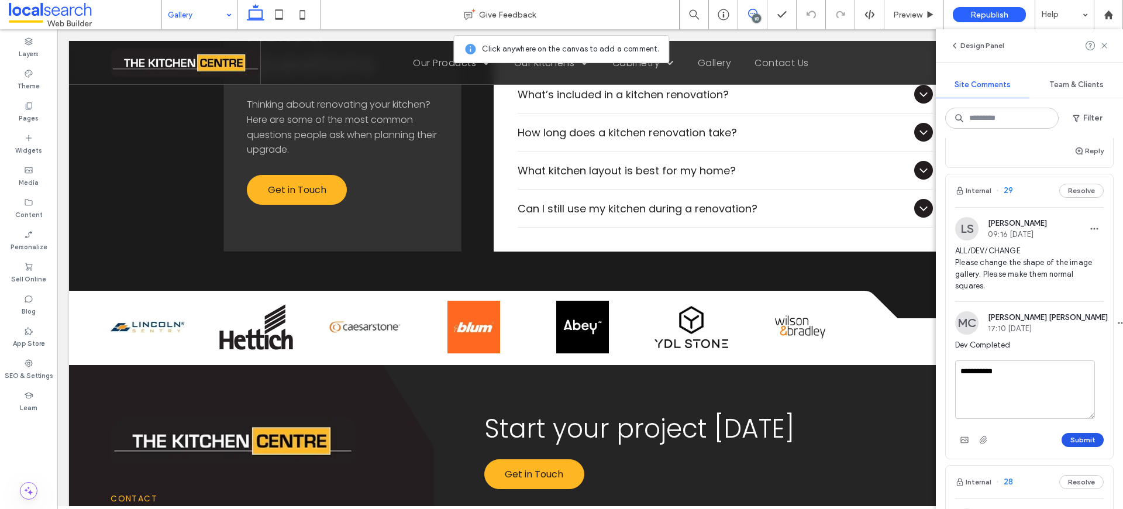
type textarea "**********"
click at [1074, 438] on button "Submit" at bounding box center [1083, 440] width 42 height 14
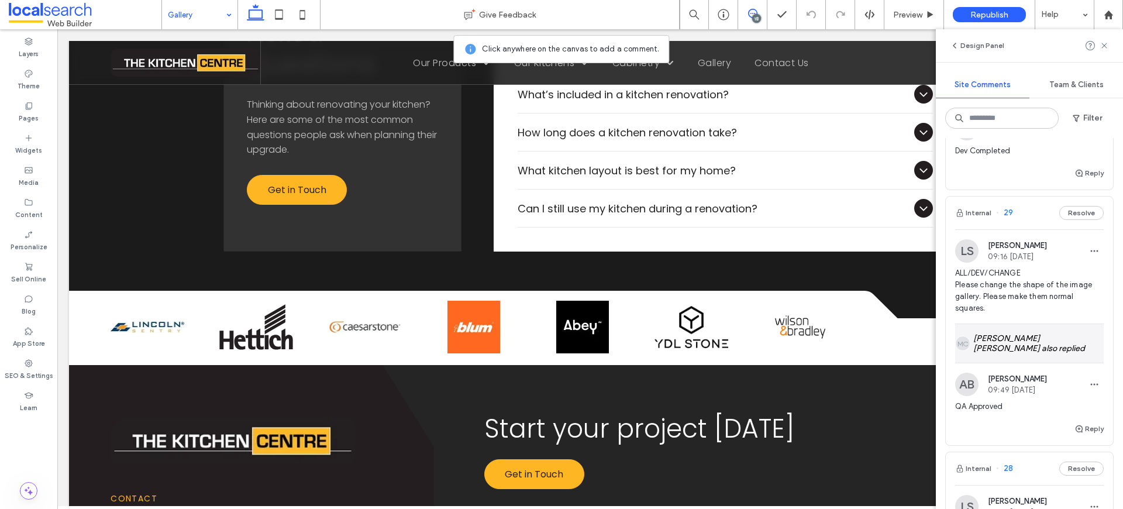
scroll to position [0, 0]
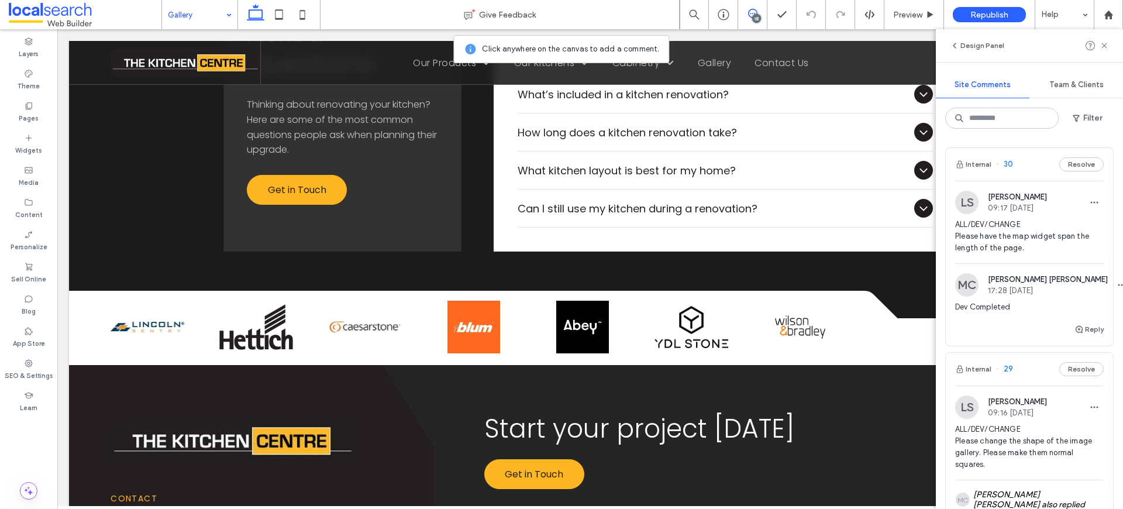
click at [992, 242] on span "ALL/DEV/CHANGE Please have the map widget span the length of the page." at bounding box center [1029, 236] width 149 height 35
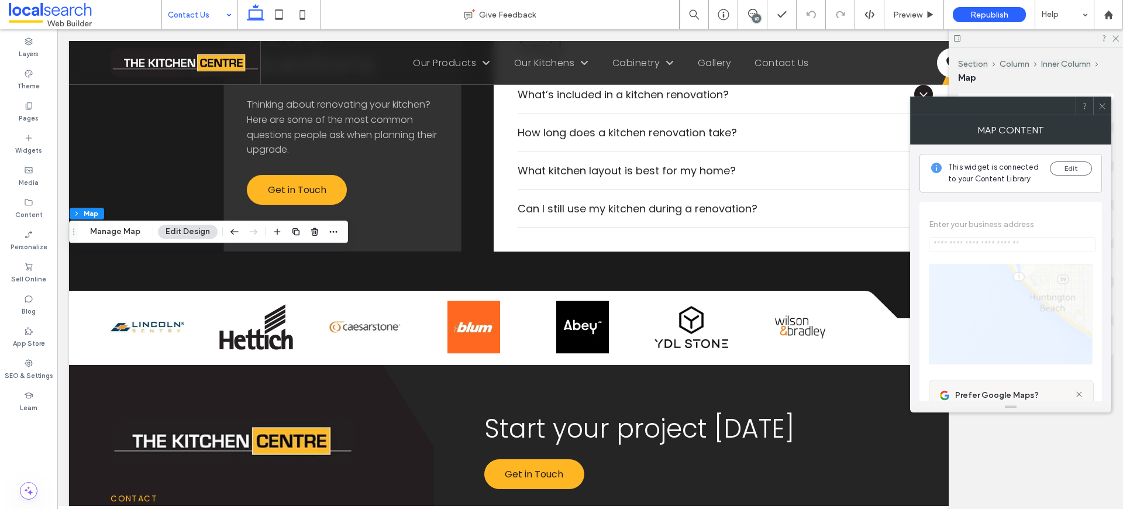
type input "**********"
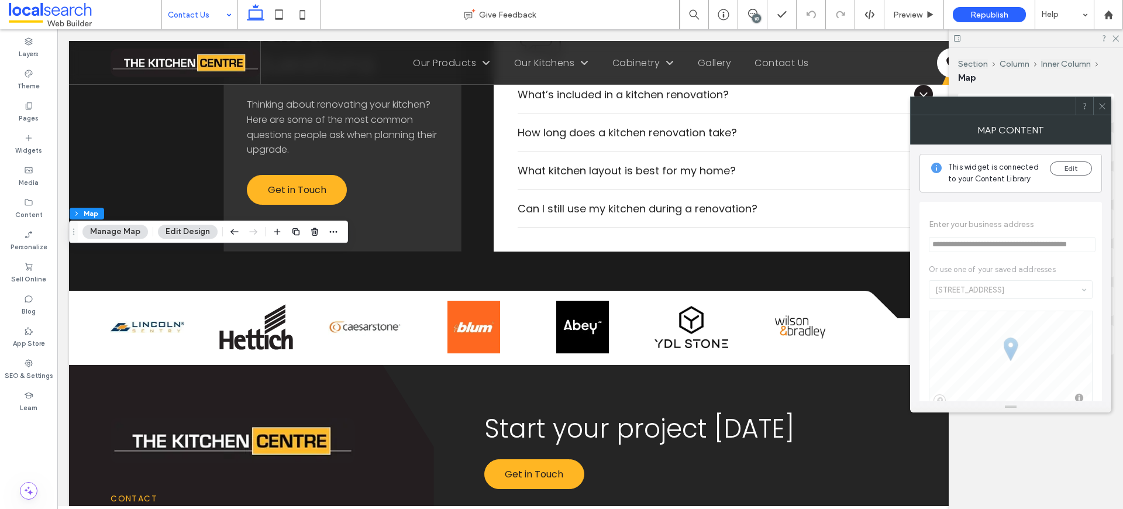
click at [1103, 111] on span at bounding box center [1102, 106] width 9 height 18
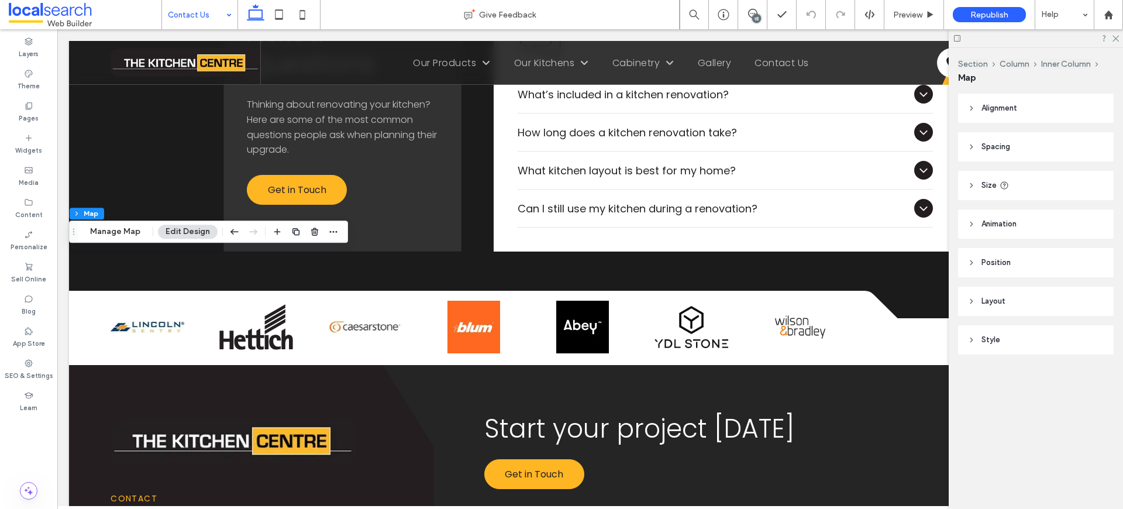
click at [757, 18] on div "18" at bounding box center [756, 18] width 9 height 9
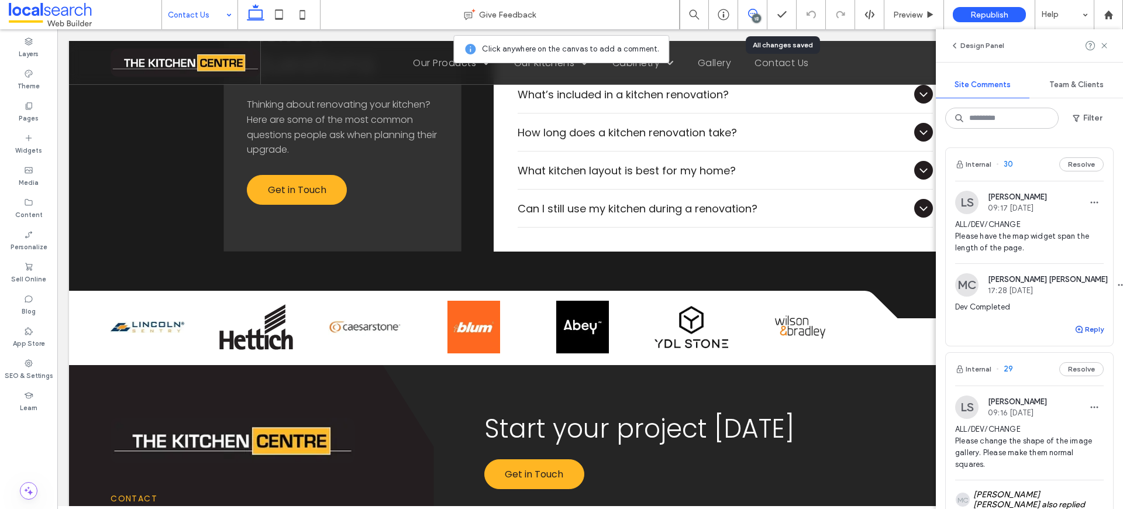
click at [1081, 333] on button "Reply" at bounding box center [1088, 329] width 29 height 14
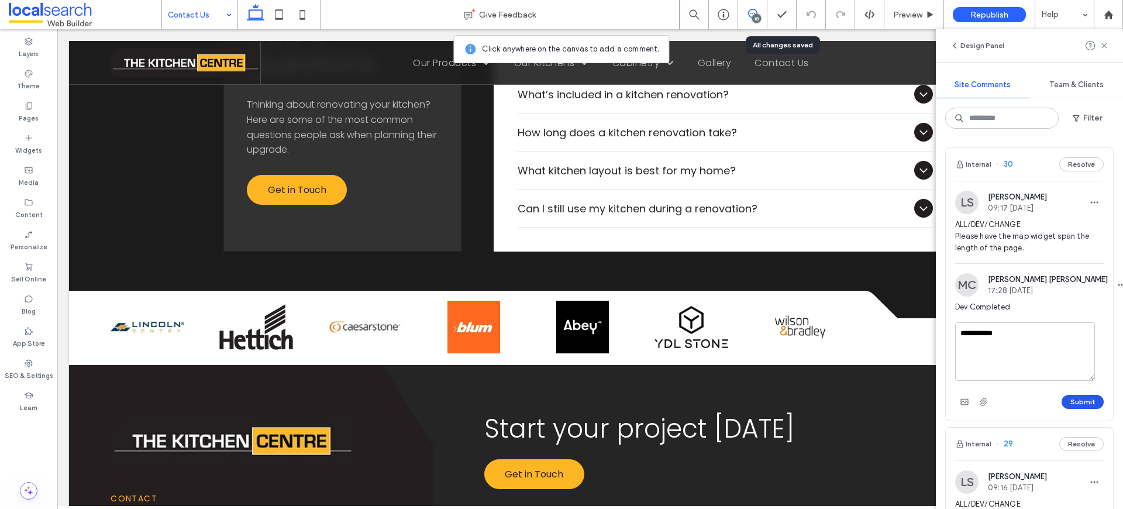
type textarea "**********"
click at [1073, 406] on button "Submit" at bounding box center [1083, 402] width 42 height 14
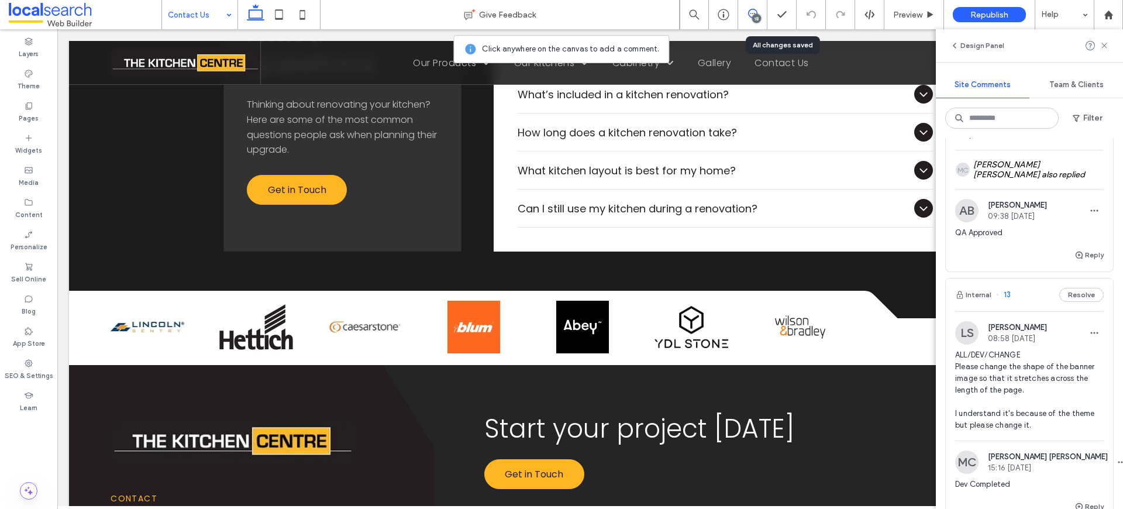
scroll to position [4389, 0]
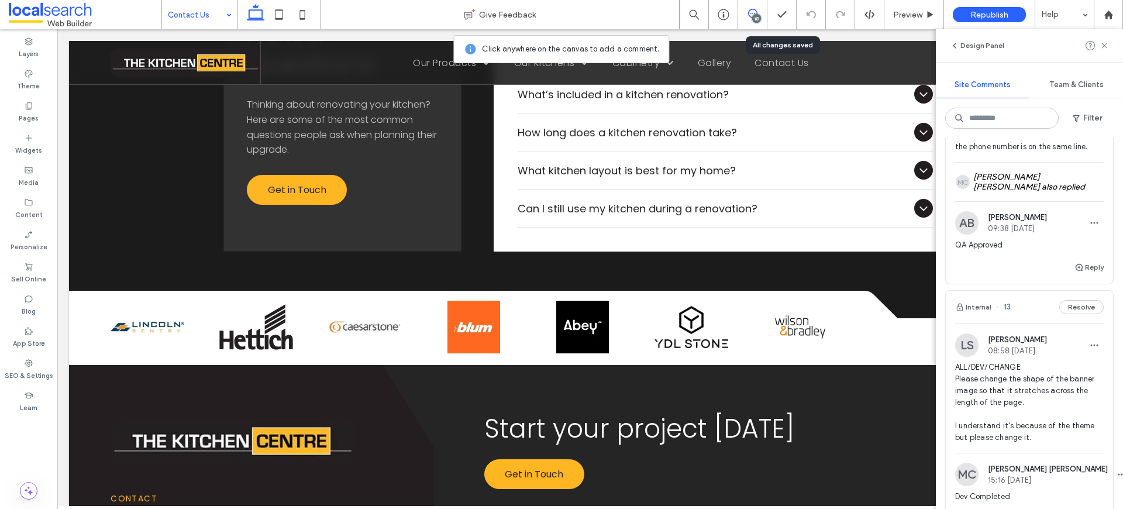
click at [1089, 508] on button "Reply" at bounding box center [1088, 519] width 29 height 14
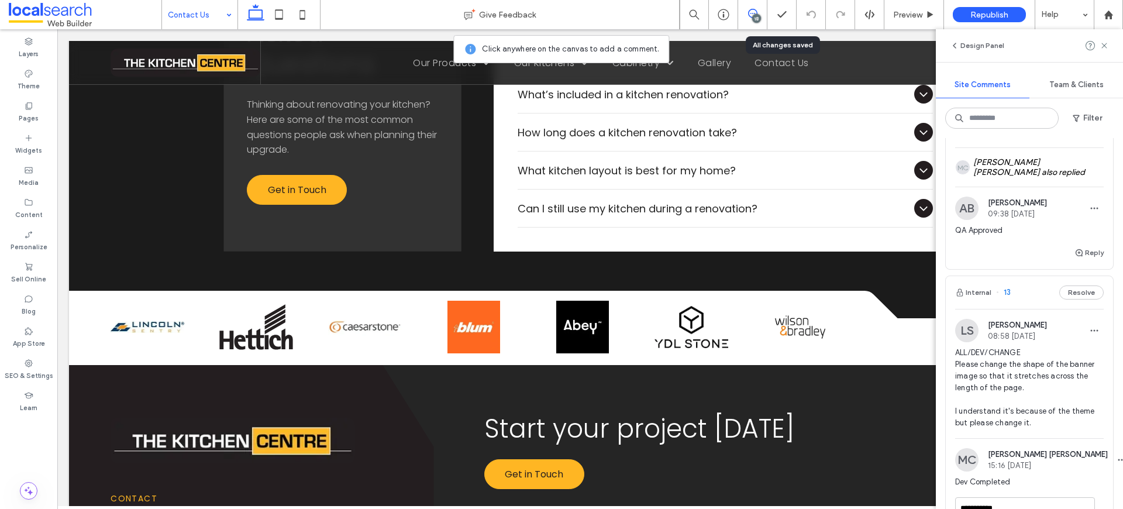
scroll to position [4410, 0]
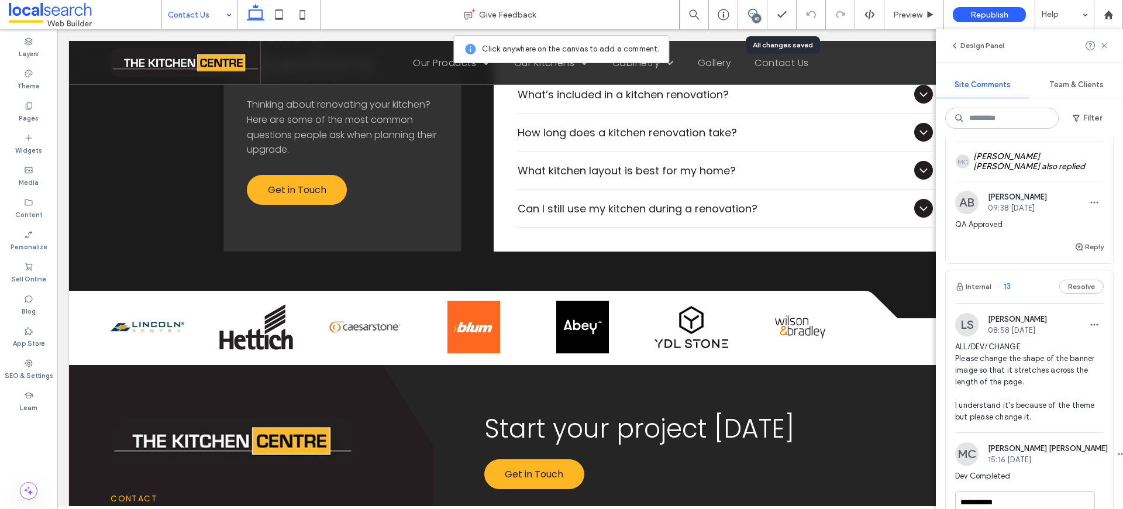
type textarea "**********"
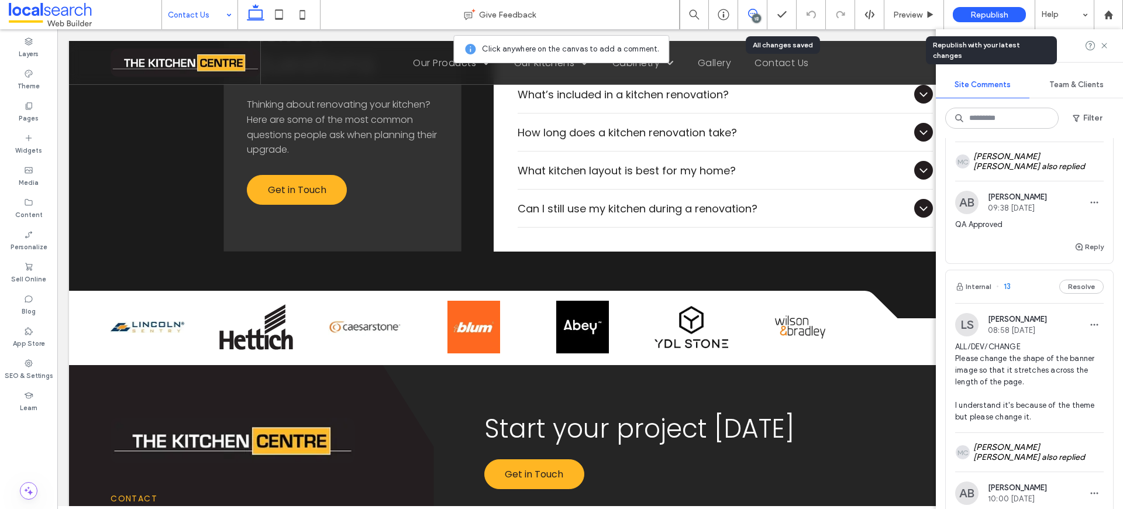
click at [984, 6] on div "Republish" at bounding box center [989, 14] width 73 height 29
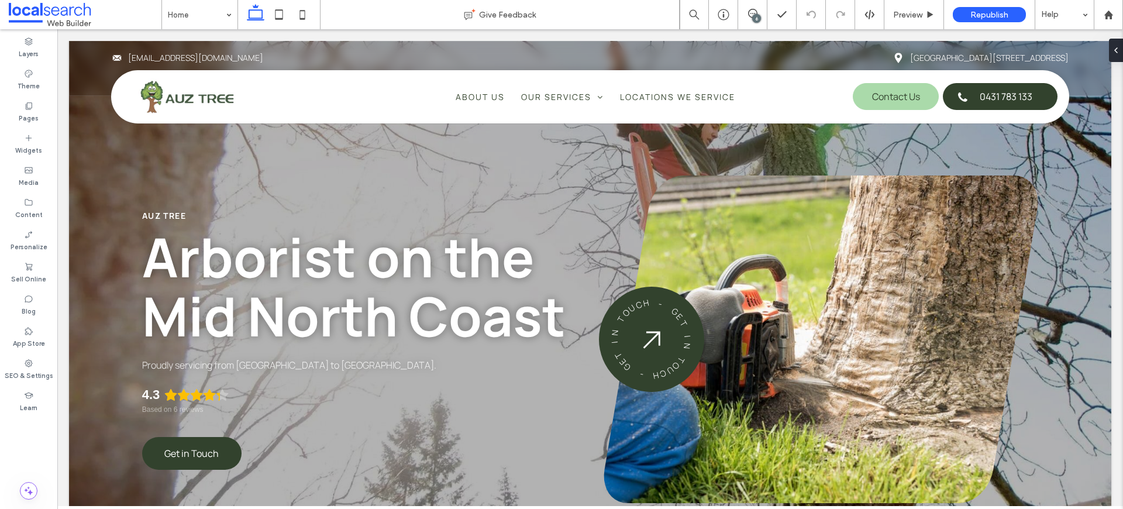
click at [753, 16] on div "6" at bounding box center [756, 18] width 9 height 9
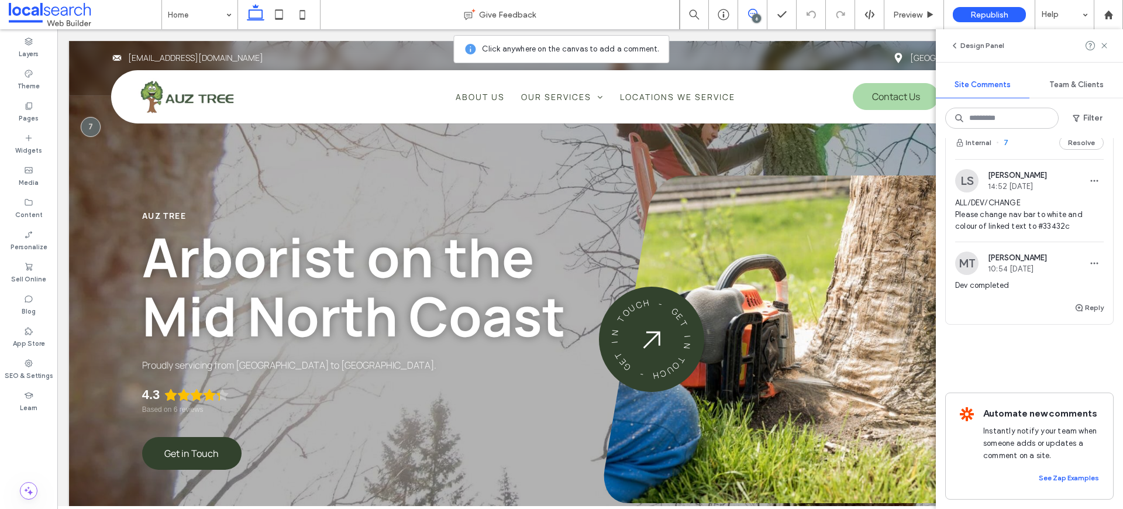
scroll to position [1091, 0]
click at [1019, 220] on span "ALL/DEV/CHANGE Please change nav bar to white and colour of linked text to #334…" at bounding box center [1029, 215] width 149 height 35
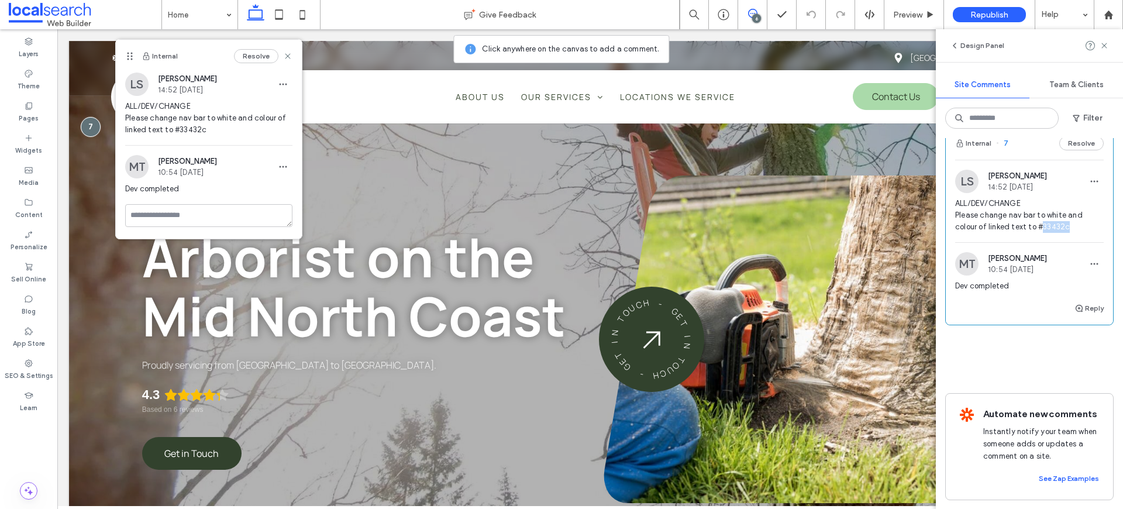
drag, startPoint x: 1064, startPoint y: 224, endPoint x: 1039, endPoint y: 226, distance: 25.8
click at [1039, 226] on span "ALL/DEV/CHANGE Please change nav bar to white and colour of linked text to #334…" at bounding box center [1029, 215] width 149 height 35
drag, startPoint x: 1037, startPoint y: 225, endPoint x: 1051, endPoint y: 219, distance: 15.2
click at [1064, 225] on span "ALL/DEV/CHANGE Please change nav bar to white and colour of linked text to #334…" at bounding box center [1029, 215] width 149 height 35
copy span "#33432c"
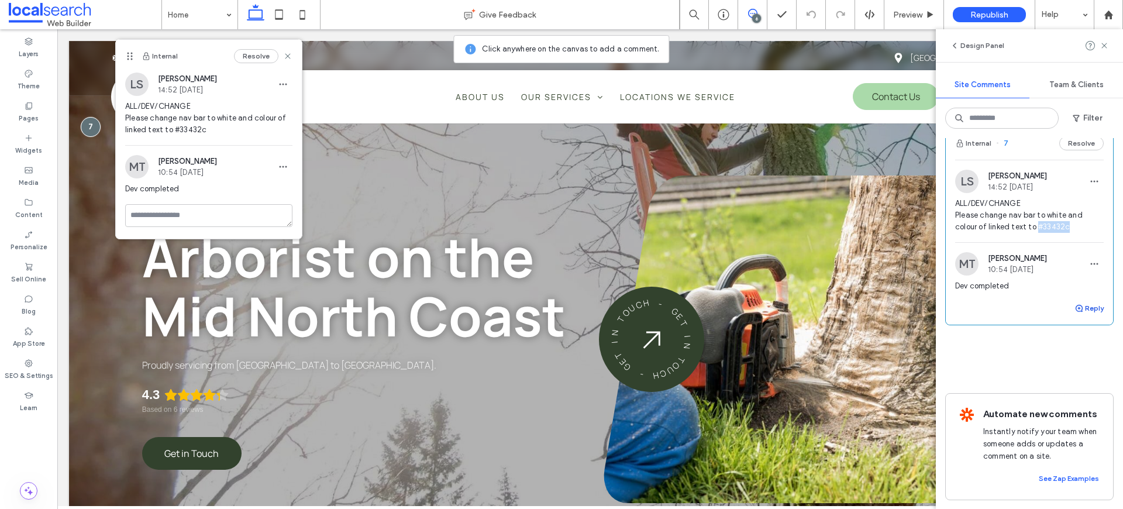
click at [1085, 302] on button "Reply" at bounding box center [1088, 308] width 29 height 14
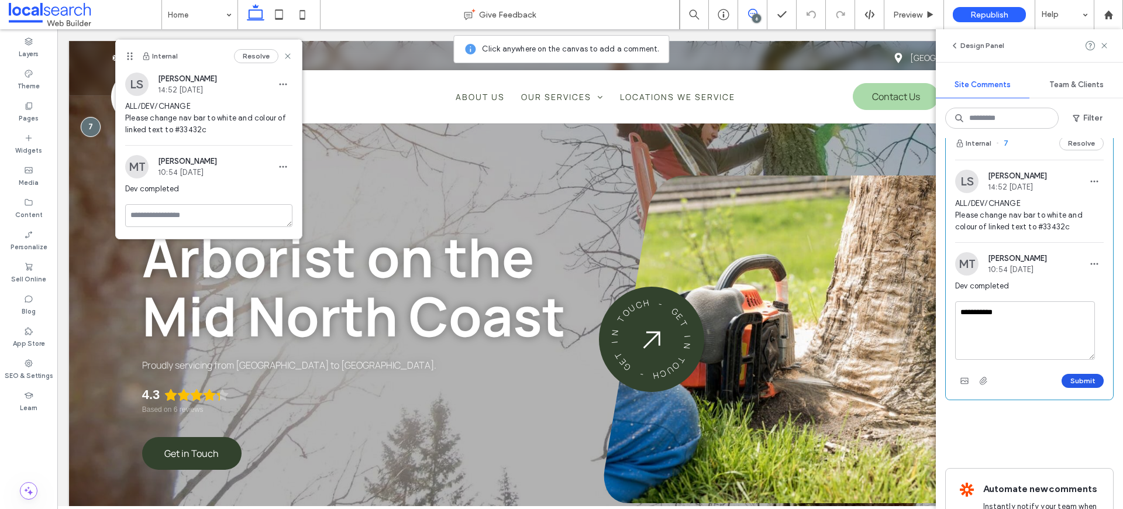
type textarea "**********"
click at [1074, 374] on button "Submit" at bounding box center [1083, 381] width 42 height 14
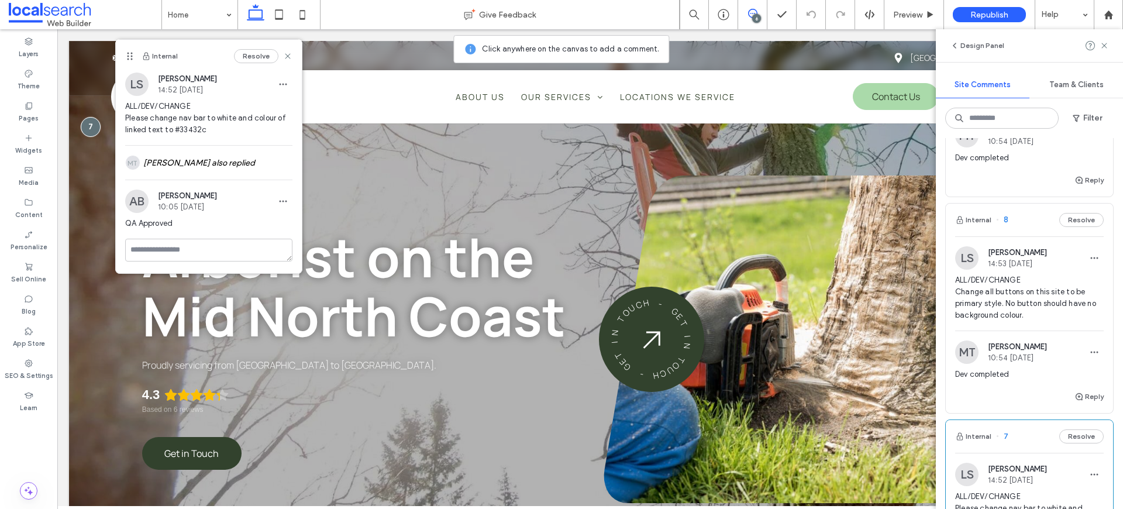
scroll to position [796, 0]
click at [980, 294] on span "ALL/DEV/CHANGE Change all buttons on this site to be primary style. No button s…" at bounding box center [1029, 300] width 149 height 47
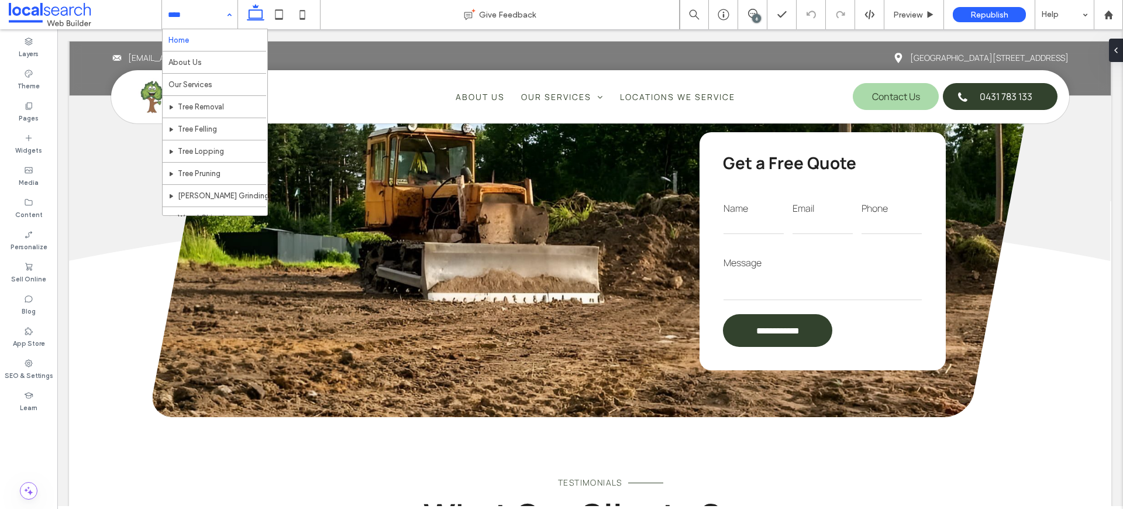
scroll to position [0, 0]
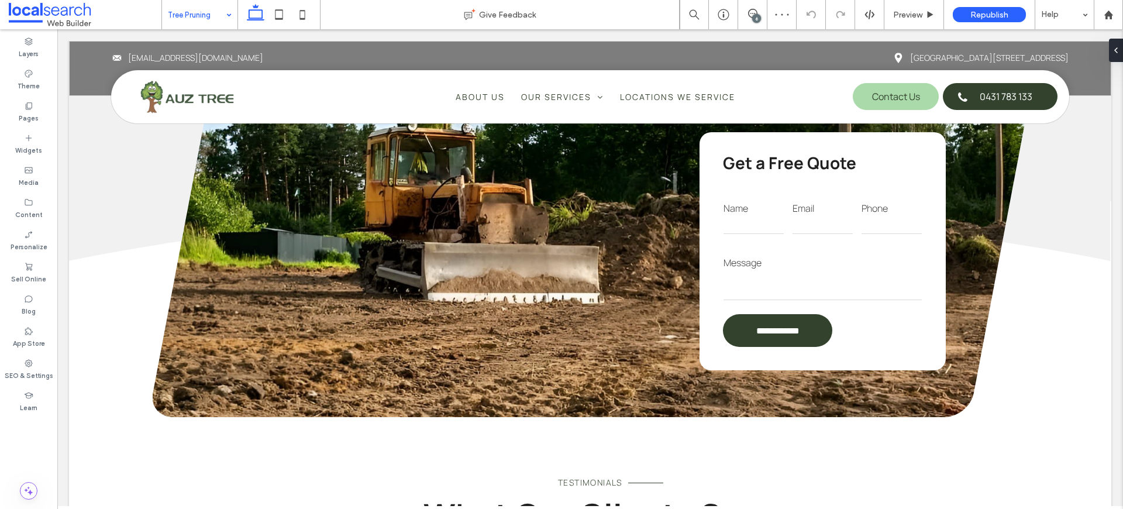
click at [753, 15] on div "6" at bounding box center [756, 18] width 9 height 9
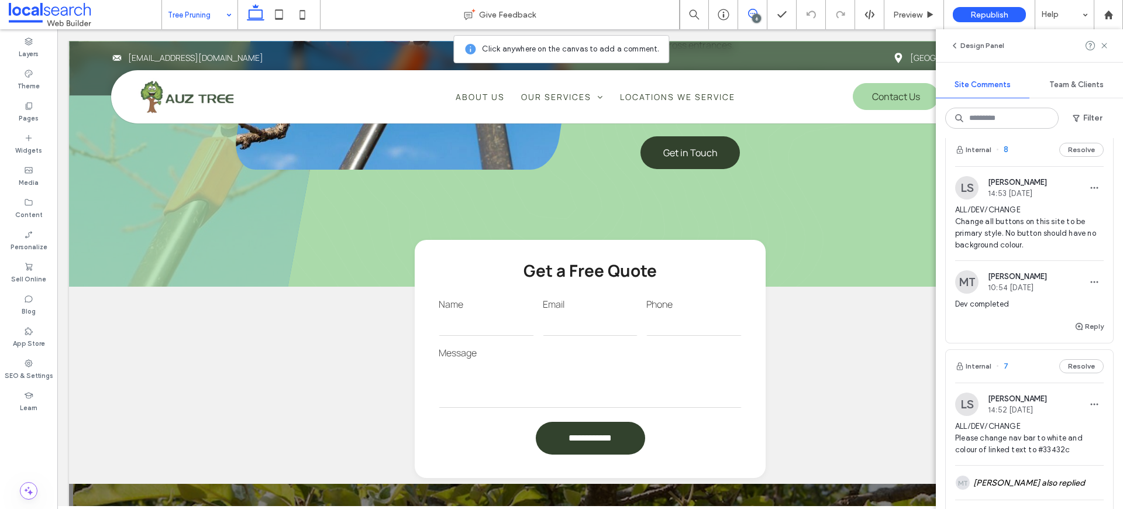
scroll to position [867, 0]
click at [1087, 328] on button "Reply" at bounding box center [1088, 328] width 29 height 14
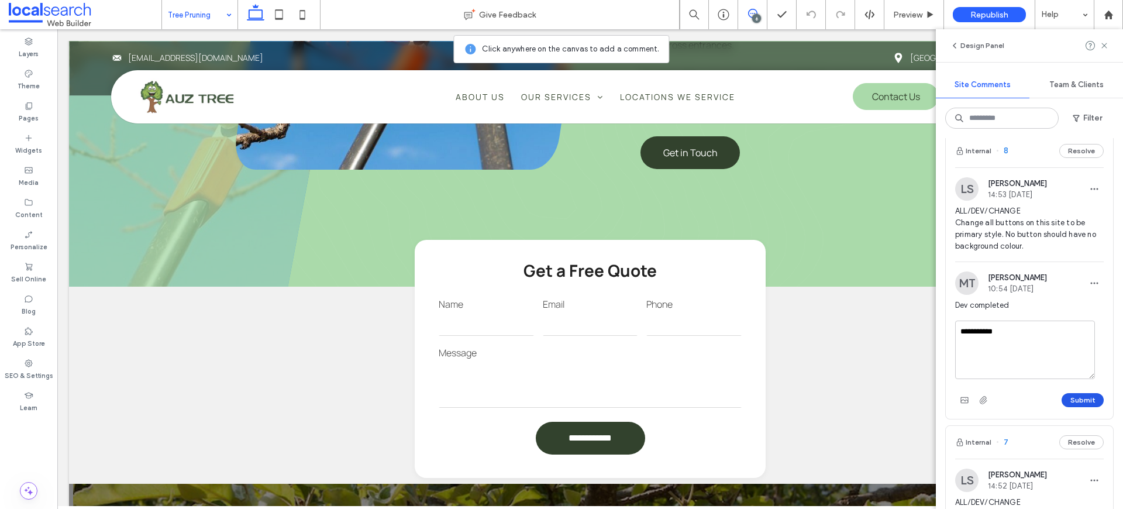
type textarea "**********"
click at [1062, 396] on button "Submit" at bounding box center [1083, 400] width 42 height 14
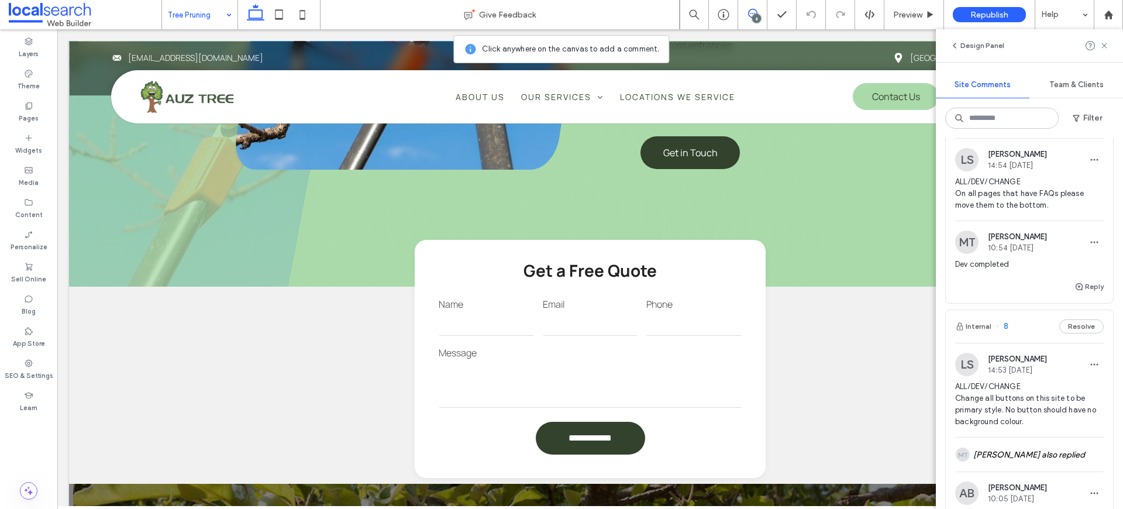
scroll to position [674, 0]
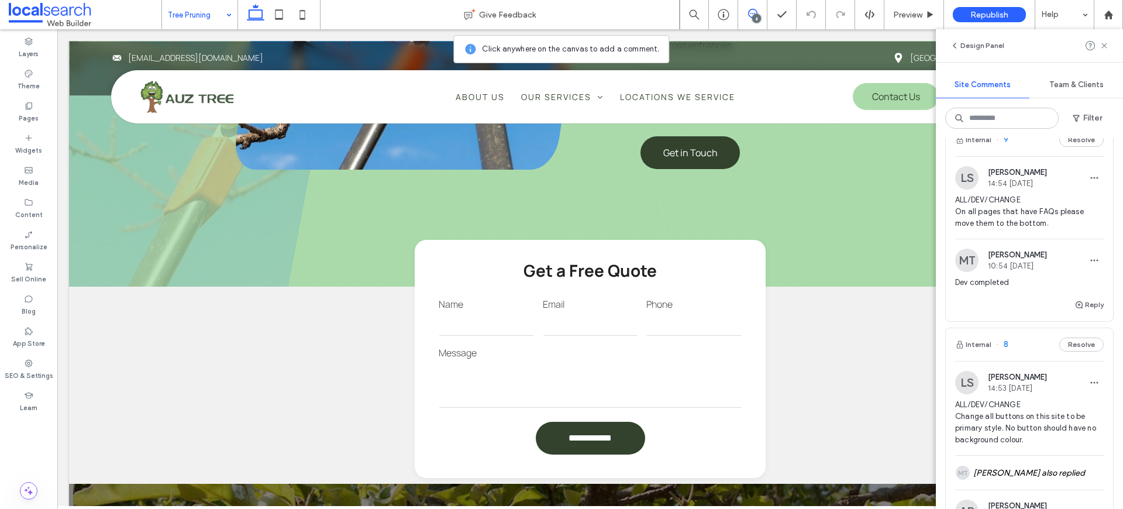
click at [1023, 215] on span "ALL/DEV/CHANGE On all pages that have FAQs please move them to the bottom." at bounding box center [1029, 211] width 149 height 35
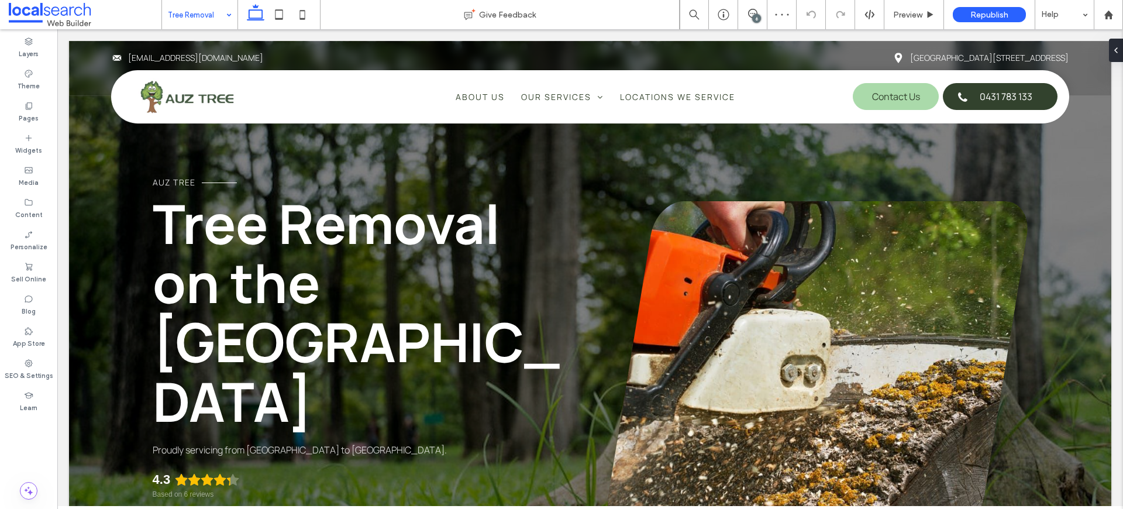
click at [757, 14] on div "6" at bounding box center [756, 18] width 9 height 9
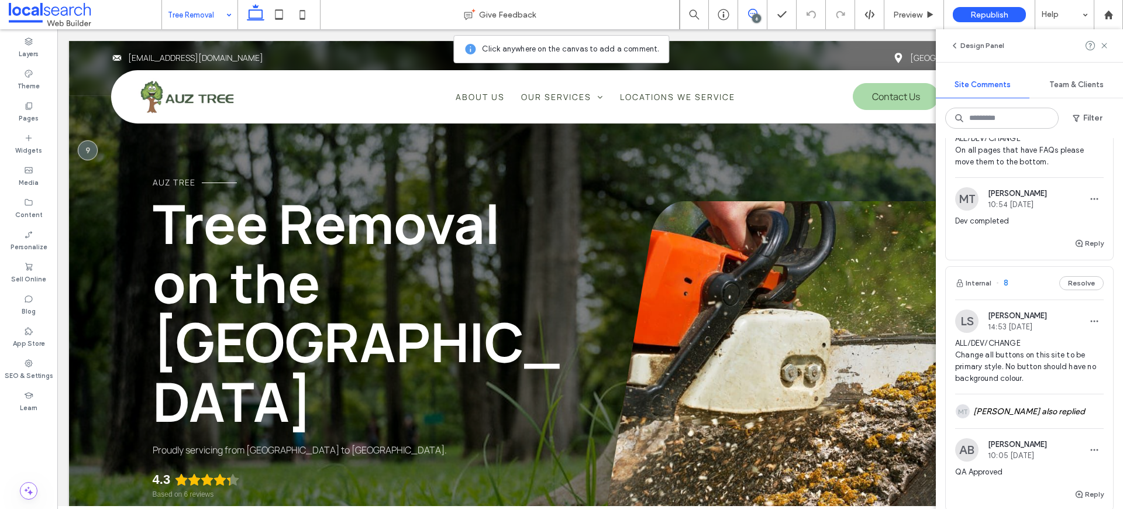
scroll to position [672, 0]
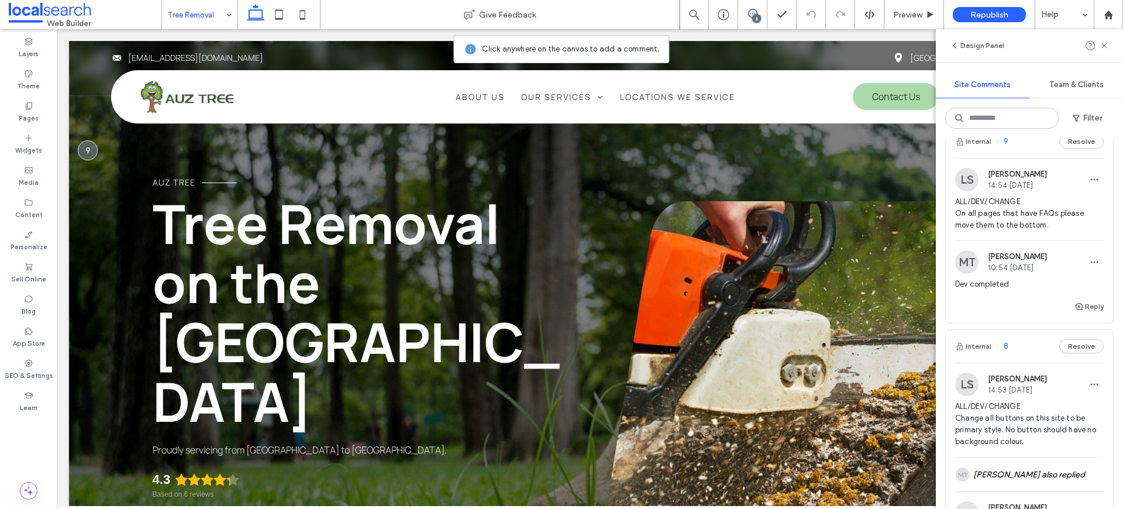
click at [1021, 212] on span "ALL/DEV/CHANGE On all pages that have FAQs please move them to the bottom." at bounding box center [1029, 213] width 149 height 35
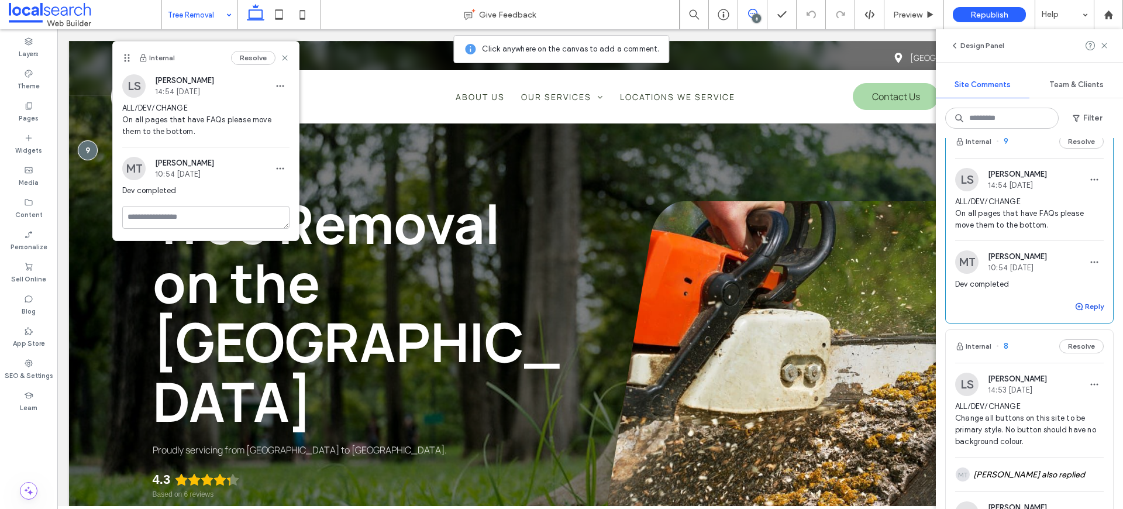
click at [1084, 305] on button "Reply" at bounding box center [1088, 306] width 29 height 14
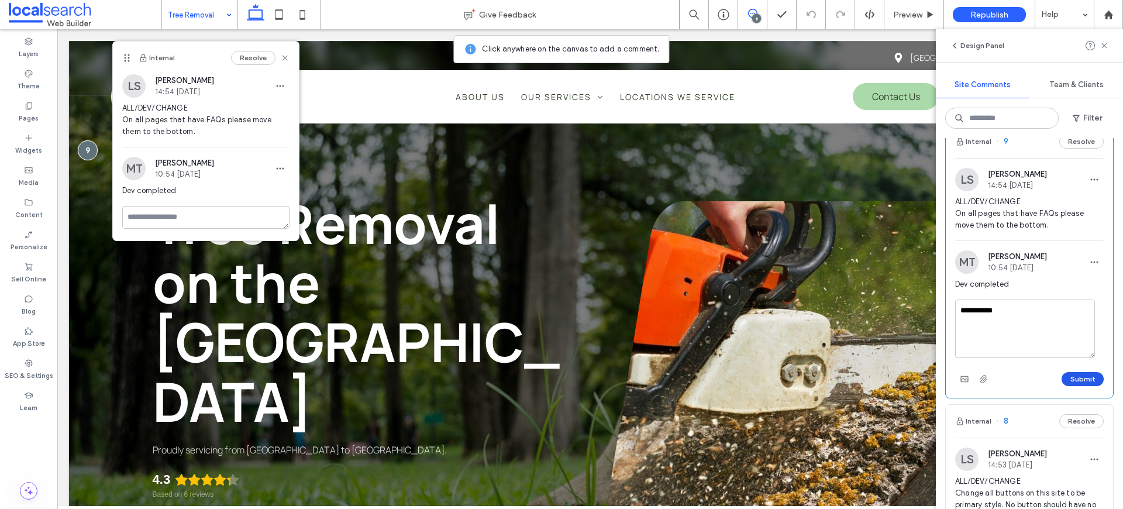
type textarea "**********"
click at [1091, 383] on button "Submit" at bounding box center [1083, 379] width 42 height 14
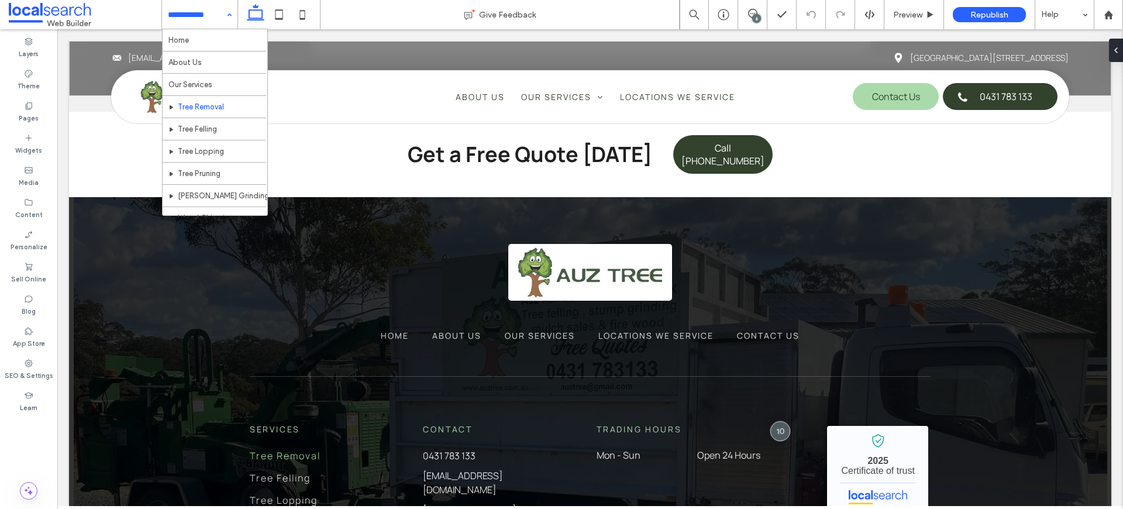
scroll to position [0, 0]
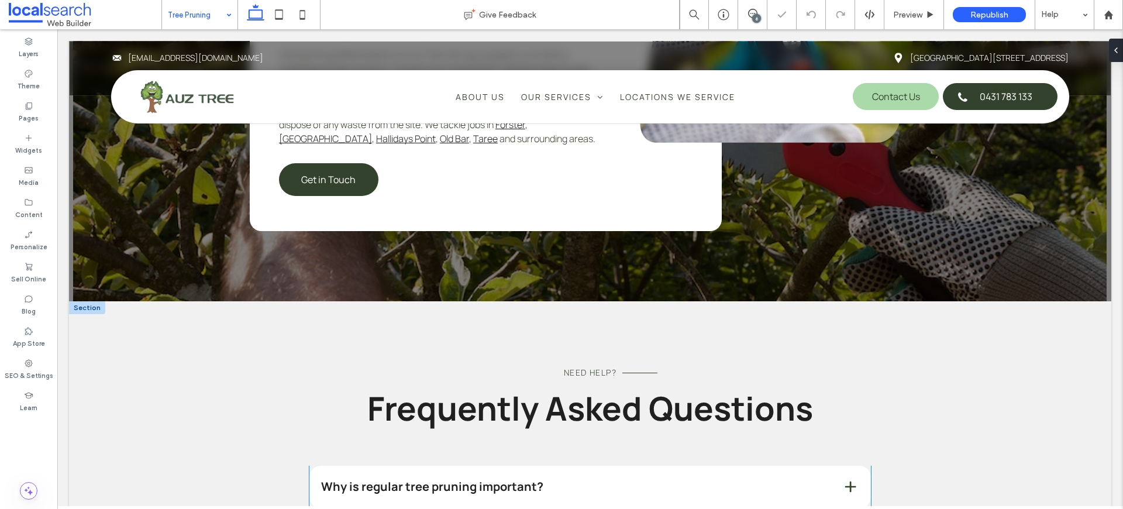
scroll to position [1752, 0]
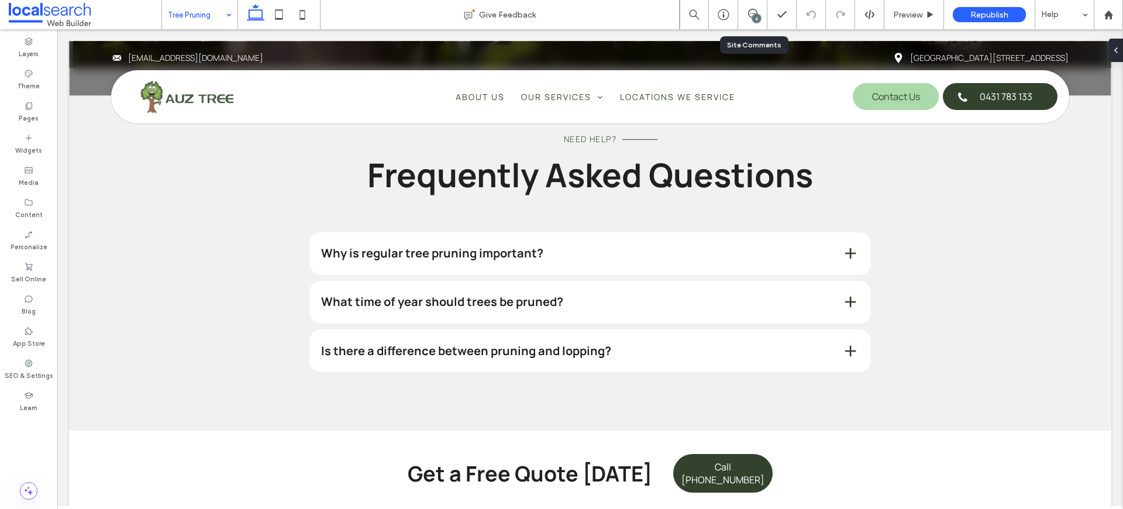
click at [753, 7] on div "6" at bounding box center [752, 14] width 29 height 29
click at [751, 8] on div "6" at bounding box center [752, 14] width 29 height 29
click at [759, 18] on div "6" at bounding box center [756, 18] width 9 height 9
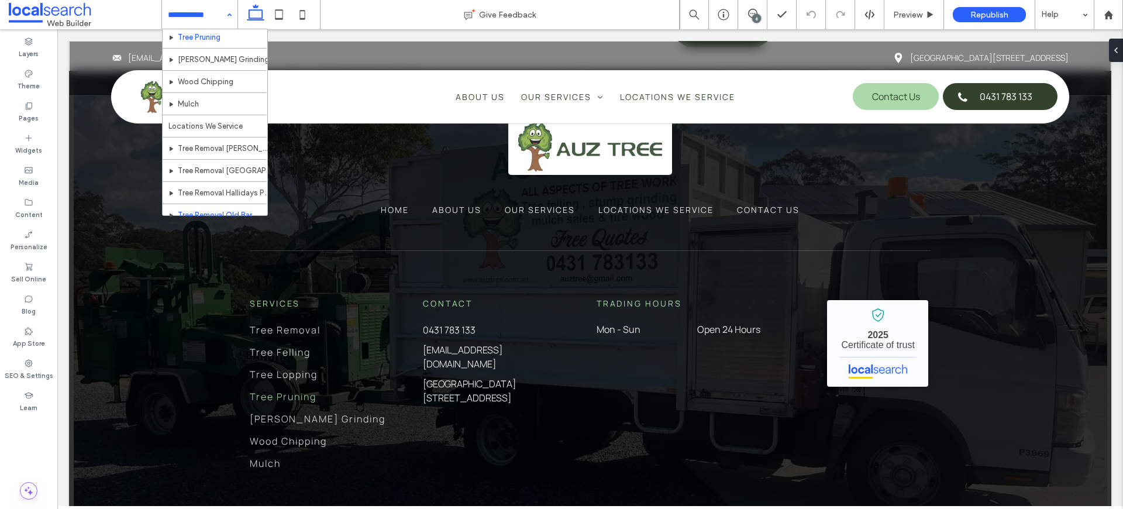
scroll to position [190, 0]
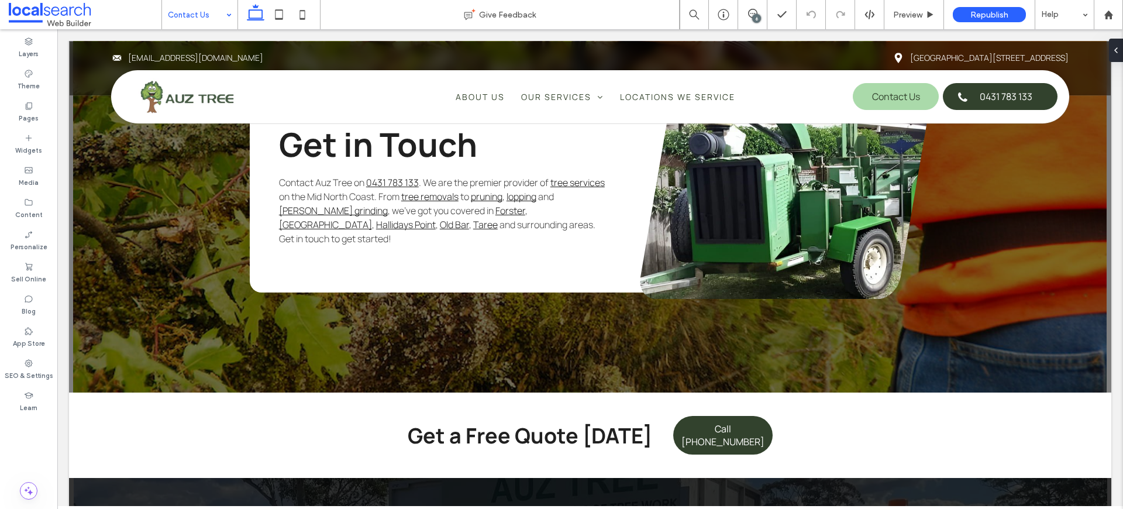
click at [758, 19] on div "6" at bounding box center [756, 18] width 9 height 9
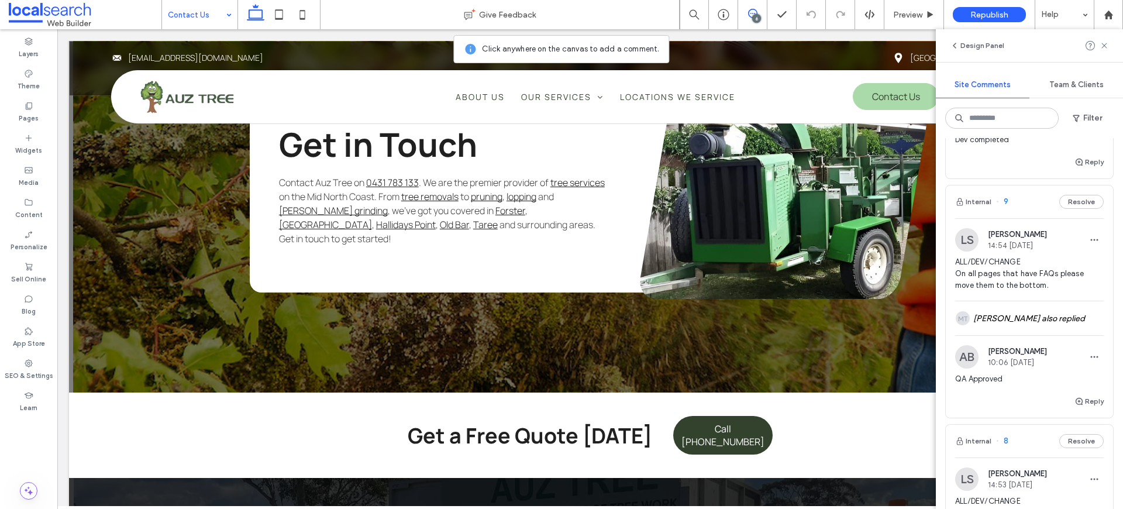
scroll to position [419, 0]
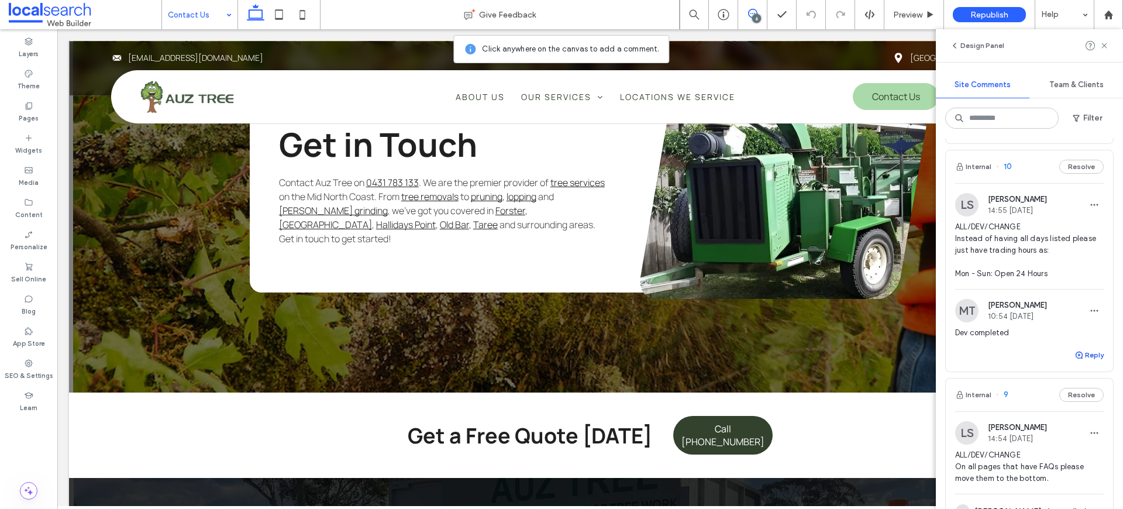
click at [1091, 354] on button "Reply" at bounding box center [1088, 355] width 29 height 14
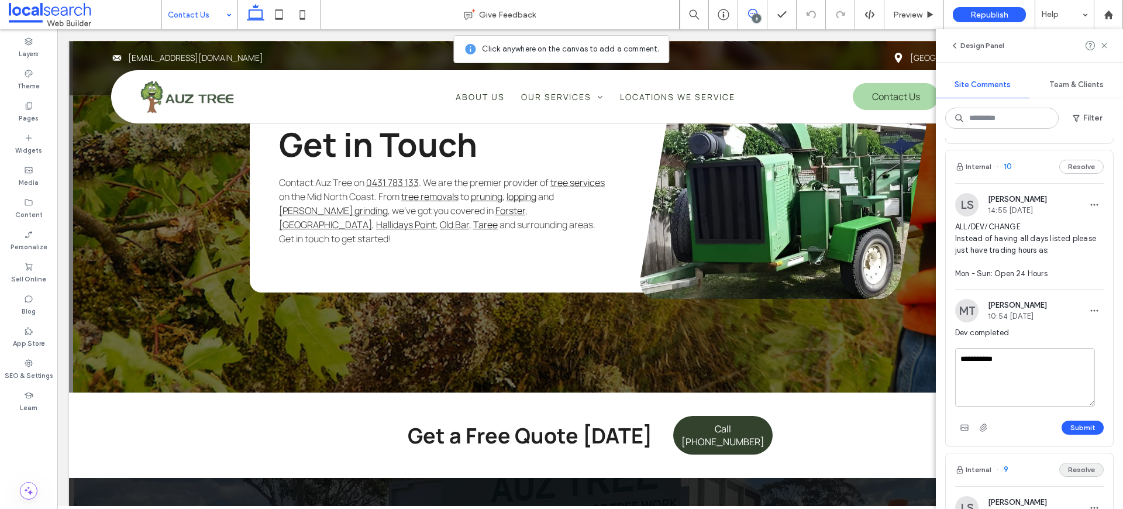
type textarea "**********"
click at [1066, 423] on button "Submit" at bounding box center [1083, 428] width 42 height 14
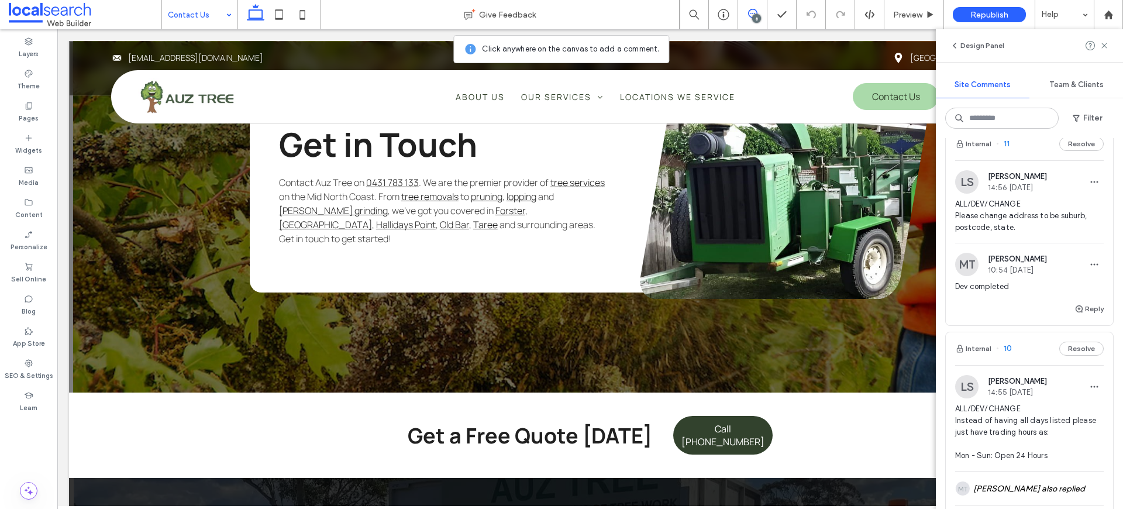
scroll to position [223, 0]
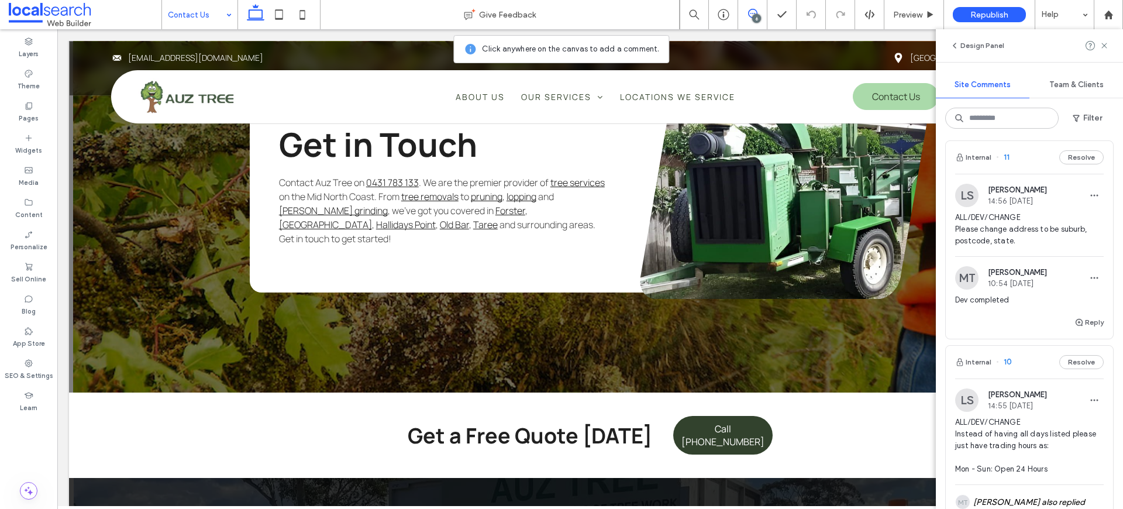
click at [997, 232] on span "ALL/DEV/CHANGE Please change address to be suburb, postcode, state." at bounding box center [1029, 229] width 149 height 35
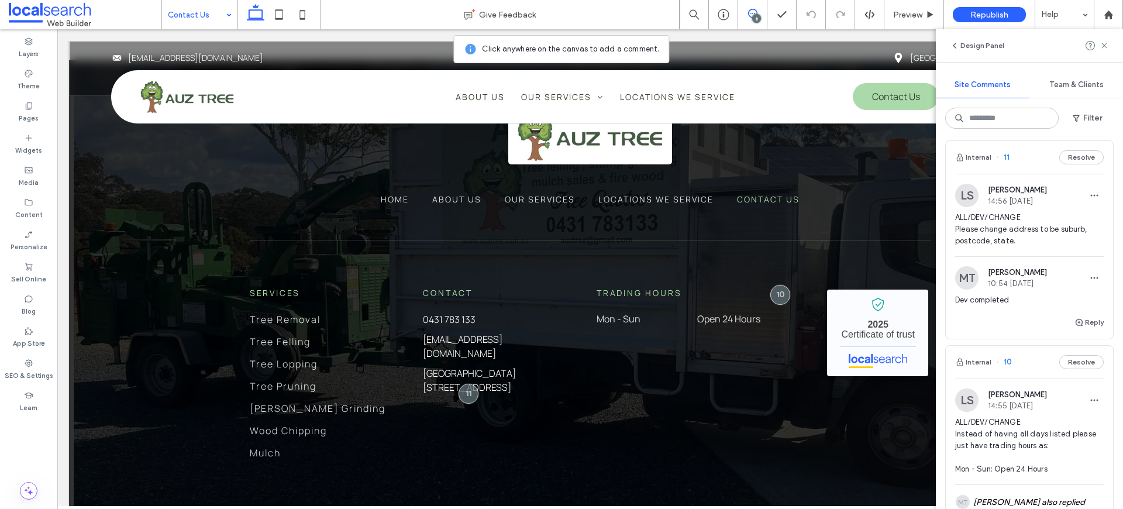
scroll to position [1607, 0]
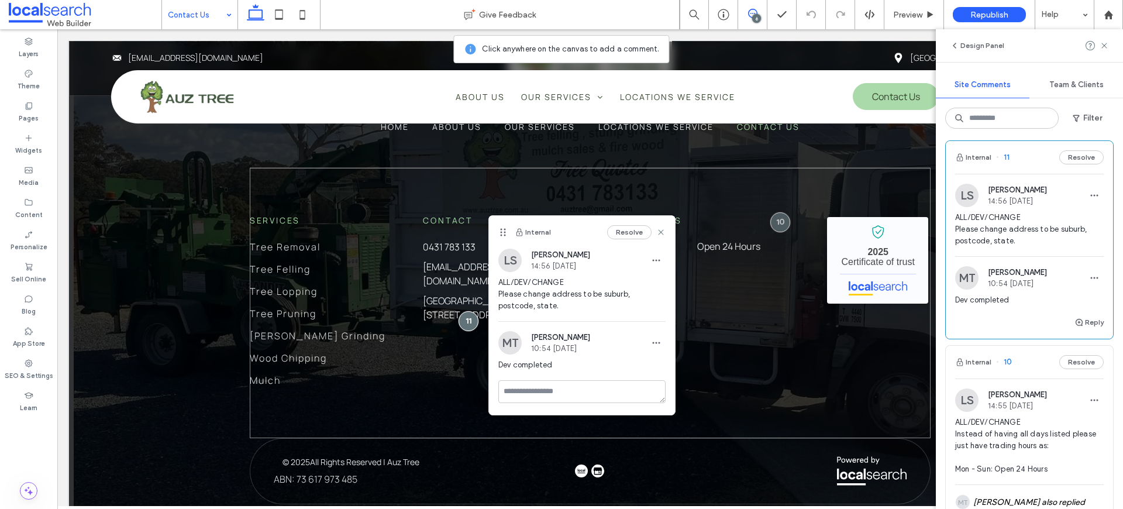
click at [471, 322] on div "Services Tree Removal Tree Felling Tree Lopping Tree Pruning Stump Grinding Woo…" at bounding box center [590, 303] width 681 height 270
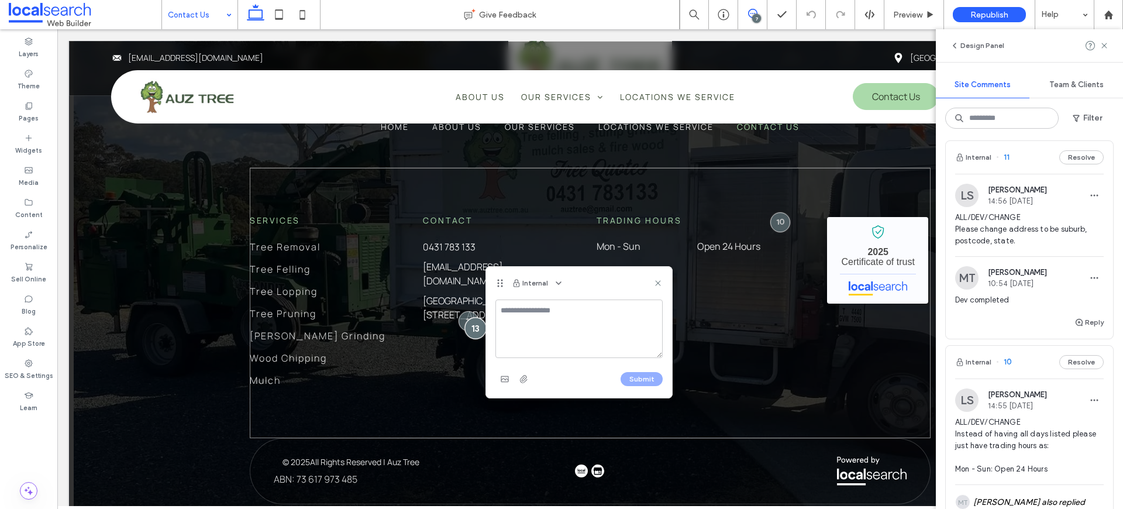
click at [469, 321] on div at bounding box center [475, 328] width 22 height 22
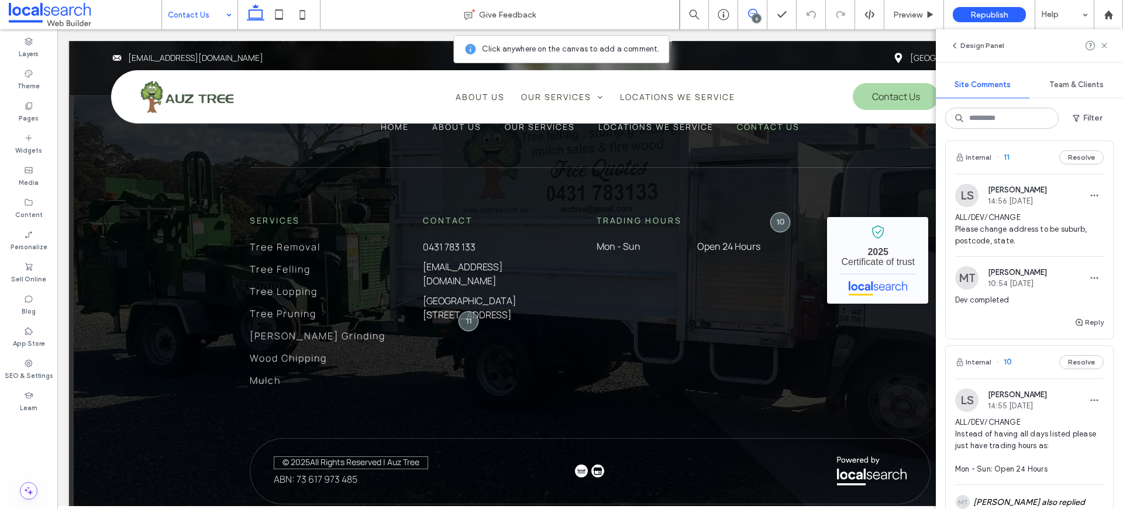
click at [331, 460] on p "All Rights Reserved | Auz Tree" at bounding box center [364, 462] width 109 height 14
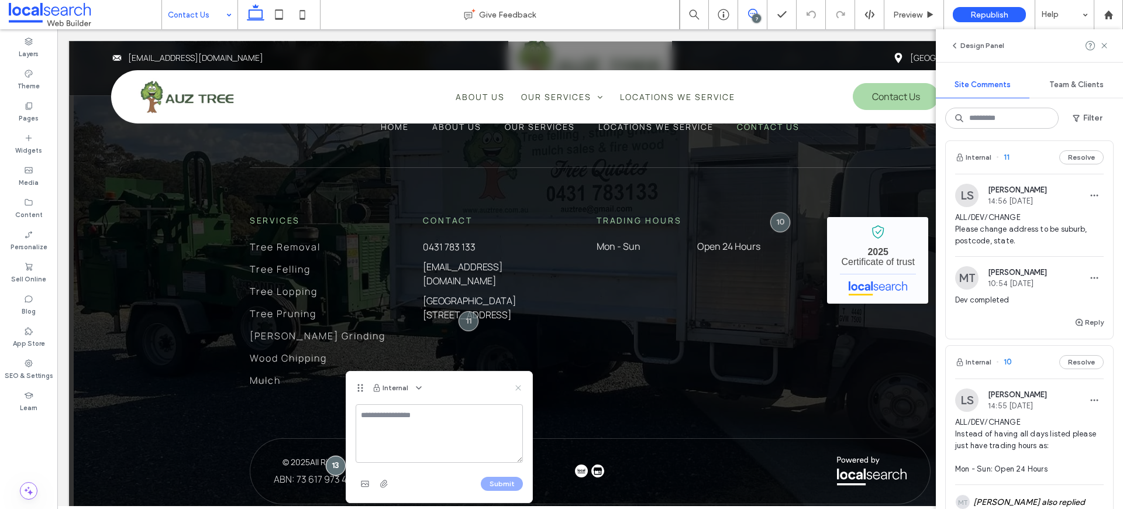
click at [519, 386] on use at bounding box center [517, 387] width 5 height 5
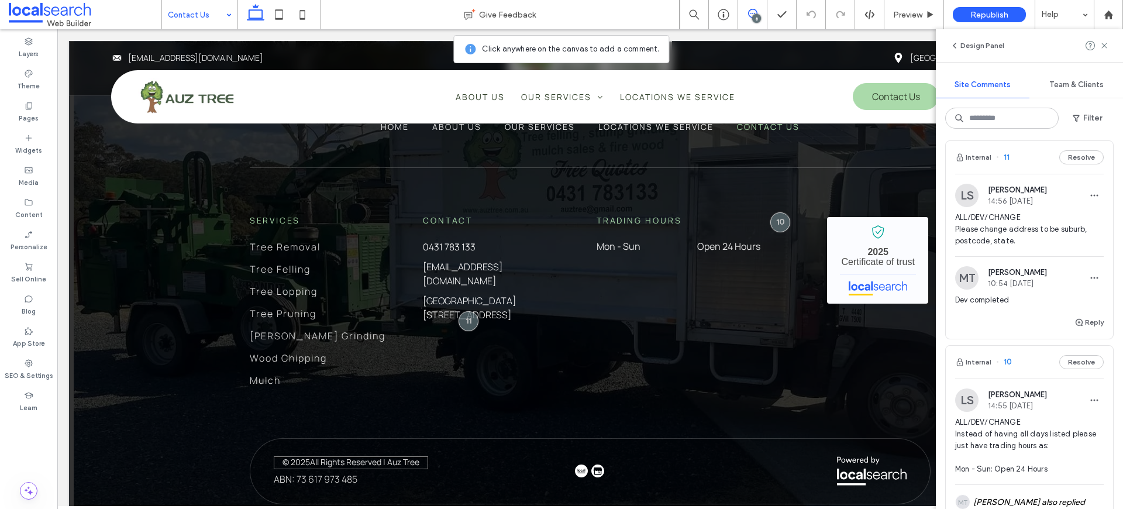
click at [366, 457] on p "All Rights Reserved | Auz Tree" at bounding box center [364, 462] width 109 height 14
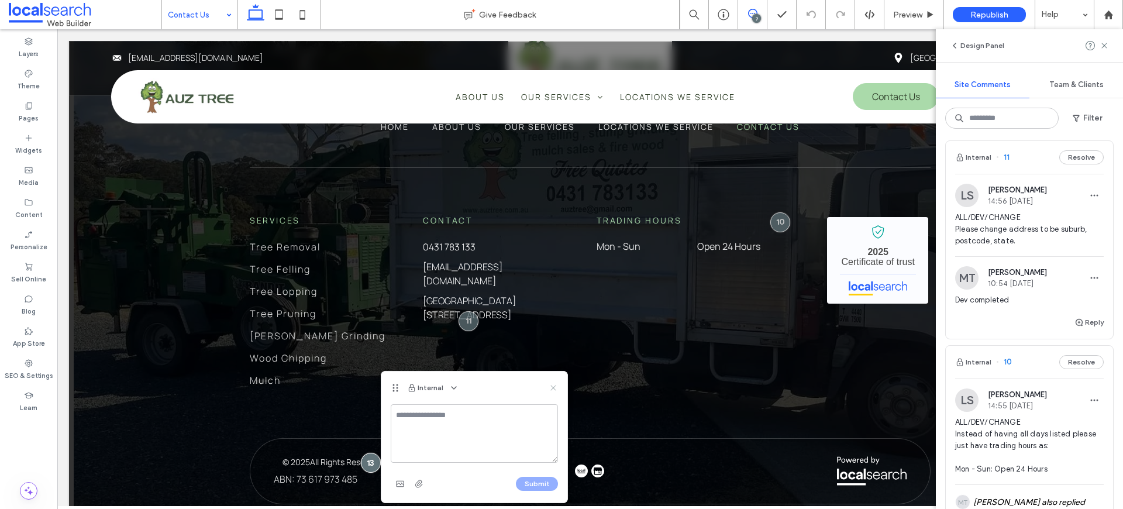
click at [556, 388] on icon at bounding box center [553, 387] width 9 height 9
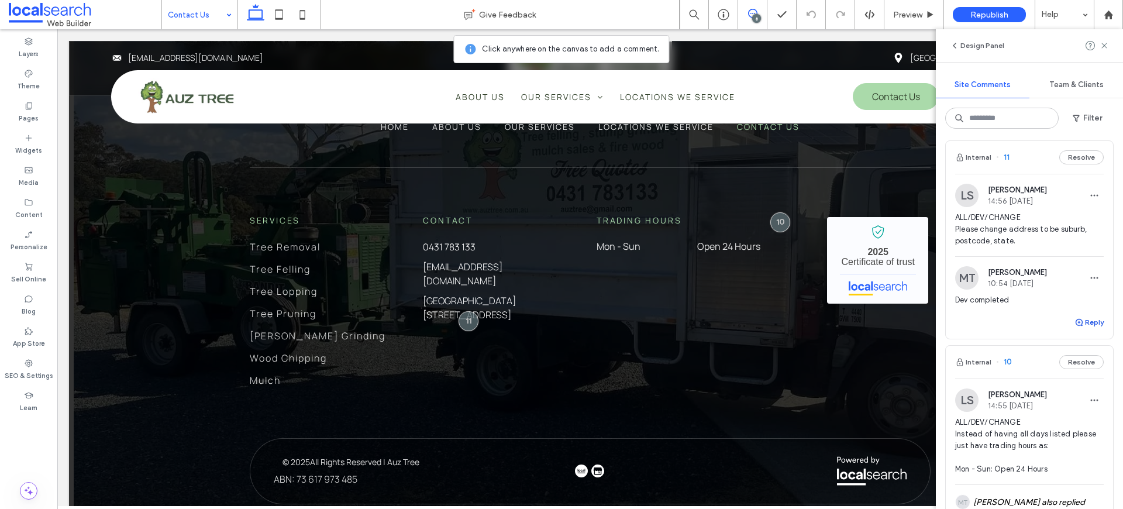
click at [1086, 322] on button "Reply" at bounding box center [1088, 322] width 29 height 14
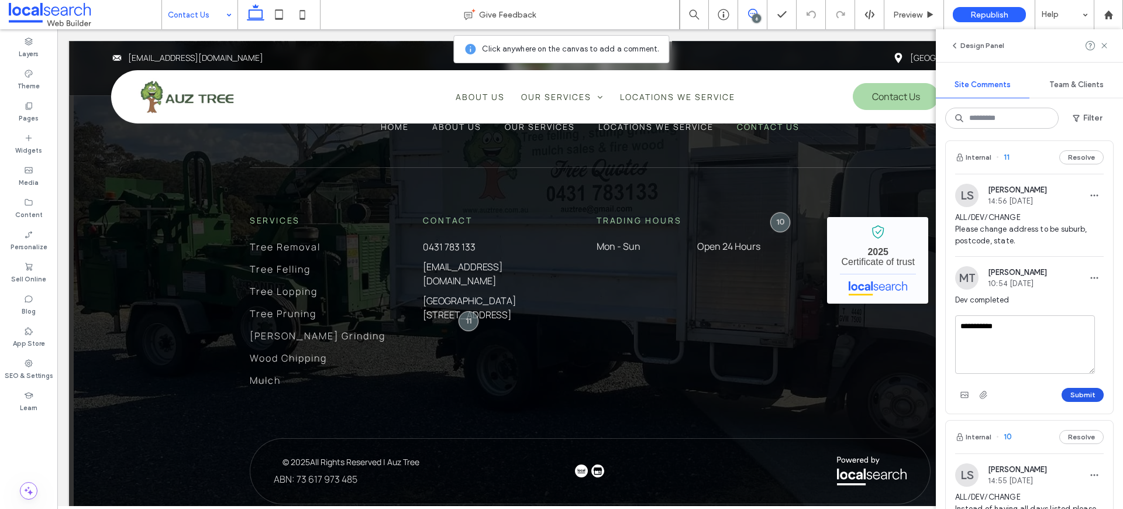
type textarea "**********"
click at [1087, 393] on button "Submit" at bounding box center [1083, 395] width 42 height 14
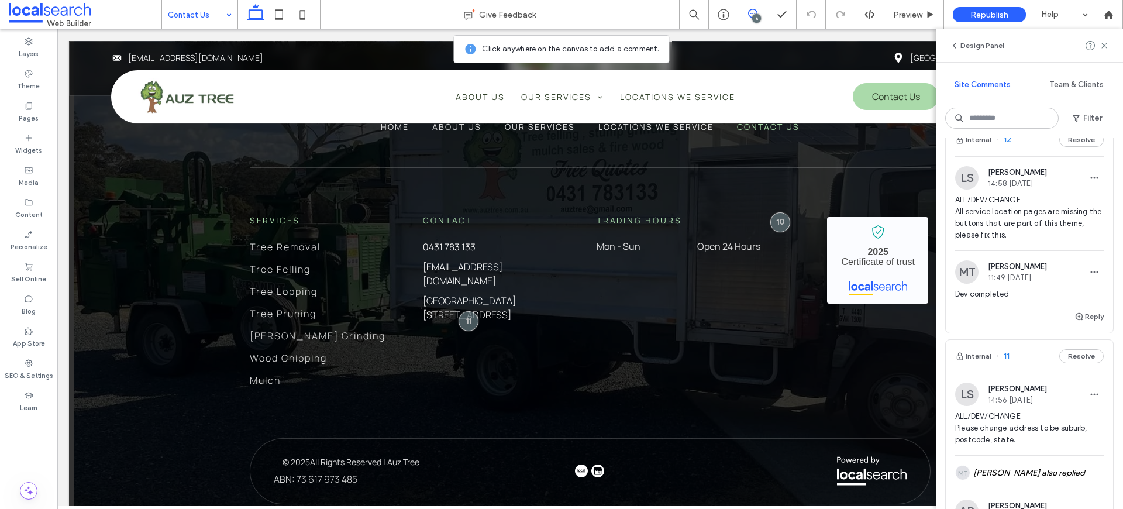
scroll to position [0, 0]
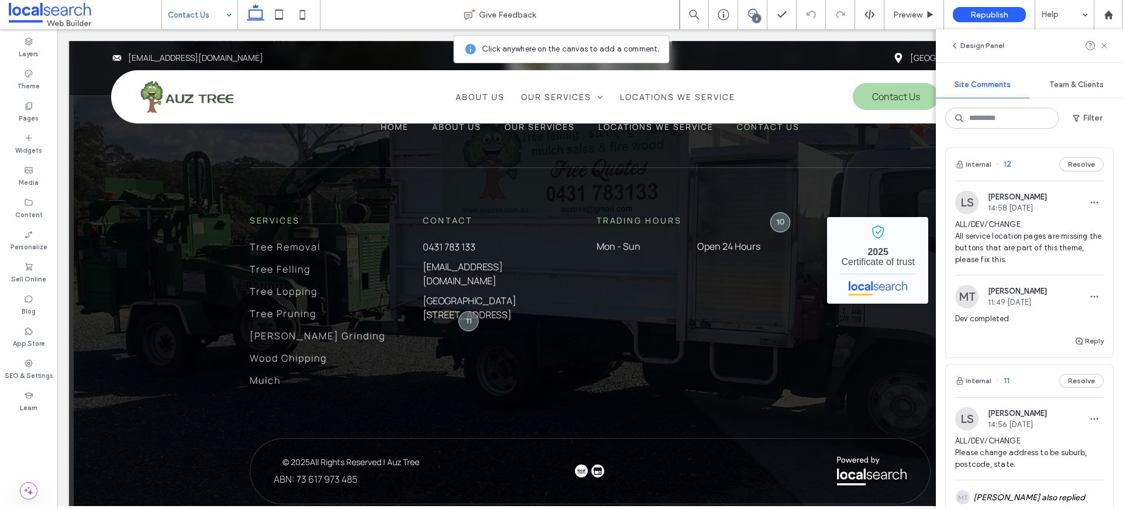
click at [996, 241] on span "ALL/DEV/CHANGE All service location pages are missing the buttons that are part…" at bounding box center [1029, 242] width 149 height 47
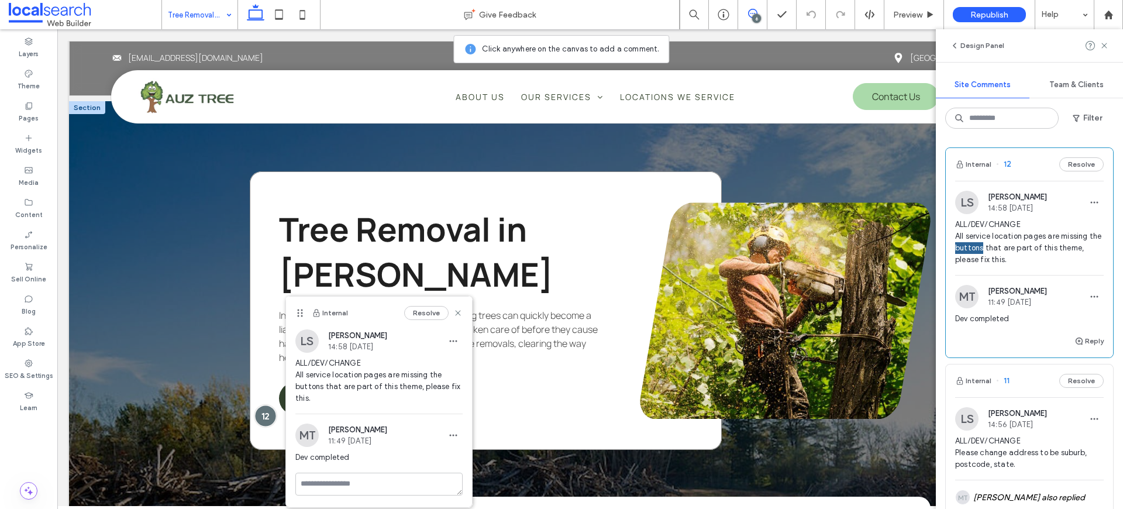
click at [264, 405] on div at bounding box center [265, 416] width 22 height 22
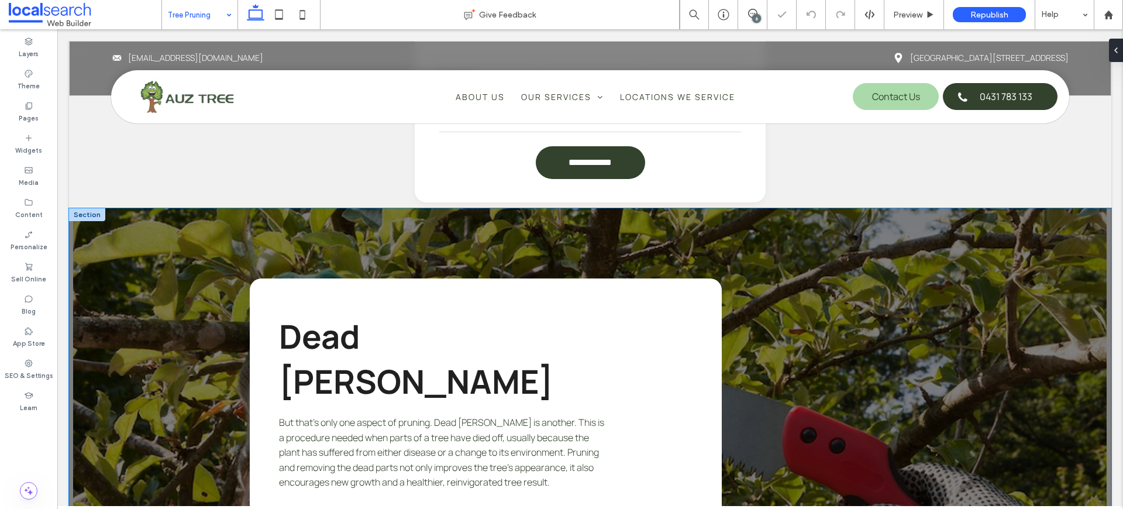
scroll to position [1300, 0]
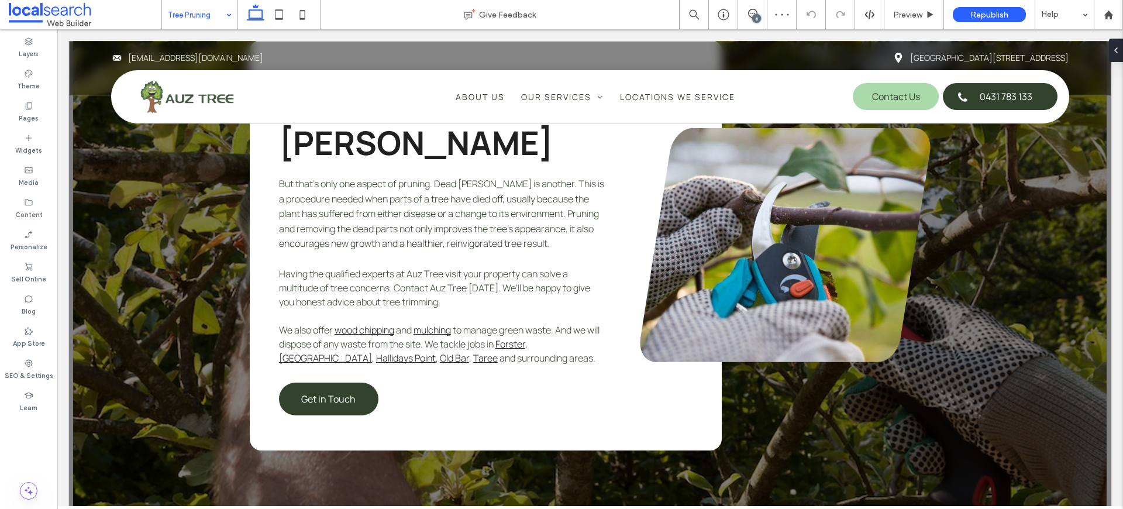
click at [757, 15] on div "6" at bounding box center [756, 18] width 9 height 9
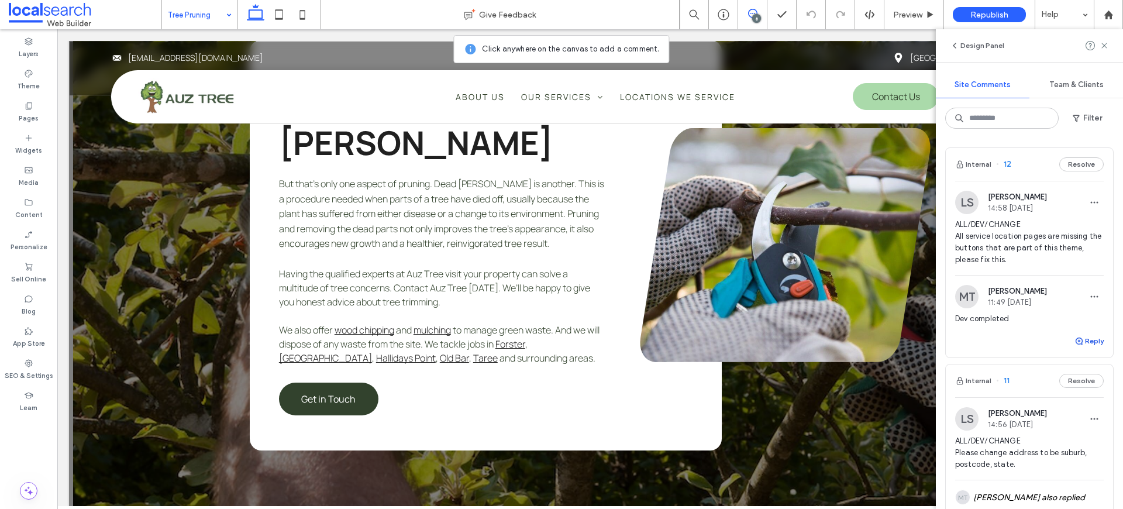
click at [1088, 340] on button "Reply" at bounding box center [1088, 341] width 29 height 14
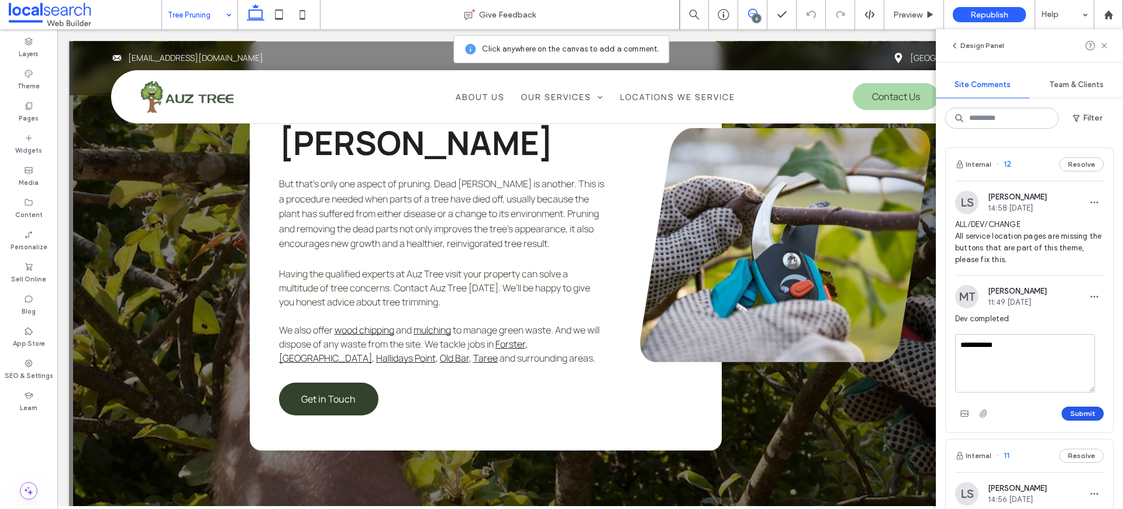
type textarea "**********"
click at [1066, 417] on button "Submit" at bounding box center [1083, 413] width 42 height 14
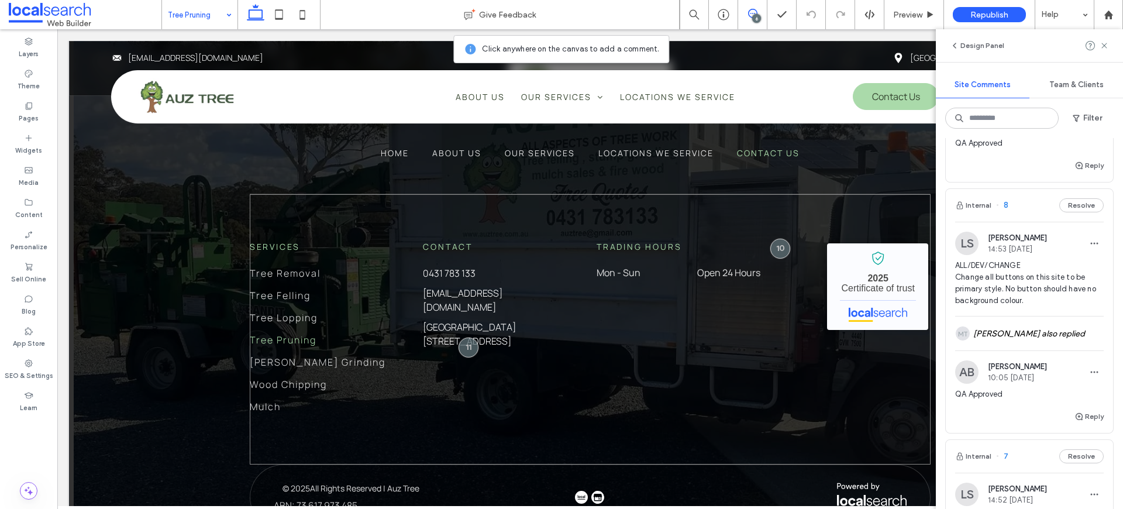
scroll to position [2256, 0]
click at [1102, 45] on icon at bounding box center [1104, 45] width 9 height 9
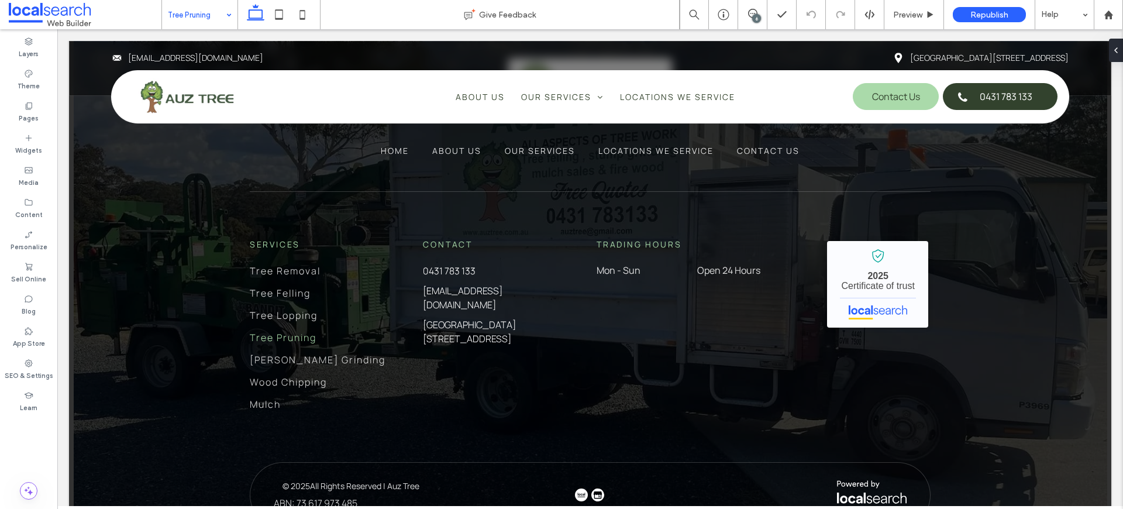
scroll to position [0, 0]
click at [339, 479] on p "All Rights Reserved | Auz Tree" at bounding box center [364, 486] width 109 height 14
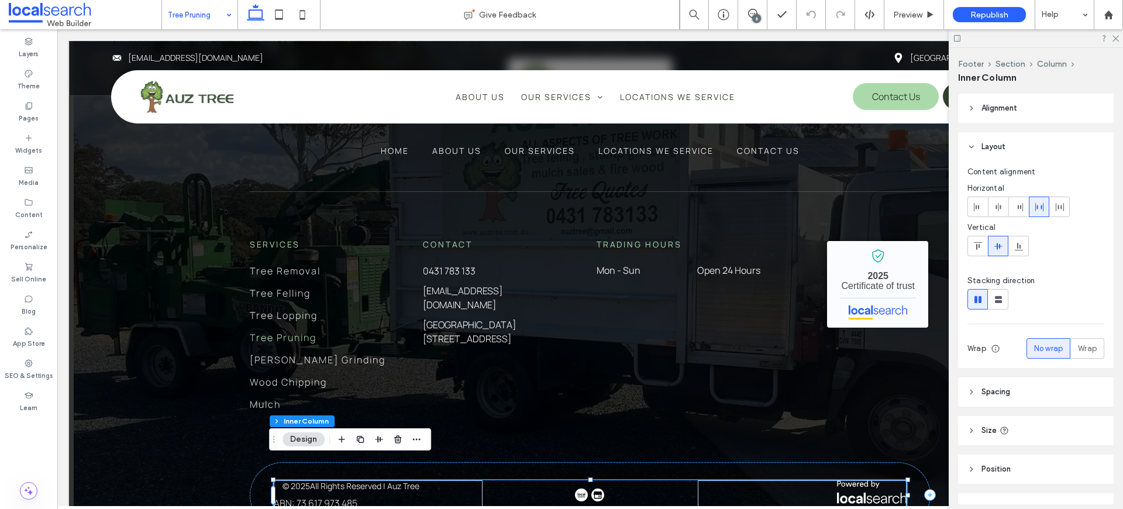
click at [339, 479] on p "All Rights Reserved | Auz Tree" at bounding box center [364, 486] width 109 height 14
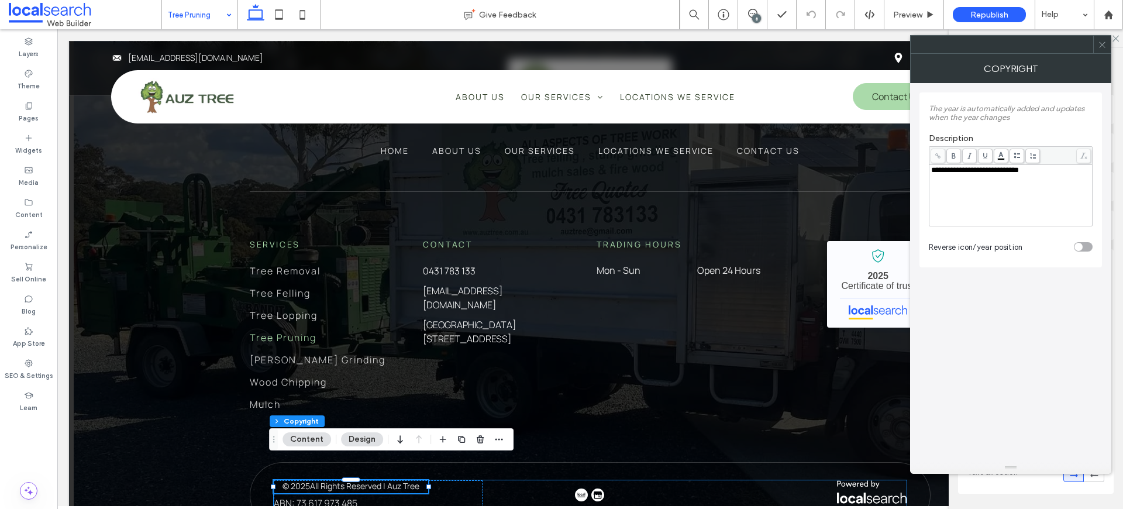
click at [340, 479] on p "All Rights Reserved | Auz Tree" at bounding box center [364, 486] width 109 height 14
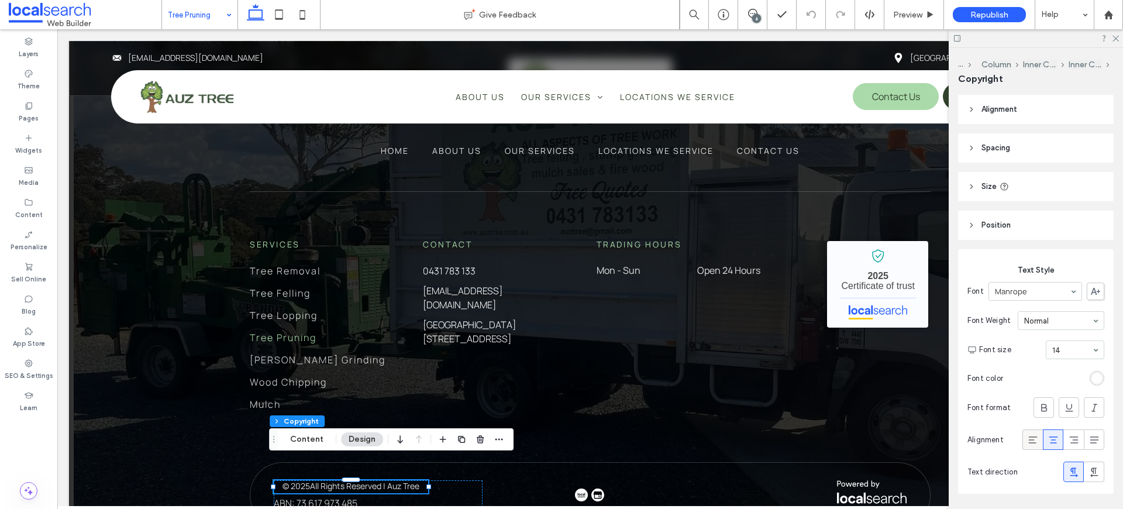
click at [1028, 435] on icon at bounding box center [1033, 440] width 12 height 12
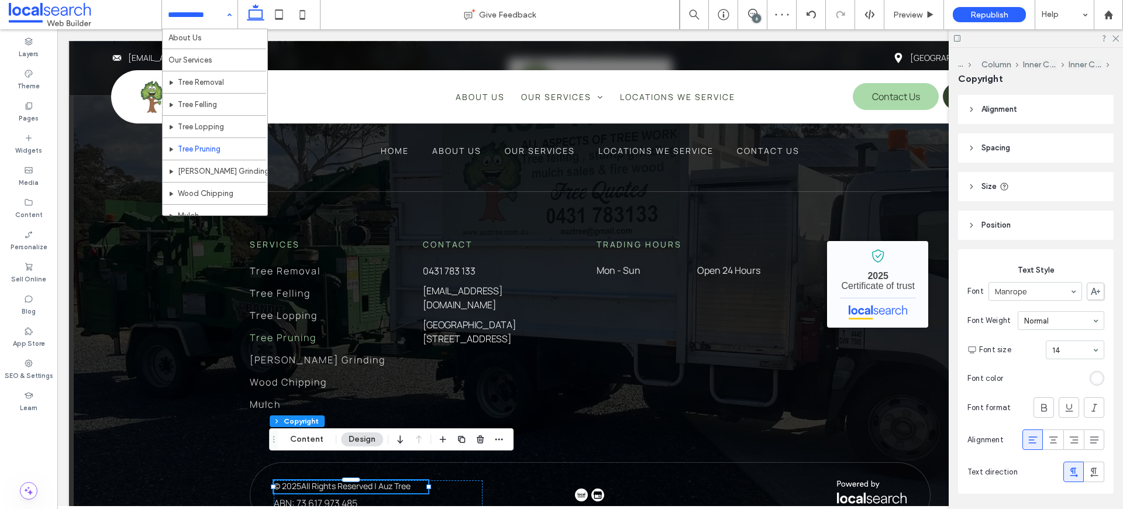
scroll to position [84, 0]
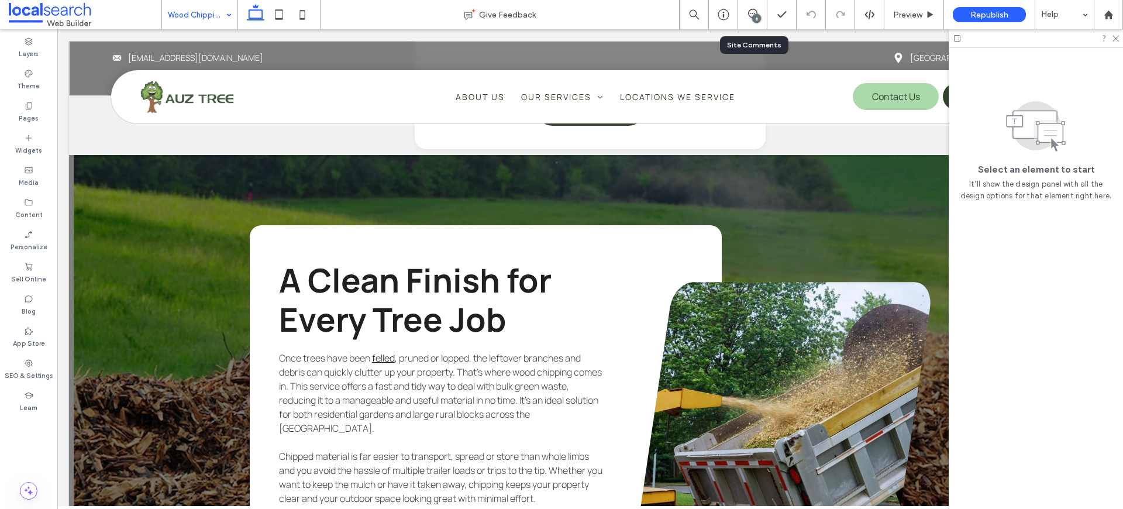
click at [750, 19] on div "6" at bounding box center [752, 15] width 29 height 12
click at [760, 9] on span at bounding box center [752, 13] width 29 height 9
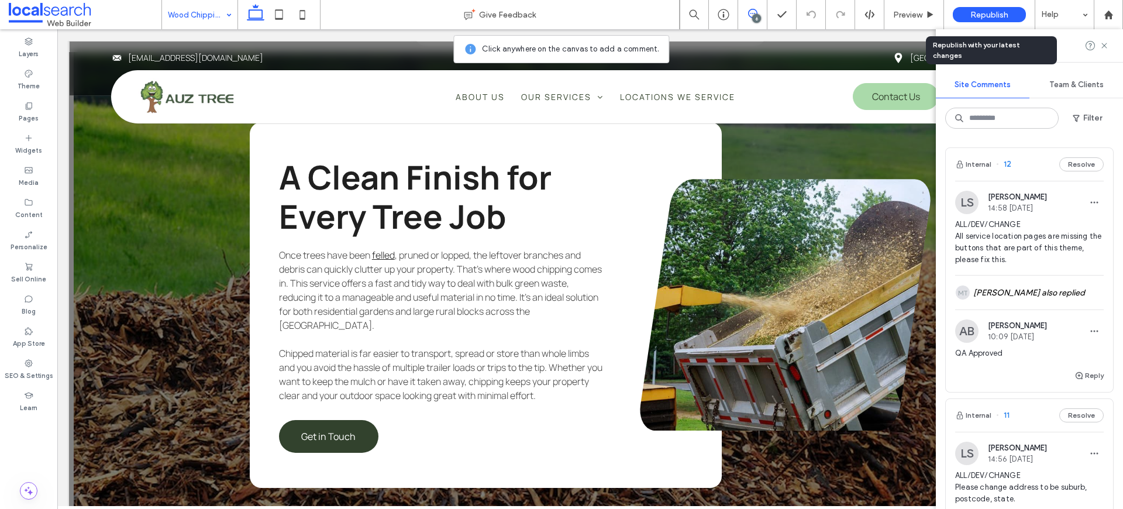
click at [977, 20] on div "Republish" at bounding box center [989, 14] width 73 height 15
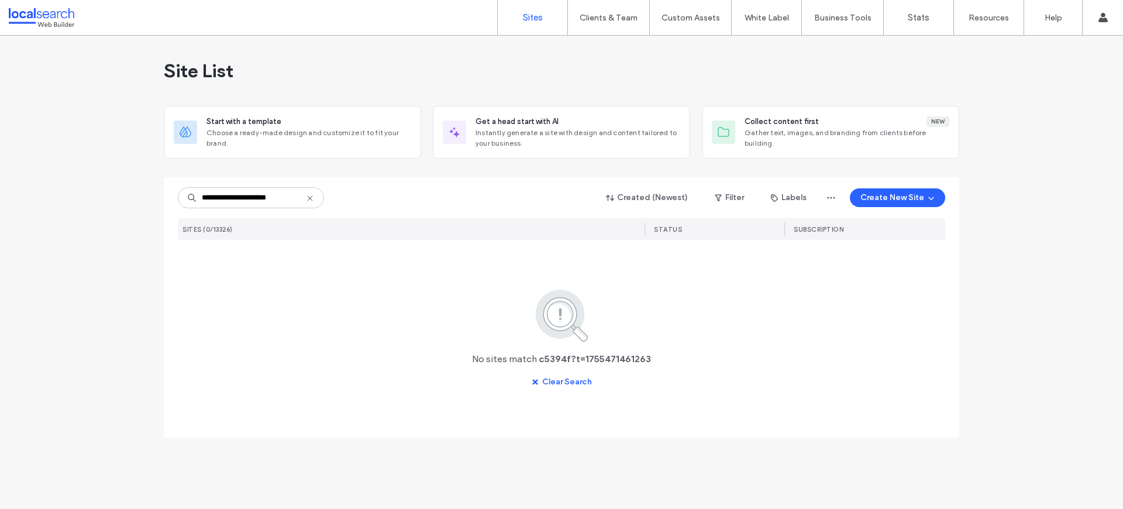
drag, startPoint x: 274, startPoint y: 194, endPoint x: 424, endPoint y: 186, distance: 150.5
click at [424, 187] on div "**********" at bounding box center [561, 198] width 767 height 22
click at [251, 197] on input "**********" at bounding box center [251, 197] width 146 height 21
drag, startPoint x: 226, startPoint y: 199, endPoint x: 351, endPoint y: 197, distance: 124.6
click at [351, 197] on div "**********" at bounding box center [561, 198] width 767 height 22
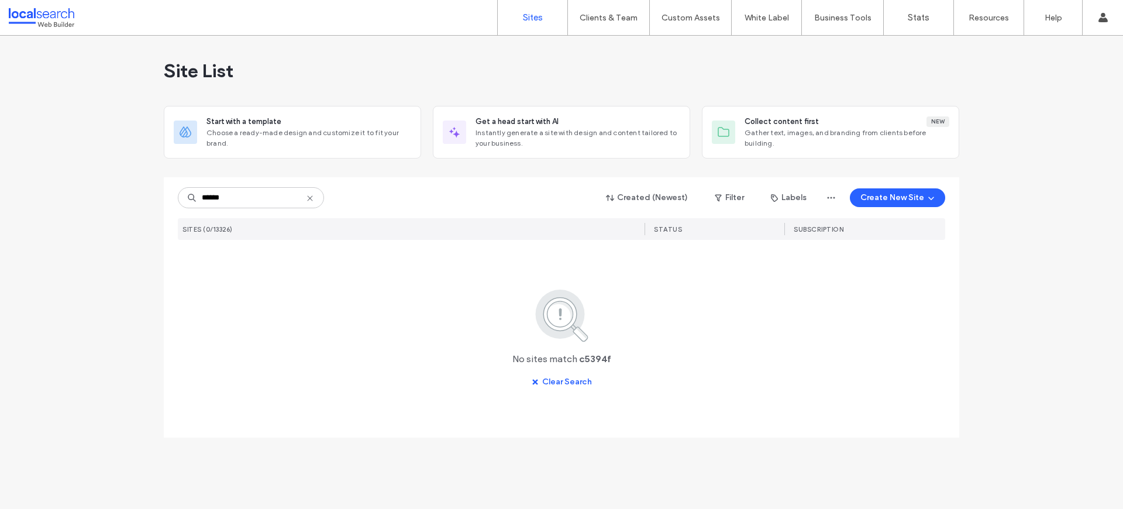
click at [203, 201] on input "******" at bounding box center [251, 197] width 146 height 21
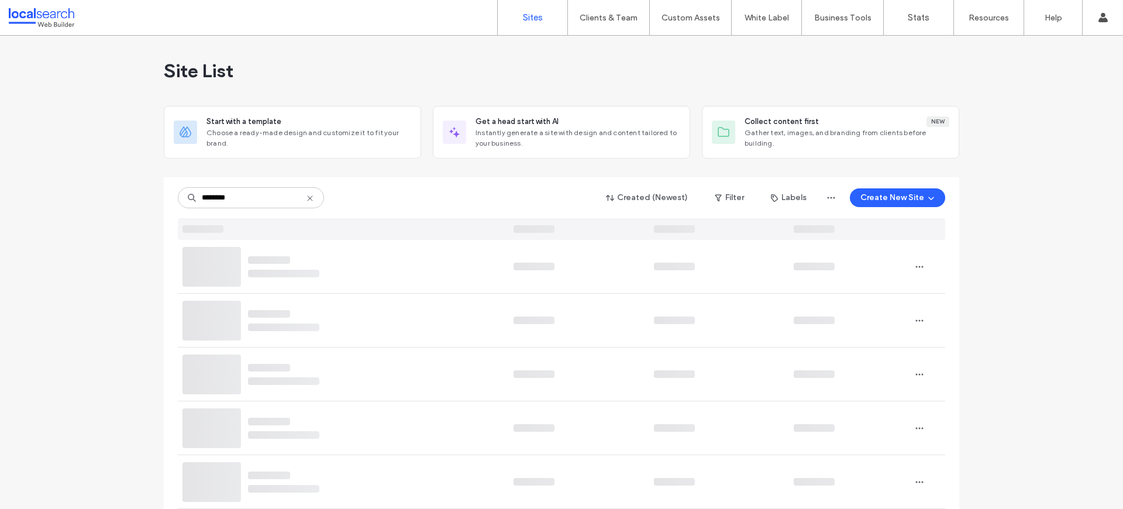
type input "********"
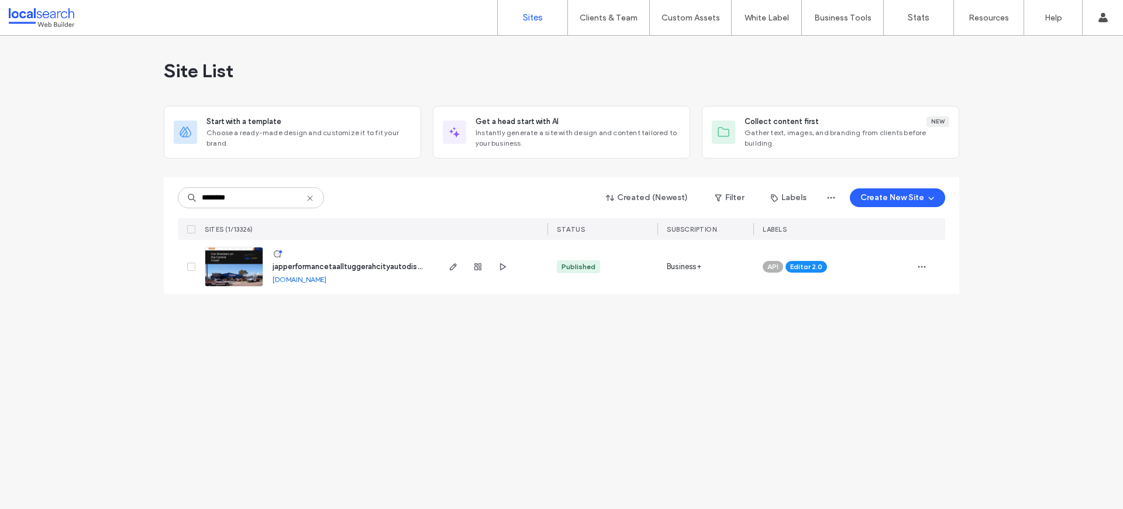
click at [236, 260] on img at bounding box center [233, 287] width 57 height 80
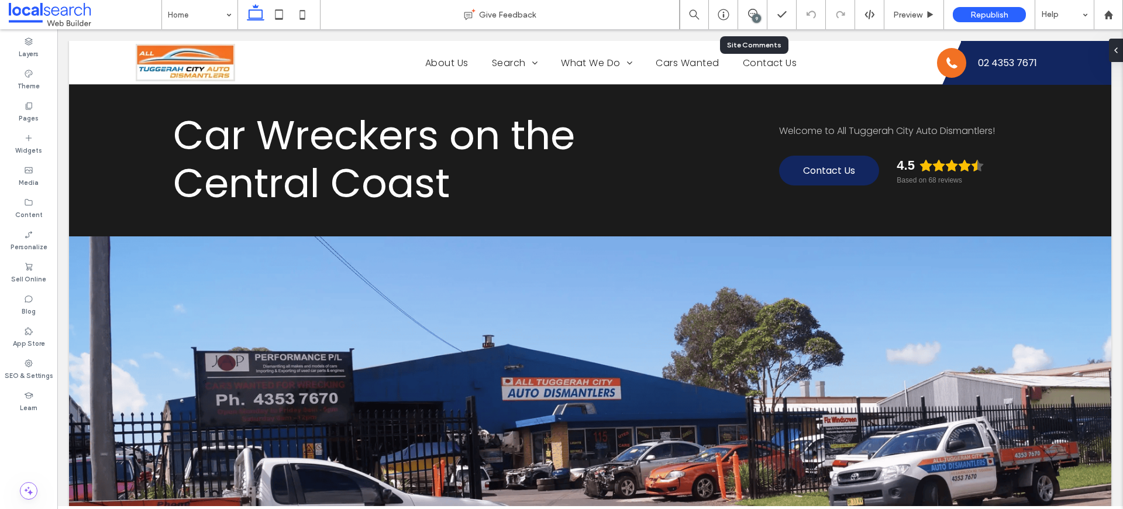
click at [750, 22] on div "9" at bounding box center [752, 14] width 29 height 29
click at [748, 12] on use at bounding box center [752, 13] width 9 height 9
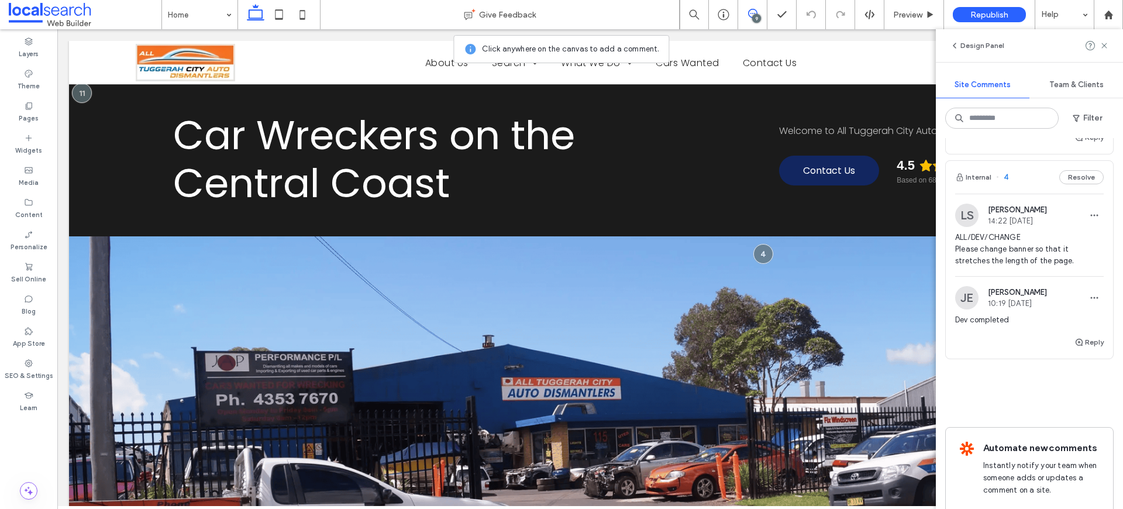
scroll to position [1777, 0]
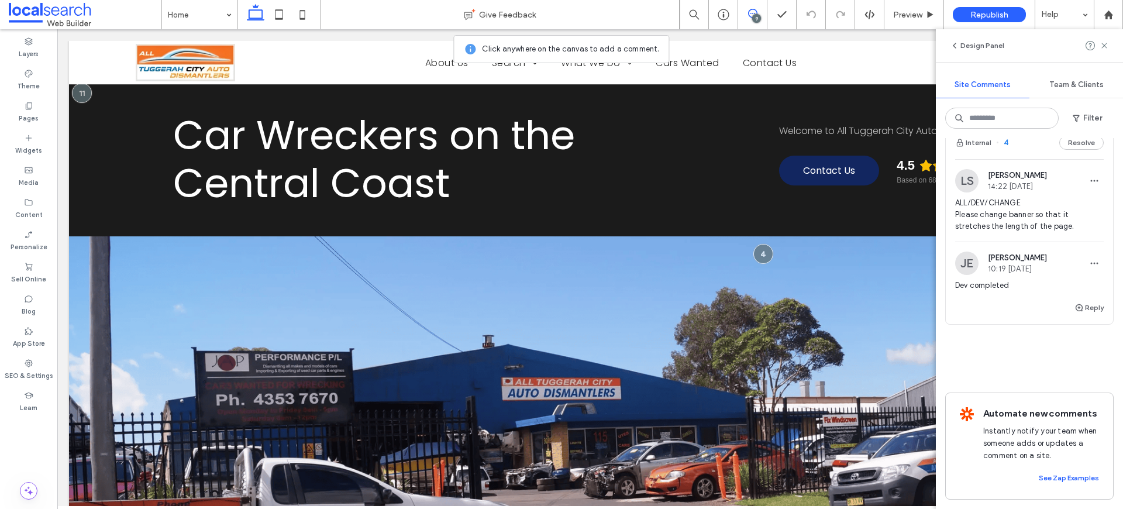
click at [1024, 201] on span "ALL/DEV/CHANGE Please change banner so that it stretches the length of the page." at bounding box center [1029, 214] width 149 height 35
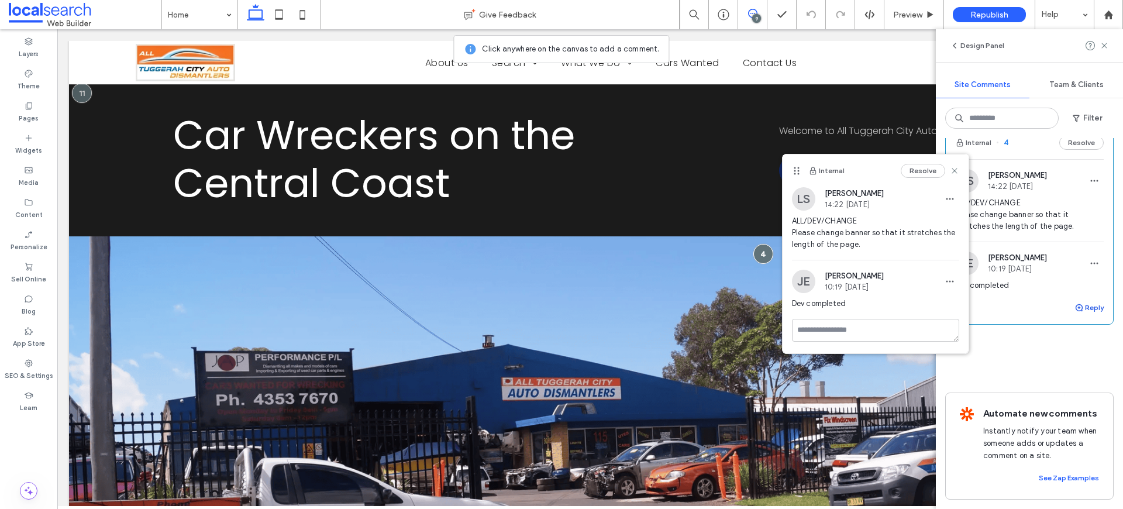
click at [1076, 301] on button "Reply" at bounding box center [1088, 308] width 29 height 14
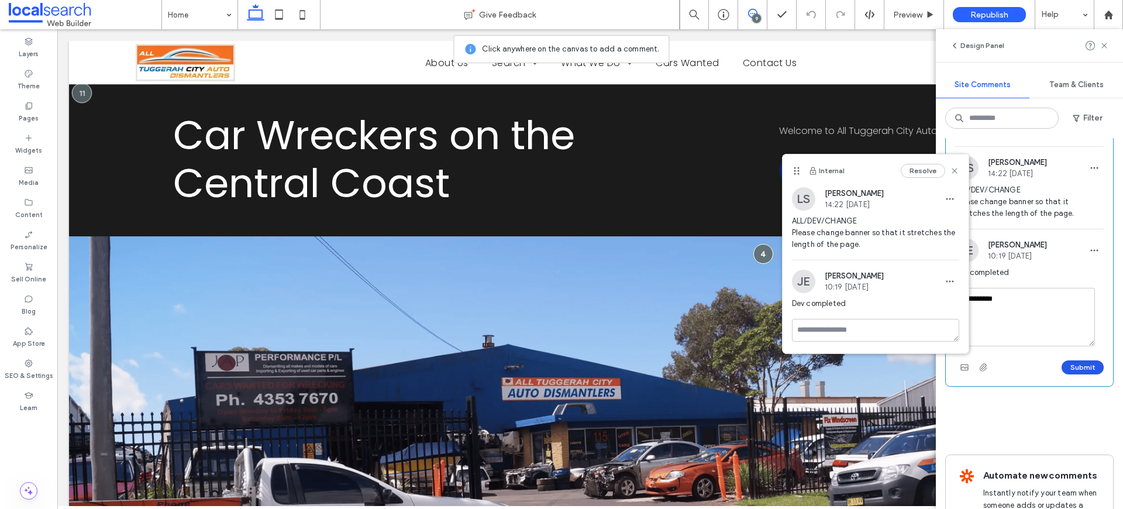
type textarea "**********"
click at [1062, 370] on button "Submit" at bounding box center [1083, 367] width 42 height 14
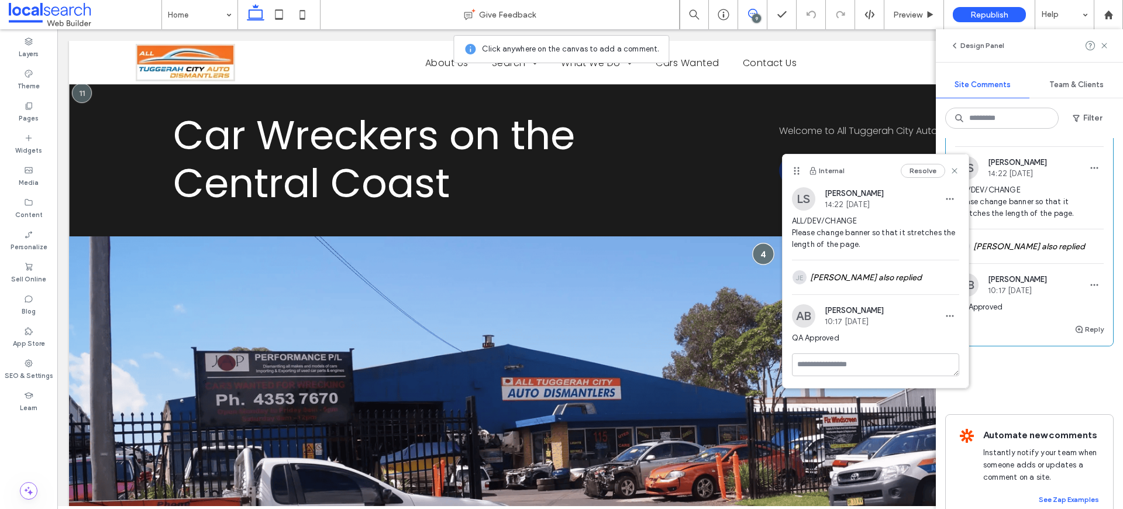
click at [752, 250] on div at bounding box center [763, 254] width 22 height 22
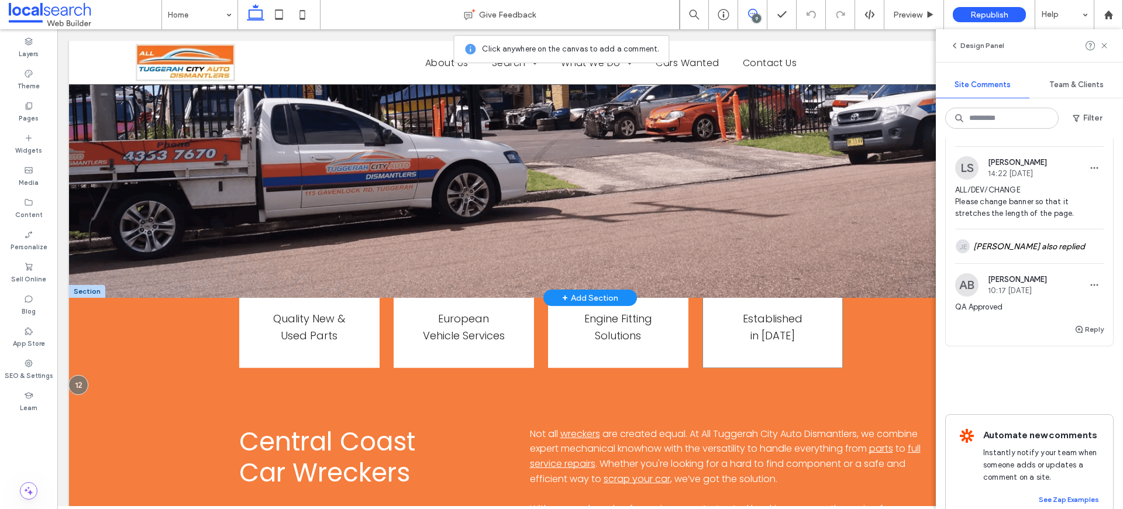
scroll to position [303, 0]
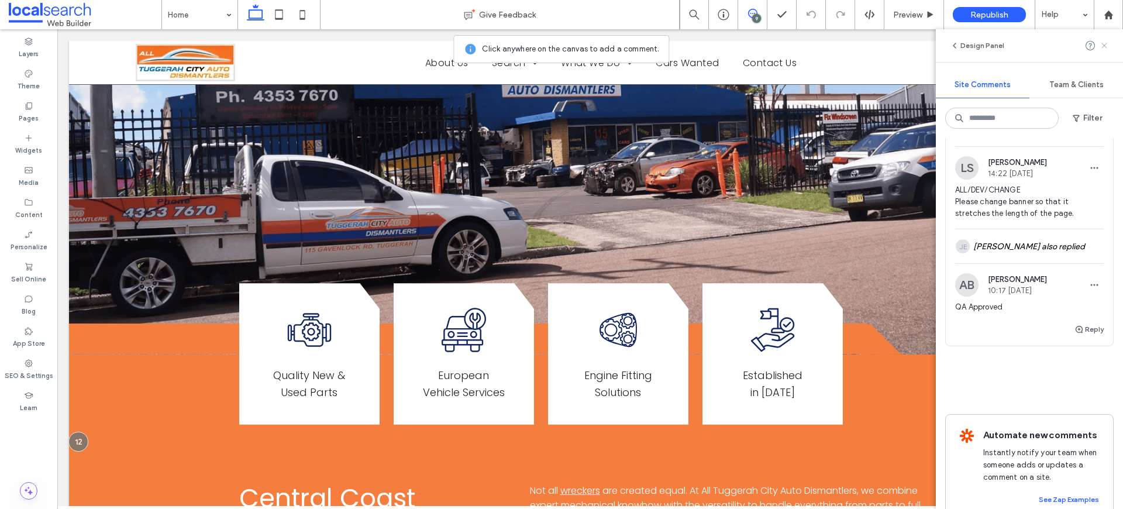
click at [1104, 43] on icon at bounding box center [1104, 45] width 9 height 9
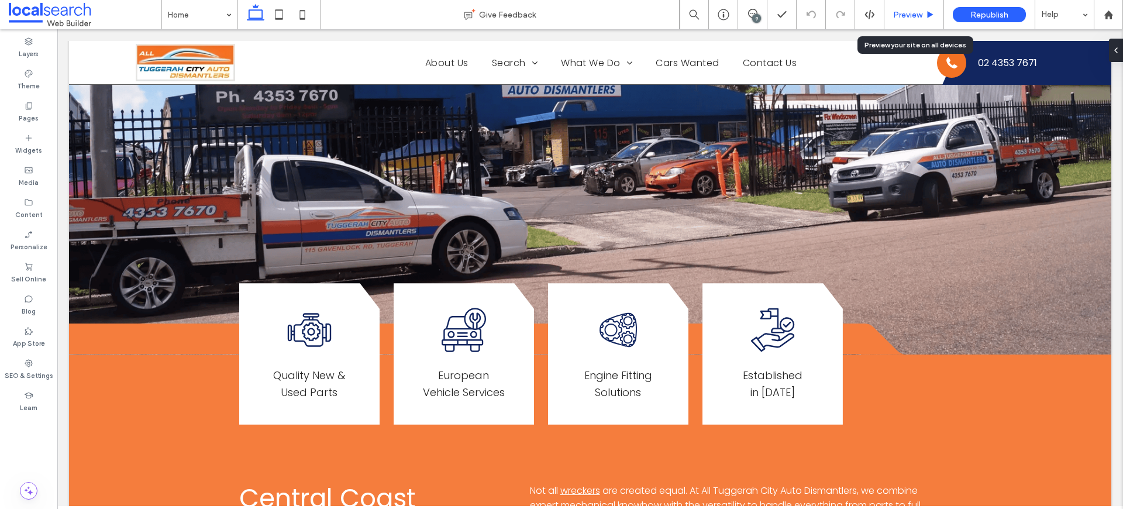
click at [904, 12] on span "Preview" at bounding box center [907, 15] width 29 height 10
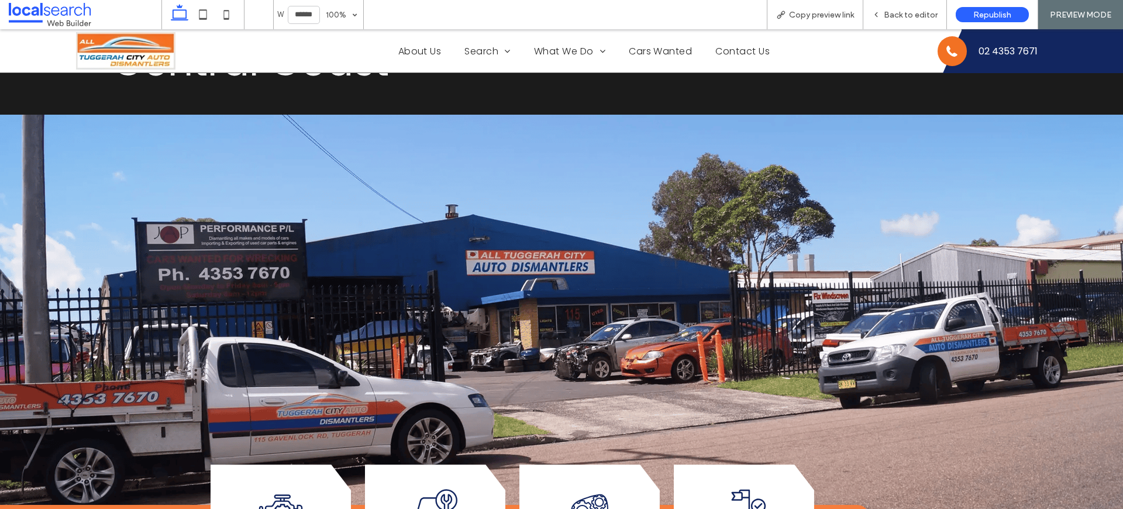
scroll to position [170, 0]
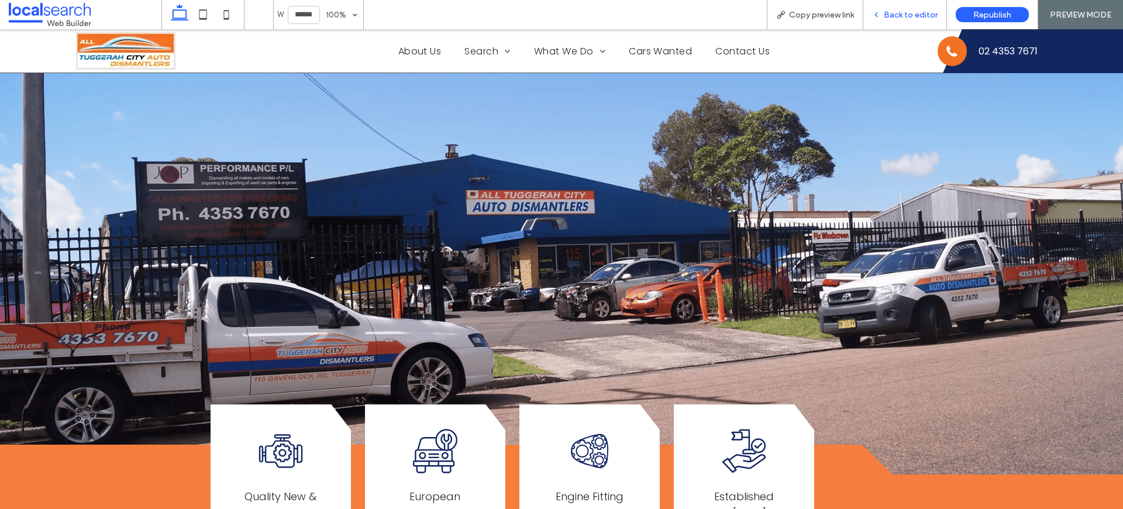
click at [928, 10] on span "Back to editor" at bounding box center [911, 15] width 54 height 10
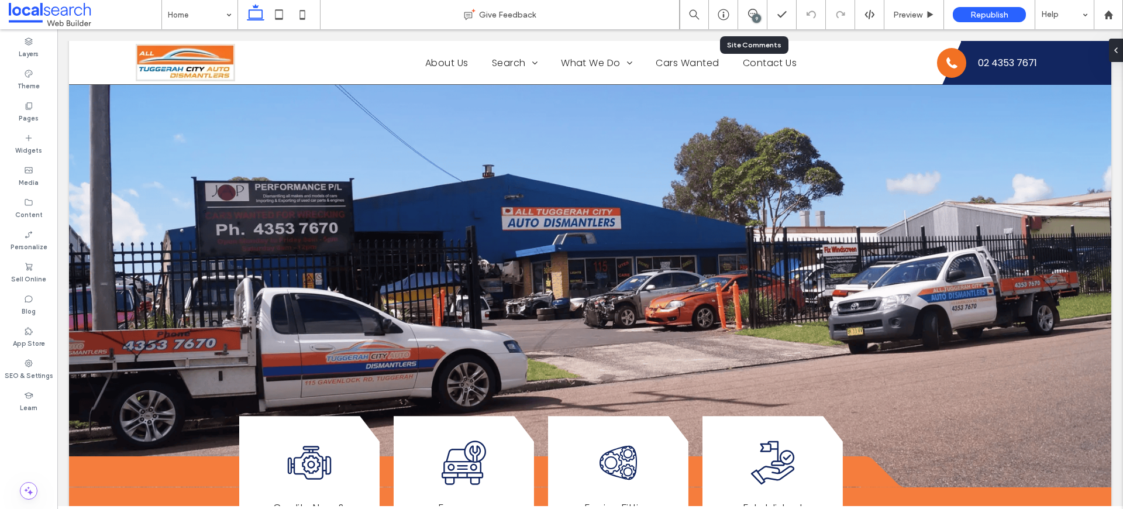
click at [753, 23] on div "9" at bounding box center [752, 14] width 29 height 29
click at [754, 12] on icon at bounding box center [752, 13] width 9 height 9
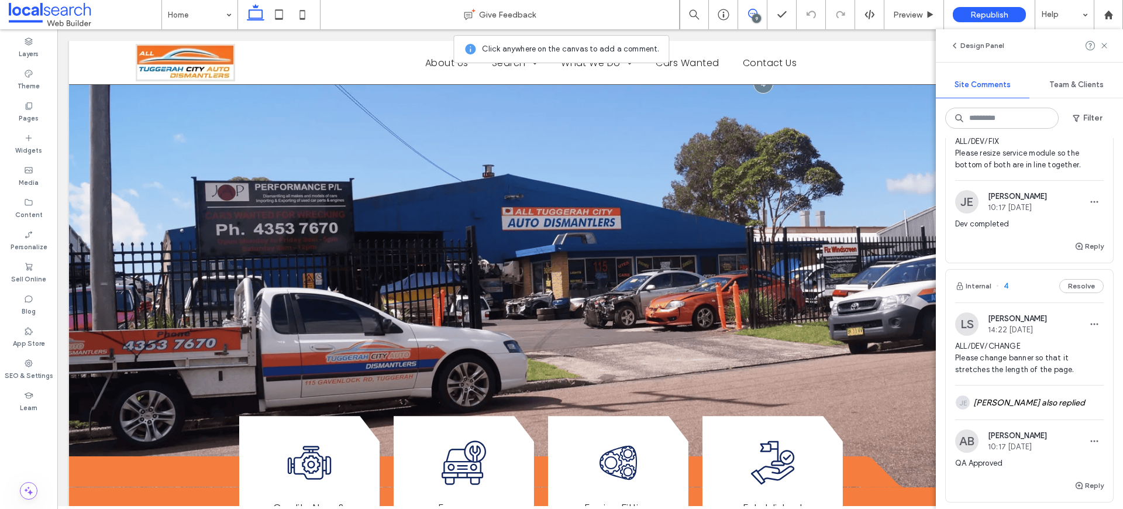
scroll to position [1603, 0]
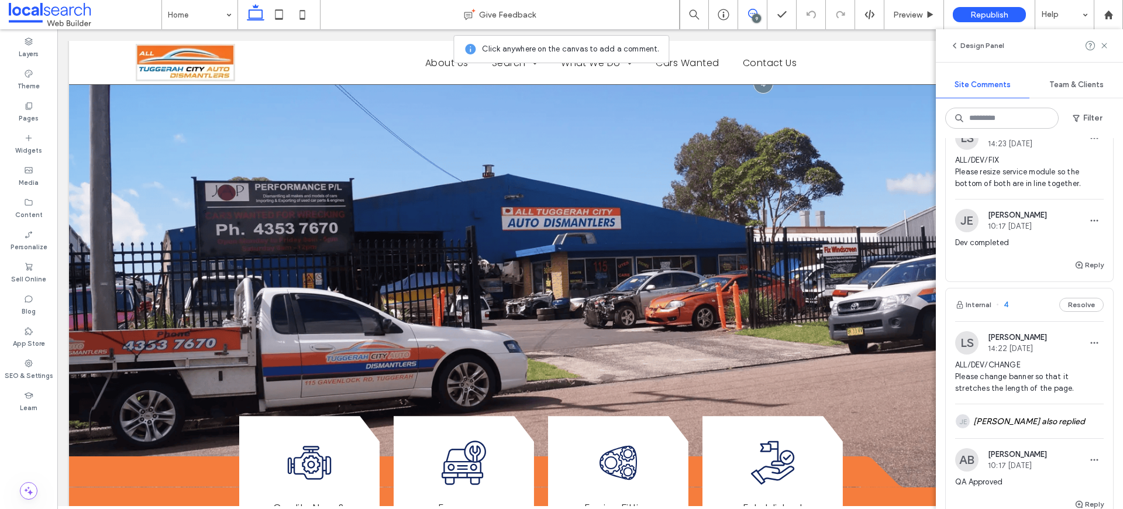
click at [1033, 166] on span "ALL/DEV/FIX Please resize service module so the bottom of both are in line toge…" at bounding box center [1029, 171] width 149 height 35
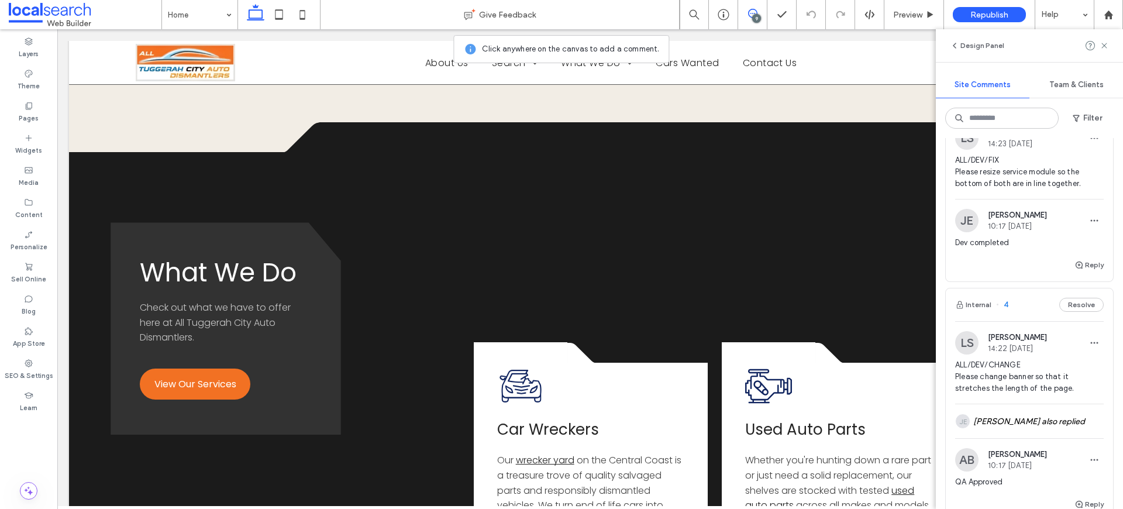
scroll to position [1418, 0]
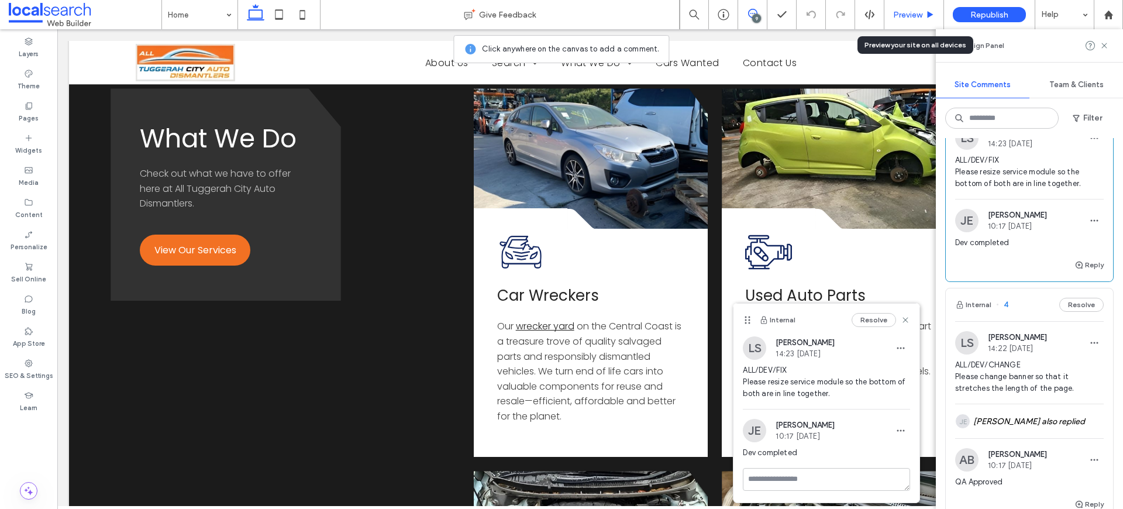
click at [922, 19] on div "Preview" at bounding box center [914, 14] width 60 height 29
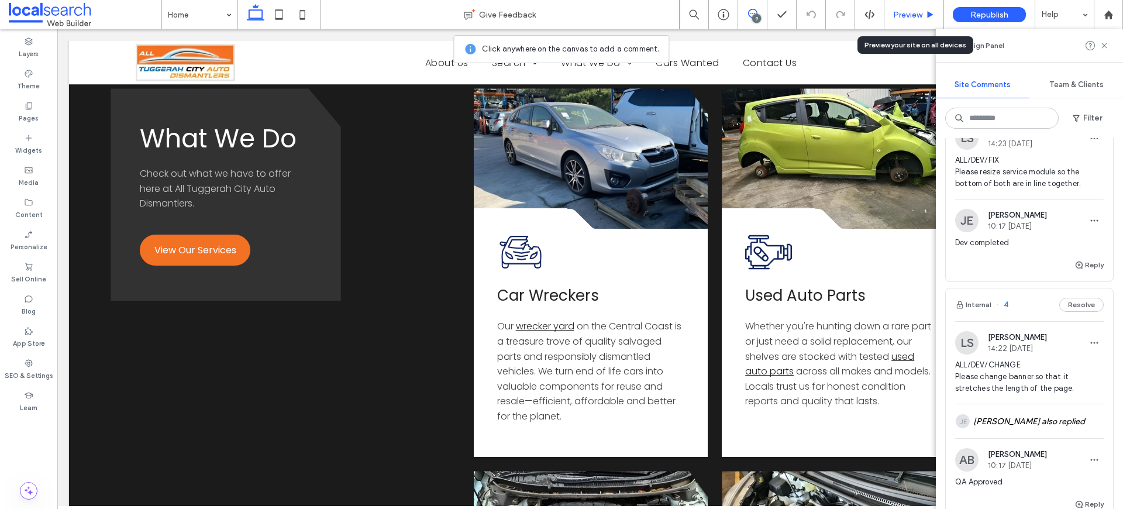
click at [922, 15] on span "Preview" at bounding box center [907, 15] width 29 height 10
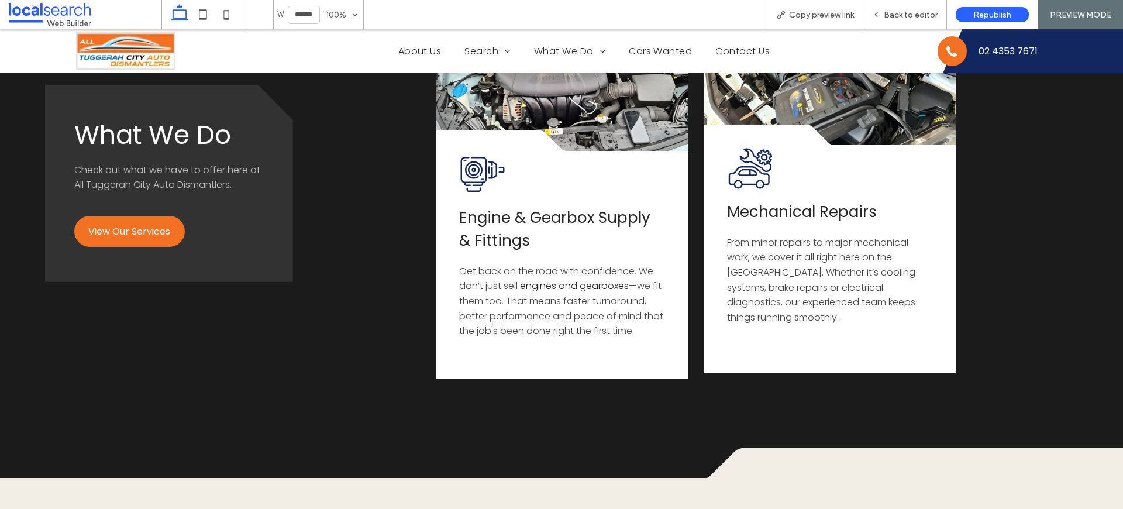
scroll to position [1744, 0]
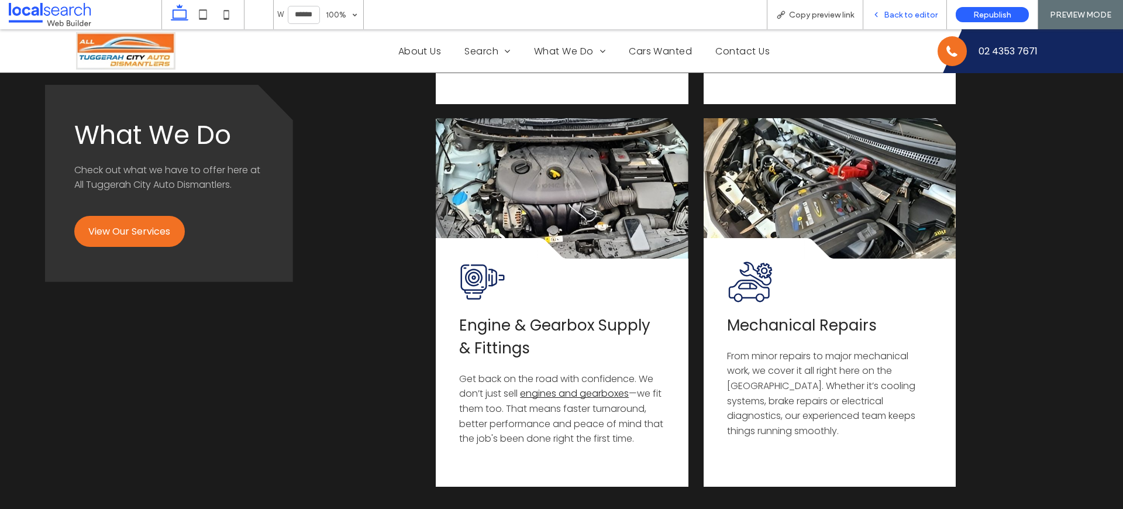
click at [919, 11] on span "Back to editor" at bounding box center [911, 15] width 54 height 10
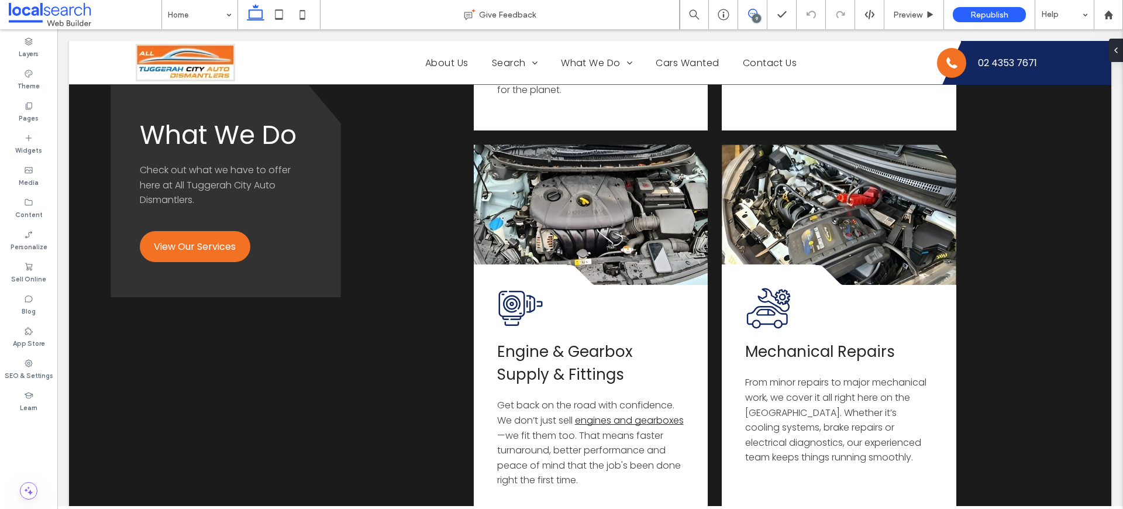
click at [749, 11] on use at bounding box center [752, 13] width 9 height 9
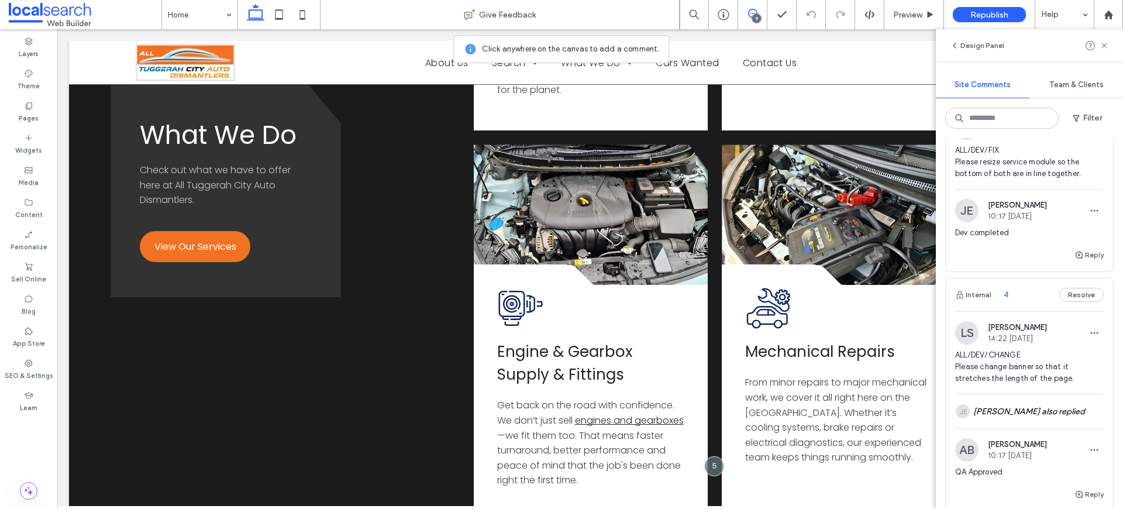
scroll to position [1590, 0]
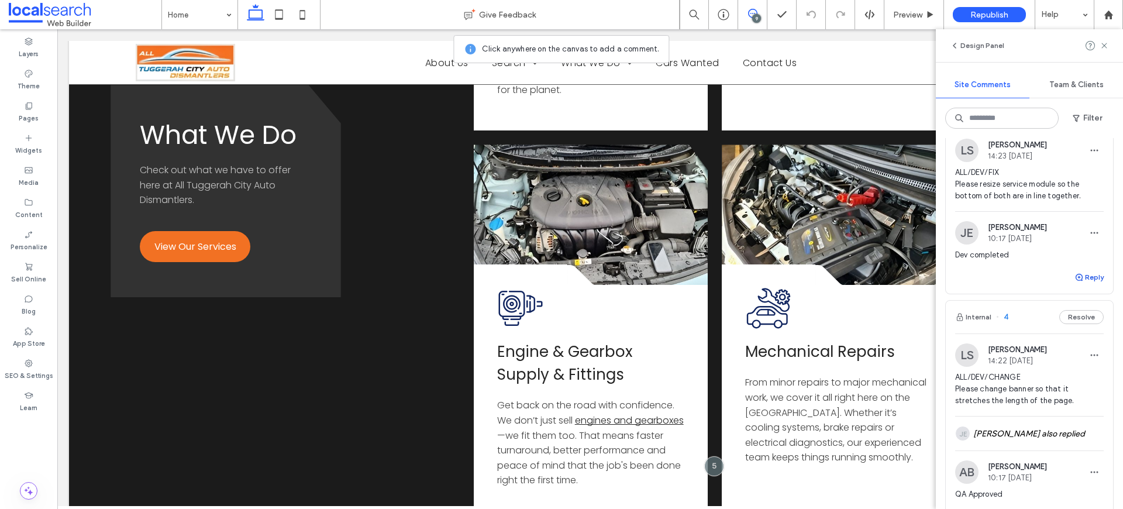
click at [1084, 273] on button "Reply" at bounding box center [1088, 277] width 29 height 14
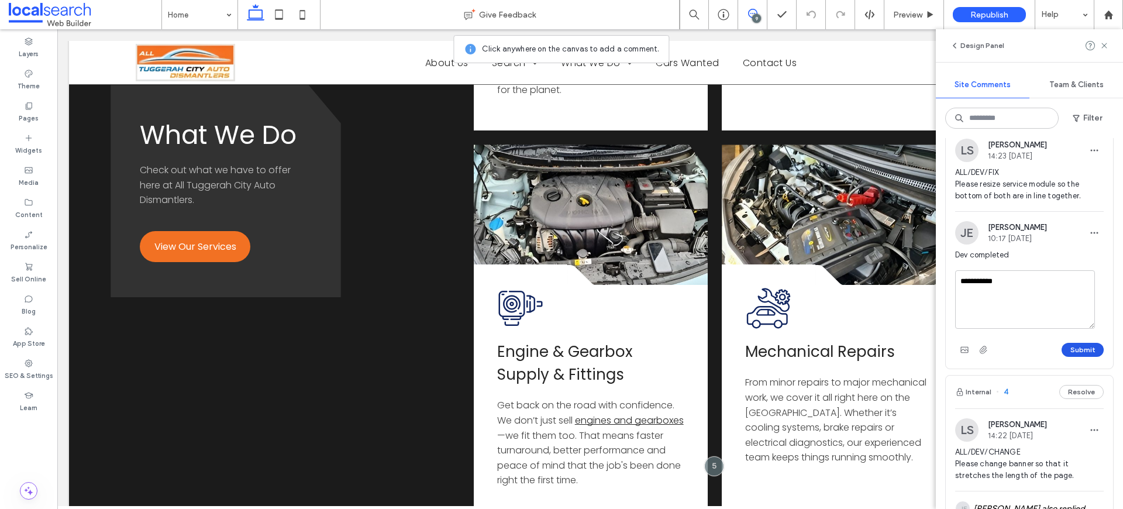
type textarea "**********"
click at [1066, 350] on button "Submit" at bounding box center [1083, 350] width 42 height 14
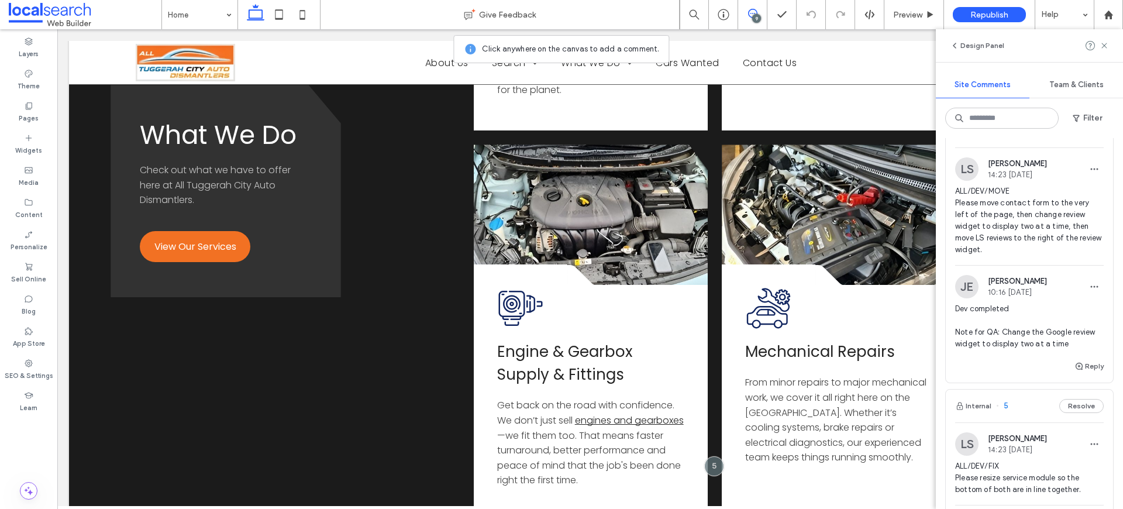
scroll to position [1284, 0]
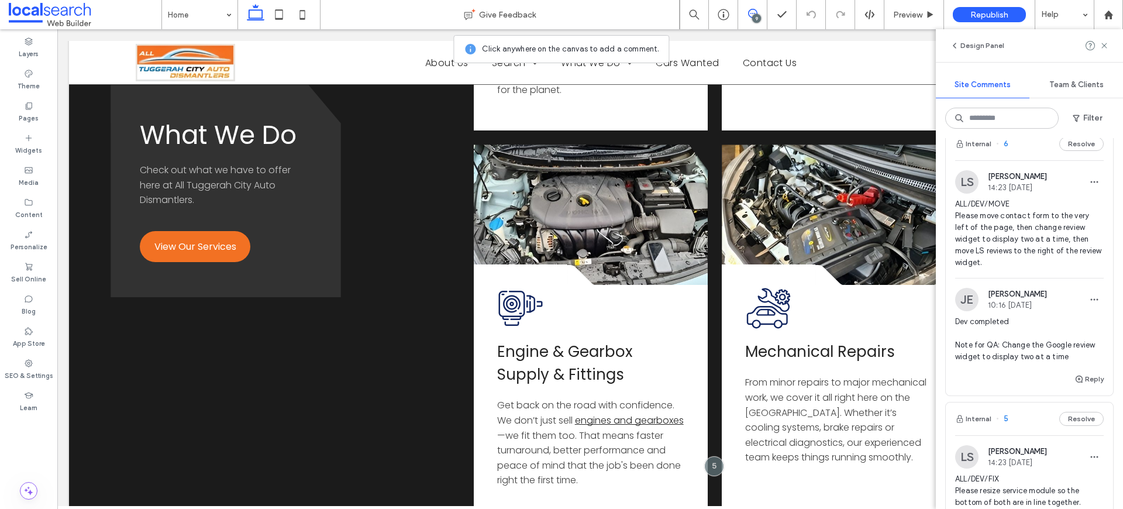
click at [1011, 237] on span "ALL/DEV/MOVE Please move contact form to the very left of the page, then change…" at bounding box center [1029, 233] width 149 height 70
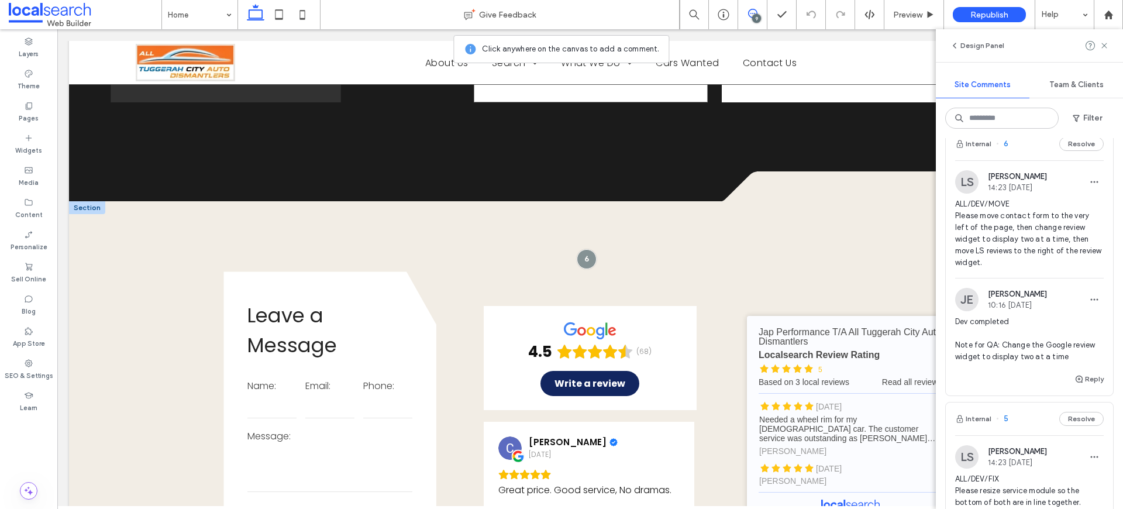
scroll to position [2157, 0]
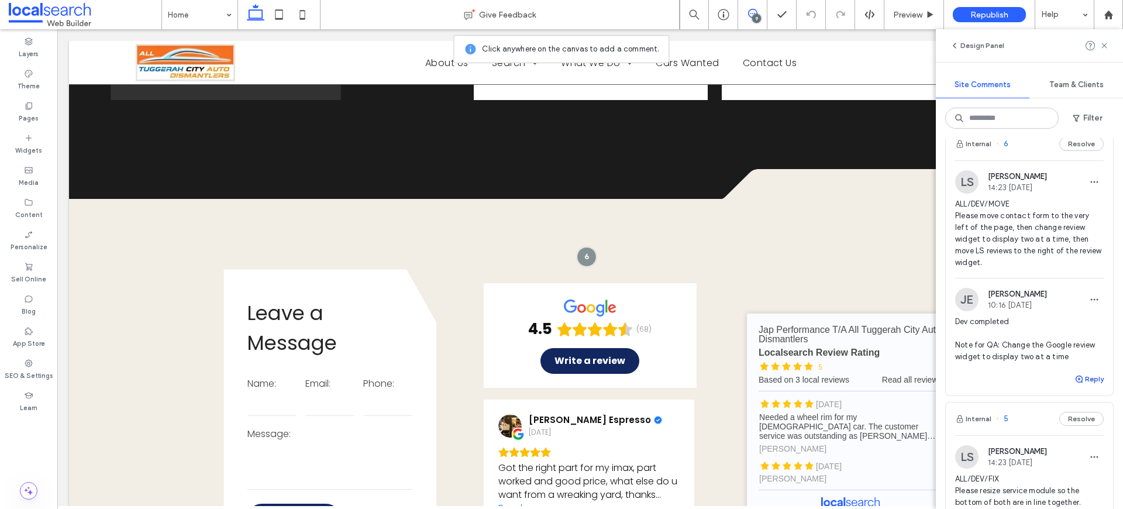
click at [1081, 382] on button "Reply" at bounding box center [1088, 379] width 29 height 14
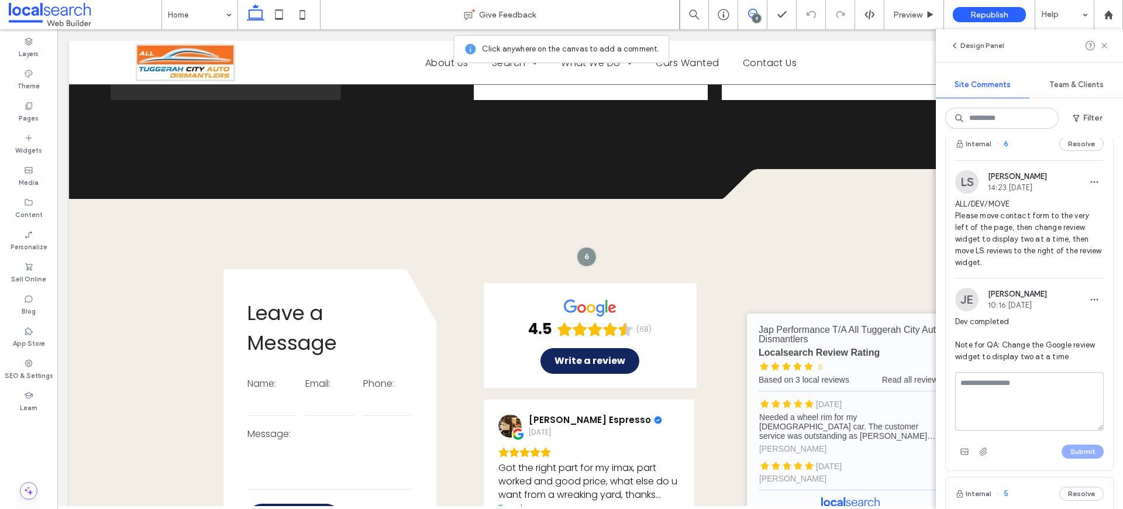
click at [1062, 381] on textarea at bounding box center [1029, 401] width 149 height 58
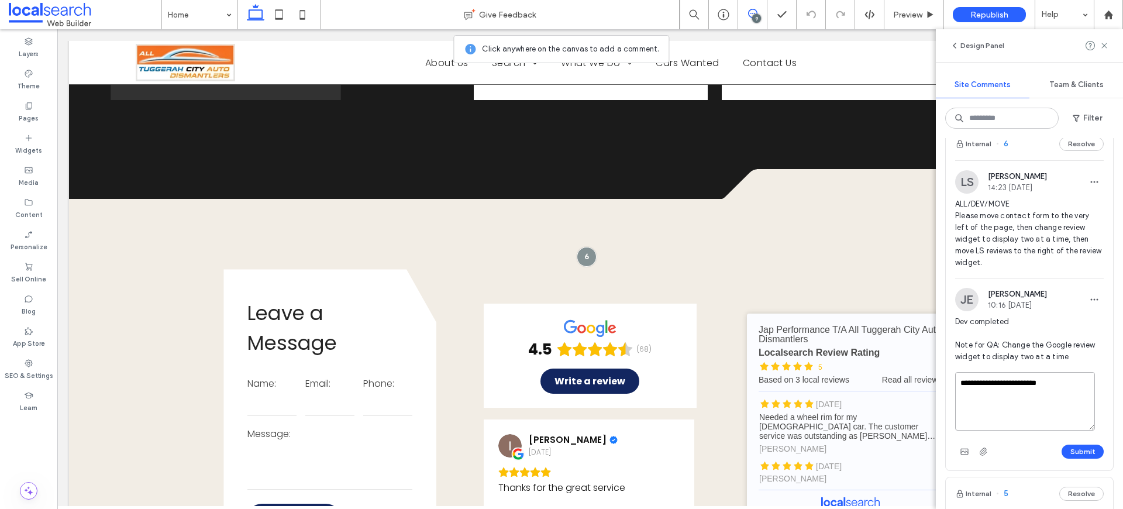
click at [1077, 380] on textarea "**********" at bounding box center [1025, 401] width 140 height 58
paste textarea "**********"
drag, startPoint x: 1085, startPoint y: 383, endPoint x: 1111, endPoint y: 408, distance: 36.4
click at [1111, 408] on div "Internal 12 Resolve LS [PERSON_NAME] 14:31 [DATE] ALL/DEV/CHANGE Please change …" at bounding box center [1029, 323] width 187 height 371
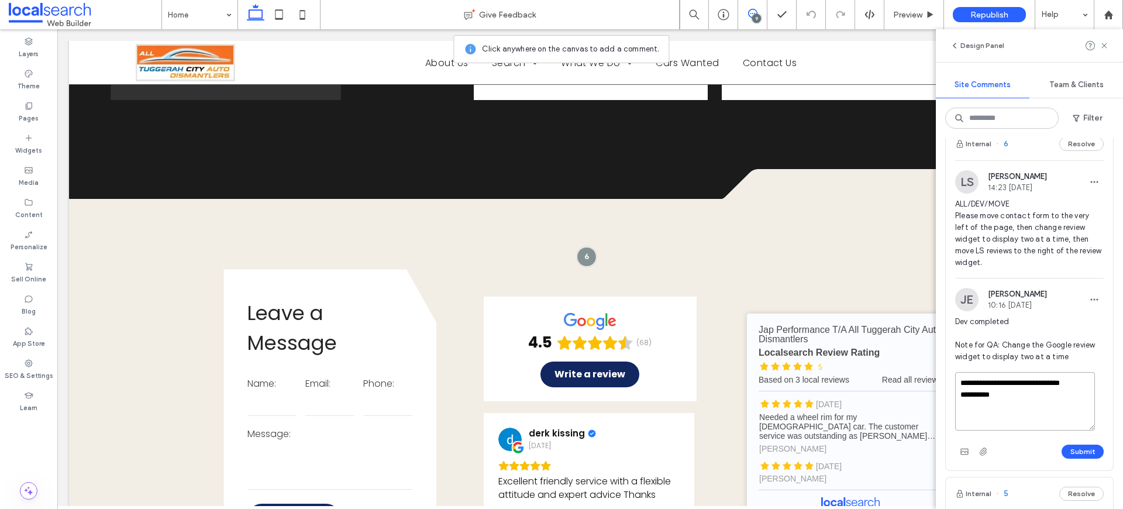
click at [1049, 385] on textarea "**********" at bounding box center [1025, 401] width 140 height 58
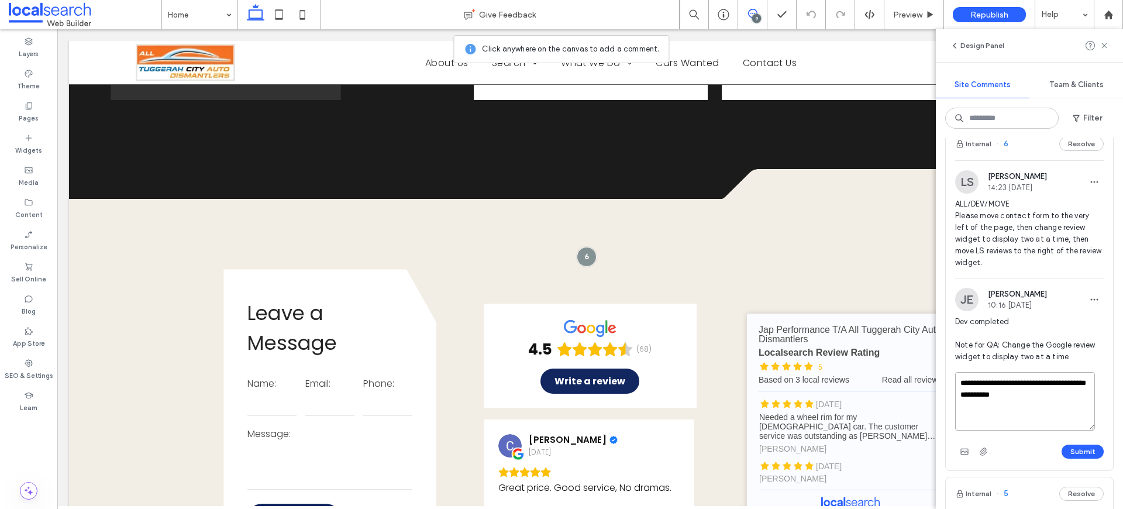
drag, startPoint x: 1026, startPoint y: 416, endPoint x: 947, endPoint y: 381, distance: 86.7
click at [947, 381] on div "**********" at bounding box center [1029, 421] width 167 height 98
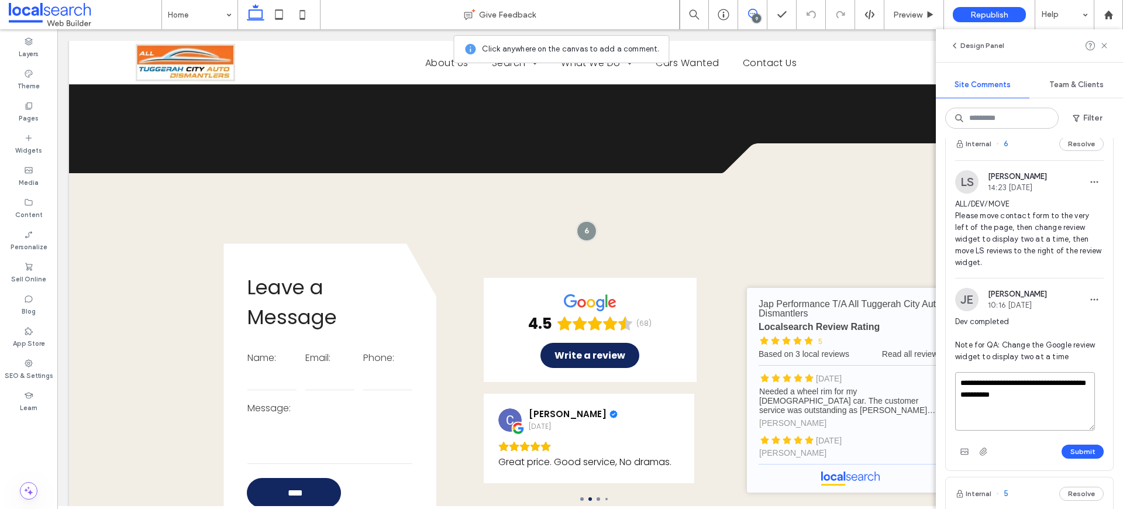
scroll to position [2235, 0]
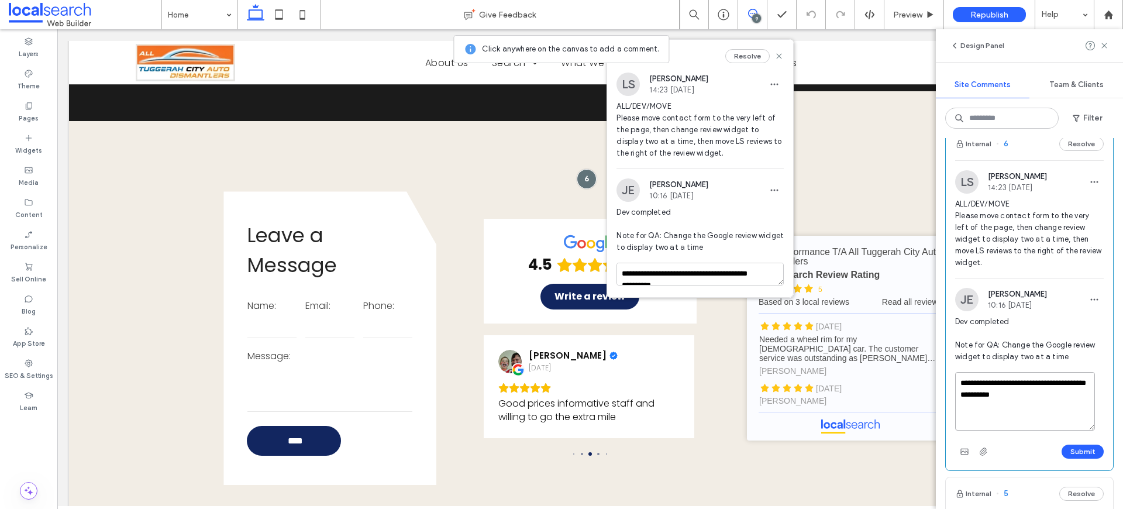
click at [1019, 397] on textarea "**********" at bounding box center [1025, 401] width 140 height 58
type textarea "**********"
click at [1064, 445] on div "Submit" at bounding box center [1029, 451] width 149 height 19
click at [1066, 447] on button "Submit" at bounding box center [1083, 452] width 42 height 14
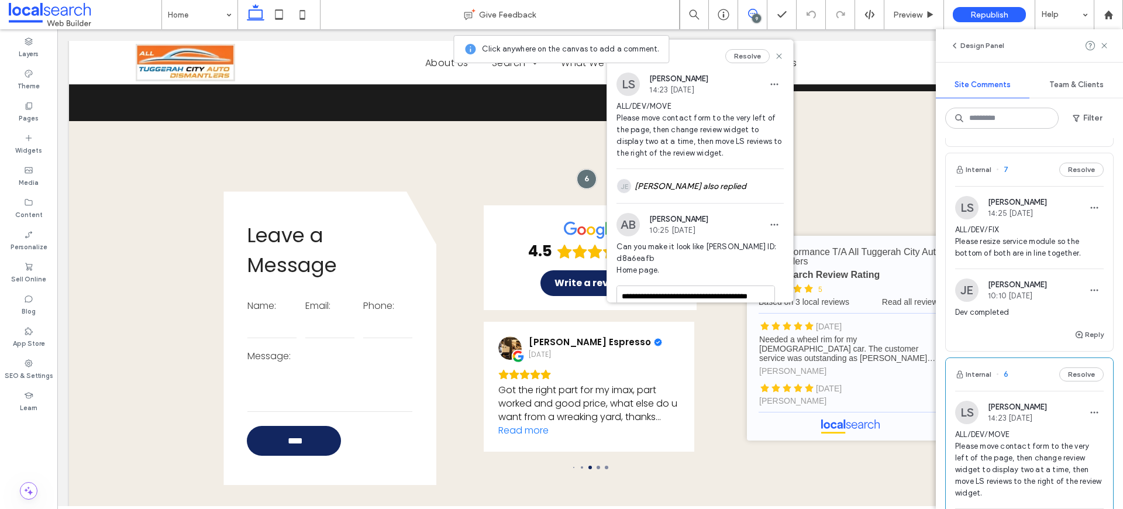
scroll to position [994, 0]
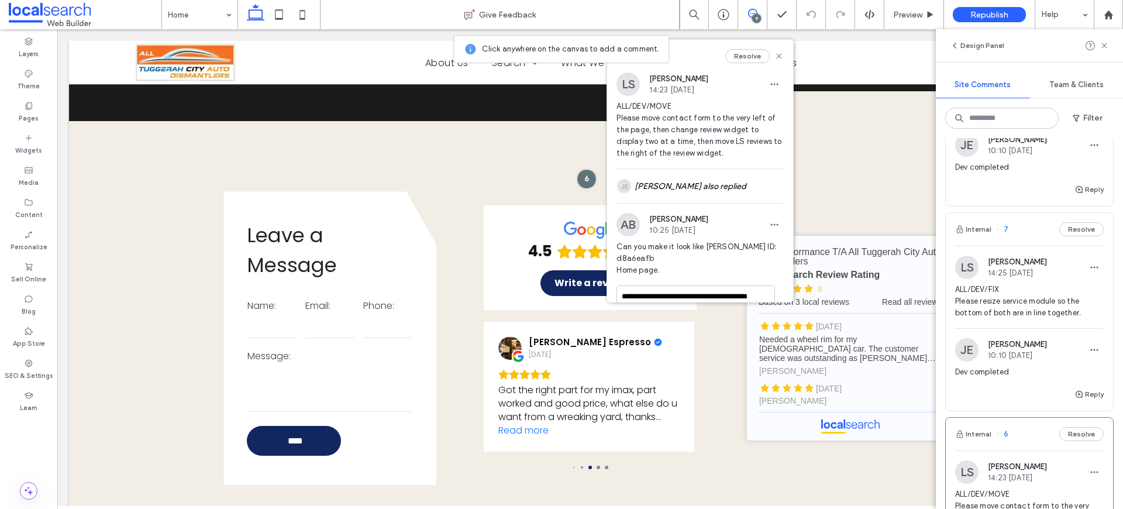
click at [979, 302] on span "ALL/DEV/FIX Please resize service module so the bottom of both are in line toge…" at bounding box center [1029, 301] width 149 height 35
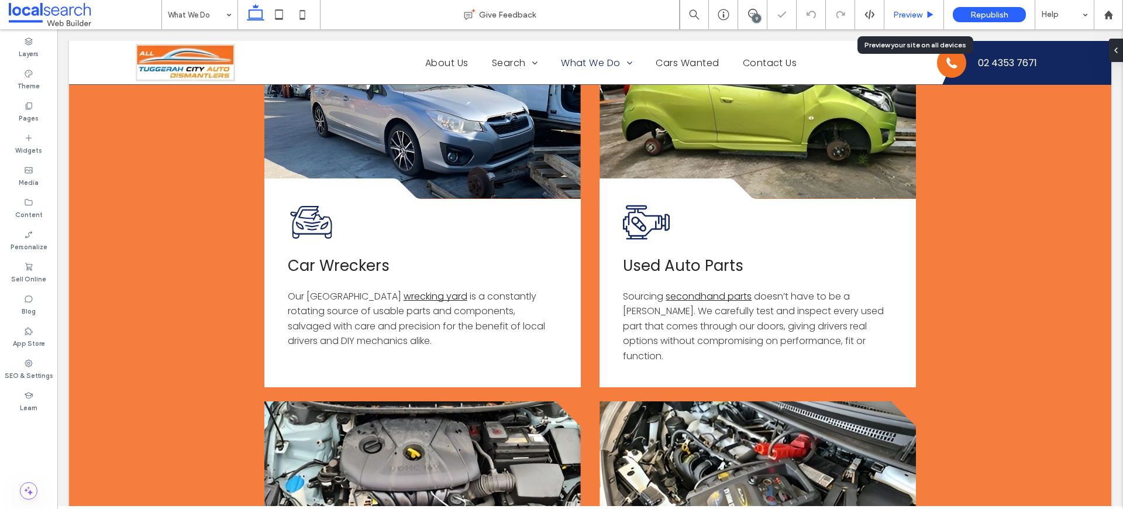
click at [910, 16] on span "Preview" at bounding box center [907, 15] width 29 height 10
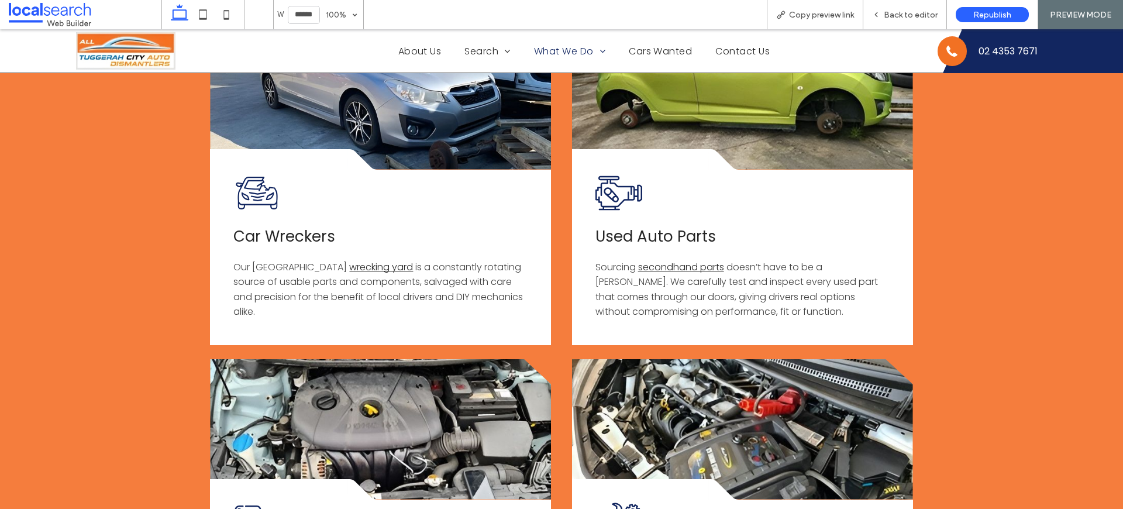
scroll to position [809, 0]
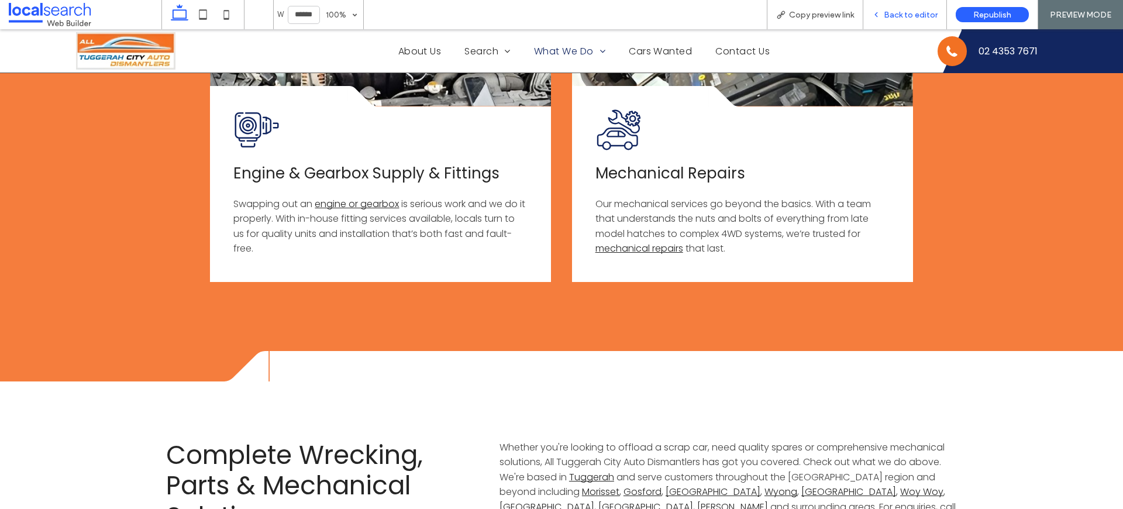
click at [929, 13] on span "Back to editor" at bounding box center [911, 15] width 54 height 10
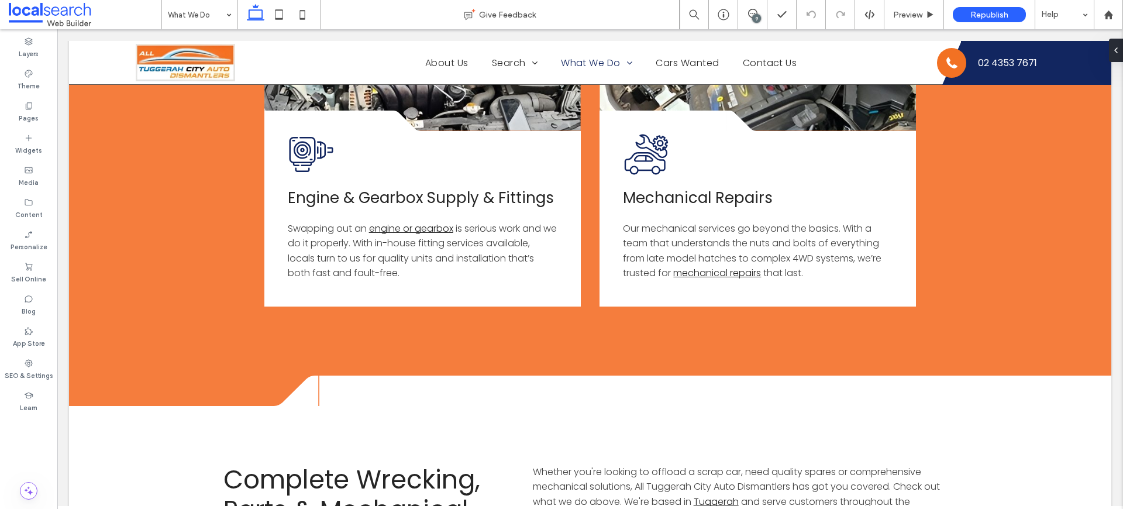
click at [754, 18] on div "9" at bounding box center [756, 18] width 9 height 9
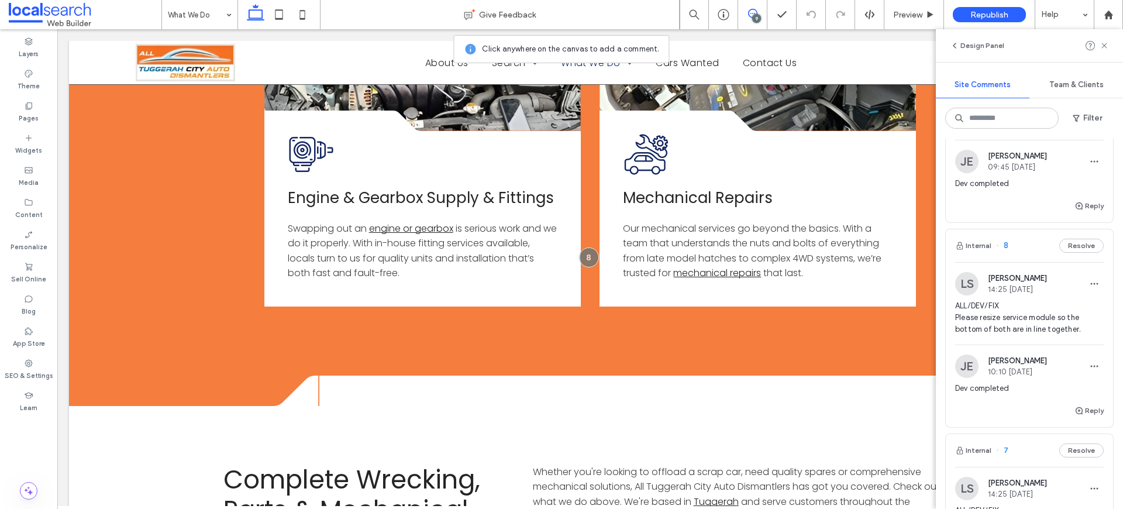
scroll to position [939, 0]
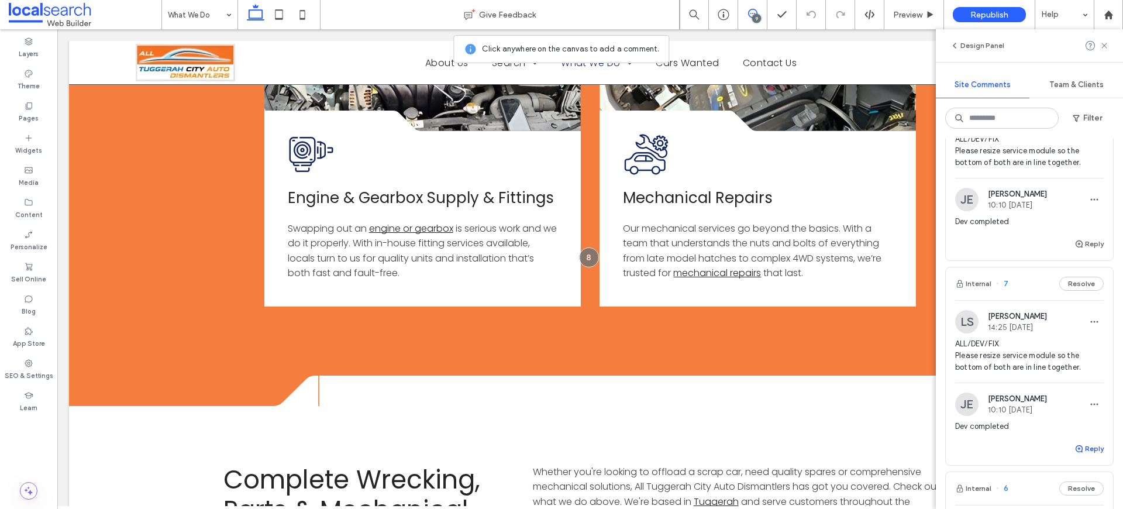
click at [1084, 446] on button "Reply" at bounding box center [1088, 449] width 29 height 14
click at [1060, 456] on textarea at bounding box center [1029, 471] width 149 height 58
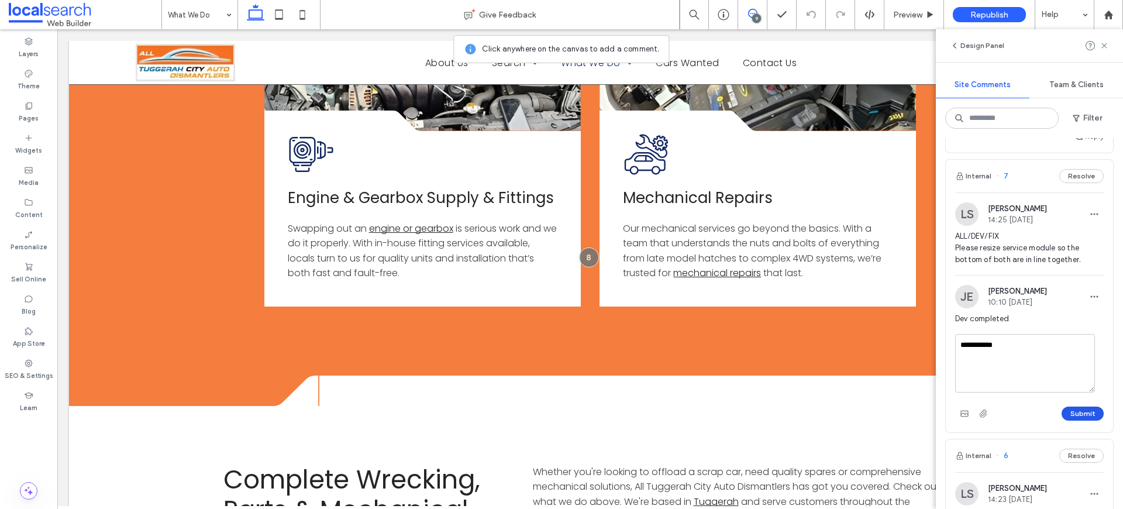
type textarea "**********"
click at [1064, 417] on button "Submit" at bounding box center [1083, 413] width 42 height 14
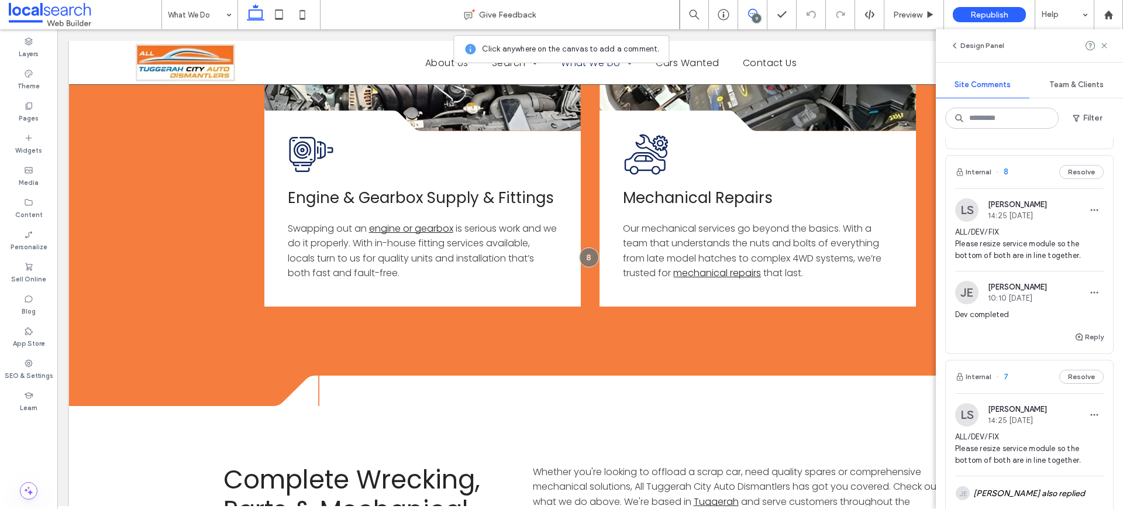
scroll to position [844, 0]
click at [1035, 242] on span "ALL/DEV/FIX Please resize service module so the bottom of both are in line toge…" at bounding box center [1029, 246] width 149 height 35
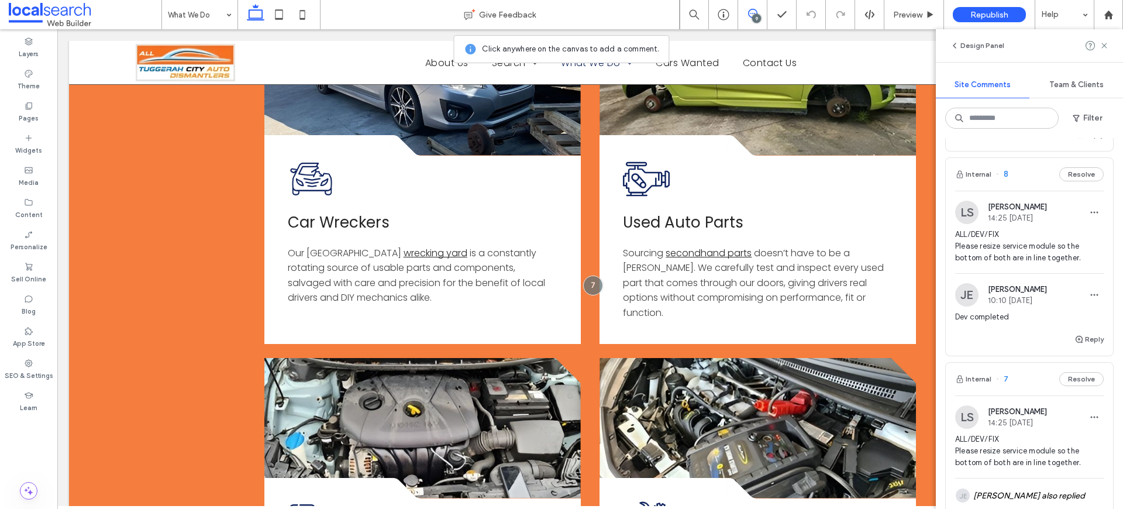
scroll to position [398, 0]
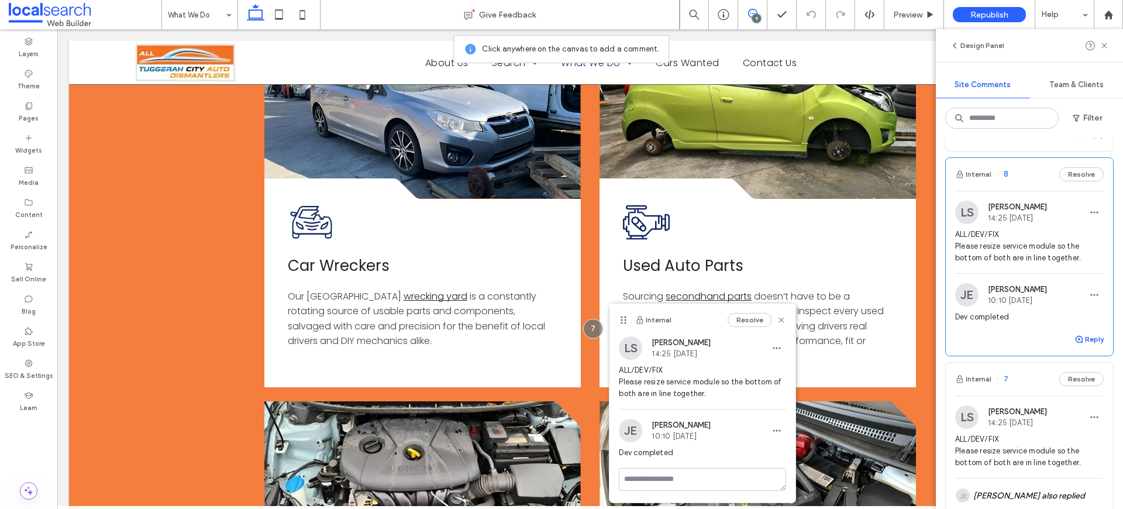
click at [1085, 342] on button "Reply" at bounding box center [1088, 339] width 29 height 14
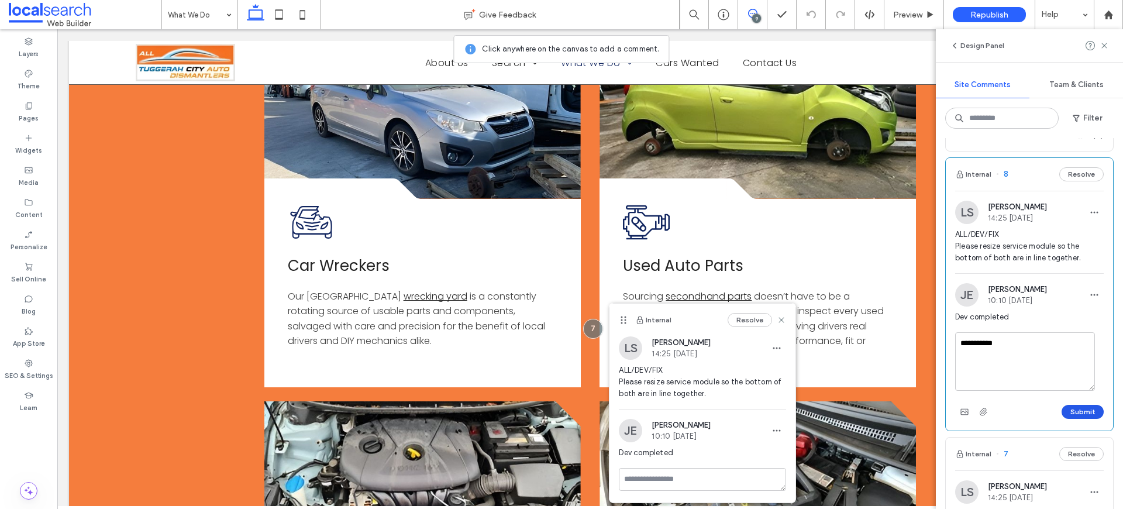
type textarea "**********"
click at [1093, 416] on button "Submit" at bounding box center [1083, 412] width 42 height 14
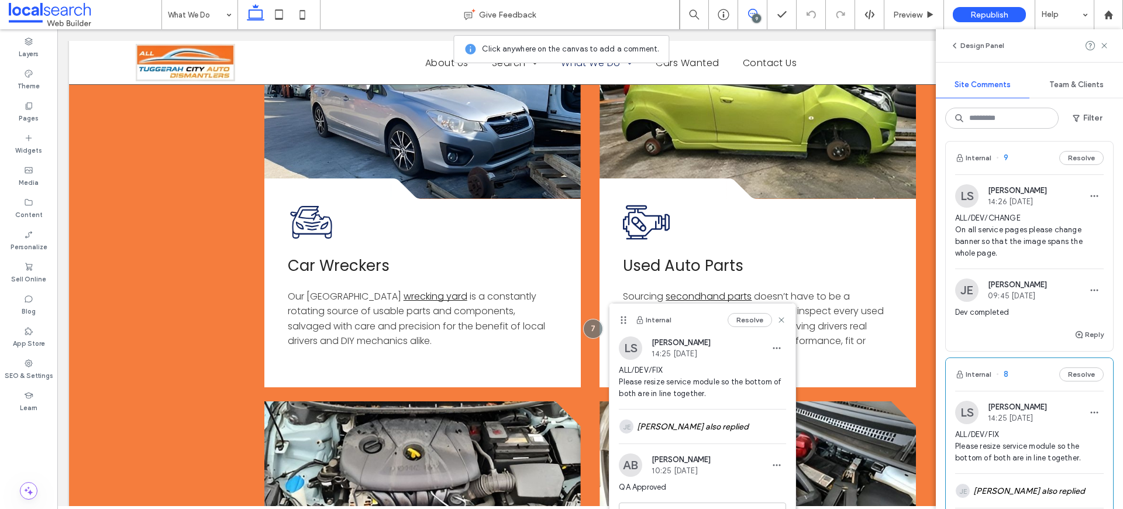
scroll to position [624, 0]
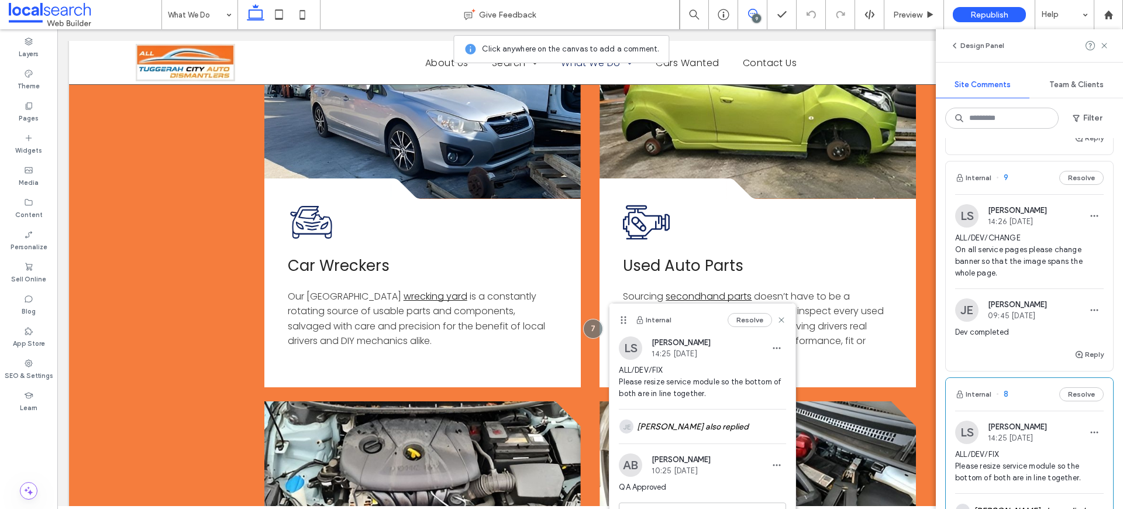
click at [1058, 250] on span "ALL/DEV/CHANGE On all service pages please change banner so that the image span…" at bounding box center [1029, 255] width 149 height 47
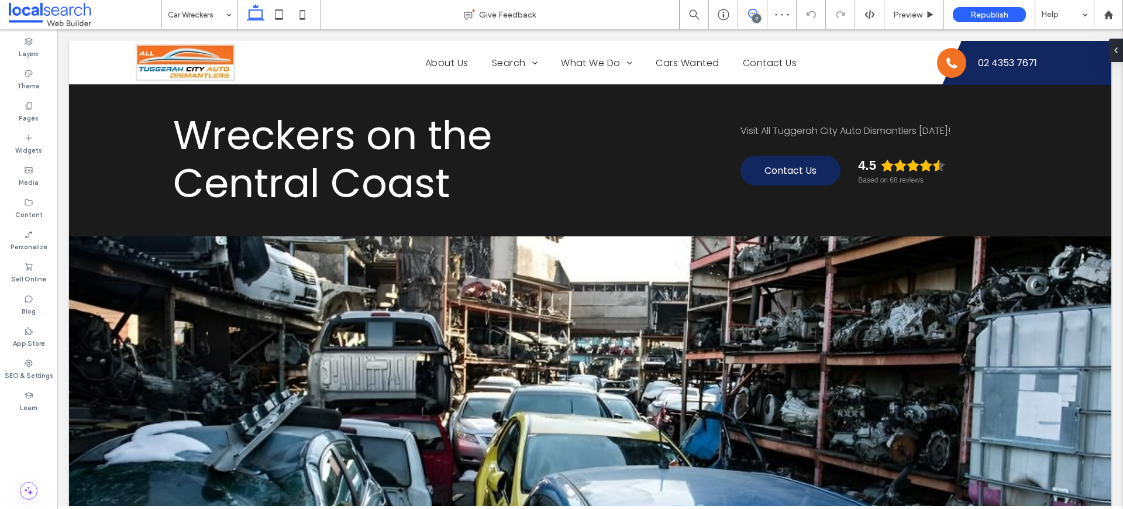
click at [756, 12] on icon at bounding box center [752, 13] width 9 height 9
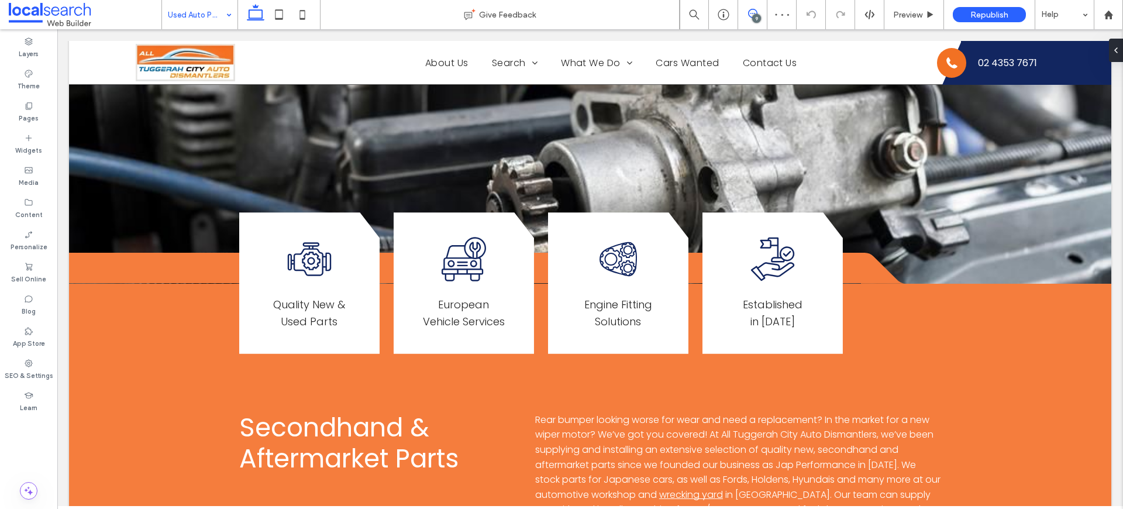
click at [756, 9] on icon at bounding box center [752, 13] width 9 height 9
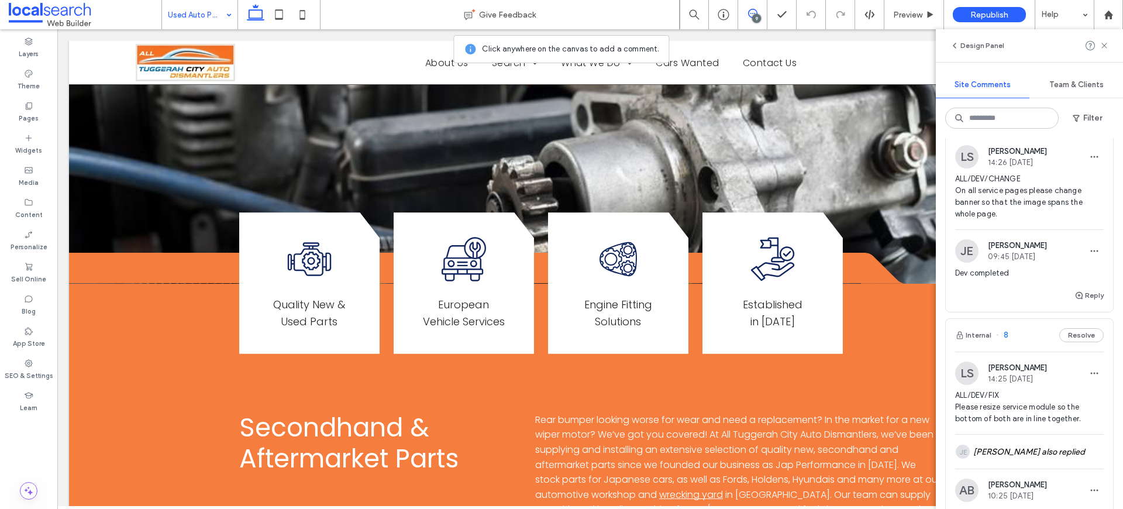
scroll to position [685, 0]
click at [1083, 290] on button "Reply" at bounding box center [1088, 294] width 29 height 14
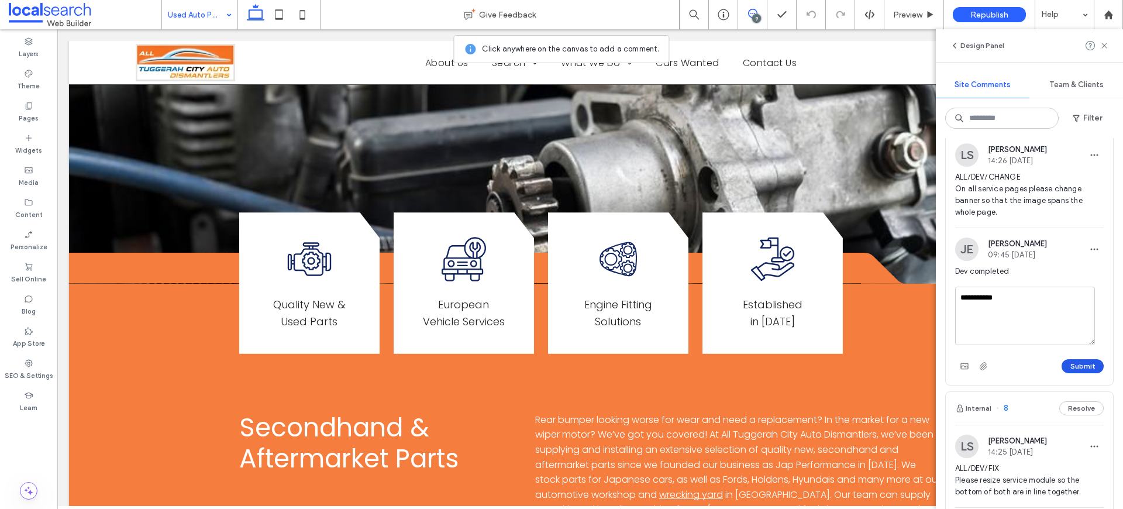
type textarea "**********"
click at [1067, 361] on button "Submit" at bounding box center [1083, 366] width 42 height 14
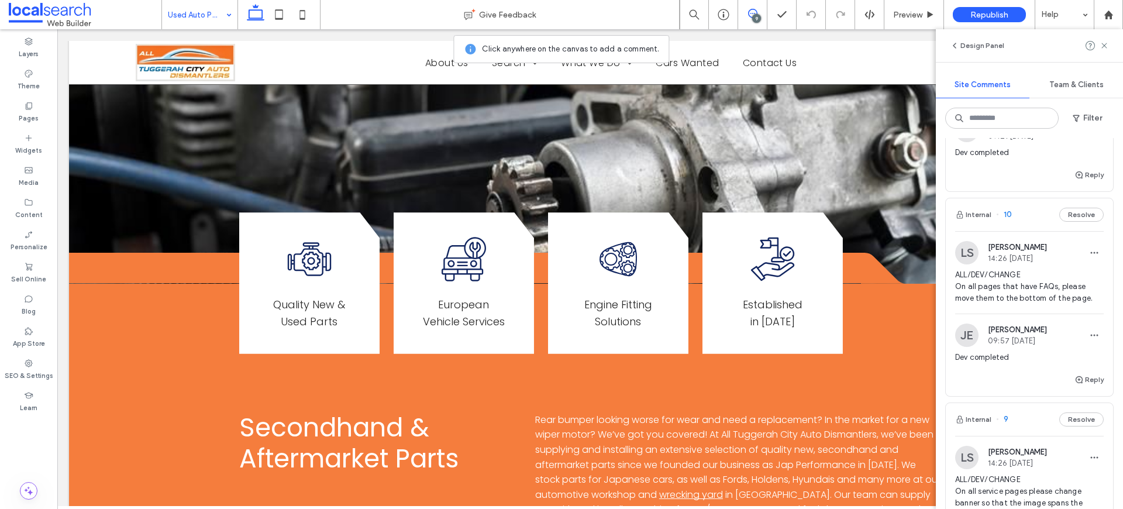
scroll to position [380, 0]
click at [1029, 300] on span "ALL/DEV/CHANGE On all pages that have FAQs, please move them to the bottom of t…" at bounding box center [1029, 288] width 149 height 35
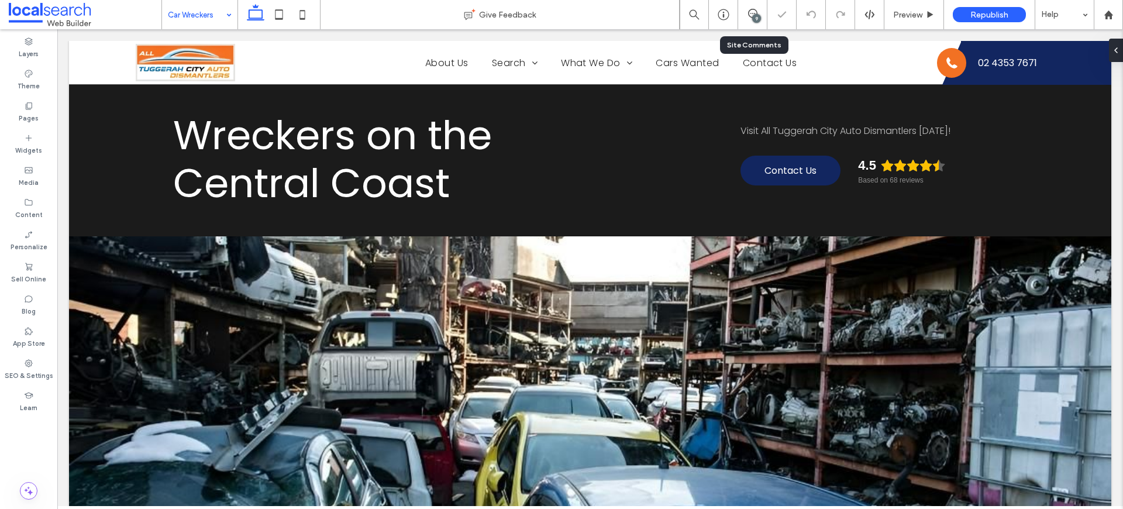
click at [749, 7] on div "9" at bounding box center [752, 14] width 29 height 29
click at [754, 9] on icon at bounding box center [752, 13] width 9 height 9
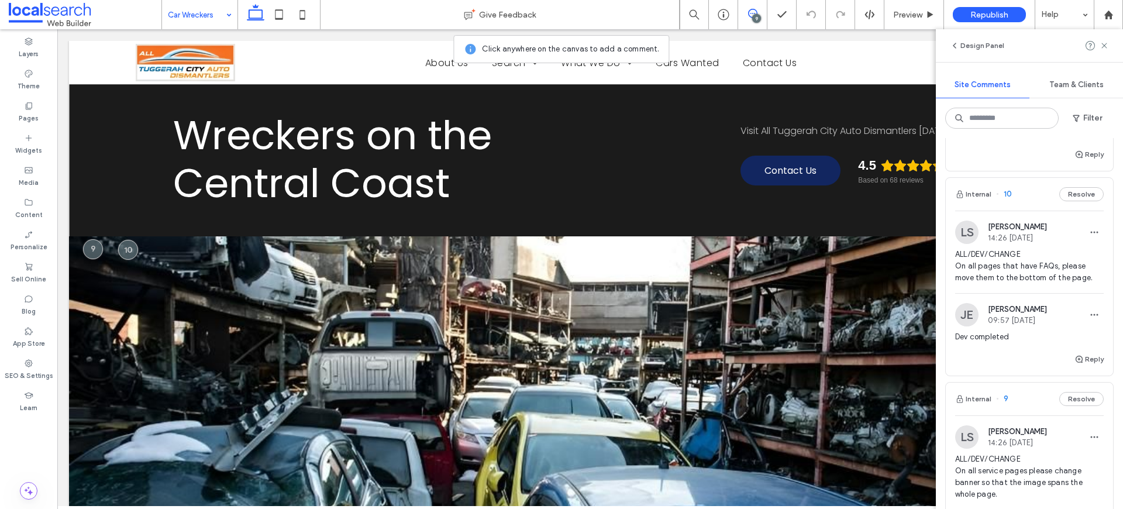
scroll to position [404, 0]
click at [1086, 357] on button "Reply" at bounding box center [1088, 359] width 29 height 14
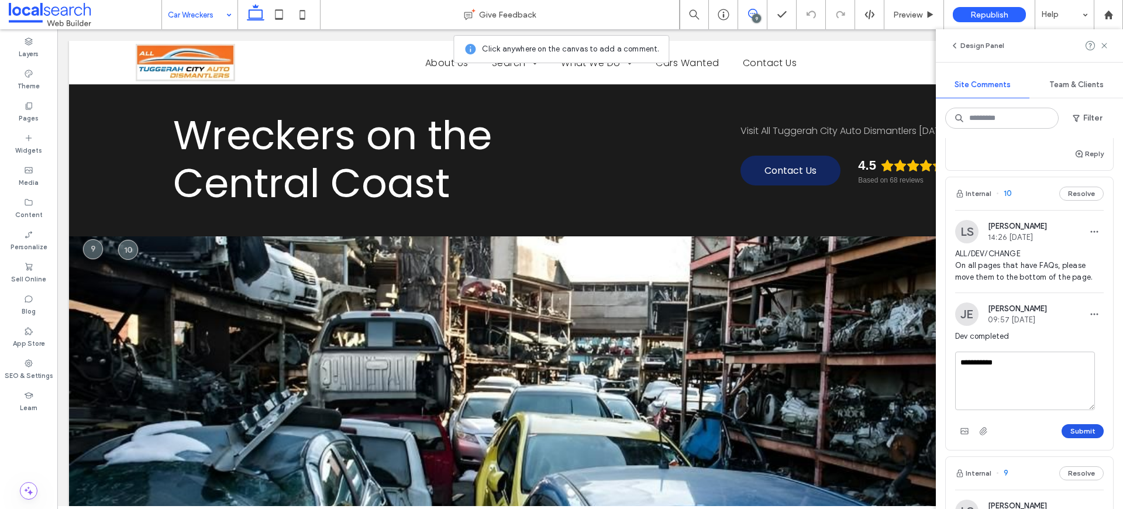
type textarea "**********"
click at [1091, 432] on button "Submit" at bounding box center [1083, 431] width 42 height 14
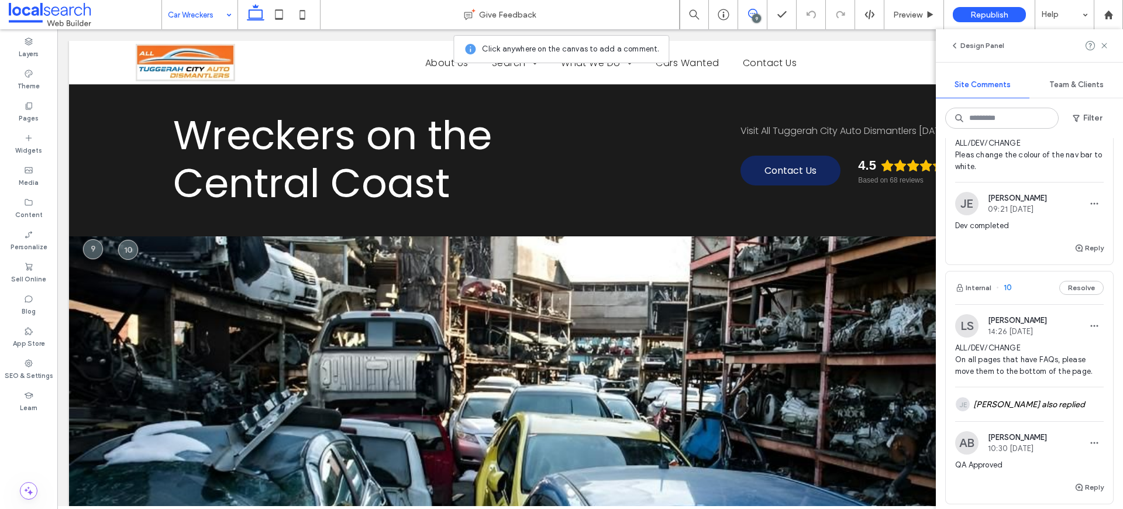
scroll to position [463, 0]
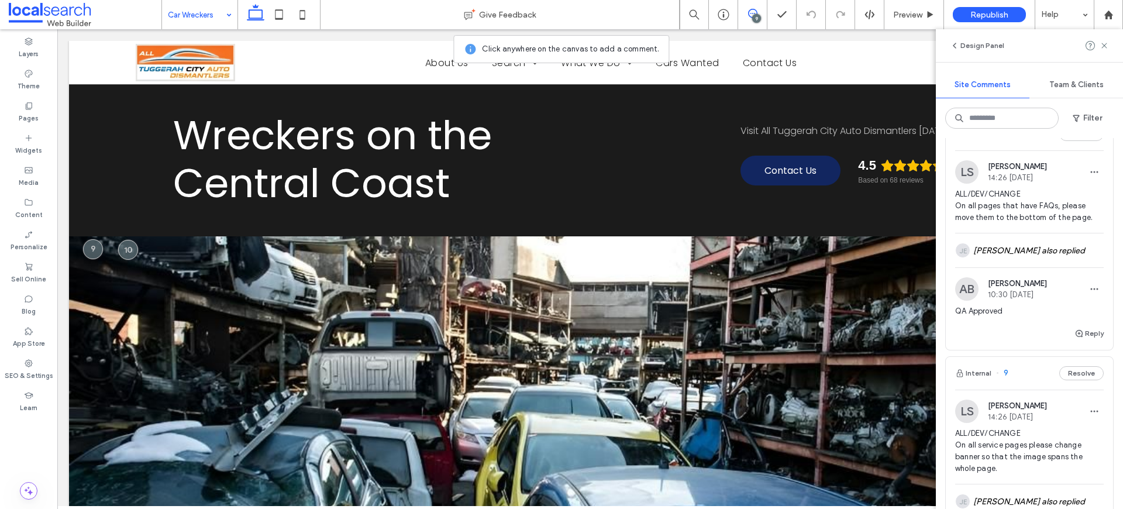
click at [1027, 211] on span "ALL/DEV/CHANGE On all pages that have FAQs, please move them to the bottom of t…" at bounding box center [1029, 205] width 149 height 35
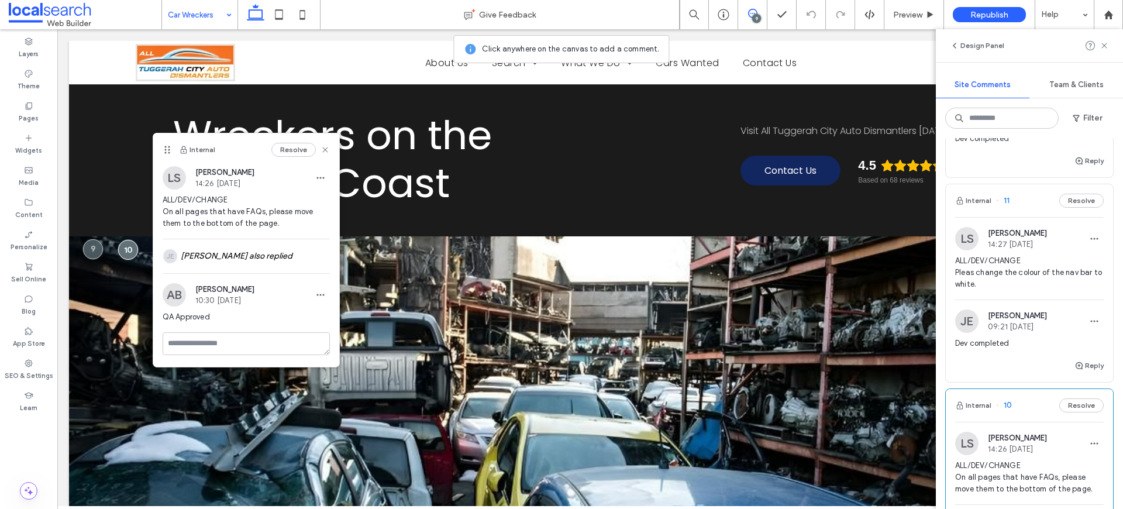
scroll to position [179, 0]
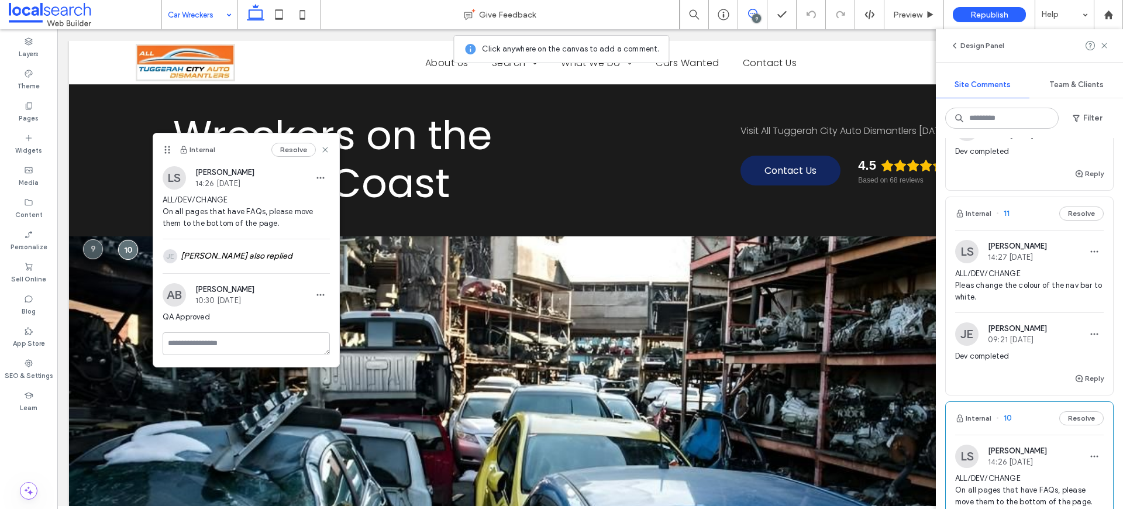
click at [1021, 290] on span "ALL/DEV/CHANGE Pleas change the colour of the nav bar to white." at bounding box center [1029, 285] width 149 height 35
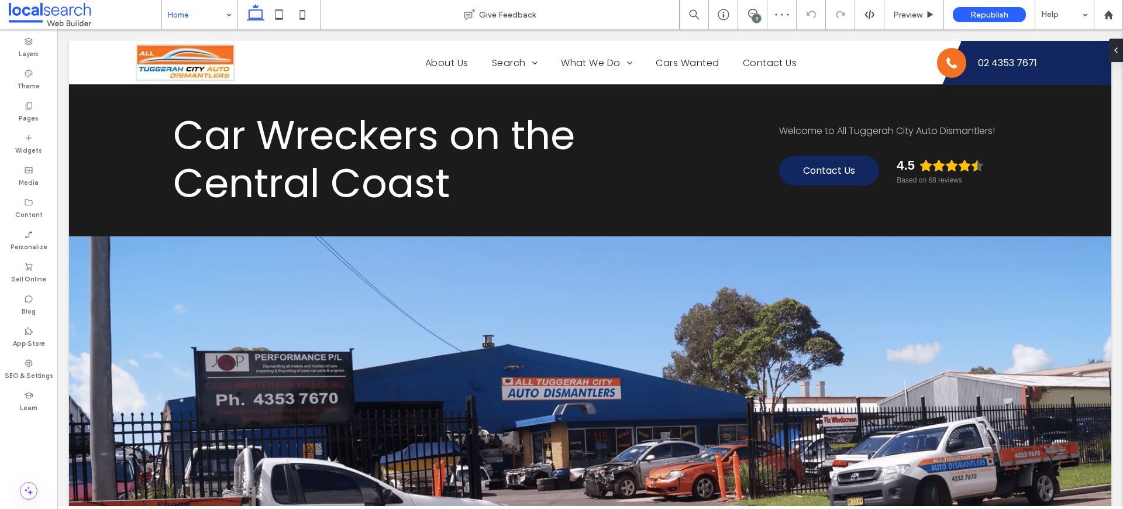
click at [759, 15] on div "9" at bounding box center [756, 18] width 9 height 9
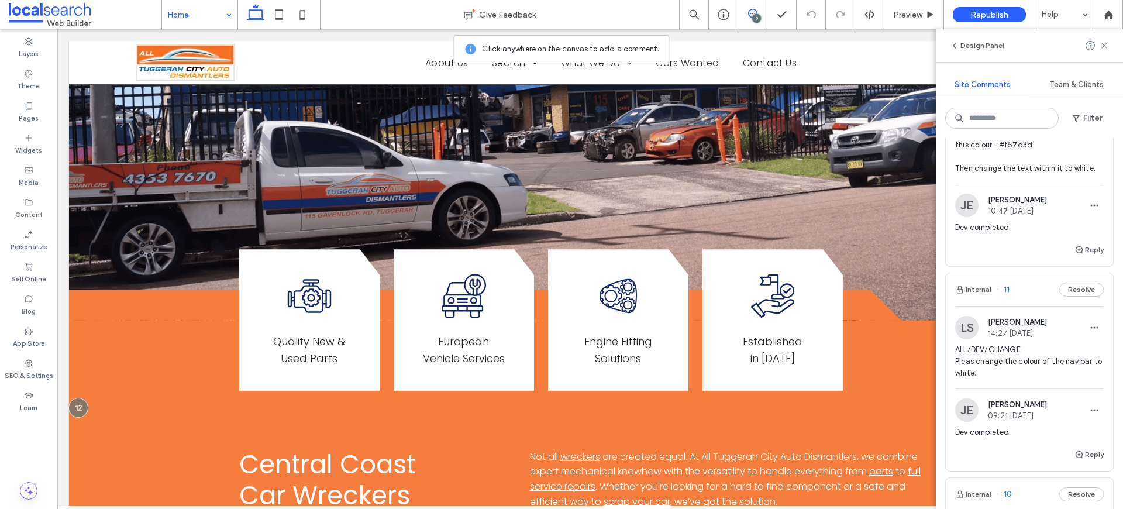
scroll to position [628, 0]
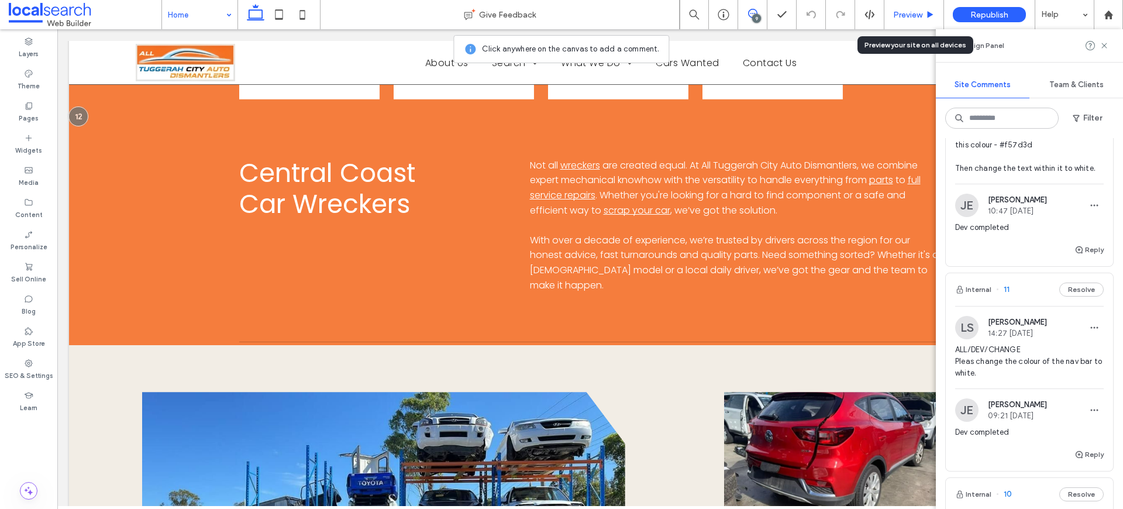
click at [902, 7] on div "Preview" at bounding box center [914, 14] width 60 height 29
click at [917, 20] on div "Preview" at bounding box center [914, 14] width 60 height 29
click at [923, 13] on div "Preview" at bounding box center [913, 15] width 59 height 10
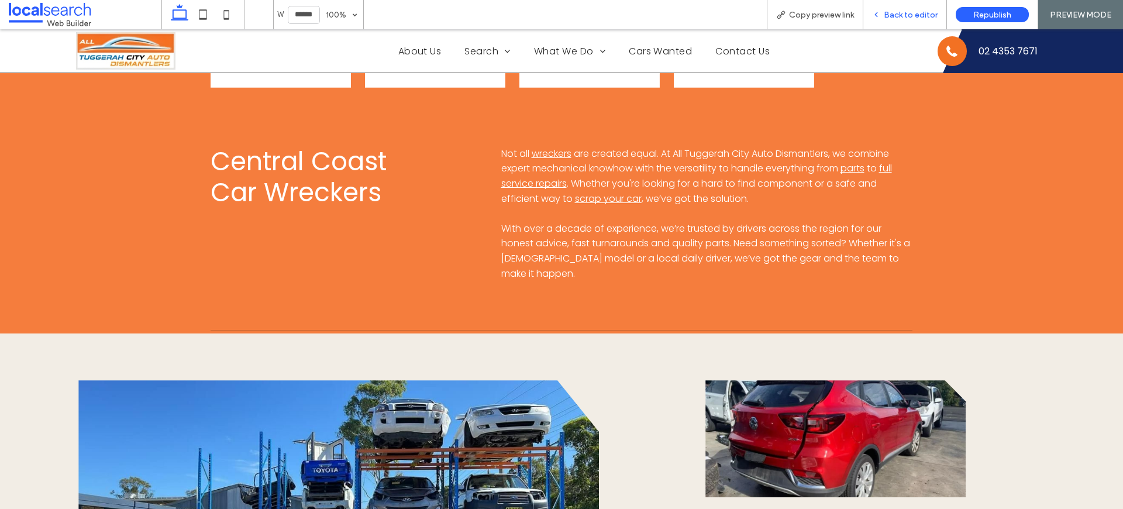
click at [884, 16] on div "Back to editor" at bounding box center [904, 15] width 83 height 10
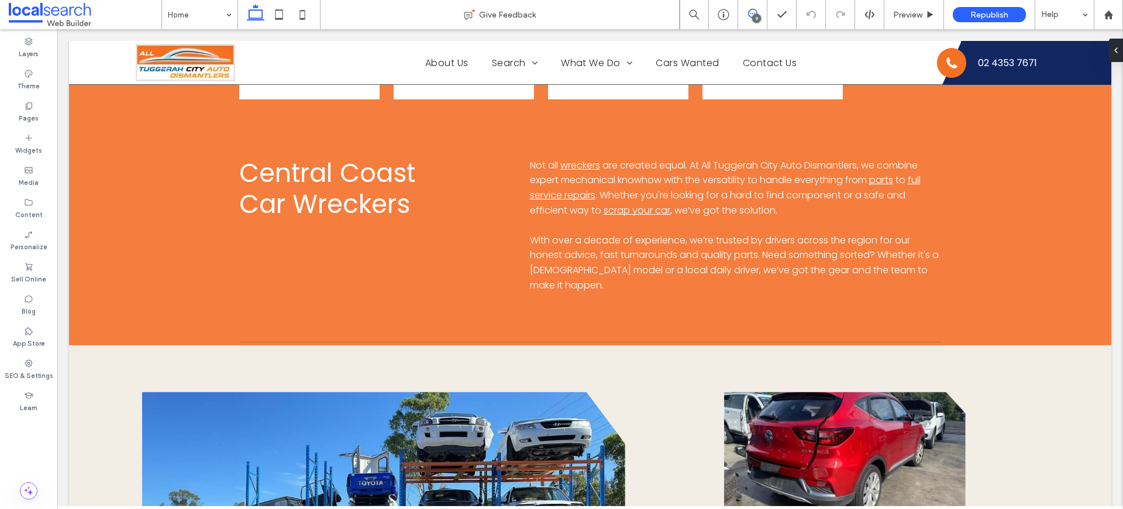
click at [750, 16] on icon at bounding box center [752, 13] width 9 height 9
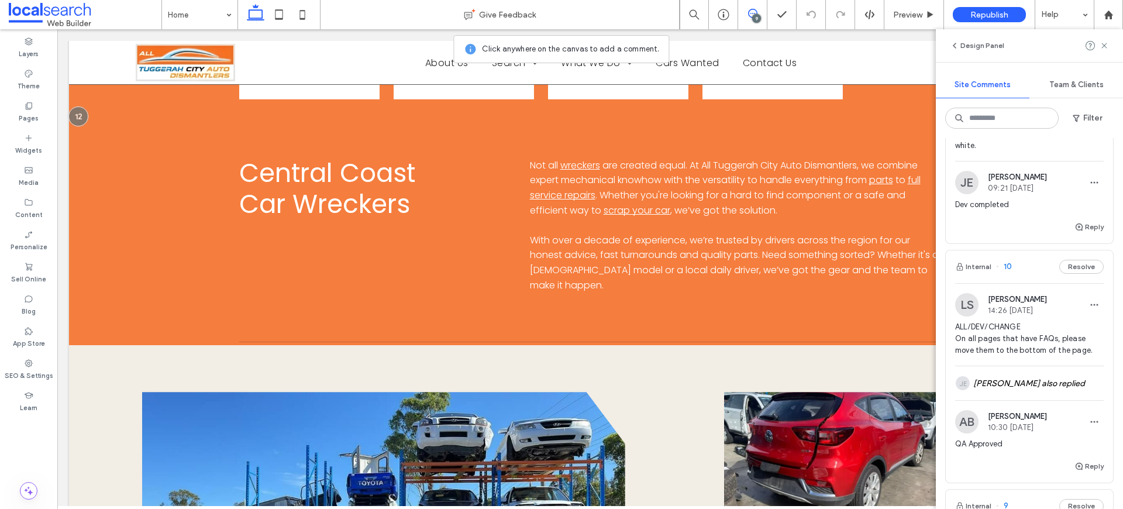
scroll to position [333, 0]
click at [1081, 221] on button "Reply" at bounding box center [1088, 225] width 29 height 14
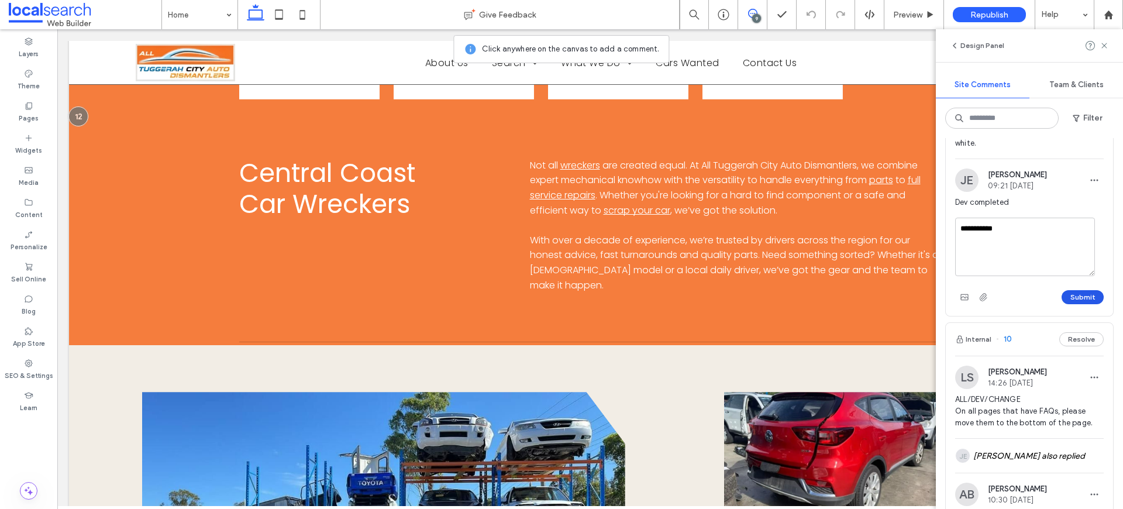
type textarea "**********"
click at [1069, 290] on button "Submit" at bounding box center [1083, 297] width 42 height 14
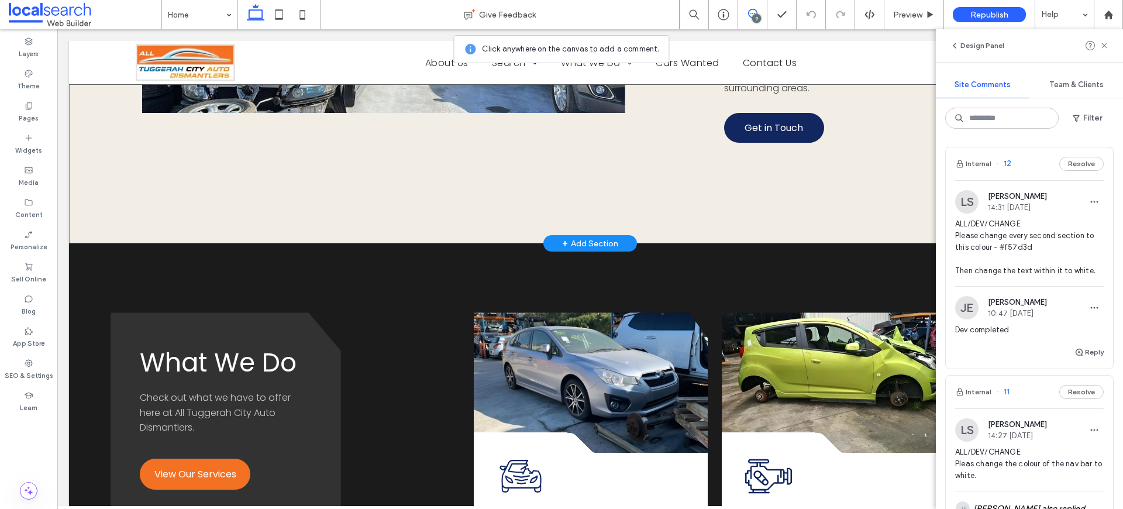
scroll to position [1295, 0]
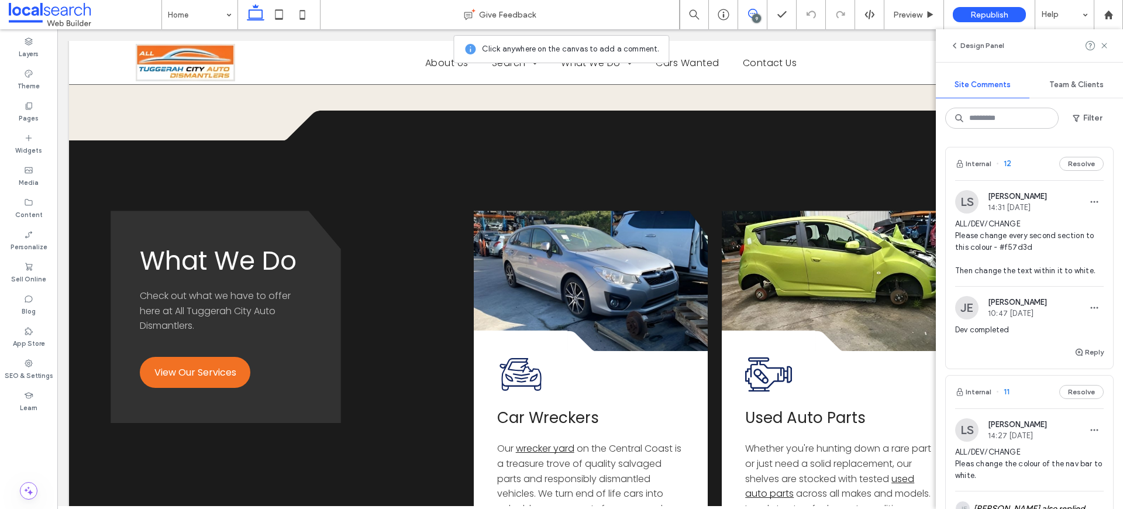
click at [1031, 229] on span "ALL/DEV/CHANGE Please change every second section to this colour - #f57d3d Then…" at bounding box center [1029, 247] width 149 height 58
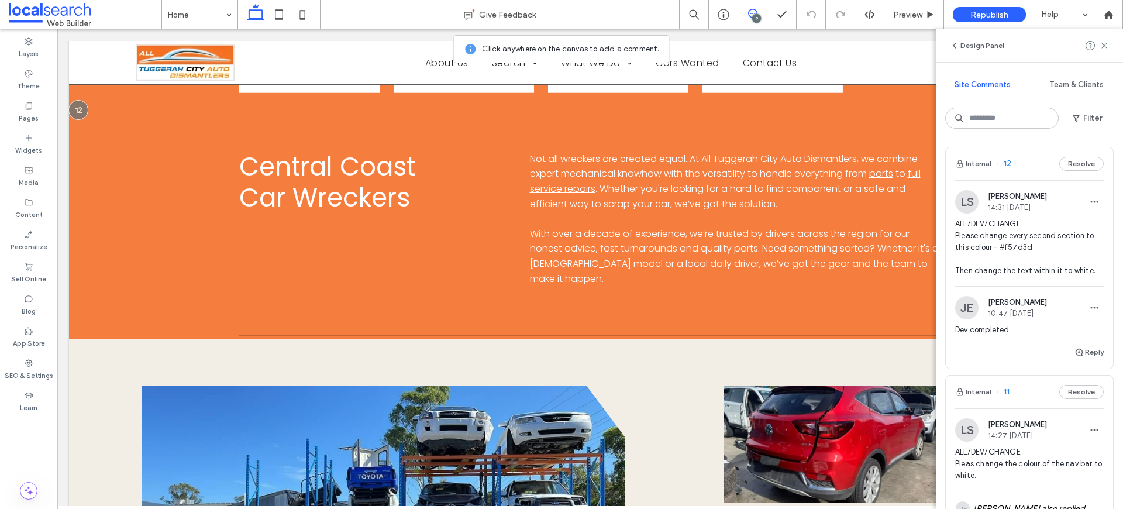
scroll to position [553, 0]
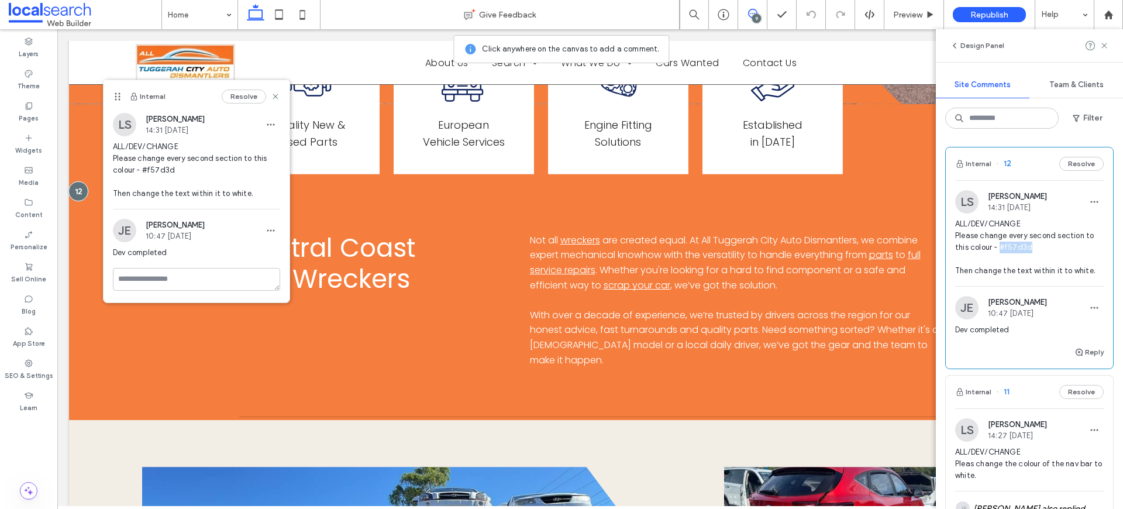
drag, startPoint x: 1007, startPoint y: 246, endPoint x: 1001, endPoint y: 243, distance: 6.3
click at [1001, 243] on span "ALL/DEV/CHANGE Please change every second section to this colour - #f57d3d Then…" at bounding box center [1029, 247] width 149 height 58
copy span "#f57d3d"
click at [1084, 354] on button "Reply" at bounding box center [1088, 352] width 29 height 14
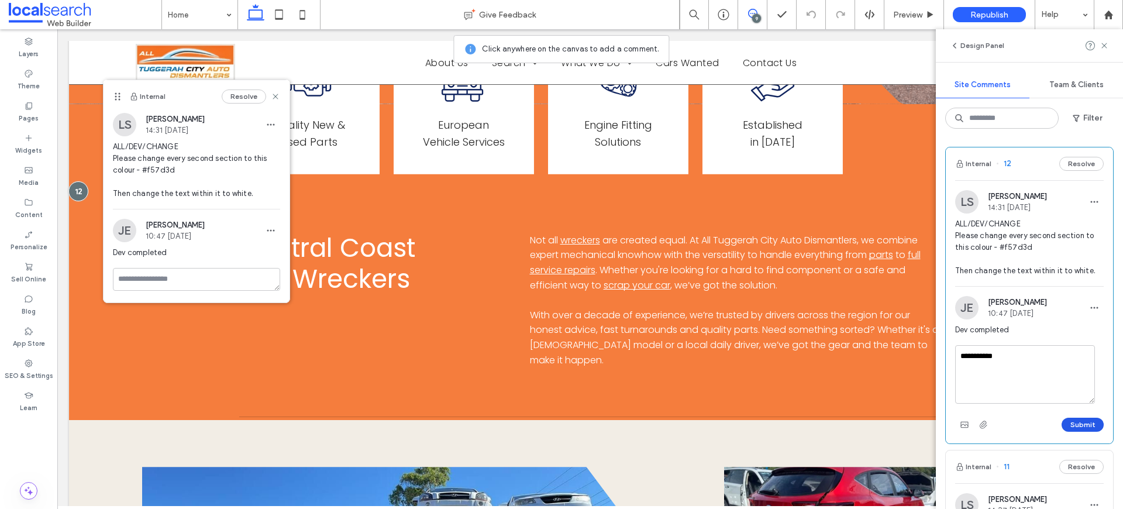
type textarea "**********"
click at [1080, 431] on button "Submit" at bounding box center [1083, 425] width 42 height 14
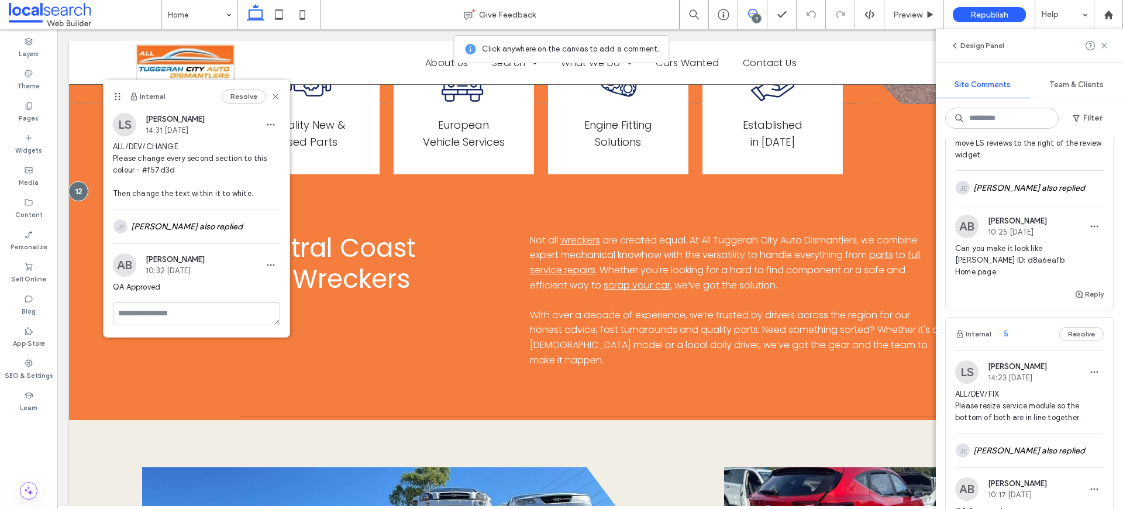
scroll to position [1591, 0]
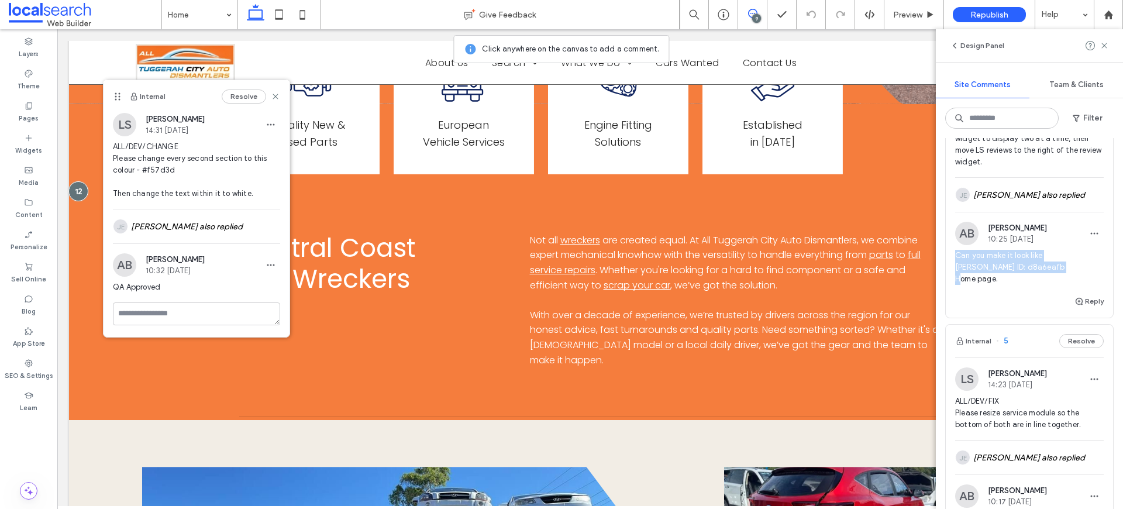
drag, startPoint x: 1009, startPoint y: 275, endPoint x: 948, endPoint y: 258, distance: 63.3
click at [946, 258] on div "AB Adam Button 10:25 Aug 19 2025 Can you make it look like Duda ID: d8a6eafb Ho…" at bounding box center [1029, 258] width 167 height 73
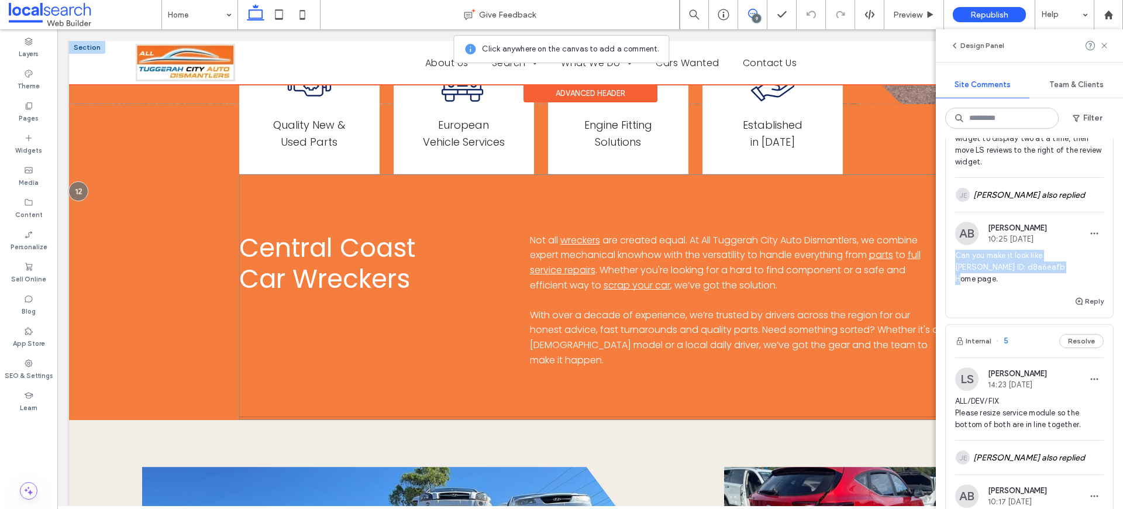
copy span "Can you make it look like Duda ID: d8a6eafb Home page."
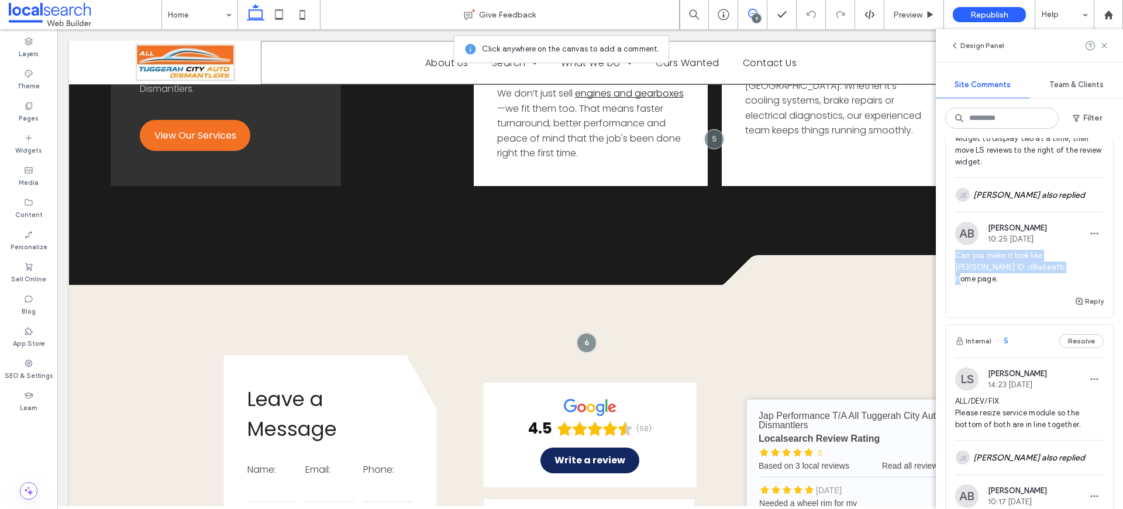
scroll to position [2235, 0]
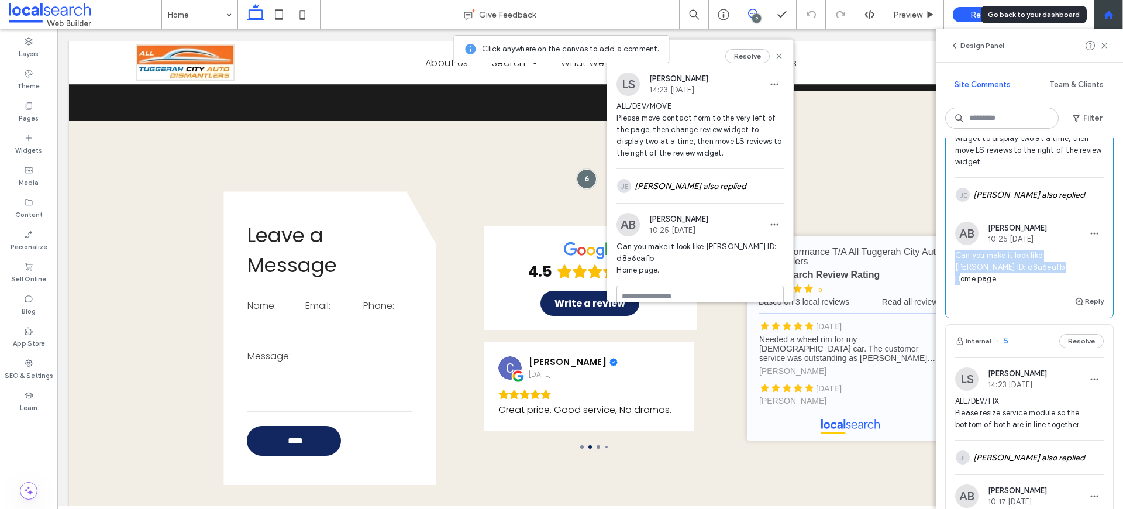
click at [1106, 25] on div at bounding box center [1108, 14] width 29 height 29
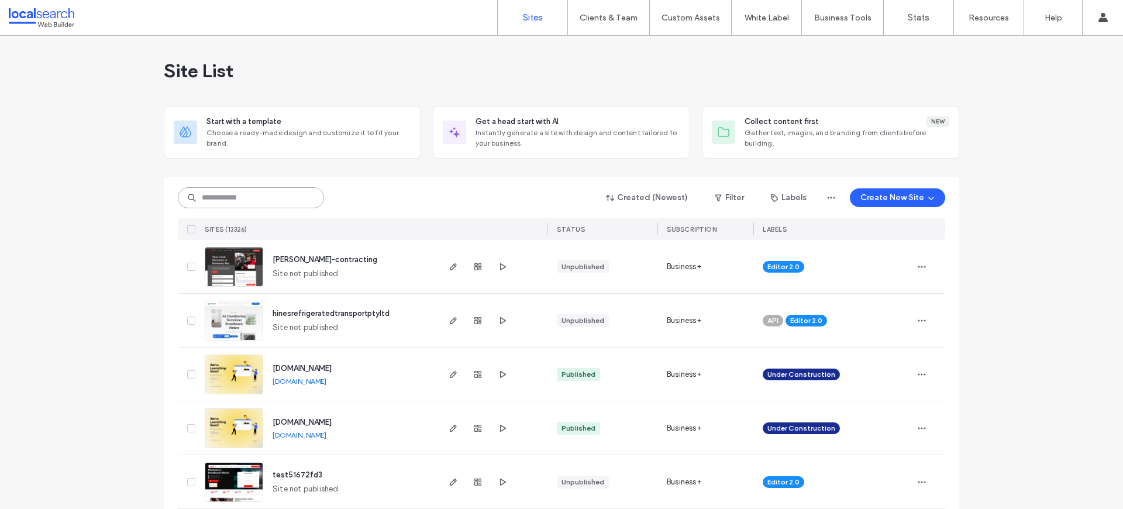
click at [243, 195] on input at bounding box center [251, 197] width 146 height 21
paste input "**********"
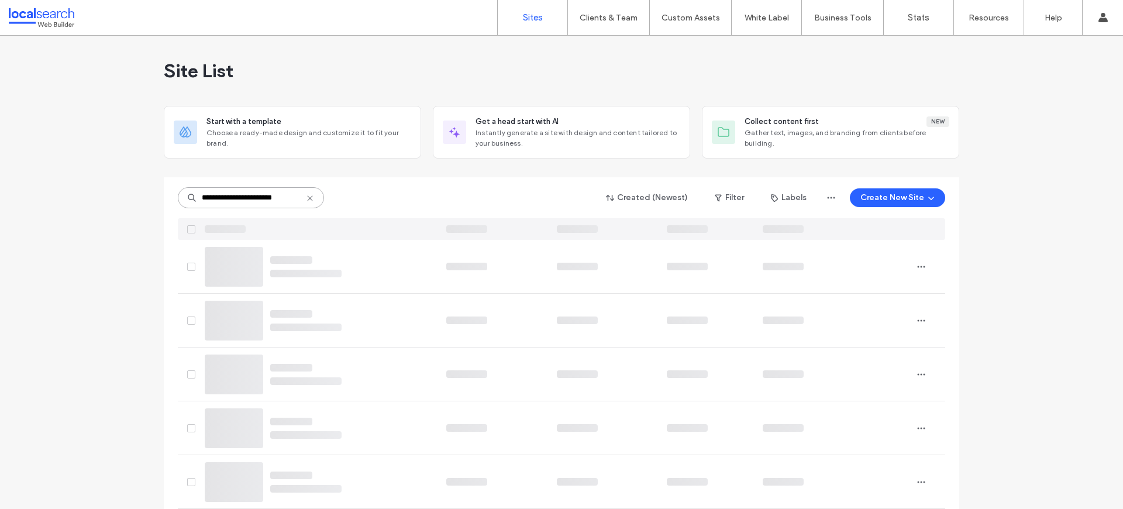
scroll to position [0, 2]
drag, startPoint x: 228, startPoint y: 199, endPoint x: 359, endPoint y: 201, distance: 131.0
click at [355, 201] on div "**********" at bounding box center [561, 198] width 767 height 22
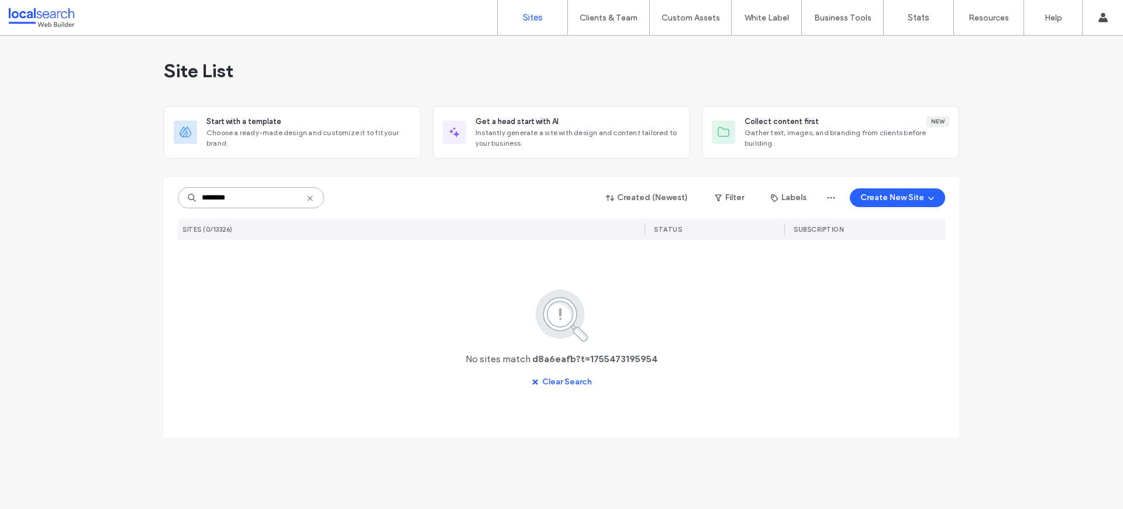
scroll to position [0, 0]
type input "********"
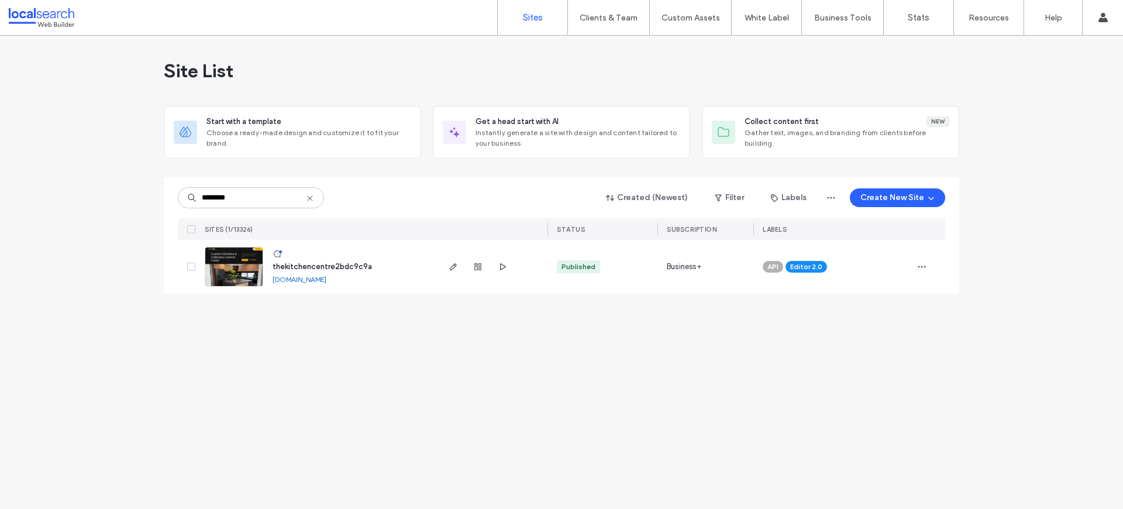
click at [229, 274] on img at bounding box center [233, 287] width 57 height 80
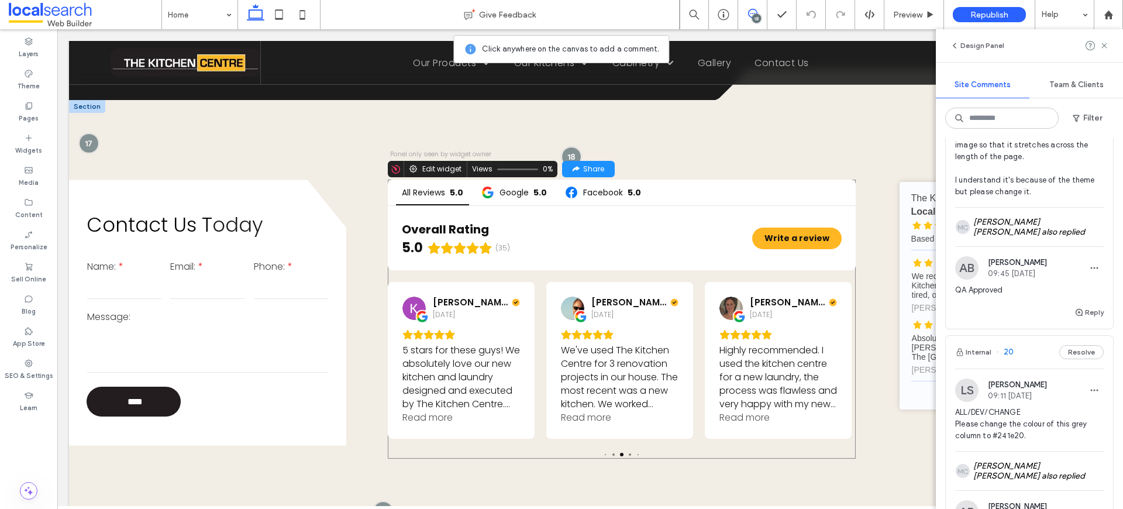
scroll to position [2101, 0]
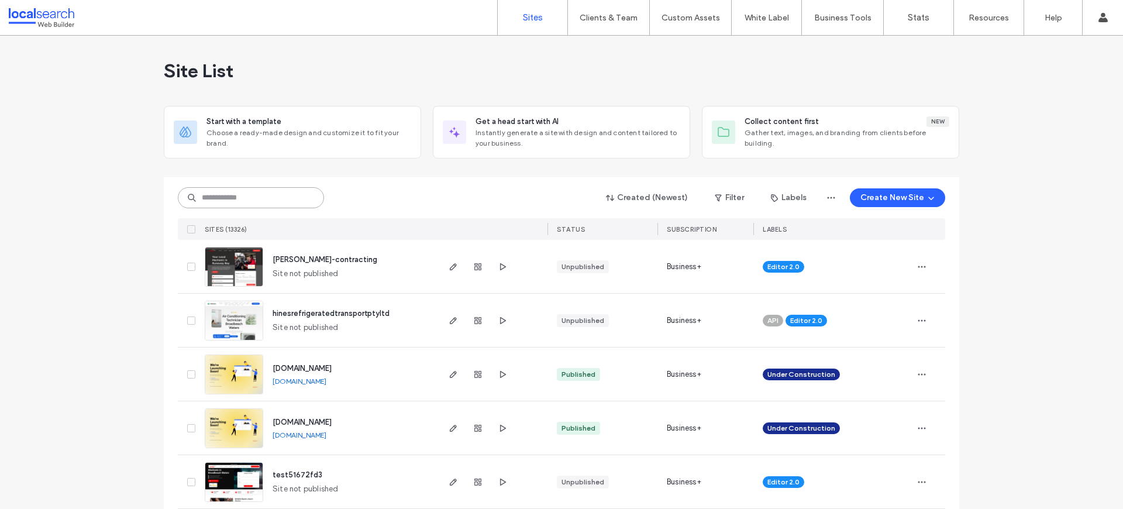
click at [242, 188] on input at bounding box center [251, 197] width 146 height 21
paste input "**********"
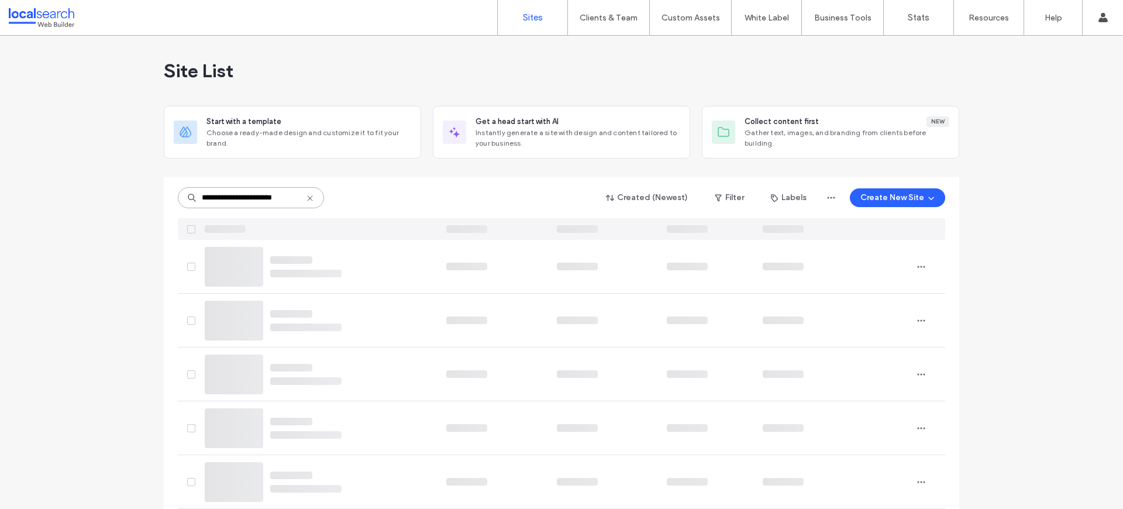
drag, startPoint x: 230, startPoint y: 201, endPoint x: 395, endPoint y: 219, distance: 165.9
click at [395, 219] on div "**********" at bounding box center [561, 208] width 767 height 63
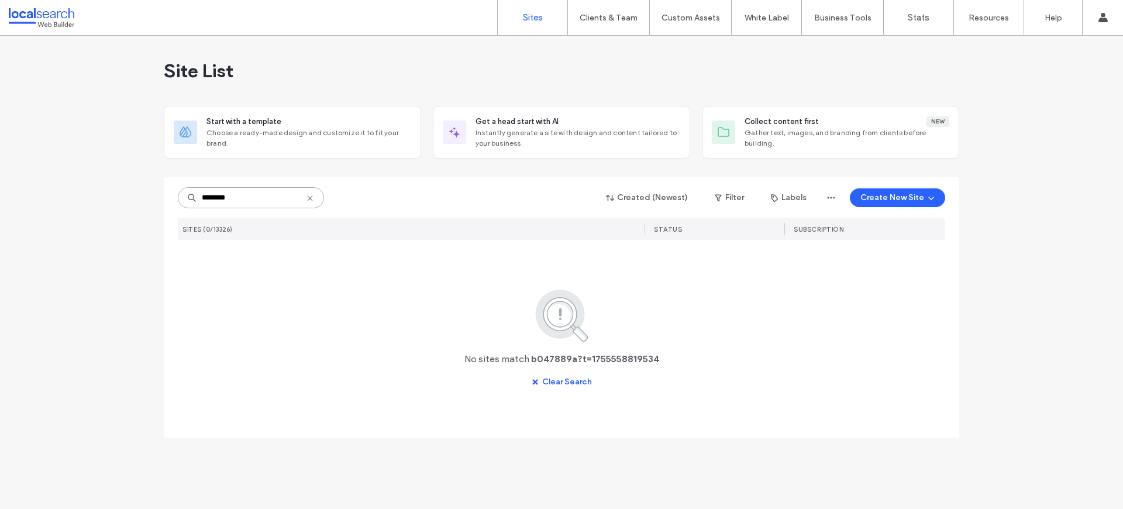
scroll to position [0, 0]
type input "********"
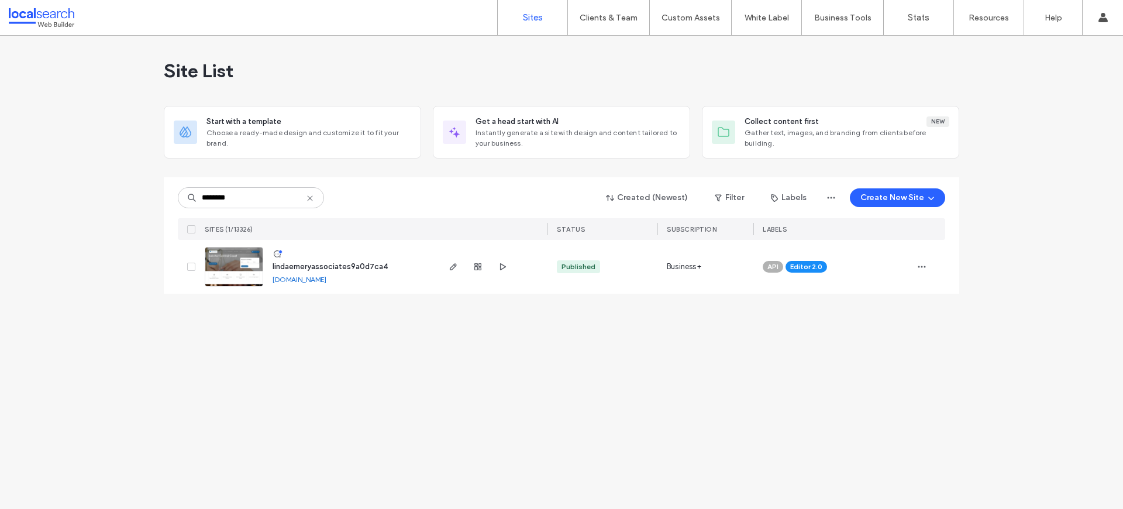
click at [236, 272] on img at bounding box center [233, 287] width 57 height 80
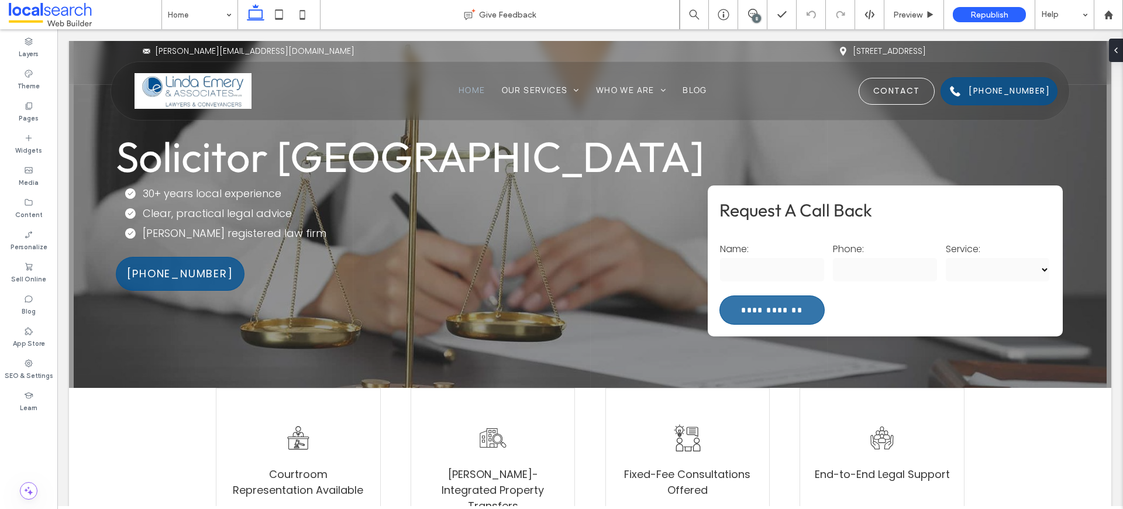
click at [754, 15] on div "8" at bounding box center [756, 18] width 9 height 9
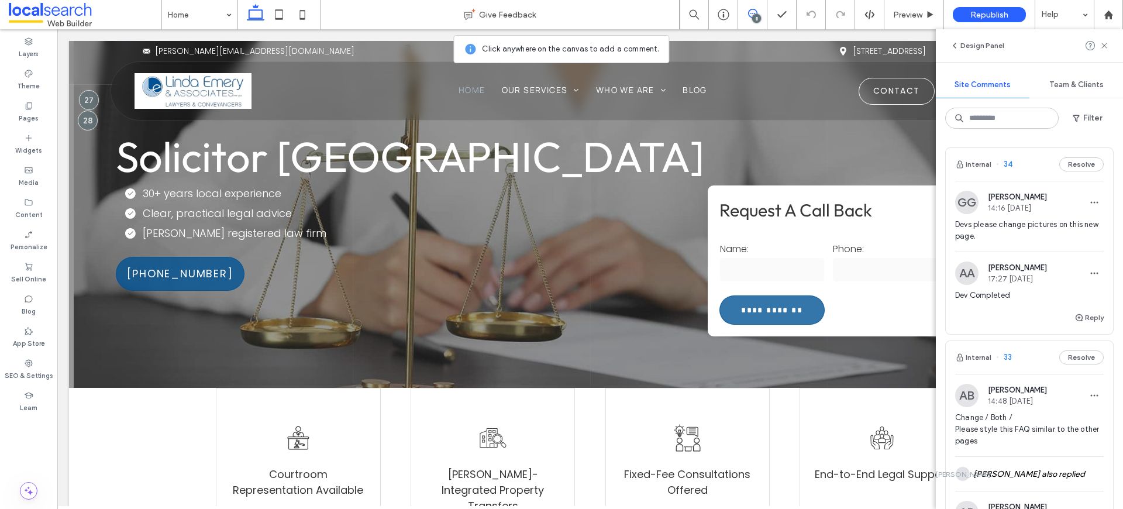
click at [1015, 229] on span "Devs please change pictures on this new page." at bounding box center [1029, 230] width 149 height 23
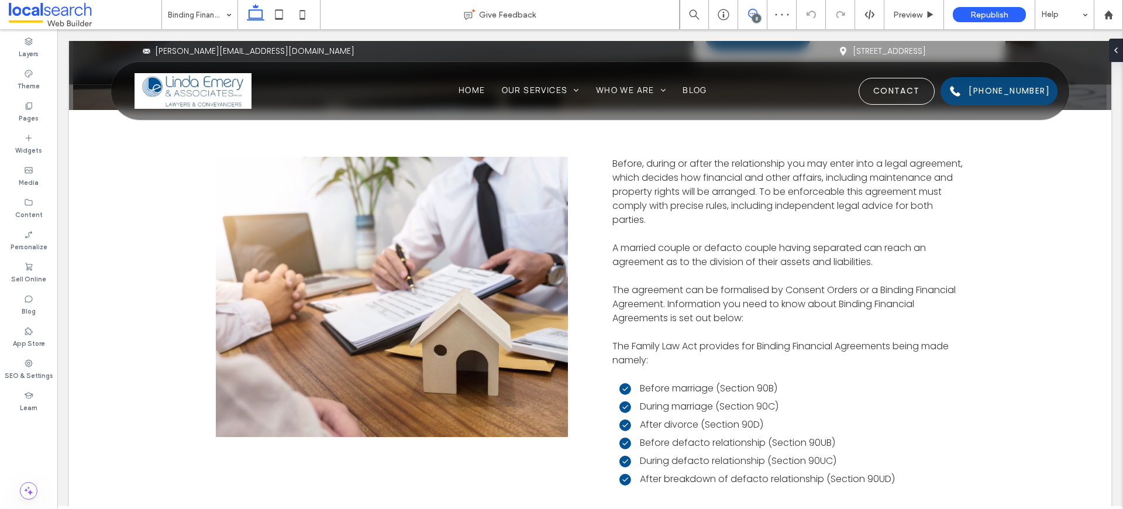
click at [756, 12] on icon at bounding box center [752, 13] width 9 height 9
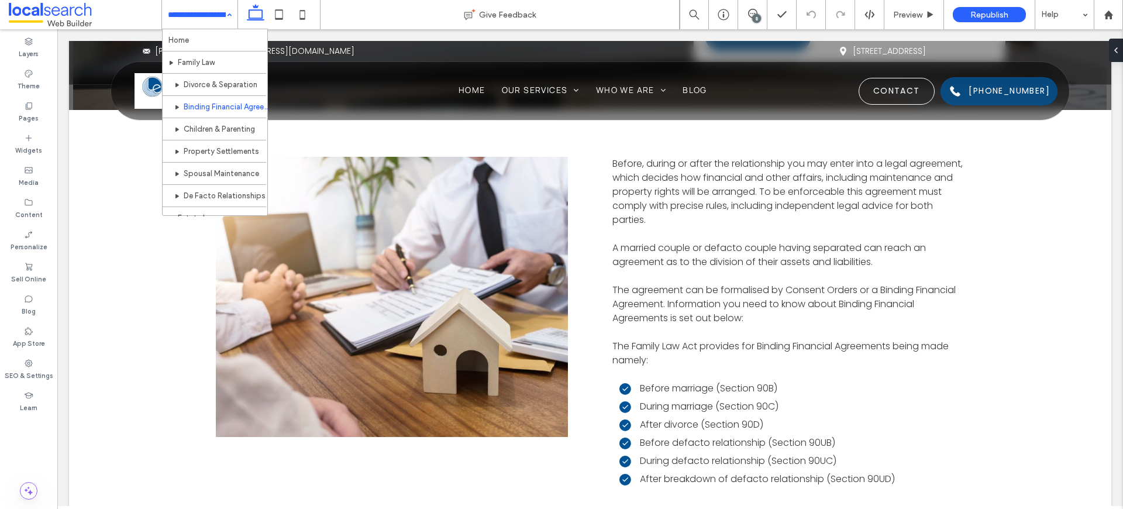
click at [200, 16] on input at bounding box center [197, 14] width 58 height 29
click at [37, 116] on label "Pages" at bounding box center [29, 117] width 20 height 13
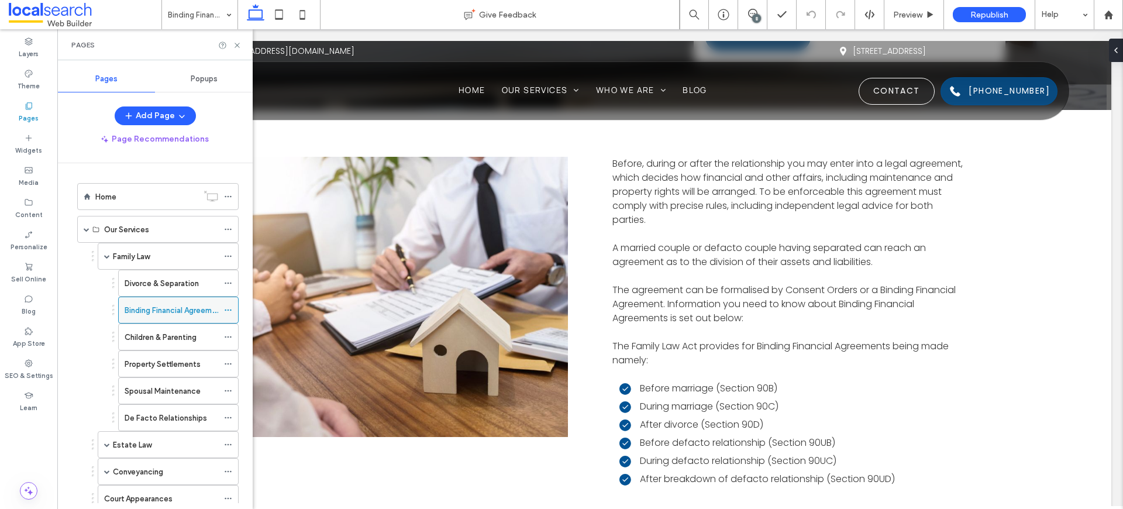
click at [233, 309] on div at bounding box center [231, 310] width 14 height 18
click at [231, 308] on icon at bounding box center [228, 310] width 8 height 8
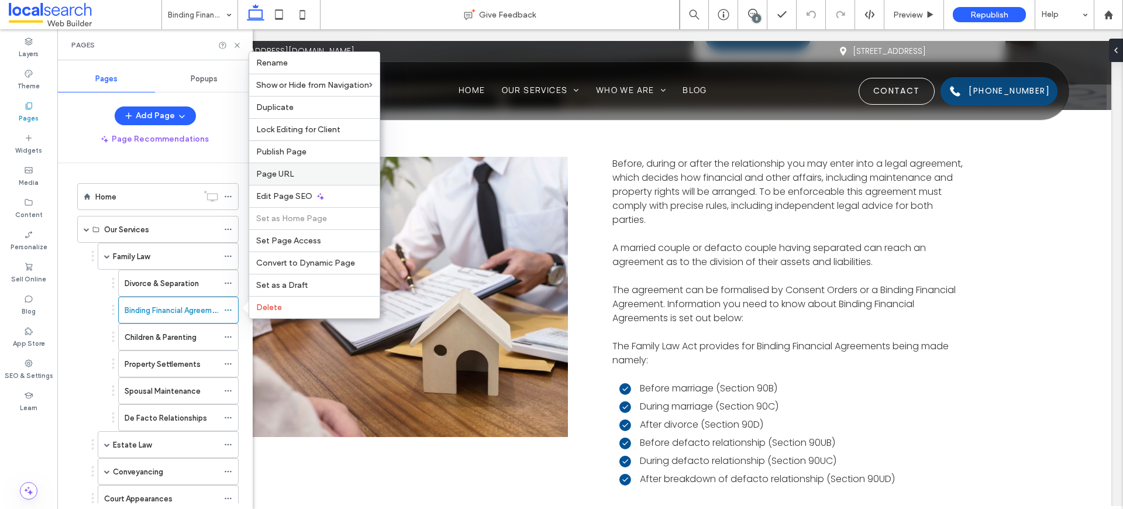
click at [309, 175] on label "Page URL" at bounding box center [314, 174] width 116 height 10
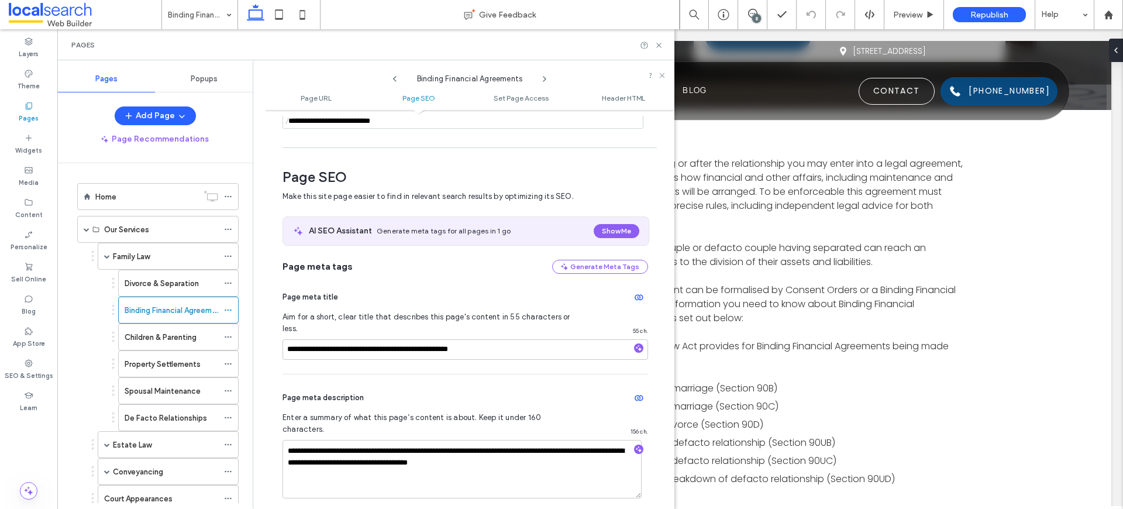
scroll to position [227, 0]
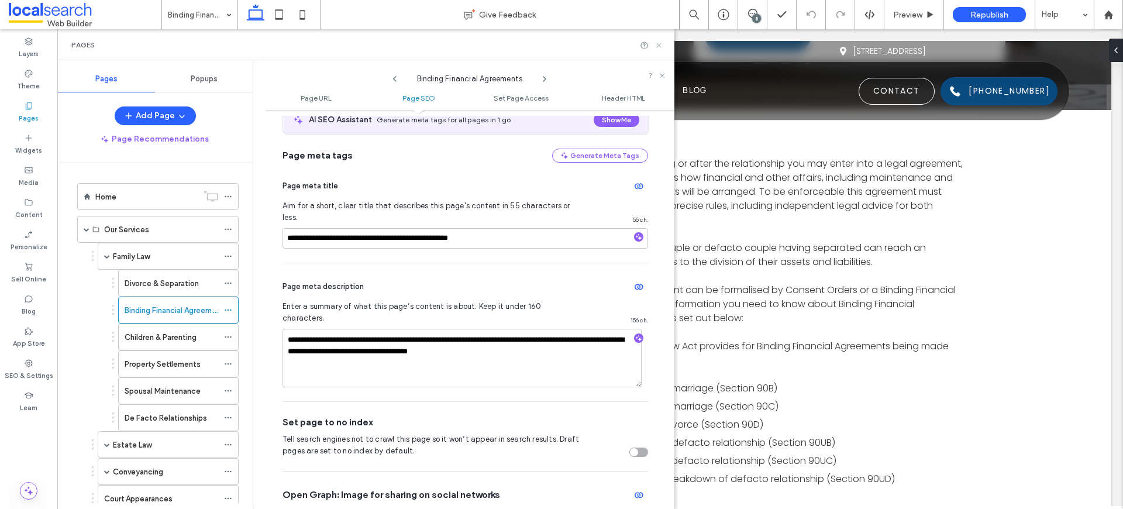
click at [661, 44] on icon at bounding box center [658, 45] width 9 height 9
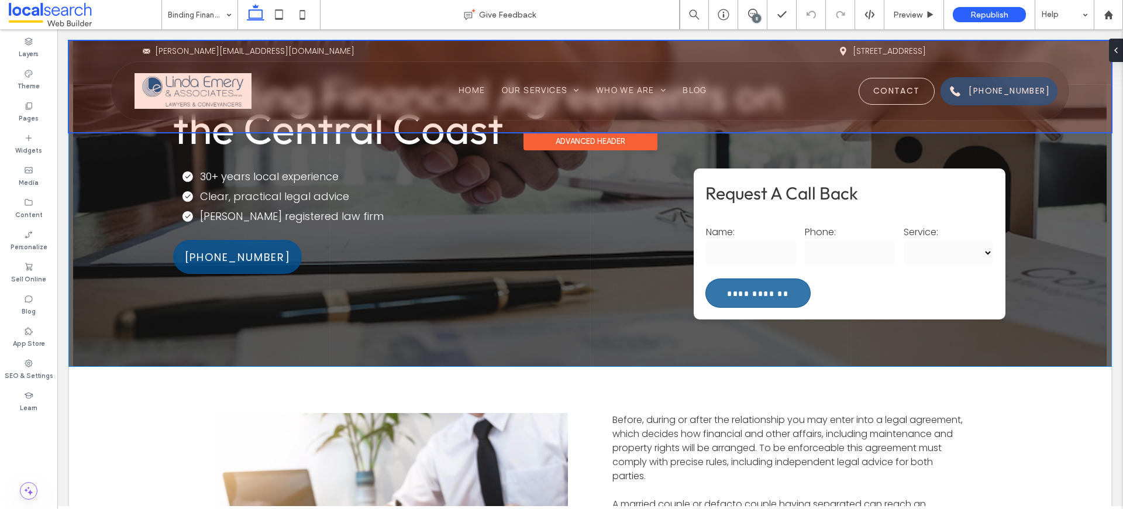
scroll to position [0, 0]
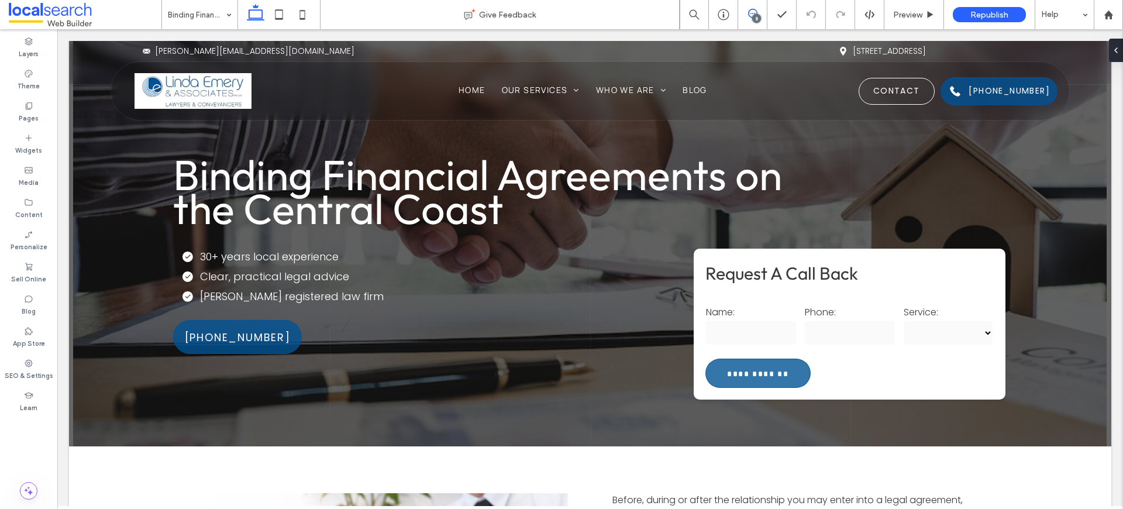
click at [750, 13] on icon at bounding box center [752, 13] width 9 height 9
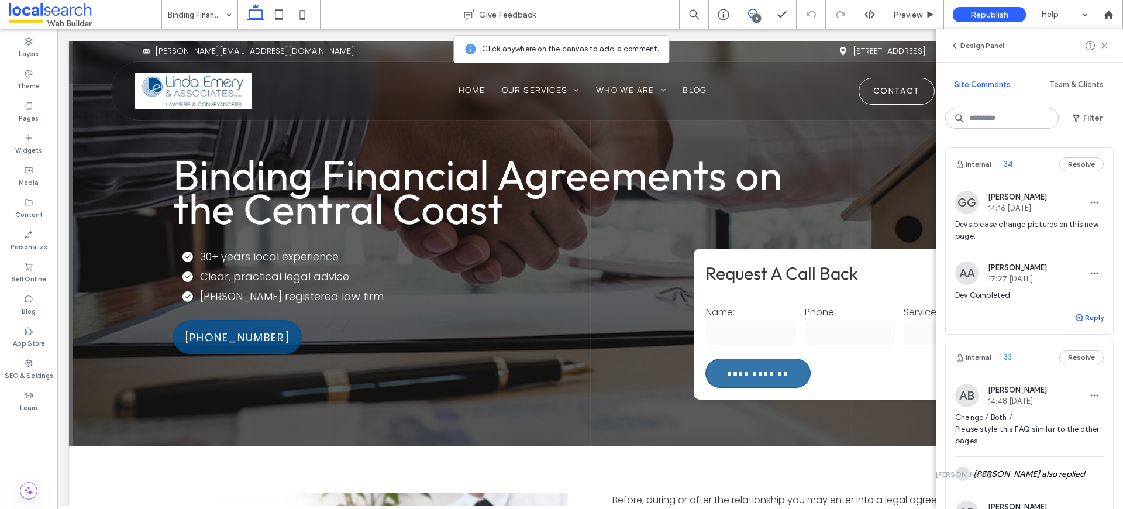
click at [1084, 318] on button "Reply" at bounding box center [1088, 318] width 29 height 14
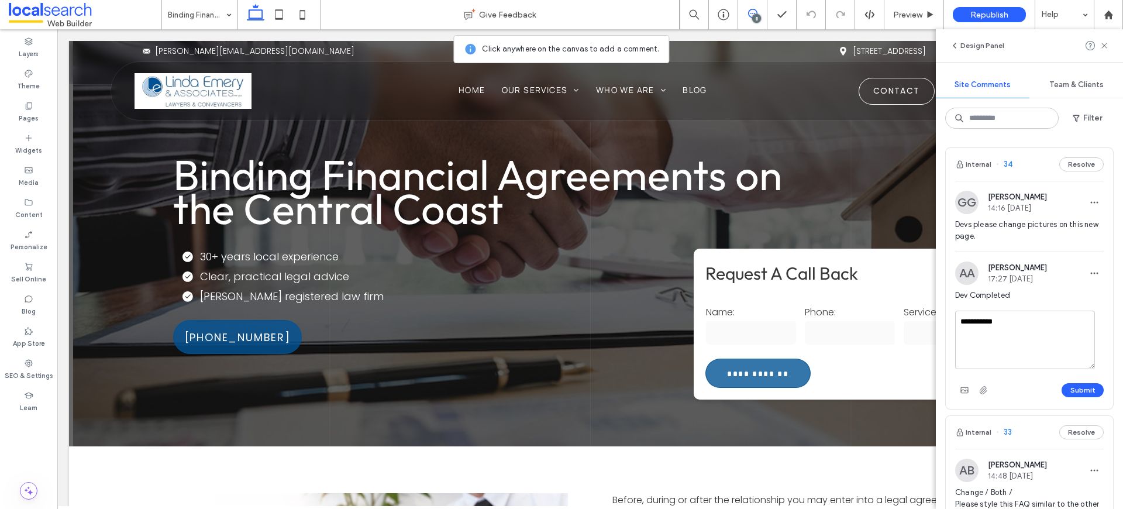
click at [981, 322] on textarea "**********" at bounding box center [1025, 340] width 140 height 58
type textarea "**********"
click at [1071, 392] on button "Submit" at bounding box center [1083, 390] width 42 height 14
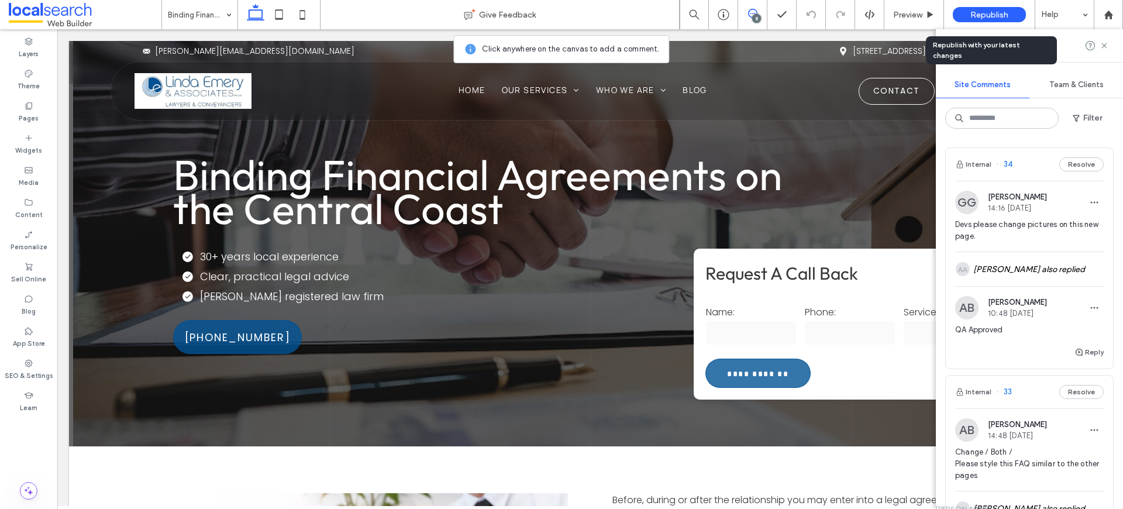
click at [1021, 15] on div "Republish" at bounding box center [989, 14] width 73 height 15
